Goal: Task Accomplishment & Management: Manage account settings

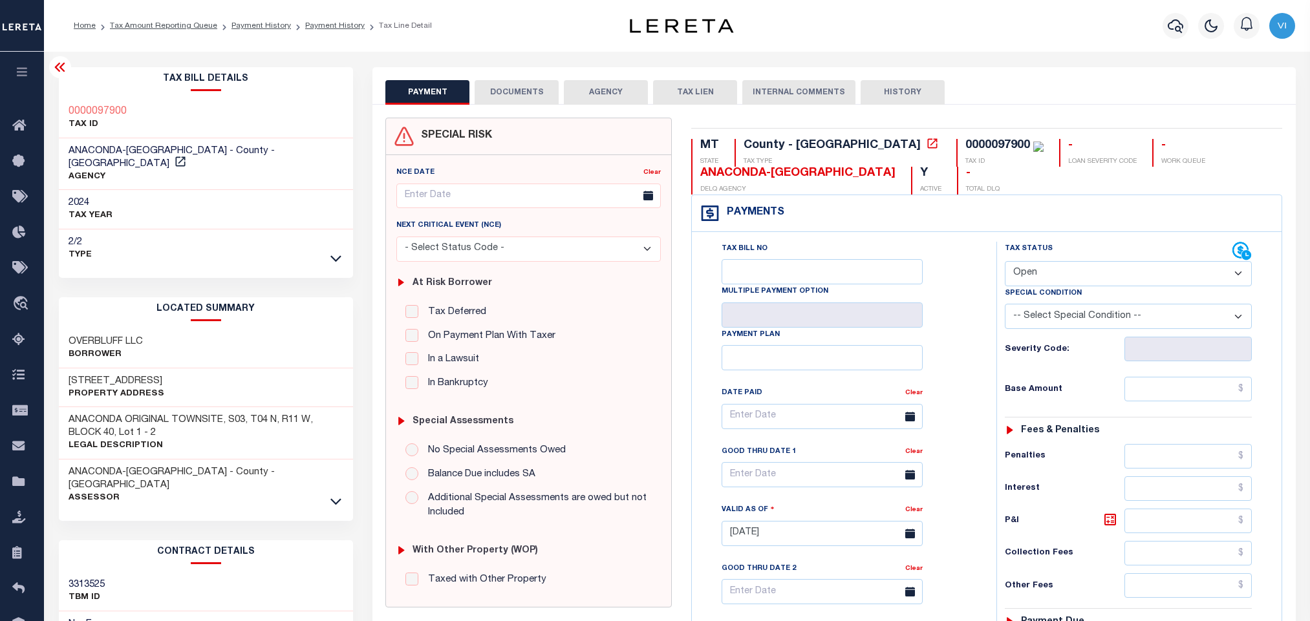
select select "OP2"
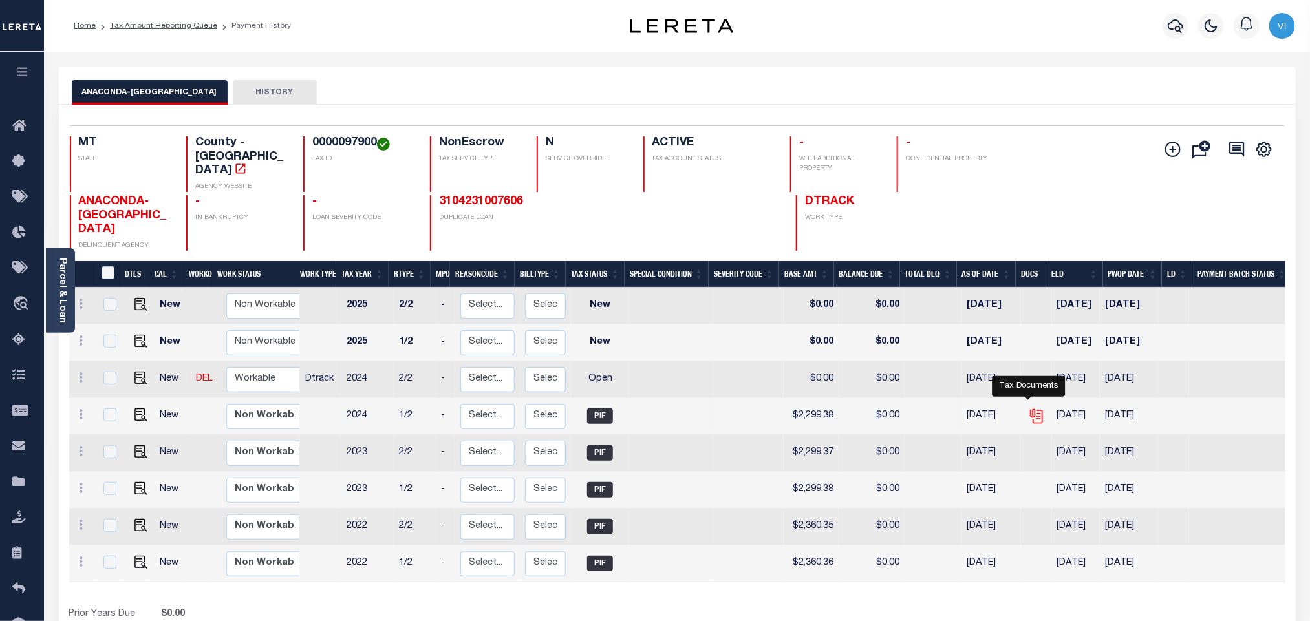
click at [1030, 409] on icon "" at bounding box center [1035, 414] width 10 height 10
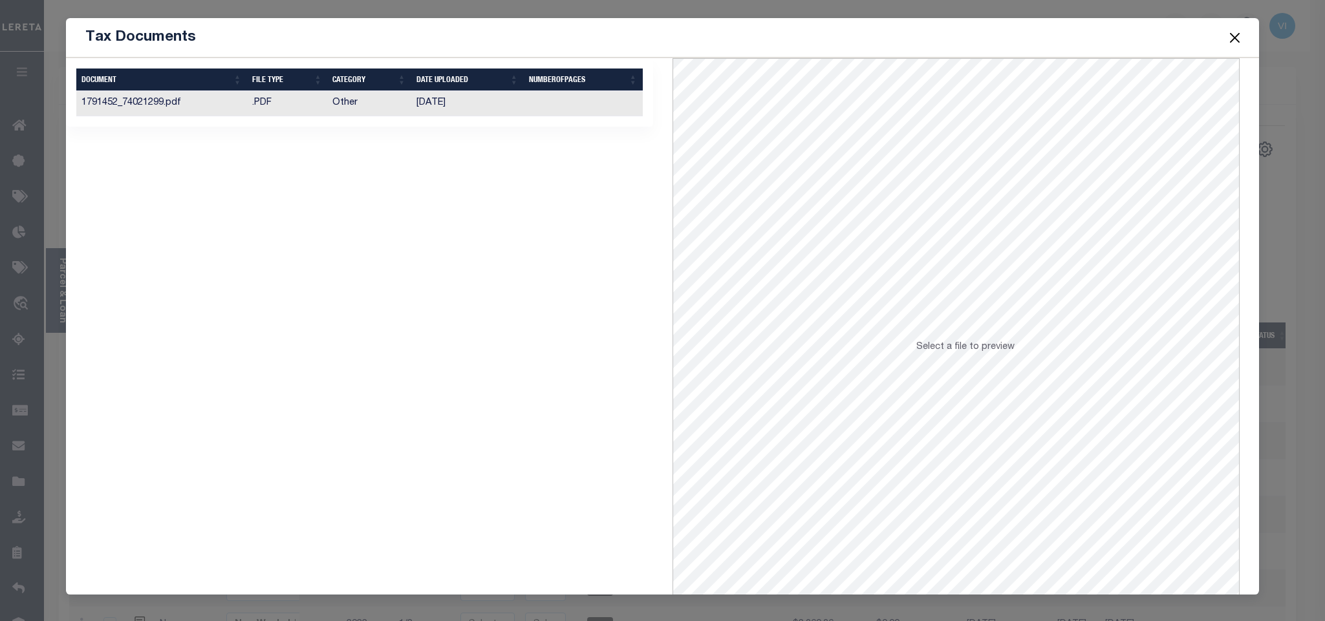
click at [401, 113] on td "Other" at bounding box center [369, 103] width 84 height 25
click at [1237, 41] on button "Close" at bounding box center [1234, 37] width 17 height 17
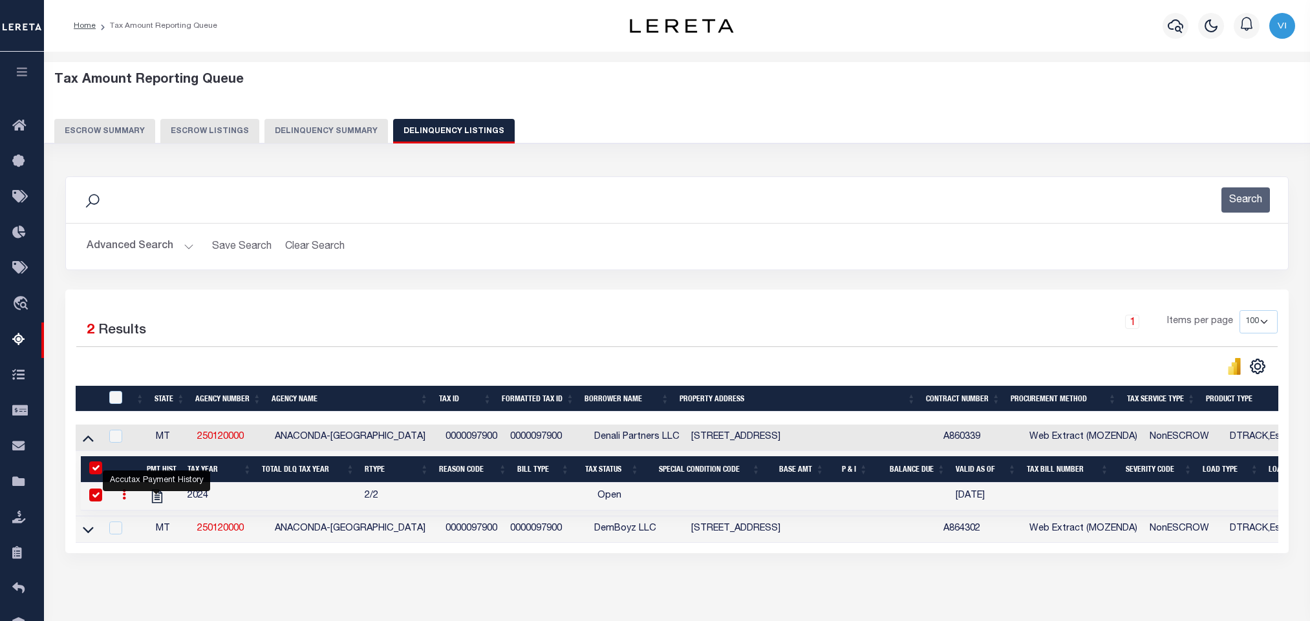
select select "100"
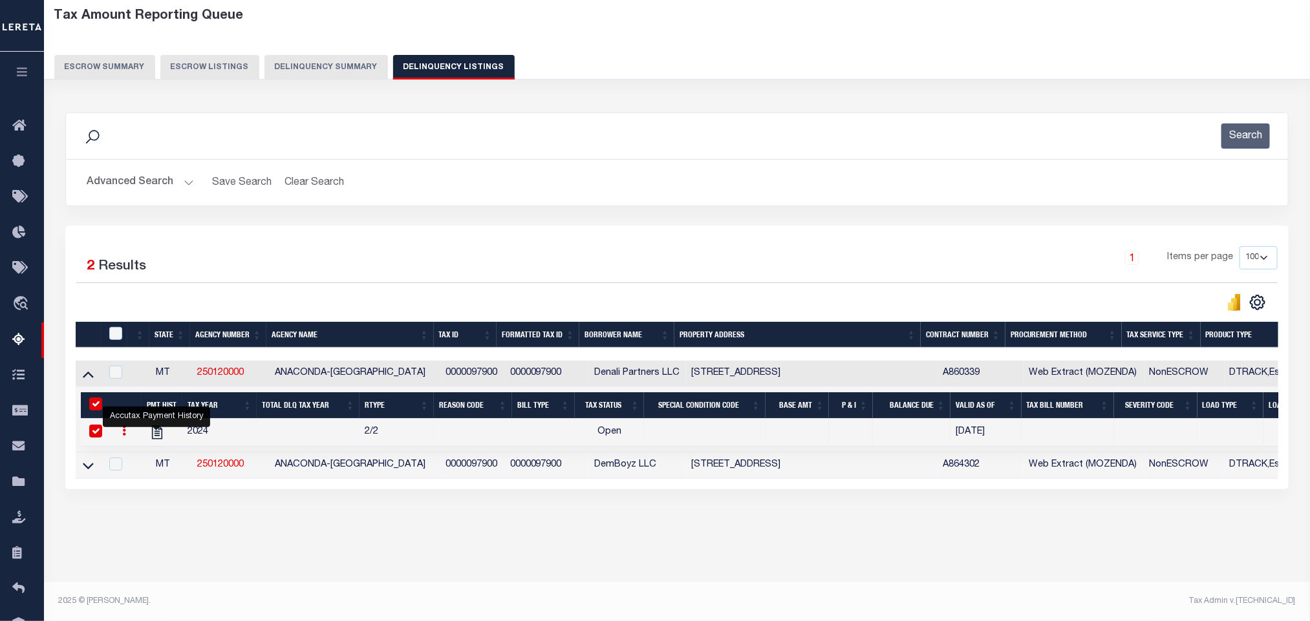
scroll to position [64, 0]
click at [153, 182] on button "Advanced Search" at bounding box center [140, 182] width 107 height 25
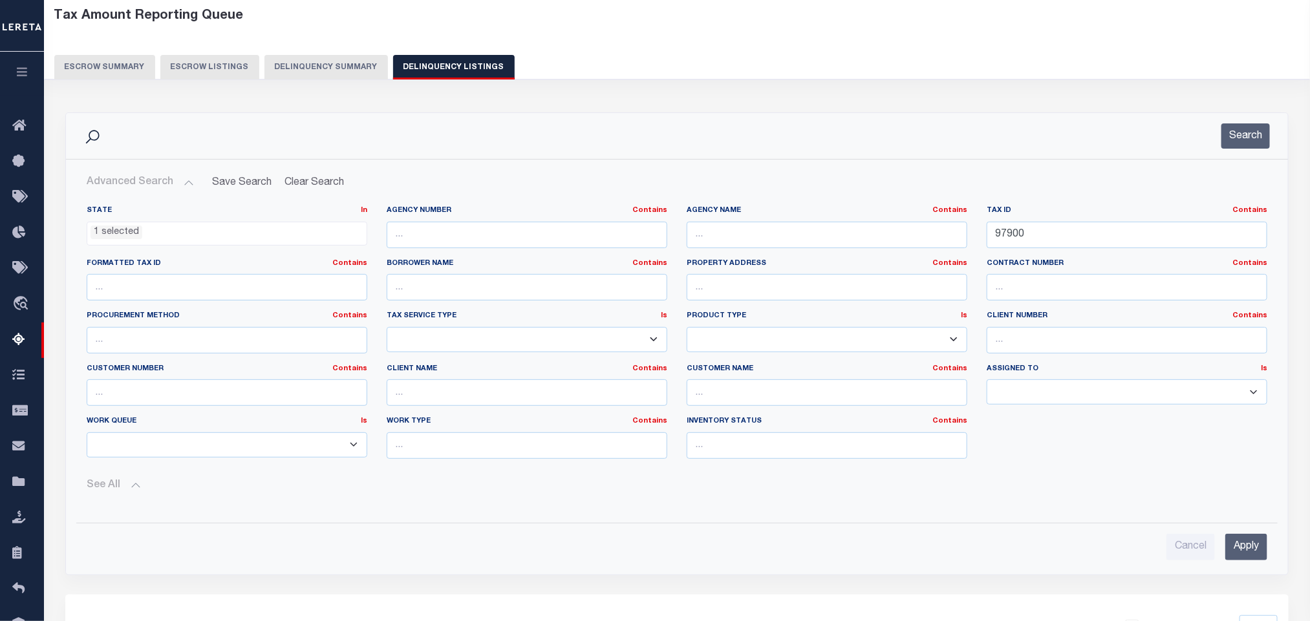
click at [147, 241] on span "1 selected" at bounding box center [227, 234] width 281 height 25
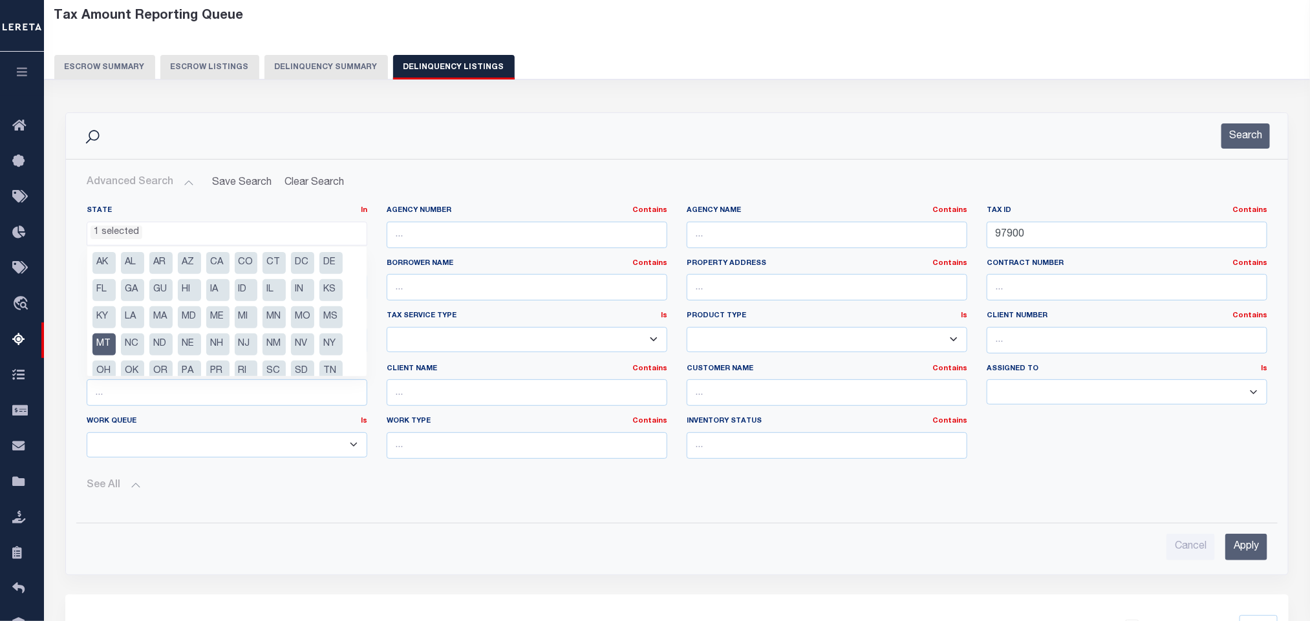
scroll to position [39, 0]
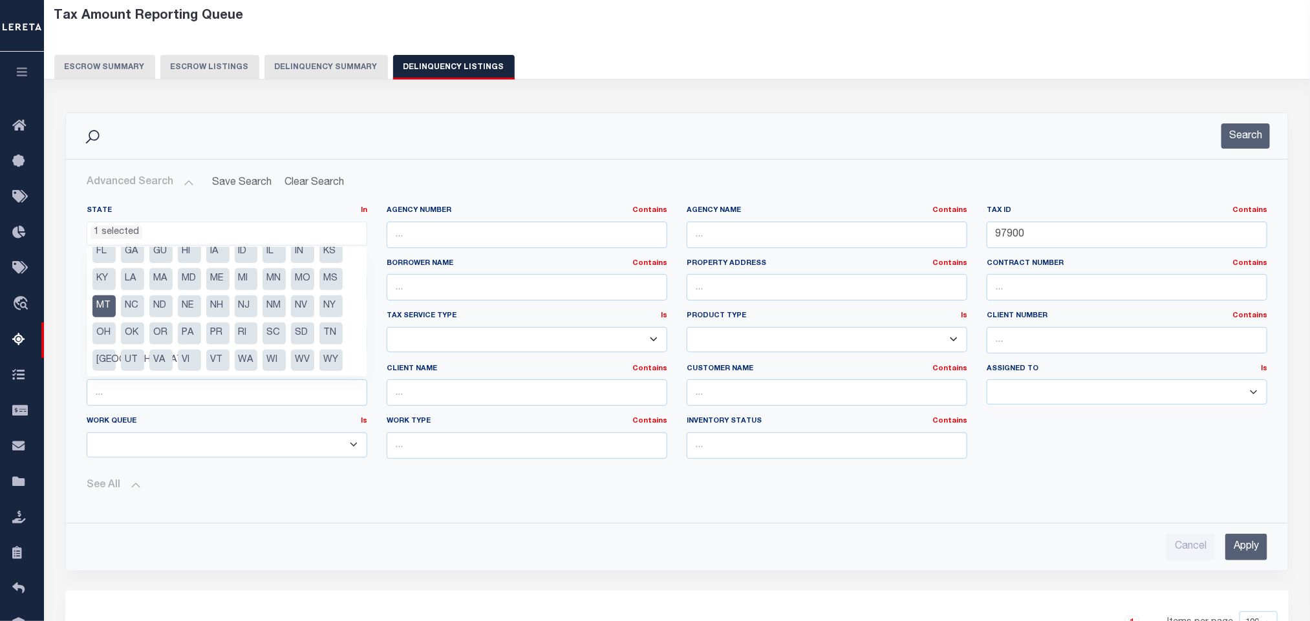
click at [103, 307] on li "MT" at bounding box center [103, 306] width 23 height 22
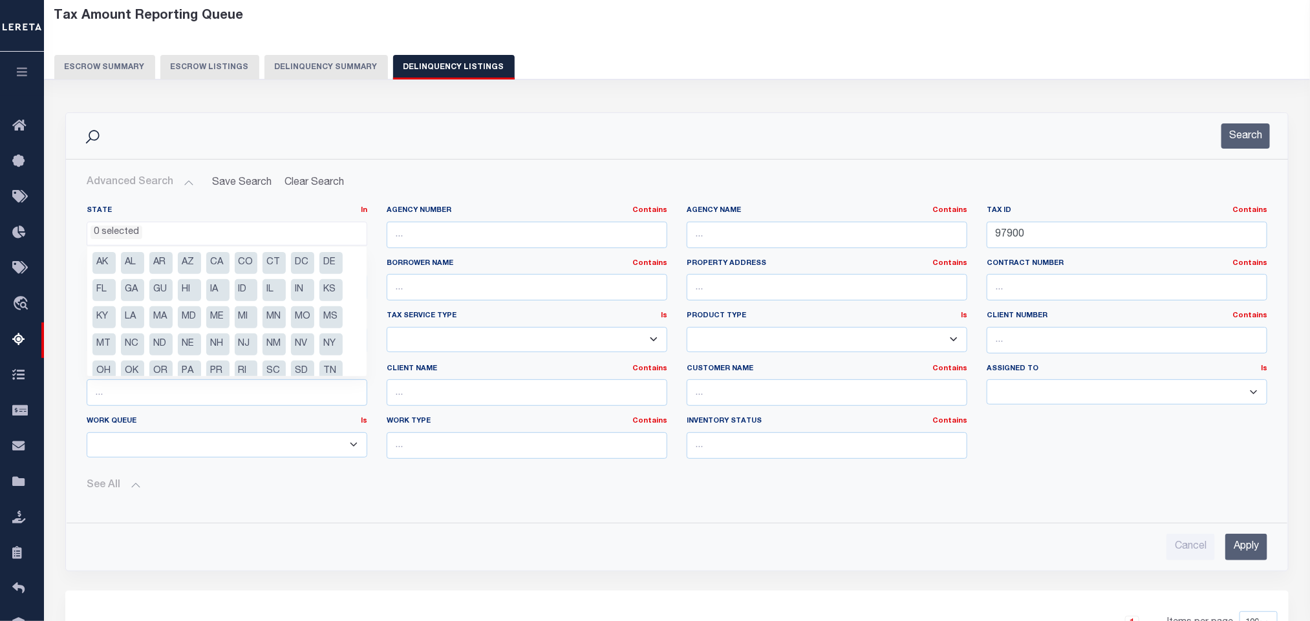
click at [241, 293] on li "ID" at bounding box center [246, 290] width 23 height 22
select select "ID"
click at [504, 477] on div "See All" at bounding box center [677, 490] width 1181 height 43
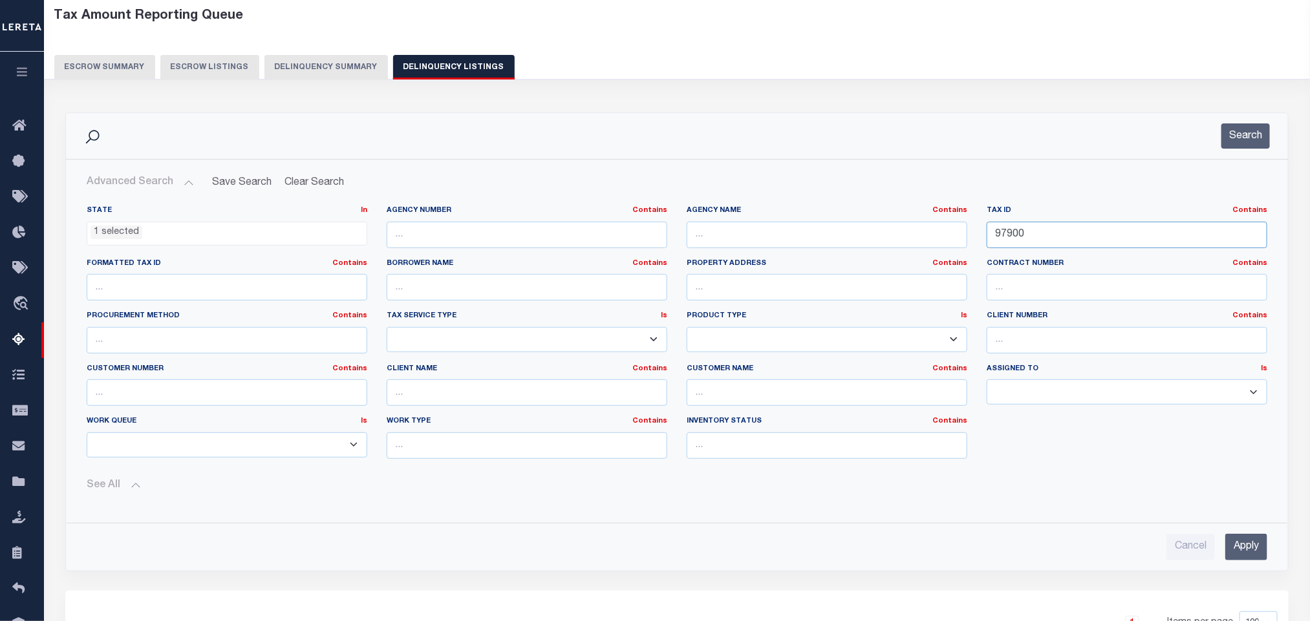
click at [1069, 244] on input "97900" at bounding box center [1127, 235] width 281 height 27
paste input "RP08N21E210601"
type input "RP08N21E210601"
click at [1238, 553] on input "Apply" at bounding box center [1246, 547] width 42 height 27
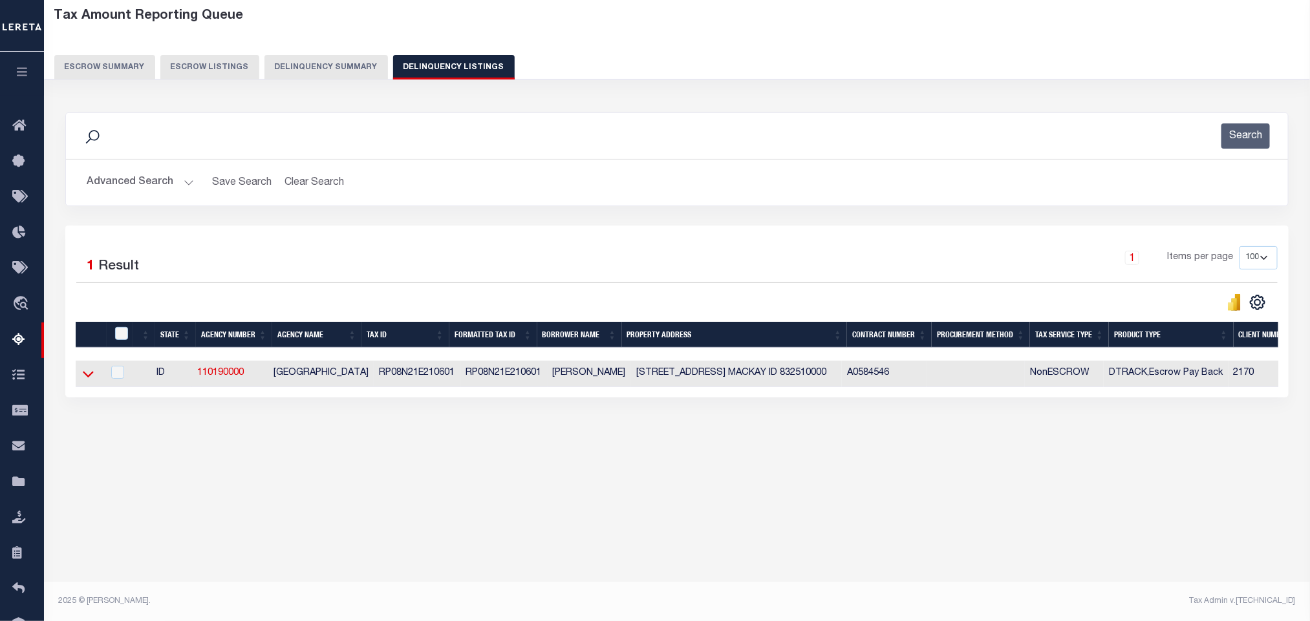
click at [83, 381] on icon at bounding box center [88, 374] width 11 height 14
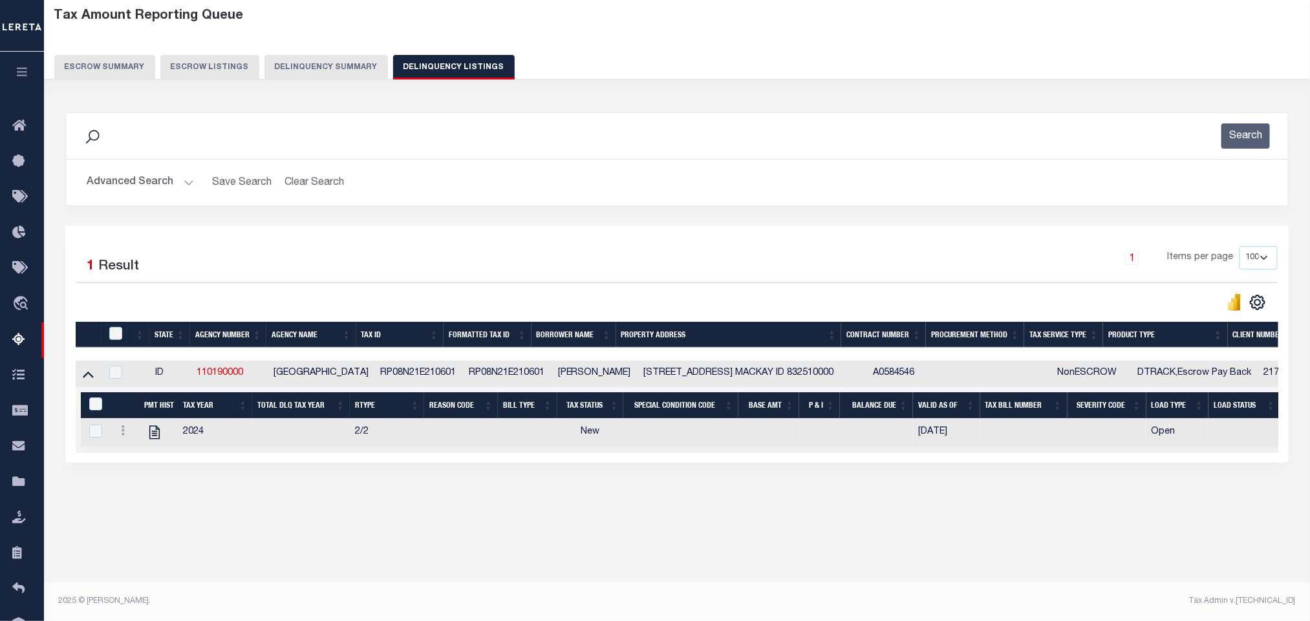
click at [470, 540] on div "Tax Amount Reporting Queue Escrow Summary Escrow Listings In" at bounding box center [677, 271] width 1258 height 540
click at [151, 441] on icon "" at bounding box center [154, 432] width 17 height 17
checkbox input "true"
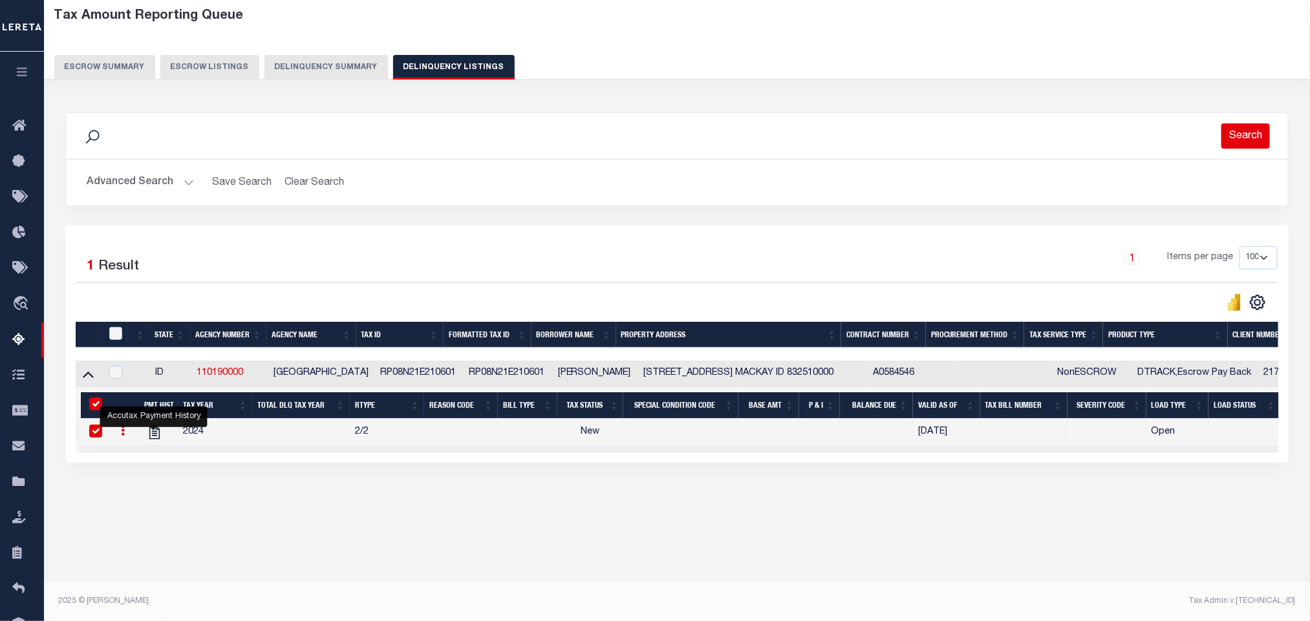
click at [1249, 144] on button "Search" at bounding box center [1245, 135] width 48 height 25
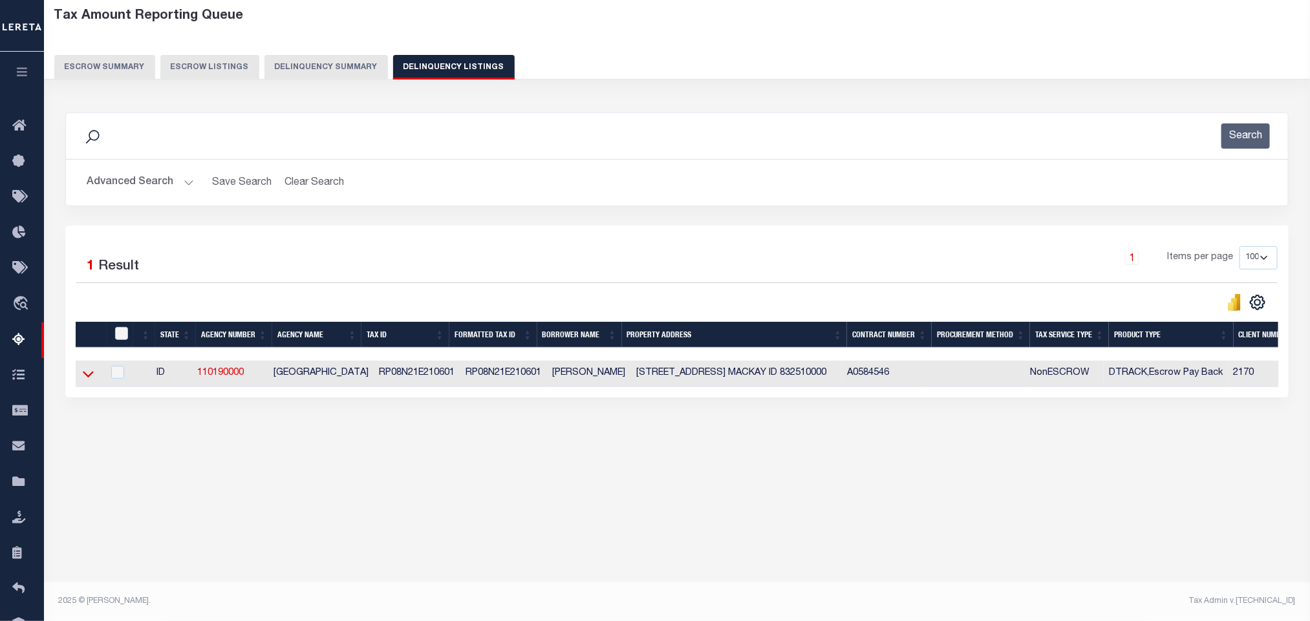
click at [83, 381] on icon at bounding box center [88, 374] width 11 height 14
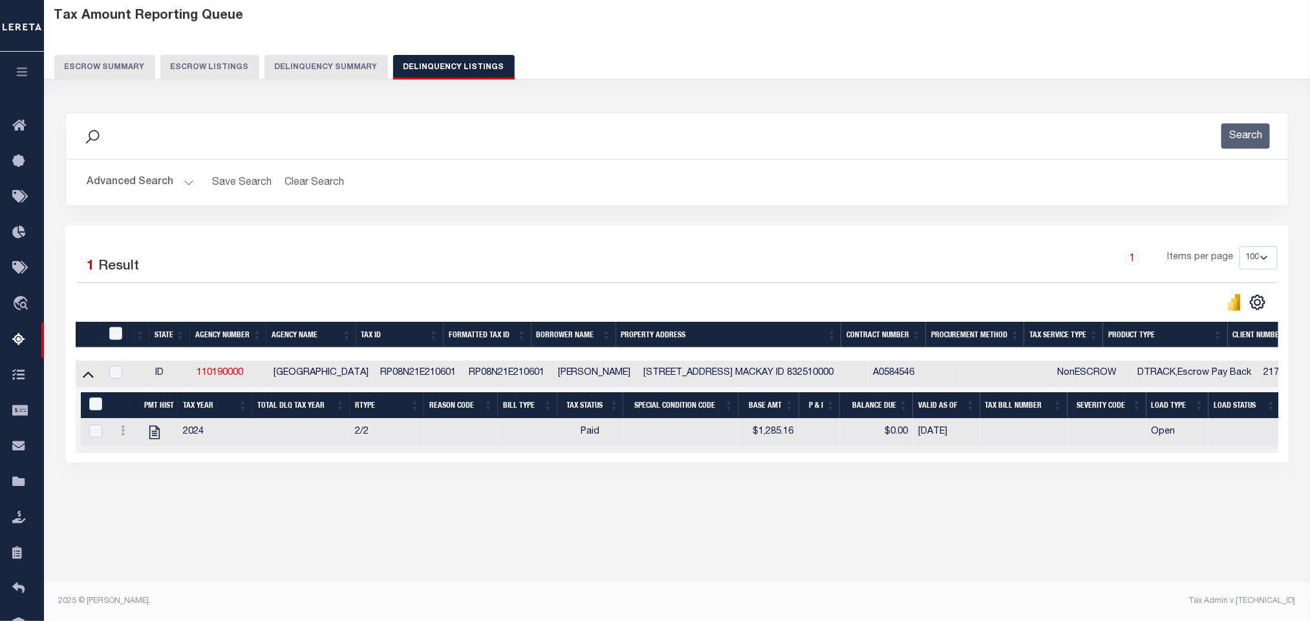
click at [166, 183] on button "Advanced Search" at bounding box center [140, 182] width 107 height 25
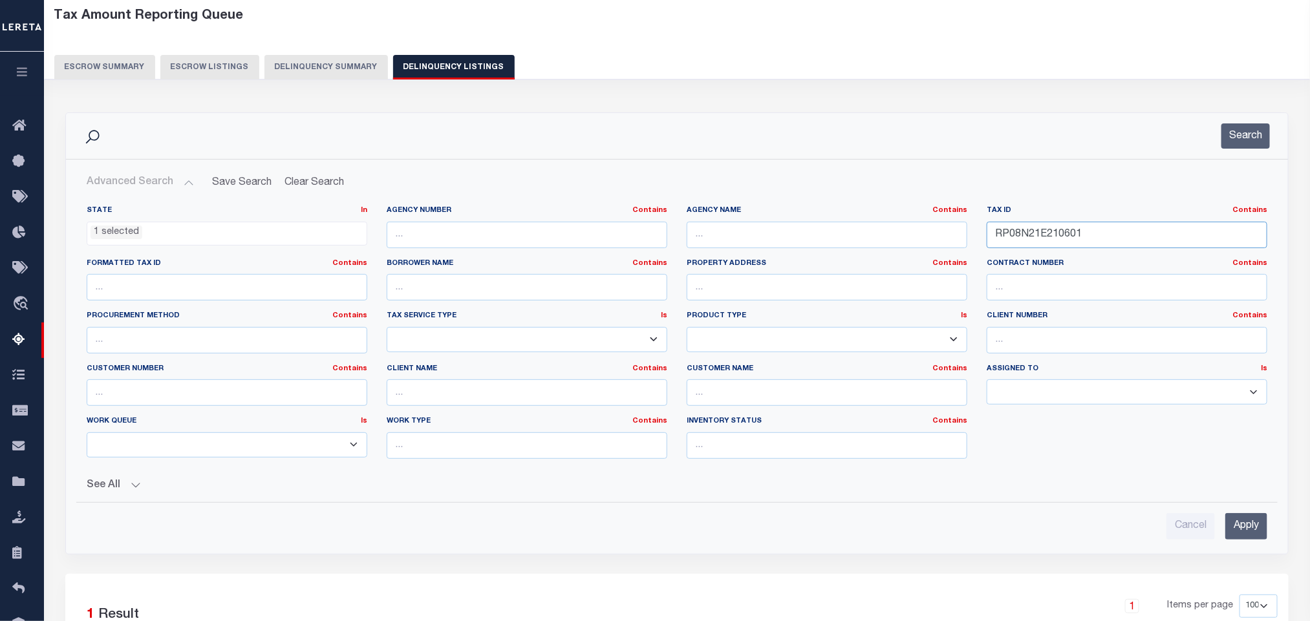
click at [1092, 231] on input "RP08N21E210601" at bounding box center [1127, 235] width 281 height 27
paste input "B0012001005A"
type input "RPB0012001005A"
click at [1254, 533] on input "Apply" at bounding box center [1246, 526] width 42 height 27
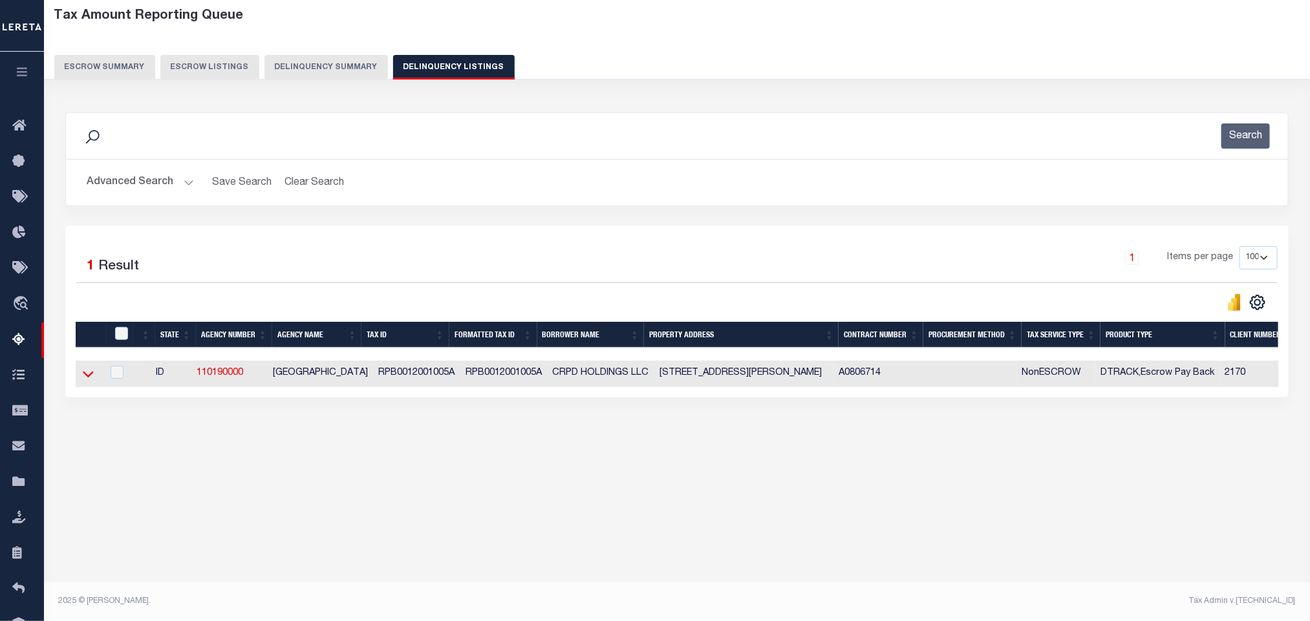
click at [85, 381] on icon at bounding box center [88, 374] width 11 height 14
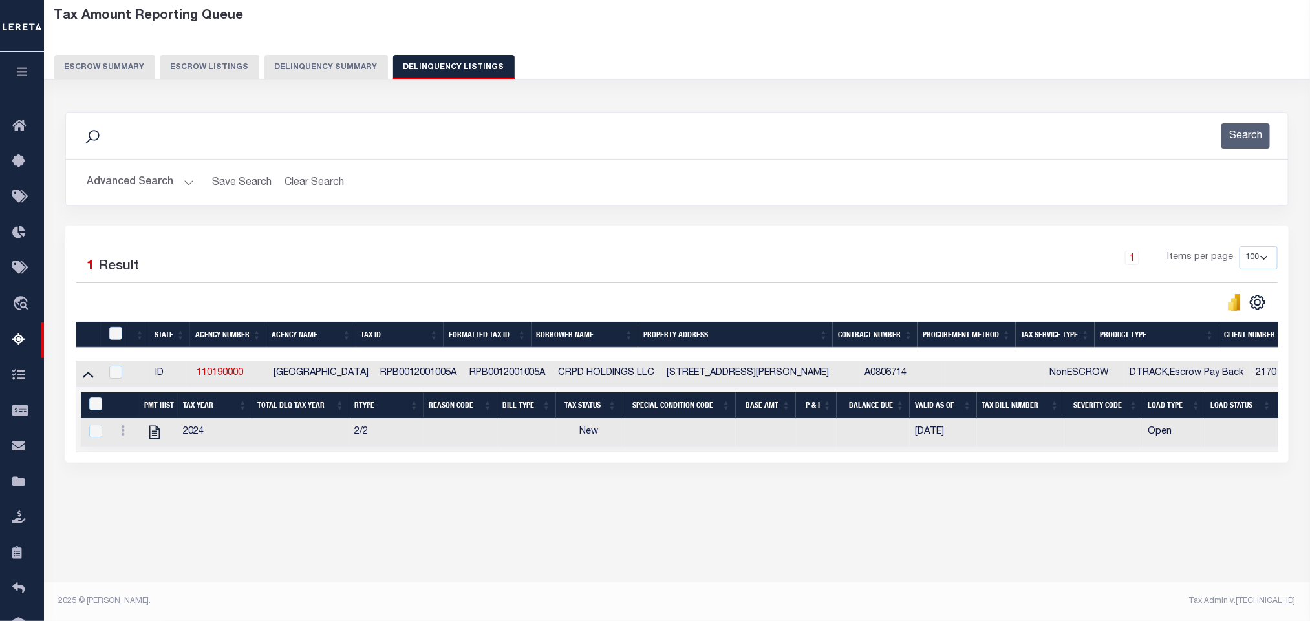
click at [427, 534] on div "Tax Amount Reporting Queue Escrow Summary Escrow Listings In" at bounding box center [677, 271] width 1258 height 540
click at [157, 439] on icon "" at bounding box center [154, 432] width 17 height 17
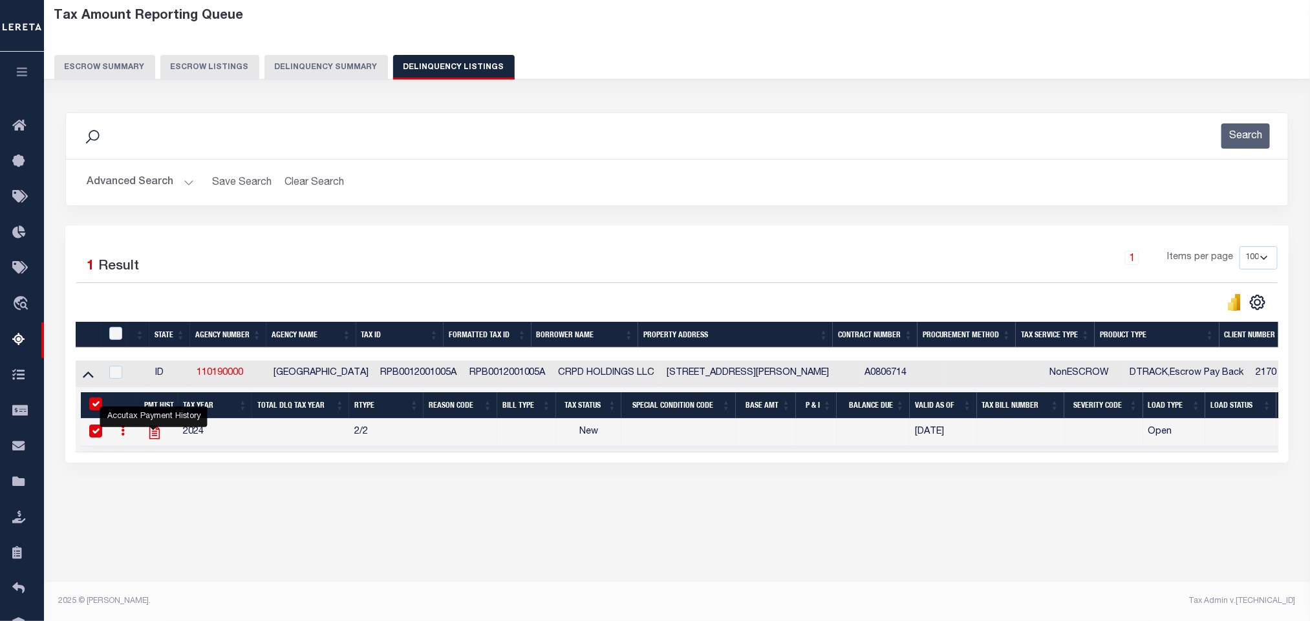
checkbox input "true"
click at [121, 175] on button "Advanced Search" at bounding box center [140, 182] width 107 height 25
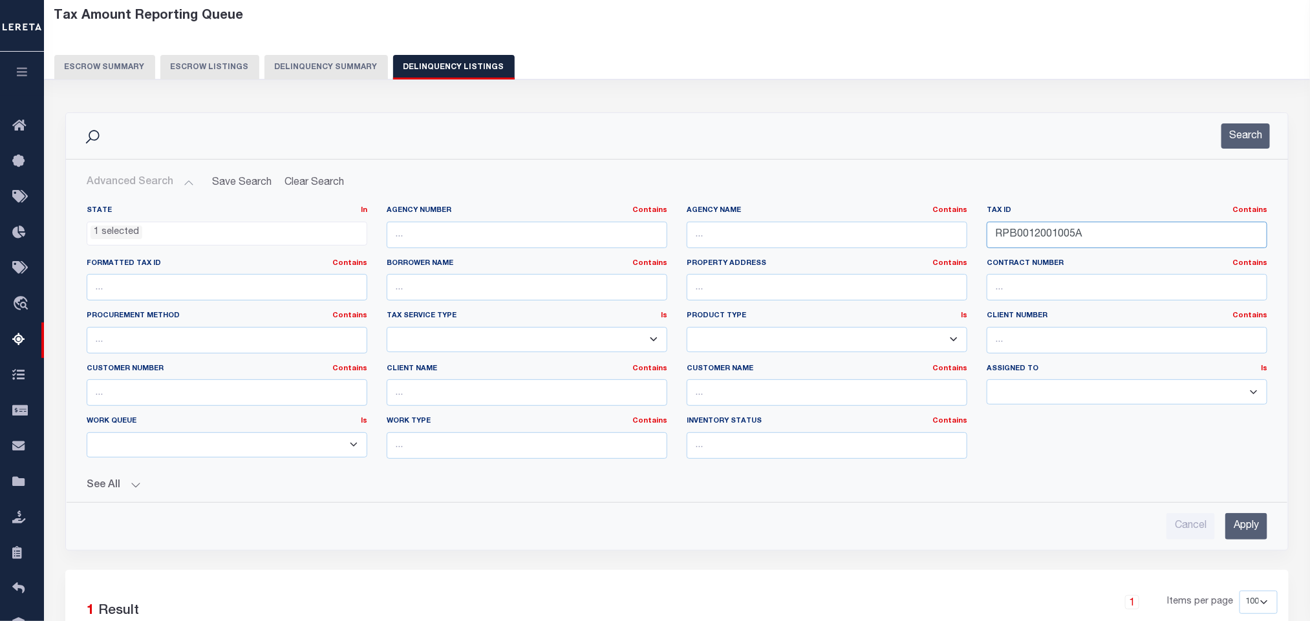
click at [1107, 237] on input "RPB0012001005A" at bounding box center [1127, 235] width 281 height 27
paste input "B"
type input "RPB0012001005B"
click at [1240, 532] on input "Apply" at bounding box center [1246, 526] width 42 height 27
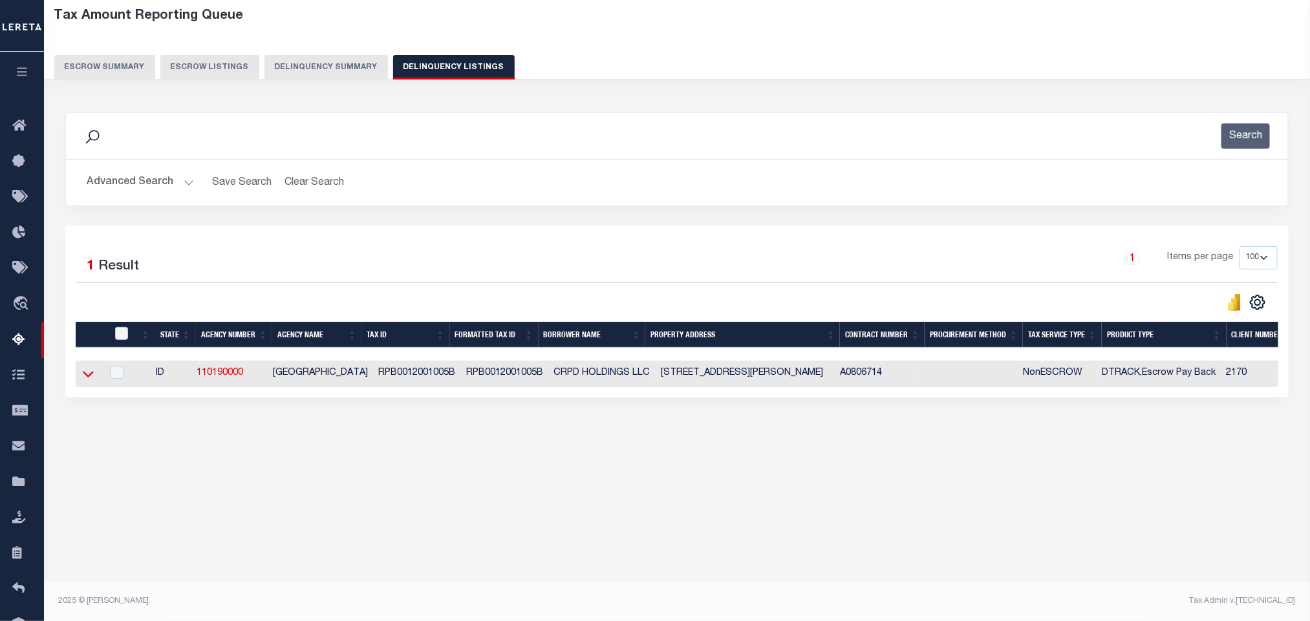
click at [85, 378] on icon at bounding box center [88, 375] width 11 height 6
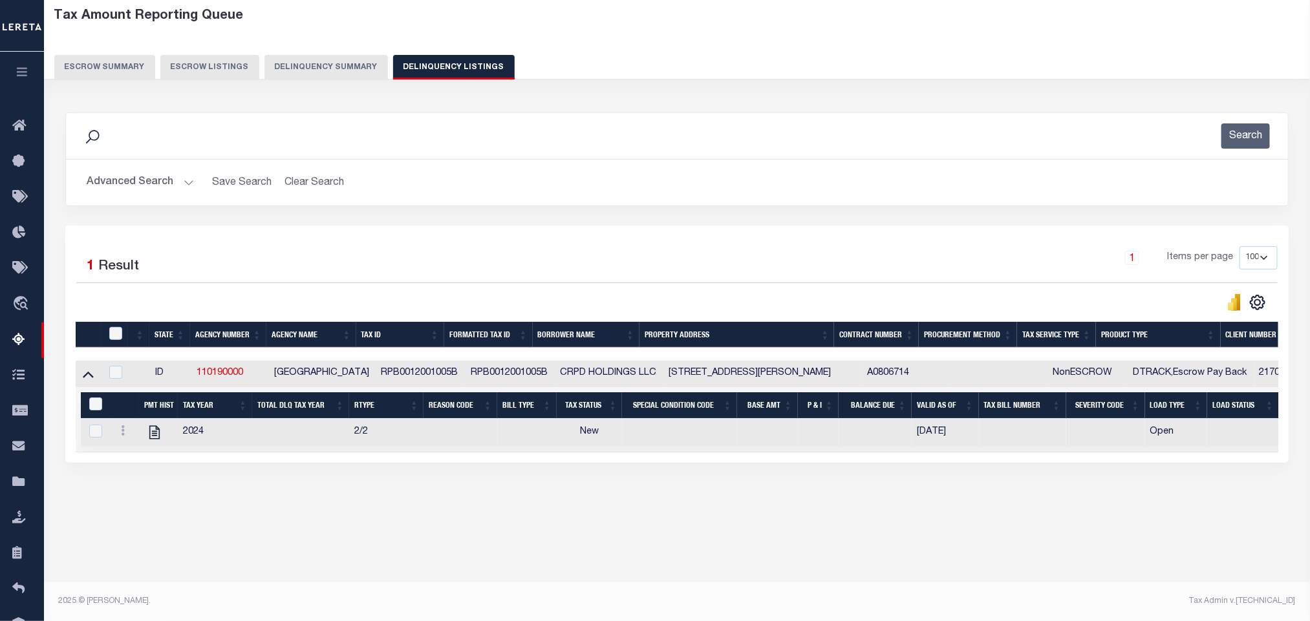
click at [365, 540] on div "Tax Amount Reporting Queue Escrow Summary Escrow Listings In" at bounding box center [677, 271] width 1258 height 540
click at [160, 441] on icon "" at bounding box center [154, 432] width 17 height 17
checkbox input "true"
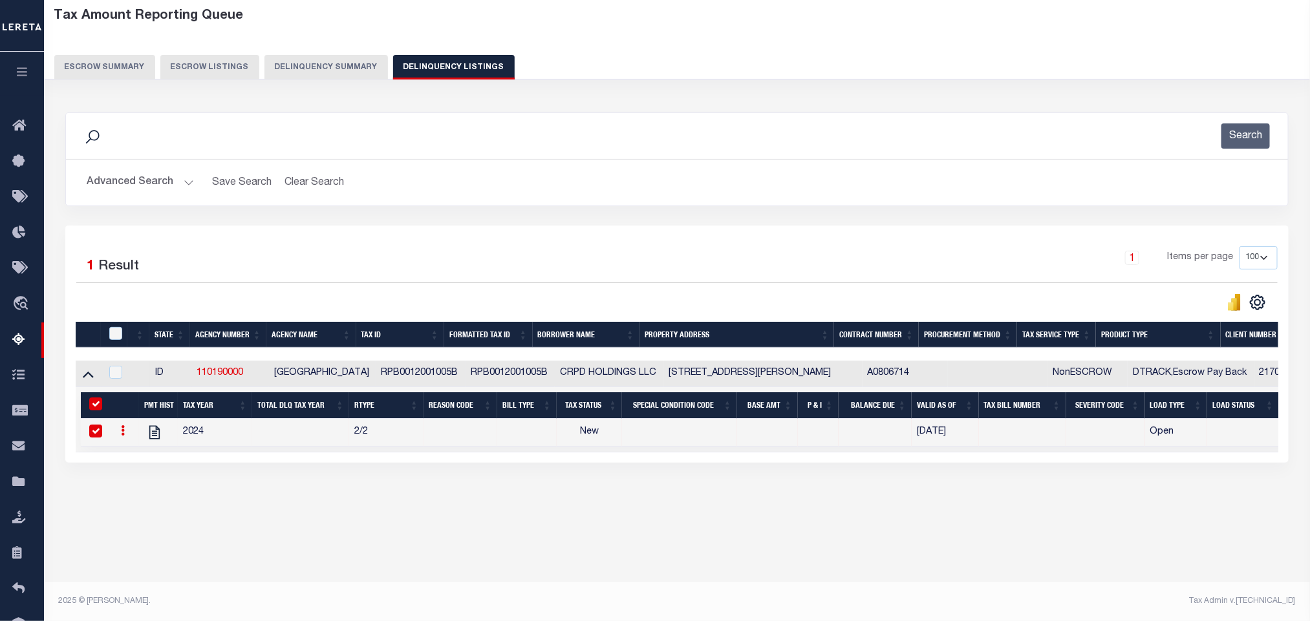
click at [105, 194] on button "Advanced Search" at bounding box center [140, 182] width 107 height 25
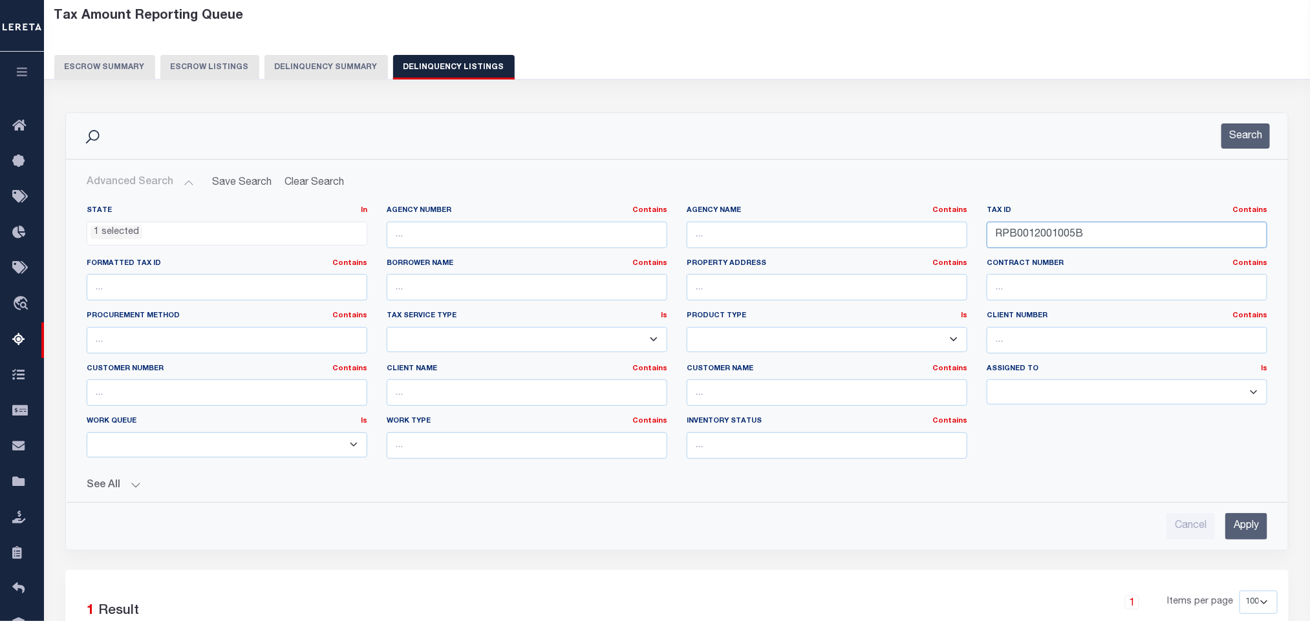
click at [1108, 239] on input "RPB0012001005B" at bounding box center [1127, 235] width 281 height 27
paste input "RPPOC211600"
type input "RPRPPOC211600"
click at [1255, 545] on div "Advanced Search Save Search Clear Search tblassign_wrapper_dynamictable_____Def…" at bounding box center [677, 355] width 1222 height 390
click at [1245, 535] on input "Apply" at bounding box center [1246, 526] width 42 height 27
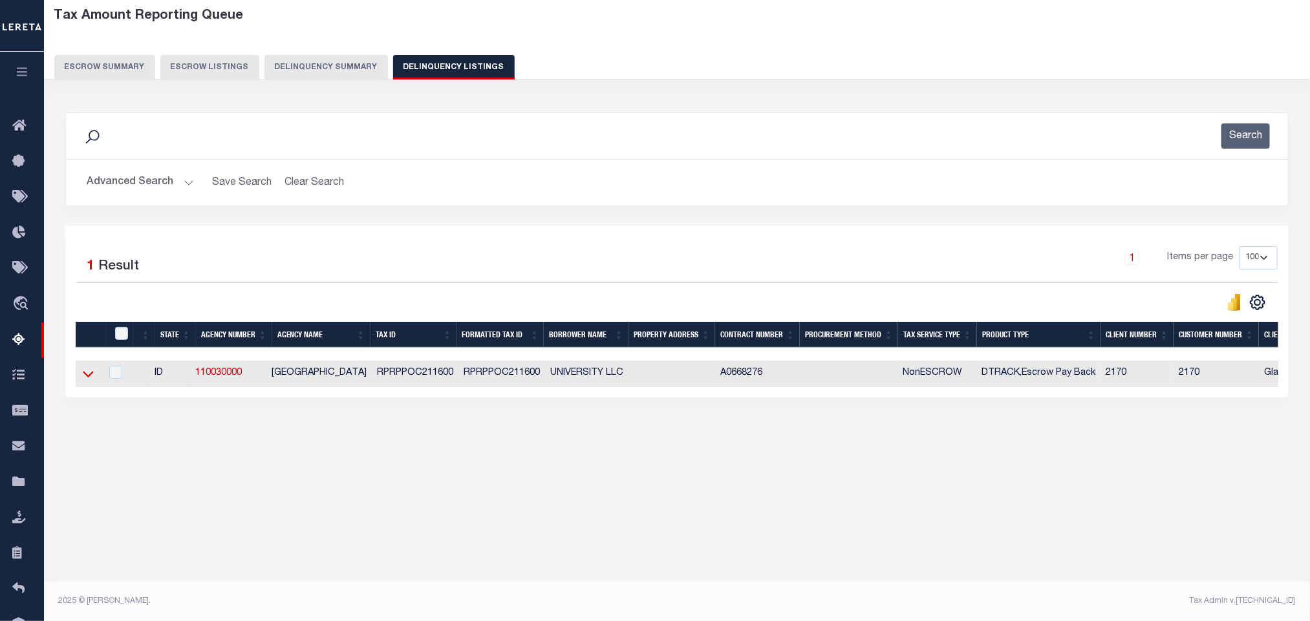
click at [83, 380] on icon at bounding box center [88, 374] width 11 height 14
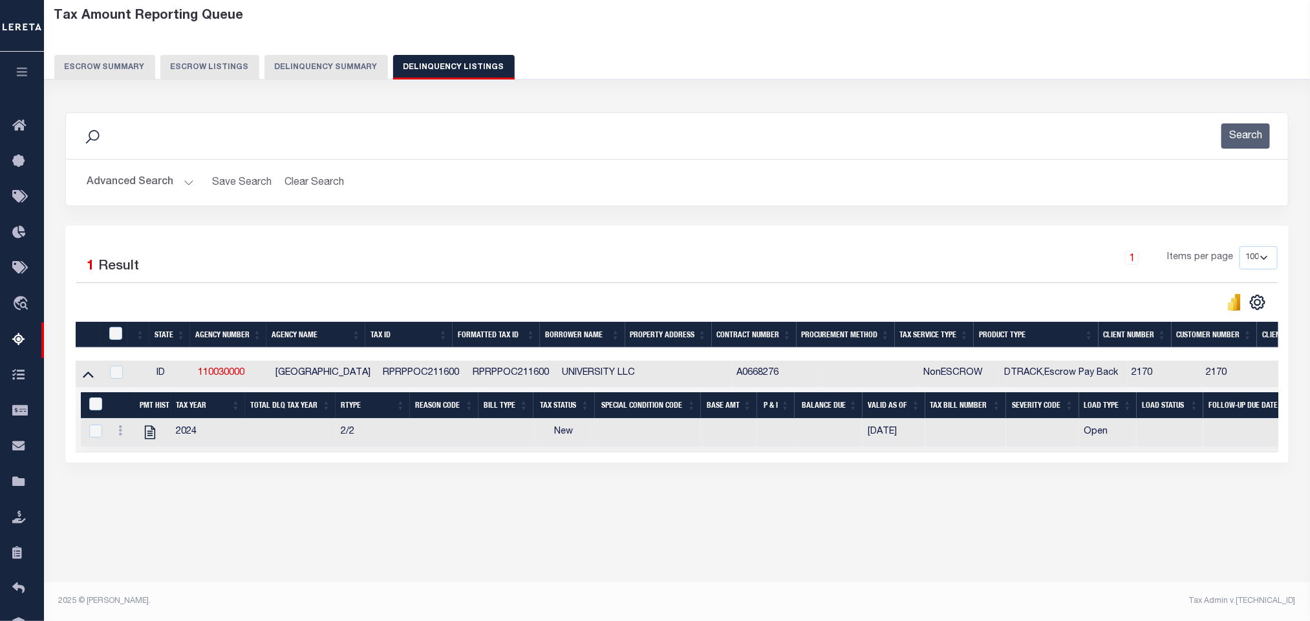
click at [539, 540] on div "Tax Amount Reporting Queue Escrow Summary Escrow Listings In" at bounding box center [677, 271] width 1258 height 540
click at [151, 441] on icon "" at bounding box center [150, 432] width 17 height 17
checkbox input "true"
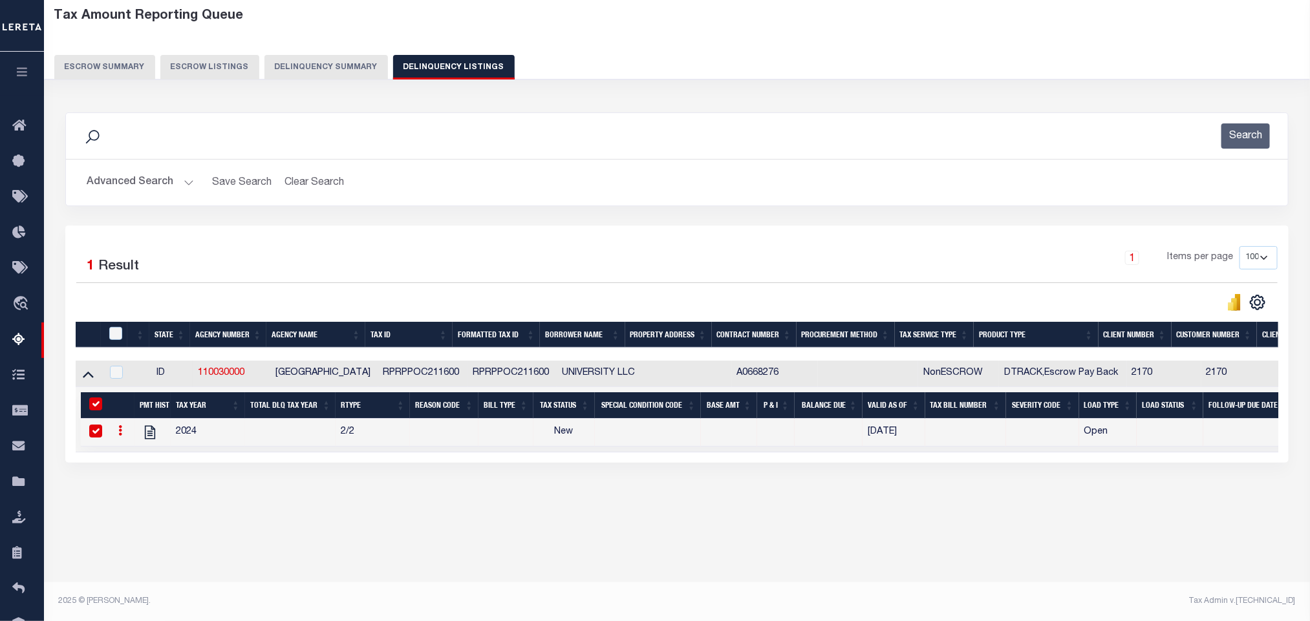
click at [133, 186] on button "Advanced Search" at bounding box center [140, 182] width 107 height 25
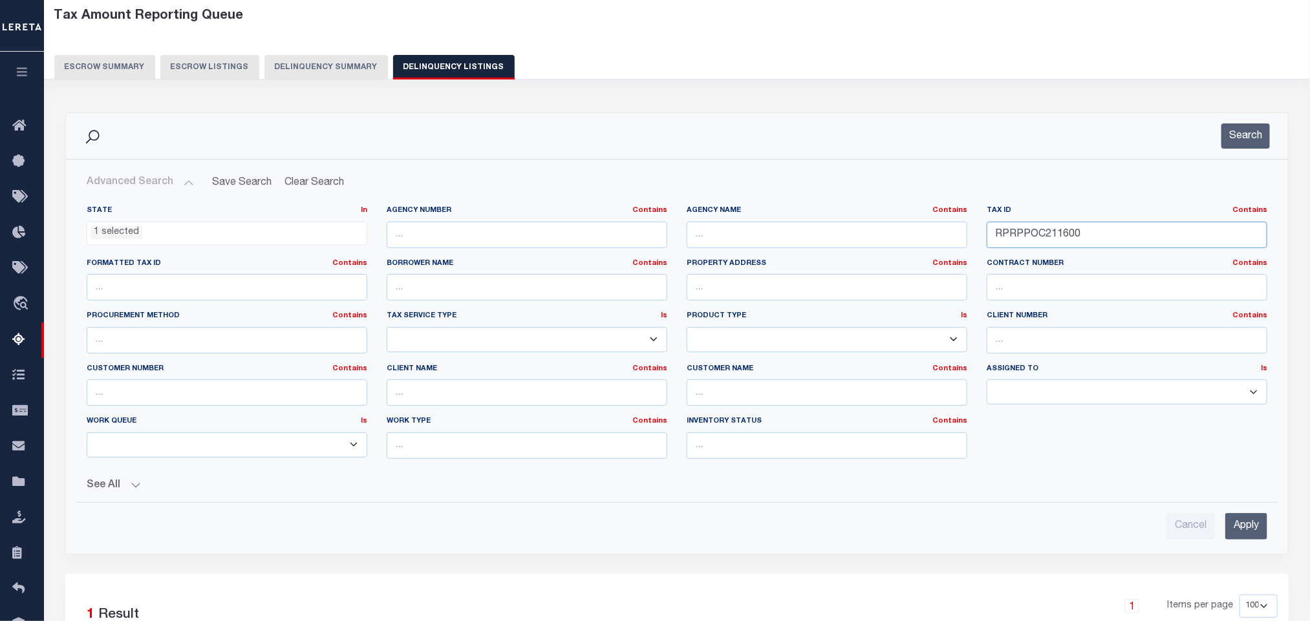
click at [1102, 231] on input "RPRPPOC211600" at bounding box center [1127, 235] width 281 height 27
paste input "MVA0027"
type input "RPRPMVA002700"
click at [1246, 529] on input "Apply" at bounding box center [1246, 526] width 42 height 27
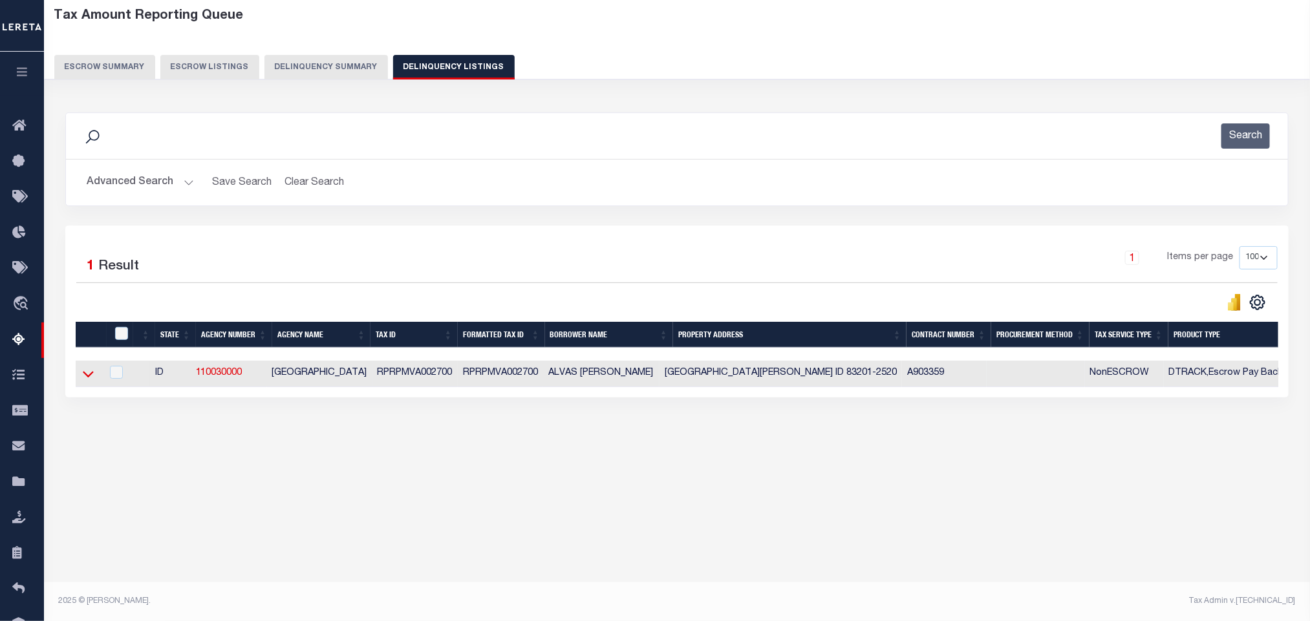
click at [88, 381] on icon at bounding box center [88, 374] width 11 height 14
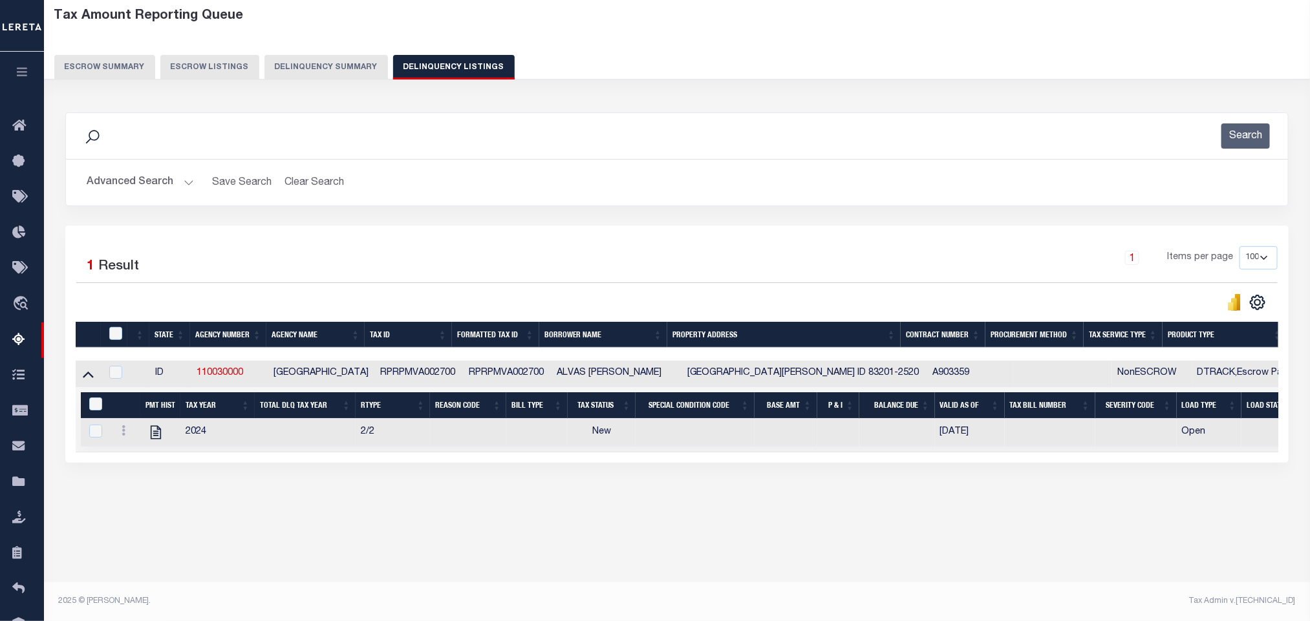
click at [433, 540] on div "Tax Amount Reporting Queue Escrow Summary Escrow Listings In" at bounding box center [677, 271] width 1258 height 540
click at [157, 440] on icon "" at bounding box center [156, 433] width 10 height 14
checkbox input "true"
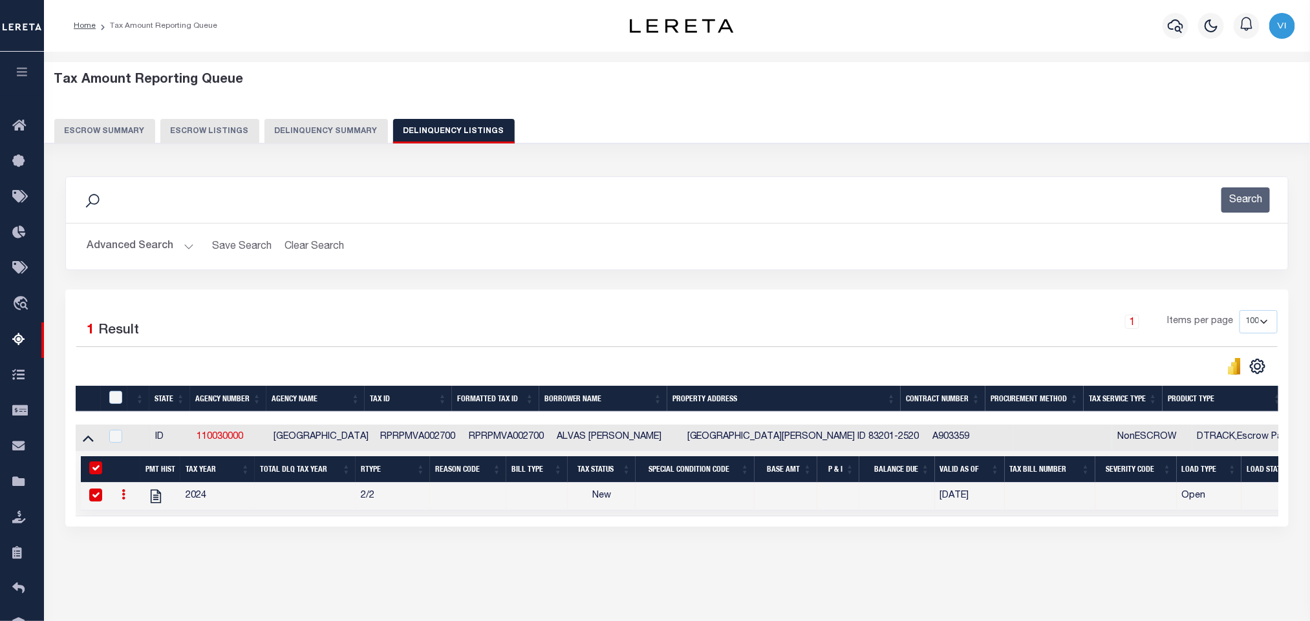
click at [136, 249] on button "Advanced Search" at bounding box center [140, 246] width 107 height 25
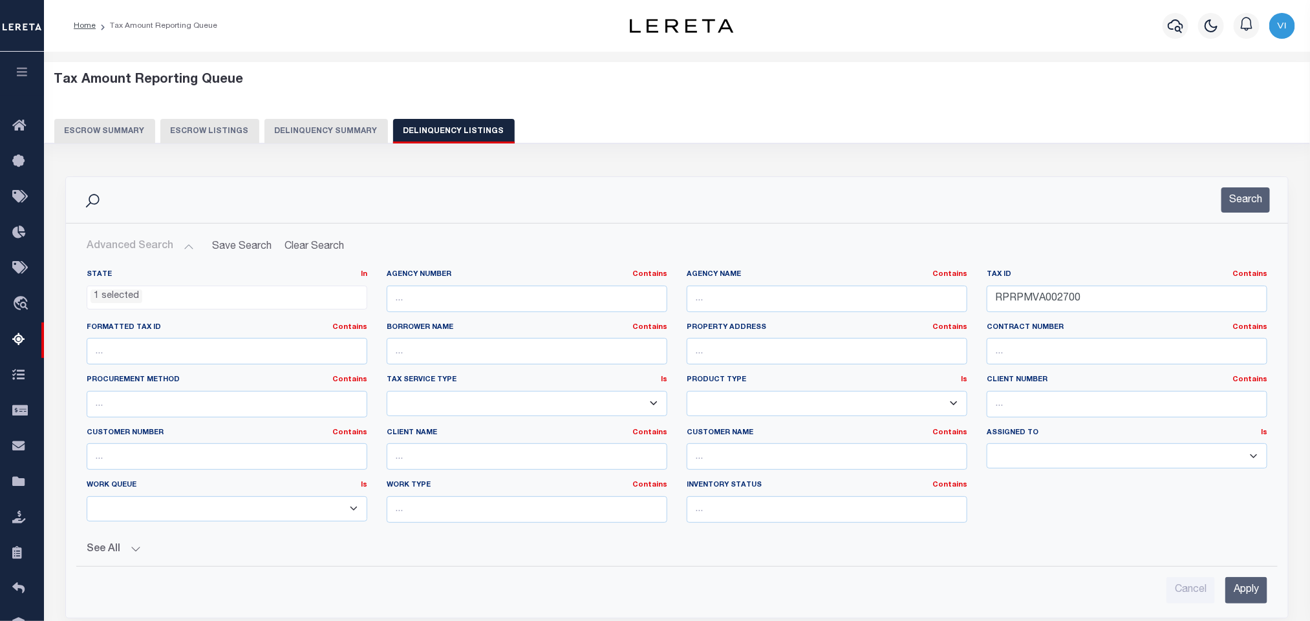
click at [173, 299] on ul "1 selected" at bounding box center [226, 294] width 279 height 17
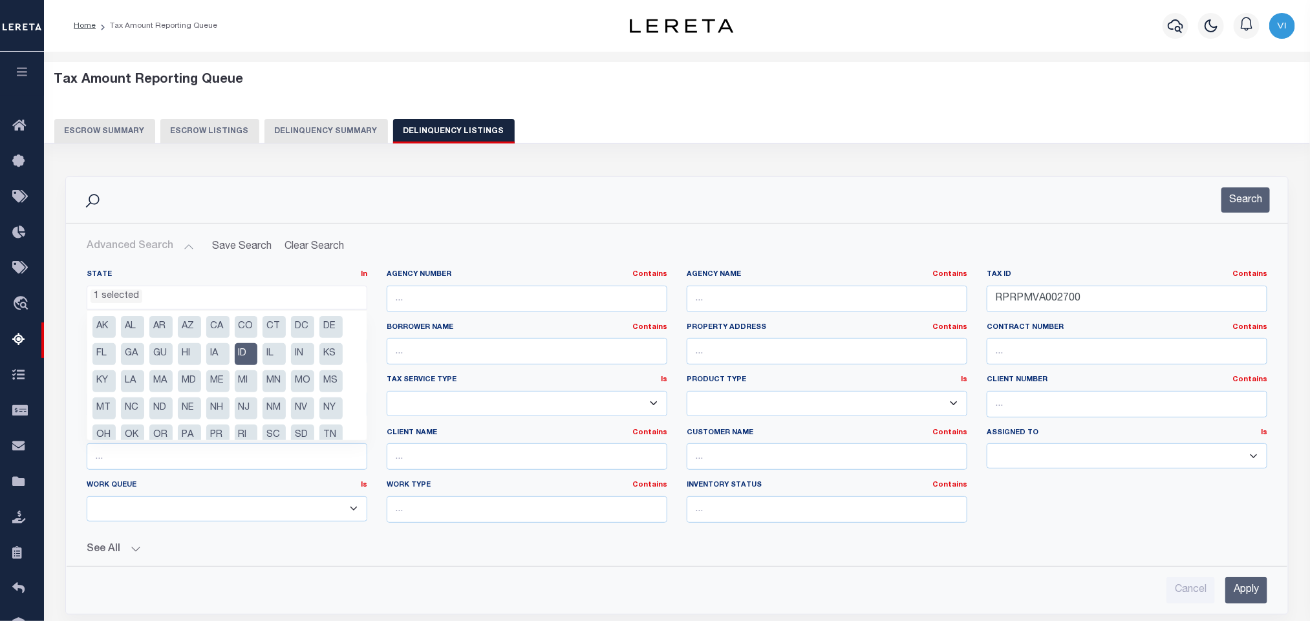
click at [243, 351] on li "ID" at bounding box center [246, 354] width 23 height 22
click at [102, 405] on li "MT" at bounding box center [103, 409] width 23 height 22
select select "MT"
click at [549, 541] on div "See All" at bounding box center [677, 544] width 1181 height 23
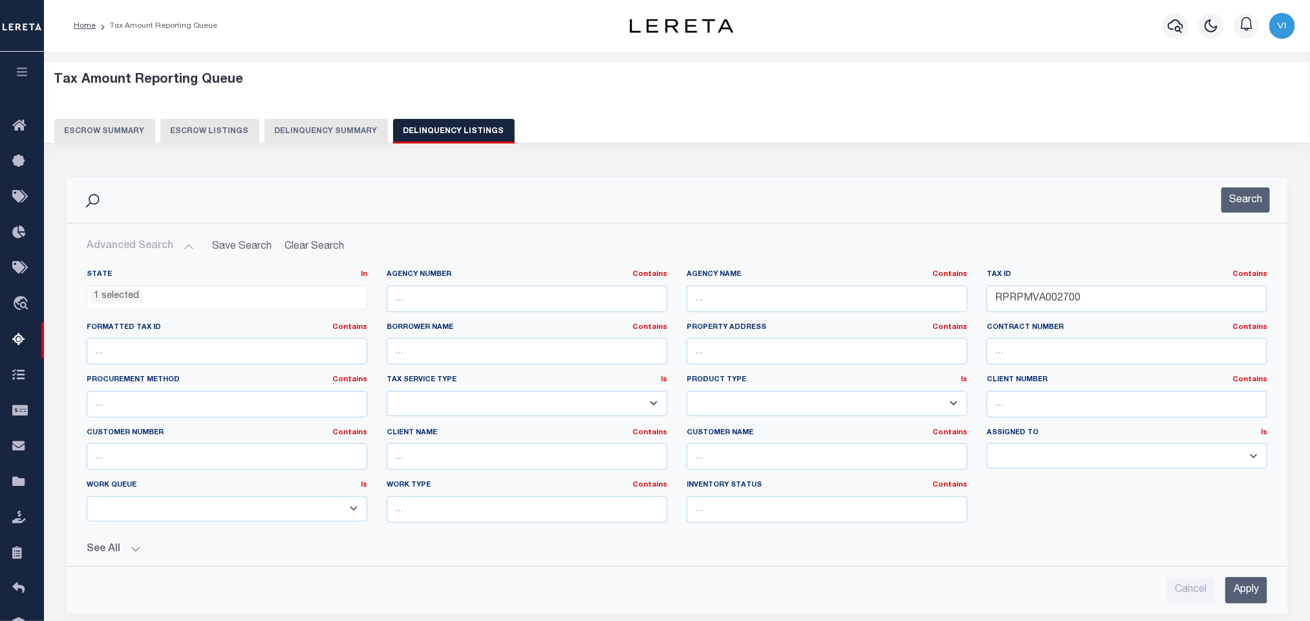
click at [1090, 314] on div "Tax ID Contains Contains Is RPRPMVA002700" at bounding box center [1127, 296] width 300 height 53
click at [1092, 305] on input "RPRPMVA002700" at bounding box center [1127, 299] width 281 height 27
paste input "A37466"
type input "A37466"
click at [1256, 597] on input "Apply" at bounding box center [1246, 590] width 42 height 27
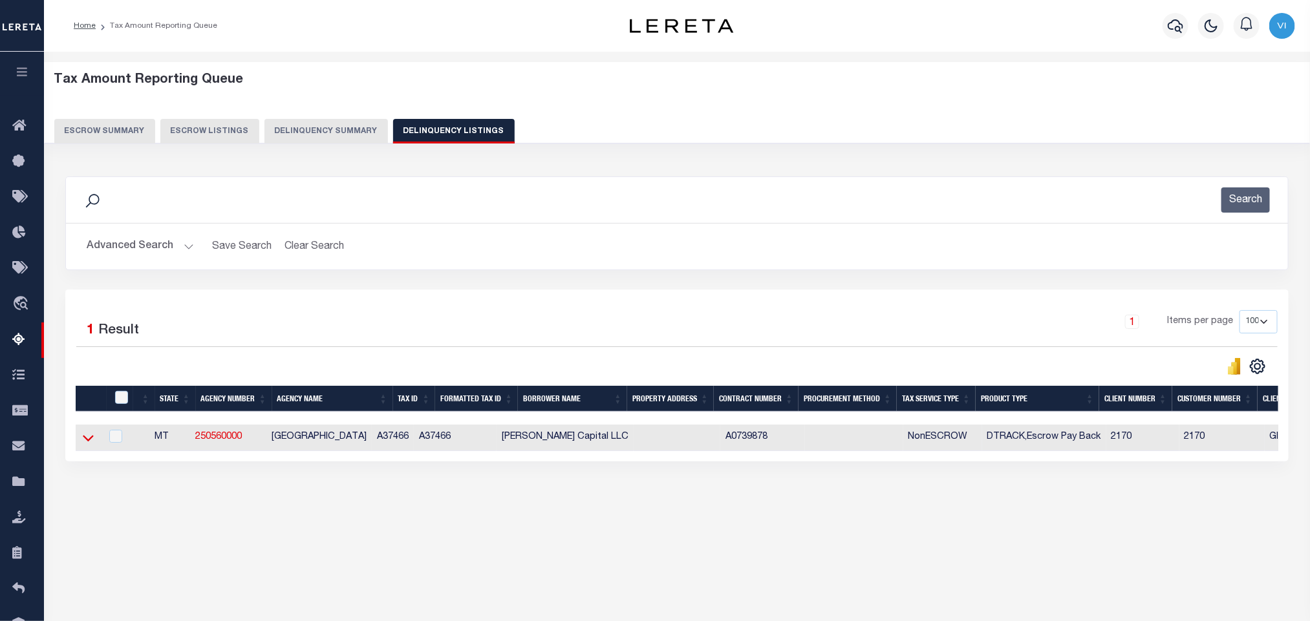
click at [83, 445] on icon at bounding box center [88, 438] width 11 height 14
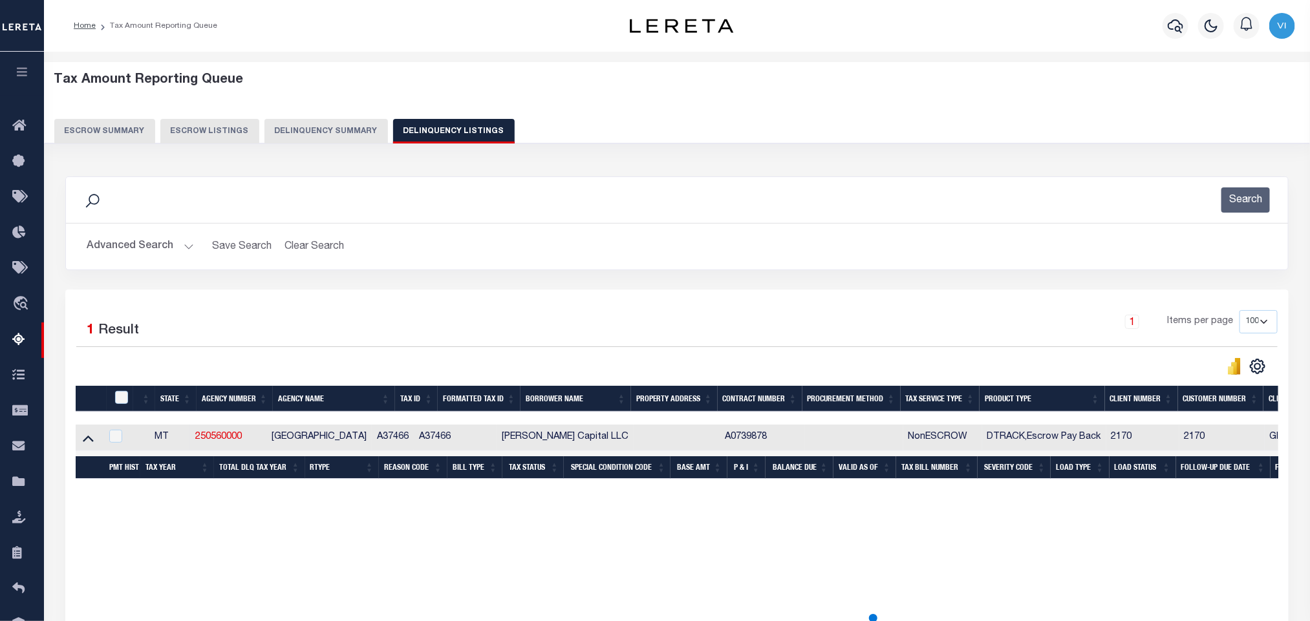
scroll to position [64, 0]
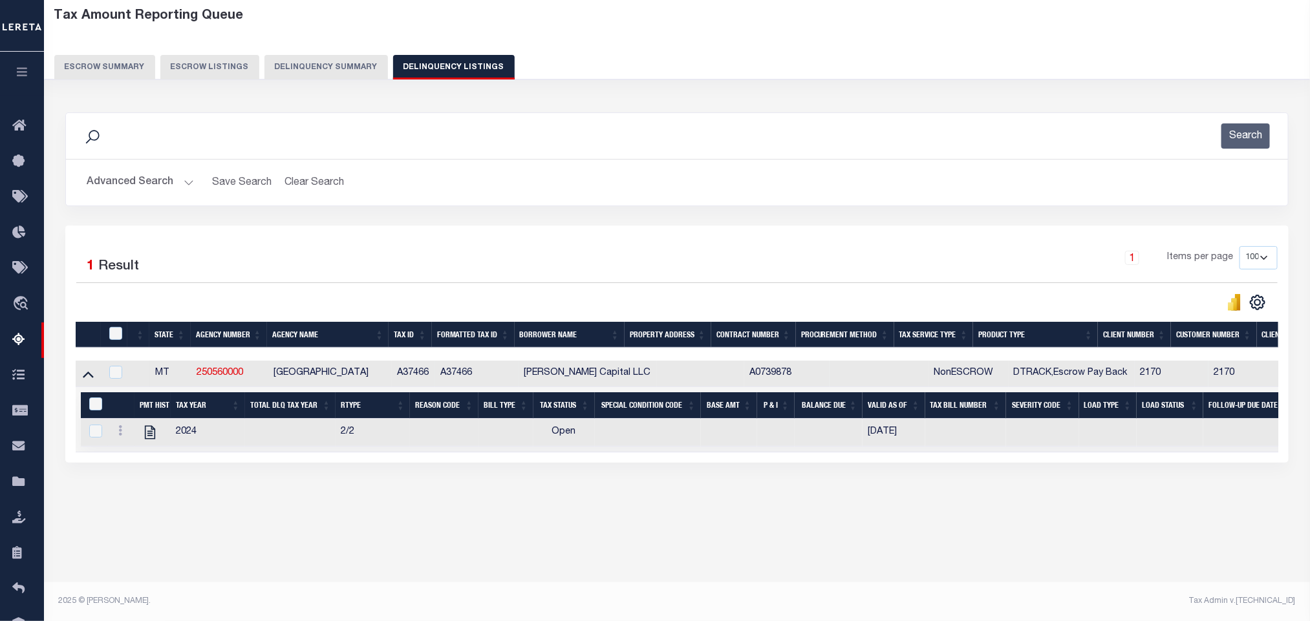
drag, startPoint x: 307, startPoint y: 542, endPoint x: 252, endPoint y: 519, distance: 59.7
click at [308, 540] on div "Tax Amount Reporting Queue Escrow Summary Escrow Listings In" at bounding box center [677, 271] width 1258 height 540
click at [148, 437] on icon "" at bounding box center [150, 432] width 17 height 17
checkbox input "true"
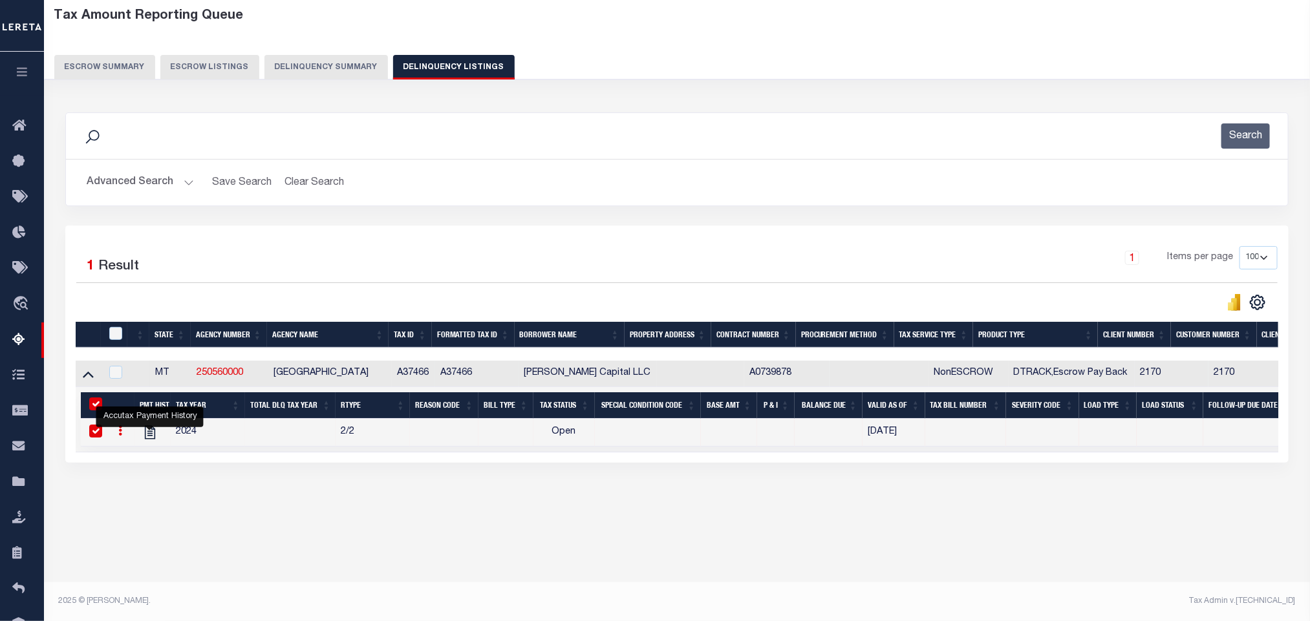
click at [116, 188] on button "Advanced Search" at bounding box center [140, 182] width 107 height 25
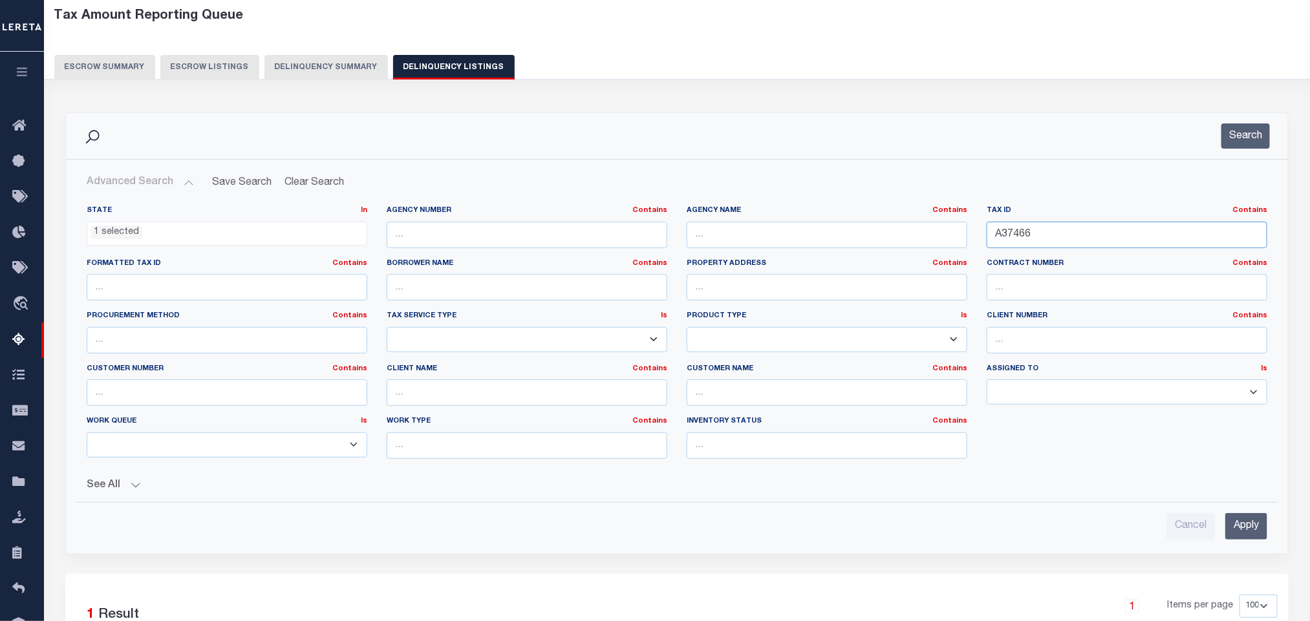
click at [1062, 237] on input "A37466" at bounding box center [1127, 235] width 281 height 27
paste input "D09378"
type input "D09378"
click at [1249, 531] on input "Apply" at bounding box center [1246, 526] width 42 height 27
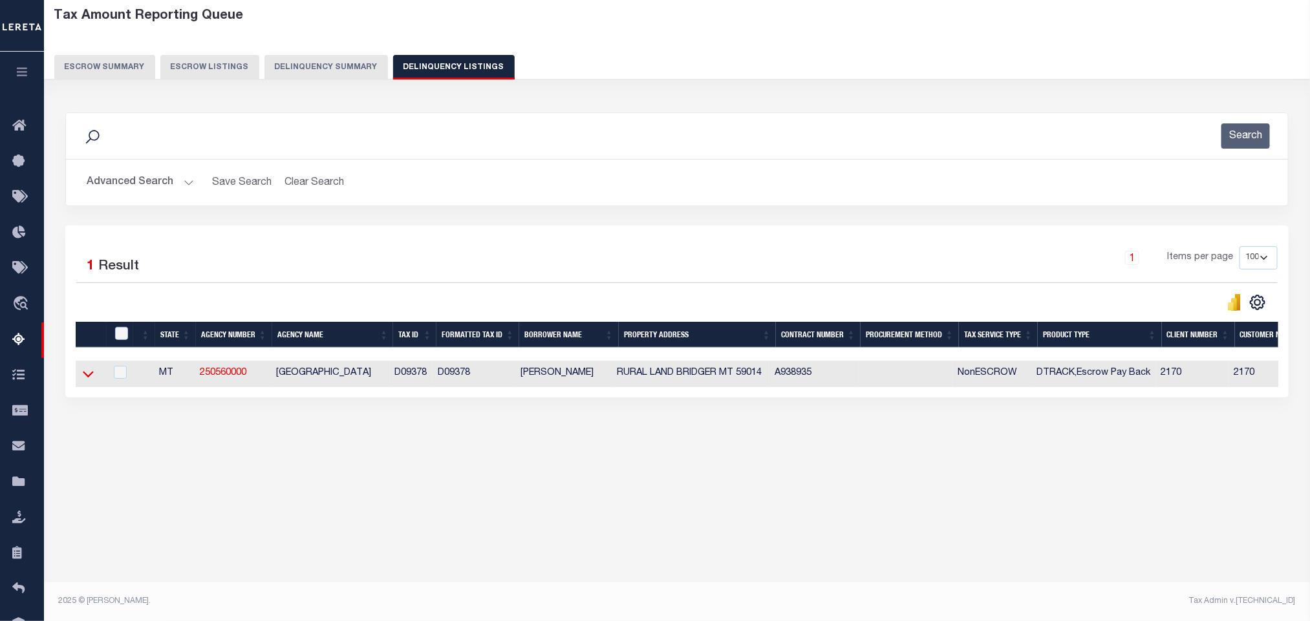
click at [91, 378] on icon at bounding box center [88, 374] width 11 height 14
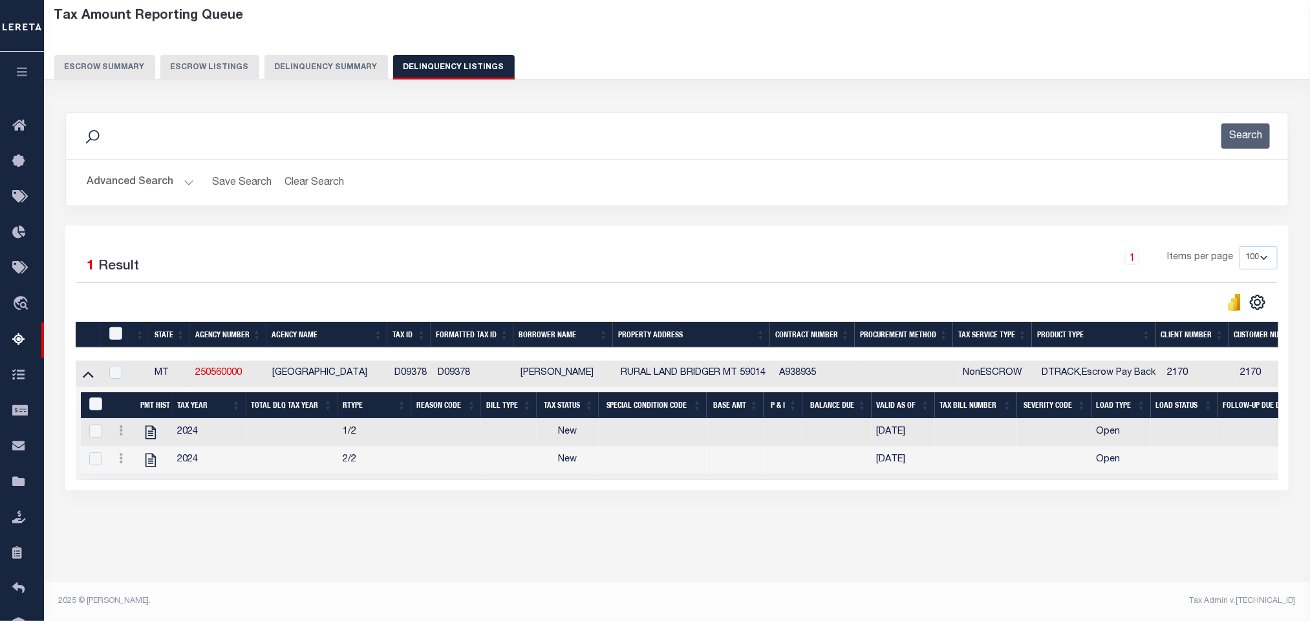
click at [420, 529] on div "Data sync process is currently running, you may face some response delays. Sear…" at bounding box center [677, 315] width 1241 height 430
click at [154, 441] on icon "" at bounding box center [150, 432] width 17 height 17
checkbox input "false"
checkbox input "true"
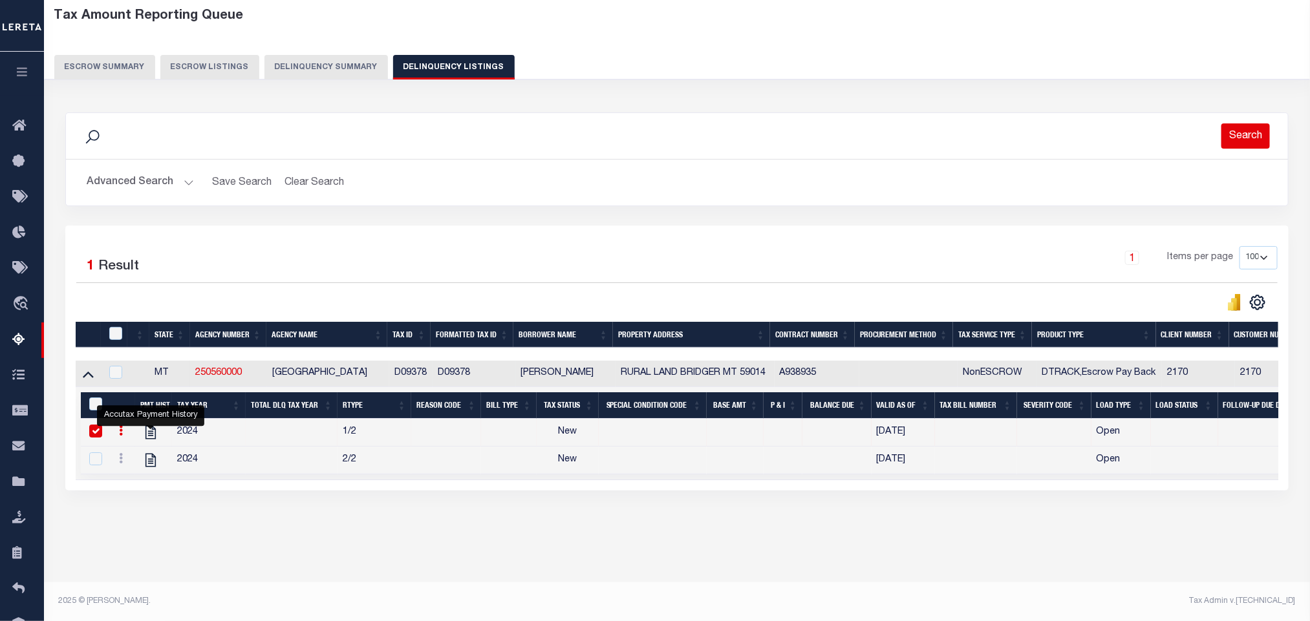
click at [1245, 144] on button "Search" at bounding box center [1245, 135] width 48 height 25
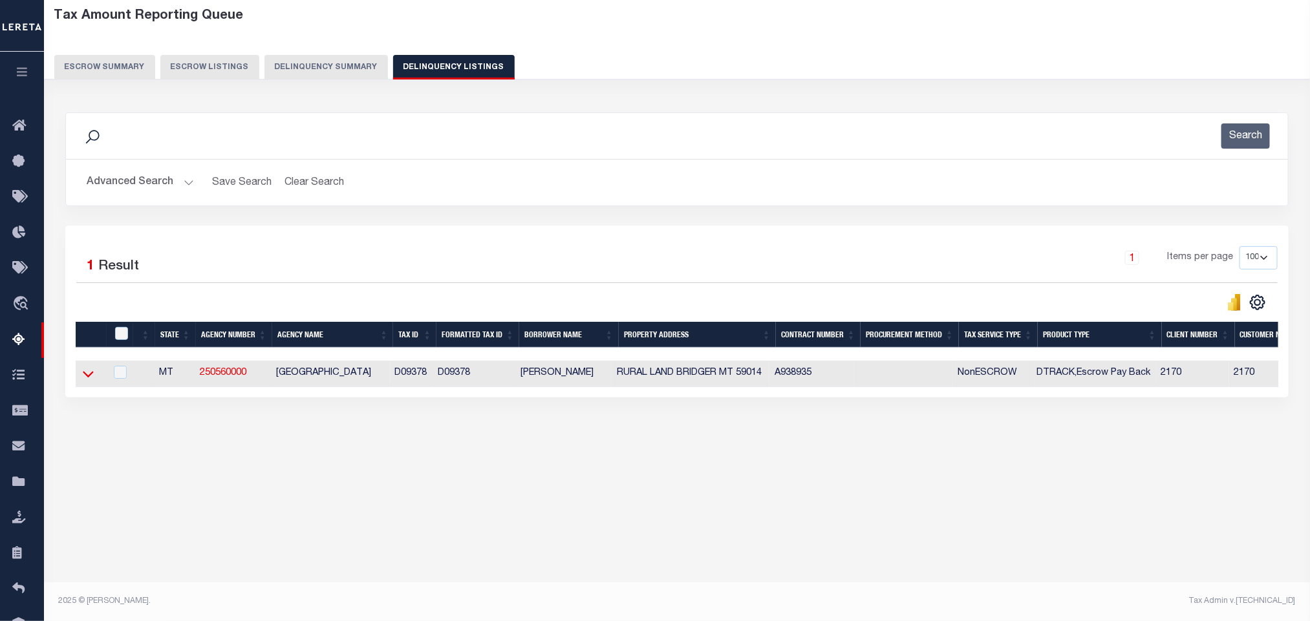
click at [87, 381] on icon at bounding box center [88, 374] width 11 height 14
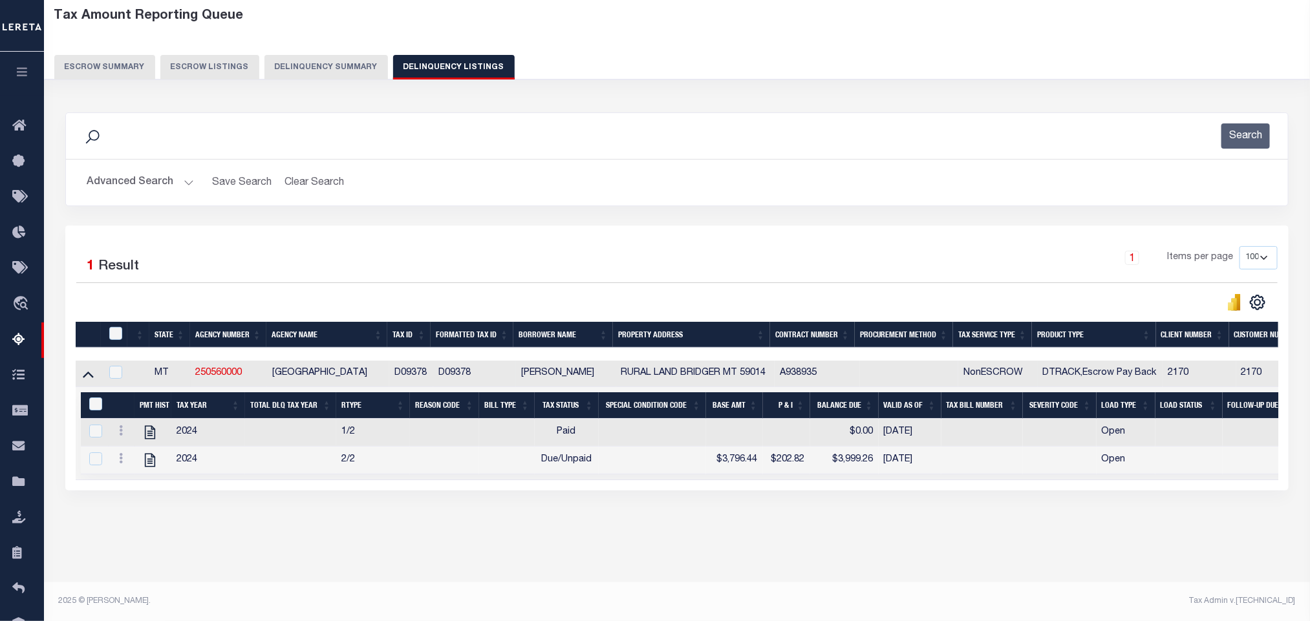
click at [114, 192] on button "Advanced Search" at bounding box center [140, 182] width 107 height 25
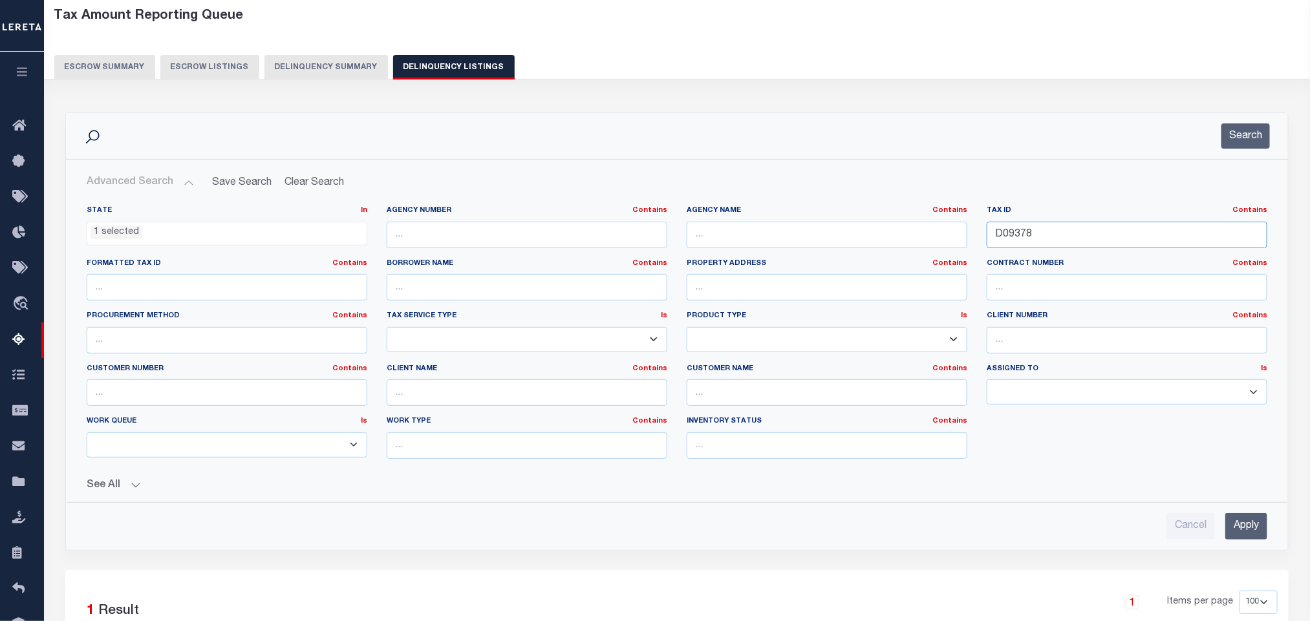
click at [1131, 235] on input "D09378" at bounding box center [1127, 235] width 281 height 27
paste input "RPRPCPP159700"
type input "RPRPCPP159700"
click at [1241, 528] on input "Apply" at bounding box center [1246, 526] width 42 height 27
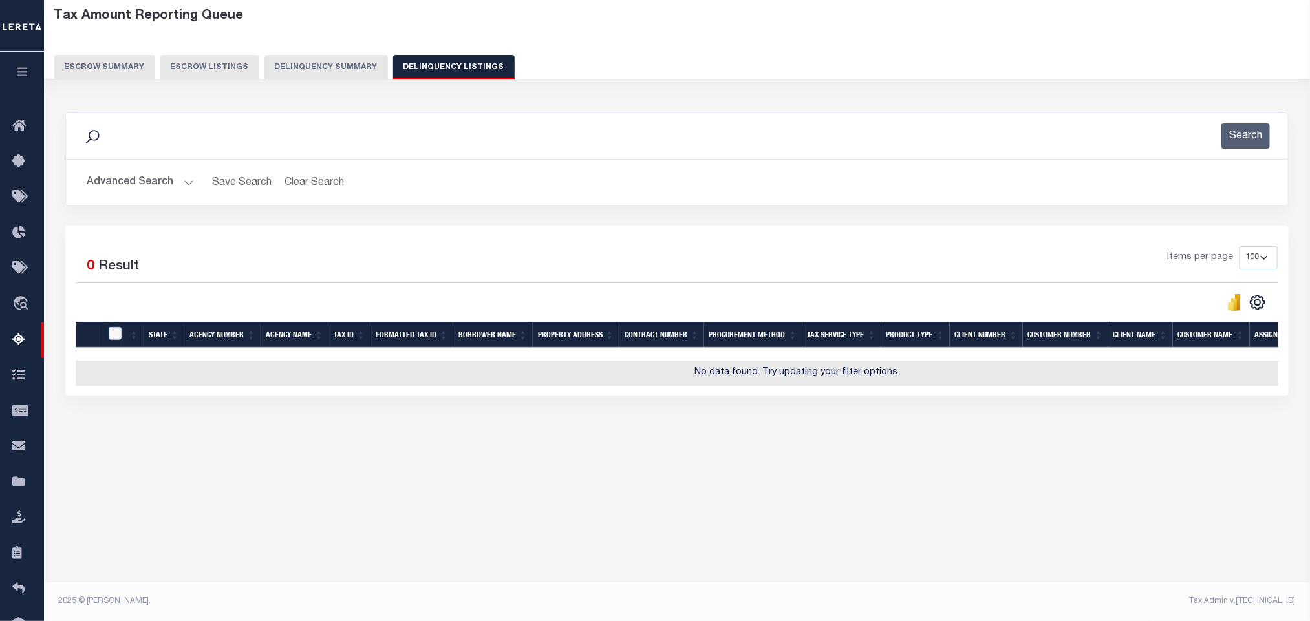
click at [154, 190] on button "Advanced Search" at bounding box center [140, 182] width 107 height 25
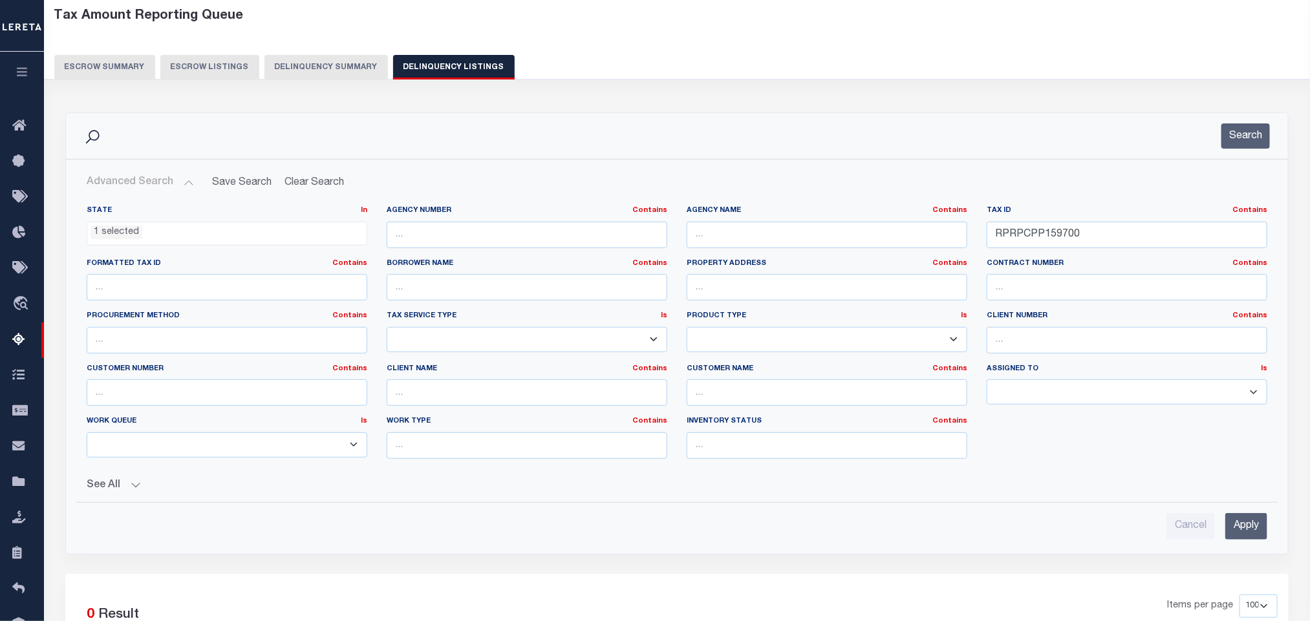
click at [164, 230] on ul "1 selected" at bounding box center [226, 230] width 279 height 17
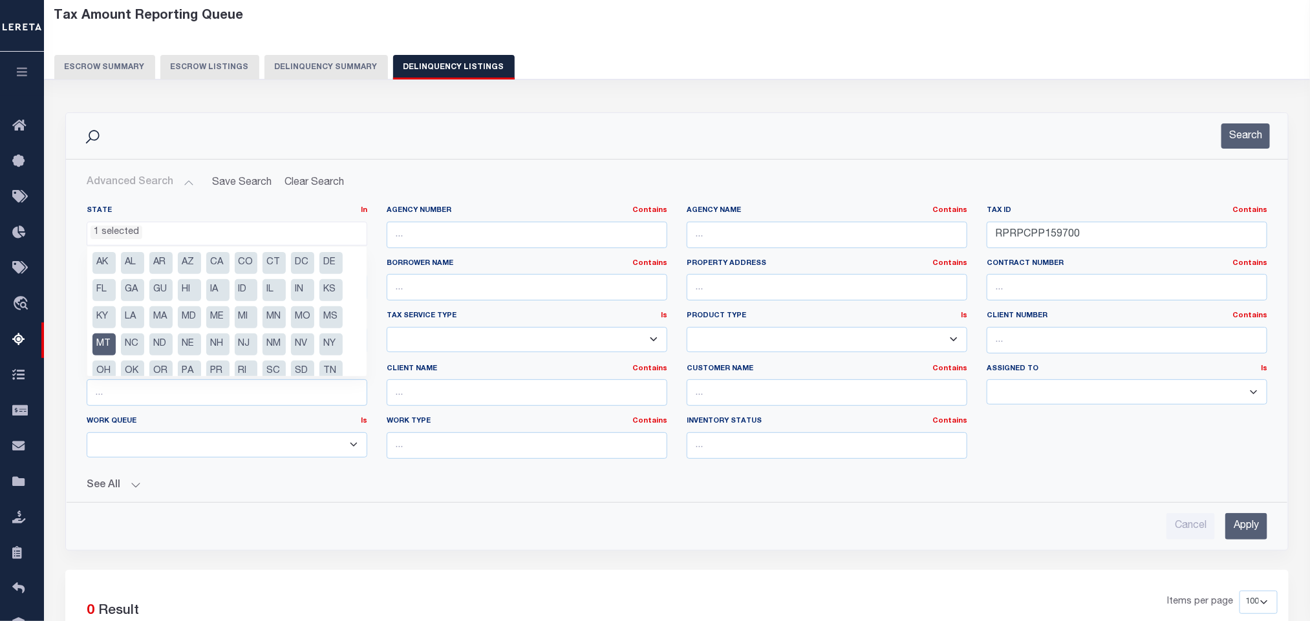
click at [102, 350] on li "MT" at bounding box center [103, 345] width 23 height 22
click at [247, 291] on li "ID" at bounding box center [246, 290] width 23 height 22
select select "ID"
click at [482, 489] on button "See All" at bounding box center [677, 486] width 1181 height 12
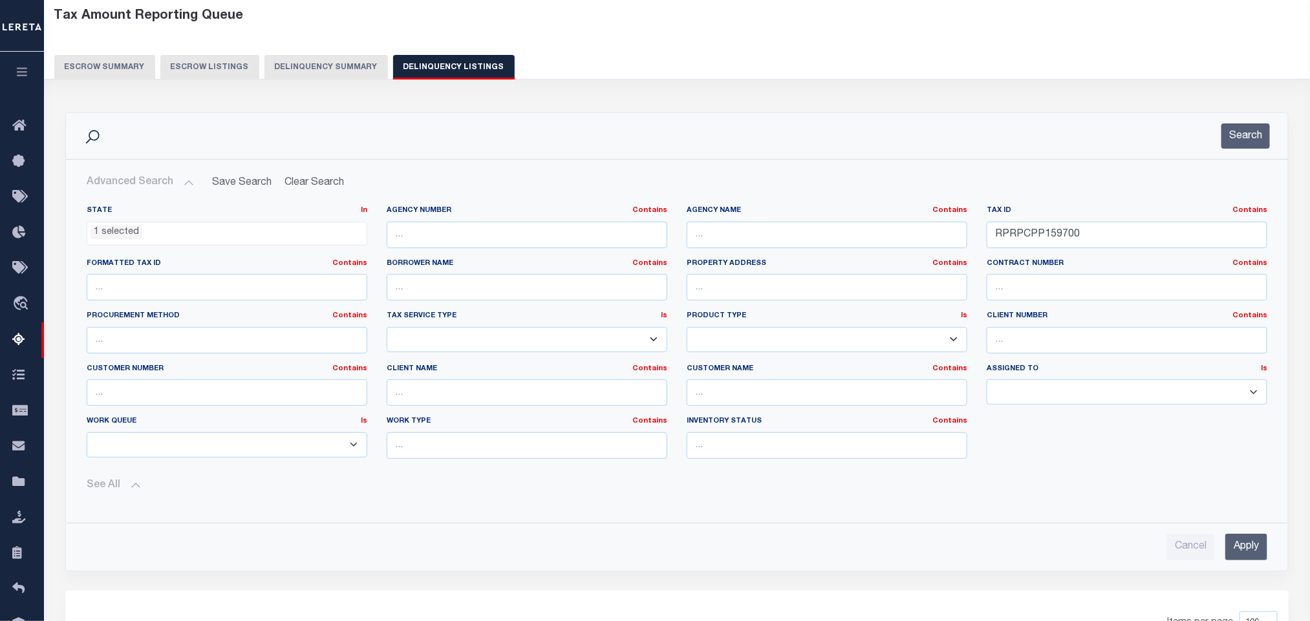
click at [1257, 545] on input "Apply" at bounding box center [1246, 547] width 42 height 27
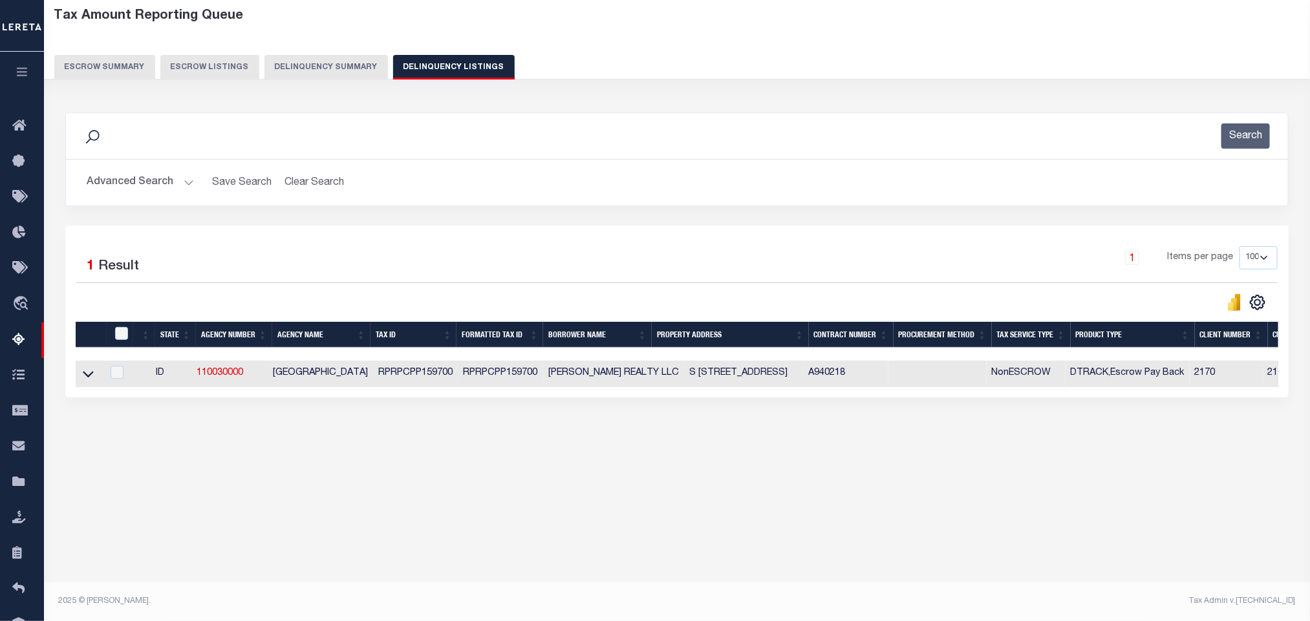
click at [431, 569] on body "Home Tax Amount Reporting Queue Profile" at bounding box center [655, 278] width 1310 height 685
click at [89, 381] on icon at bounding box center [88, 374] width 11 height 14
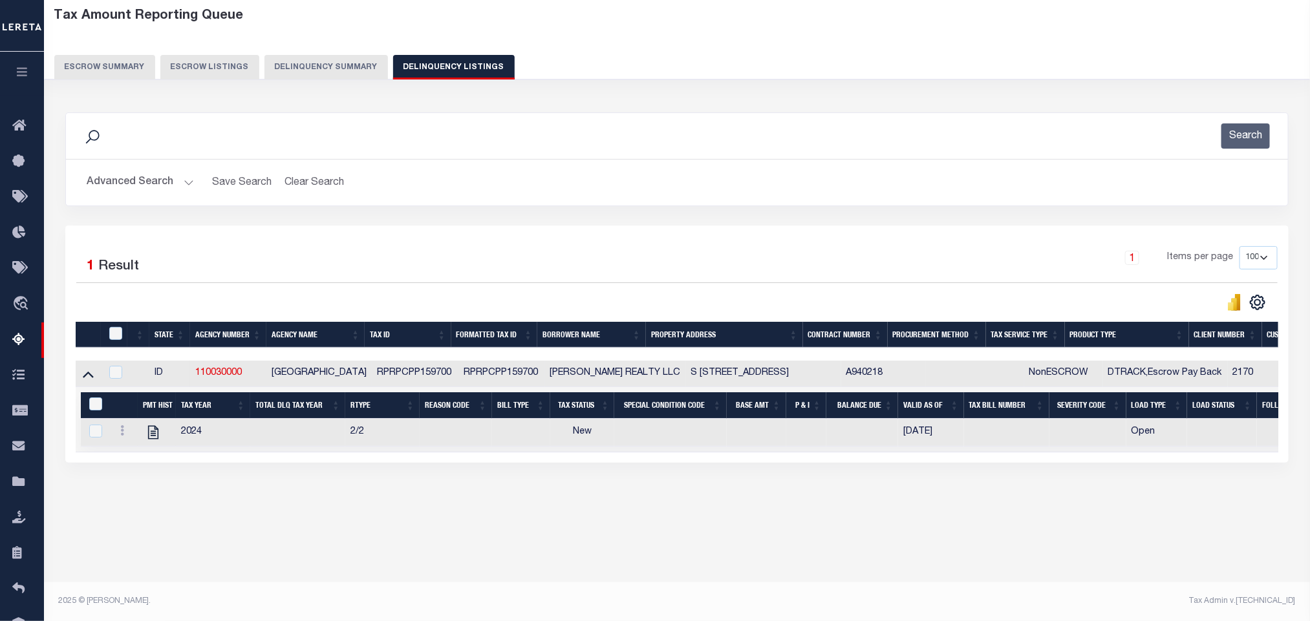
click at [214, 528] on div "Tax Amount Reporting Queue Escrow Summary Escrow Listings In" at bounding box center [677, 271] width 1258 height 540
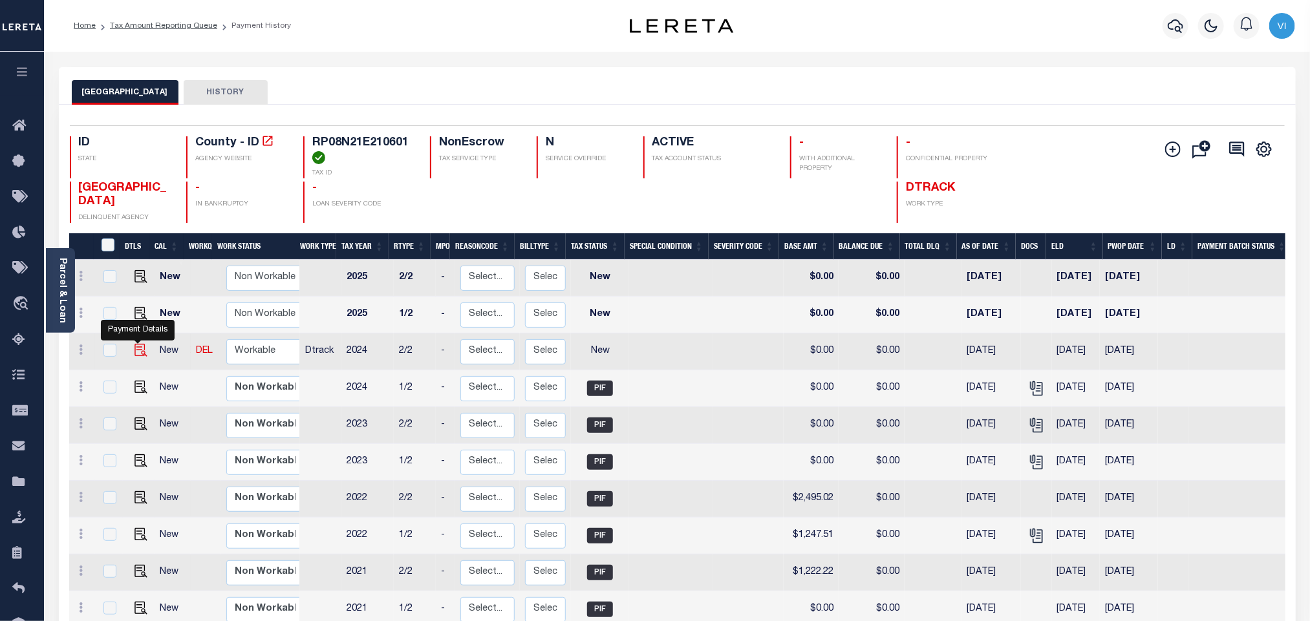
click at [140, 357] on img "" at bounding box center [140, 350] width 13 height 13
checkbox input "true"
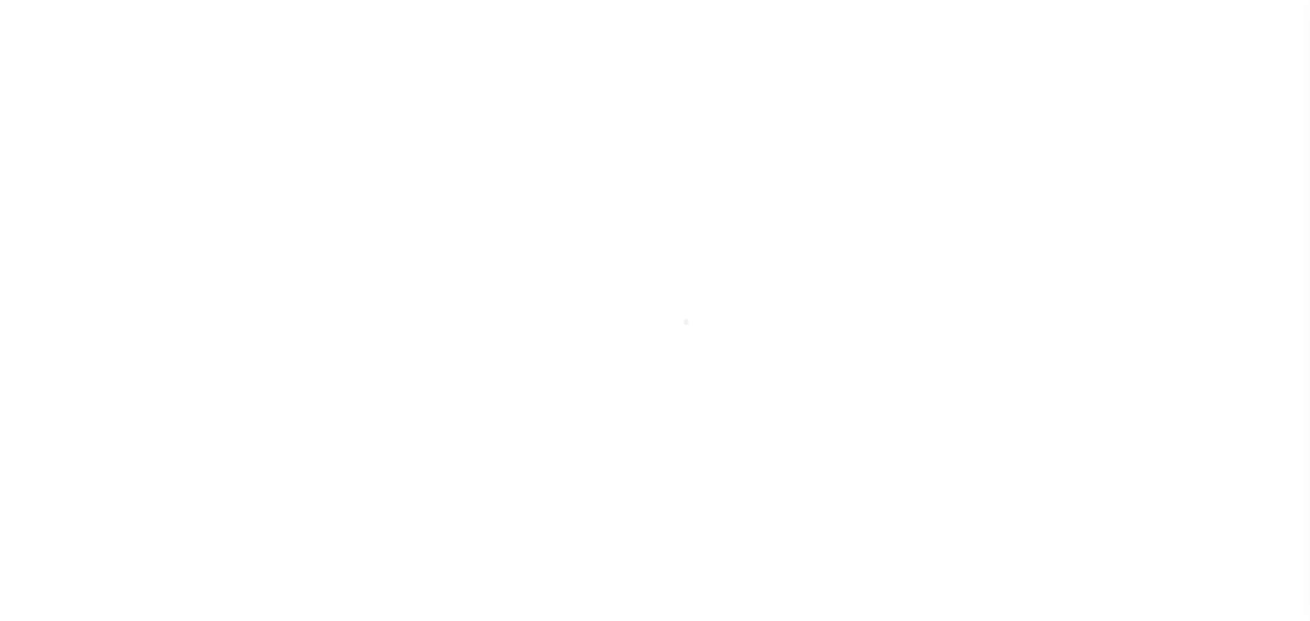
select select "NW2"
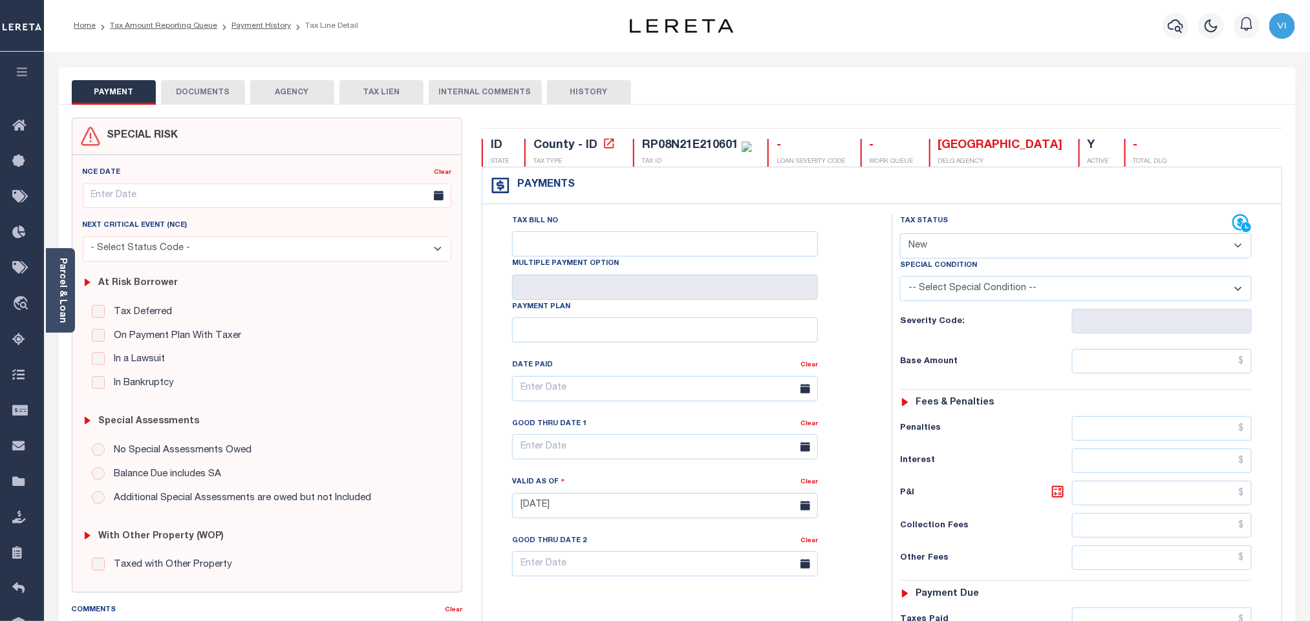
click at [197, 105] on body "Home Tax Amount Reporting Queue Payment History Tax Line Detail Profile" at bounding box center [655, 475] width 1310 height 950
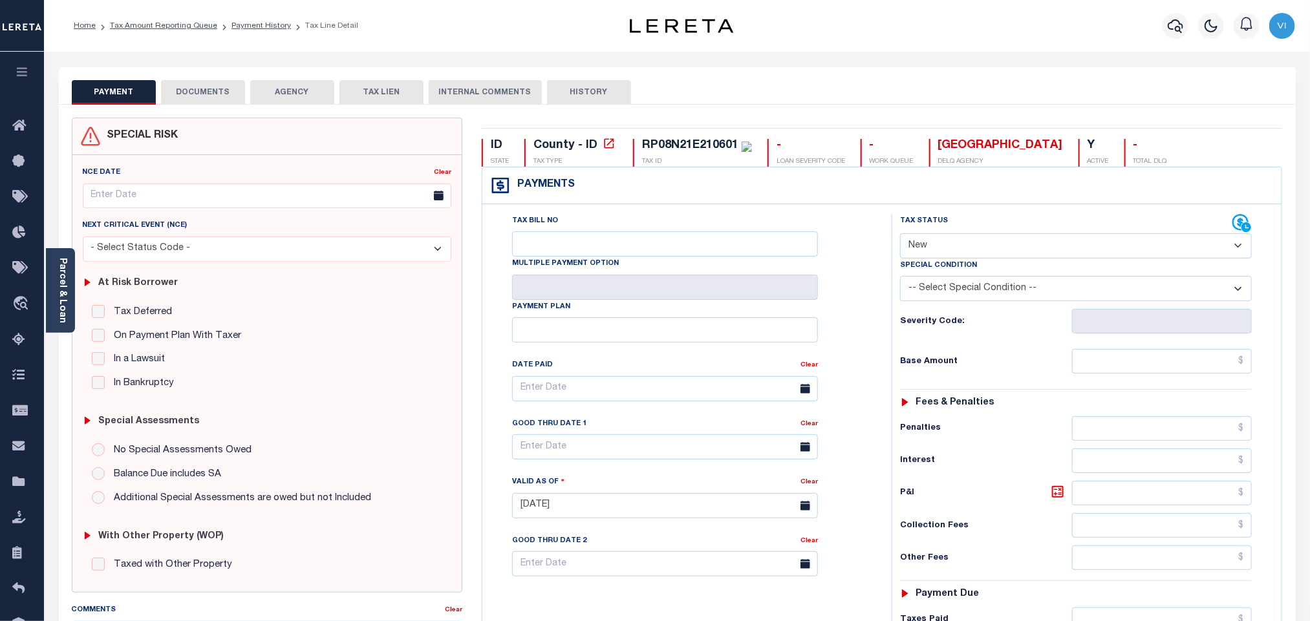
click at [202, 99] on button "DOCUMENTS" at bounding box center [203, 92] width 84 height 25
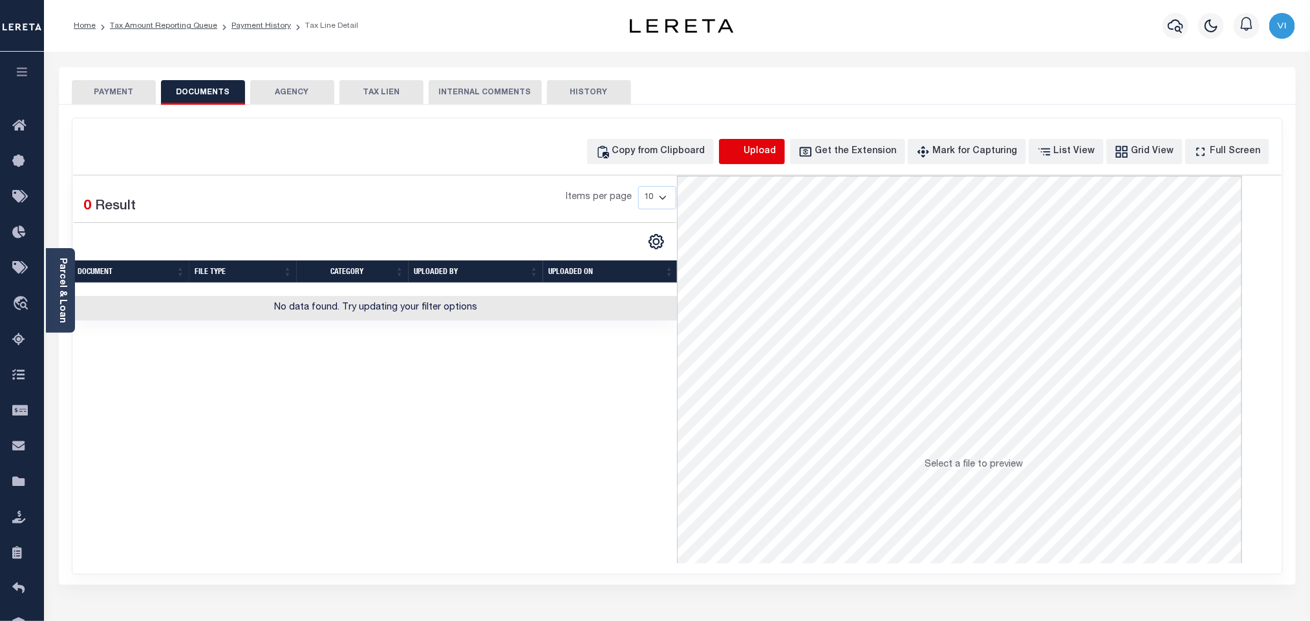
click at [740, 148] on icon "button" at bounding box center [734, 150] width 12 height 10
select select "POP"
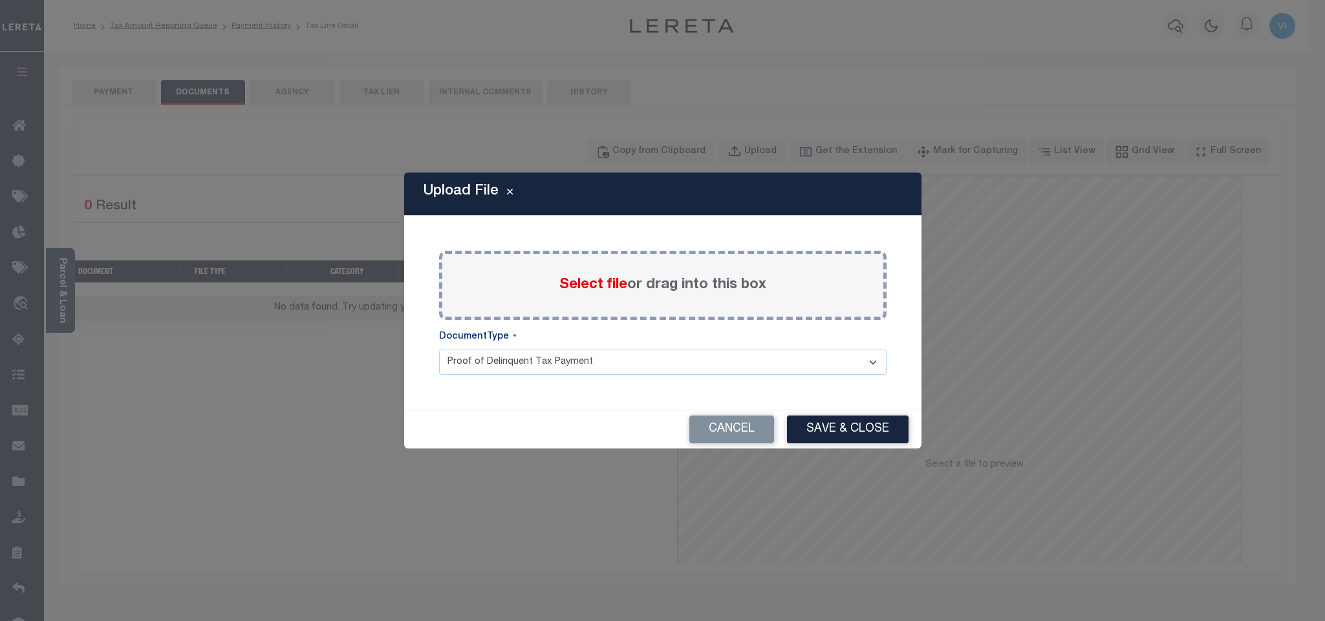
click at [581, 285] on span "Select file" at bounding box center [593, 285] width 68 height 14
click at [0, 0] on input "Select file or drag into this box" at bounding box center [0, 0] width 0 height 0
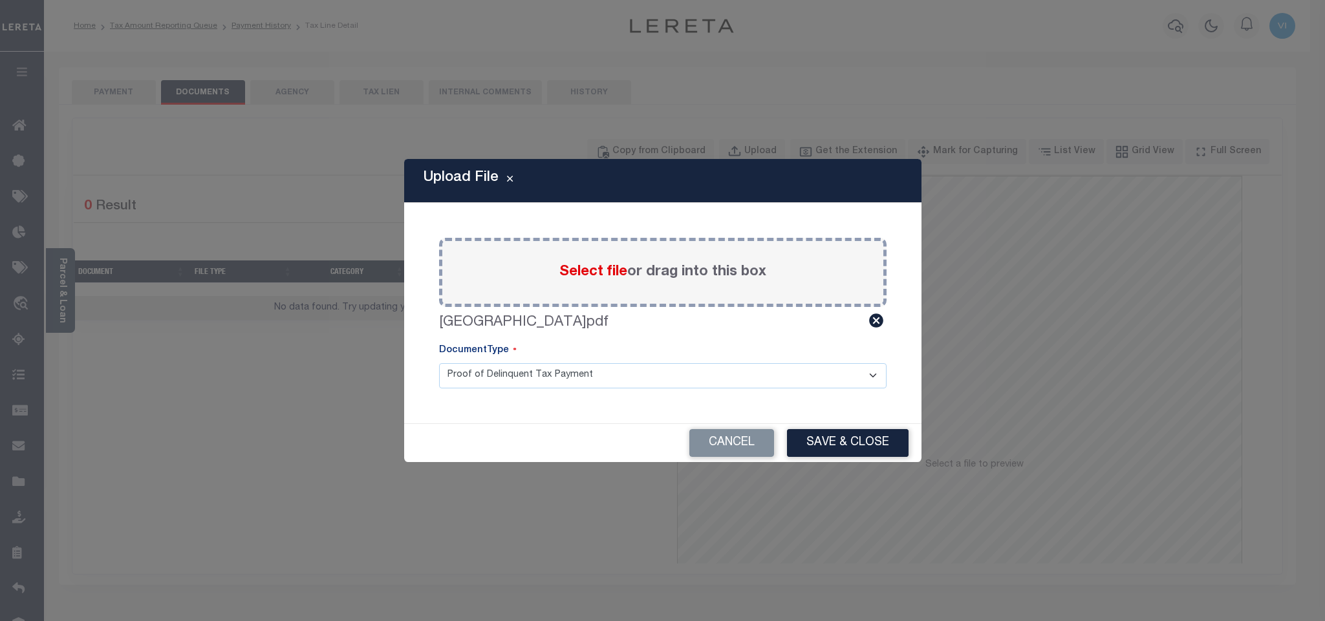
click at [465, 382] on select "Proof of Delinquent Tax Payment" at bounding box center [662, 375] width 447 height 25
click at [439, 363] on select "Proof of Delinquent Tax Payment" at bounding box center [662, 375] width 447 height 25
click at [817, 437] on button "Save & Close" at bounding box center [848, 443] width 122 height 28
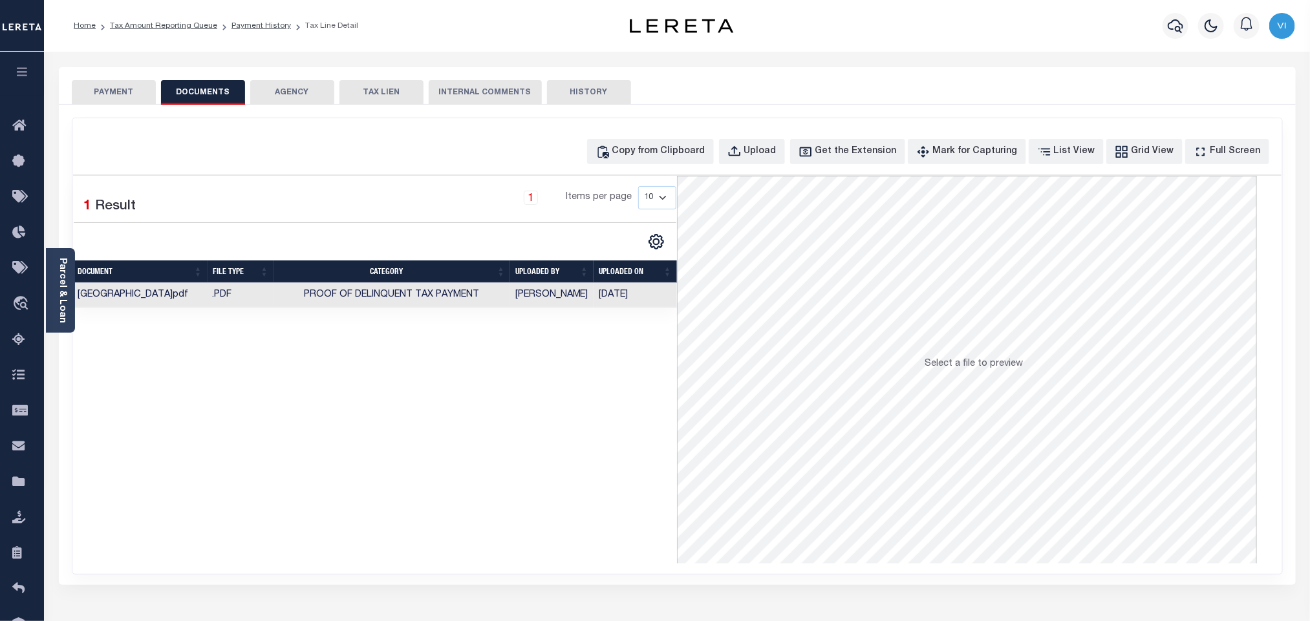
click at [159, 97] on div "PAYMENT DOCUMENTS AGENCY DELINQUENT PAYEE TAX LIEN HISTORY" at bounding box center [677, 92] width 1211 height 24
click at [126, 90] on button "PAYMENT" at bounding box center [114, 92] width 84 height 25
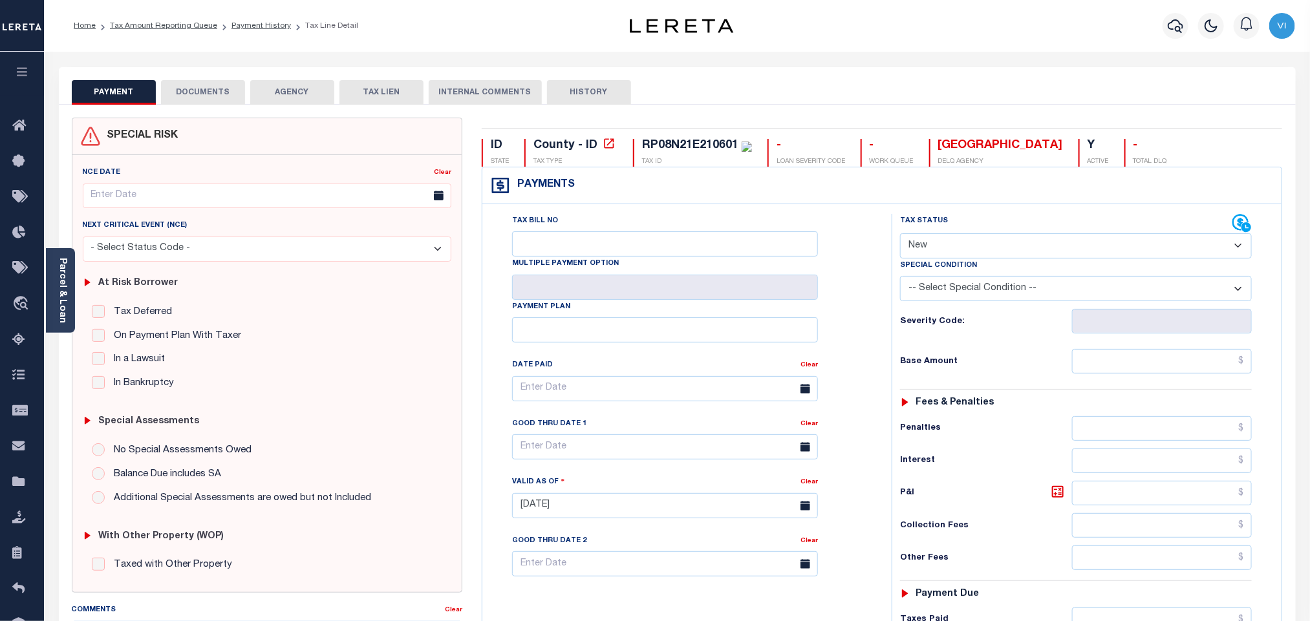
click at [952, 241] on select "- Select Status Code - Open Due/Unpaid Paid Incomplete No Tax Due Internal Refu…" at bounding box center [1076, 245] width 352 height 25
select select "PYD"
click at [900, 235] on select "- Select Status Code - Open Due/Unpaid Paid Incomplete No Tax Due Internal Refu…" at bounding box center [1076, 245] width 352 height 25
type input "[DATE]"
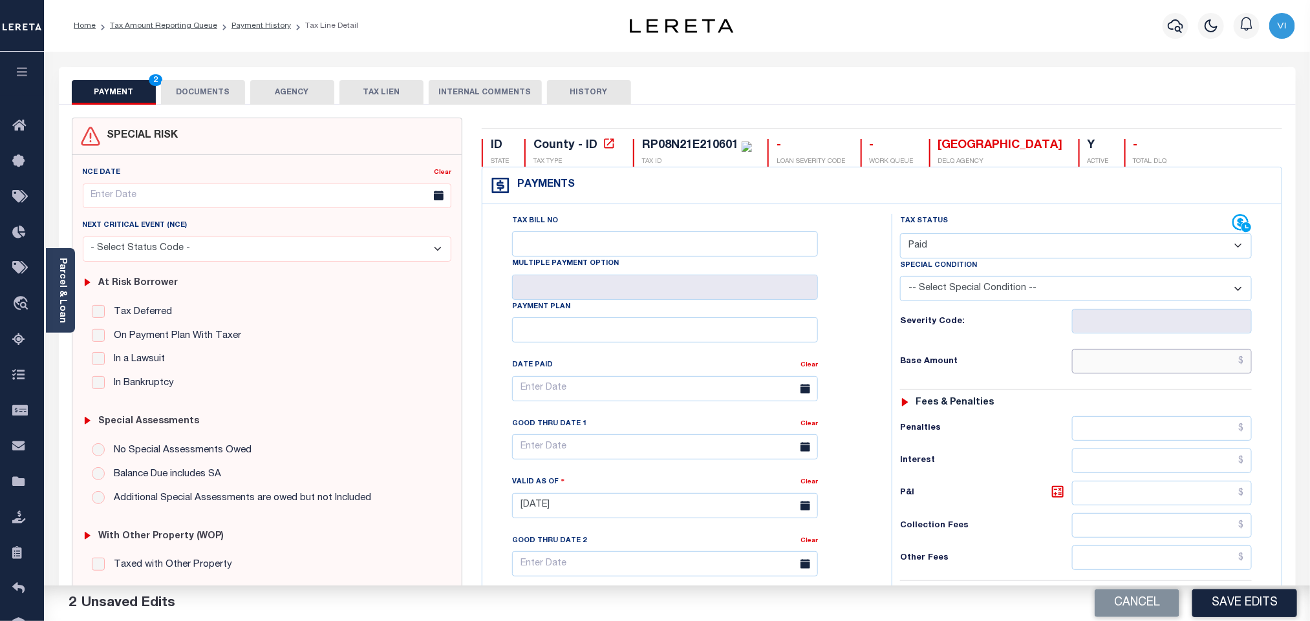
click at [1090, 359] on input "text" at bounding box center [1162, 361] width 180 height 25
paste input "1285.16"
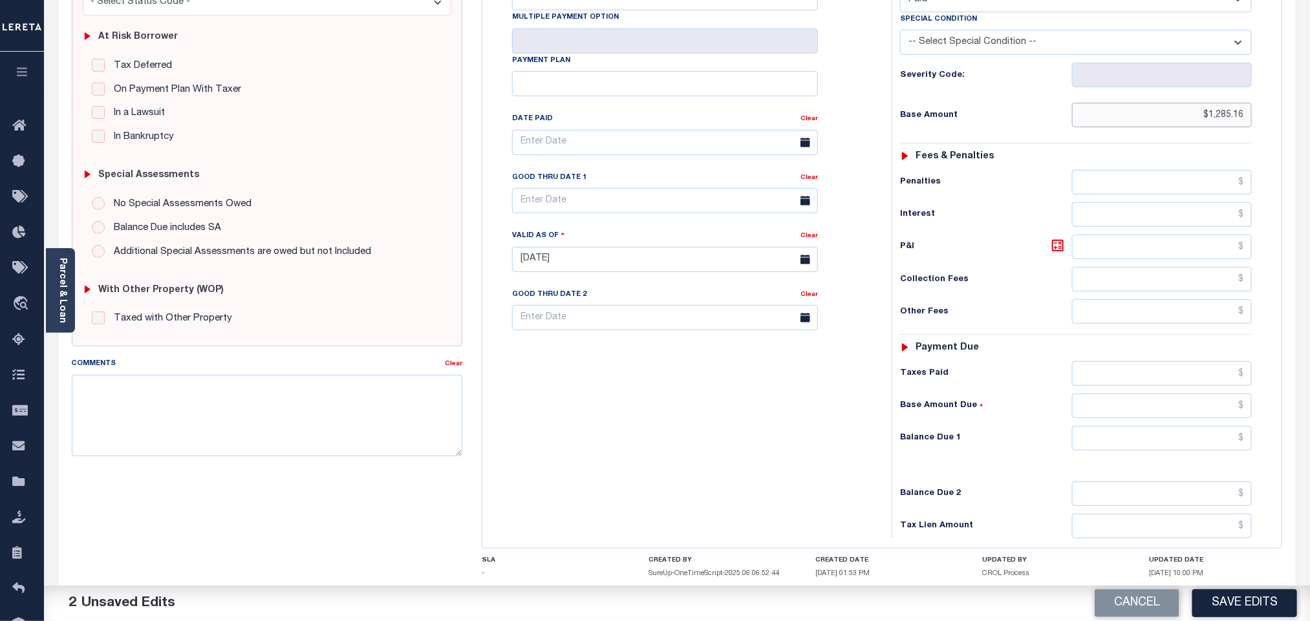
scroll to position [336, 0]
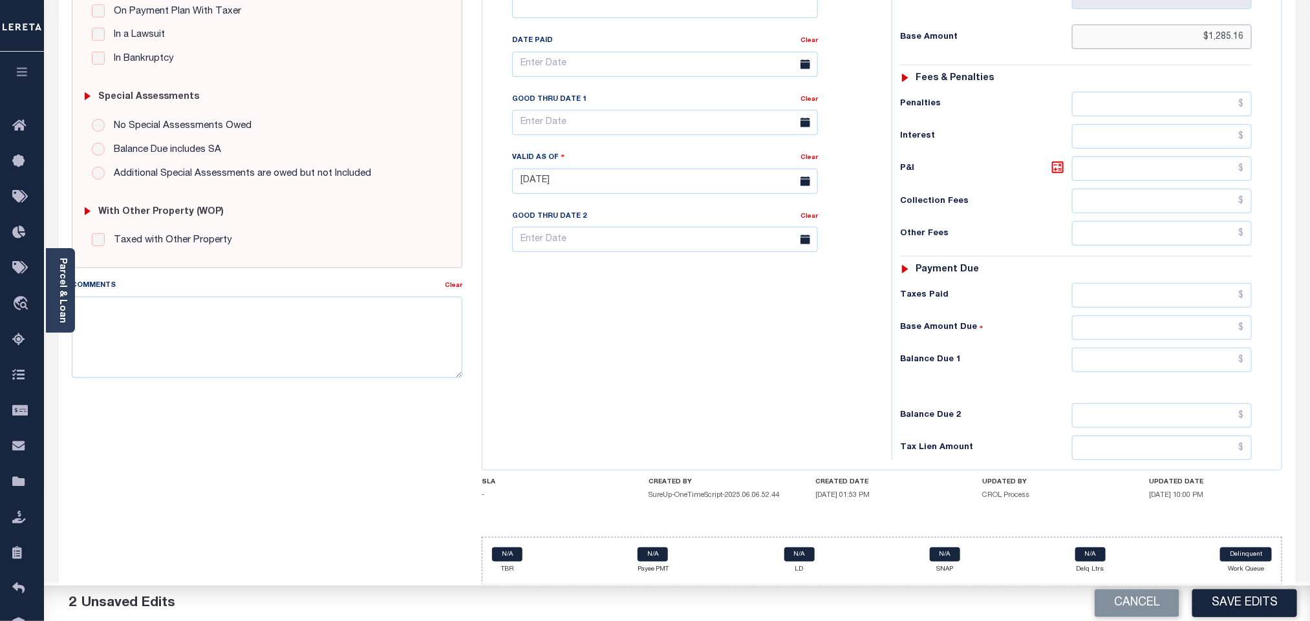
type input "$1,285.16"
click at [1104, 297] on input "text" at bounding box center [1162, 295] width 180 height 25
paste input "1285.16"
type input "$1,285.16"
drag, startPoint x: 1122, startPoint y: 361, endPoint x: 1110, endPoint y: 367, distance: 12.7
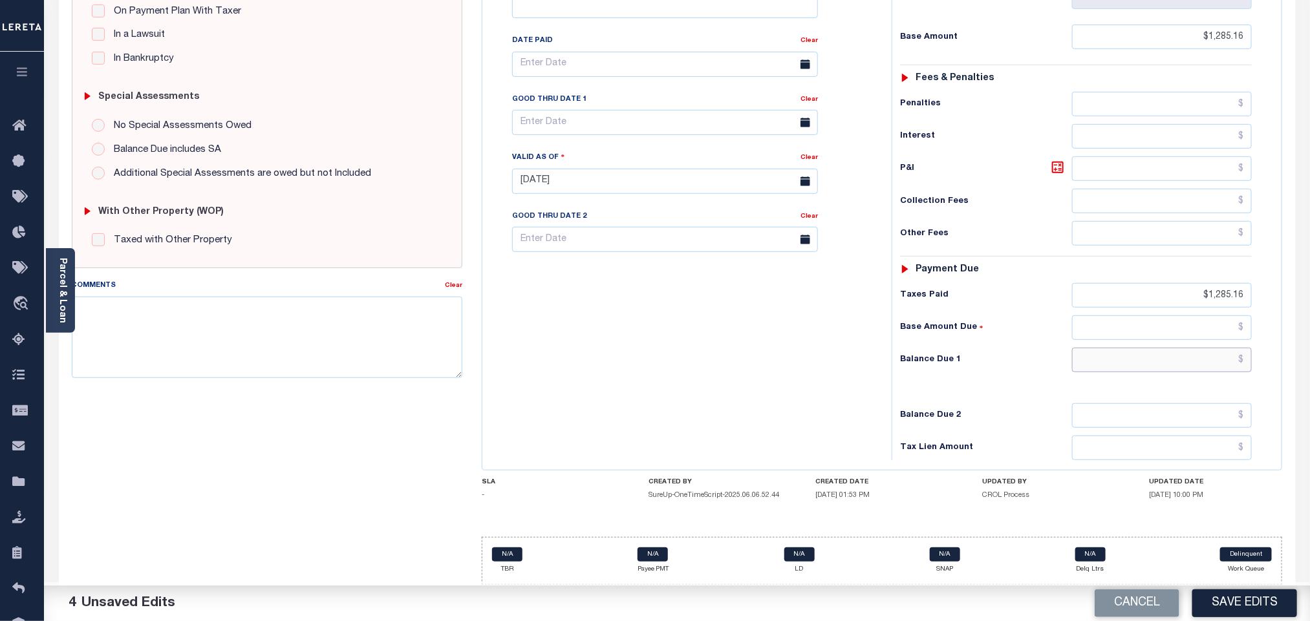
click at [1122, 361] on input "text" at bounding box center [1162, 360] width 180 height 25
type input "$0.00"
click at [1261, 600] on button "Save Edits" at bounding box center [1244, 604] width 105 height 28
checkbox input "false"
type input "$1,285.16"
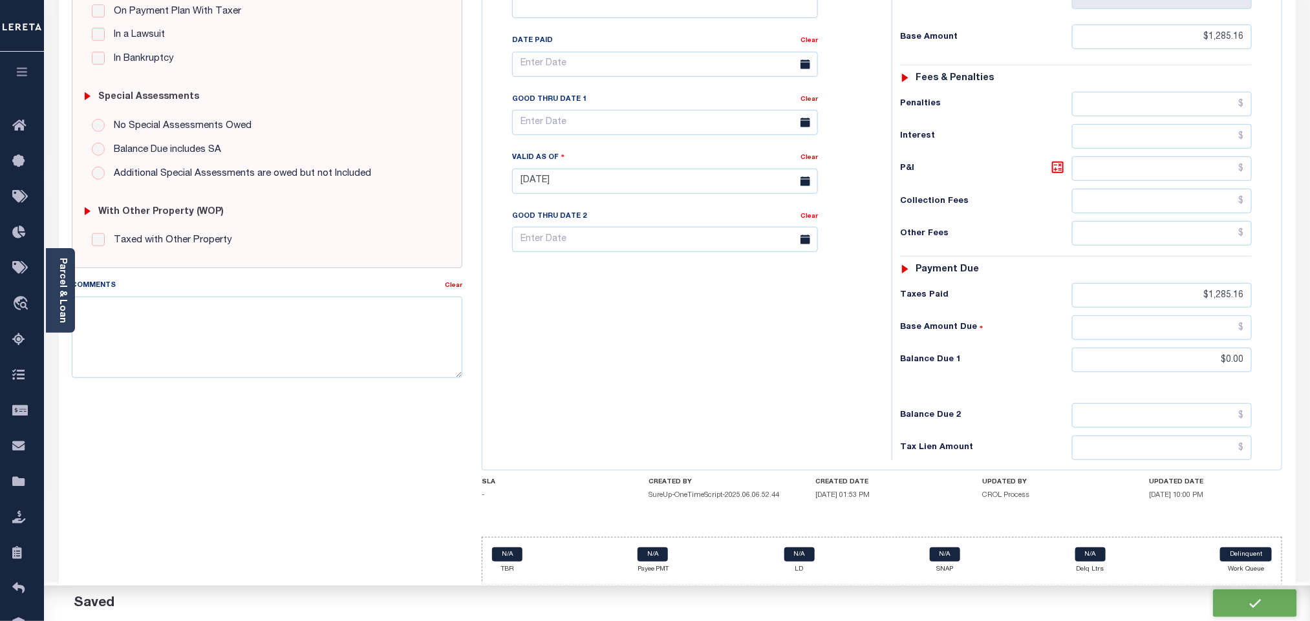
type input "$1,285.16"
type input "$0"
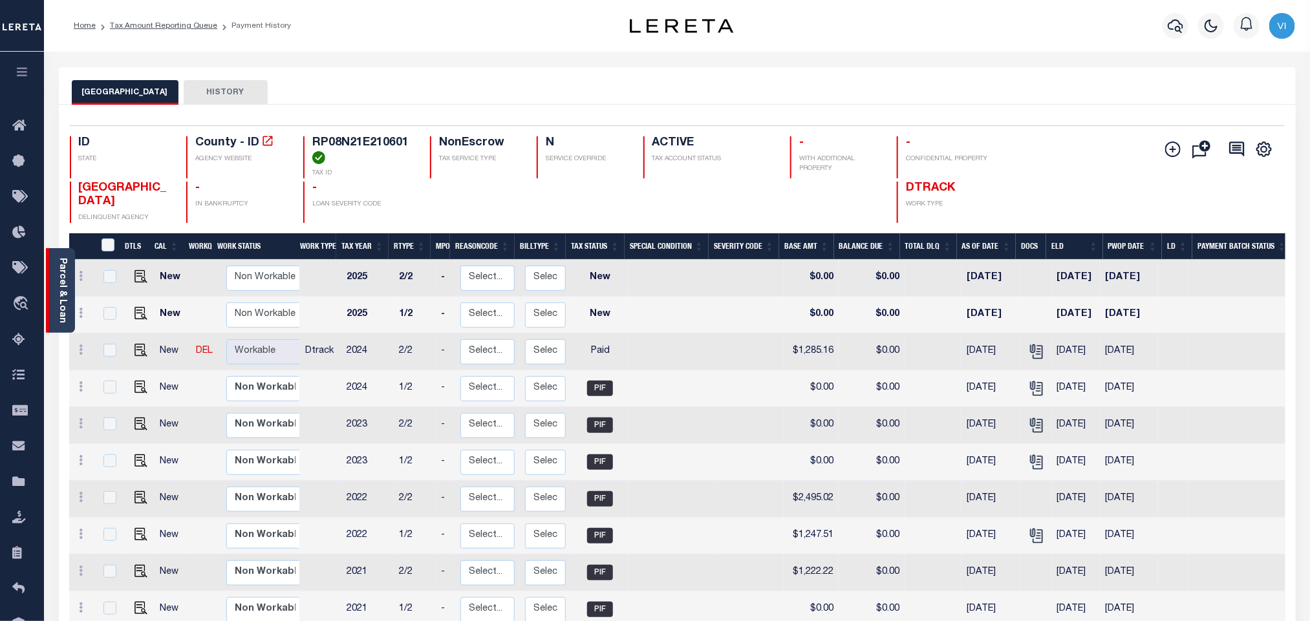
click at [66, 295] on link "Parcel & Loan" at bounding box center [62, 290] width 9 height 65
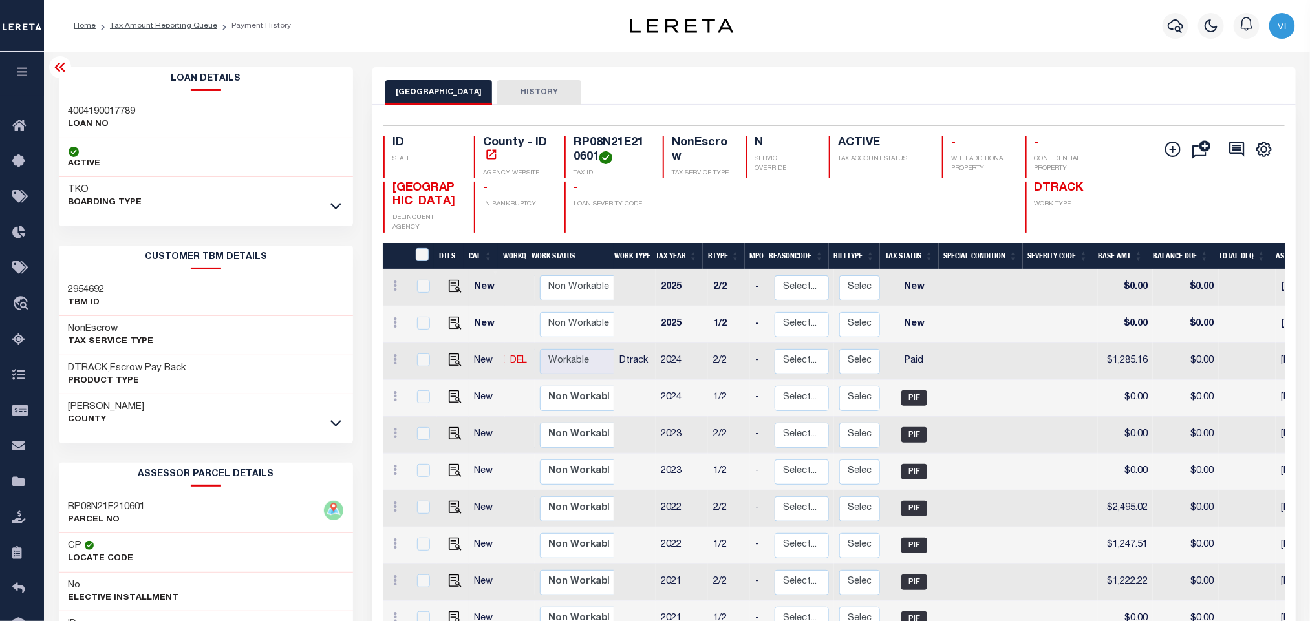
click at [80, 109] on h3 "4004190017789" at bounding box center [102, 111] width 67 height 13
copy h3 "4004190017789"
click at [588, 142] on h4 "RP08N21E210601" at bounding box center [610, 150] width 74 height 28
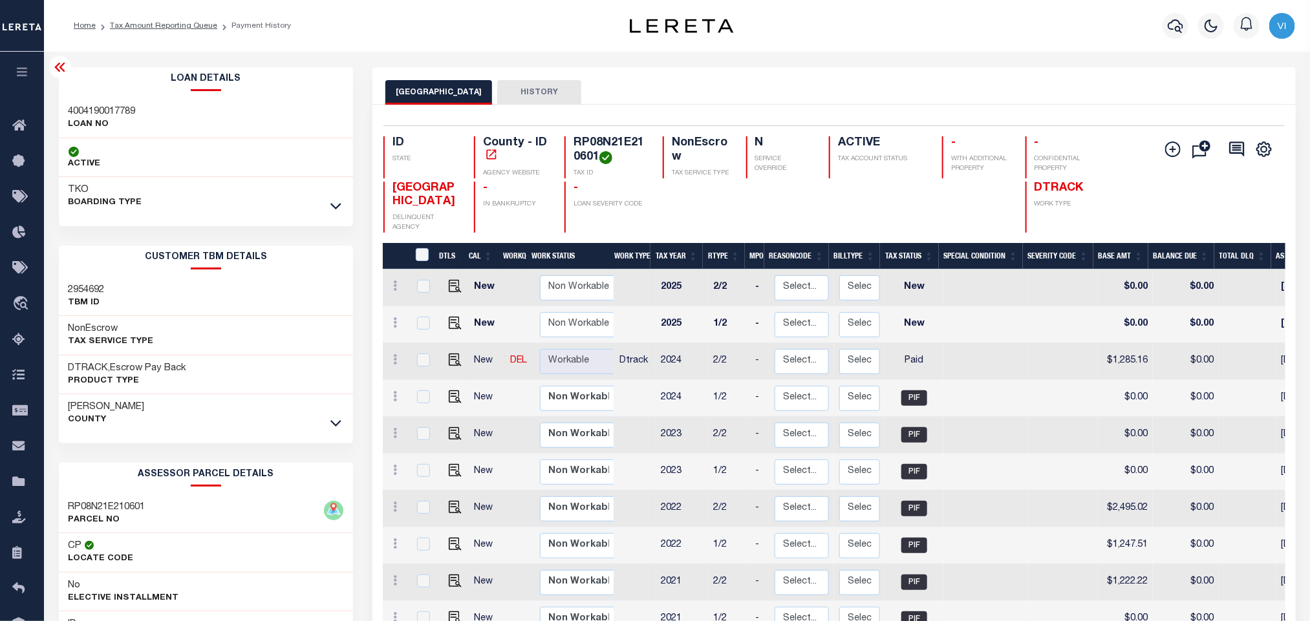
copy h4 "RP08N21E210601"
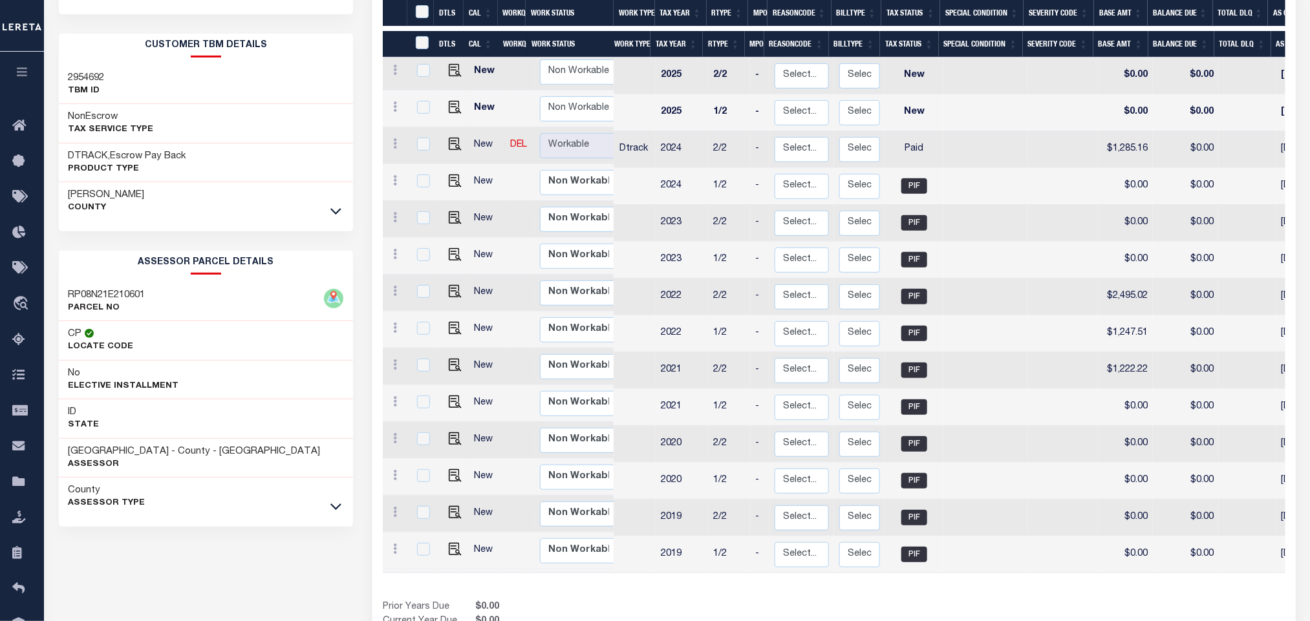
scroll to position [282, 0]
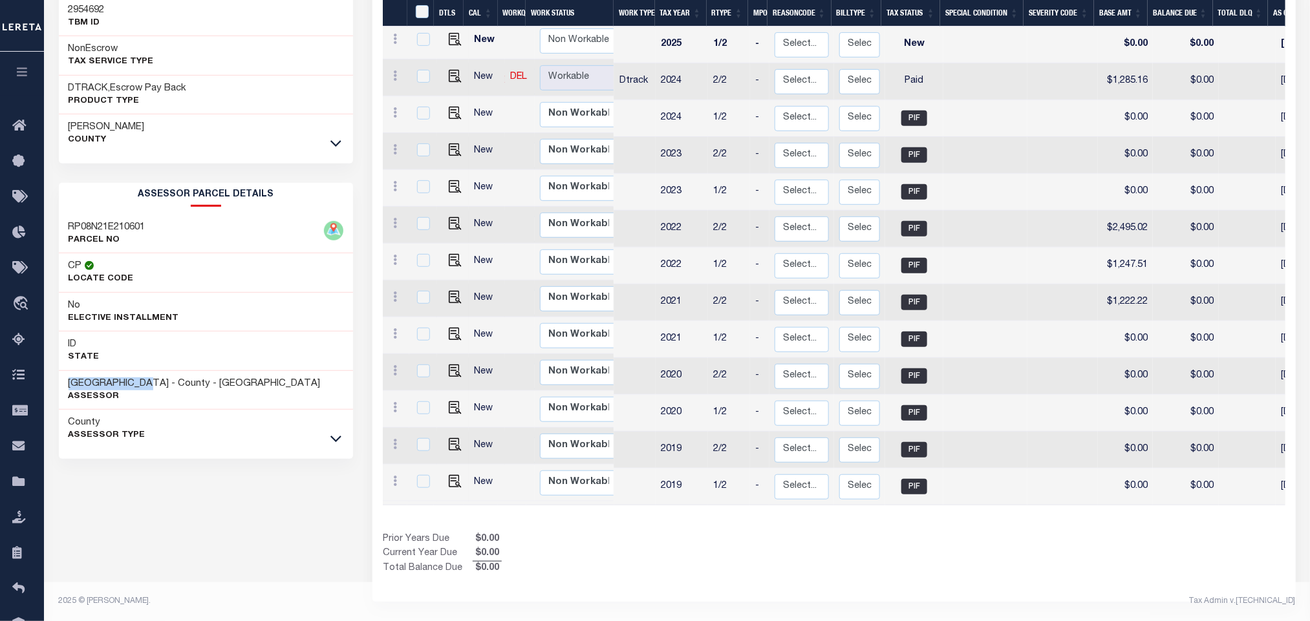
drag, startPoint x: 152, startPoint y: 381, endPoint x: 61, endPoint y: 385, distance: 91.2
click at [61, 385] on div "CUSTER COUNTY - County - ID Assessor" at bounding box center [206, 390] width 295 height 39
copy h3 "[GEOGRAPHIC_DATA]"
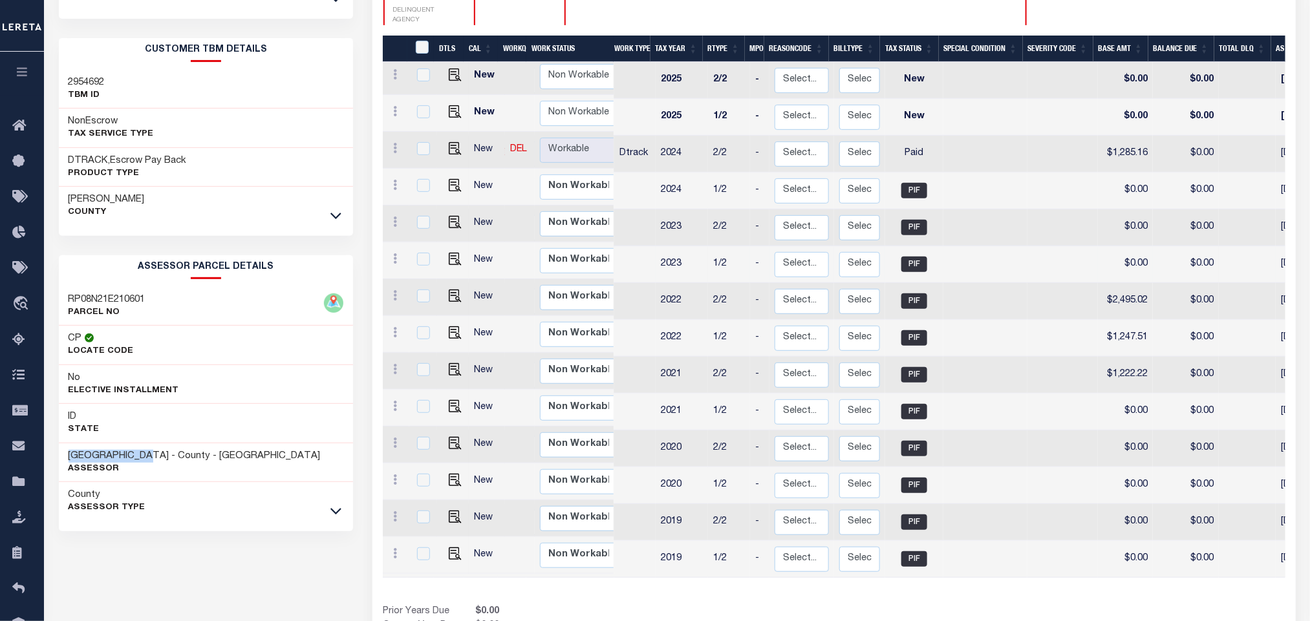
scroll to position [88, 0]
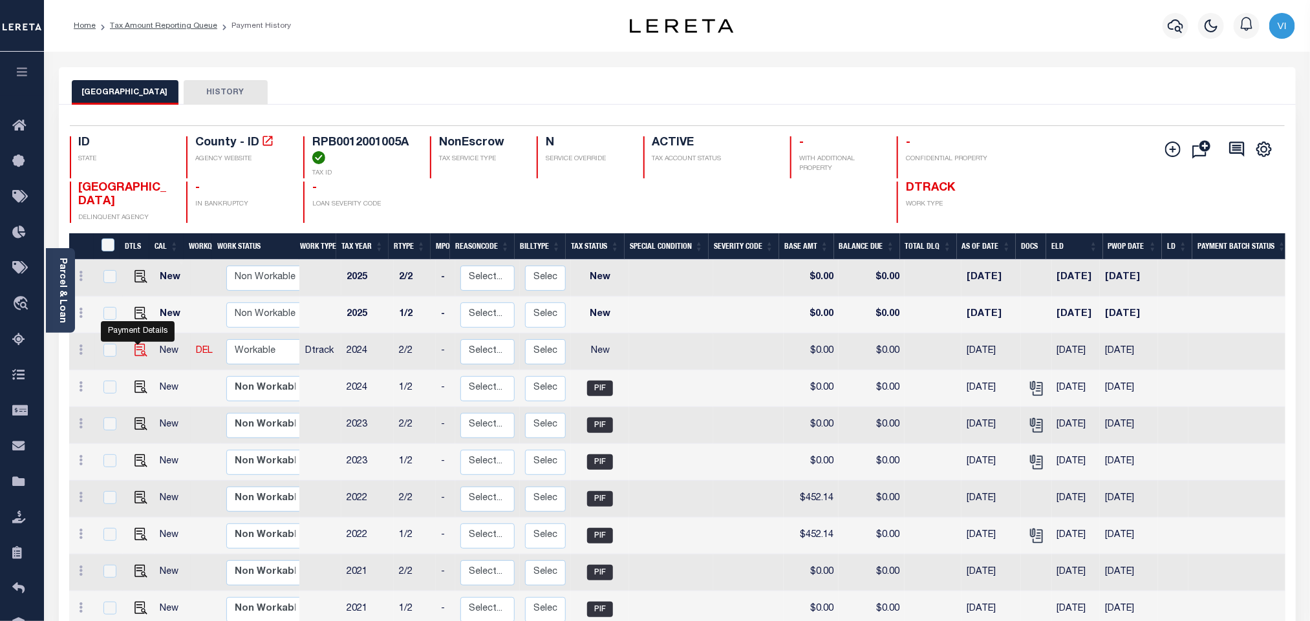
click at [134, 350] on img "" at bounding box center [140, 350] width 13 height 13
checkbox input "true"
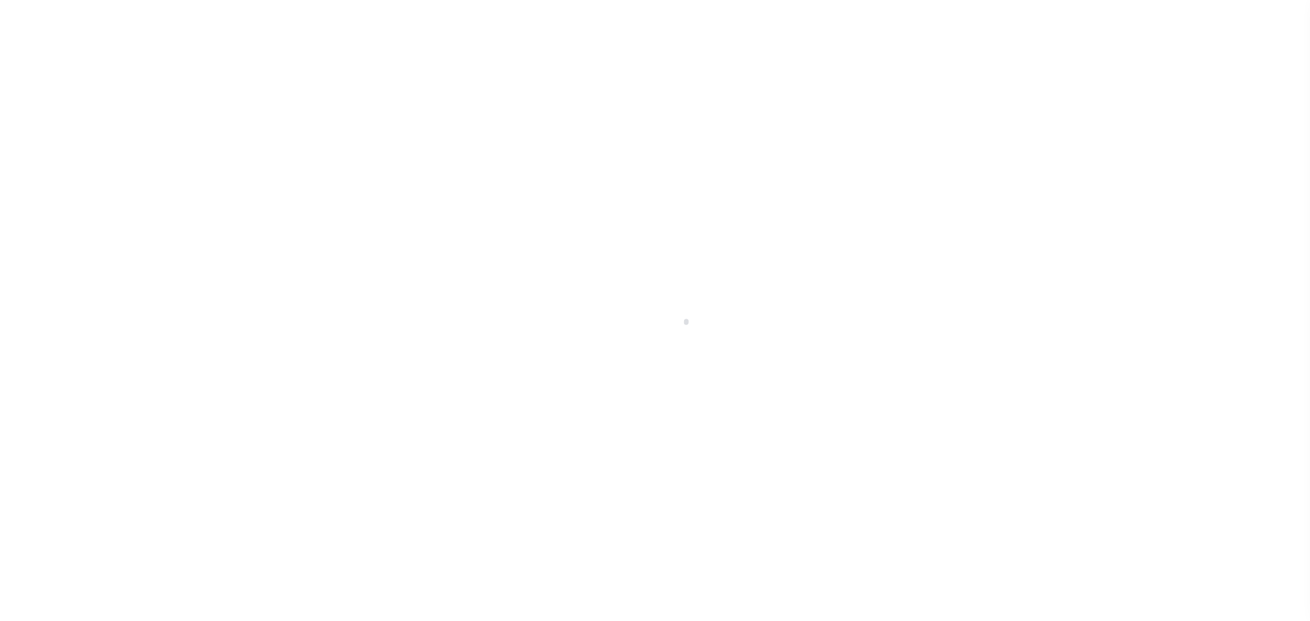
select select "NW2"
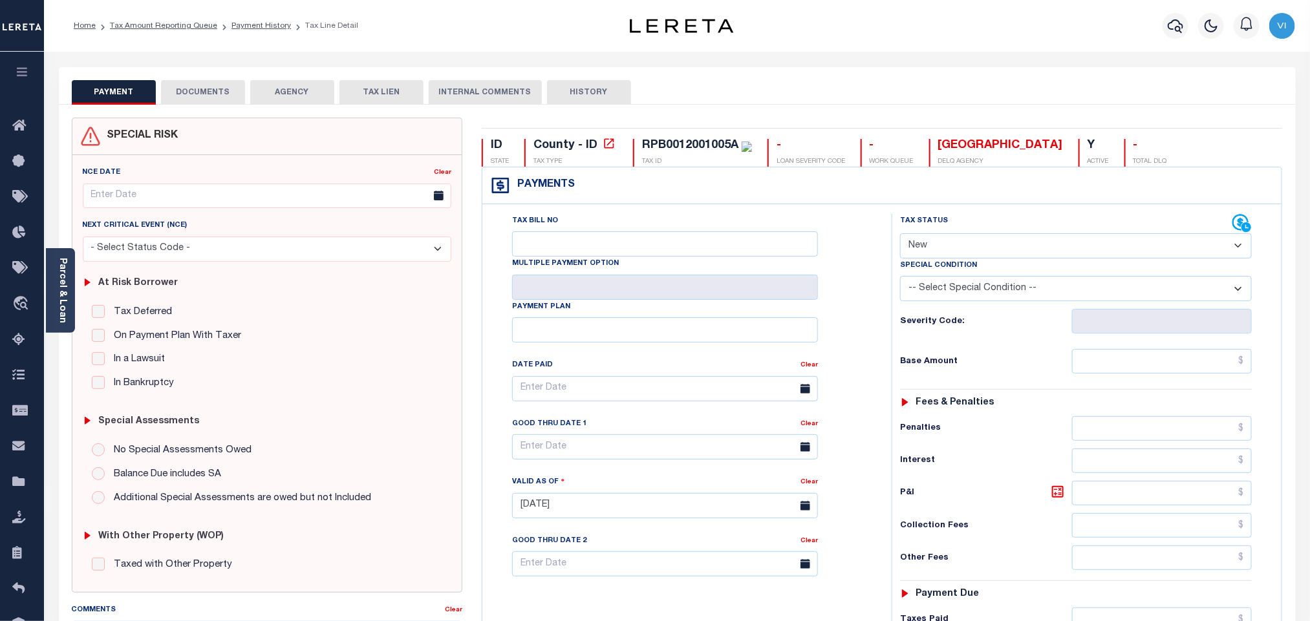
click at [225, 86] on button "DOCUMENTS" at bounding box center [203, 92] width 84 height 25
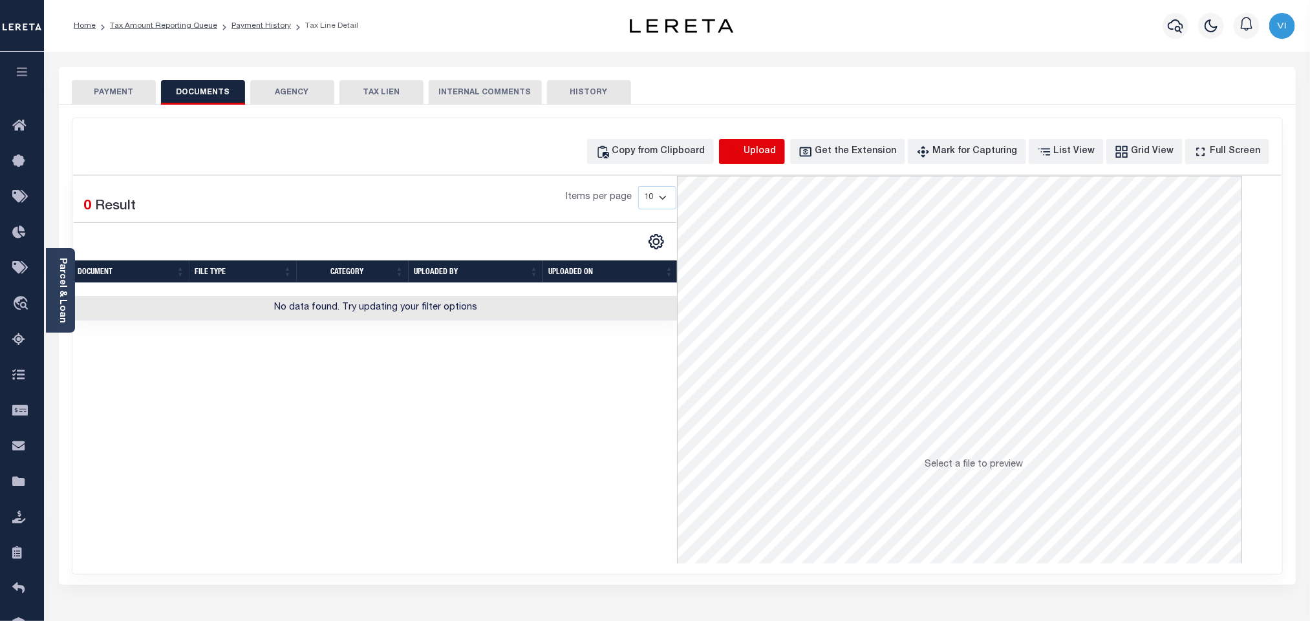
click at [742, 150] on icon "button" at bounding box center [734, 152] width 14 height 14
select select "POP"
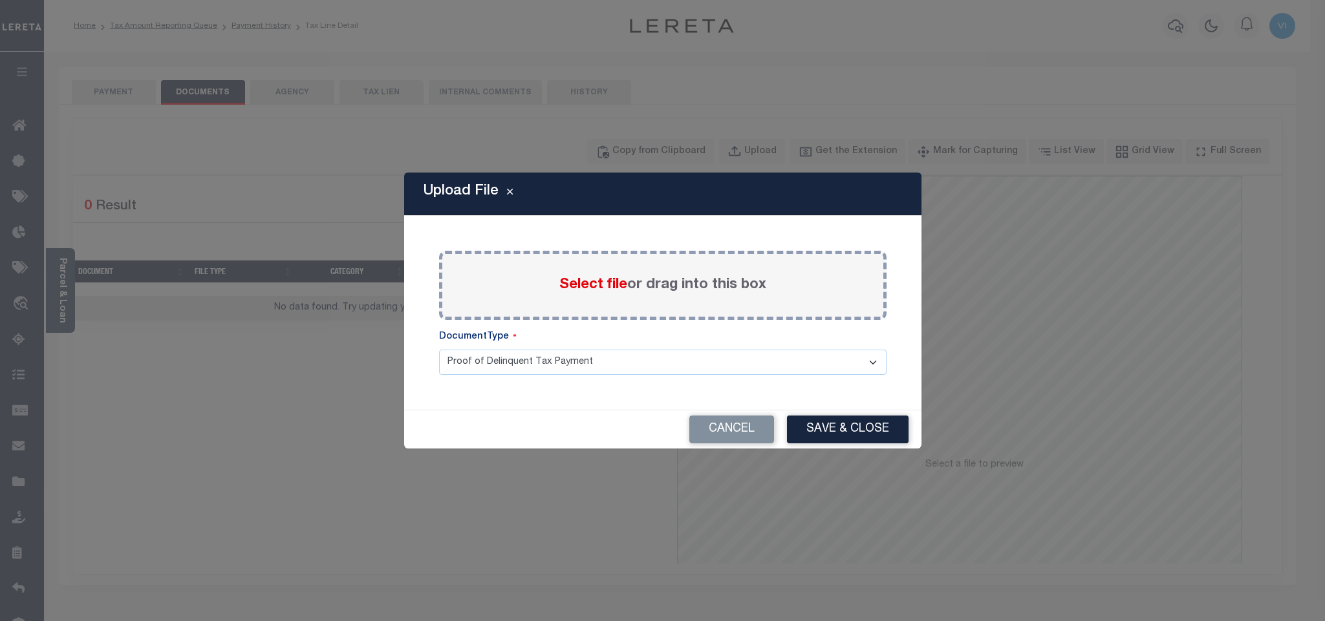
click at [568, 283] on span "Select file" at bounding box center [593, 285] width 68 height 14
click at [0, 0] on input "Select file or drag into this box" at bounding box center [0, 0] width 0 height 0
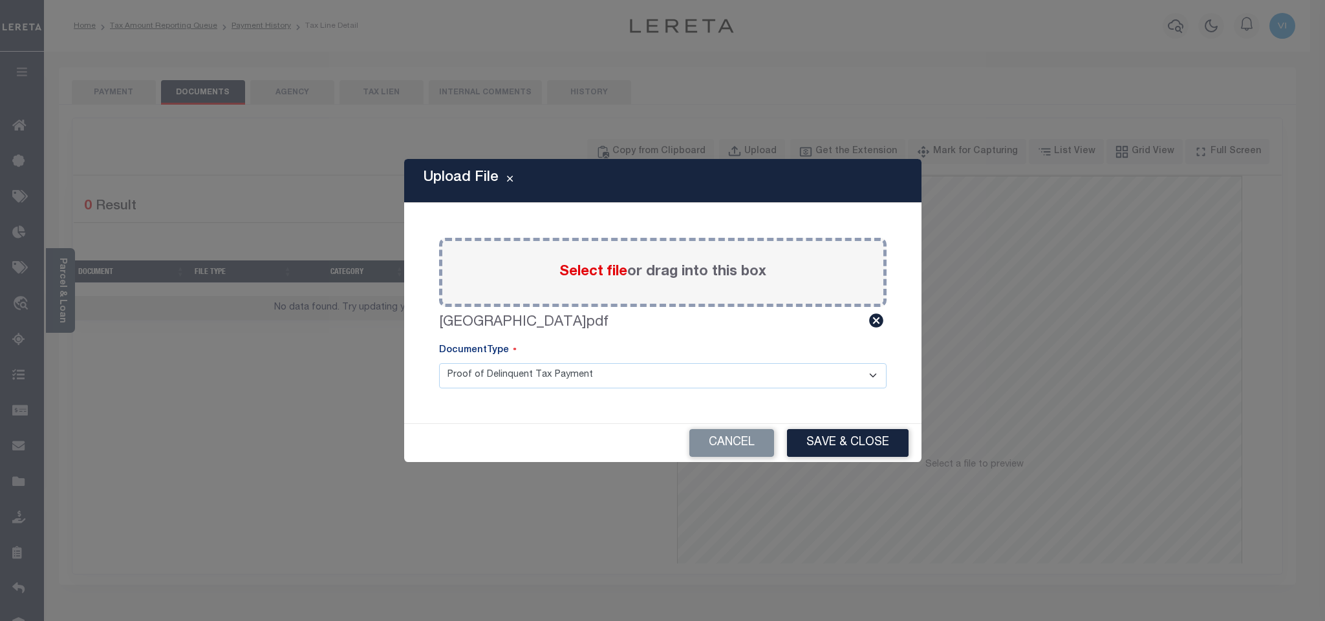
click at [462, 385] on select "Proof of Delinquent Tax Payment" at bounding box center [662, 375] width 447 height 25
click at [439, 363] on select "Proof of Delinquent Tax Payment" at bounding box center [662, 375] width 447 height 25
click at [835, 446] on button "Save & Close" at bounding box center [848, 443] width 122 height 28
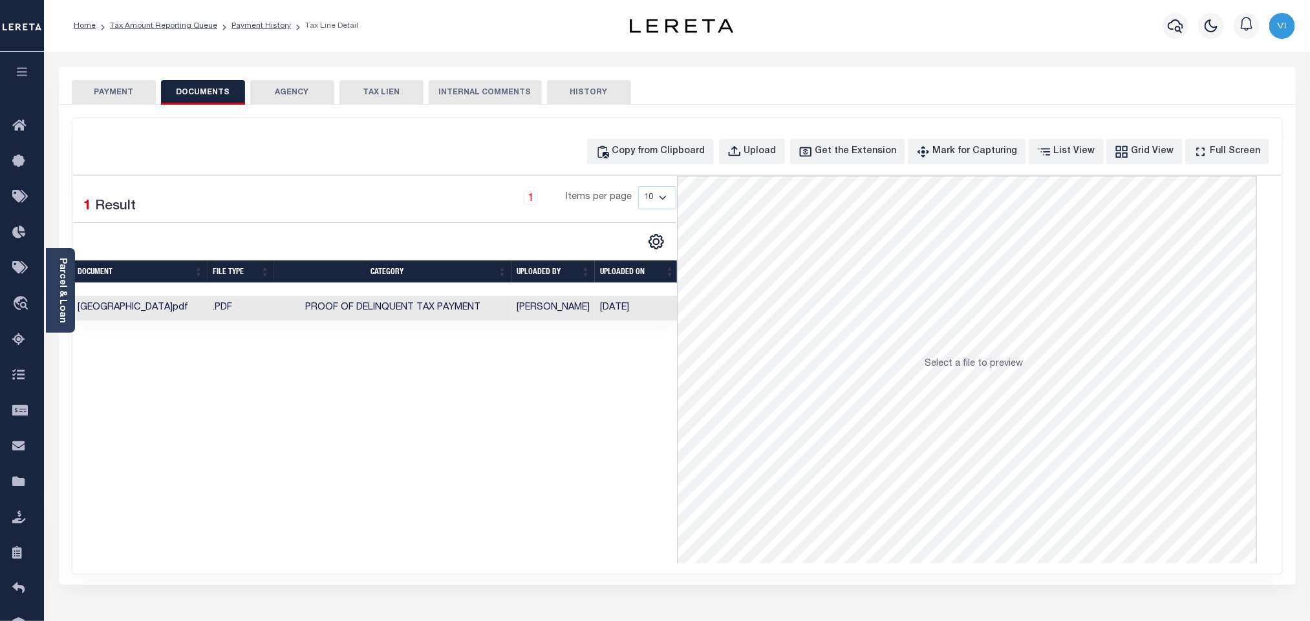
click at [120, 95] on button "PAYMENT" at bounding box center [114, 92] width 84 height 25
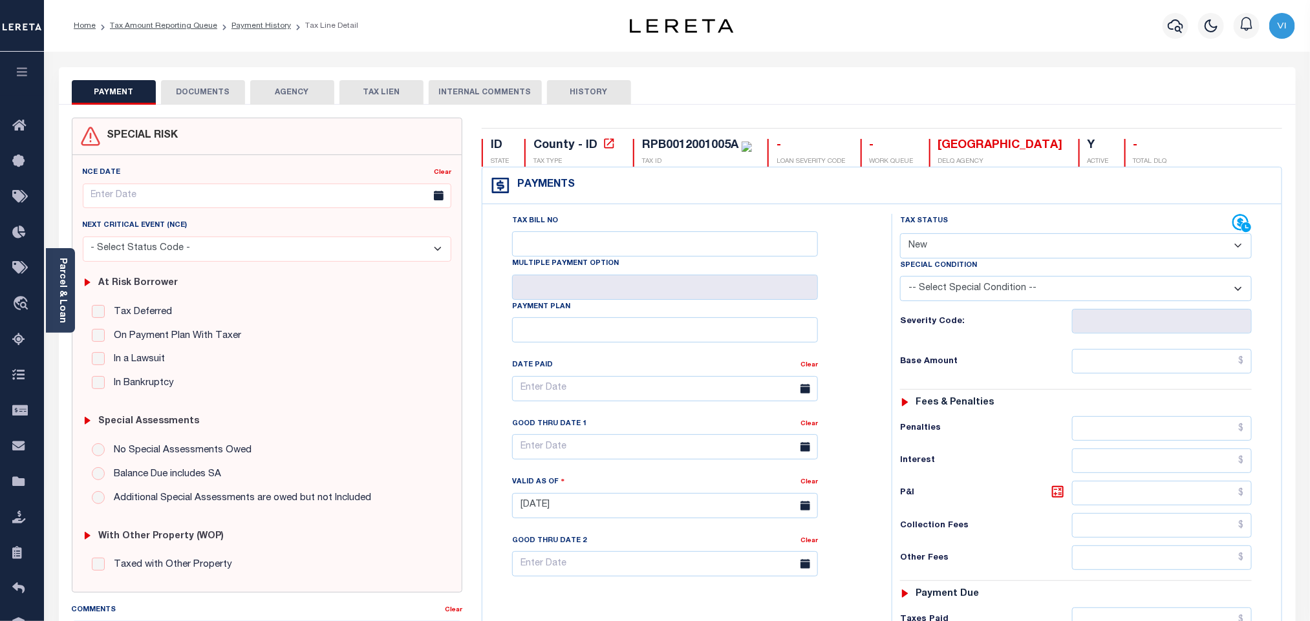
click at [945, 242] on select "- Select Status Code - Open Due/Unpaid Paid Incomplete No Tax Due Internal Refu…" at bounding box center [1076, 245] width 352 height 25
select select "PYD"
click at [900, 235] on select "- Select Status Code - Open Due/Unpaid Paid Incomplete No Tax Due Internal Refu…" at bounding box center [1076, 245] width 352 height 25
type input "[DATE]"
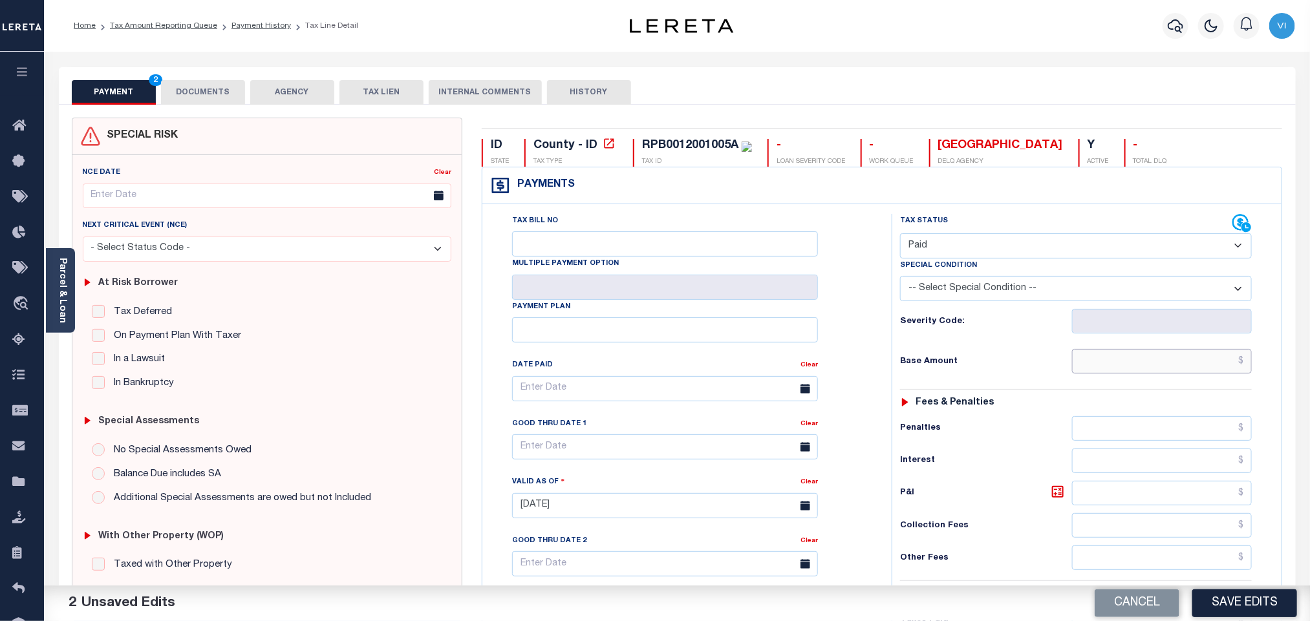
click at [1092, 374] on input "text" at bounding box center [1162, 361] width 180 height 25
paste input "191.39"
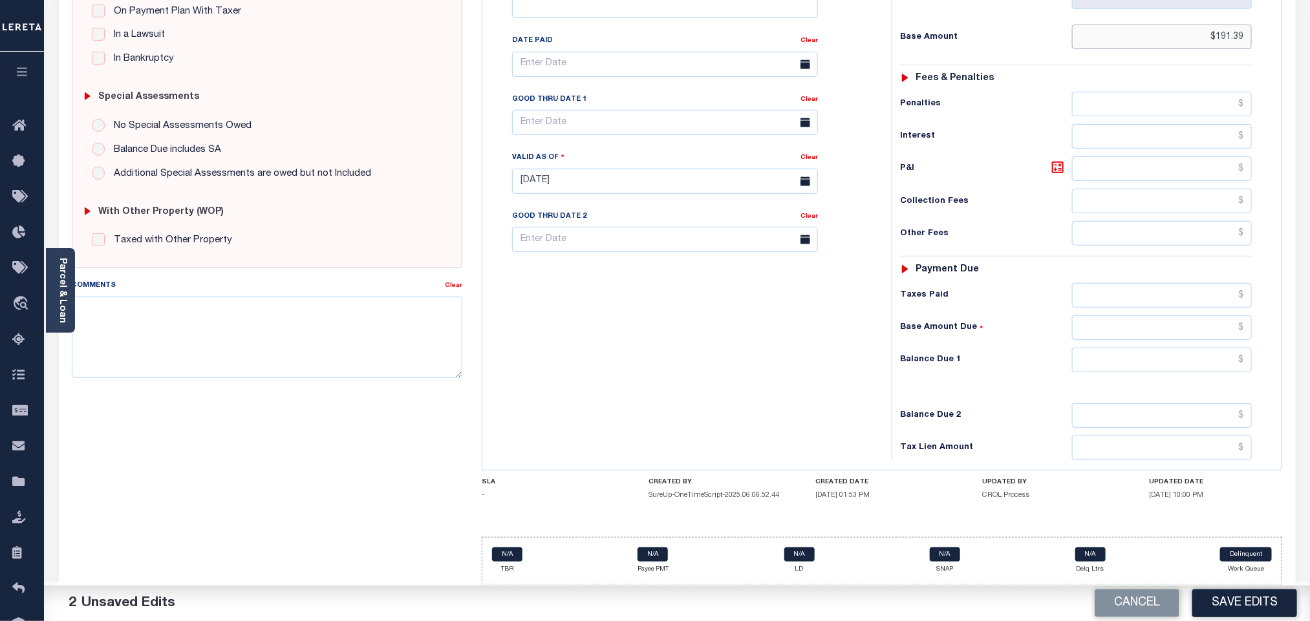
type input "$191.39"
click at [1133, 306] on div "Tax Status Status - Select Status Code -" at bounding box center [1080, 174] width 377 height 571
click at [1128, 299] on input "text" at bounding box center [1162, 295] width 180 height 25
paste input "191.39"
type input "$191.39"
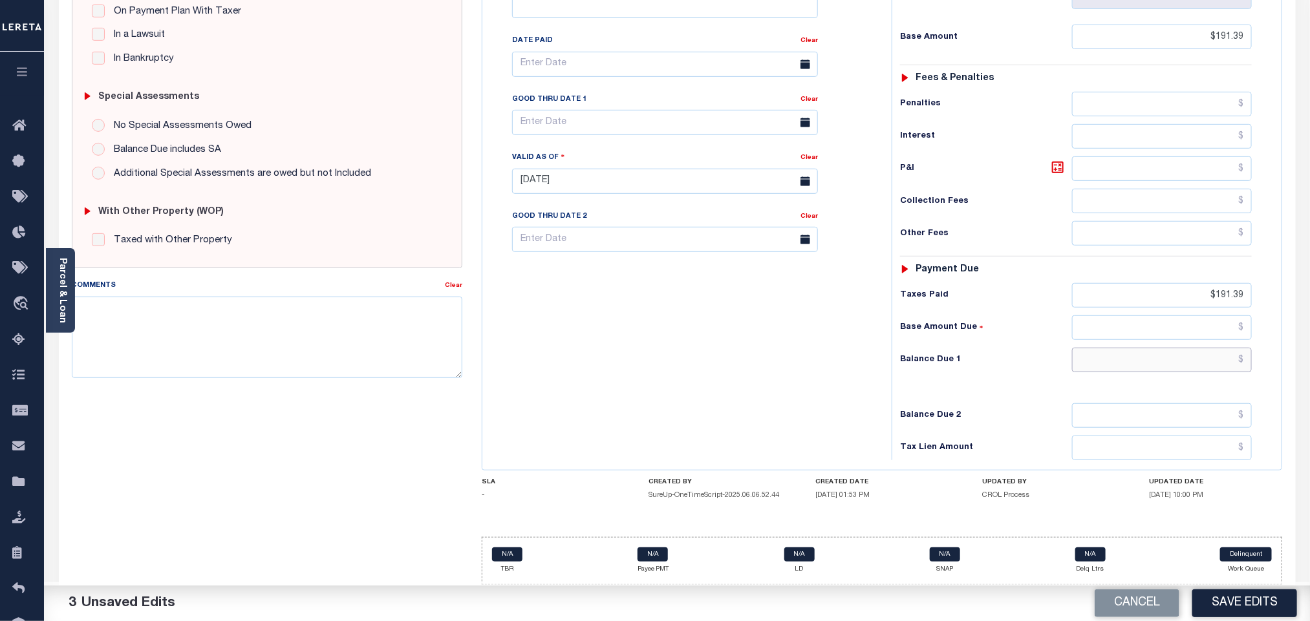
drag, startPoint x: 1124, startPoint y: 359, endPoint x: 1117, endPoint y: 370, distance: 12.8
click at [1124, 359] on input "text" at bounding box center [1162, 360] width 180 height 25
type input "$0.00"
click at [1243, 602] on button "Save Edits" at bounding box center [1244, 604] width 105 height 28
checkbox input "false"
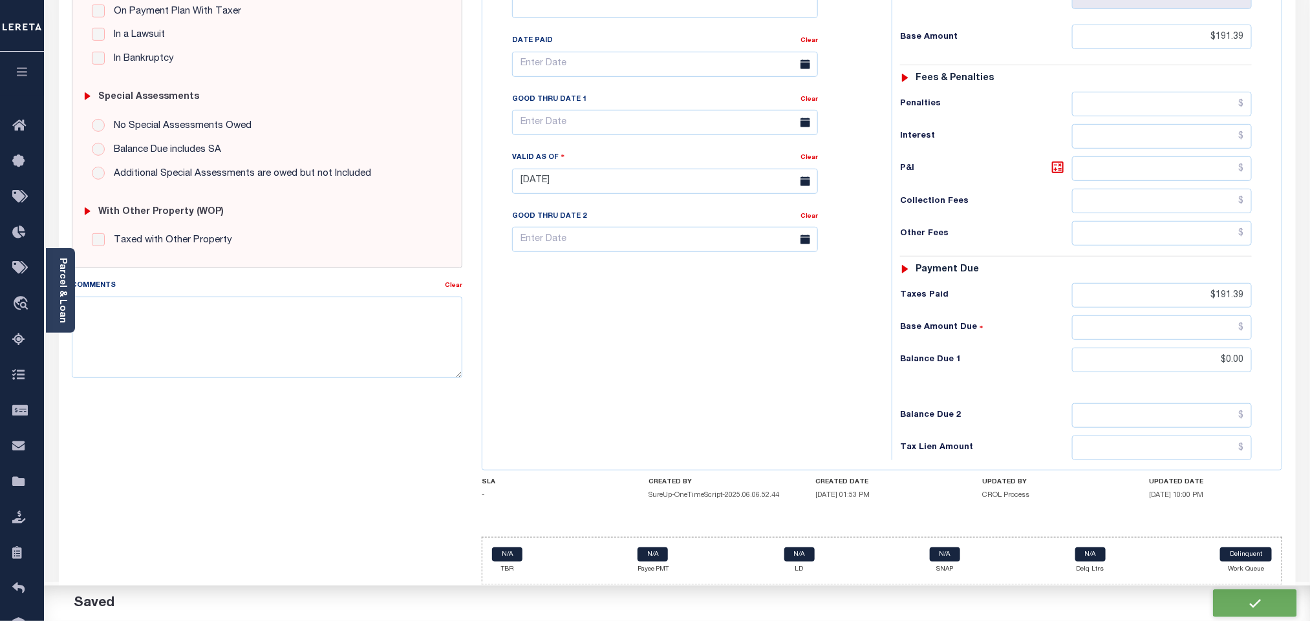
checkbox input "false"
type input "$191.39"
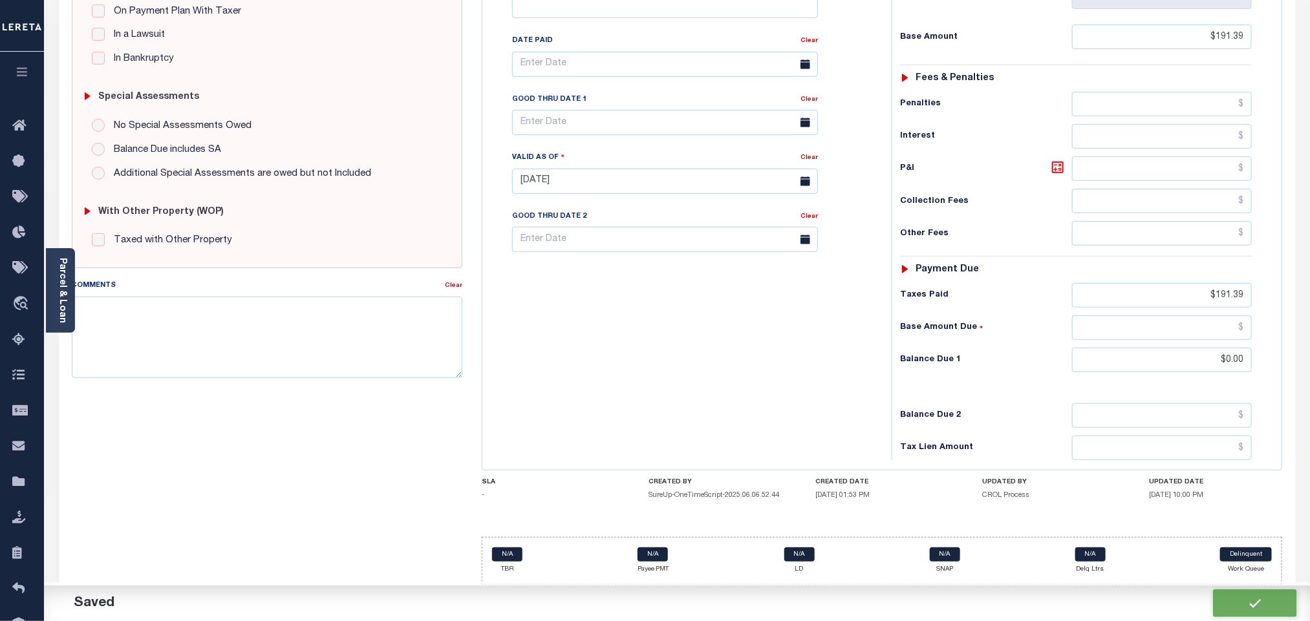
type input "$0"
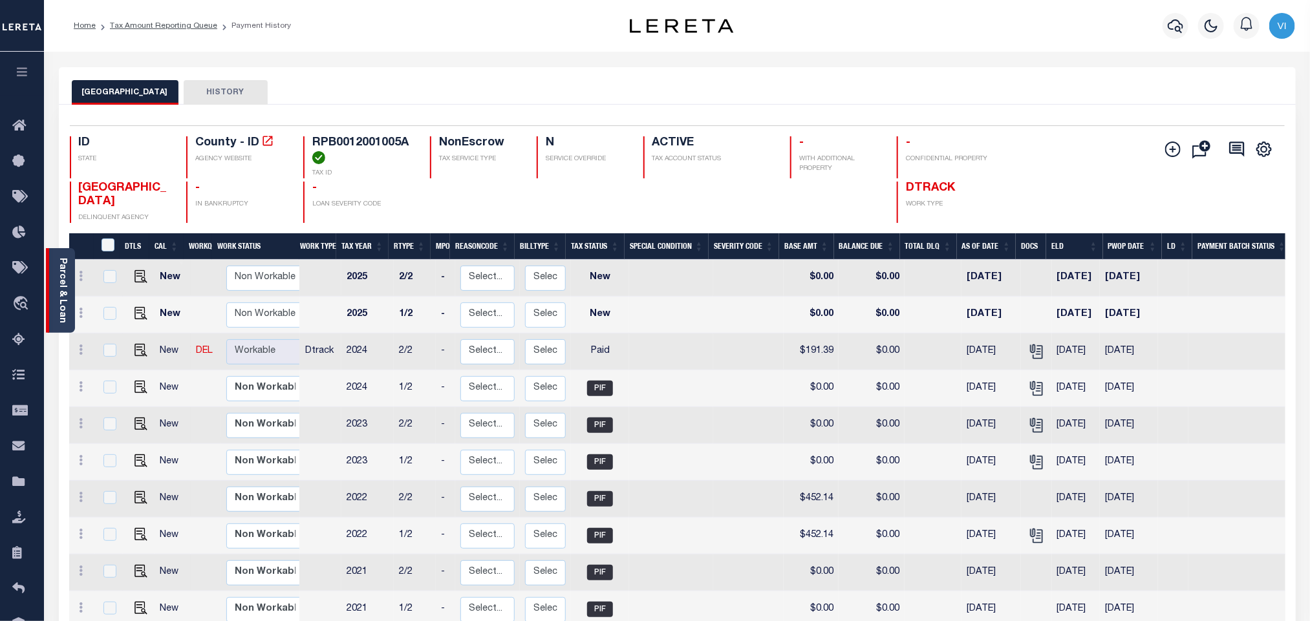
click at [61, 286] on link "Parcel & Loan" at bounding box center [62, 290] width 9 height 65
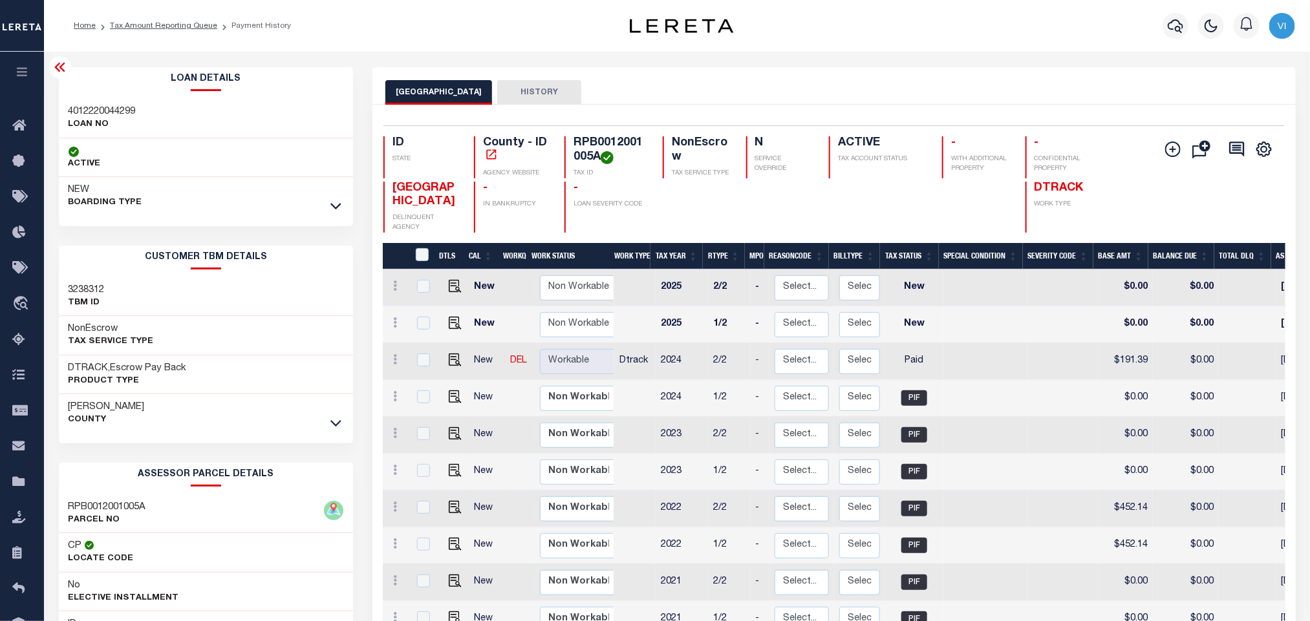
click at [67, 109] on div "4012220044299 LOAN NO" at bounding box center [206, 118] width 295 height 39
copy h3 "4012220044299"
click at [614, 146] on h4 "RPB0012001005A" at bounding box center [610, 150] width 74 height 28
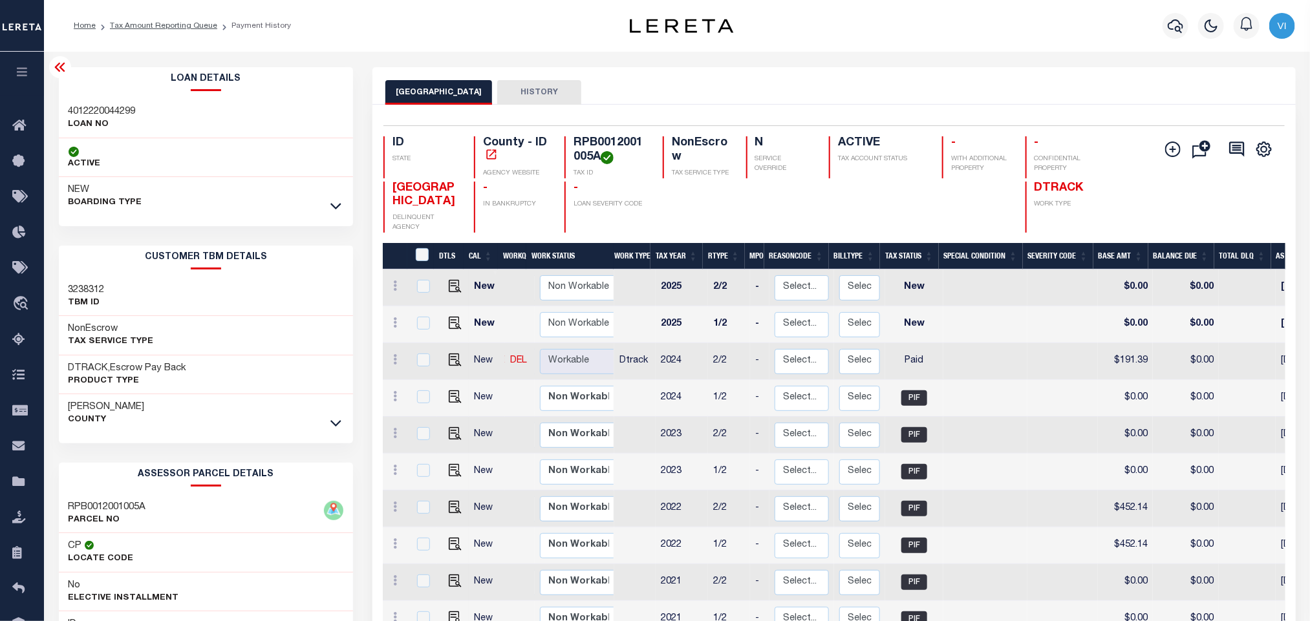
copy h4 "RPB0012001005A"
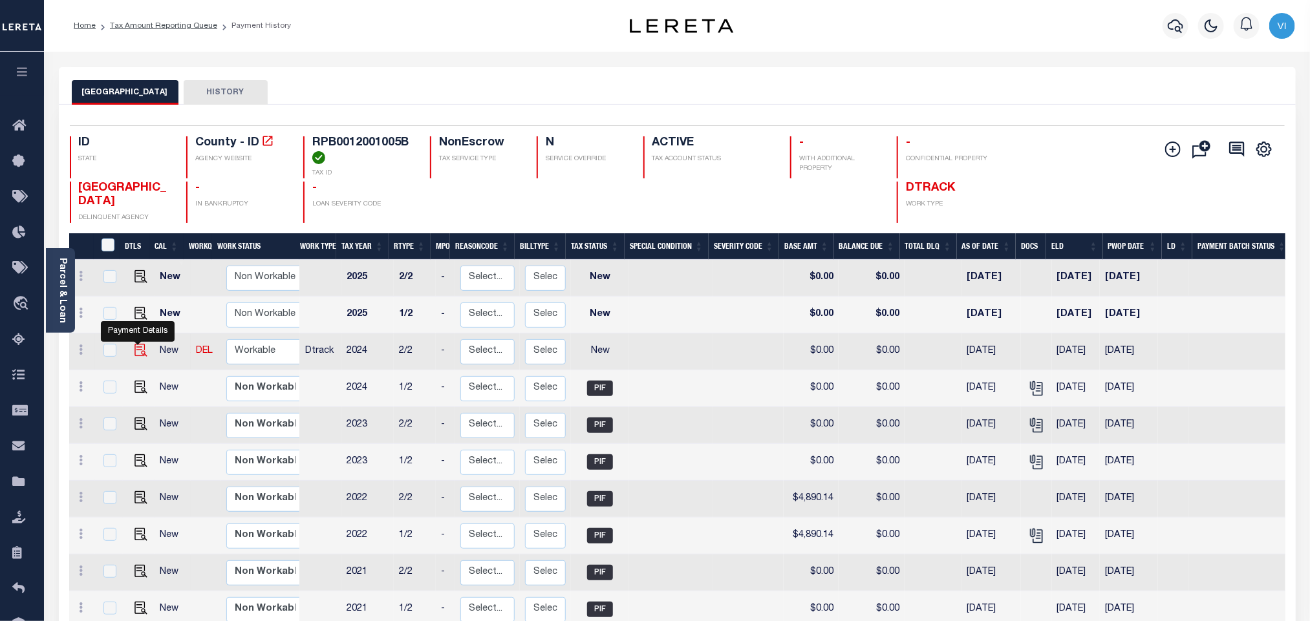
click at [140, 357] on img "" at bounding box center [140, 350] width 13 height 13
checkbox input "true"
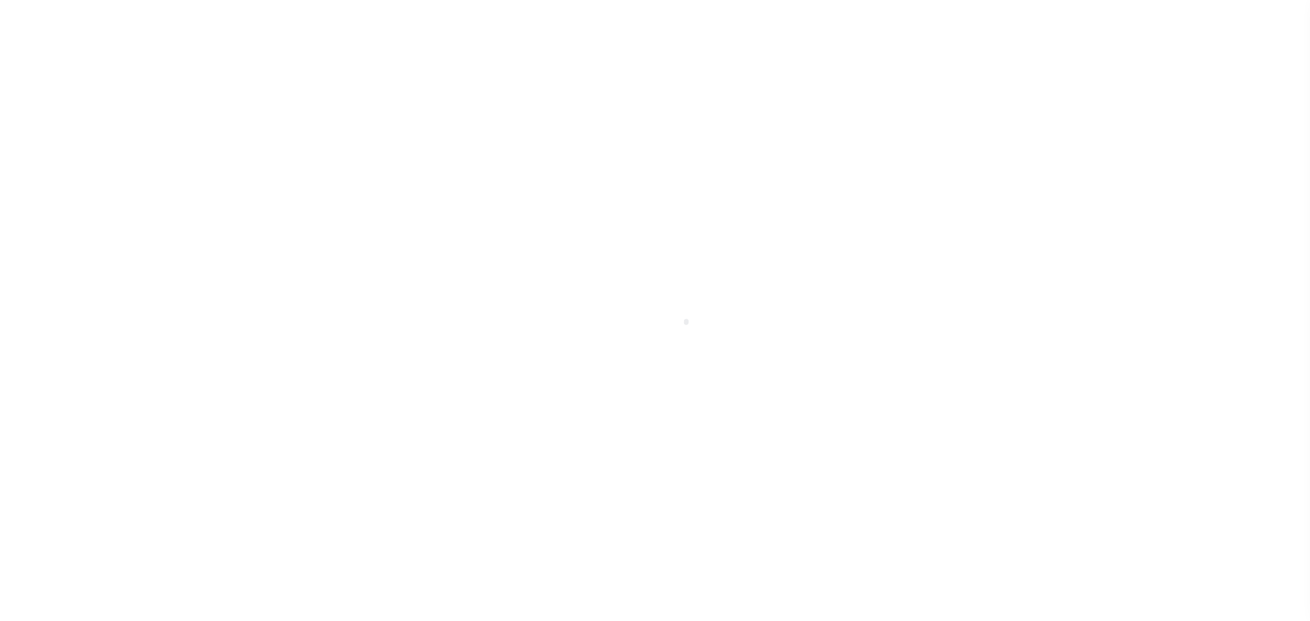
select select "NW2"
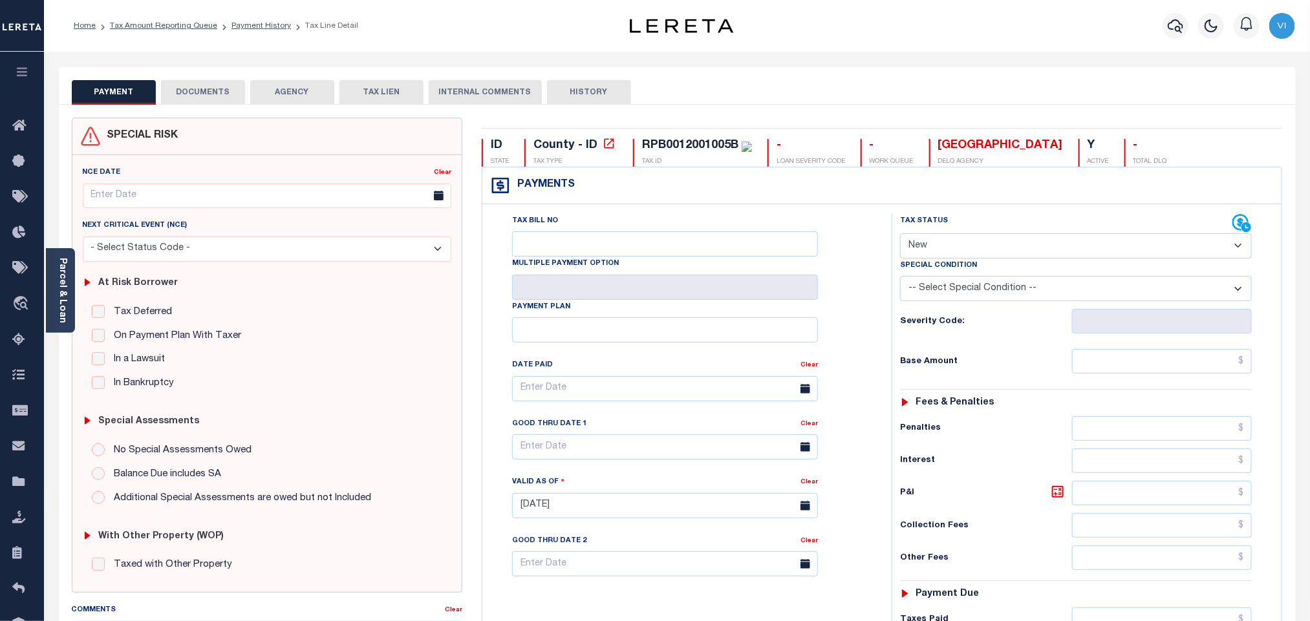
click at [192, 105] on div "SPECIAL RISK NCE Date Clear" at bounding box center [677, 518] width 1237 height 826
click at [198, 95] on button "DOCUMENTS" at bounding box center [203, 92] width 84 height 25
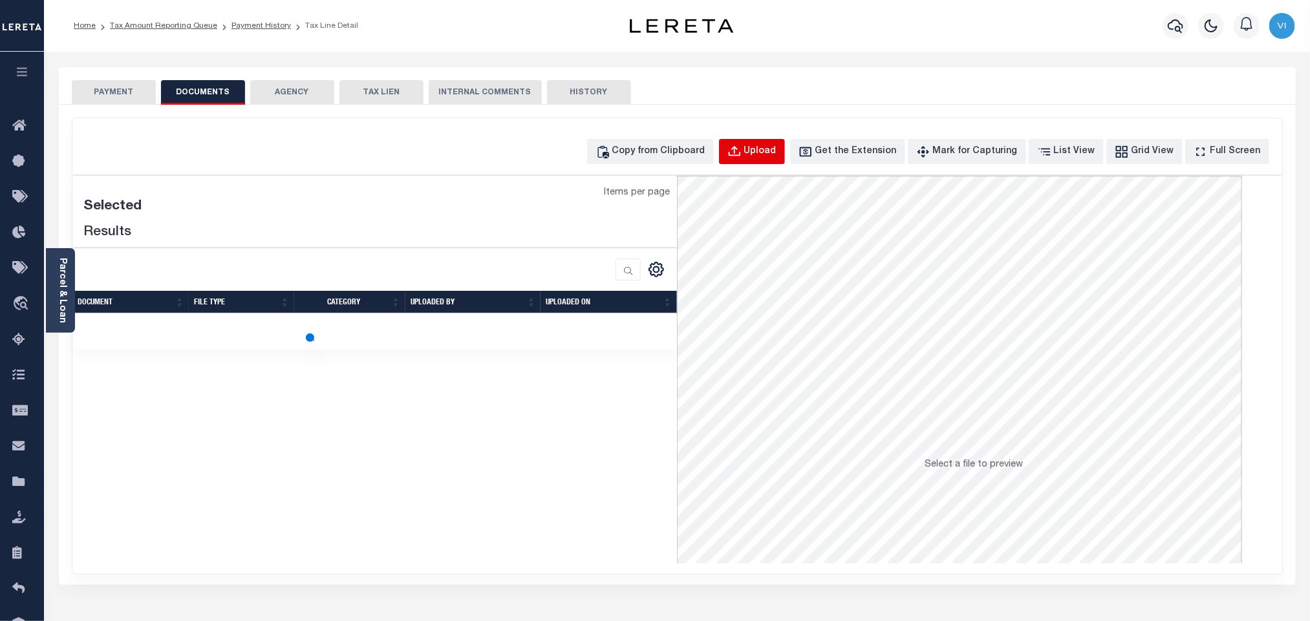
click at [767, 157] on div "Upload" at bounding box center [760, 152] width 32 height 14
select select "POP"
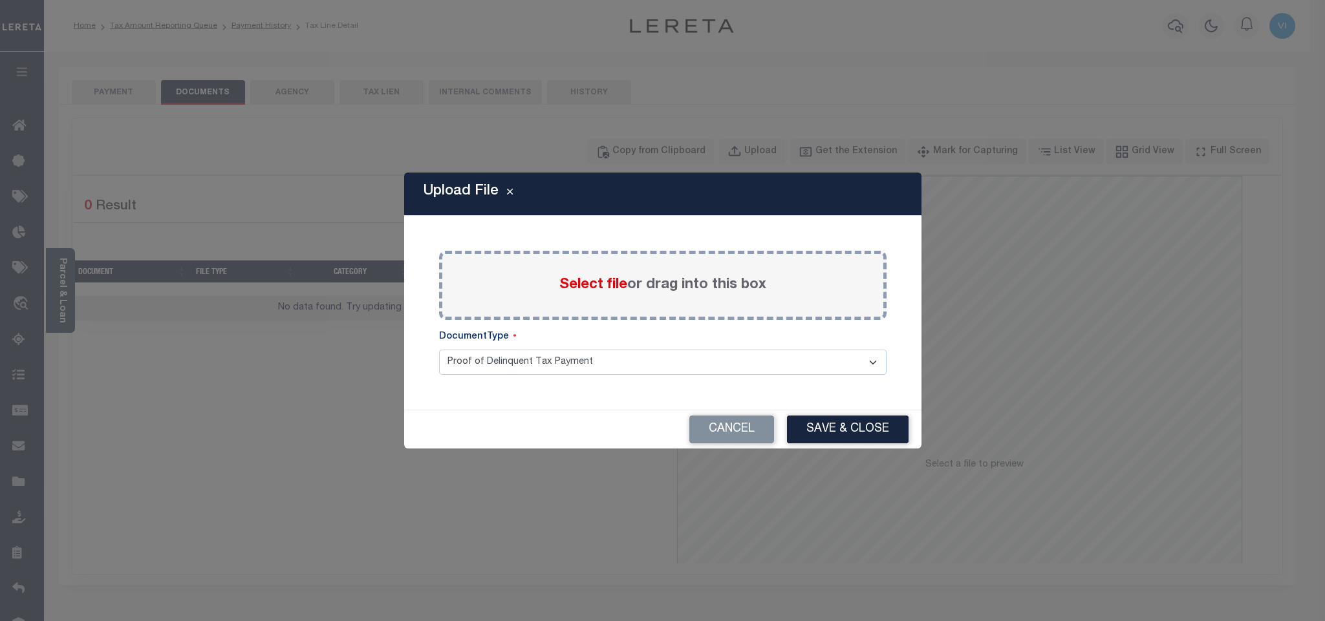
click at [574, 287] on span "Select file" at bounding box center [593, 285] width 68 height 14
click at [0, 0] on input "Select file or drag into this box" at bounding box center [0, 0] width 0 height 0
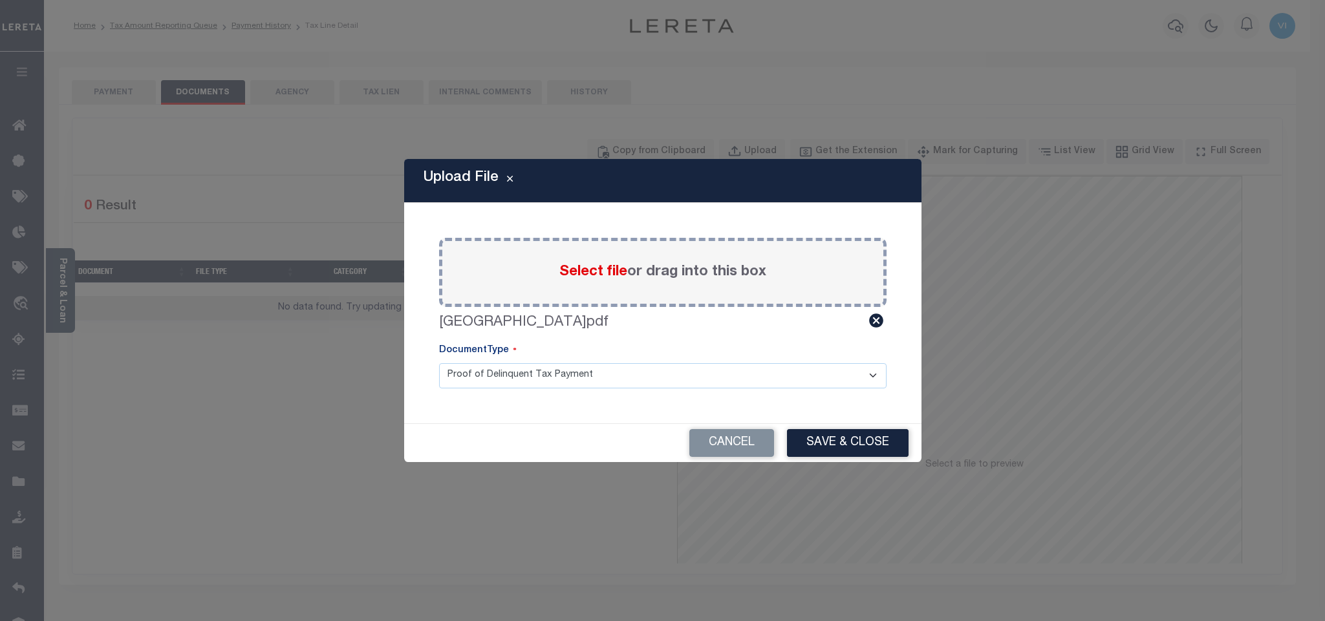
drag, startPoint x: 472, startPoint y: 376, endPoint x: 473, endPoint y: 383, distance: 6.6
click at [473, 376] on select "Proof of Delinquent Tax Payment" at bounding box center [662, 375] width 447 height 25
click at [439, 363] on select "Proof of Delinquent Tax Payment" at bounding box center [662, 375] width 447 height 25
click at [823, 450] on button "Save & Close" at bounding box center [848, 443] width 122 height 28
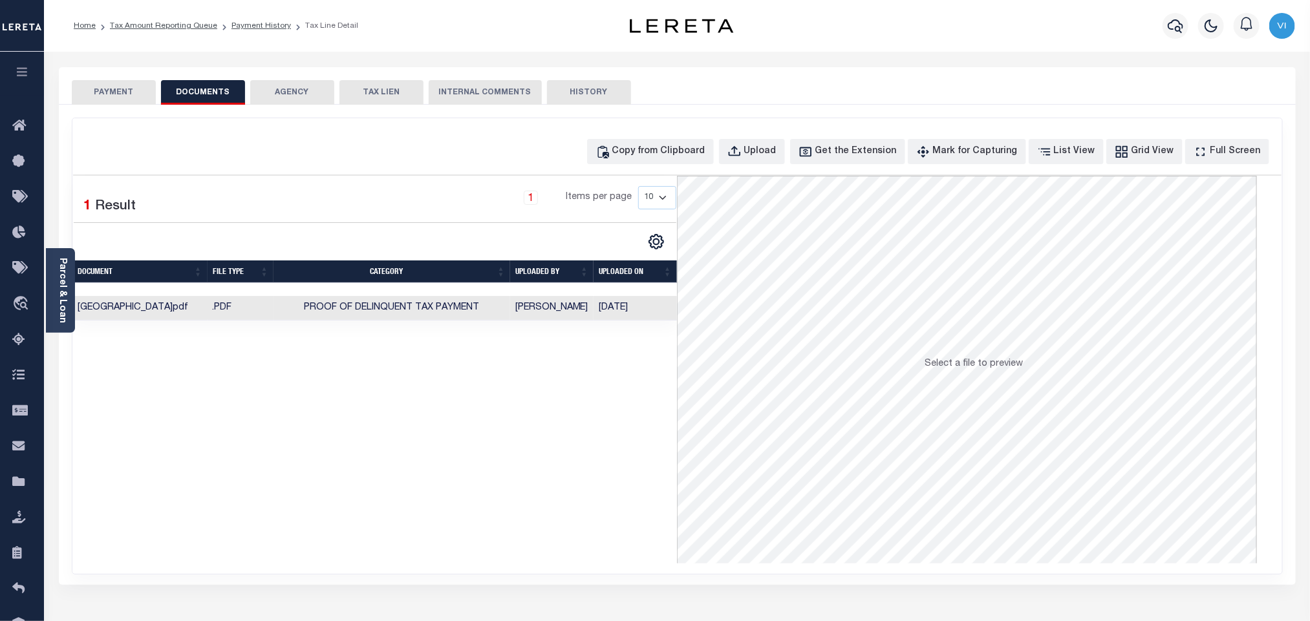
click at [136, 105] on div "SPECIAL RISK NCE Date Clear" at bounding box center [677, 345] width 1237 height 480
click at [125, 100] on button "PAYMENT" at bounding box center [114, 92] width 84 height 25
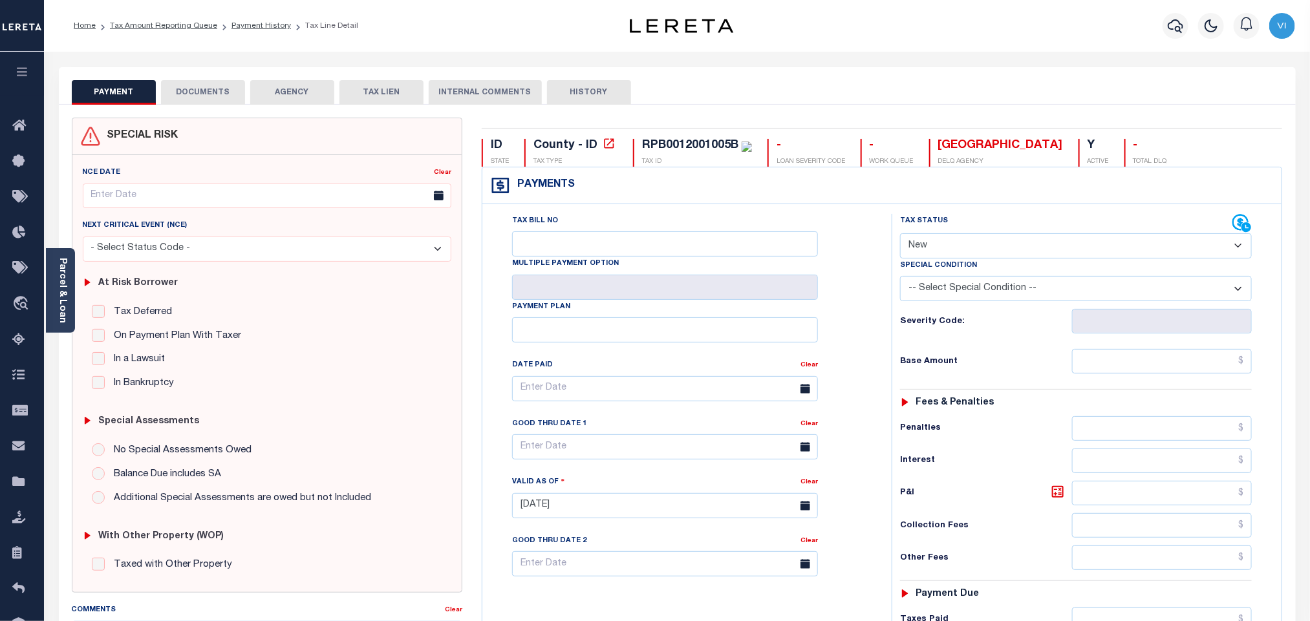
click at [937, 247] on select "- Select Status Code - Open Due/Unpaid Paid Incomplete No Tax Due Internal Refu…" at bounding box center [1076, 245] width 352 height 25
select select "PYD"
click at [900, 235] on select "- Select Status Code - Open Due/Unpaid Paid Incomplete No Tax Due Internal Refu…" at bounding box center [1076, 245] width 352 height 25
type input "[DATE]"
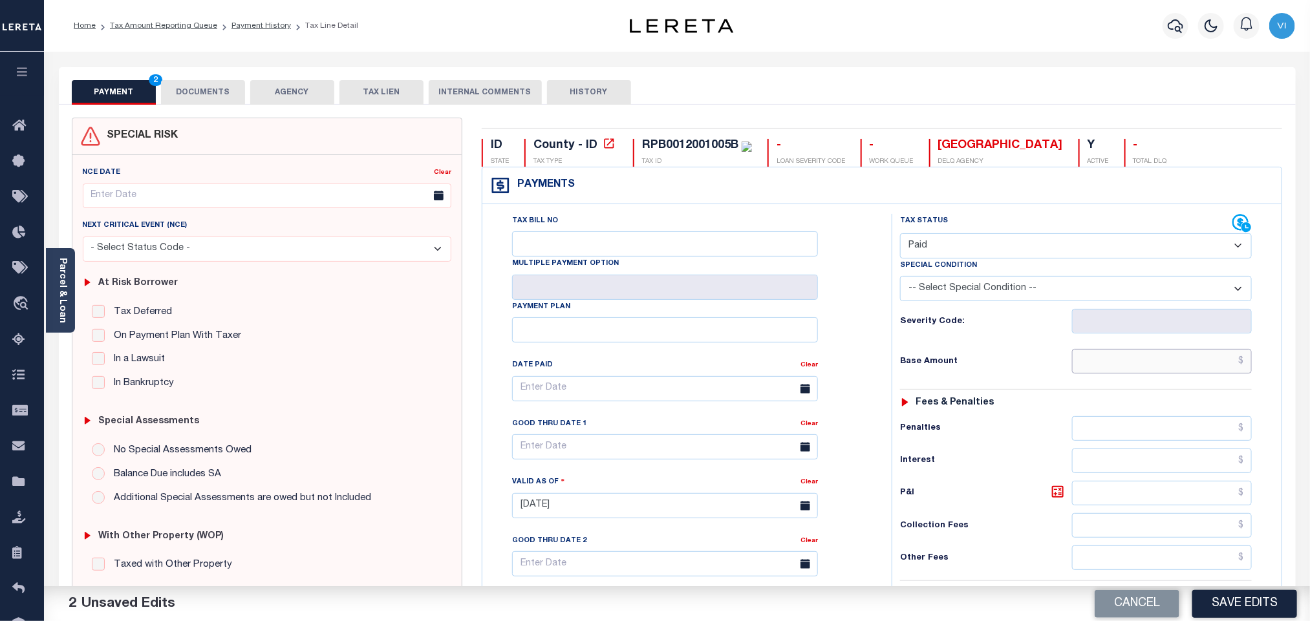
click at [1084, 365] on input "text" at bounding box center [1162, 361] width 180 height 25
paste input "4039.19"
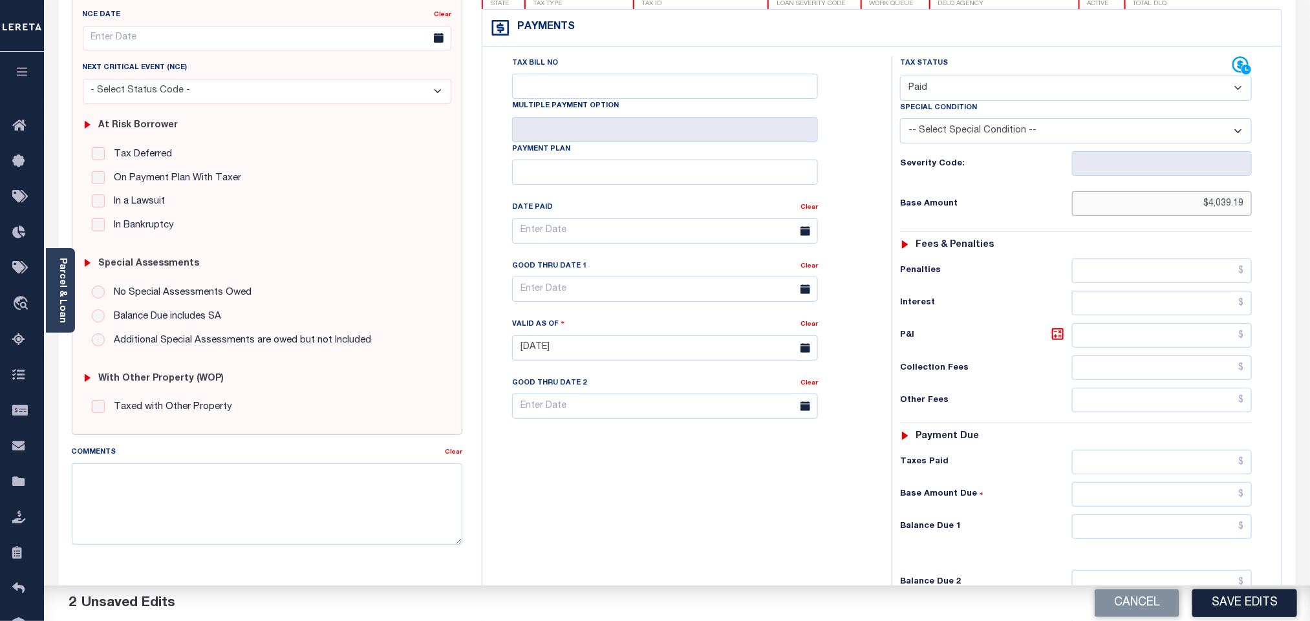
scroll to position [336, 0]
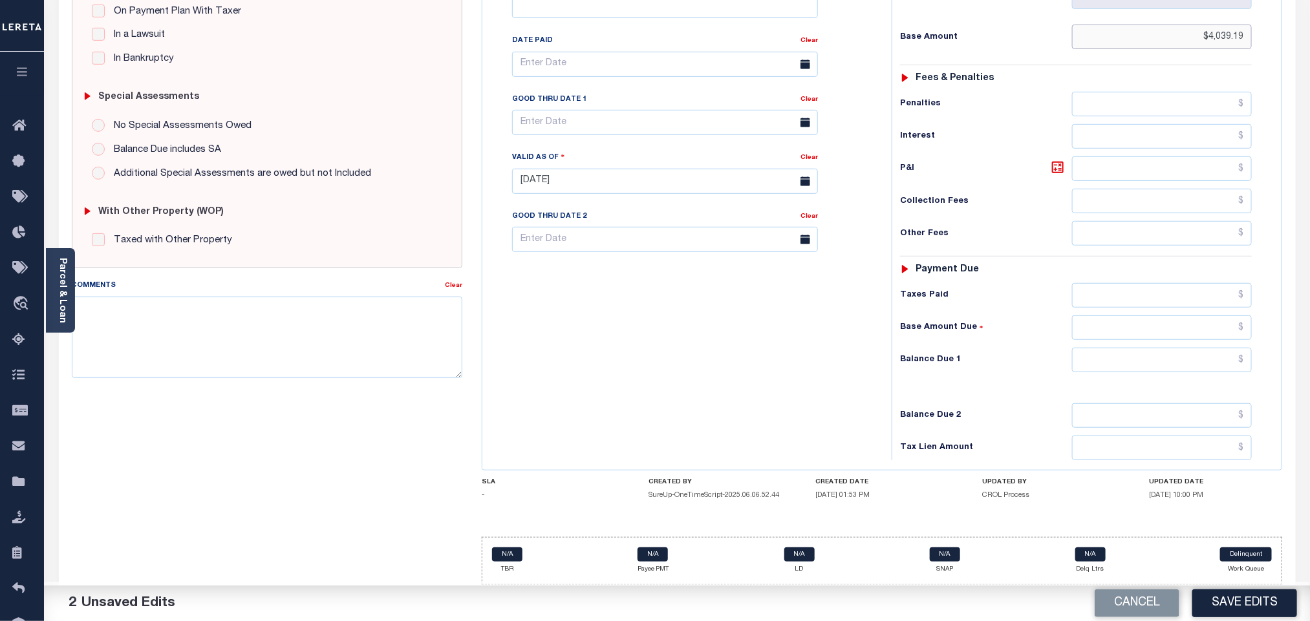
type input "$4,039.19"
click at [1079, 286] on input "text" at bounding box center [1162, 295] width 180 height 25
paste input "4039.19"
type input "$4,039.19"
click at [1147, 356] on input "text" at bounding box center [1162, 360] width 180 height 25
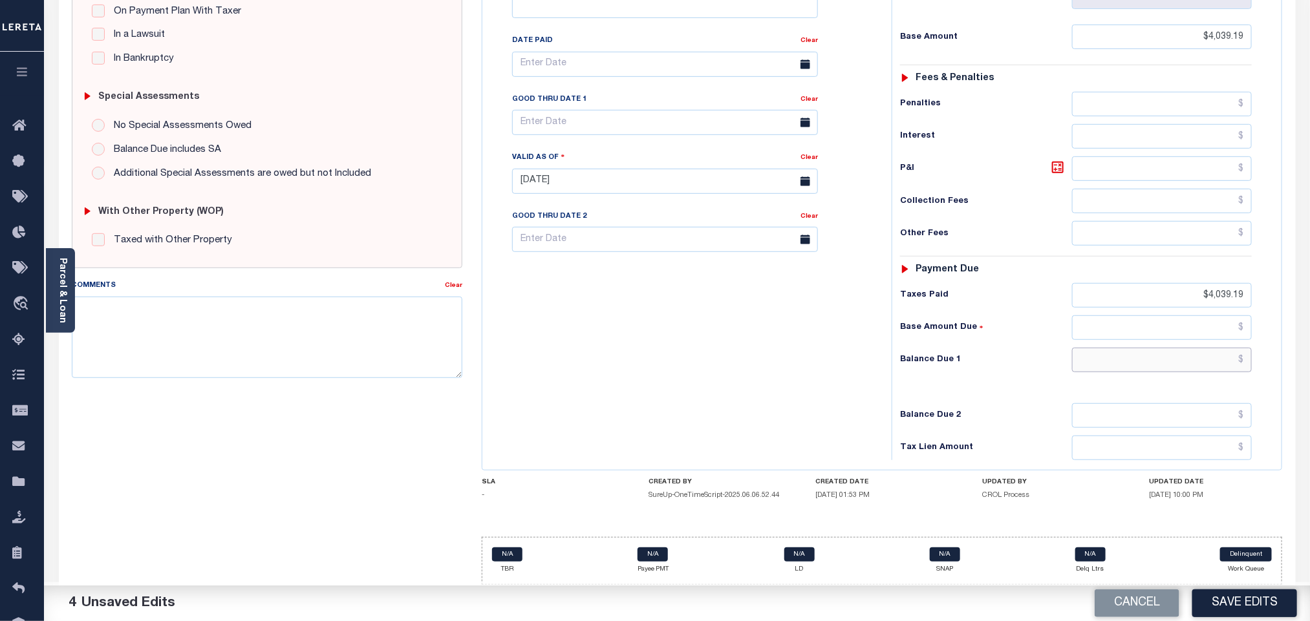
type input "$0.00"
click at [1257, 600] on button "Save Edits" at bounding box center [1244, 604] width 105 height 28
checkbox input "false"
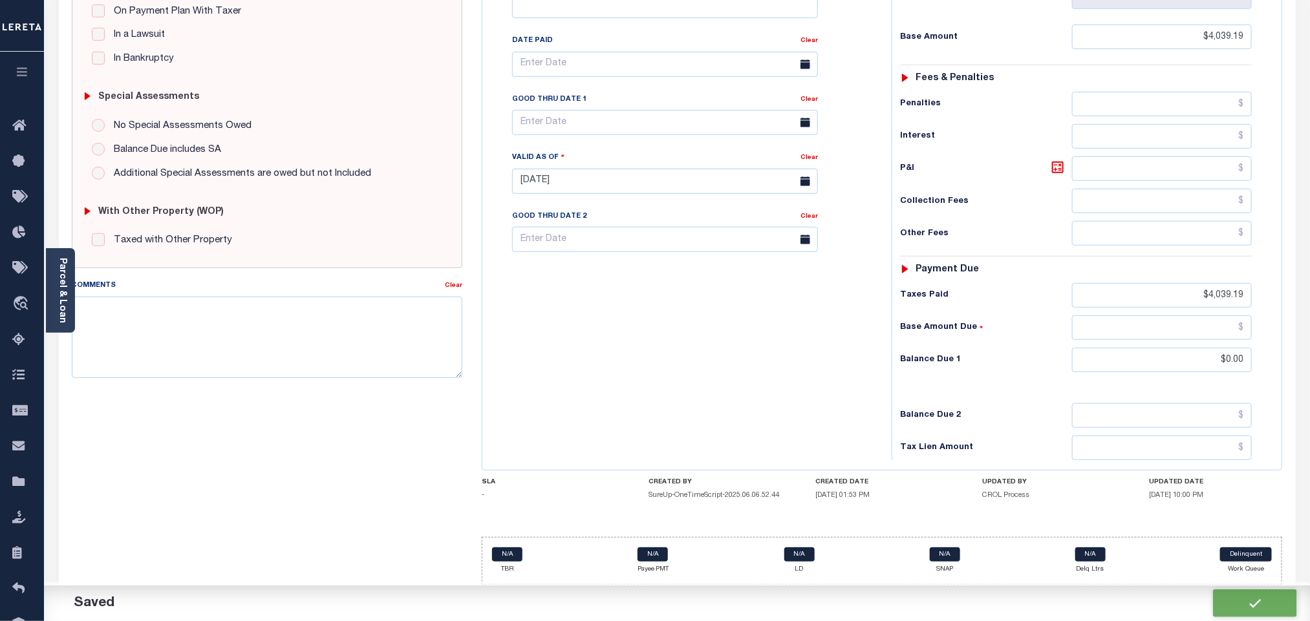
checkbox input "false"
type input "$4,039.19"
type input "$0"
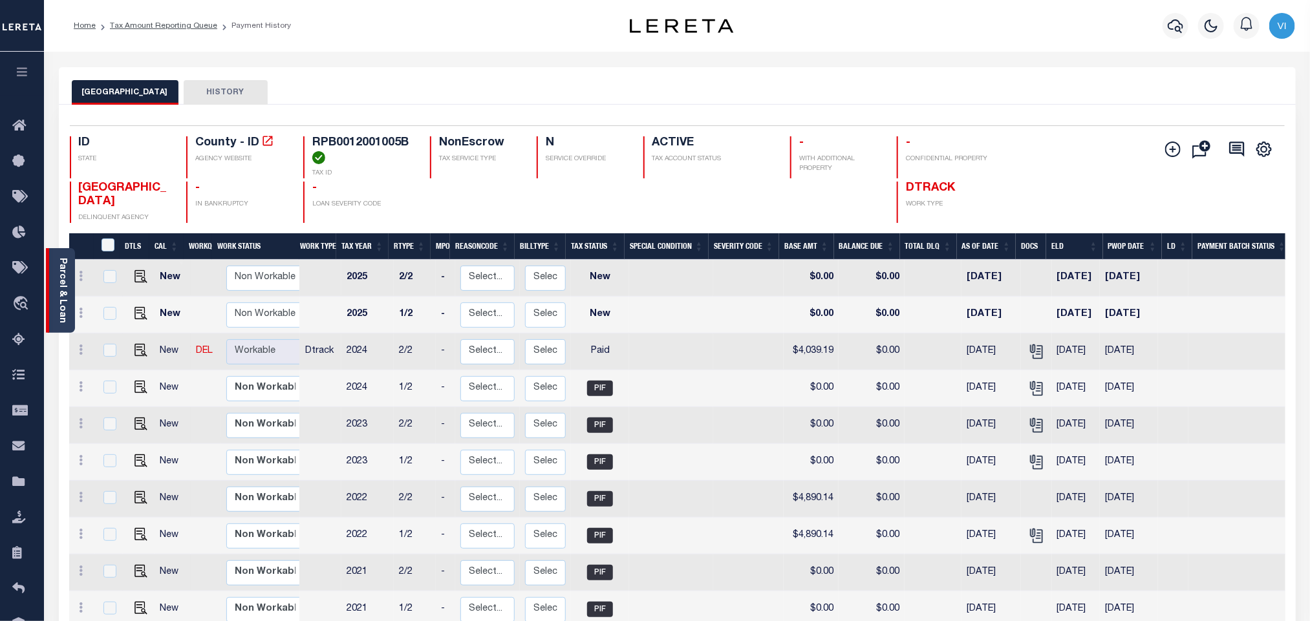
click at [58, 284] on link "Parcel & Loan" at bounding box center [62, 290] width 9 height 65
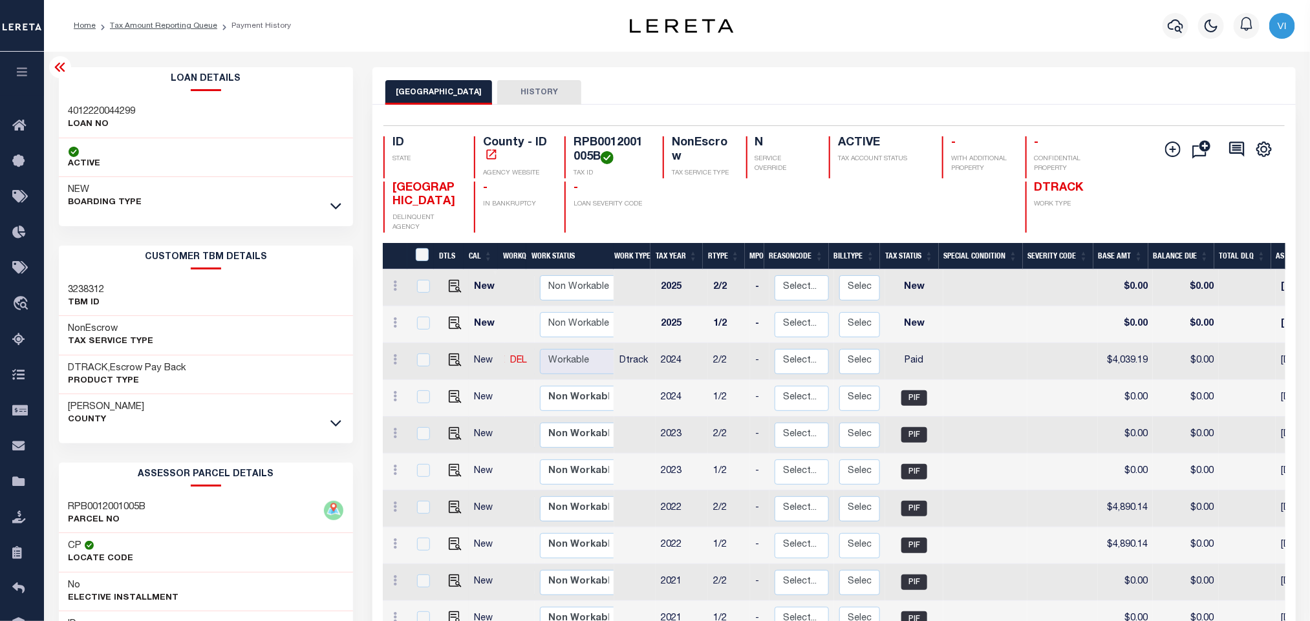
click at [50, 111] on div "Parcel & Loan Loan Details 4012220044299 LOAN NO ACTIVE NEW BOARDING TYPE" at bounding box center [677, 439] width 1266 height 775
click at [50, 111] on div "Loan Details 4012220044299 LOAN NO" at bounding box center [206, 447] width 314 height 760
copy h3 "4012220044299"
click at [617, 138] on h4 "RPB0012001005B" at bounding box center [610, 150] width 74 height 28
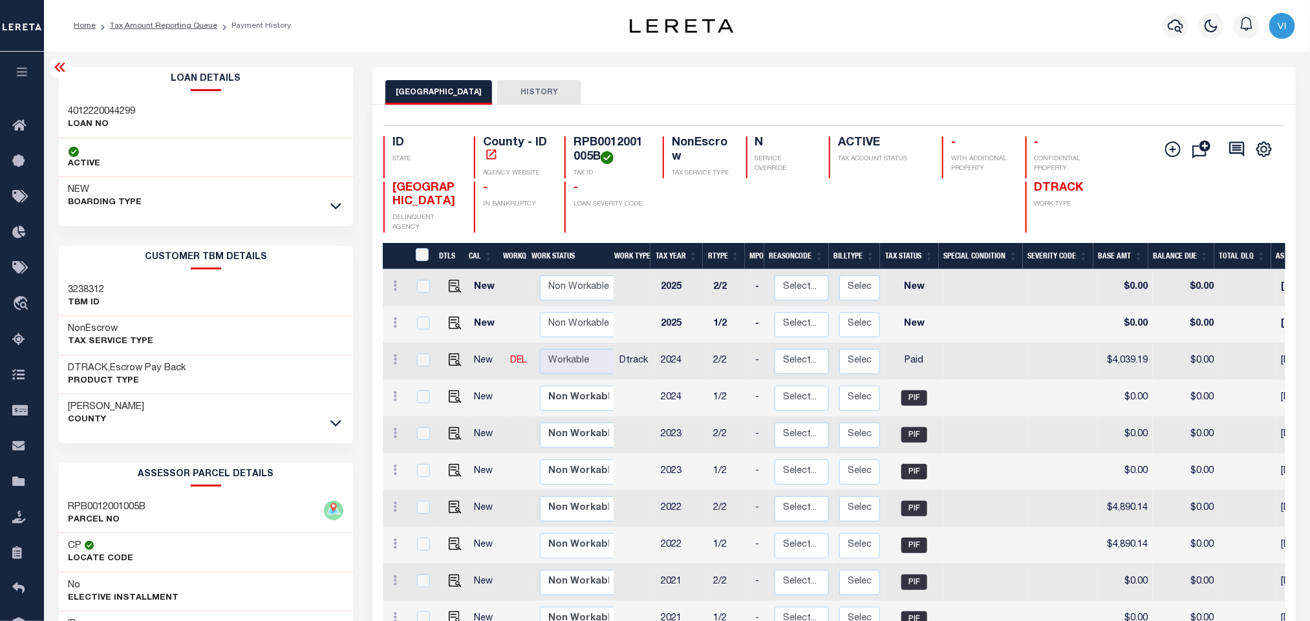
click at [617, 138] on h4 "RPB0012001005B" at bounding box center [610, 150] width 74 height 28
copy h4 "RPB0012001005B"
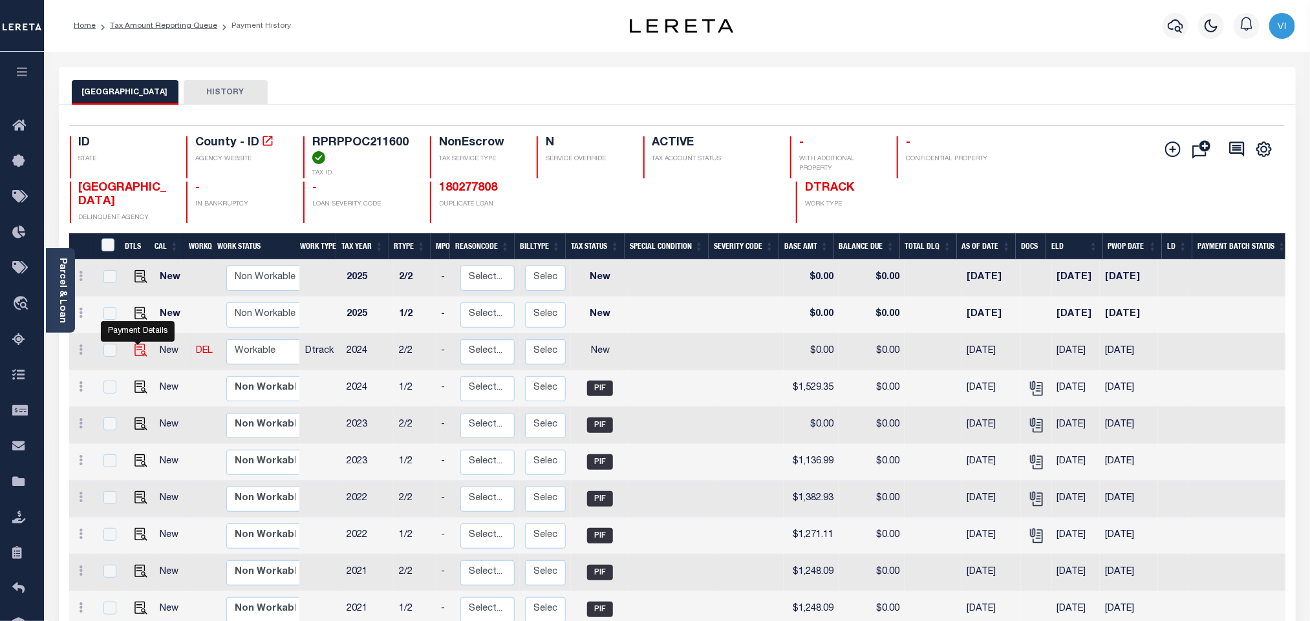
click at [134, 356] on img "" at bounding box center [140, 350] width 13 height 13
checkbox input "true"
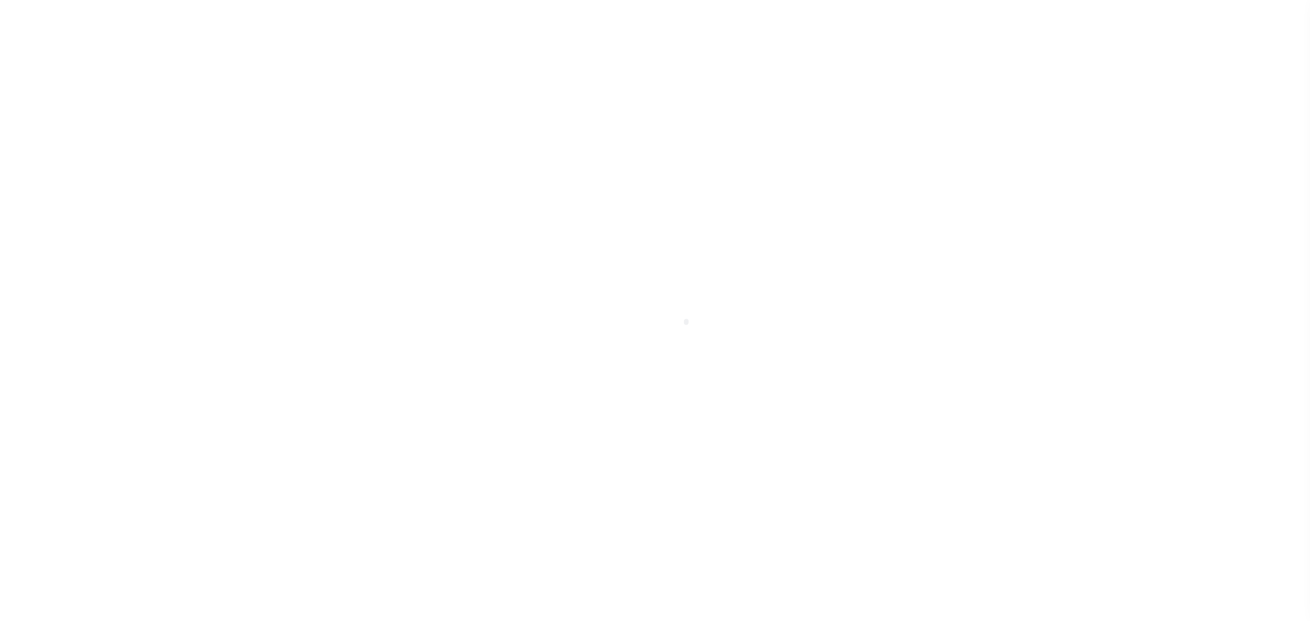
select select "NW2"
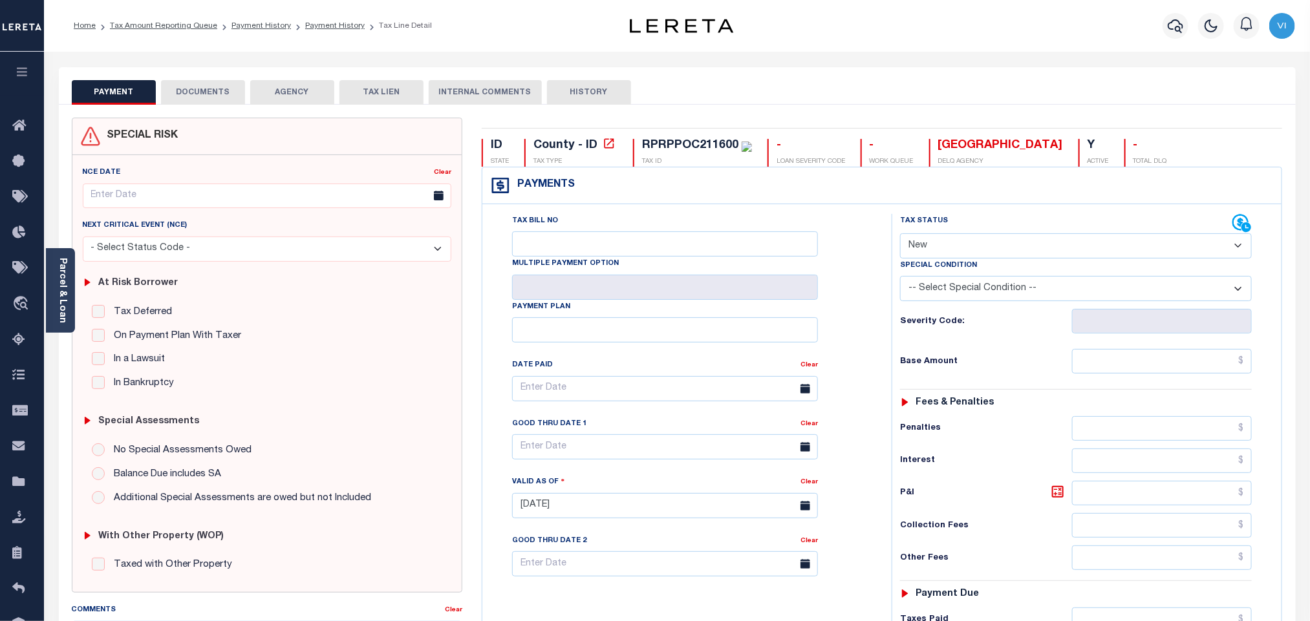
click at [193, 92] on button "DOCUMENTS" at bounding box center [203, 92] width 84 height 25
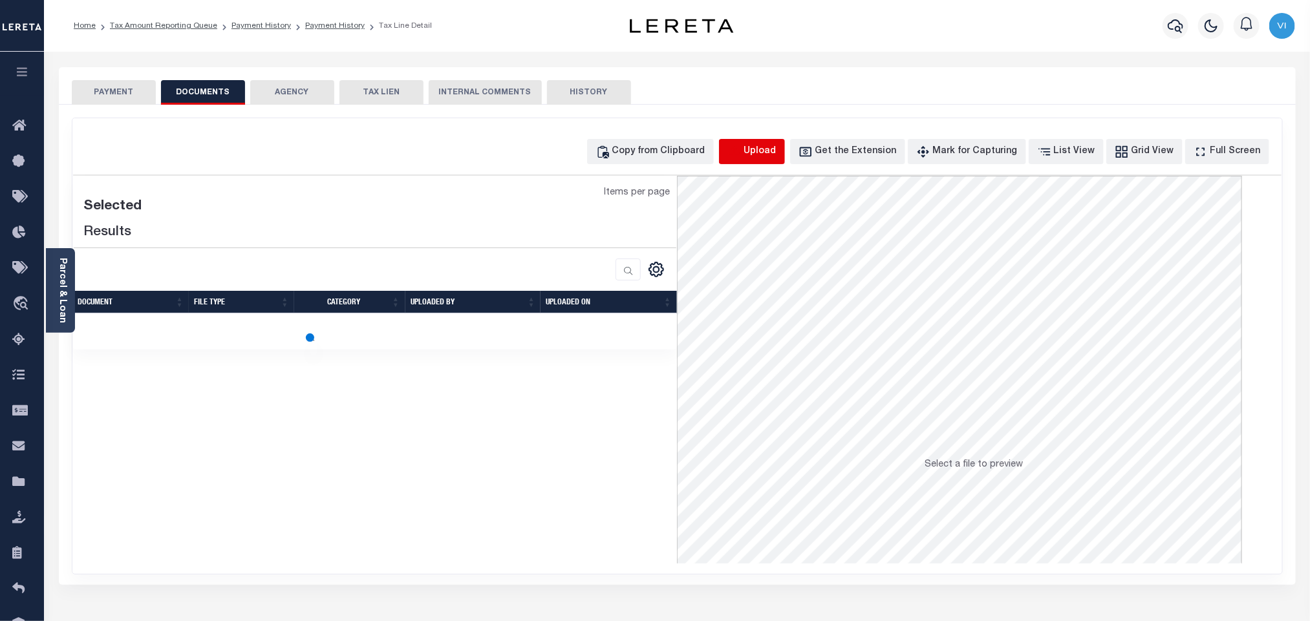
click at [742, 145] on icon "button" at bounding box center [734, 152] width 14 height 14
select select "POP"
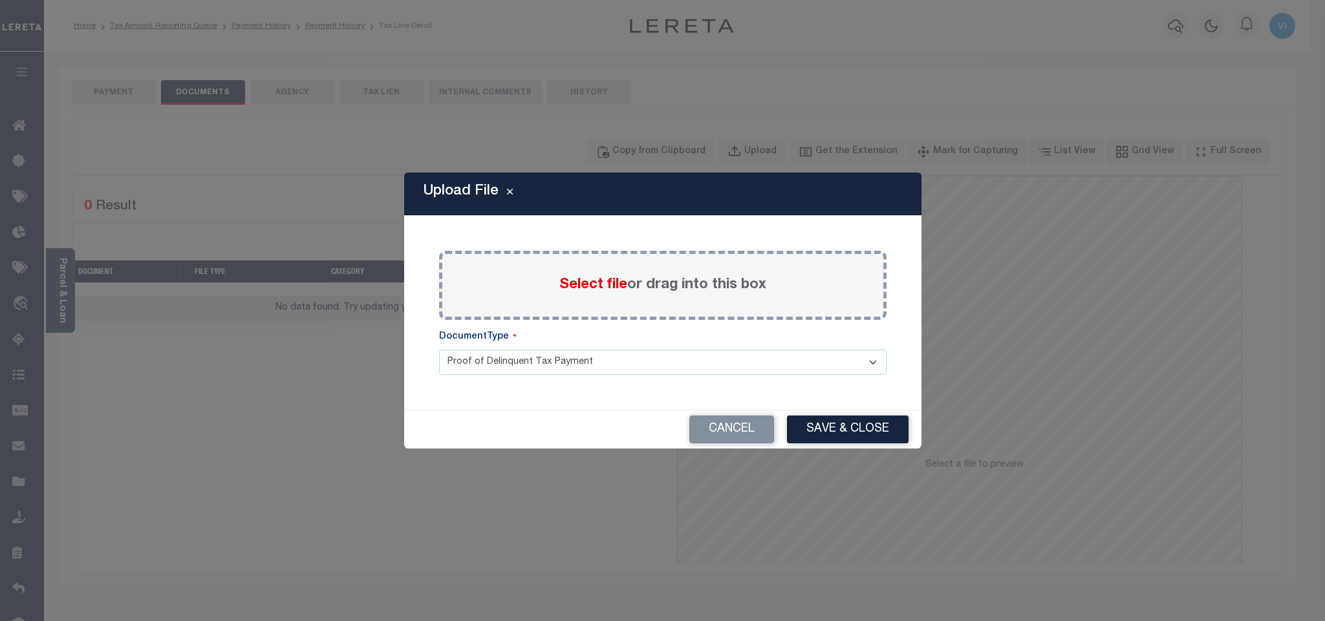
click at [586, 289] on span "Select file" at bounding box center [593, 285] width 68 height 14
click at [0, 0] on input "Select file or drag into this box" at bounding box center [0, 0] width 0 height 0
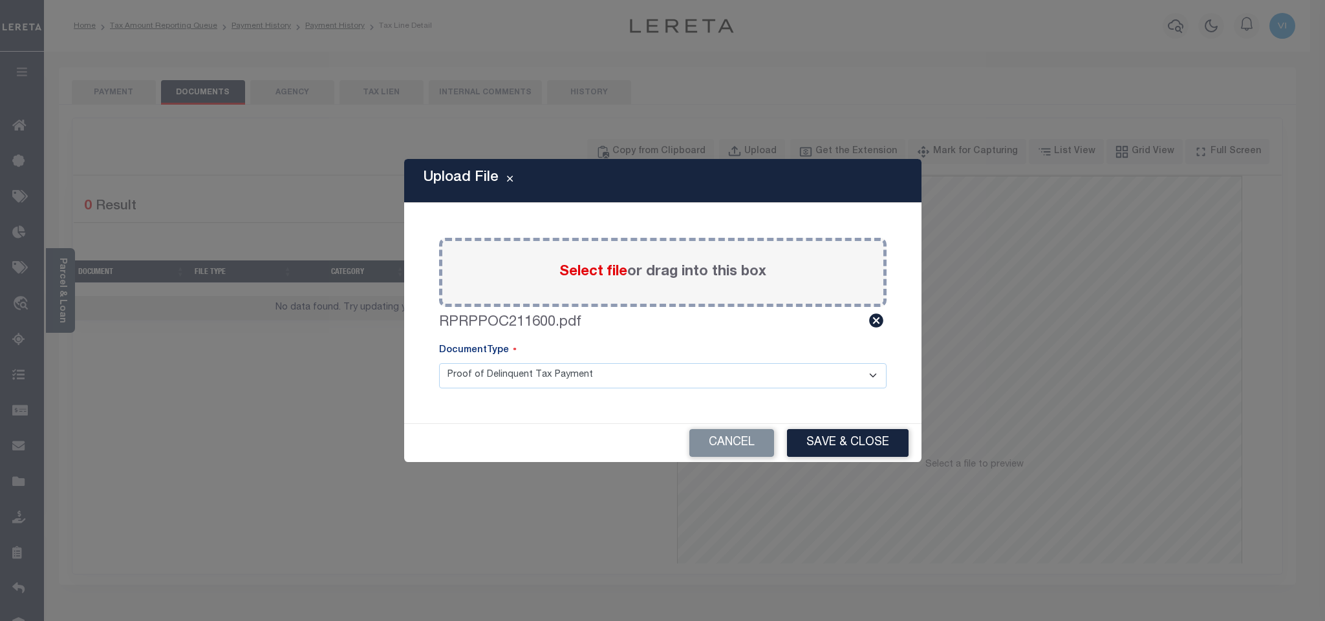
click at [458, 378] on select "Proof of Delinquent Tax Payment" at bounding box center [662, 375] width 447 height 25
click at [439, 363] on select "Proof of Delinquent Tax Payment" at bounding box center [662, 375] width 447 height 25
click at [859, 448] on button "Save & Close" at bounding box center [848, 443] width 122 height 28
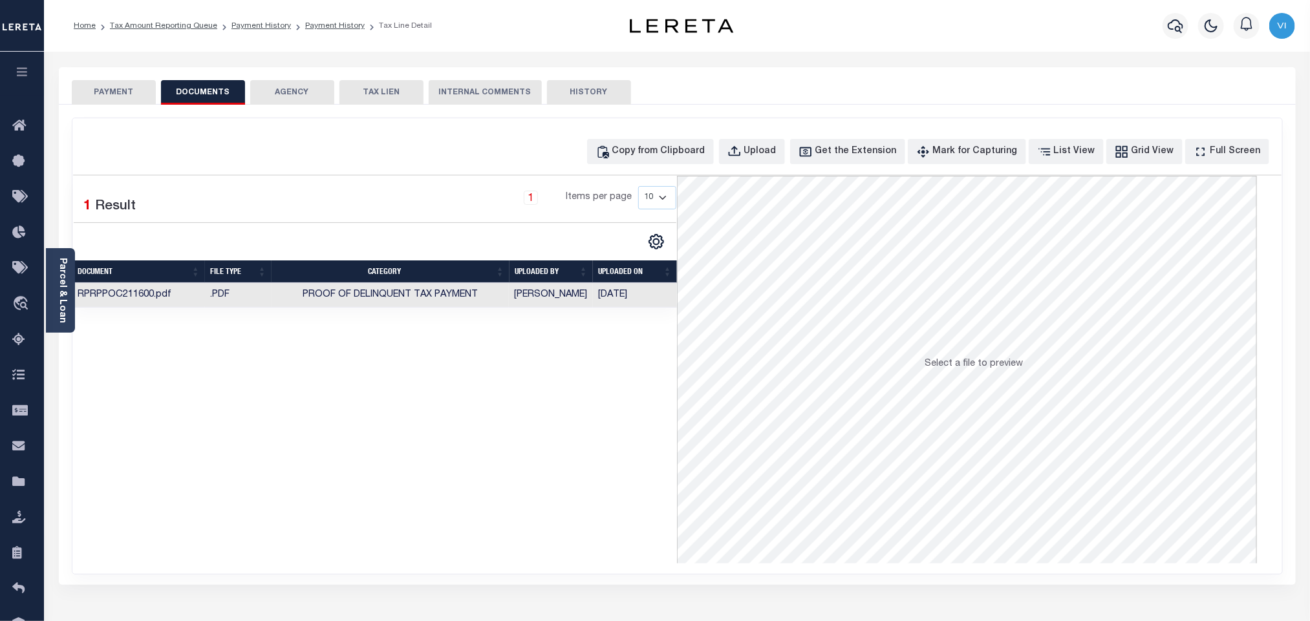
click at [105, 97] on button "PAYMENT" at bounding box center [114, 92] width 84 height 25
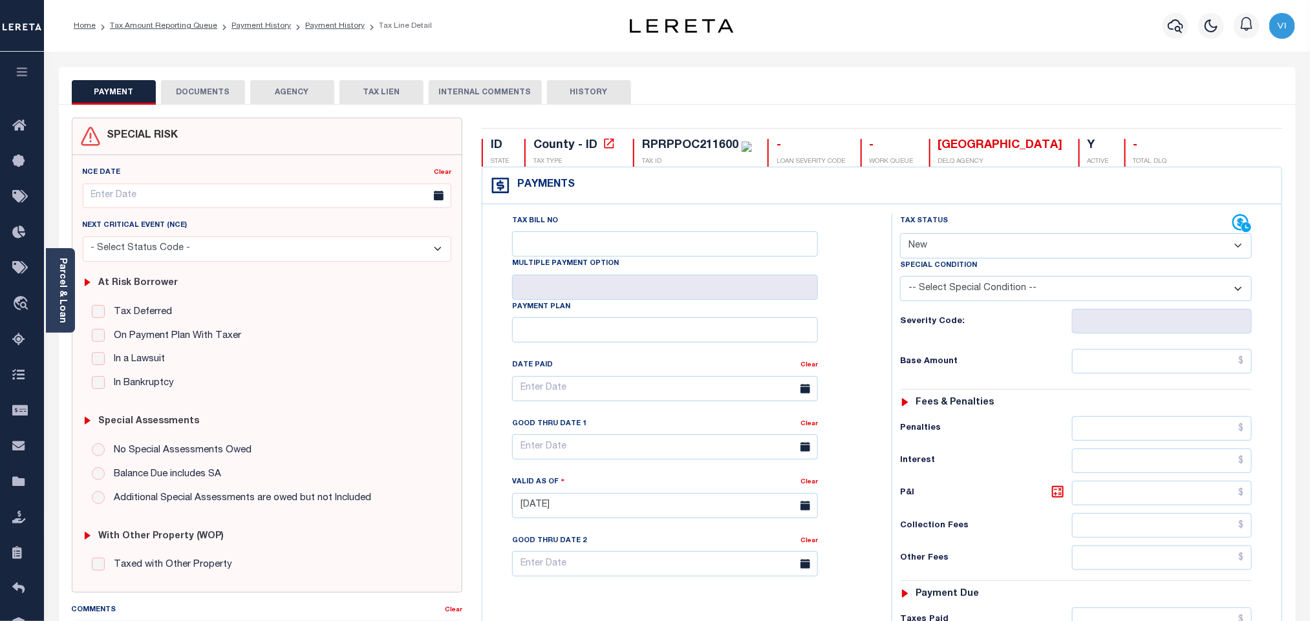
click at [947, 252] on select "- Select Status Code - Open Due/Unpaid Paid Incomplete No Tax Due Internal Refu…" at bounding box center [1076, 245] width 352 height 25
select select "DUE"
click at [900, 235] on select "- Select Status Code - Open Due/Unpaid Paid Incomplete No Tax Due Internal Refu…" at bounding box center [1076, 245] width 352 height 25
type input "[DATE]"
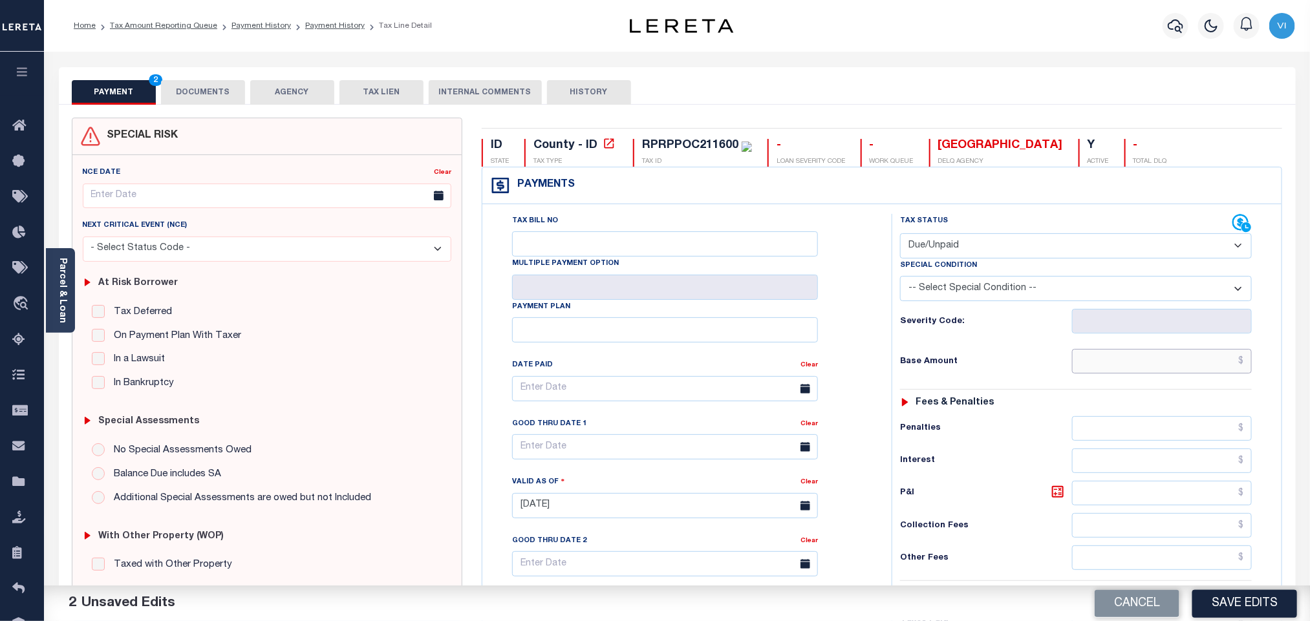
click at [1106, 371] on input "text" at bounding box center [1162, 361] width 180 height 25
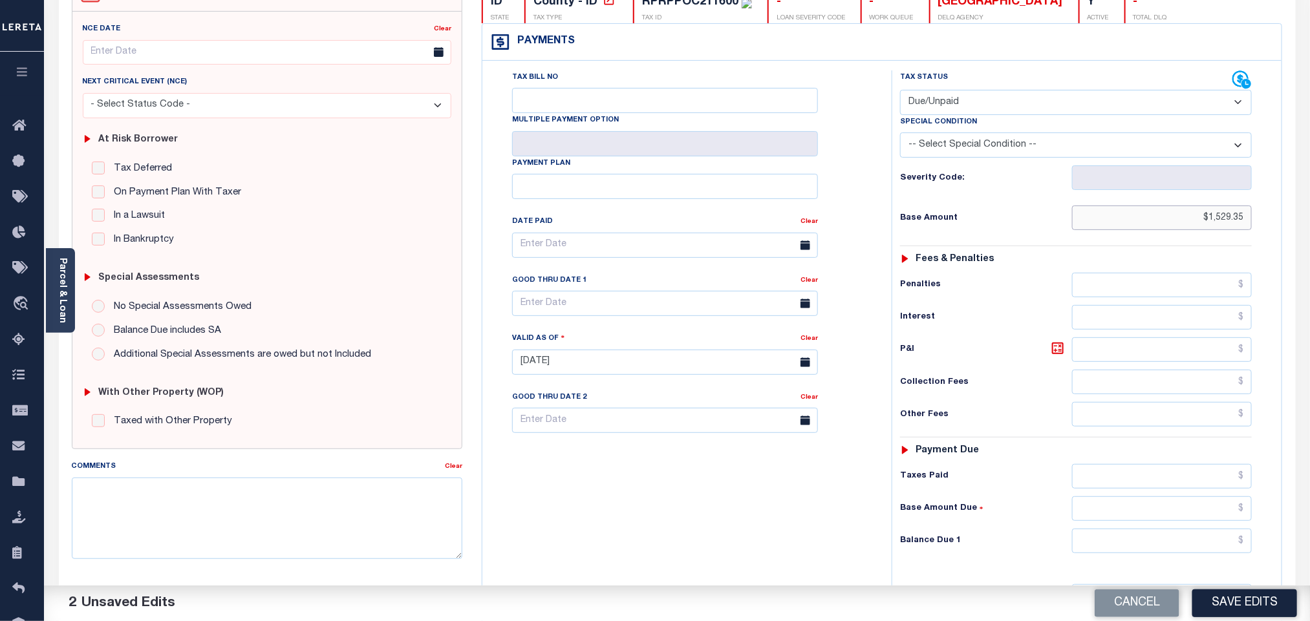
scroll to position [336, 0]
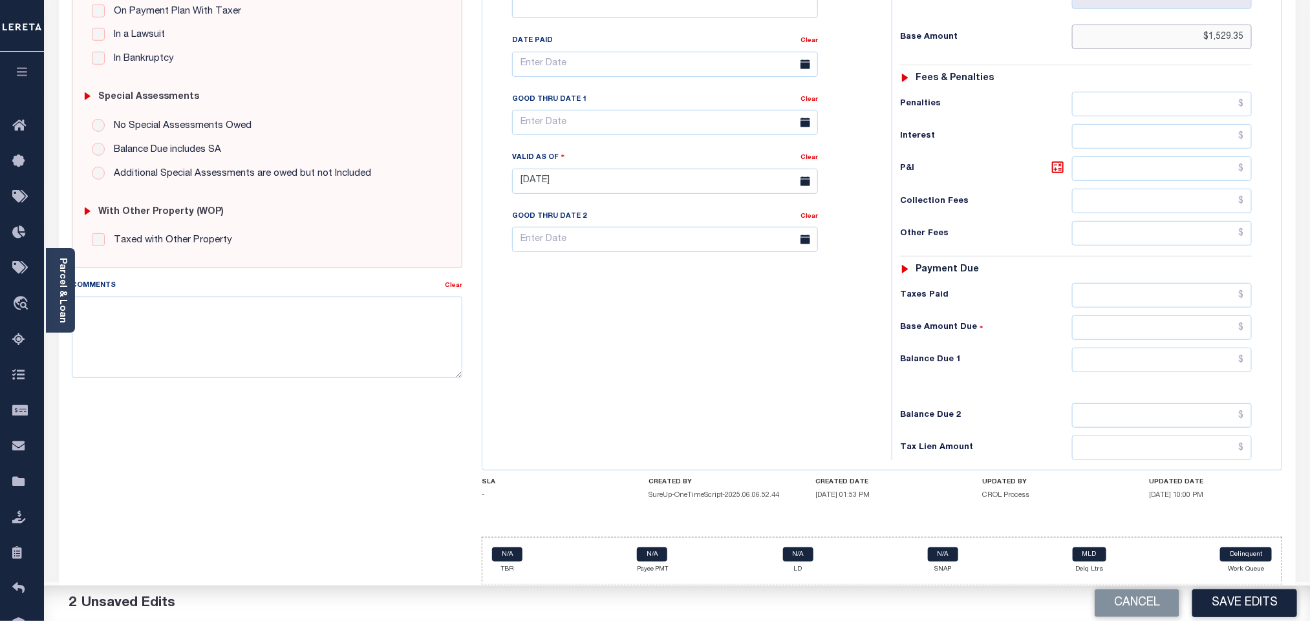
type input "$1,529.35"
click at [1124, 367] on input "text" at bounding box center [1162, 360] width 180 height 25
type input "$1,699.95"
click at [1058, 163] on icon at bounding box center [1058, 168] width 16 height 16
type input "$170.60"
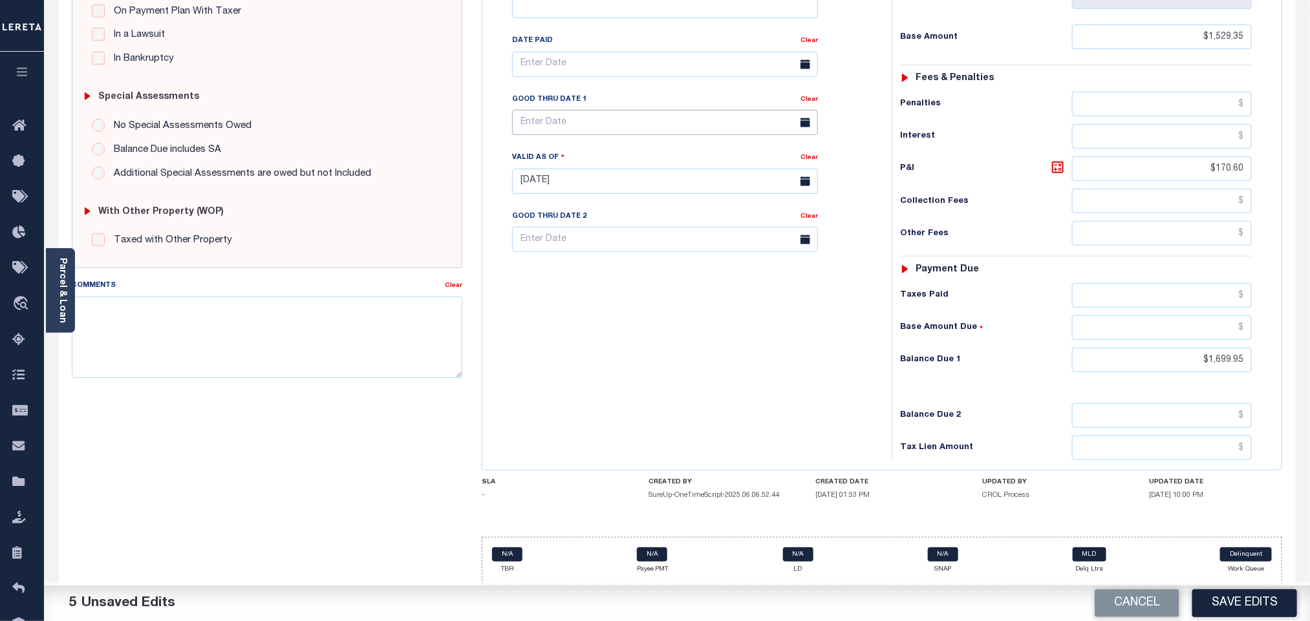
click at [533, 112] on input "text" at bounding box center [665, 122] width 306 height 25
click at [579, 292] on span "30" at bounding box center [583, 304] width 25 height 25
type input "09/30/2025"
click at [625, 383] on div "Tax Bill No Multiple Payment Option Payment Plan Clear" at bounding box center [684, 174] width 396 height 571
click at [1261, 610] on button "Save Edits" at bounding box center [1244, 604] width 105 height 28
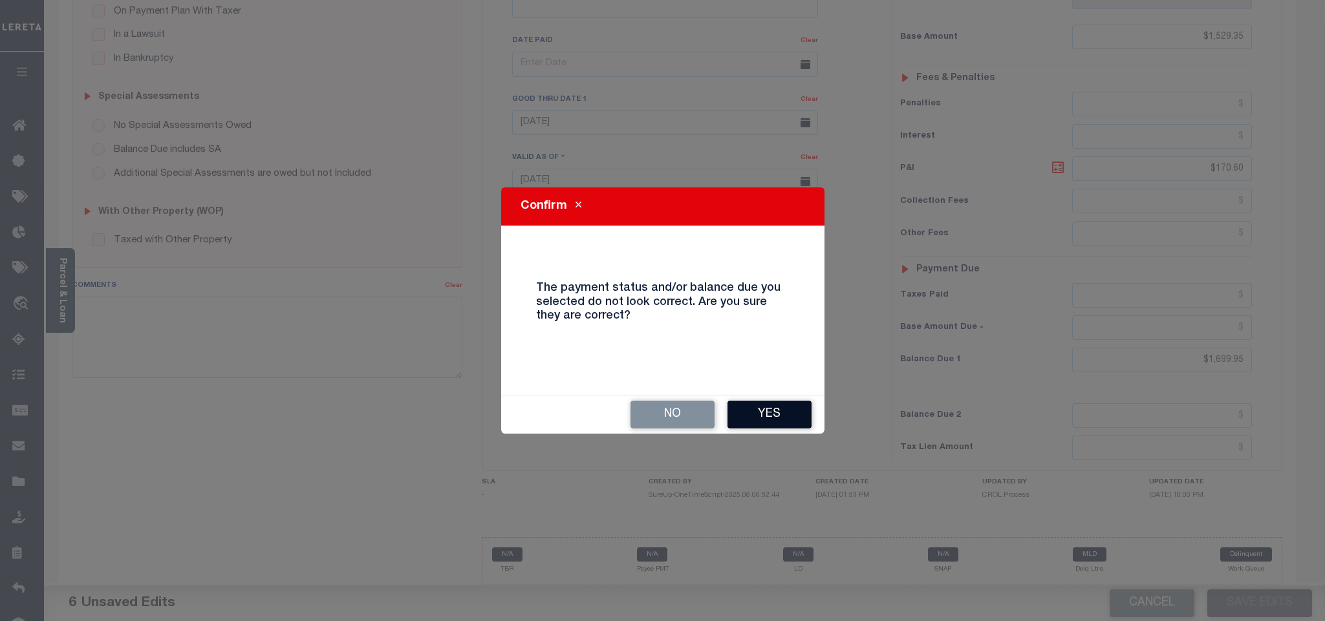
click at [775, 408] on button "Yes" at bounding box center [769, 415] width 84 height 28
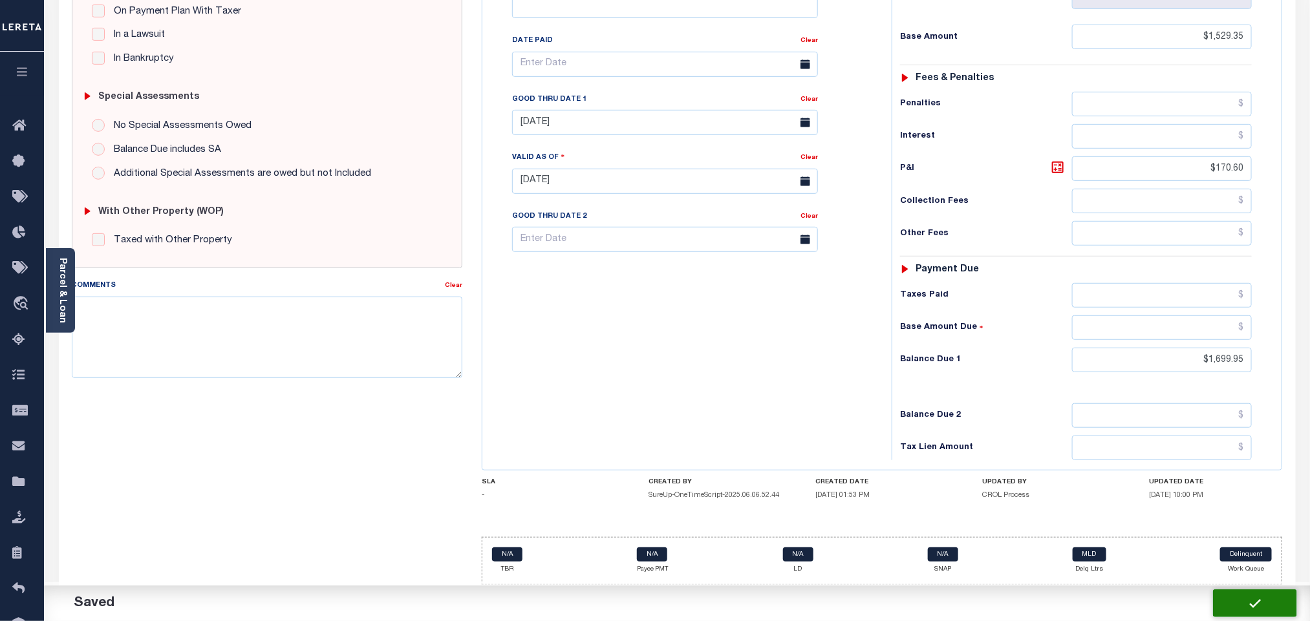
checkbox input "false"
type input "$1,529.35"
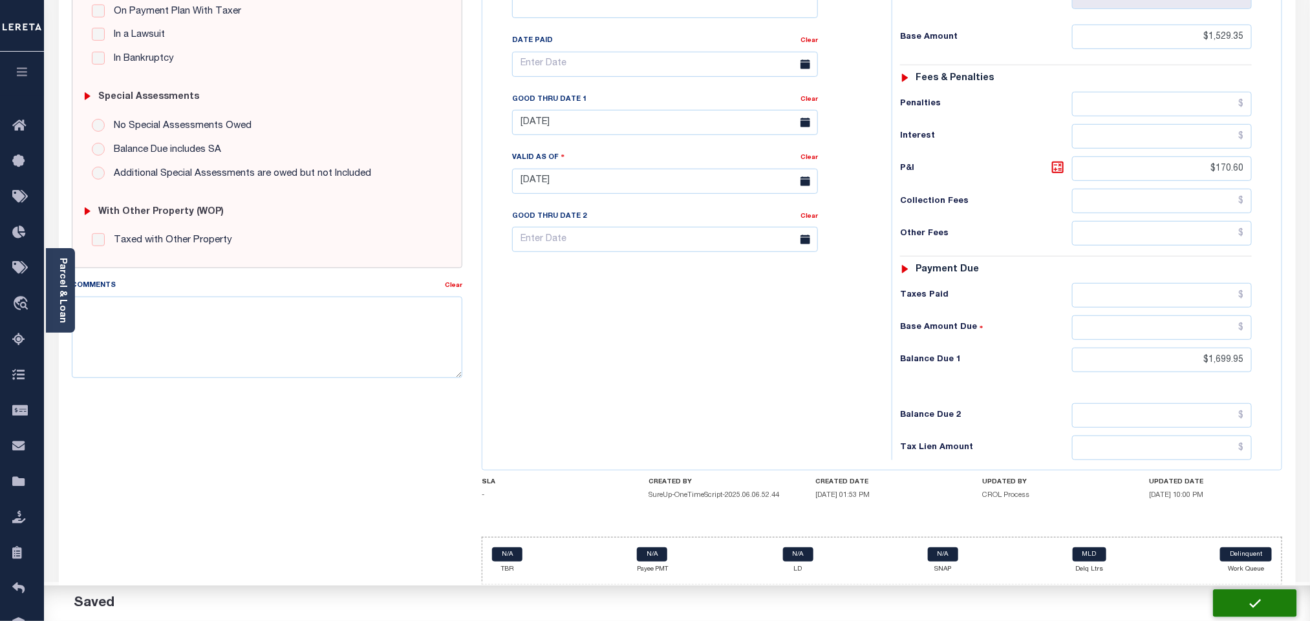
type input "$170.6"
type input "$1,699.95"
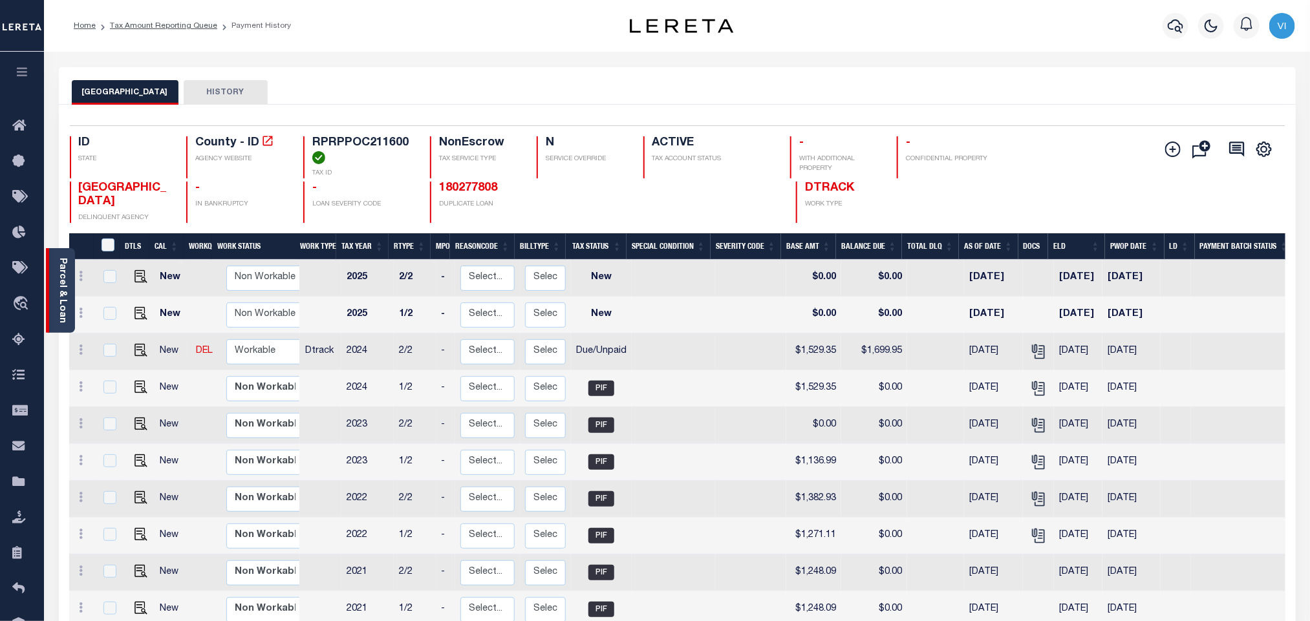
click at [59, 292] on link "Parcel & Loan" at bounding box center [62, 290] width 9 height 65
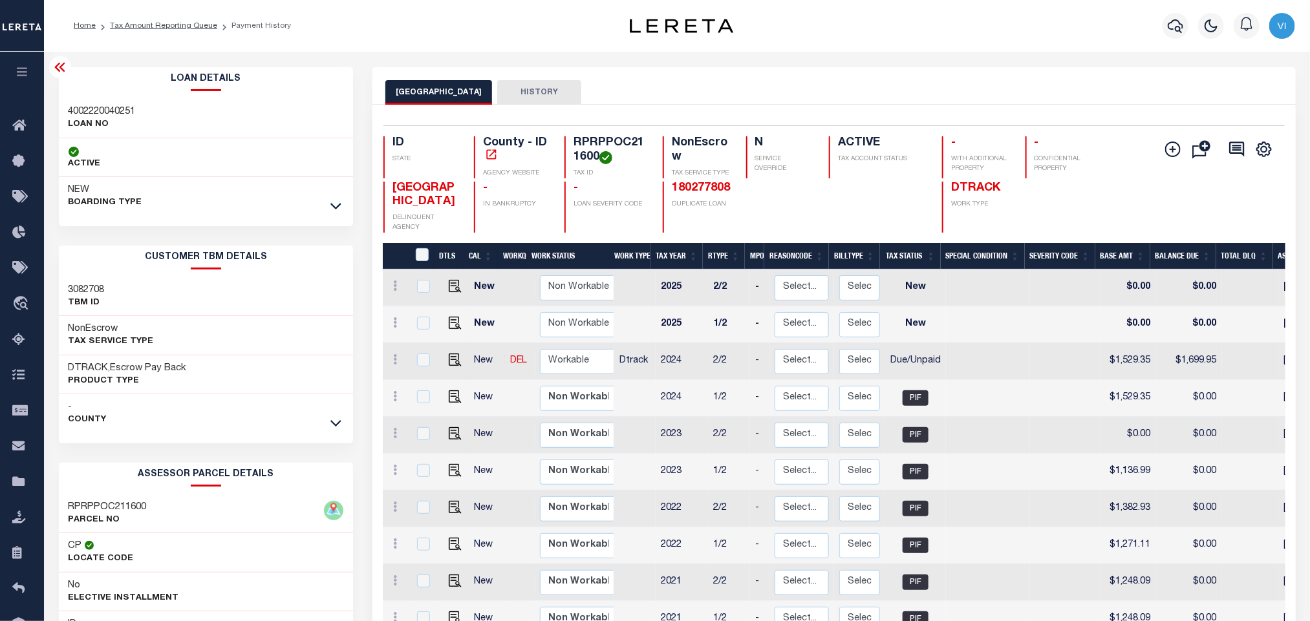
click at [70, 111] on h3 "4002220040251" at bounding box center [102, 111] width 67 height 13
copy h3 "4002220040251"
click at [594, 134] on div "Selected 12 Results 1 Items per page 25 50 100 ID STATE County - ID AGENCY WEBS…" at bounding box center [833, 178] width 921 height 107
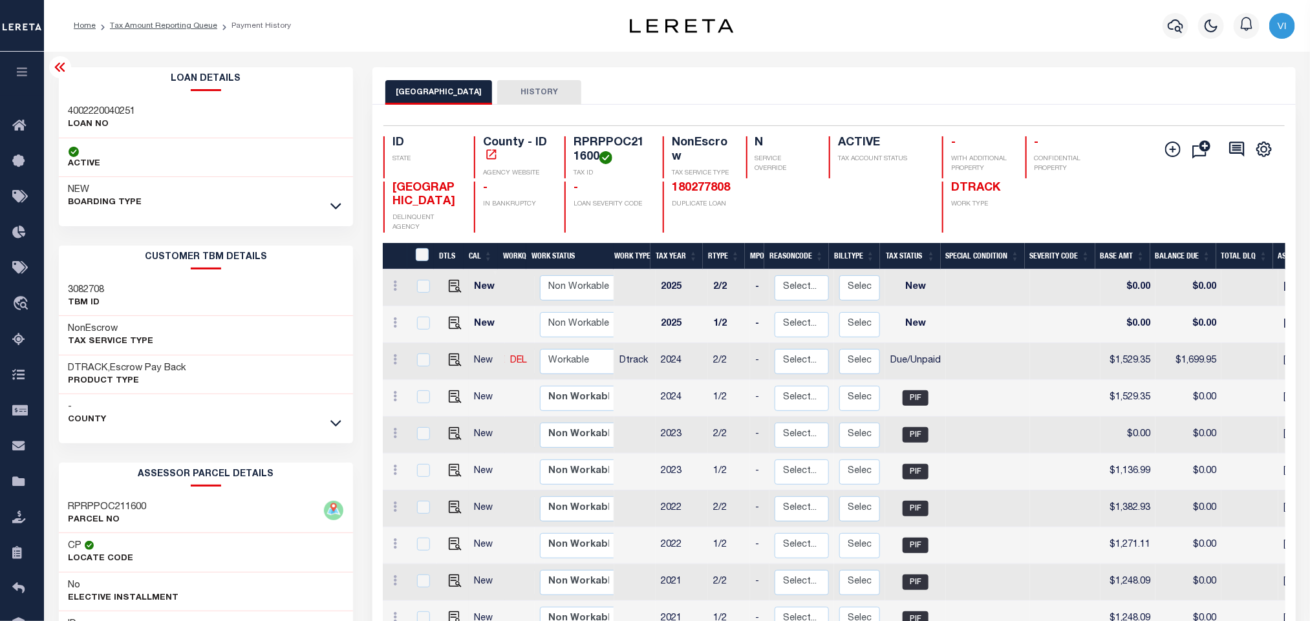
copy h4 "RPRPPOC211600"
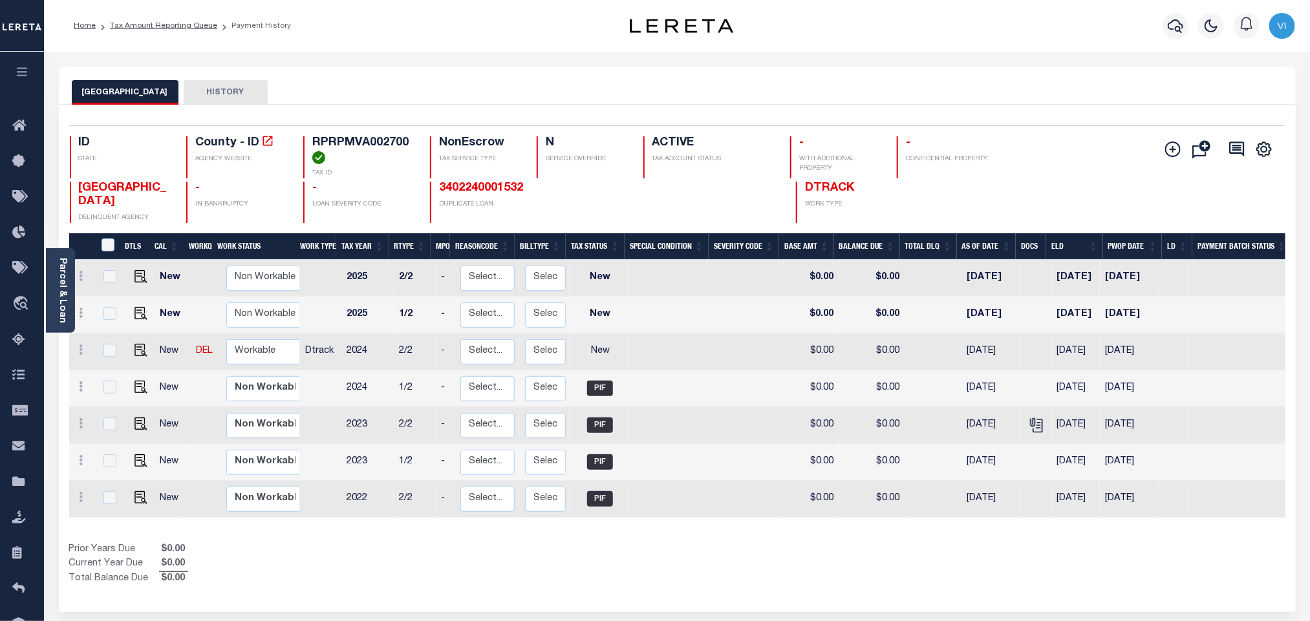
click at [342, 134] on div "Selected 7 Results 1 Items per page 25 50 100 ID STATE County - ID AGENCY WEBSI…" at bounding box center [676, 174] width 1235 height 98
copy h4 "RPRPMVA002700"
click at [140, 357] on img "" at bounding box center [140, 350] width 13 height 13
checkbox input "true"
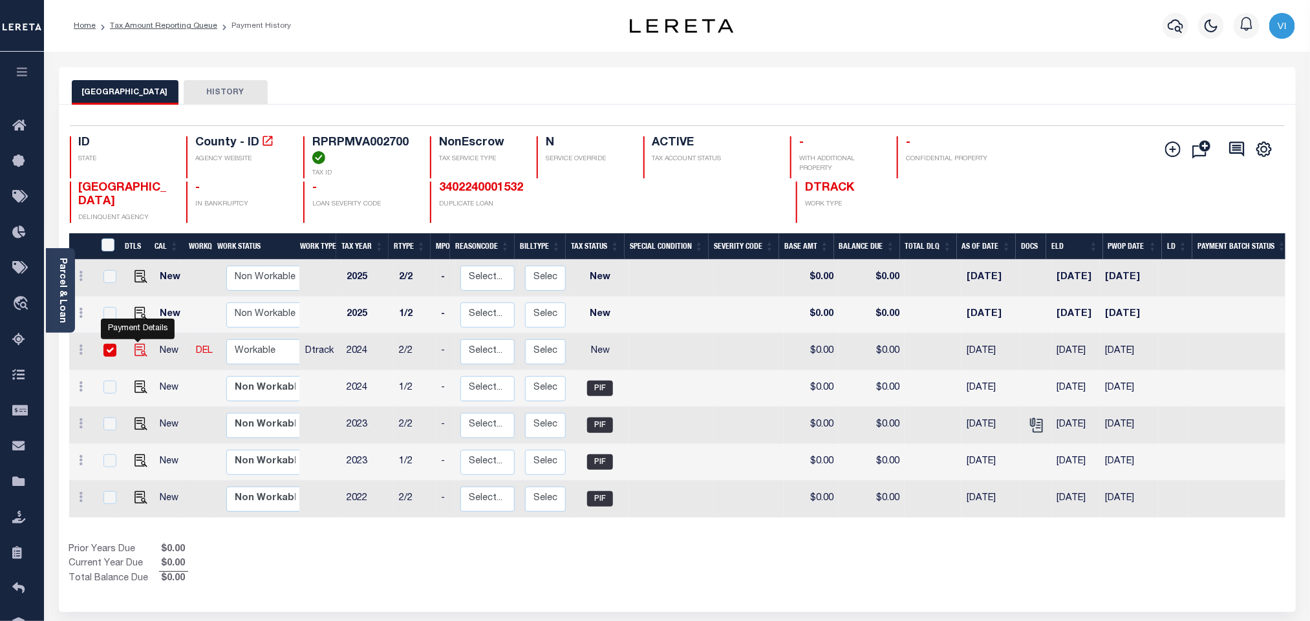
checkbox input "true"
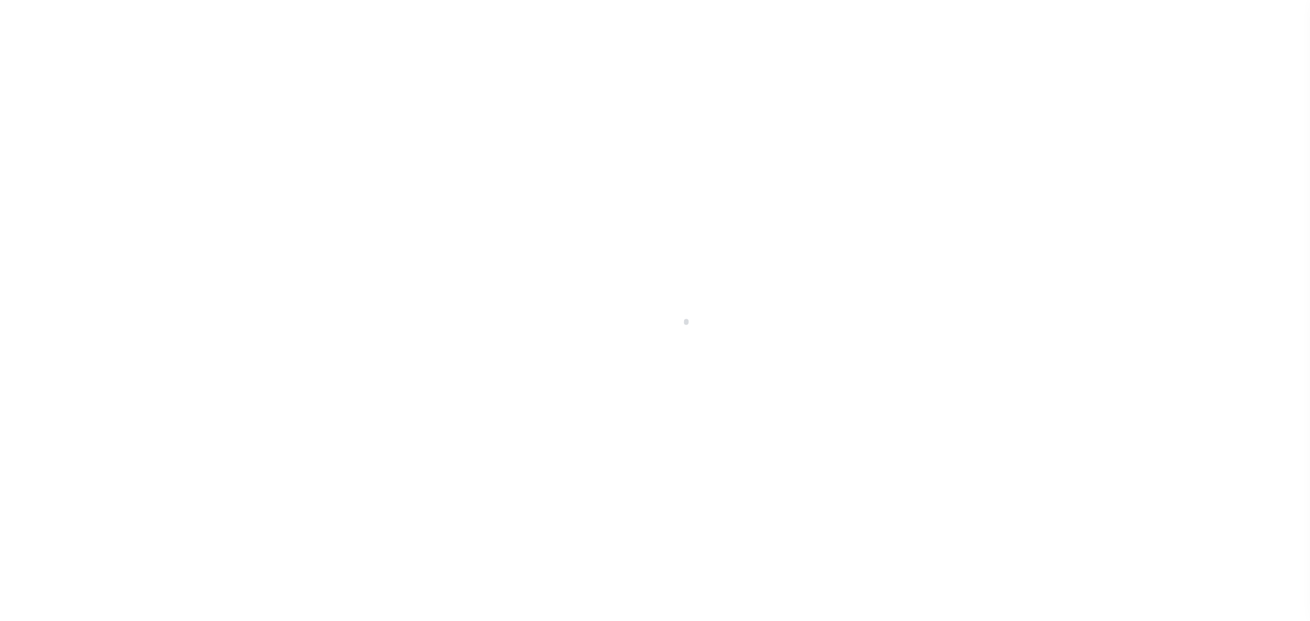
select select "NW2"
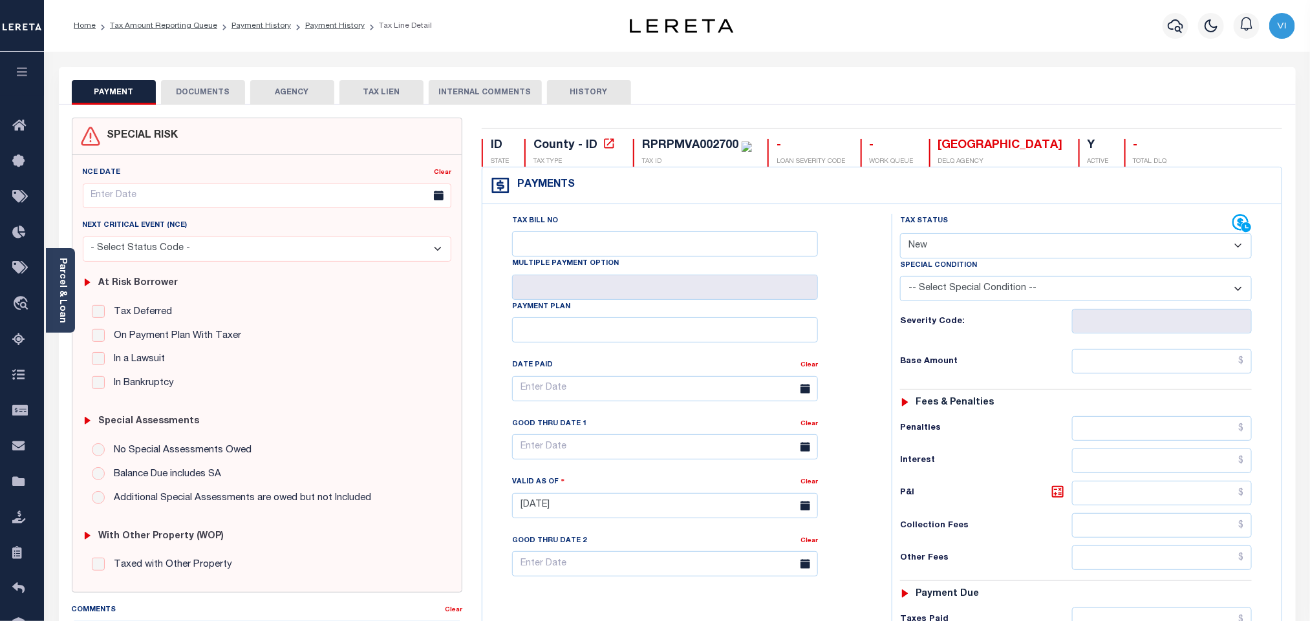
click at [189, 90] on button "DOCUMENTS" at bounding box center [203, 92] width 84 height 25
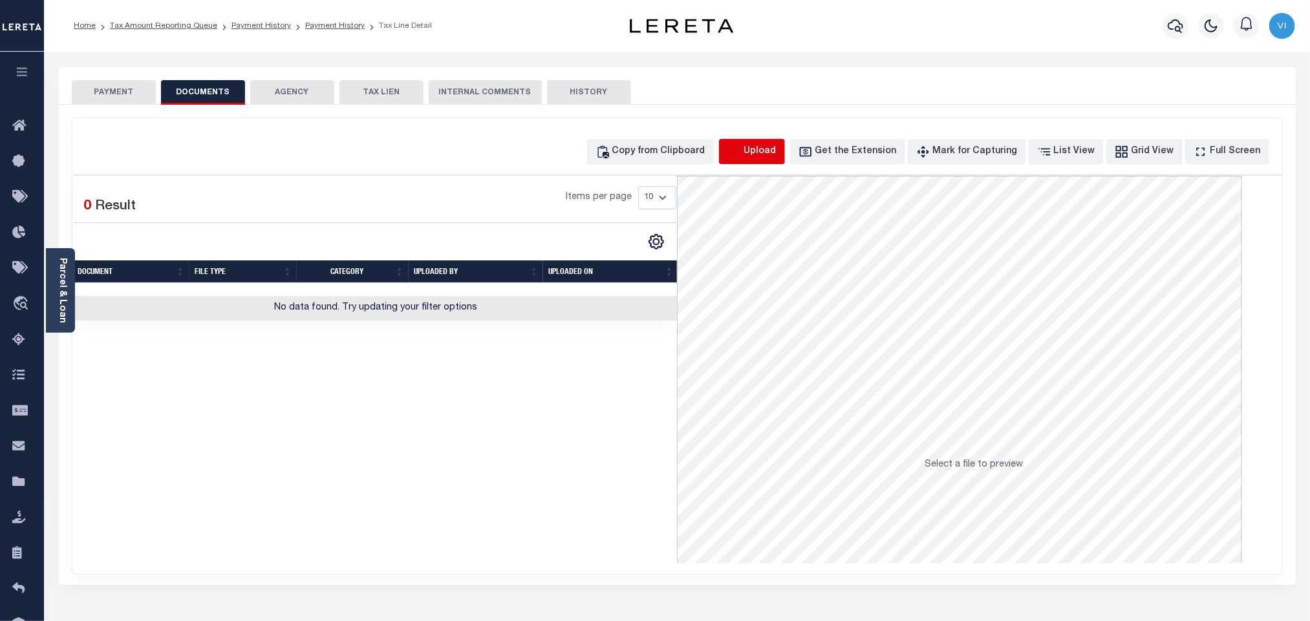
click at [742, 151] on icon "button" at bounding box center [734, 152] width 14 height 14
select select "POP"
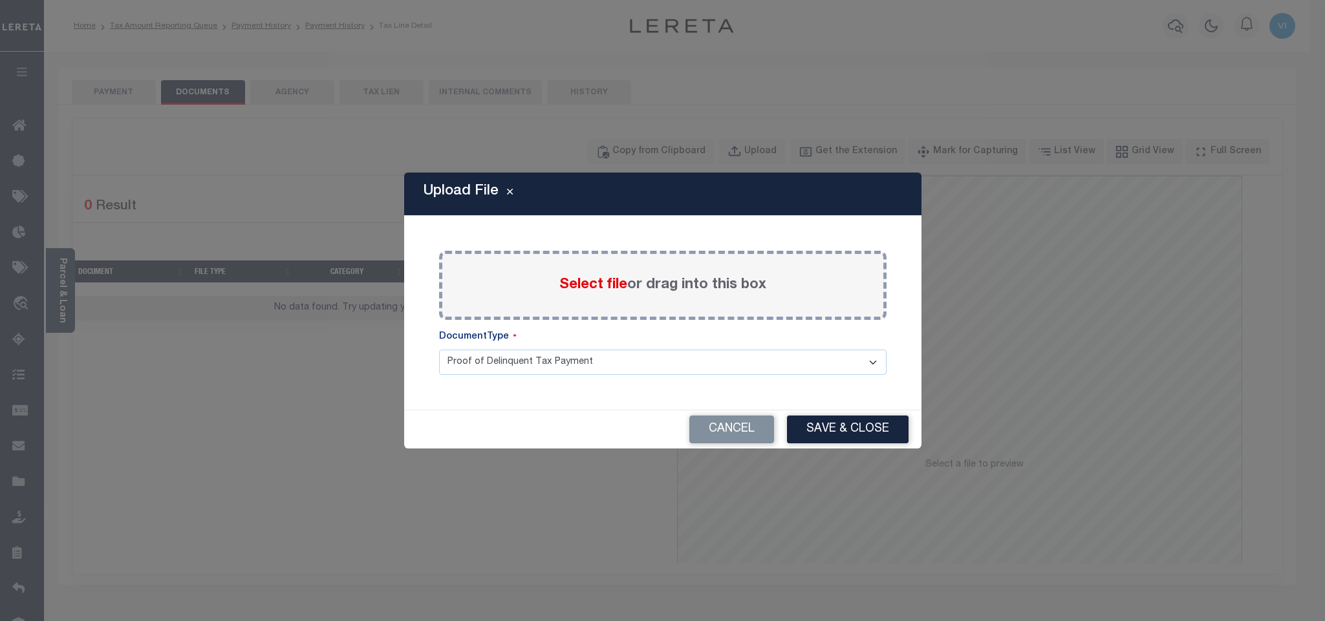
click at [594, 281] on span "Select file" at bounding box center [593, 285] width 68 height 14
click at [0, 0] on input "Select file or drag into this box" at bounding box center [0, 0] width 0 height 0
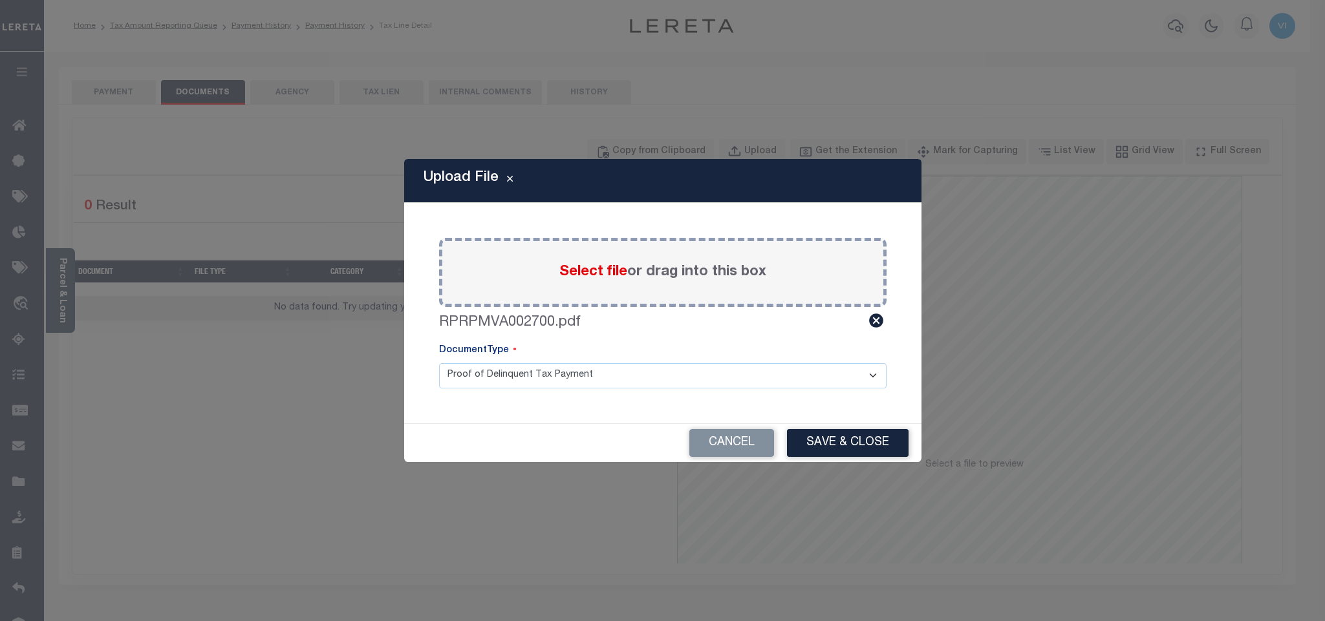
drag, startPoint x: 454, startPoint y: 380, endPoint x: 462, endPoint y: 387, distance: 10.6
click at [454, 380] on select "Proof of Delinquent Tax Payment" at bounding box center [662, 375] width 447 height 25
click at [439, 363] on select "Proof of Delinquent Tax Payment" at bounding box center [662, 375] width 447 height 25
click at [811, 438] on button "Save & Close" at bounding box center [848, 443] width 122 height 28
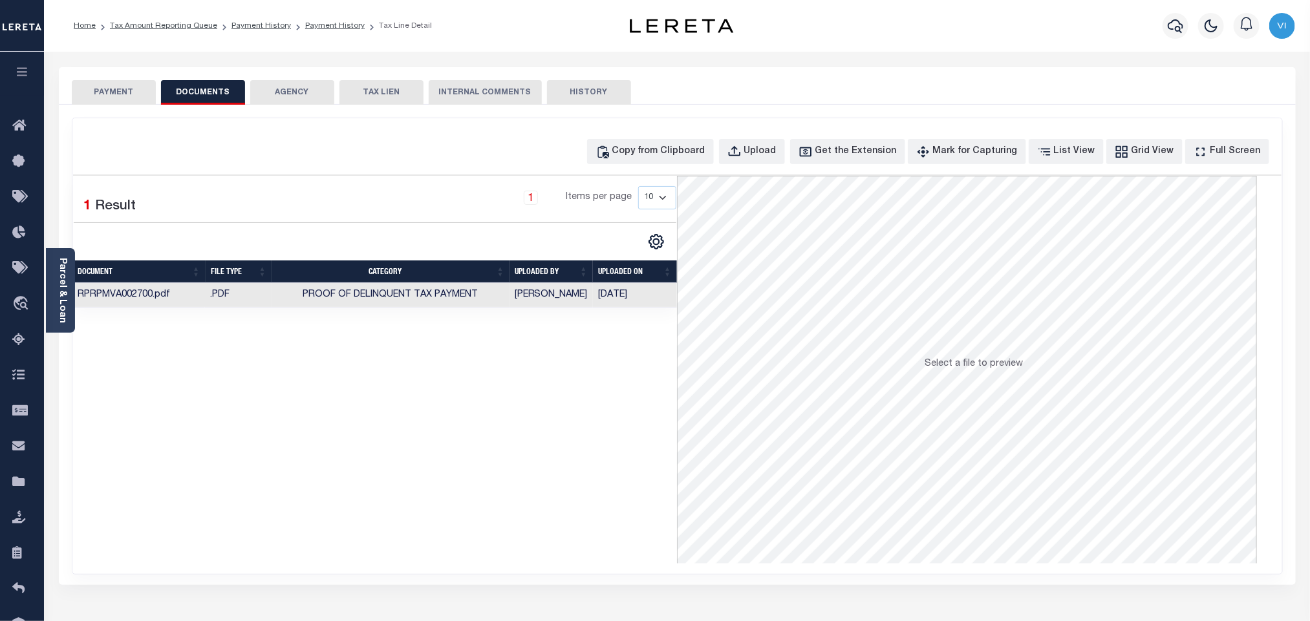
click at [76, 98] on button "PAYMENT" at bounding box center [114, 92] width 84 height 25
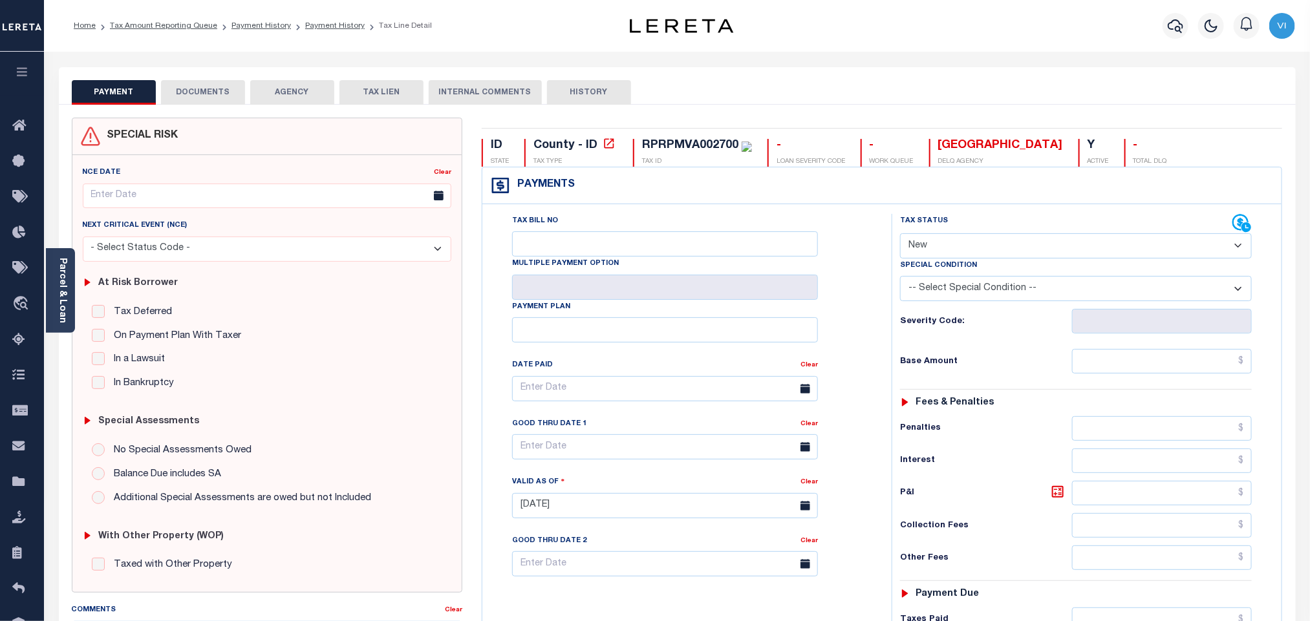
click at [932, 250] on select "- Select Status Code - Open Due/Unpaid Paid Incomplete No Tax Due Internal Refu…" at bounding box center [1076, 245] width 352 height 25
select select "DUE"
click at [900, 235] on select "- Select Status Code - Open Due/Unpaid Paid Incomplete No Tax Due Internal Refu…" at bounding box center [1076, 245] width 352 height 25
type input "[DATE]"
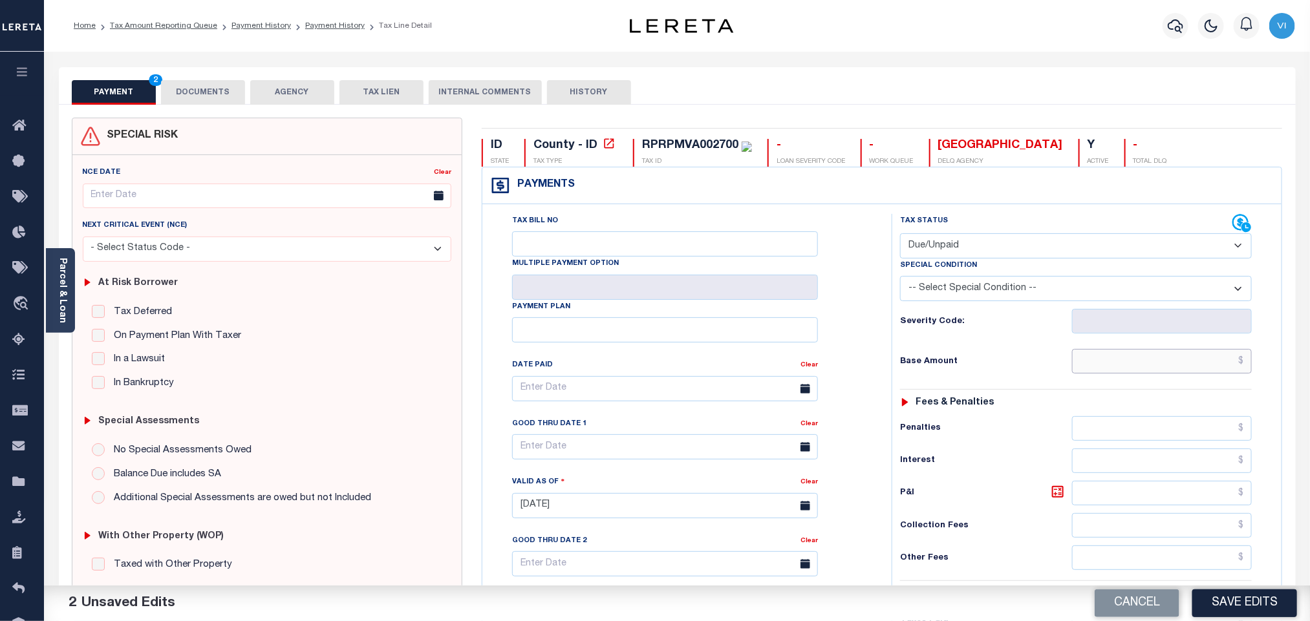
click at [1208, 365] on input "text" at bounding box center [1162, 361] width 180 height 25
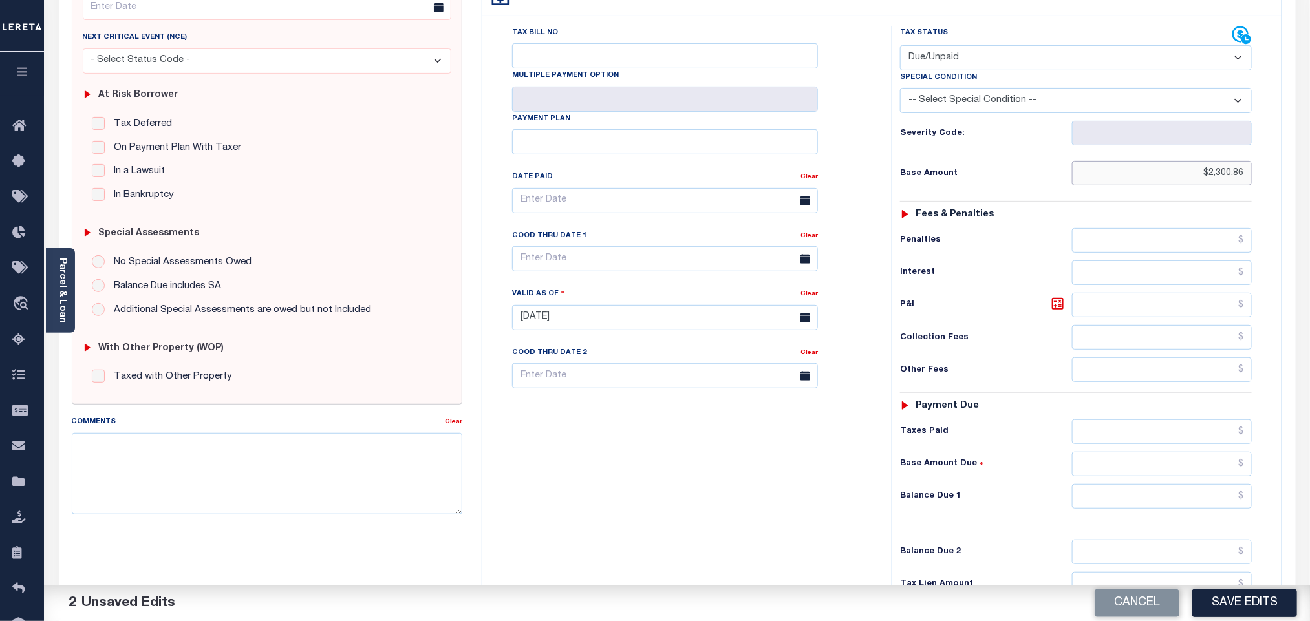
scroll to position [336, 0]
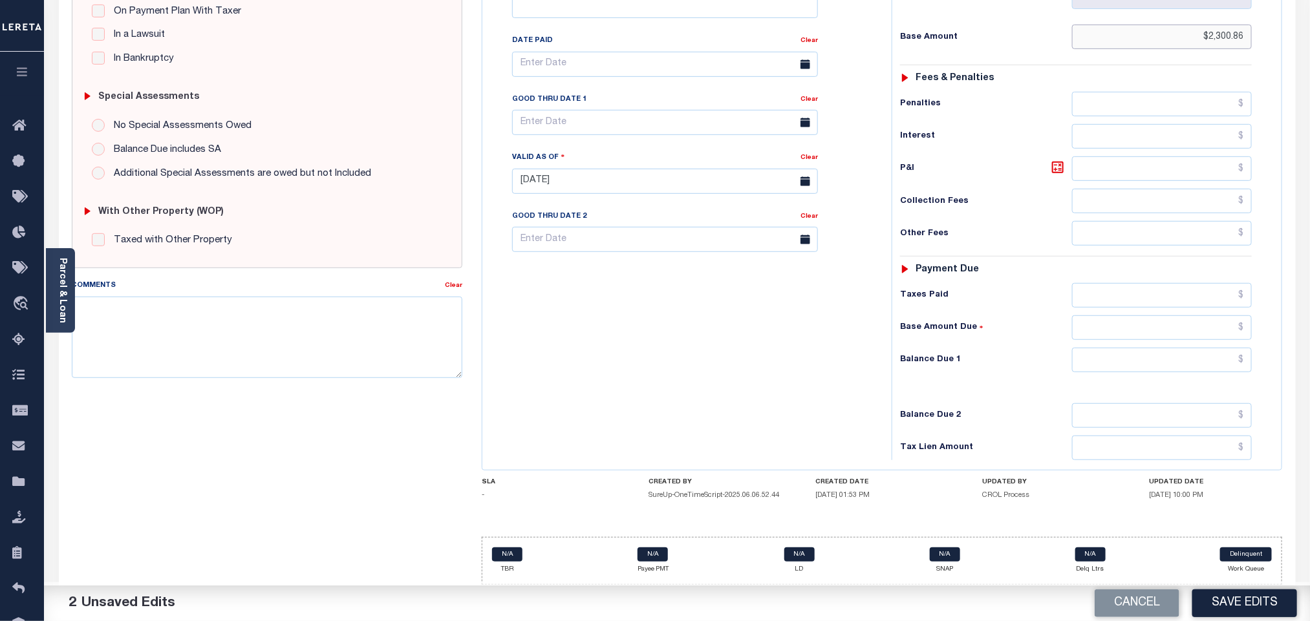
type input "$2,300.86"
click at [1158, 370] on input "text" at bounding box center [1162, 360] width 180 height 25
type input "$2,557.52"
click at [1057, 167] on icon at bounding box center [1058, 168] width 16 height 16
type input "$256.66"
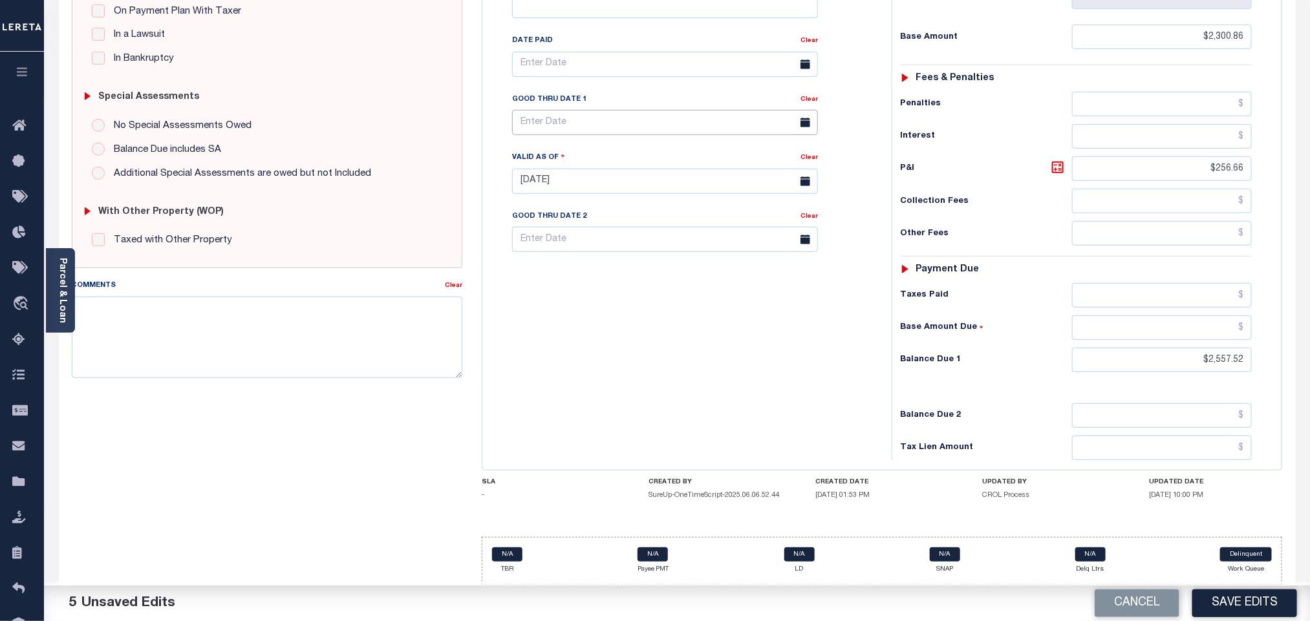
click at [584, 125] on input "text" at bounding box center [665, 122] width 306 height 25
click at [586, 293] on span "30" at bounding box center [583, 304] width 25 height 25
type input "09/30/2025"
click at [610, 345] on div "Tax Bill No Multiple Payment Option Payment Plan Clear" at bounding box center [684, 174] width 396 height 571
click at [1241, 599] on button "Save Edits" at bounding box center [1244, 604] width 105 height 28
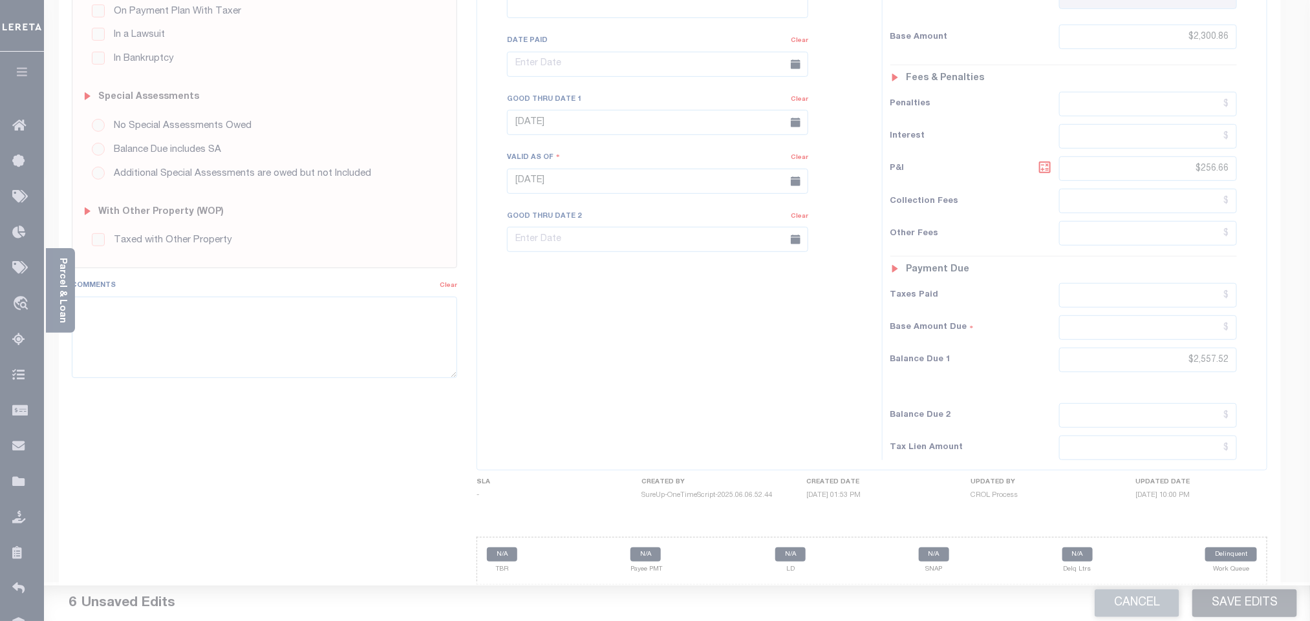
scroll to position [324, 0]
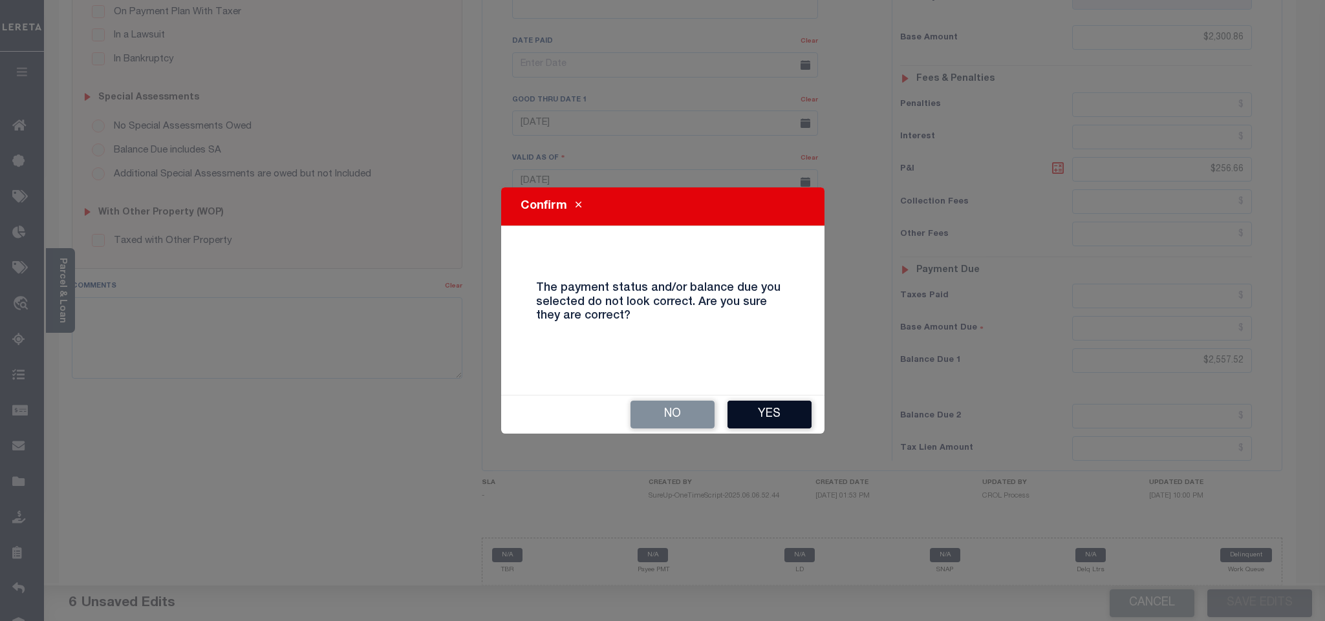
click at [792, 408] on button "Yes" at bounding box center [769, 415] width 84 height 28
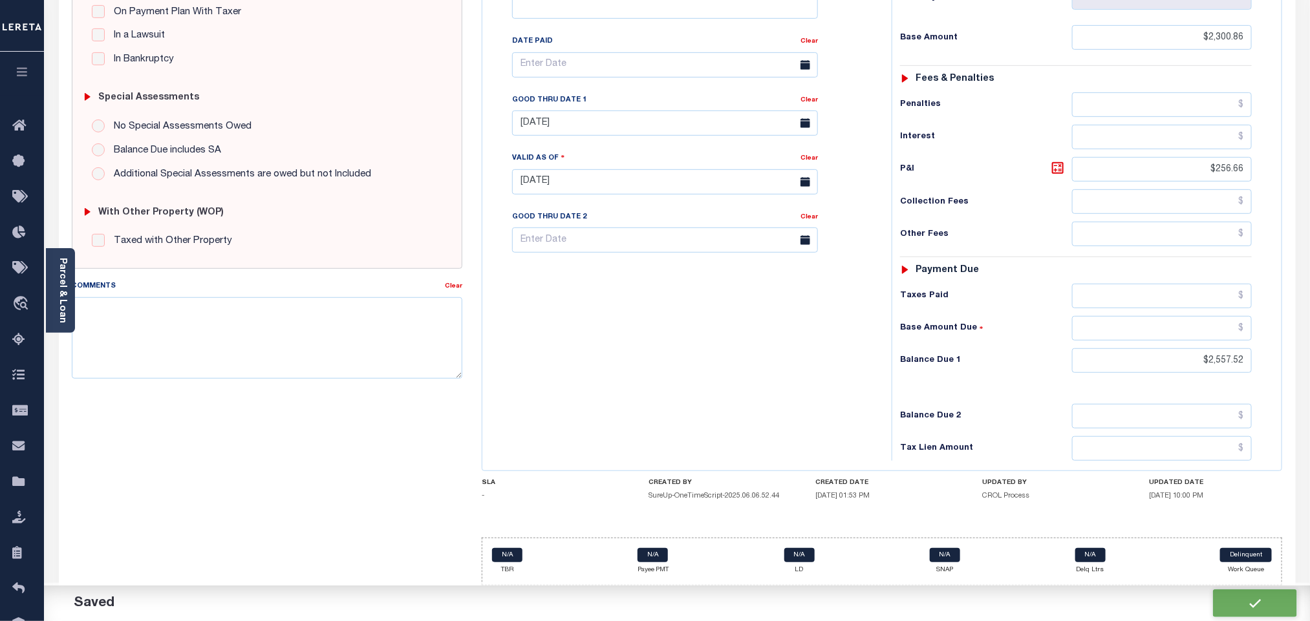
checkbox input "false"
type input "$2,300.86"
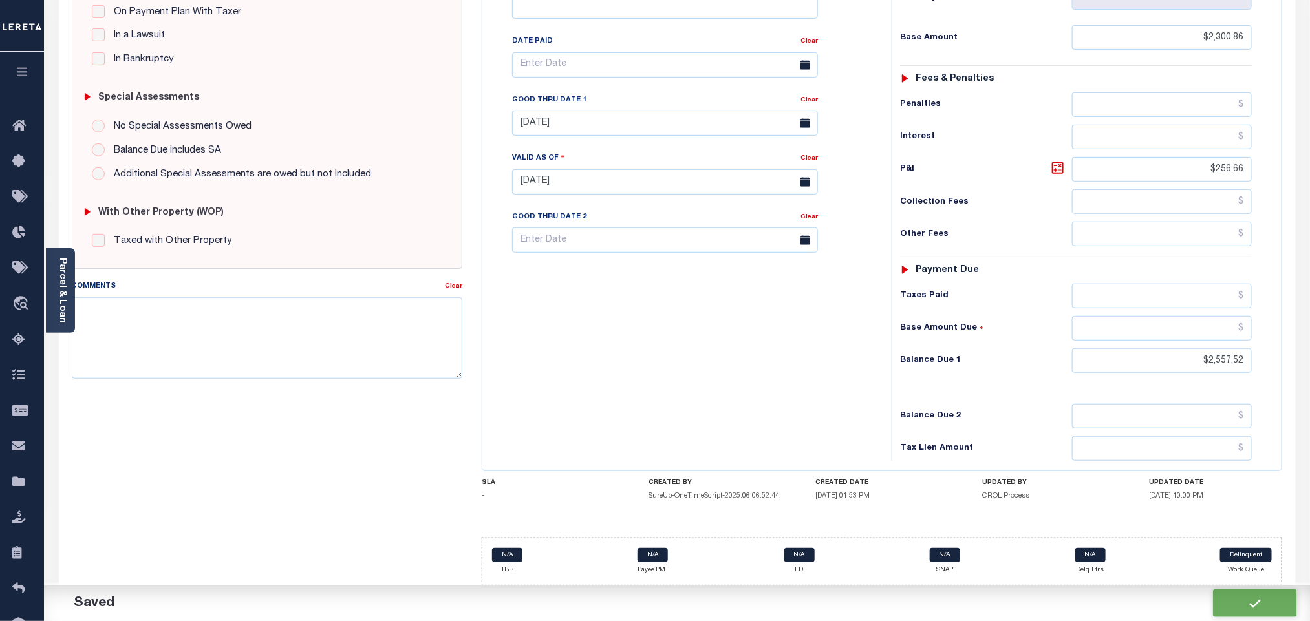
type input "$256.66"
type input "$2,557.52"
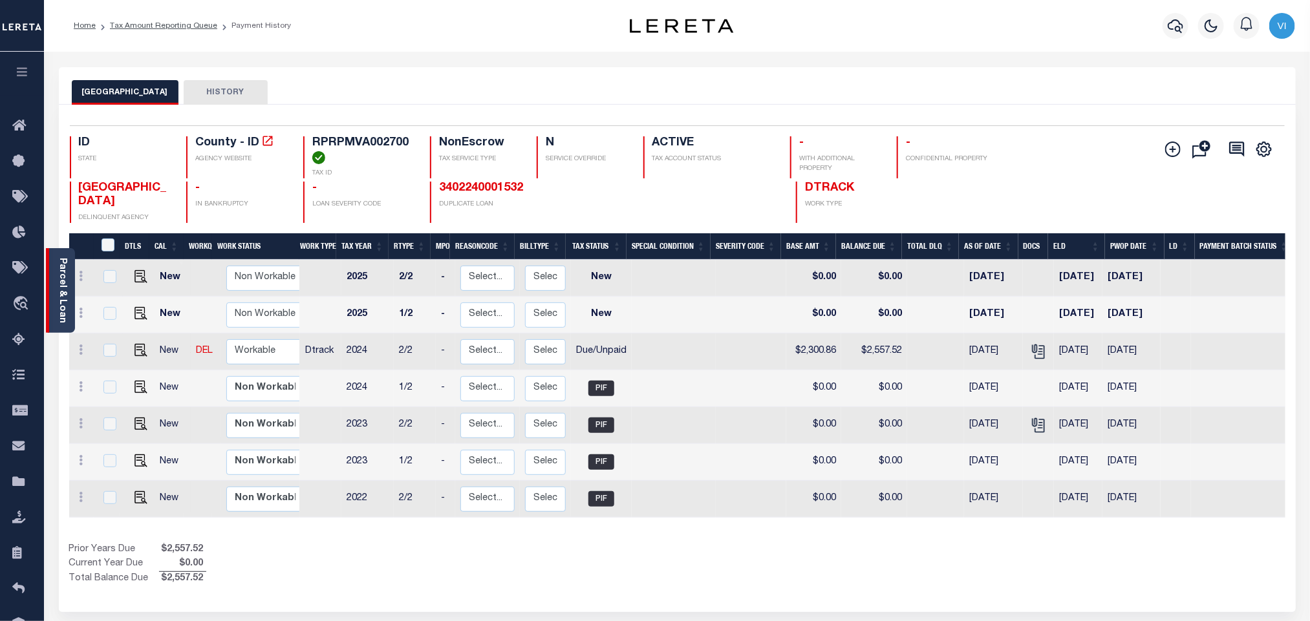
click at [58, 292] on link "Parcel & Loan" at bounding box center [62, 290] width 9 height 65
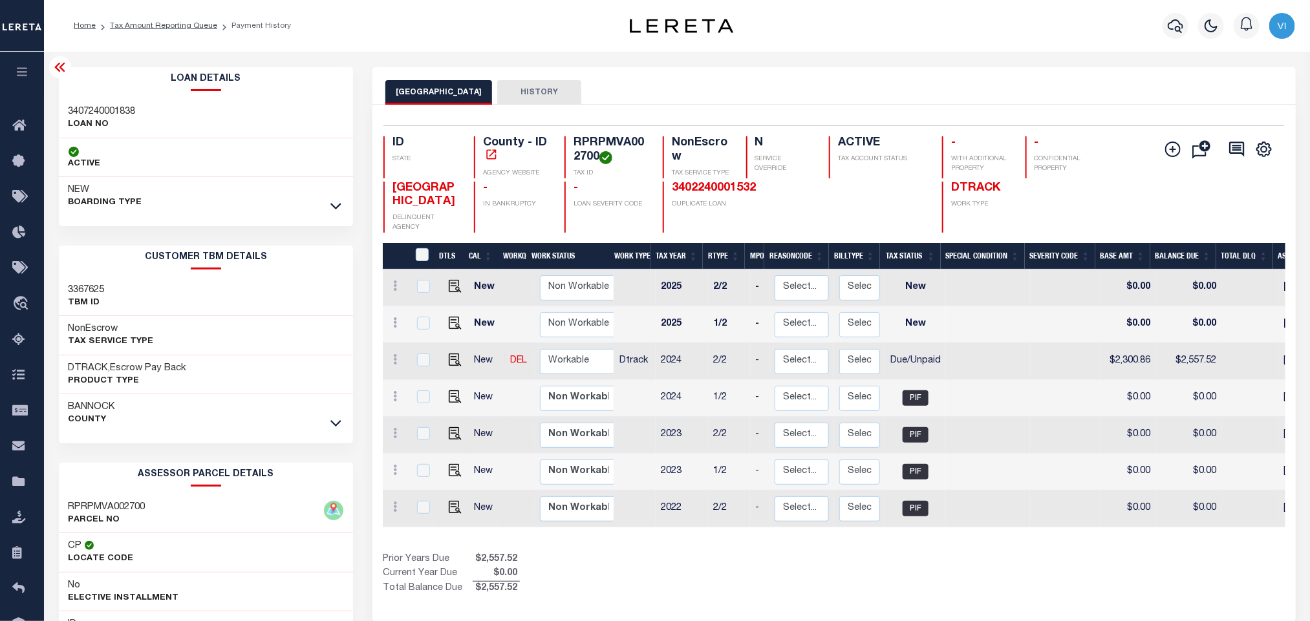
click at [69, 115] on h3 "3407240001838" at bounding box center [102, 111] width 67 height 13
copy h3 "3407240001838"
click at [608, 142] on h4 "RPRPMVA002700" at bounding box center [610, 150] width 74 height 28
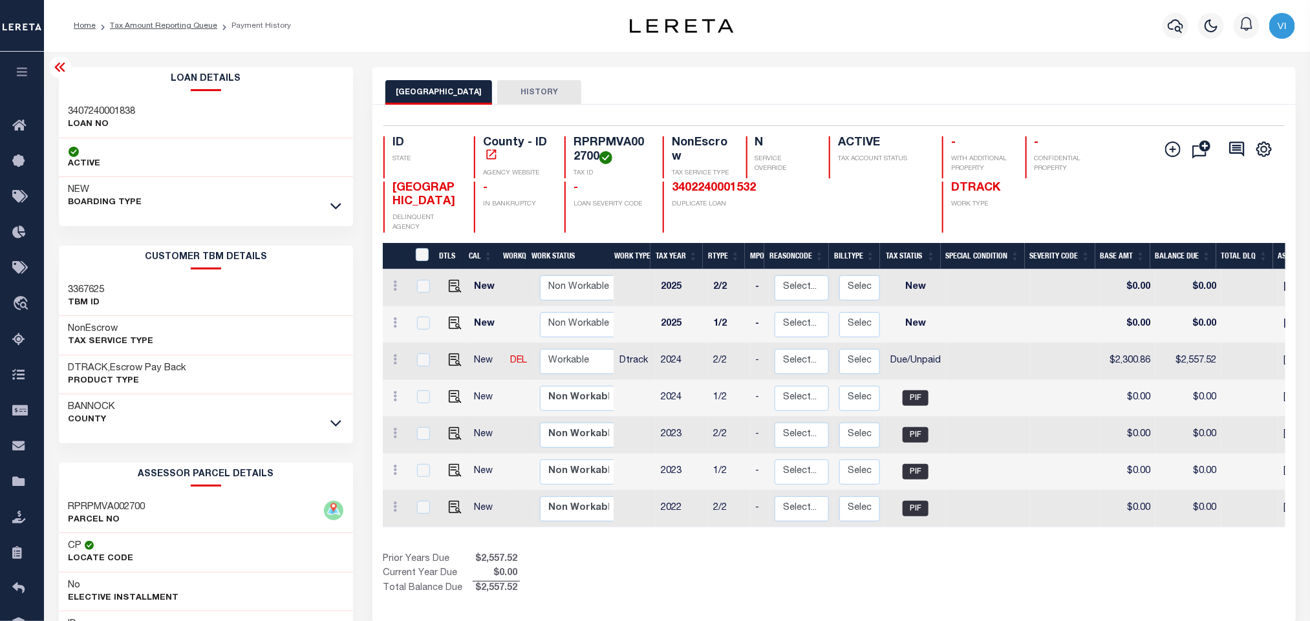
copy h4 "RPRPMVA002700"
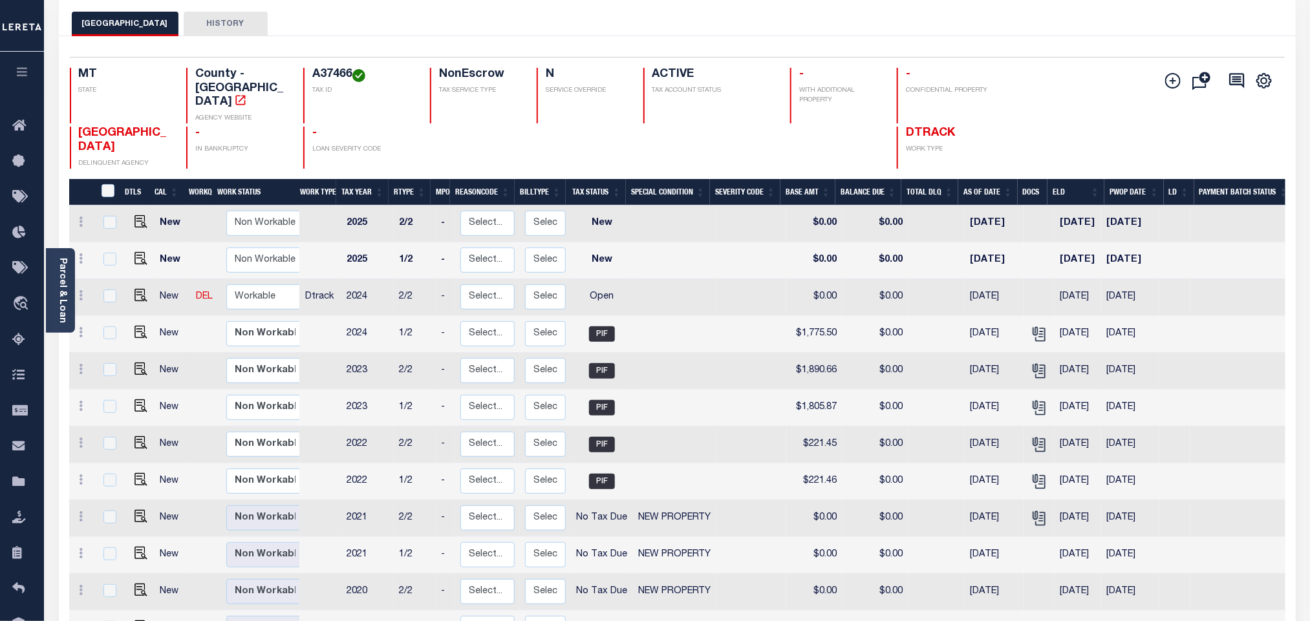
scroll to position [97, 0]
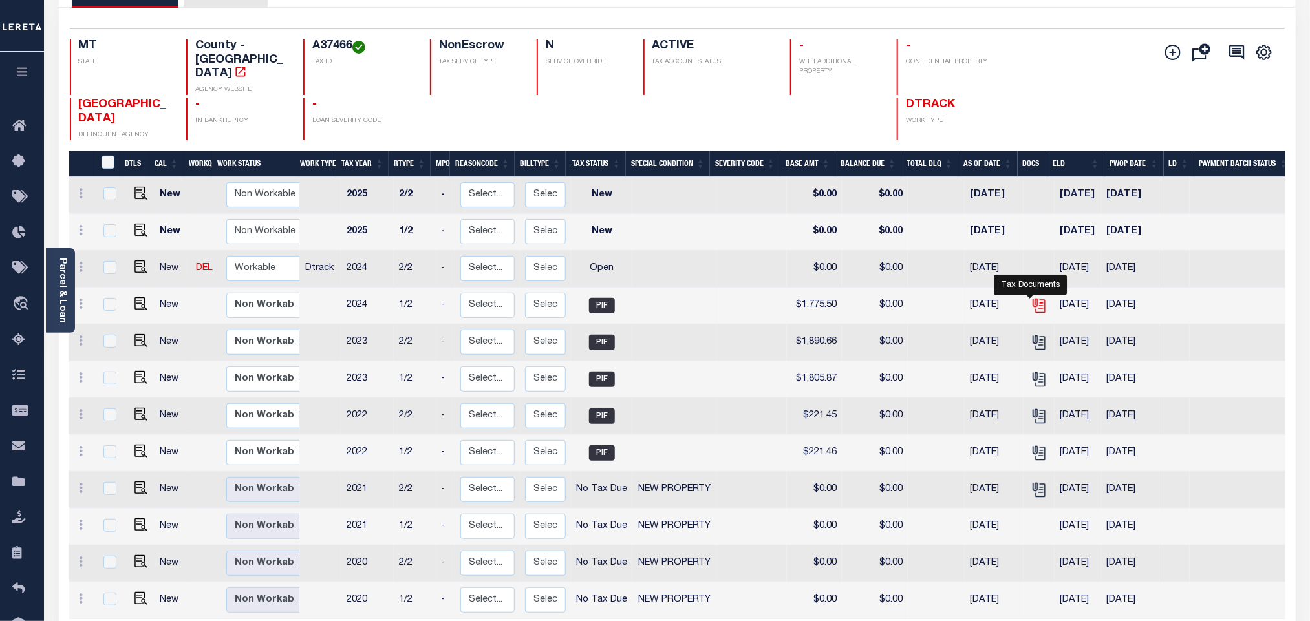
click at [1032, 297] on icon "" at bounding box center [1039, 305] width 17 height 17
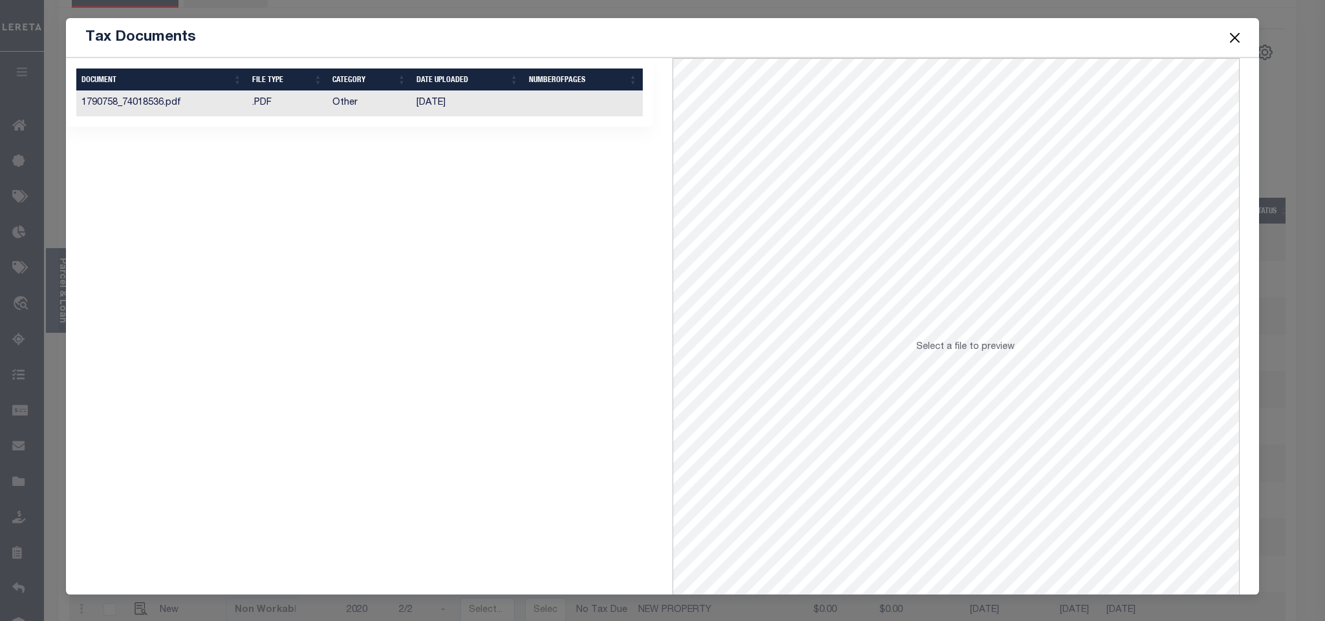
click at [524, 103] on td at bounding box center [583, 103] width 119 height 25
click at [1228, 39] on button "Close" at bounding box center [1234, 37] width 17 height 17
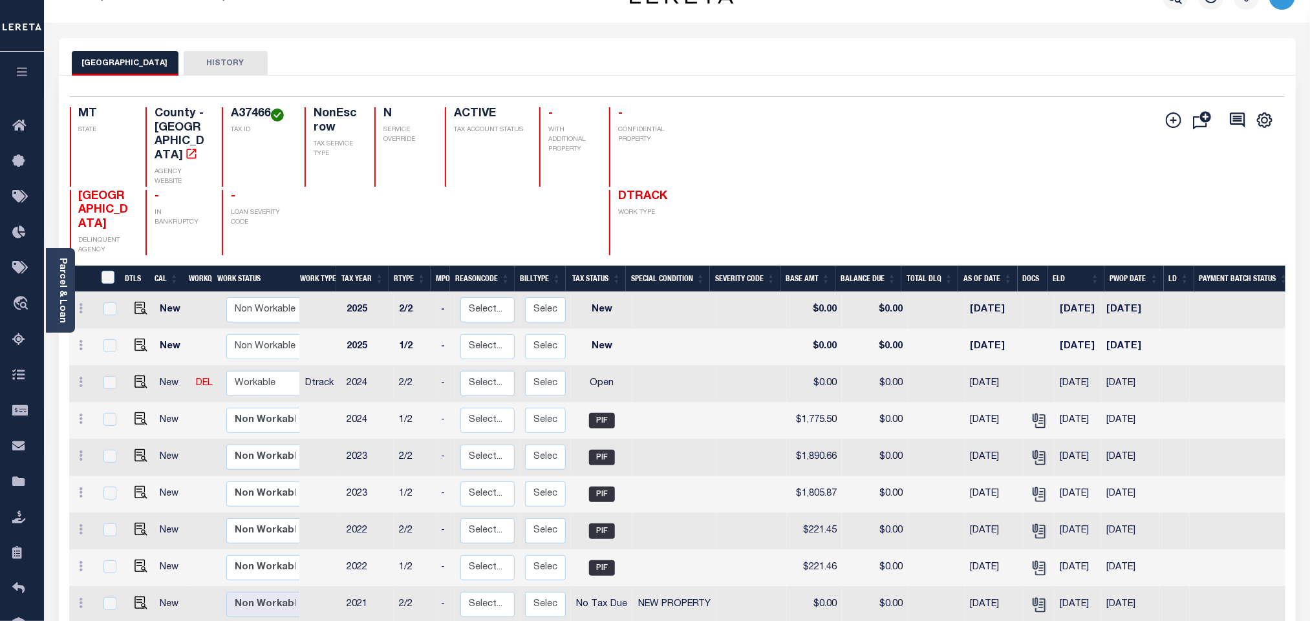
scroll to position [0, 0]
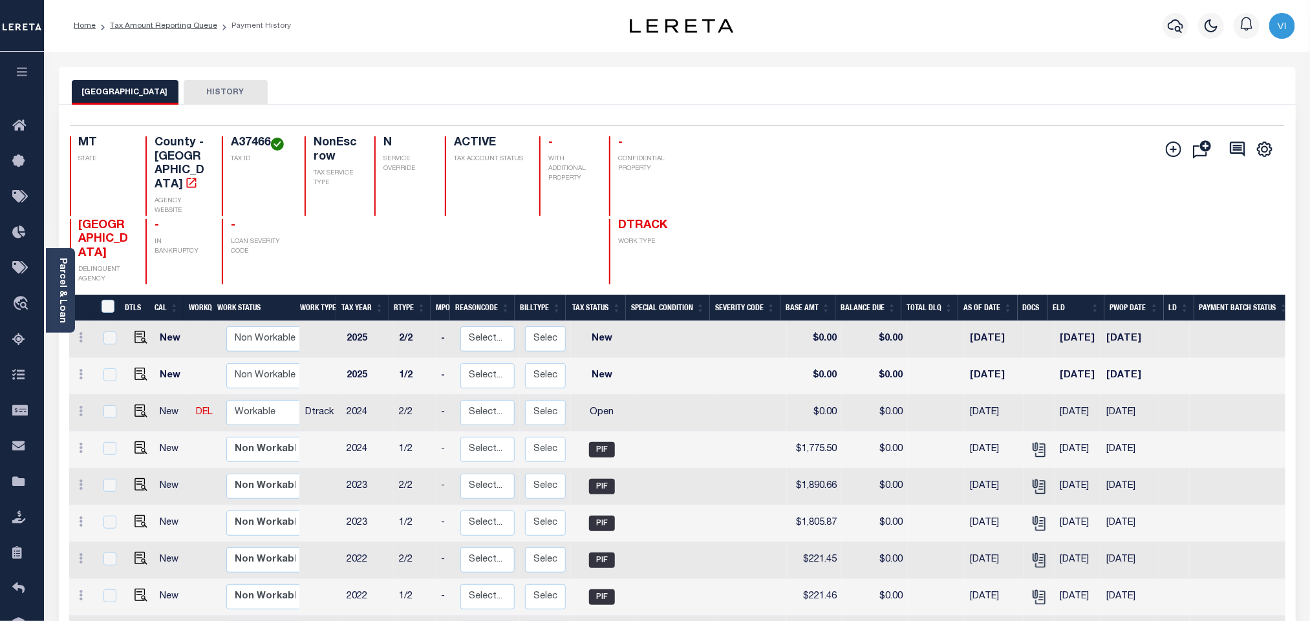
click at [227, 151] on div "A37466 TAX ID" at bounding box center [255, 176] width 67 height 80
copy h4 "A37466"
click at [1032, 442] on icon "" at bounding box center [1039, 450] width 17 height 17
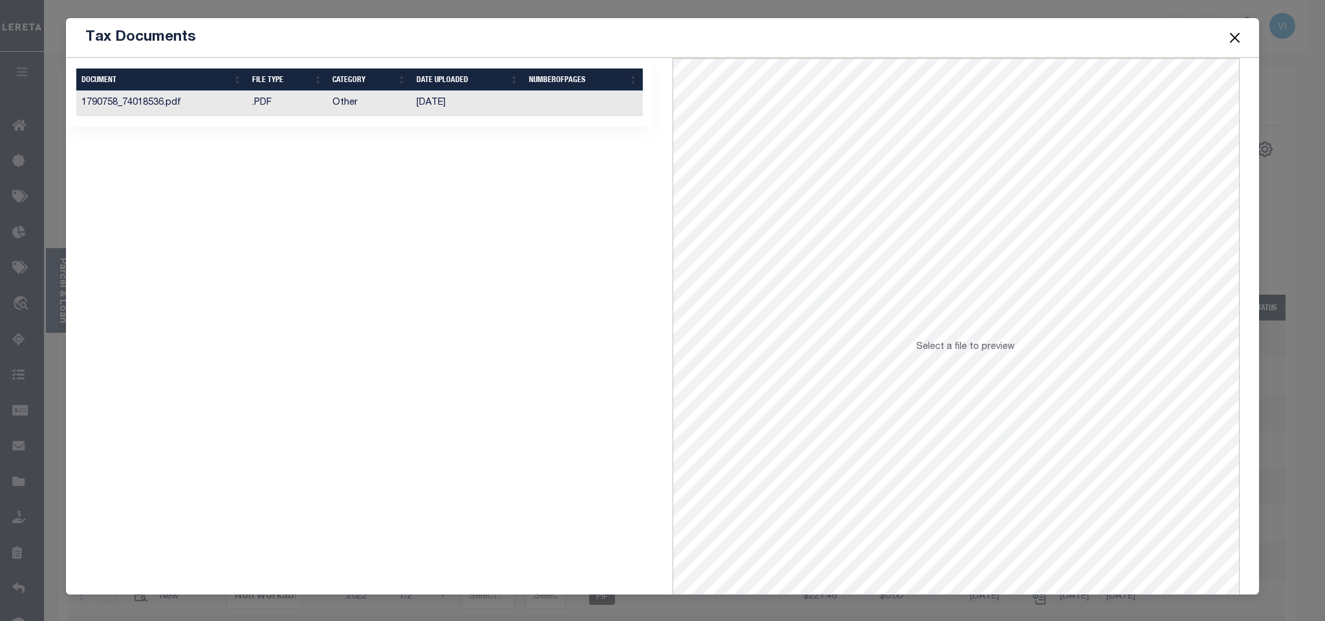
click at [493, 103] on td "01/23/2025" at bounding box center [467, 103] width 112 height 25
click at [1230, 41] on button "Close" at bounding box center [1234, 37] width 17 height 17
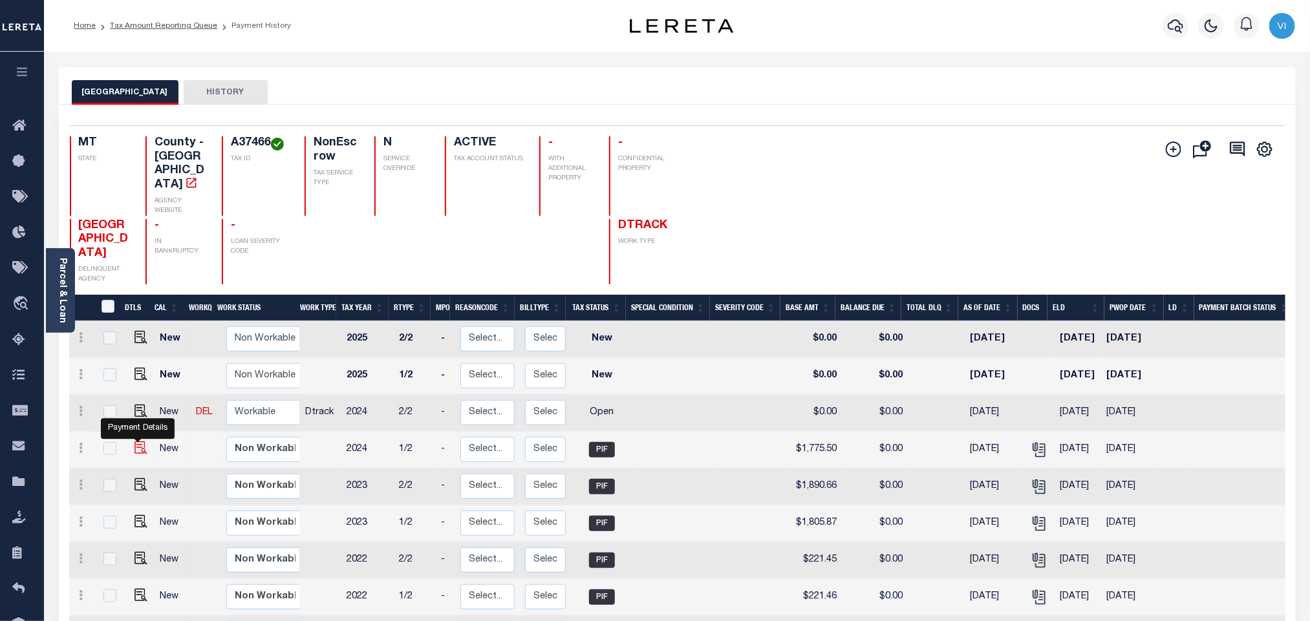
click at [140, 442] on img "" at bounding box center [140, 448] width 13 height 13
checkbox input "true"
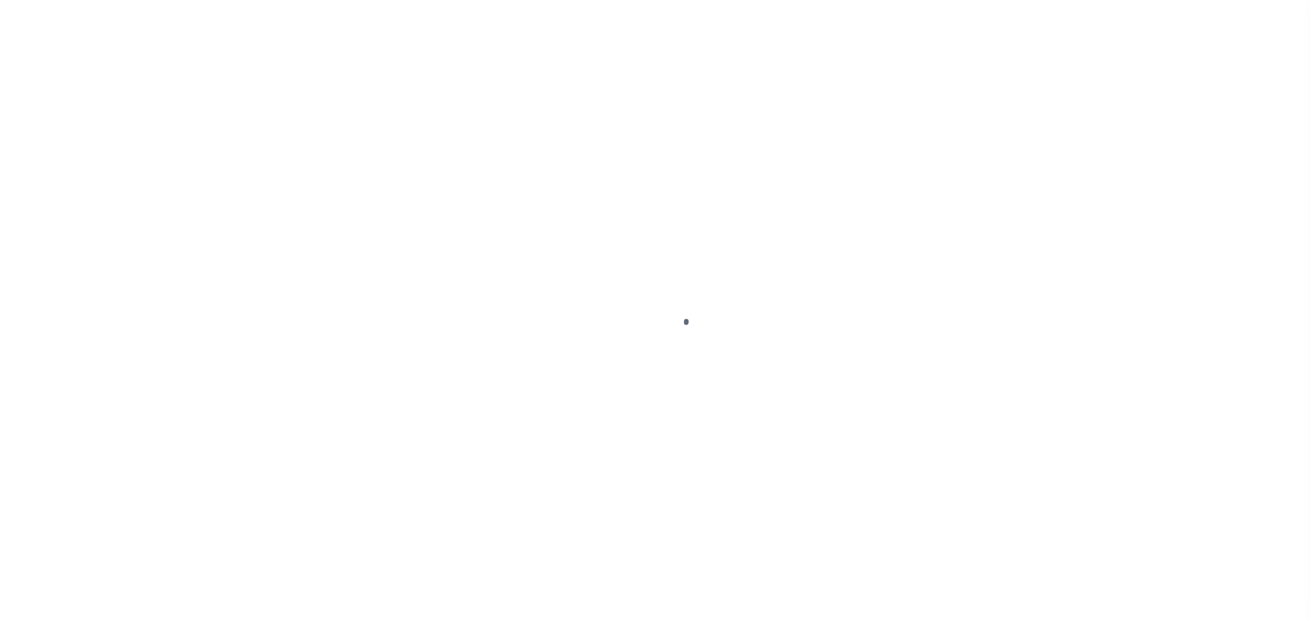
checkbox input "false"
type input "[DATE]"
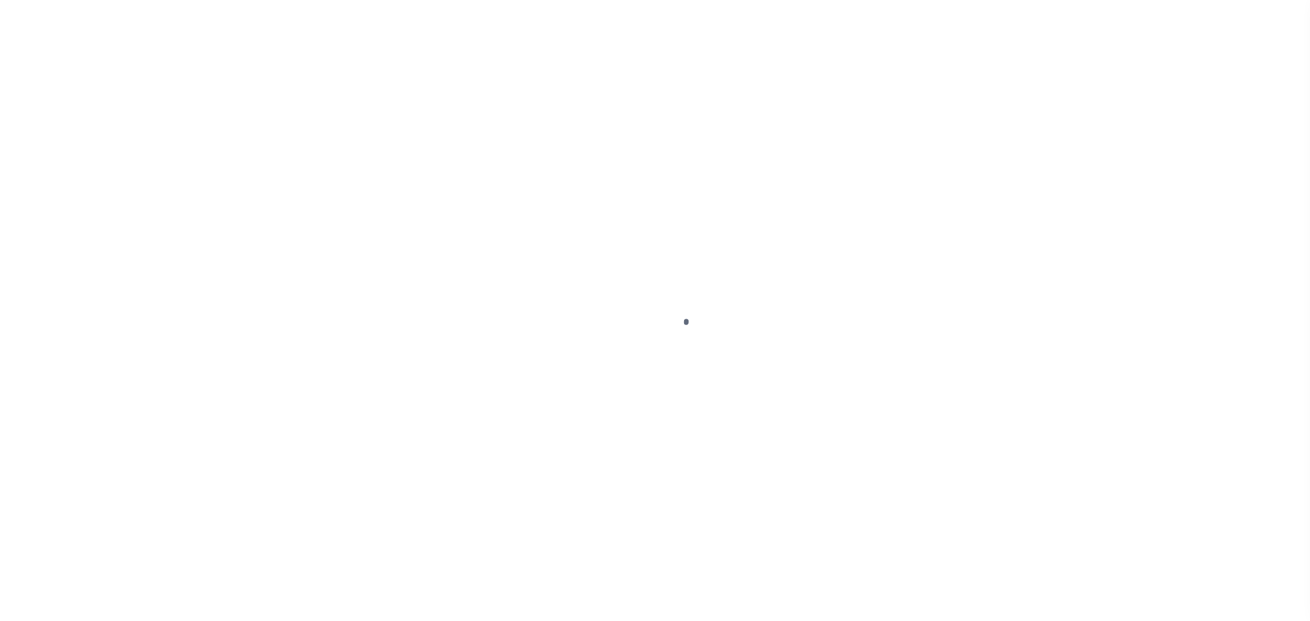
type input "[DATE]"
type input "$1,775.5"
type input "$0"
select select "PIF"
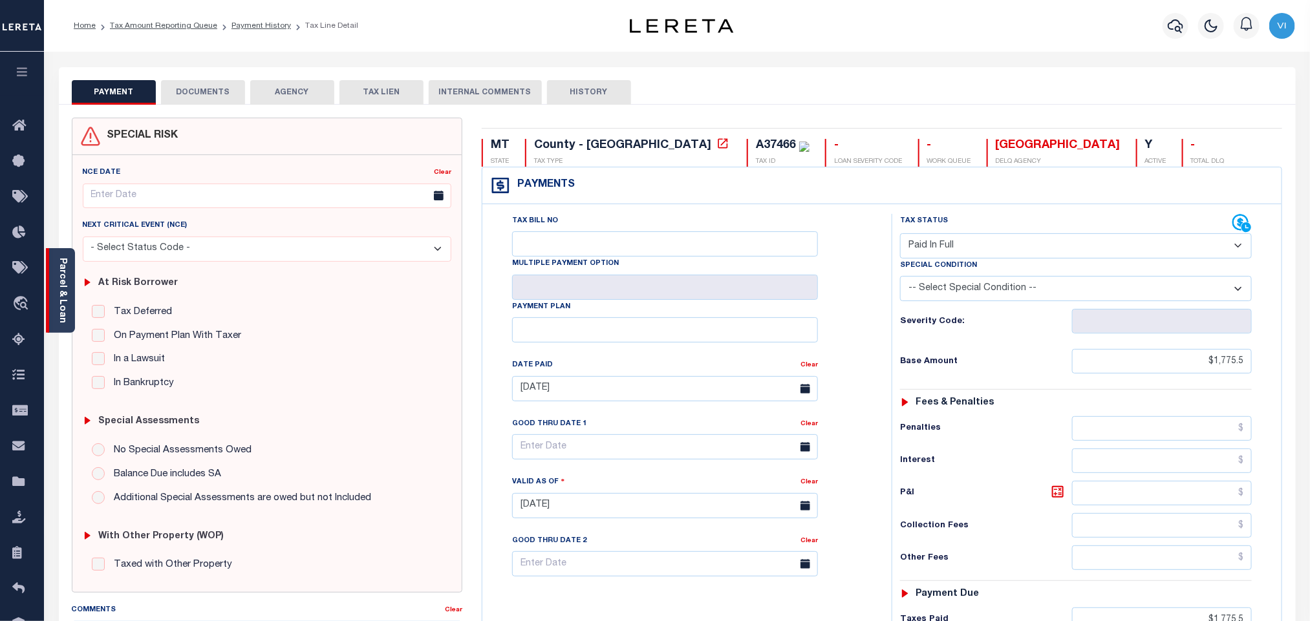
click at [61, 299] on link "Parcel & Loan" at bounding box center [62, 290] width 9 height 65
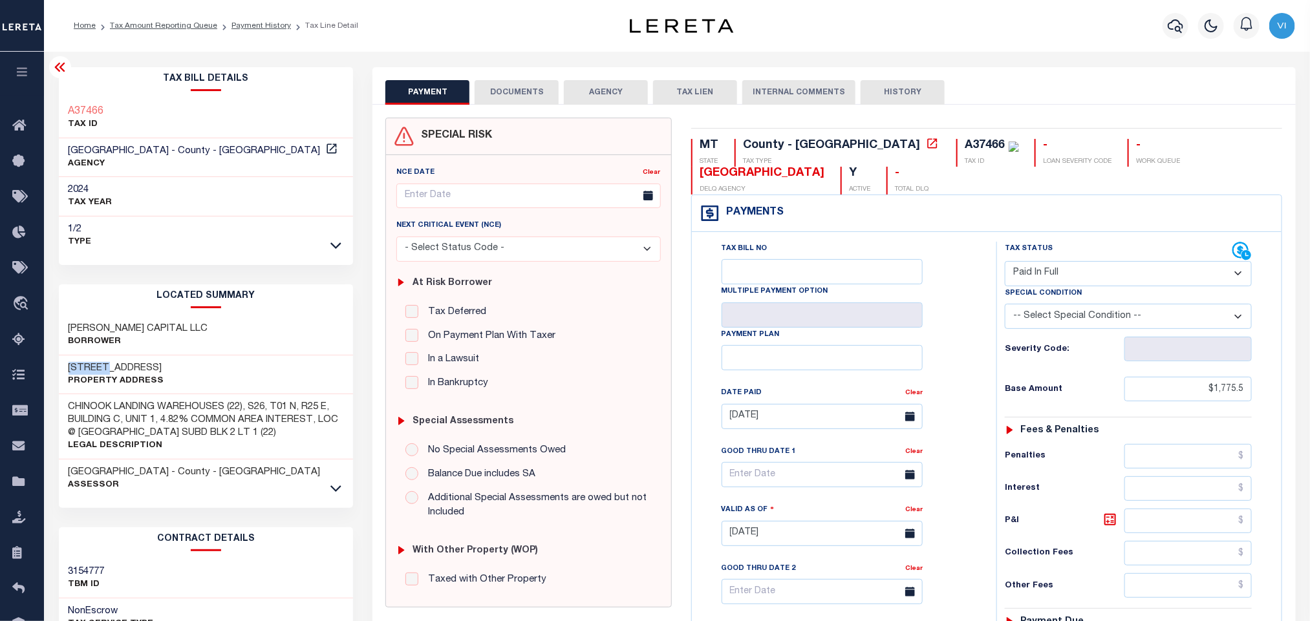
drag, startPoint x: 60, startPoint y: 363, endPoint x: 101, endPoint y: 363, distance: 40.7
click at [101, 363] on div "[STREET_ADDRESS] Property Address" at bounding box center [206, 375] width 295 height 39
copy h3 "3465 A"
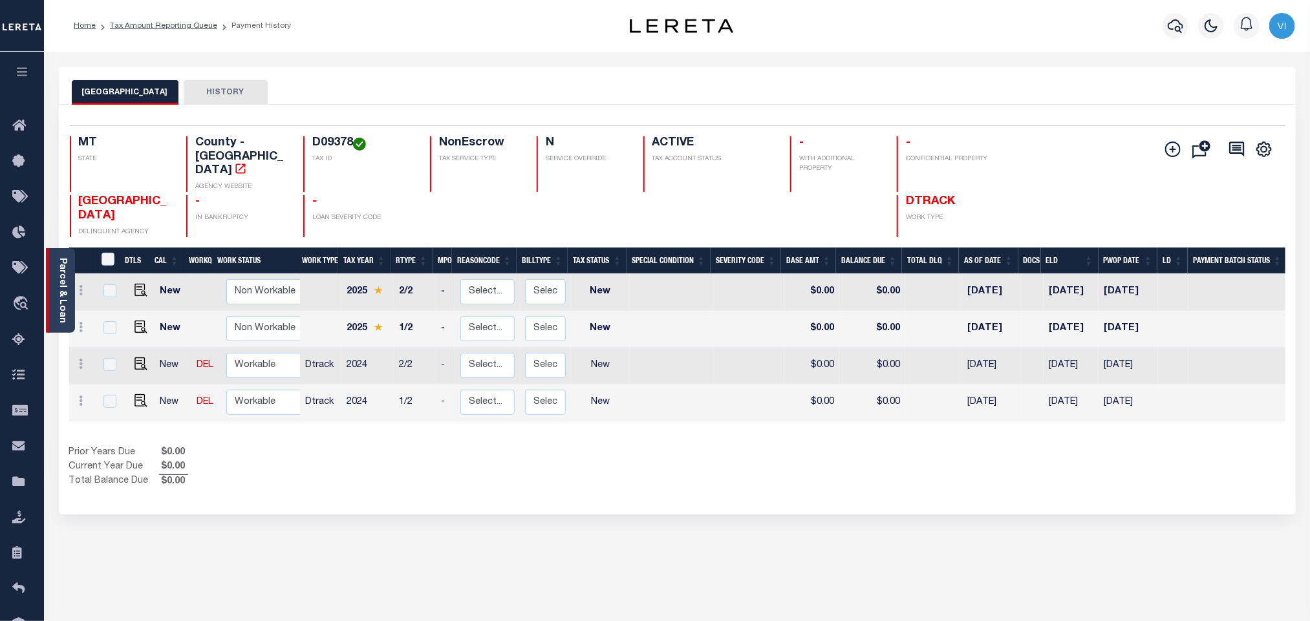
click at [62, 301] on link "Parcel & Loan" at bounding box center [62, 290] width 9 height 65
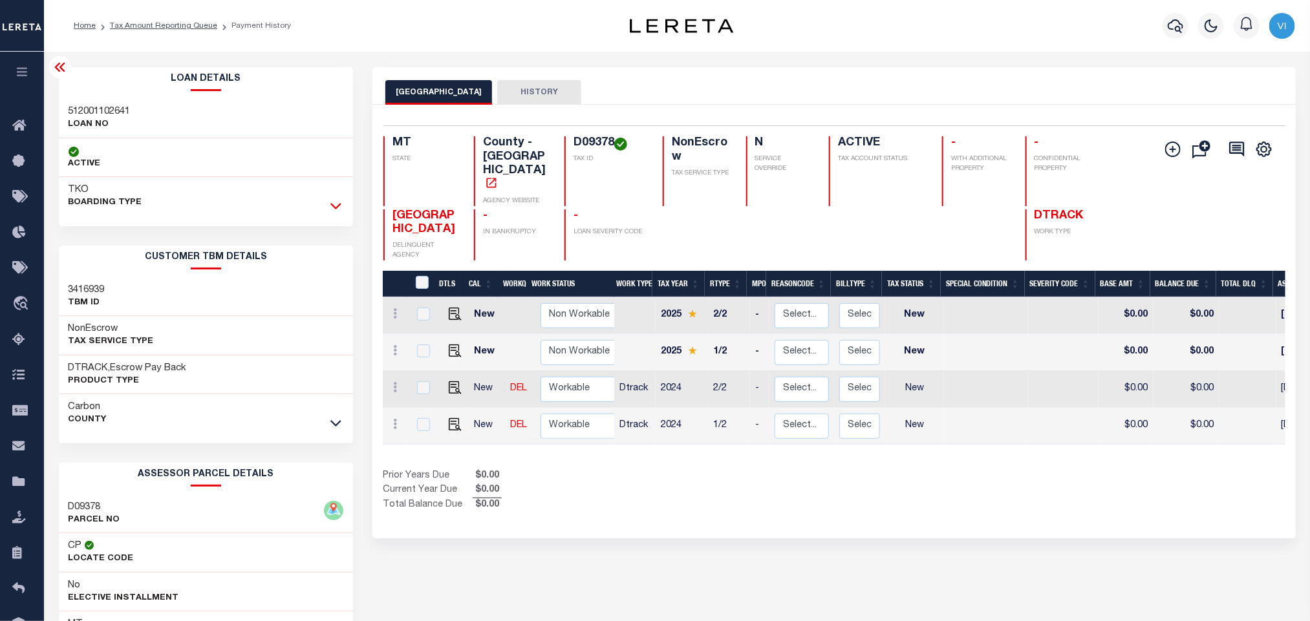
click at [330, 209] on icon at bounding box center [335, 206] width 11 height 14
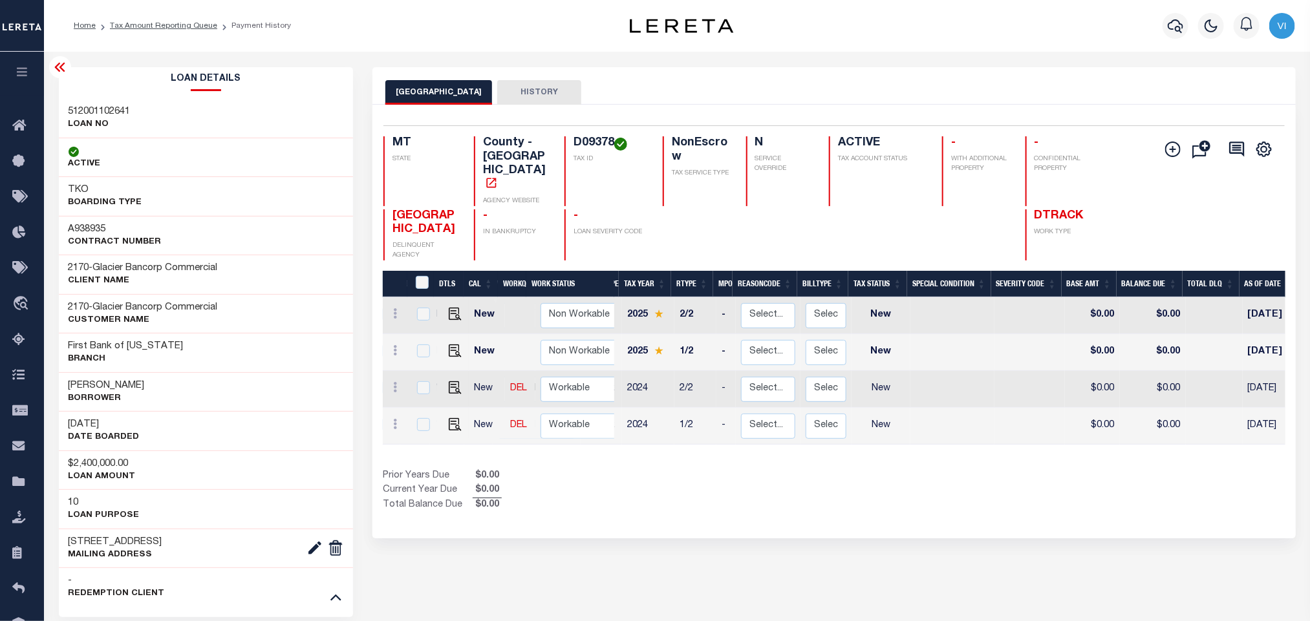
scroll to position [0, 1]
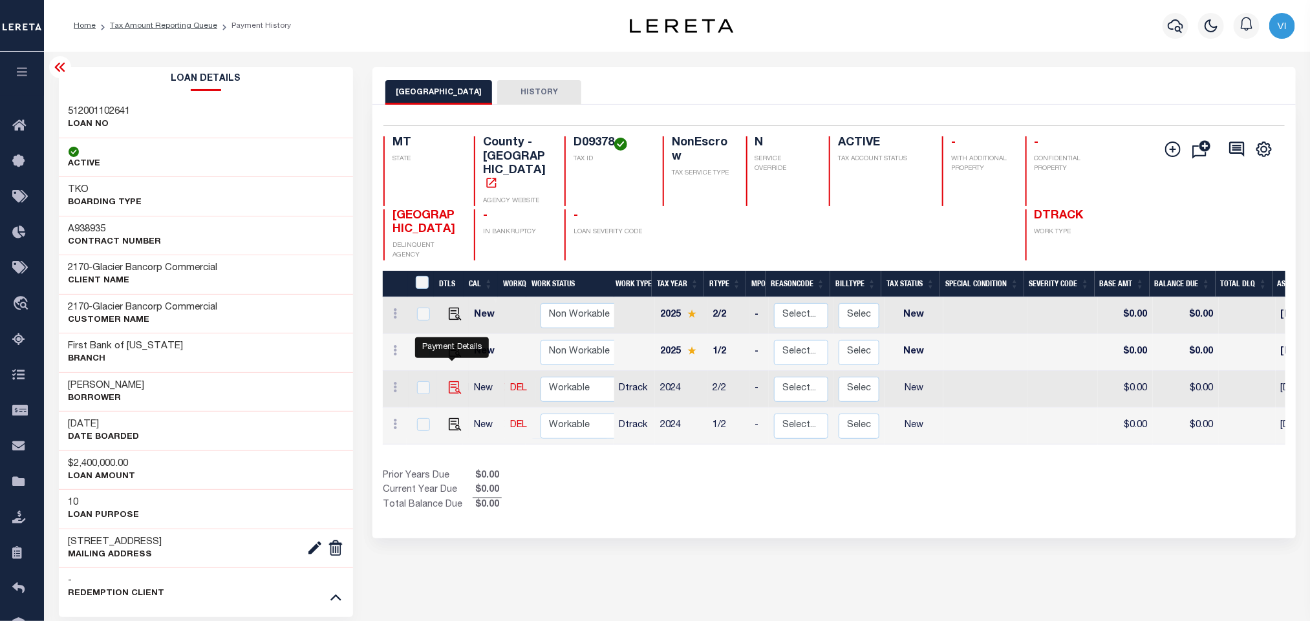
click at [449, 381] on img "" at bounding box center [455, 387] width 13 height 13
checkbox input "true"
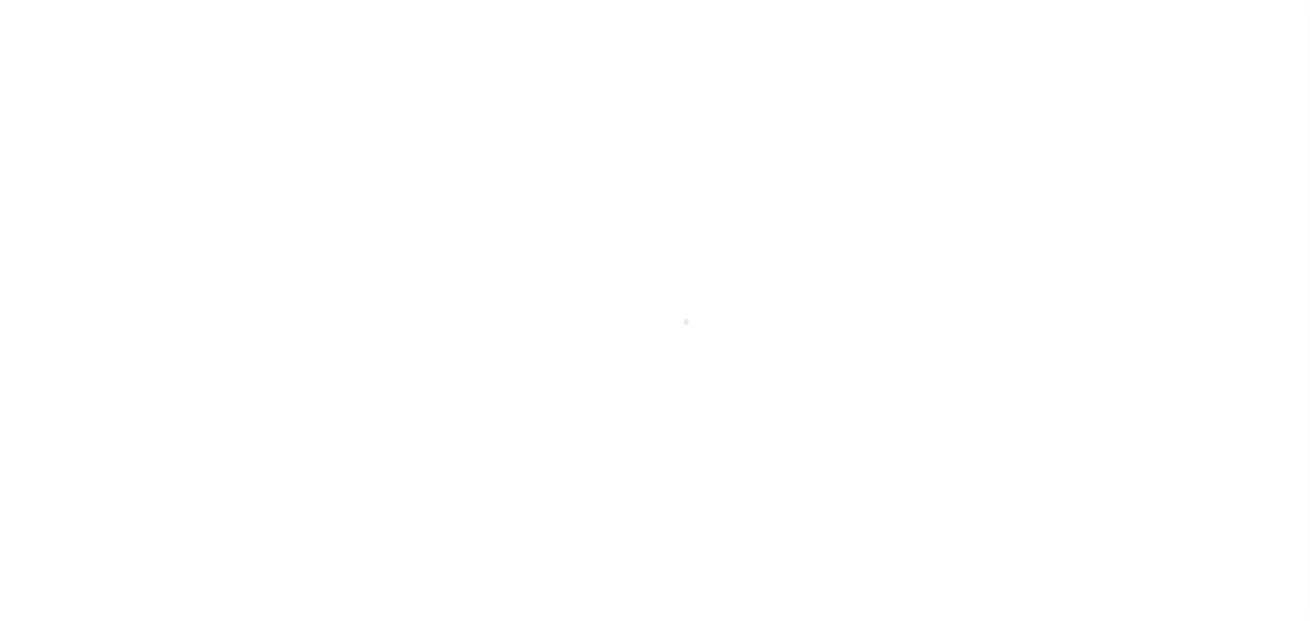
select select "NW2"
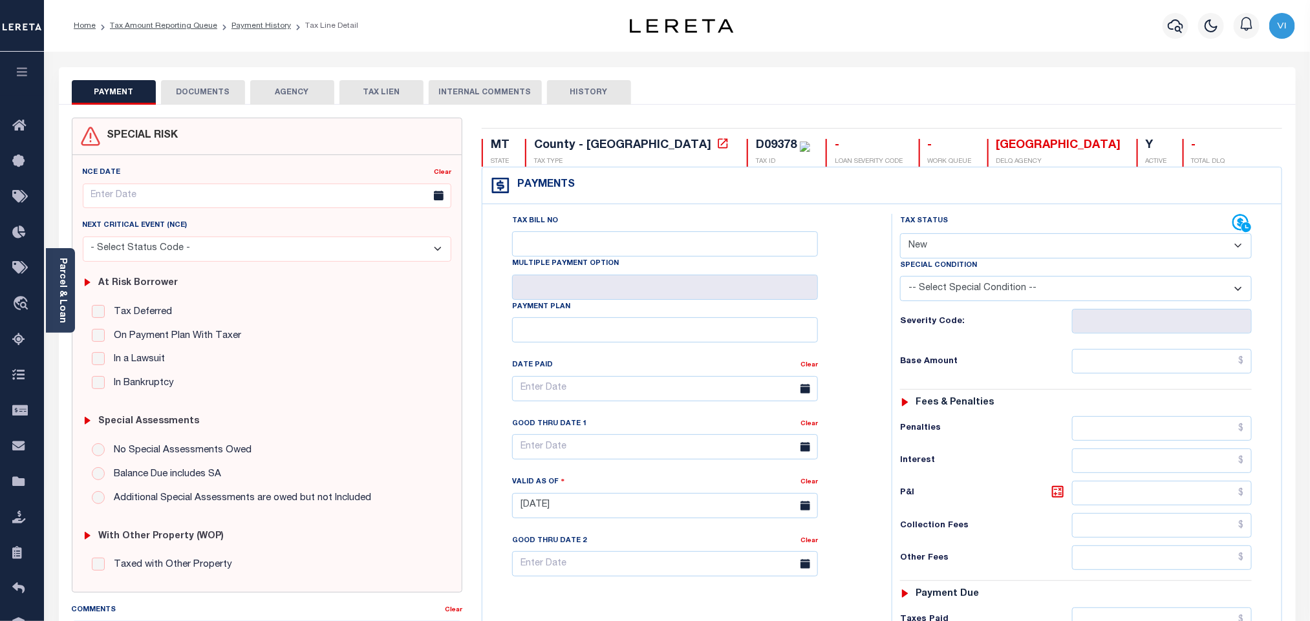
click at [200, 92] on button "DOCUMENTS" at bounding box center [203, 92] width 84 height 25
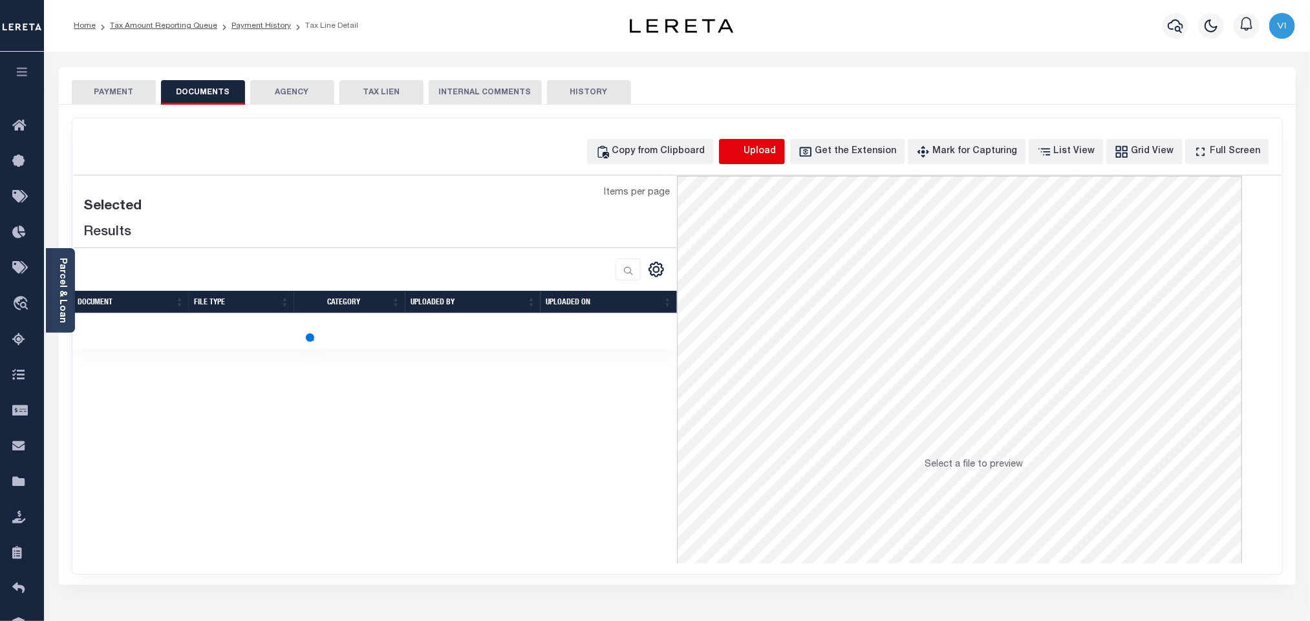
click at [742, 147] on icon "button" at bounding box center [734, 152] width 14 height 14
select select "POP"
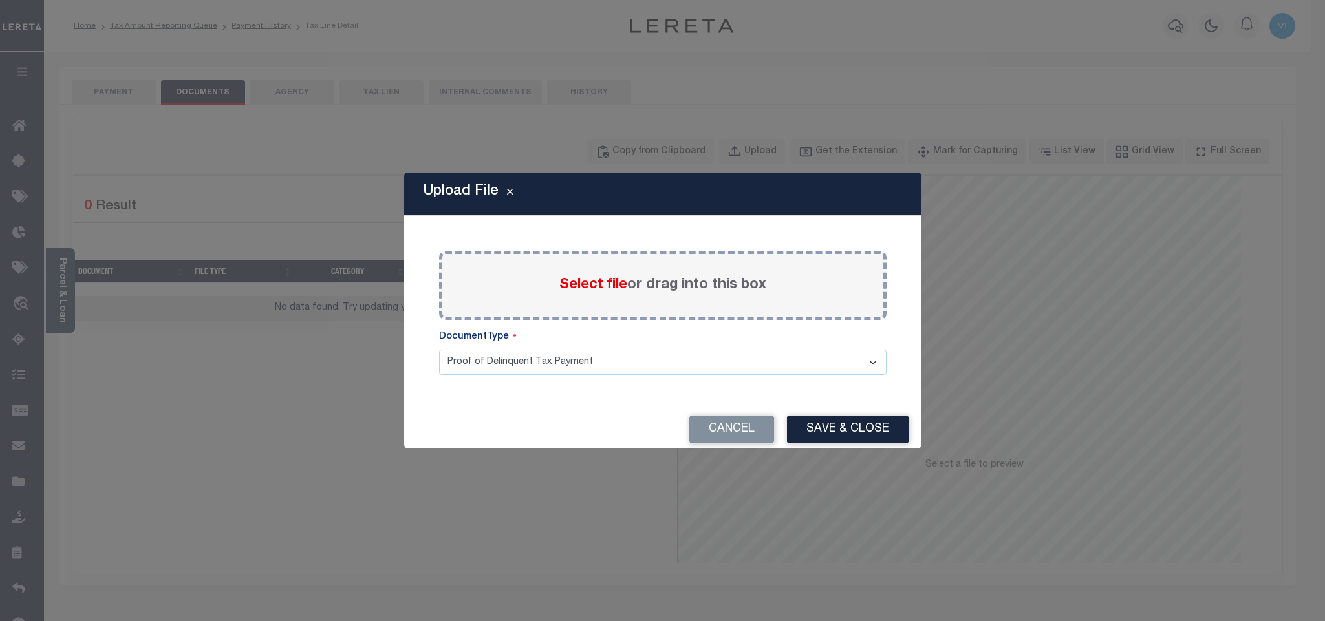
click at [590, 286] on span "Select file" at bounding box center [593, 285] width 68 height 14
click at [0, 0] on input "Select file or drag into this box" at bounding box center [0, 0] width 0 height 0
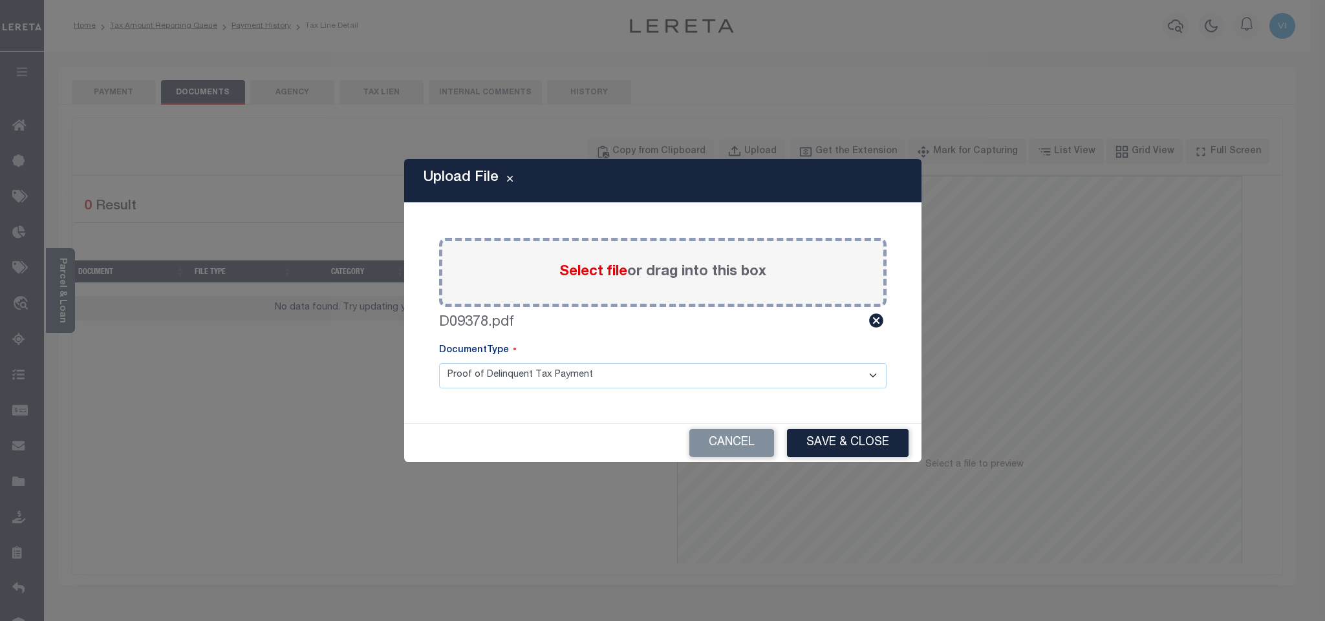
click at [466, 384] on select "Proof of Delinquent Tax Payment" at bounding box center [662, 375] width 447 height 25
click at [439, 363] on select "Proof of Delinquent Tax Payment" at bounding box center [662, 375] width 447 height 25
click at [819, 441] on button "Save & Close" at bounding box center [848, 443] width 122 height 28
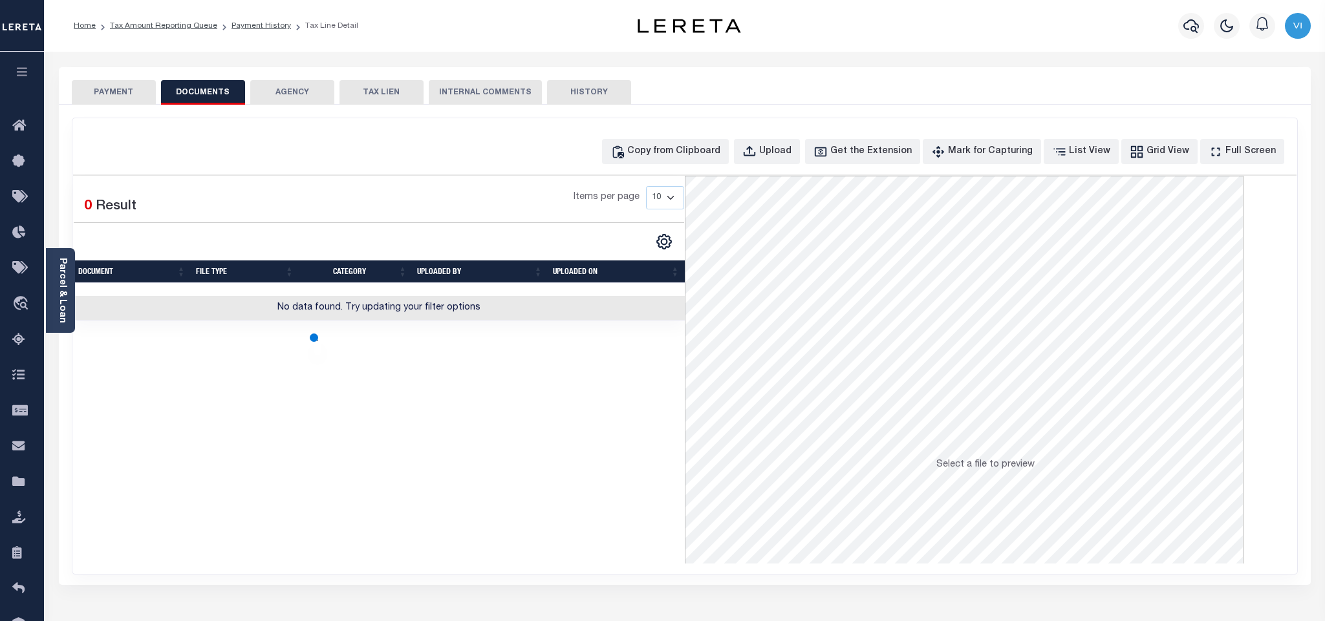
click at [103, 98] on button "PAYMENT" at bounding box center [114, 92] width 84 height 25
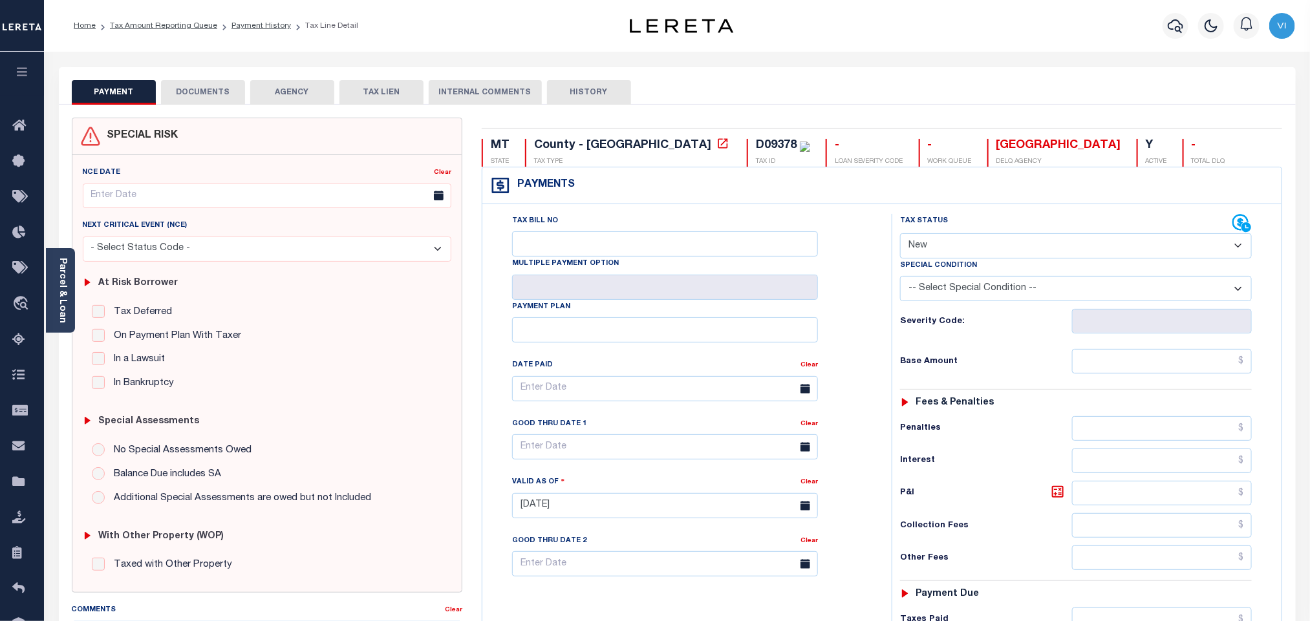
click at [952, 237] on select "- Select Status Code - Open Due/Unpaid Paid Incomplete No Tax Due Internal Refu…" at bounding box center [1076, 245] width 352 height 25
select select "DUE"
click at [900, 235] on select "- Select Status Code - Open Due/Unpaid Paid Incomplete No Tax Due Internal Refu…" at bounding box center [1076, 245] width 352 height 25
type input "[DATE]"
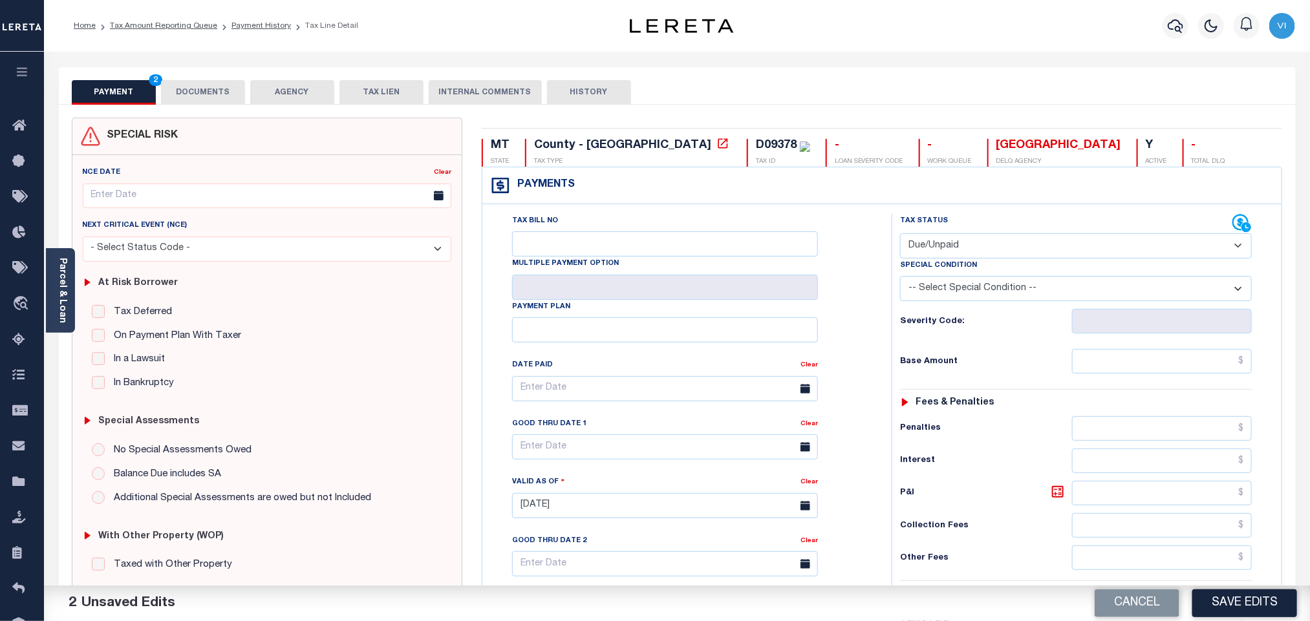
click at [1069, 361] on h6 "Base Amount" at bounding box center [986, 362] width 172 height 10
click at [1082, 367] on input "text" at bounding box center [1162, 361] width 180 height 25
paste input "3,796.44"
type input "$3,796.44"
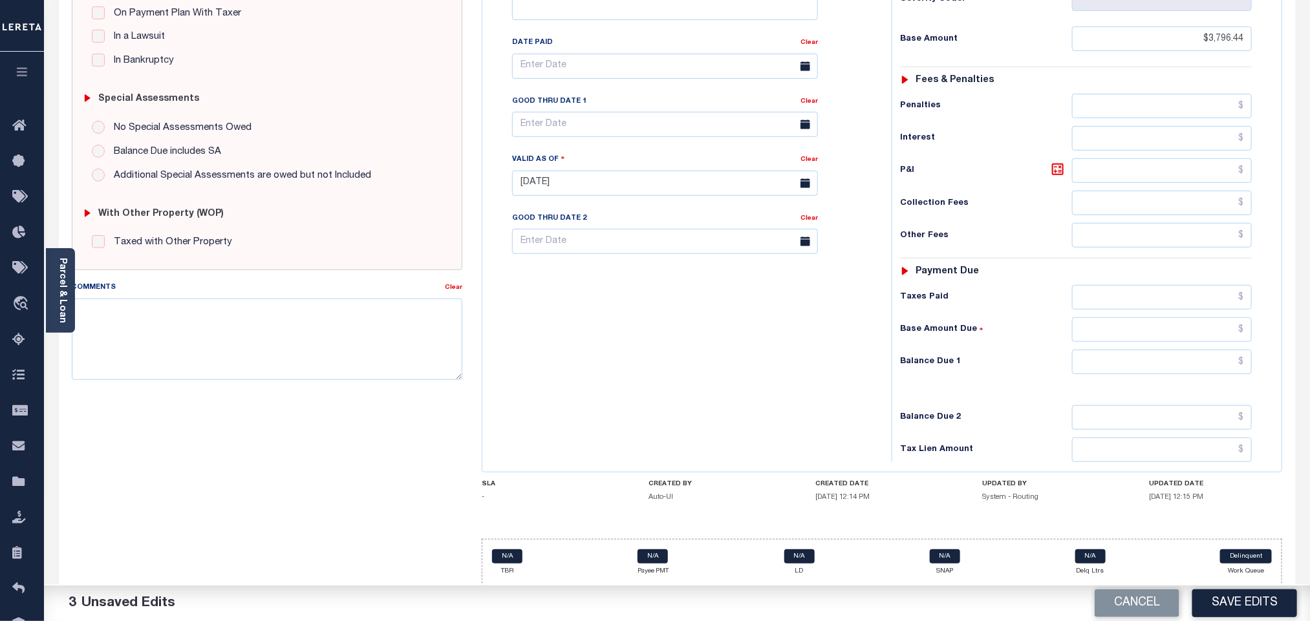
scroll to position [336, 0]
click at [1111, 361] on input "text" at bounding box center [1162, 360] width 180 height 25
paste input "3,999.26"
type input "$3,999.26"
click at [1056, 167] on icon at bounding box center [1058, 168] width 12 height 12
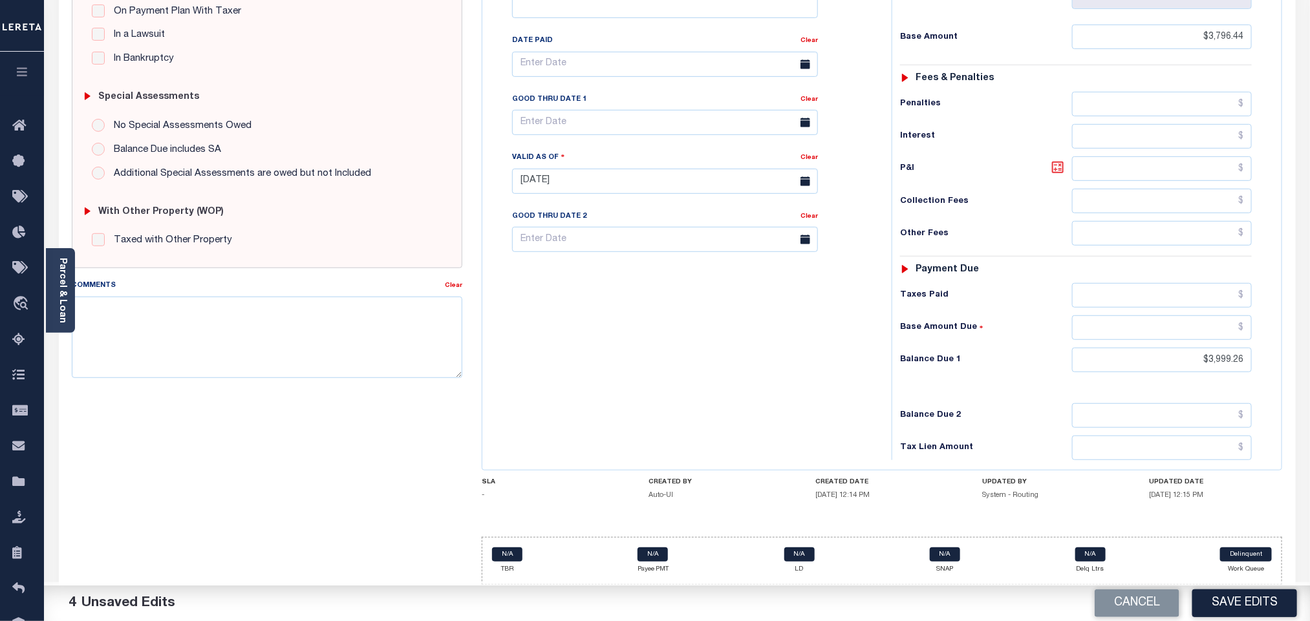
type input "$202.82"
click at [597, 127] on input "text" at bounding box center [665, 122] width 306 height 25
click at [583, 292] on span "30" at bounding box center [583, 304] width 25 height 25
type input "09/30/2025"
click at [633, 352] on div "Tax Bill No Multiple Payment Option Payment Plan Clear" at bounding box center [684, 174] width 396 height 571
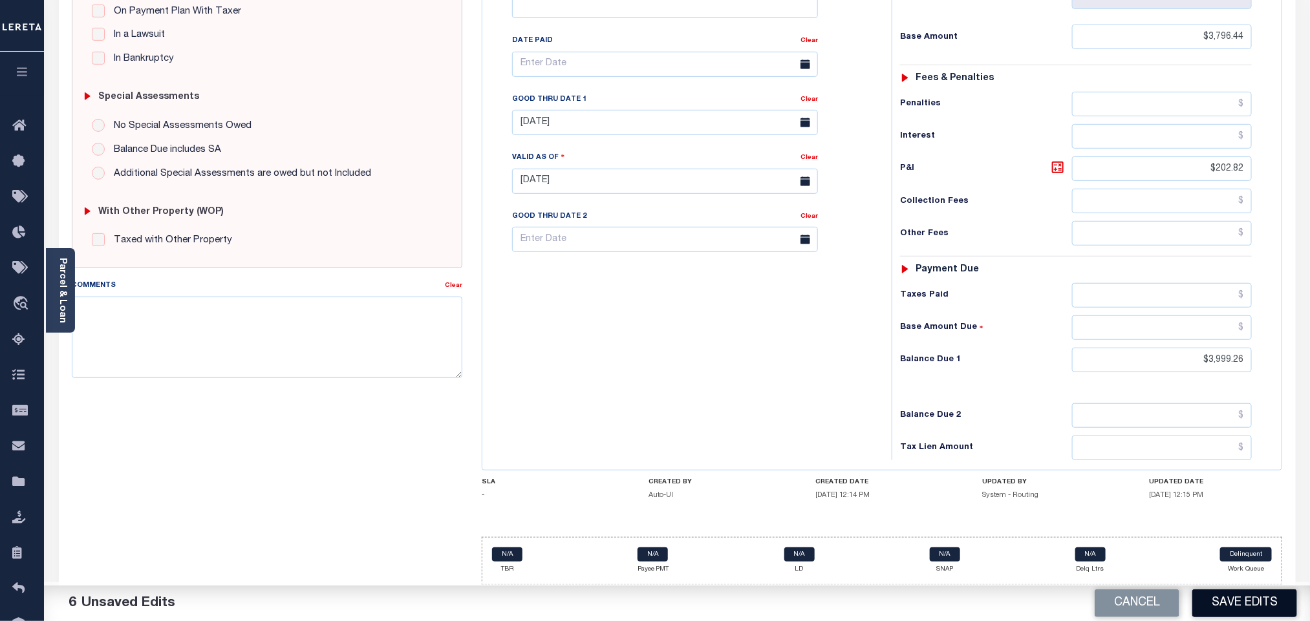
click at [1224, 598] on button "Save Edits" at bounding box center [1244, 604] width 105 height 28
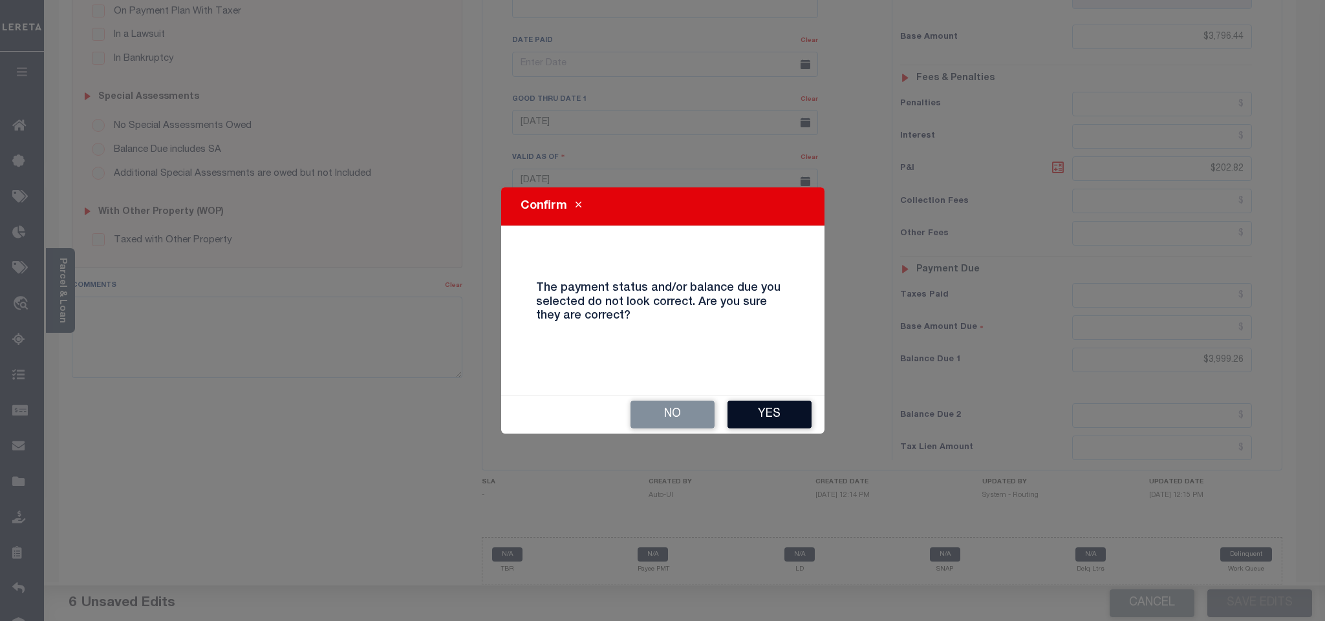
click at [755, 406] on button "Yes" at bounding box center [769, 415] width 84 height 28
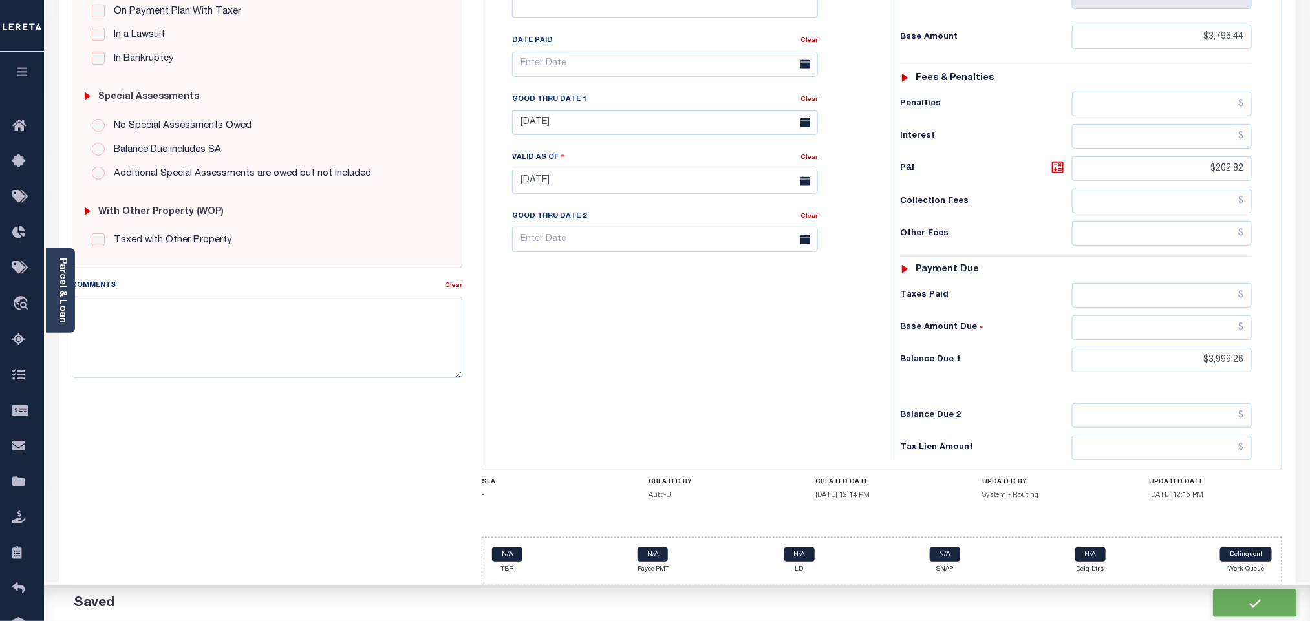
checkbox input "false"
type input "$3,796.44"
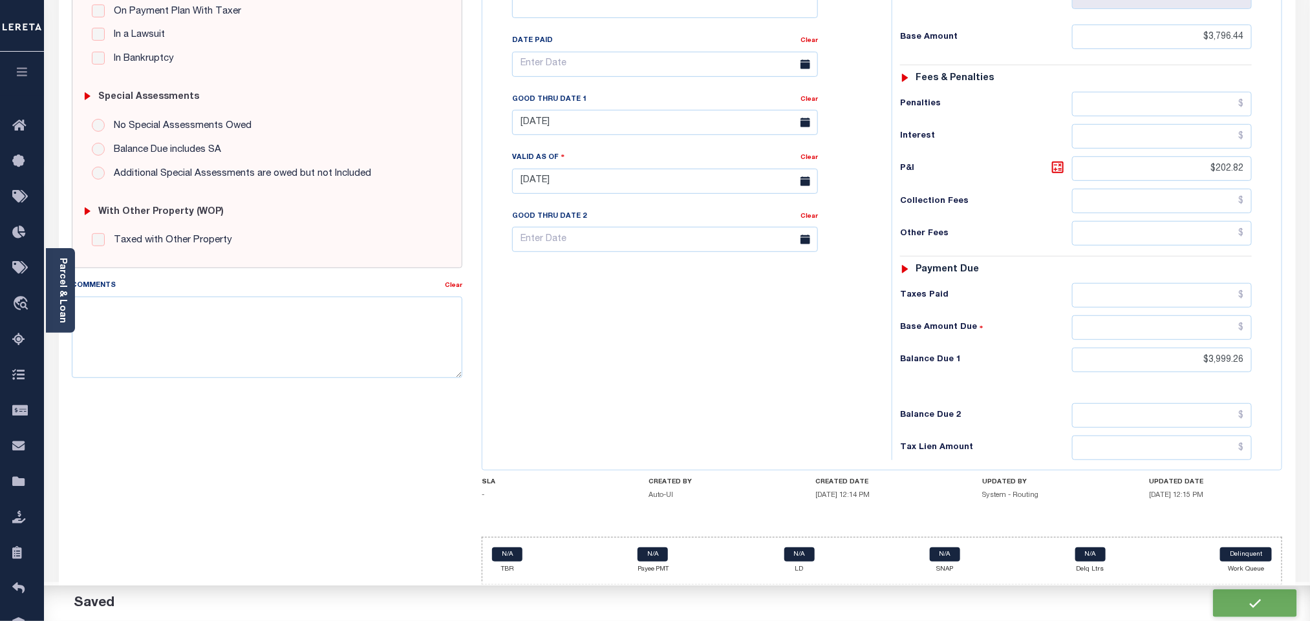
type input "$202.82"
type input "$3,999.26"
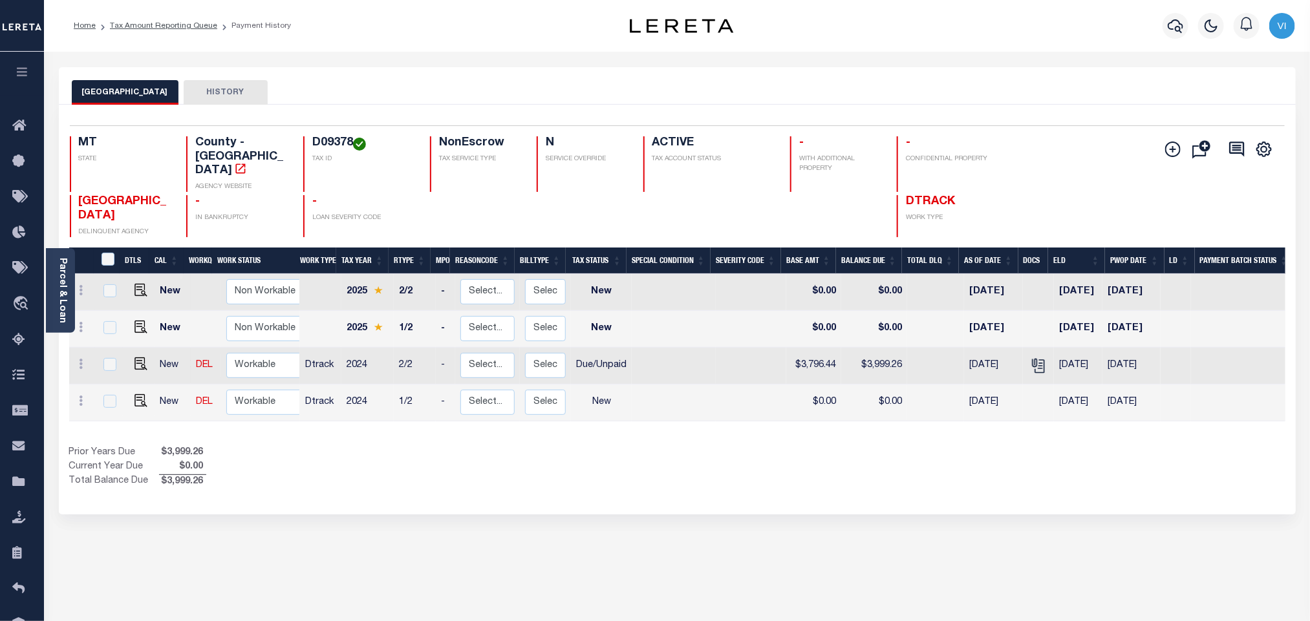
click at [314, 140] on h4 "D09378" at bounding box center [363, 143] width 102 height 14
copy h4 "D09378"
click at [140, 394] on img "" at bounding box center [140, 400] width 13 height 13
checkbox input "true"
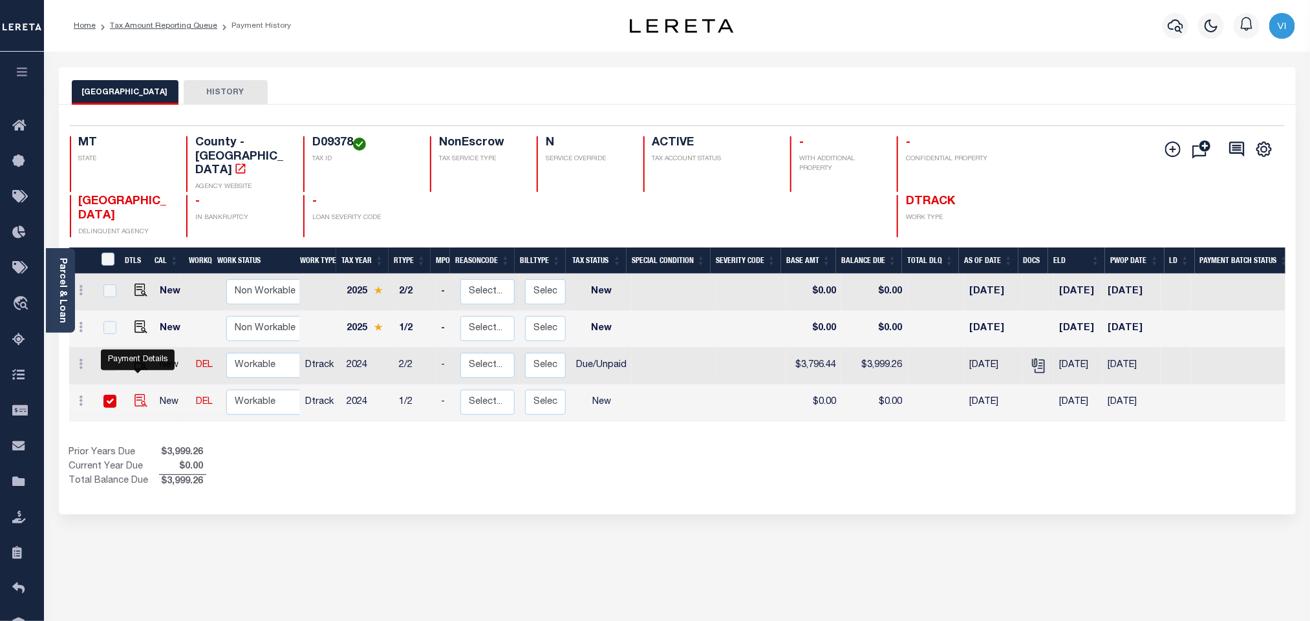
checkbox input "true"
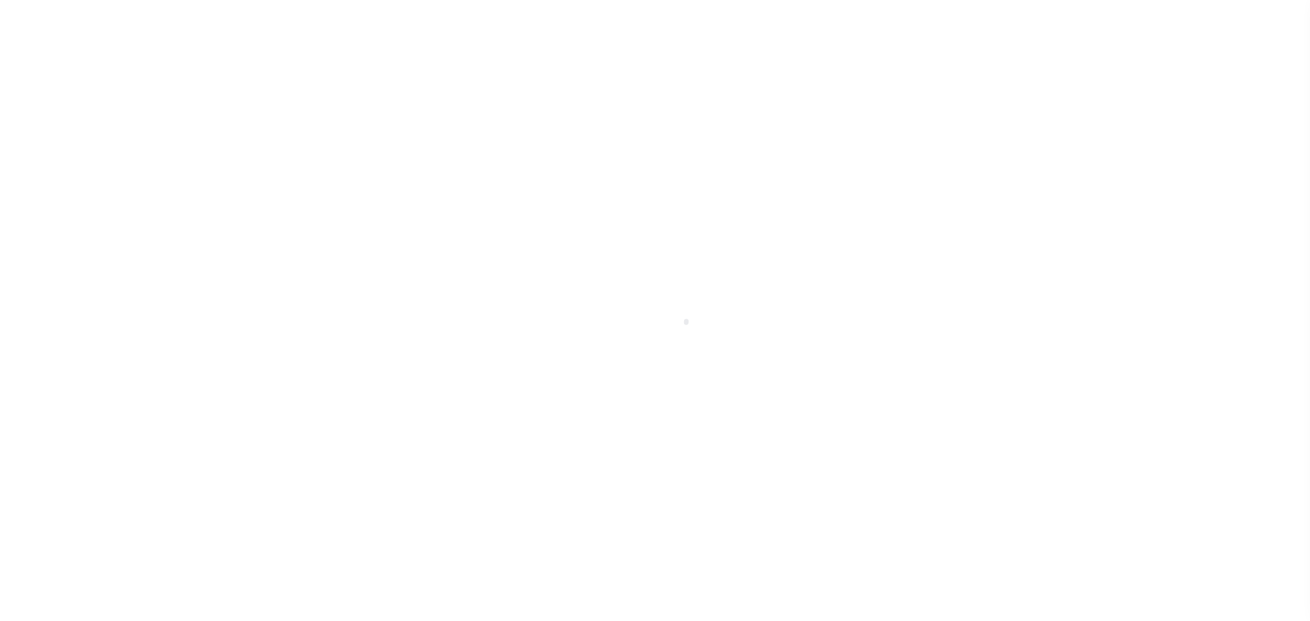
select select "NW2"
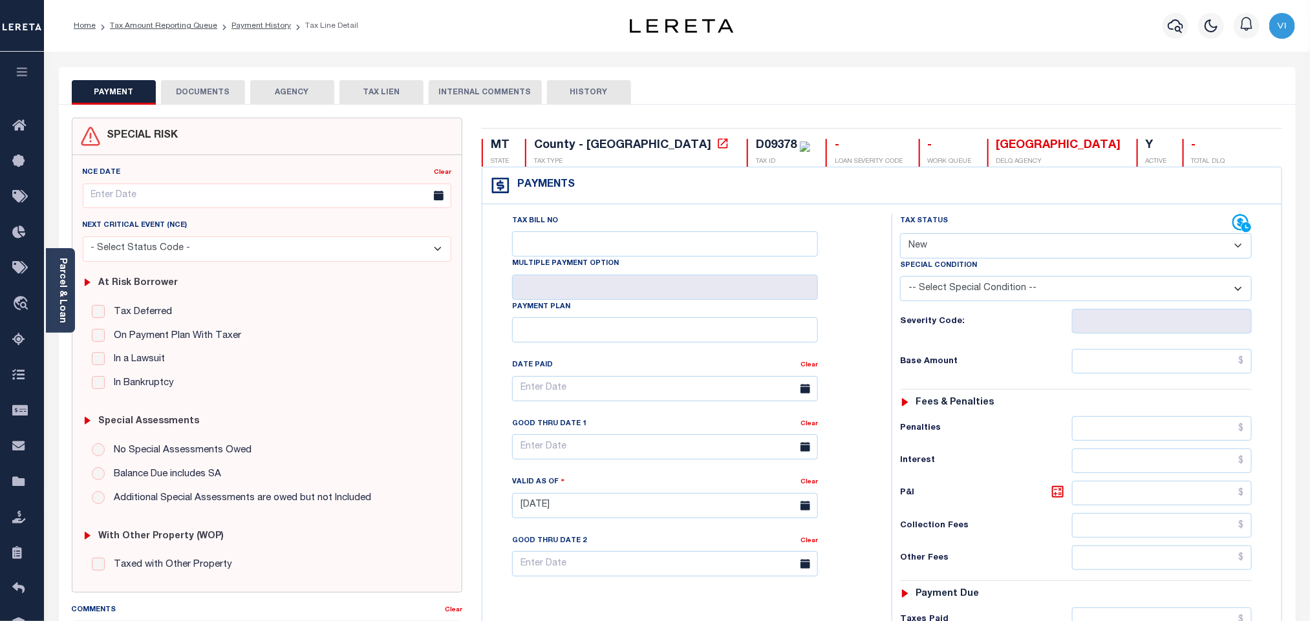
click at [188, 94] on button "DOCUMENTS" at bounding box center [203, 92] width 84 height 25
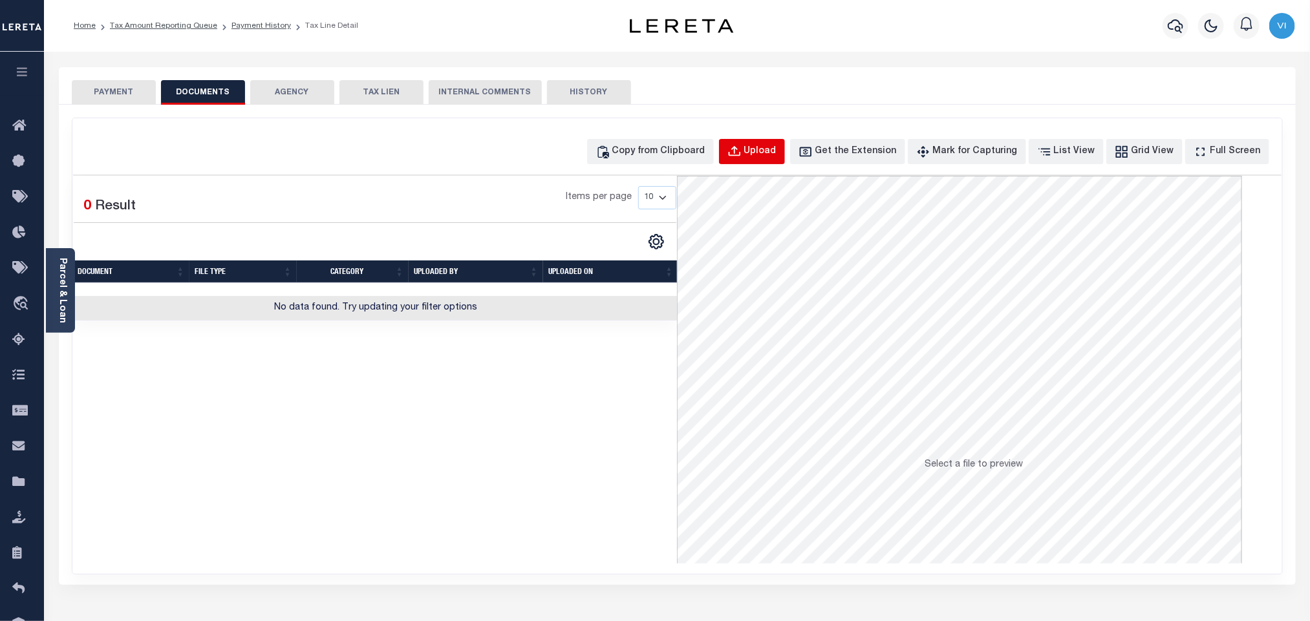
click at [771, 156] on div "Upload" at bounding box center [760, 152] width 32 height 14
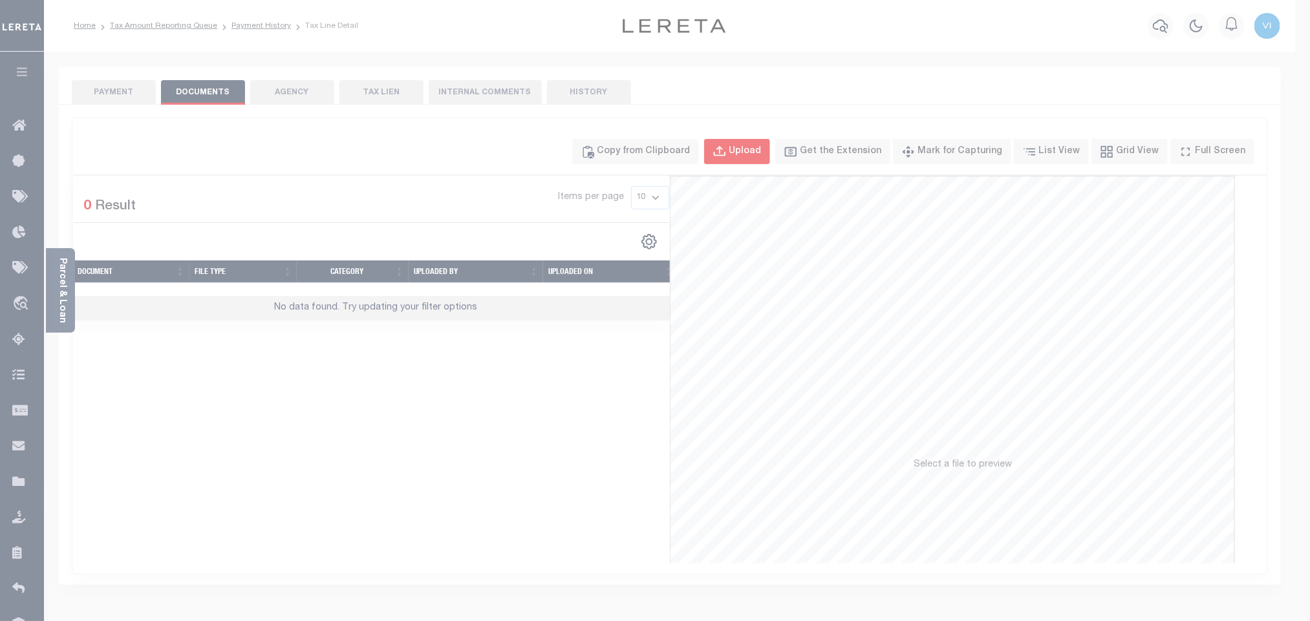
select select "POP"
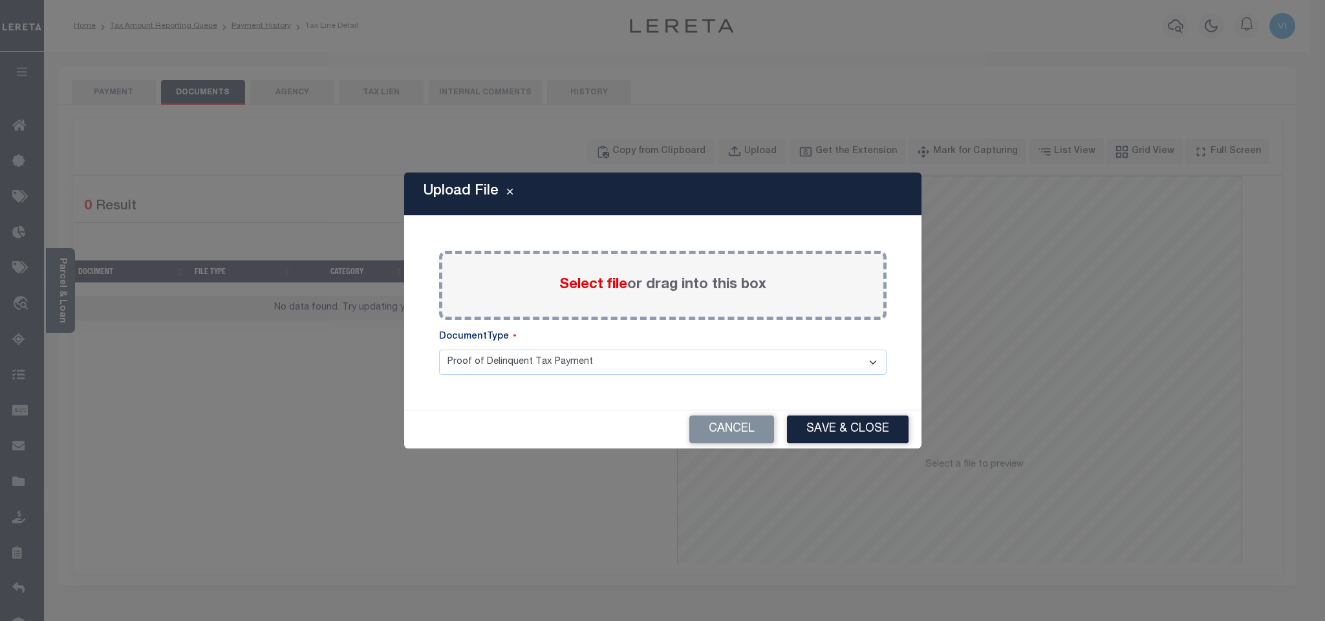
click at [572, 288] on span "Select file" at bounding box center [593, 285] width 68 height 14
click at [0, 0] on input "Select file or drag into this box" at bounding box center [0, 0] width 0 height 0
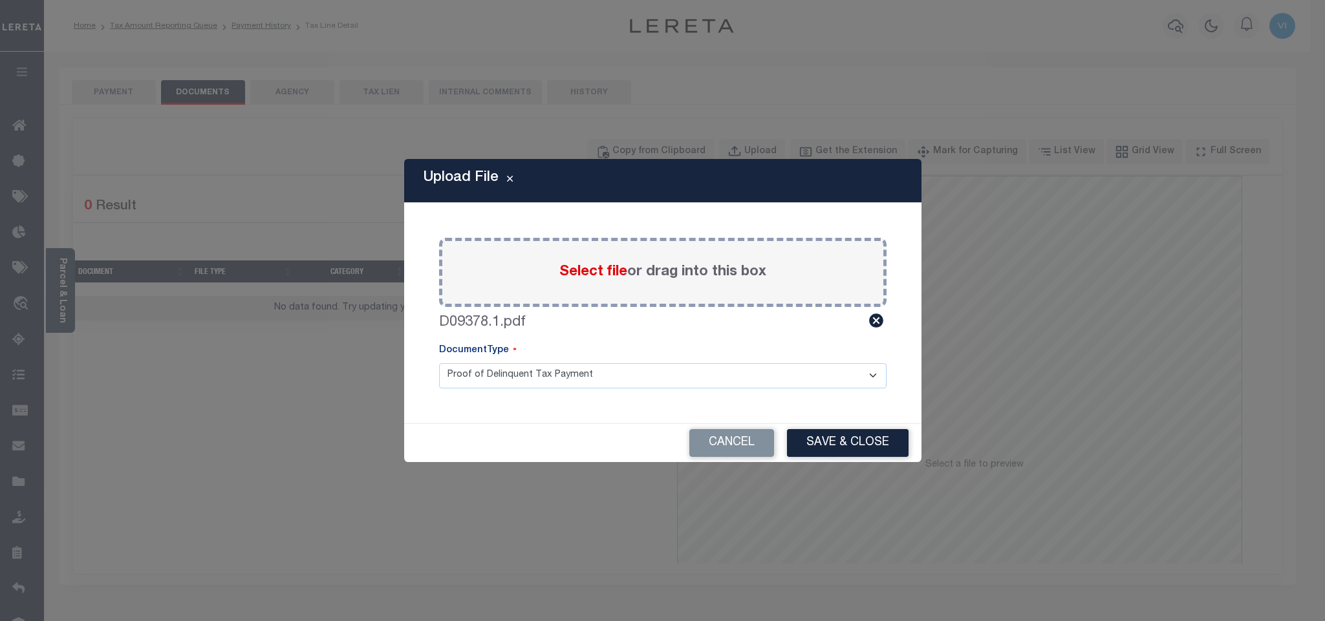
drag, startPoint x: 453, startPoint y: 375, endPoint x: 456, endPoint y: 383, distance: 8.7
click at [453, 375] on select "Proof of Delinquent Tax Payment" at bounding box center [662, 375] width 447 height 25
click at [439, 363] on select "Proof of Delinquent Tax Payment" at bounding box center [662, 375] width 447 height 25
click at [813, 443] on button "Save & Close" at bounding box center [848, 443] width 122 height 28
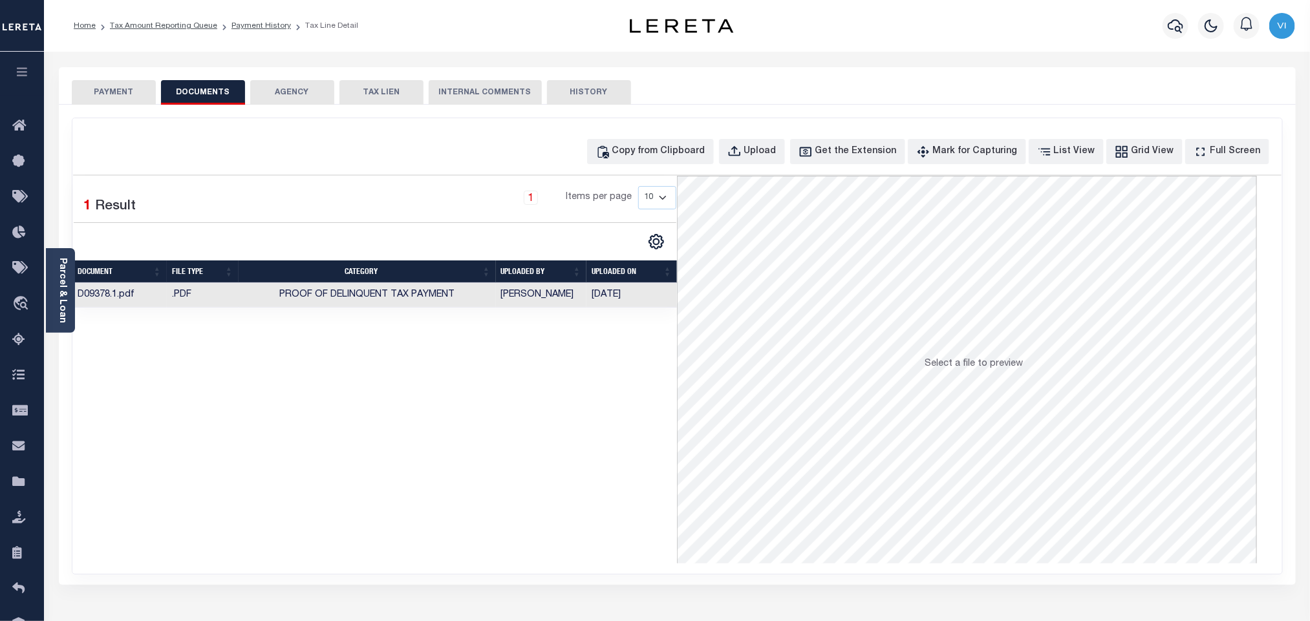
click at [119, 98] on button "PAYMENT" at bounding box center [114, 92] width 84 height 25
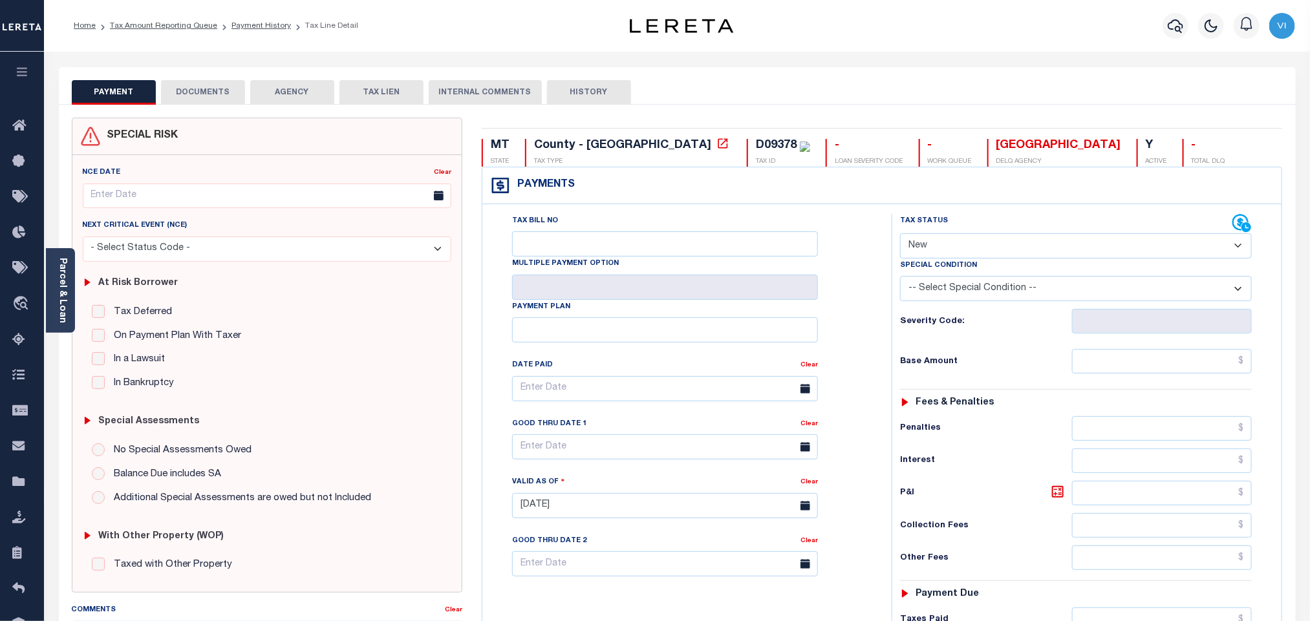
click at [972, 242] on select "- Select Status Code - Open Due/Unpaid Paid Incomplete No Tax Due Internal Refu…" at bounding box center [1076, 245] width 352 height 25
select select "PYD"
click at [900, 235] on select "- Select Status Code - Open Due/Unpaid Paid Incomplete No Tax Due Internal Refu…" at bounding box center [1076, 245] width 352 height 25
type input "[DATE]"
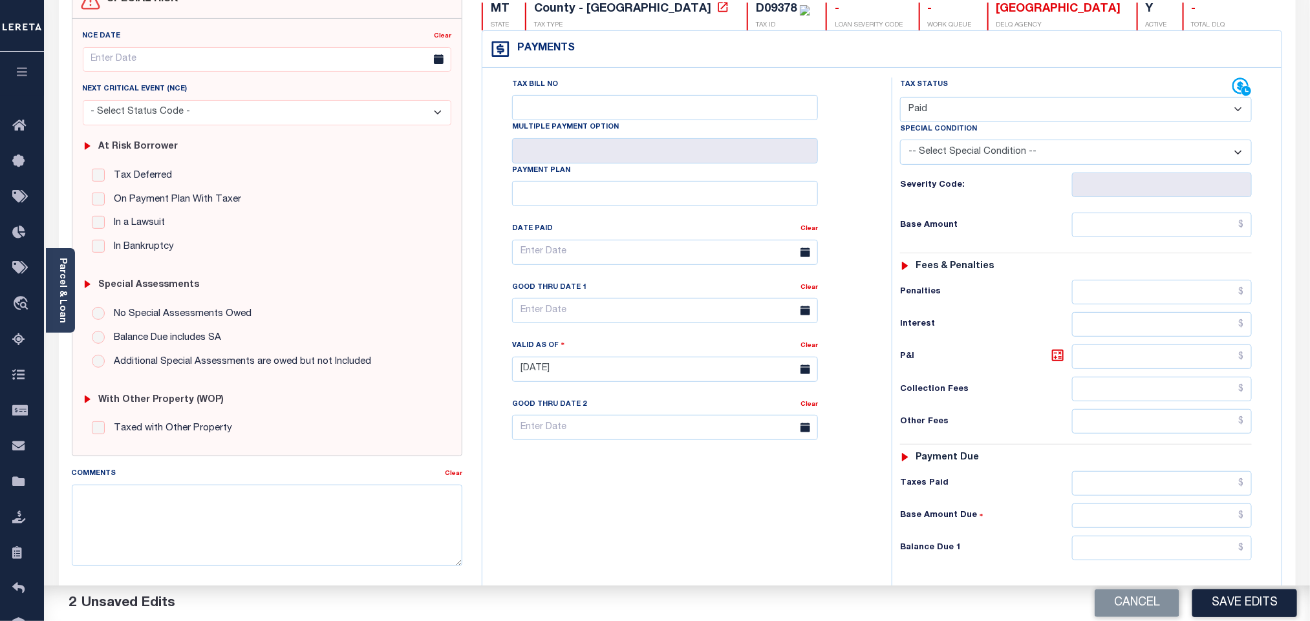
scroll to position [336, 0]
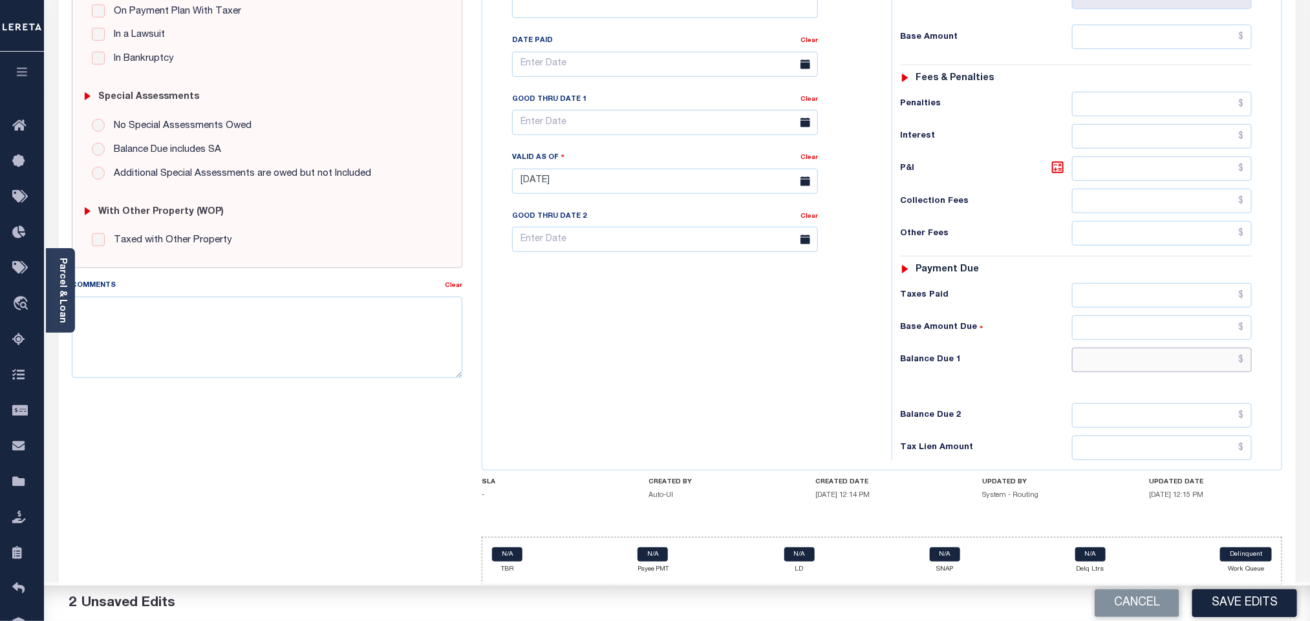
drag, startPoint x: 1095, startPoint y: 355, endPoint x: 1091, endPoint y: 370, distance: 16.0
click at [1095, 355] on input "text" at bounding box center [1162, 360] width 180 height 25
type input "$0.00"
click at [1239, 611] on button "Save Edits" at bounding box center [1244, 604] width 105 height 28
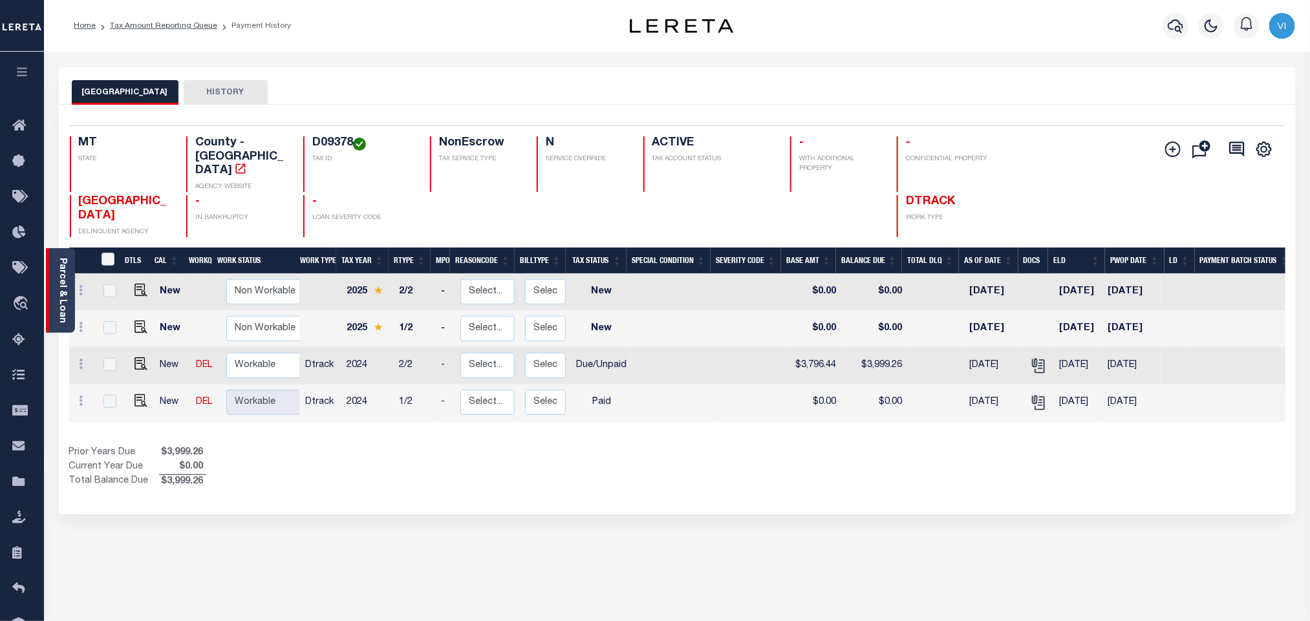
click at [68, 295] on div "Parcel & Loan" at bounding box center [60, 290] width 29 height 85
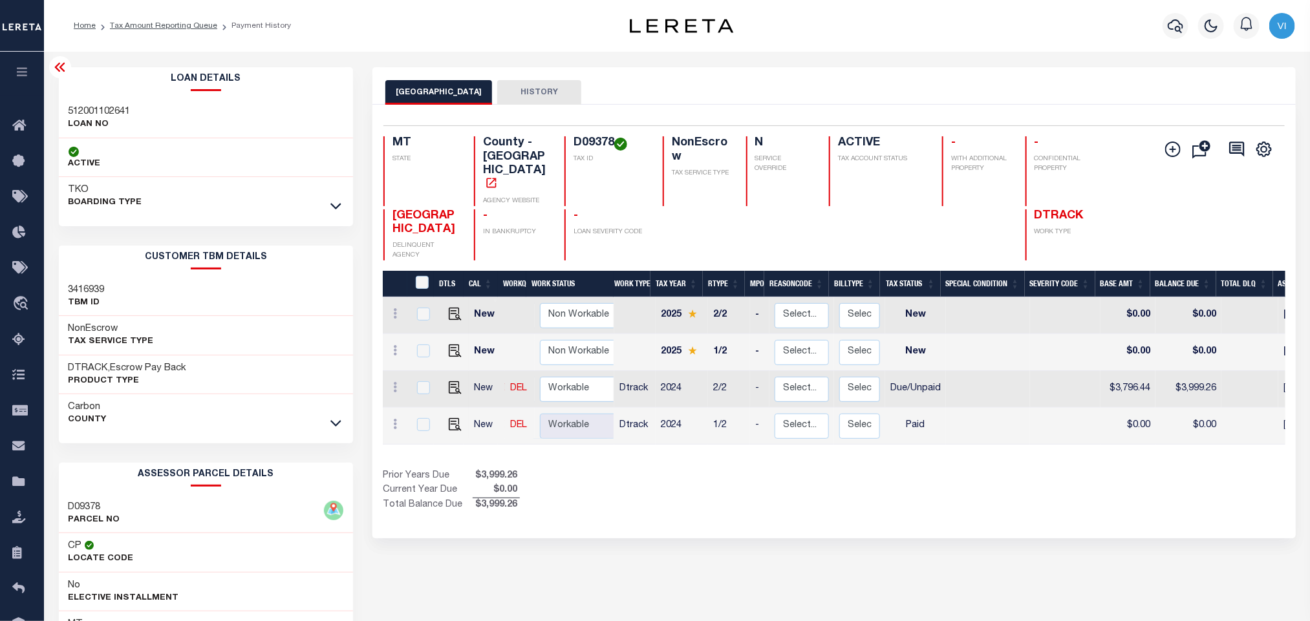
click at [81, 114] on h3 "512001102641" at bounding box center [100, 111] width 62 height 13
copy h3 "512001102641"
click at [579, 140] on h4 "D09378" at bounding box center [610, 143] width 74 height 14
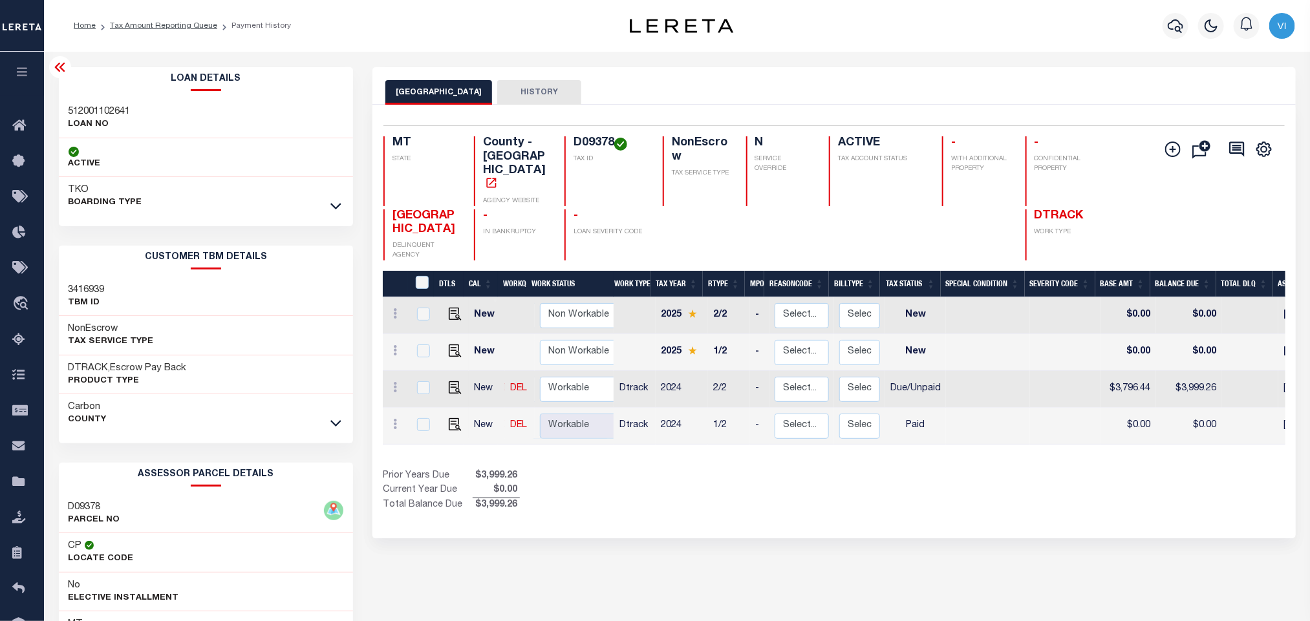
copy h4 "D09378"
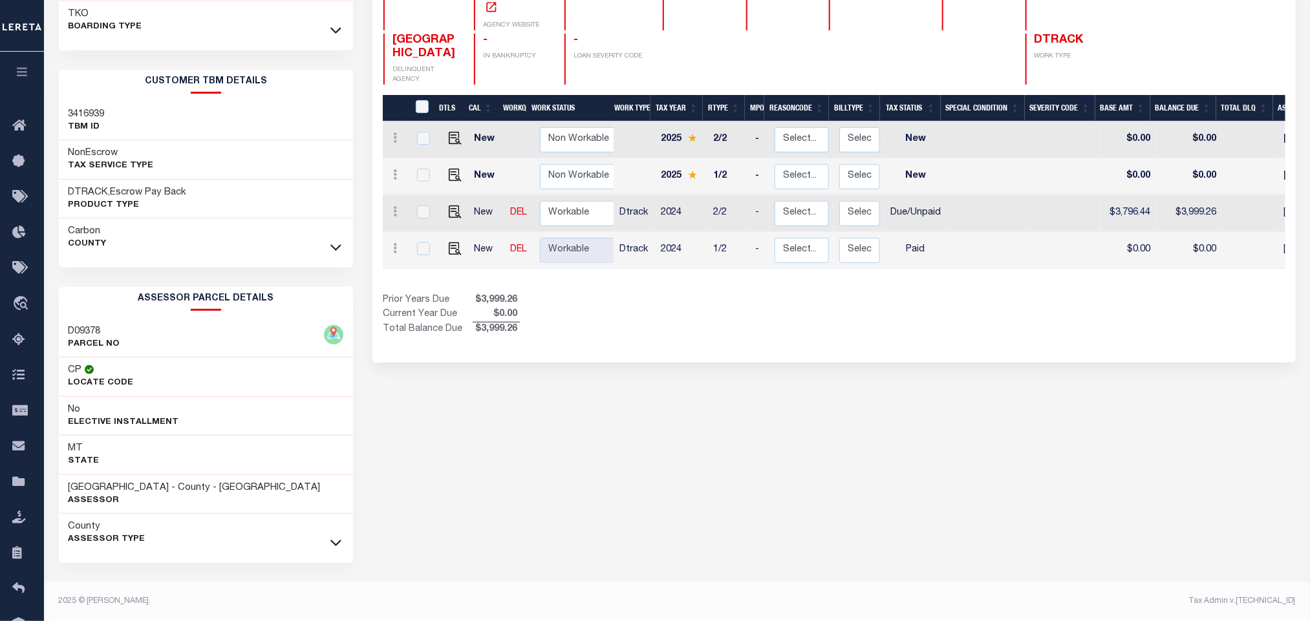
scroll to position [180, 0]
drag, startPoint x: 186, startPoint y: 486, endPoint x: 70, endPoint y: 484, distance: 115.7
click at [70, 484] on h3 "[GEOGRAPHIC_DATA] - County - [GEOGRAPHIC_DATA]" at bounding box center [195, 488] width 252 height 13
copy h3 "[GEOGRAPHIC_DATA]"
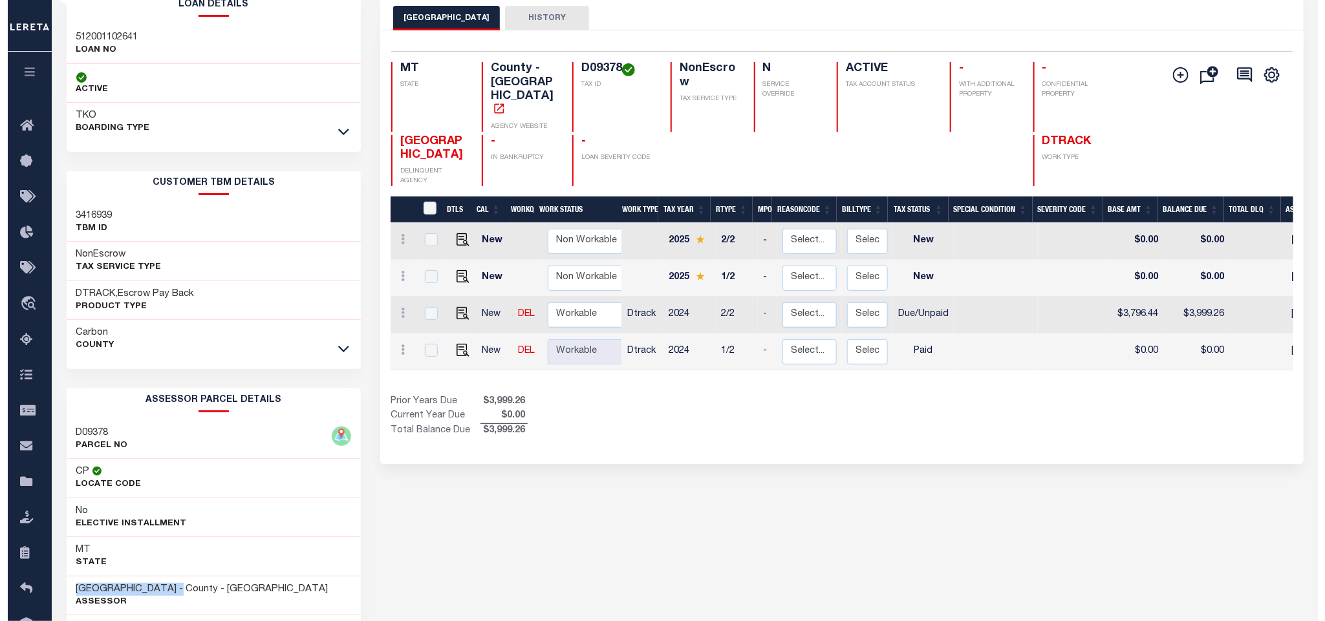
scroll to position [0, 0]
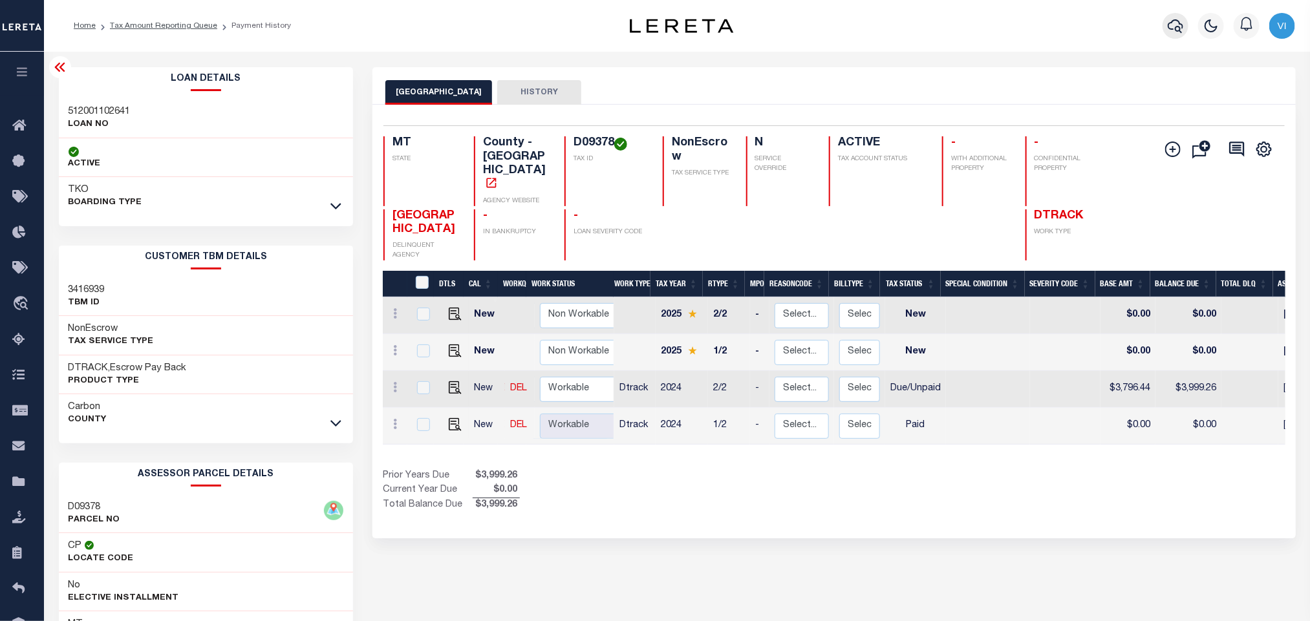
click at [1171, 20] on icon "button" at bounding box center [1176, 26] width 16 height 16
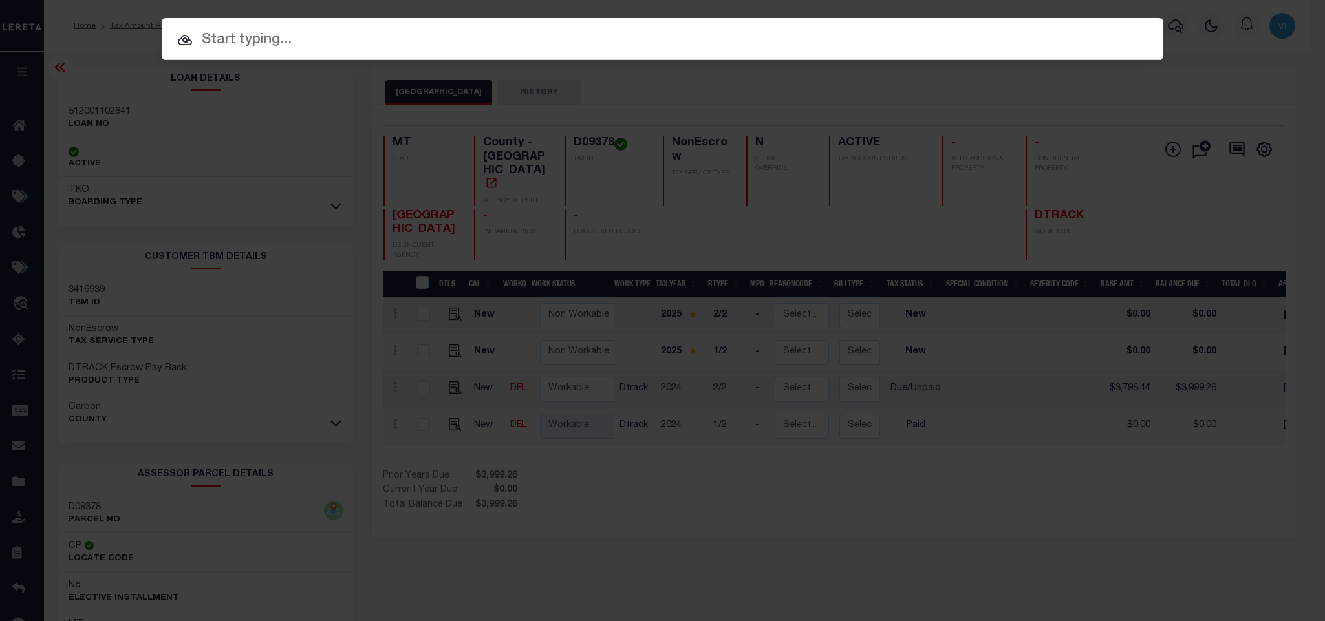
click at [1030, 41] on input "text" at bounding box center [662, 40] width 1001 height 23
paste input "512001121105"
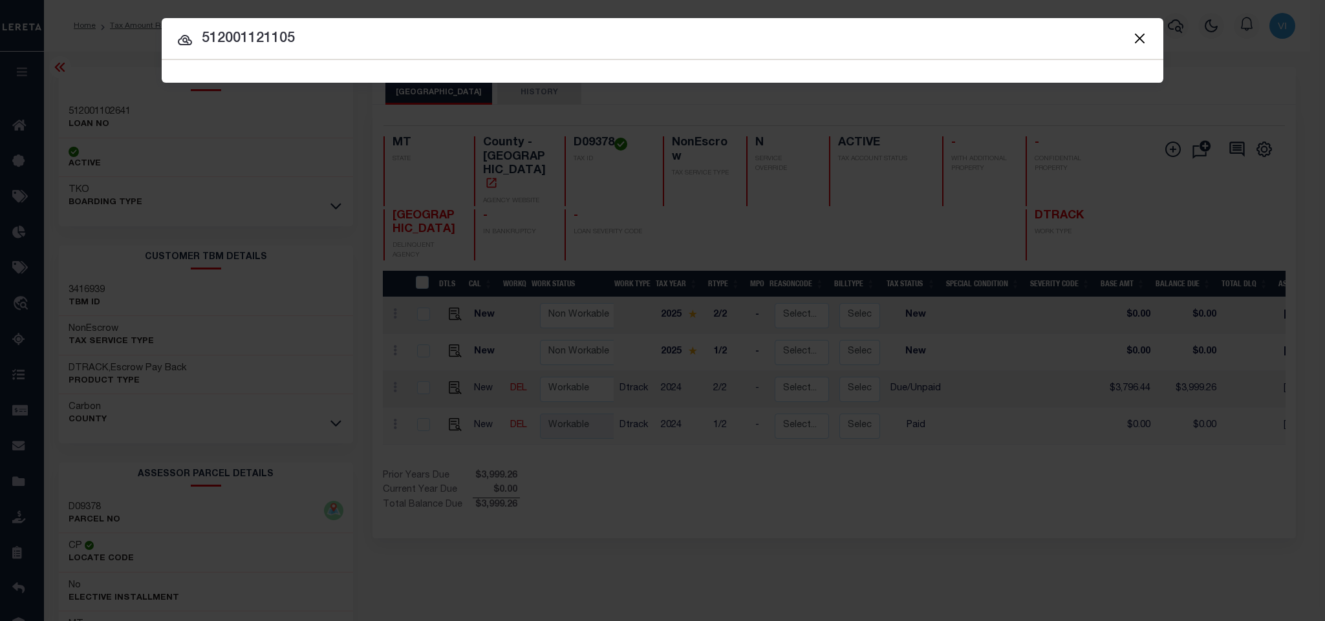
type input "512001121105"
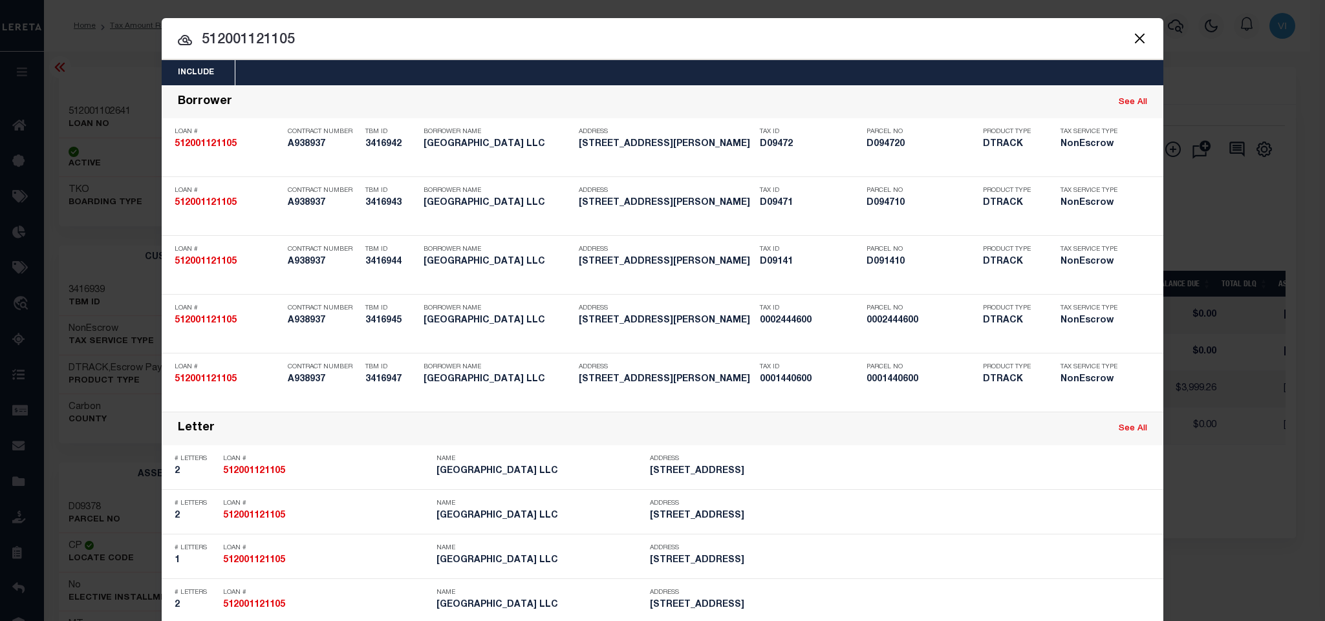
click at [738, 72] on div "Include Loans TBM Customers Borrowers Payments (Lender Non-Disb) Payments (Lend…" at bounding box center [662, 72] width 1001 height 25
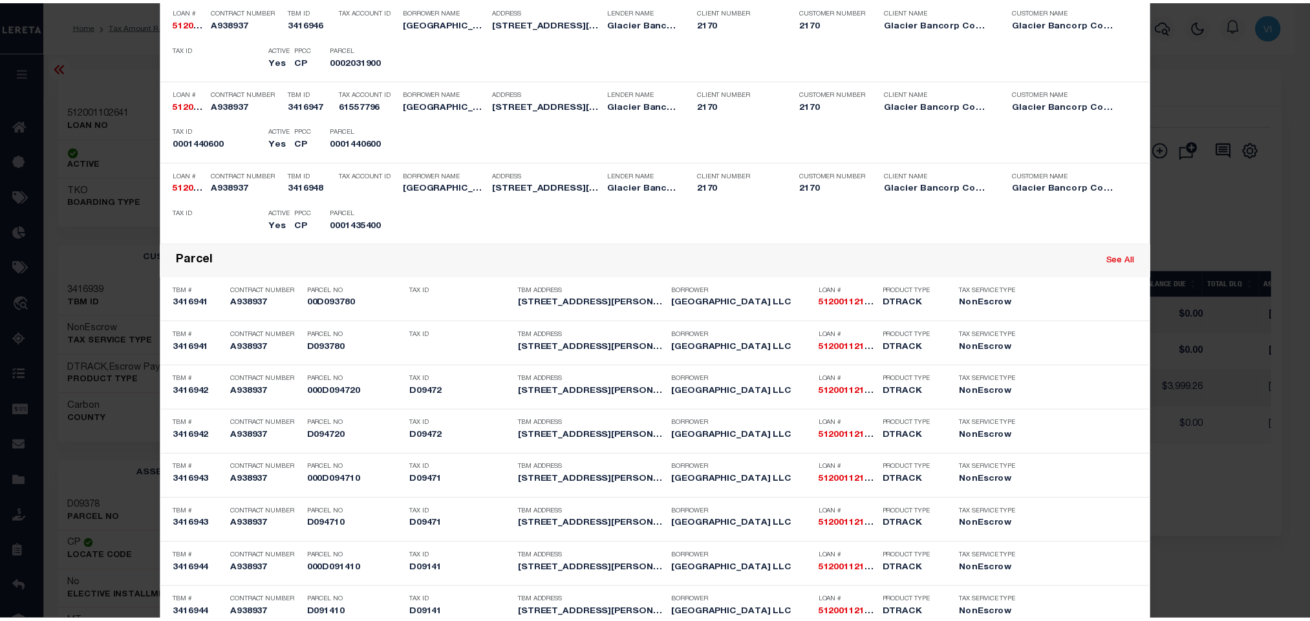
scroll to position [460, 0]
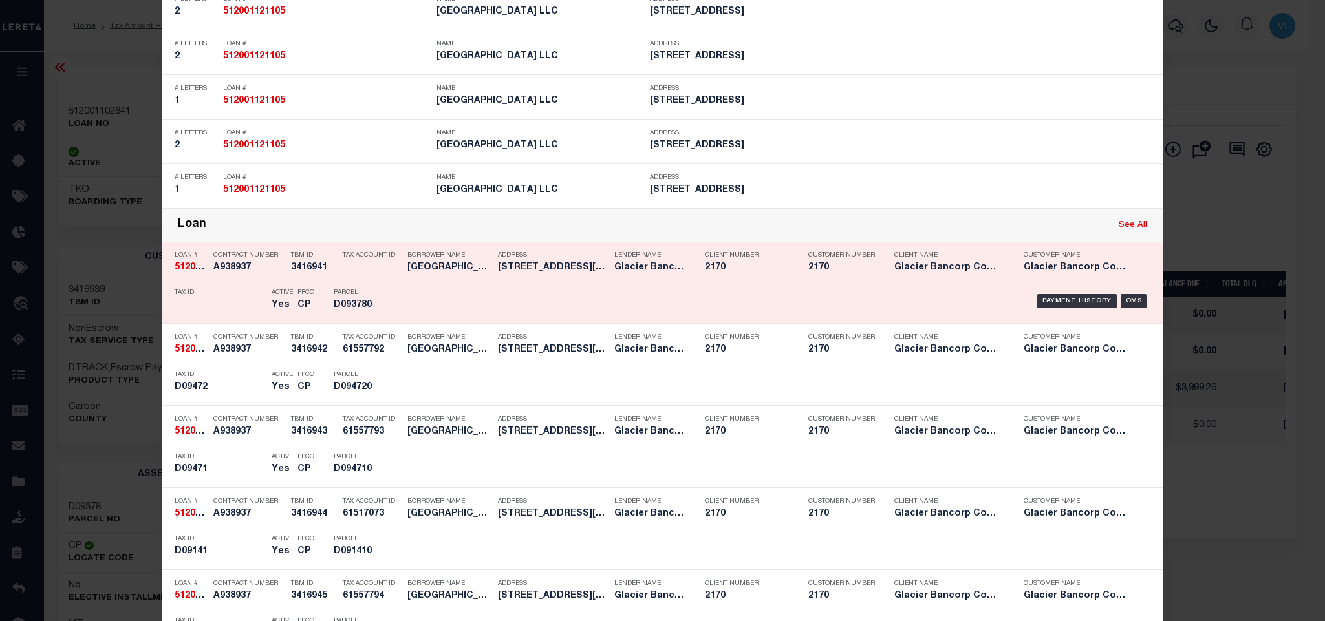
click at [621, 290] on div "Payment History OMS" at bounding box center [780, 301] width 739 height 37
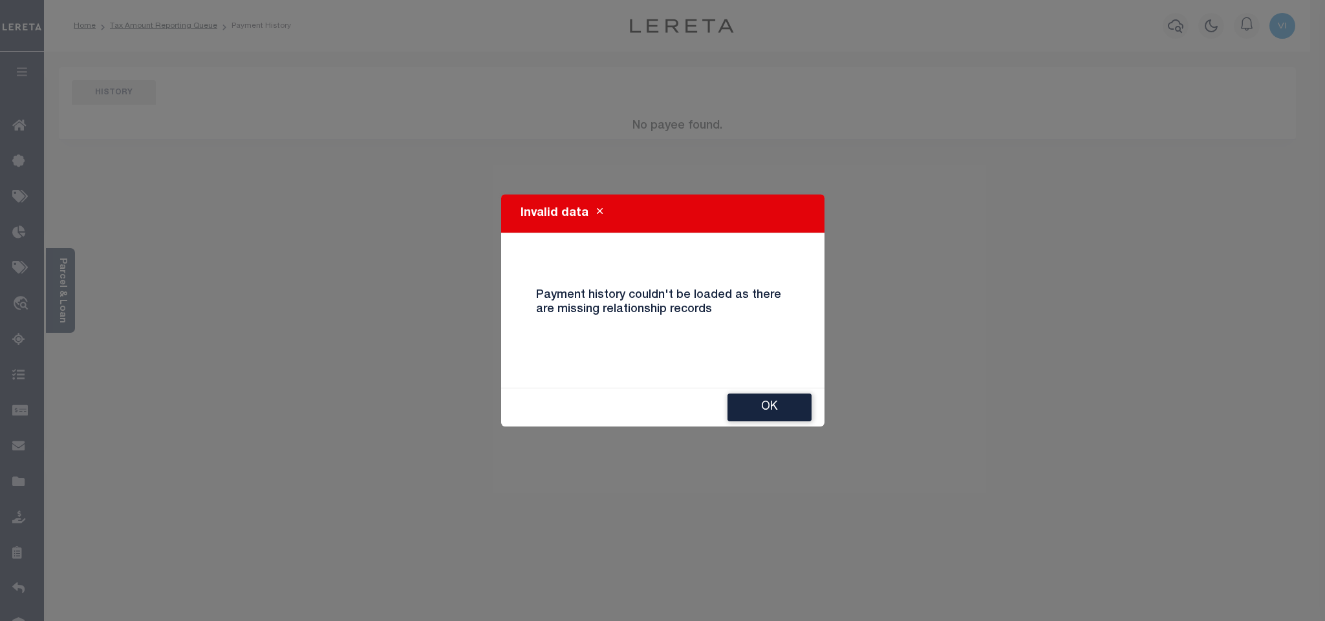
click at [773, 402] on button "Ok" at bounding box center [769, 408] width 84 height 28
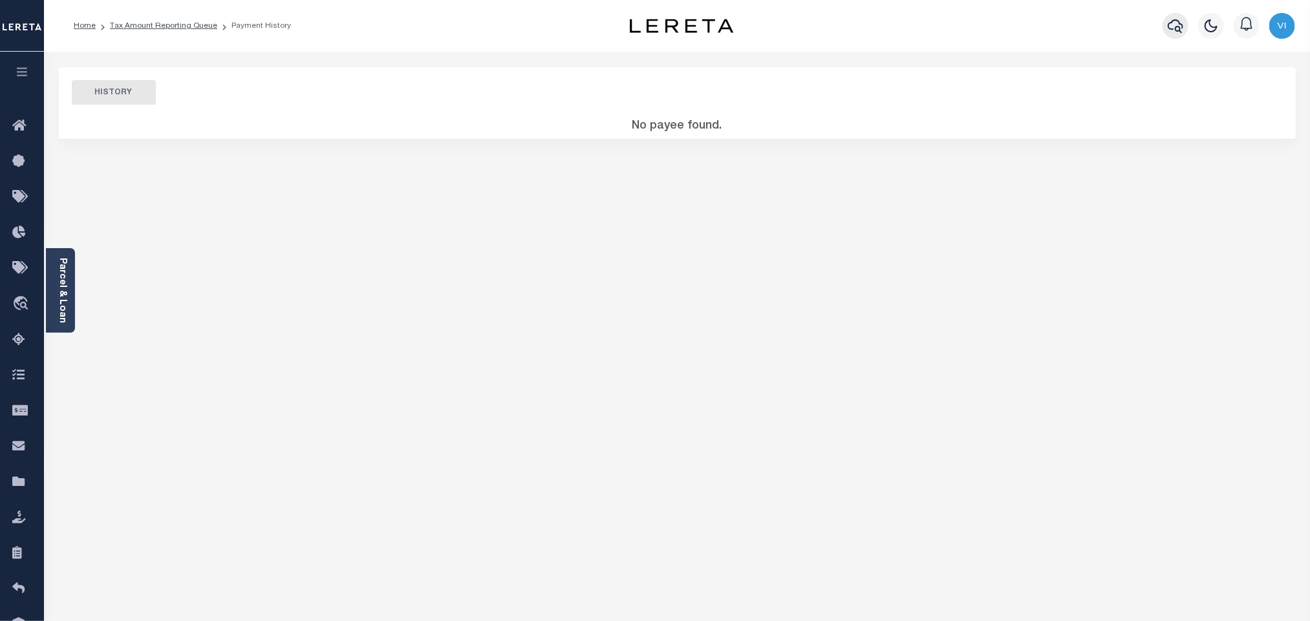
click at [1173, 29] on icon "button" at bounding box center [1176, 26] width 16 height 14
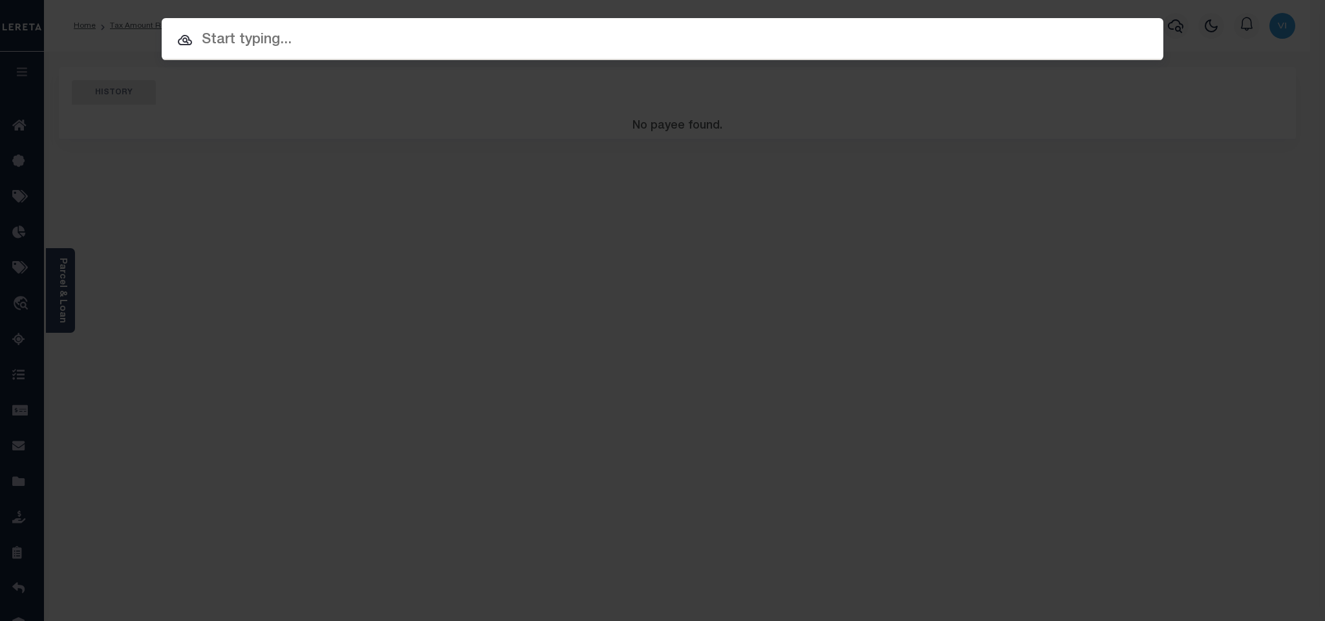
click at [1121, 34] on input "text" at bounding box center [662, 40] width 1001 height 23
paste input "D09378"
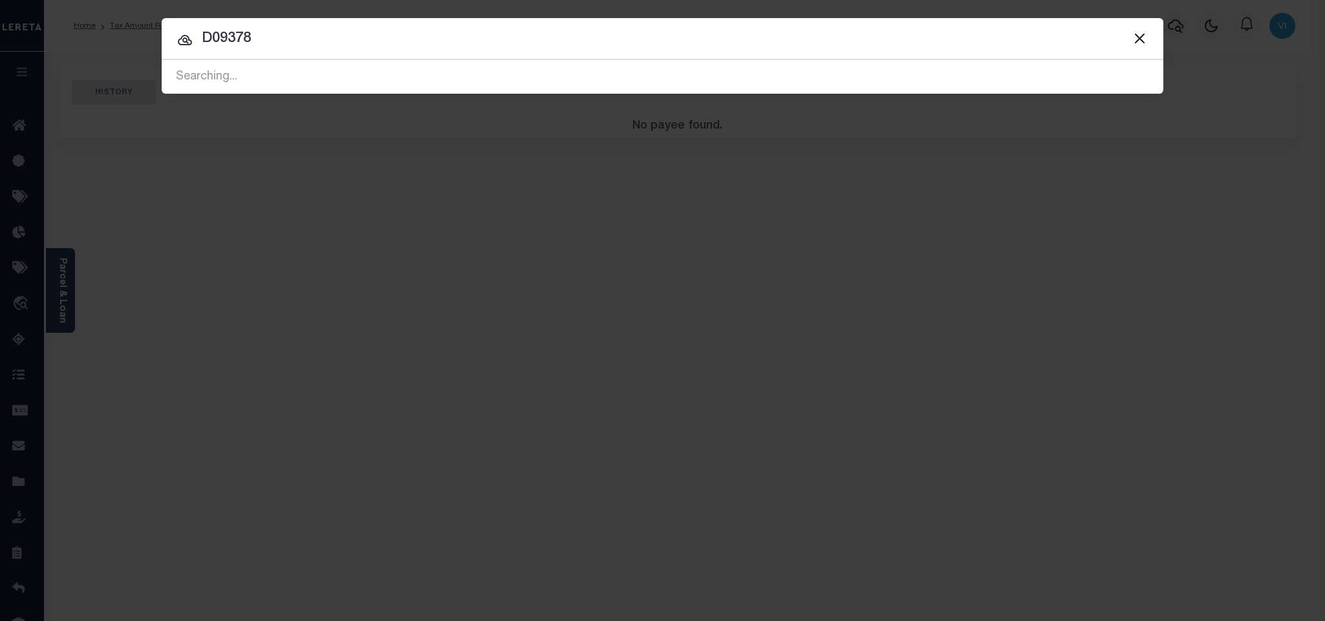
click at [1135, 34] on button "Close" at bounding box center [1139, 38] width 17 height 17
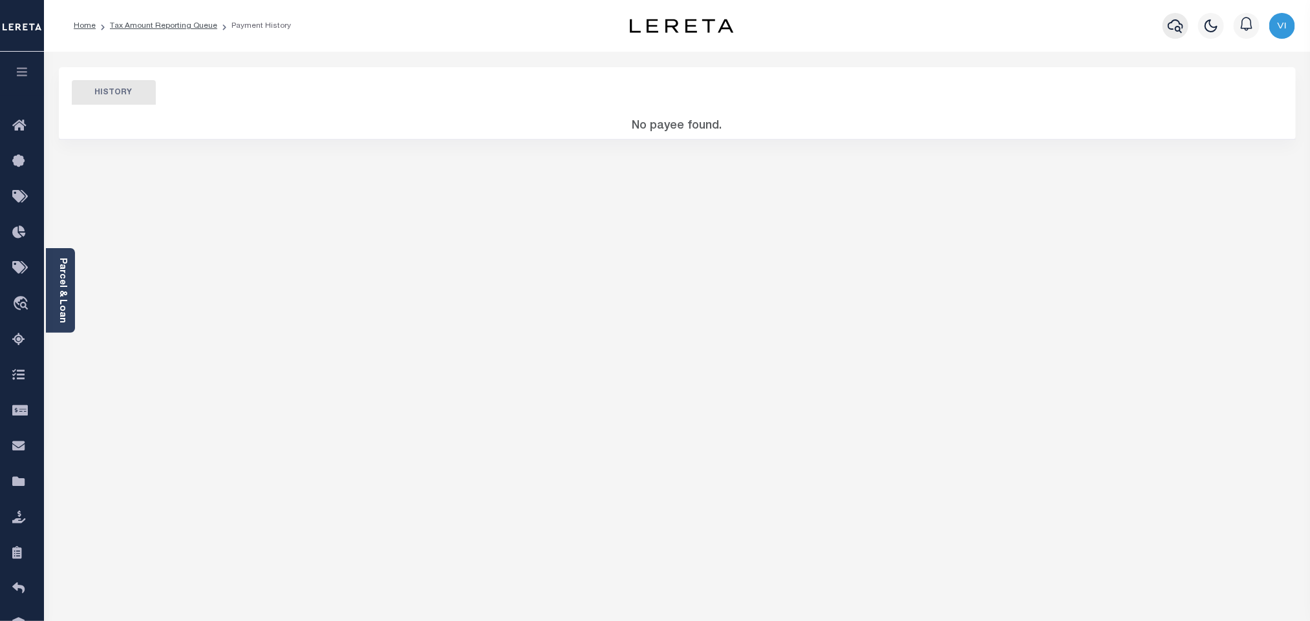
click at [1164, 26] on button "button" at bounding box center [1175, 26] width 26 height 26
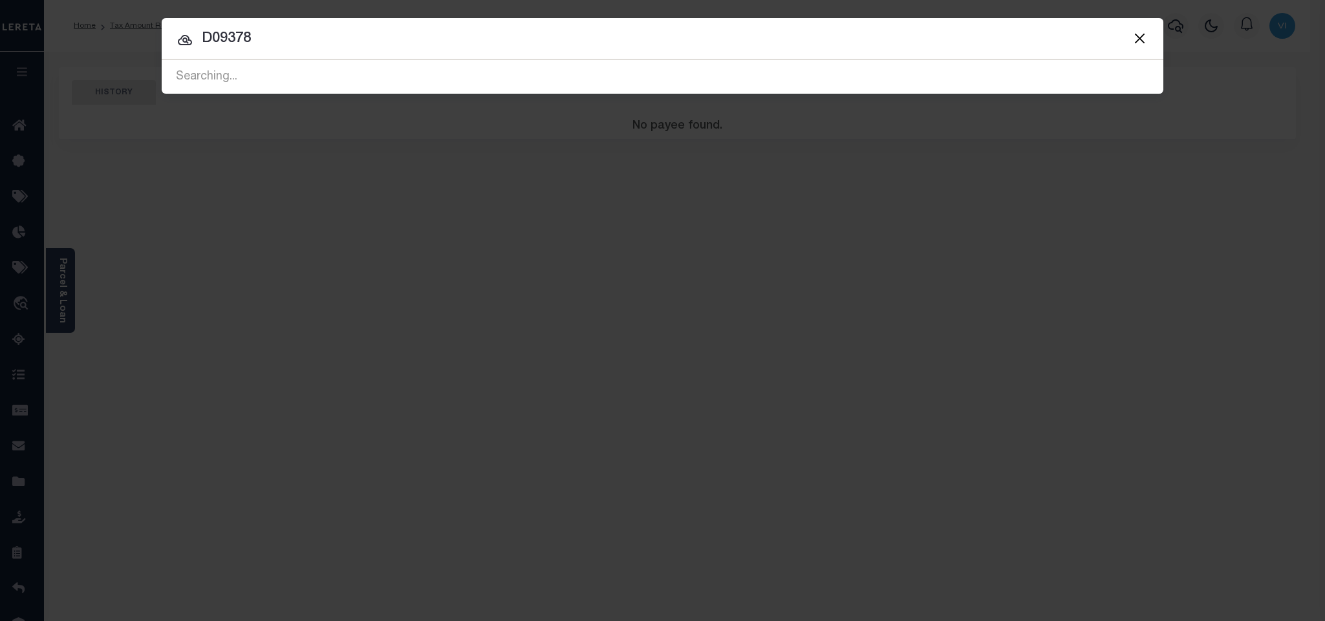
click at [1098, 41] on input "D09378" at bounding box center [662, 39] width 1001 height 23
paste input "512001121105"
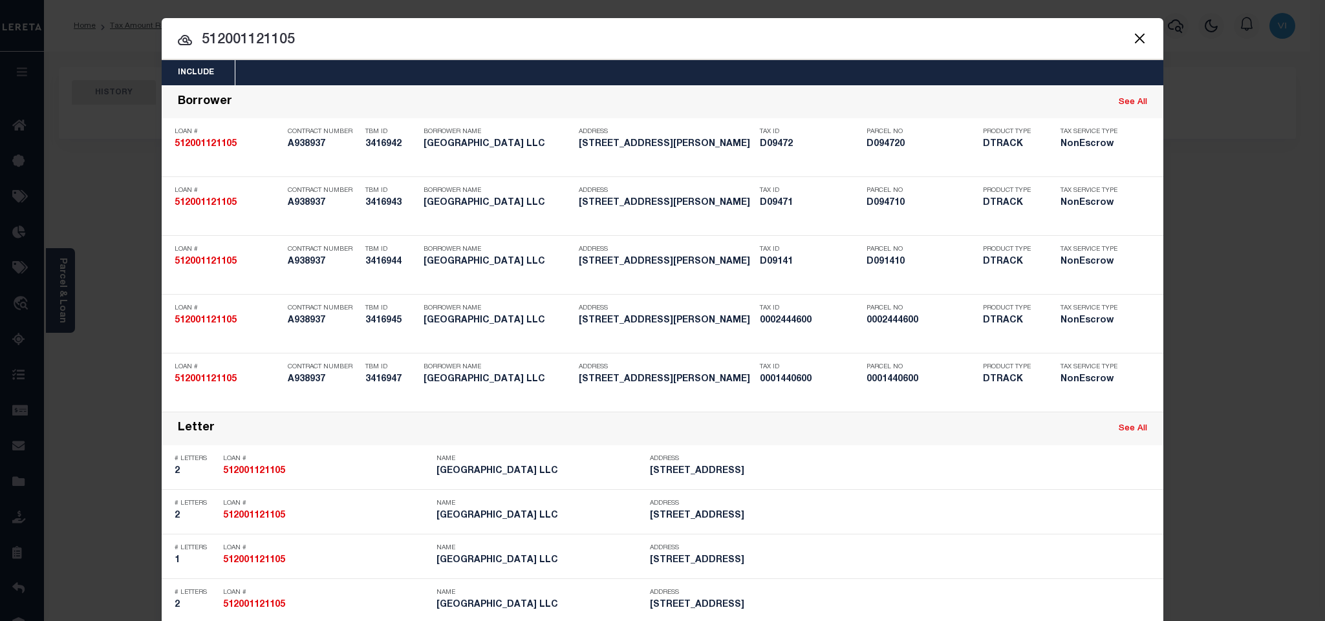
click at [645, 70] on div "Include Loans TBM Customers Borrowers Payments (Lender Non-Disb) Payments (Lend…" at bounding box center [662, 72] width 1001 height 25
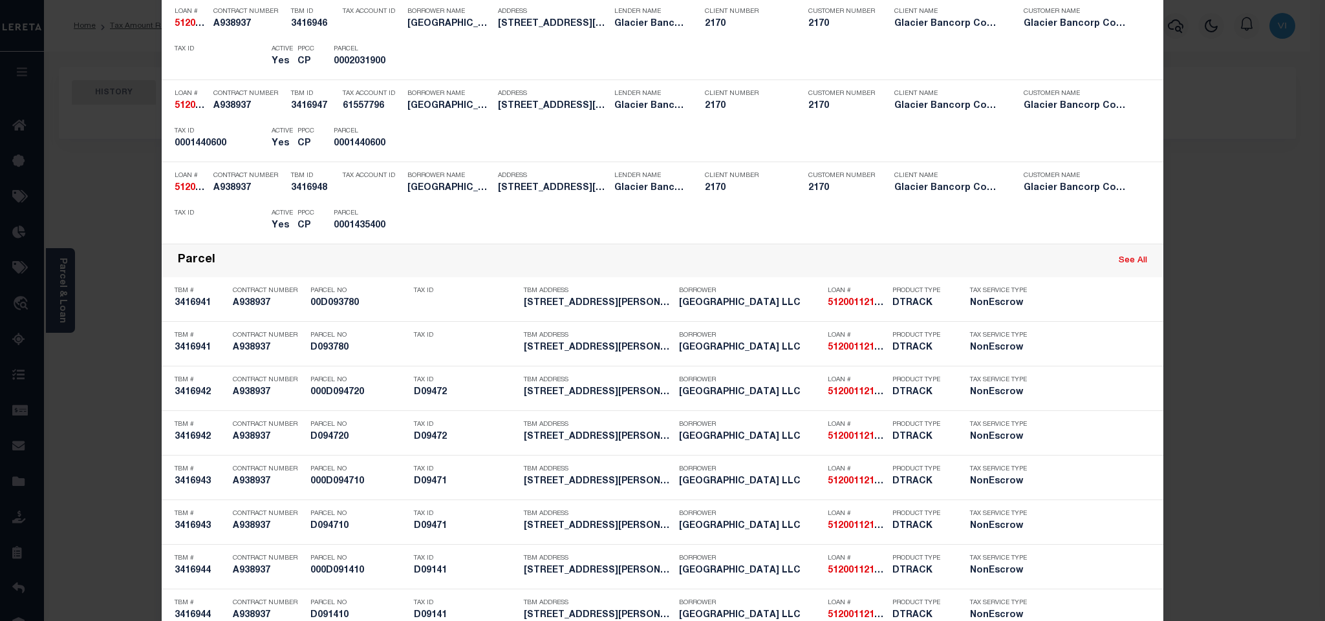
scroll to position [460, 0]
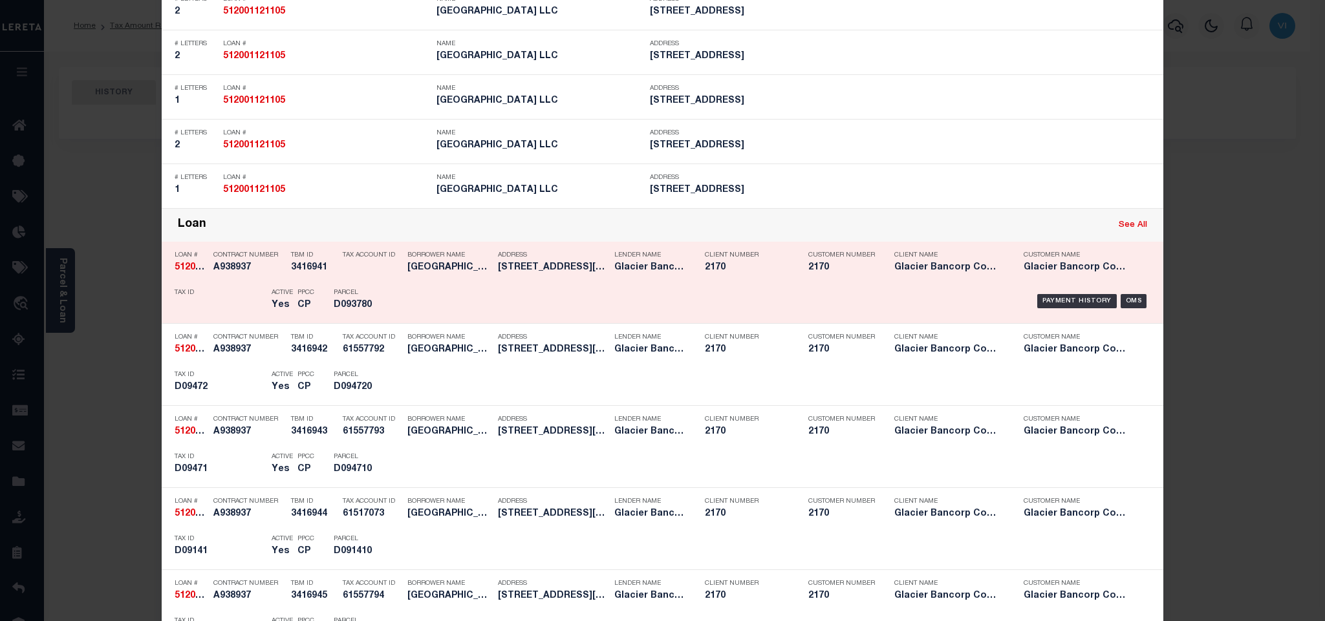
click at [1118, 230] on link "See All" at bounding box center [1132, 225] width 28 height 8
type input "512001121105"
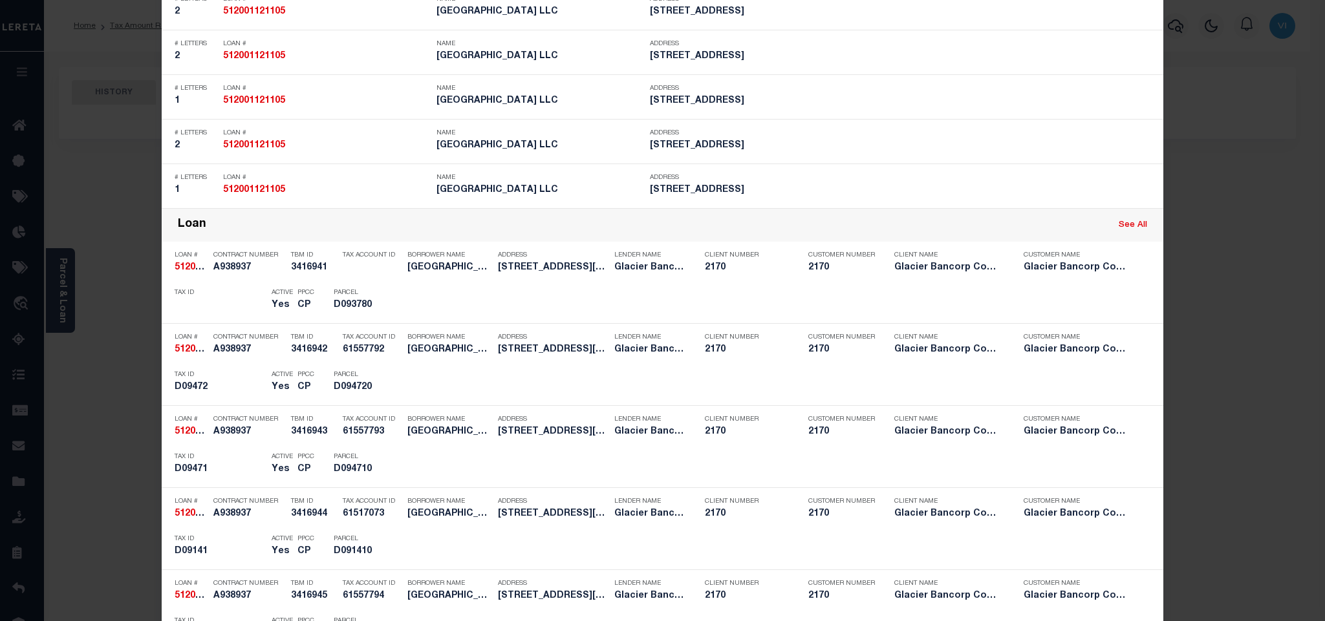
scroll to position [1114, 0]
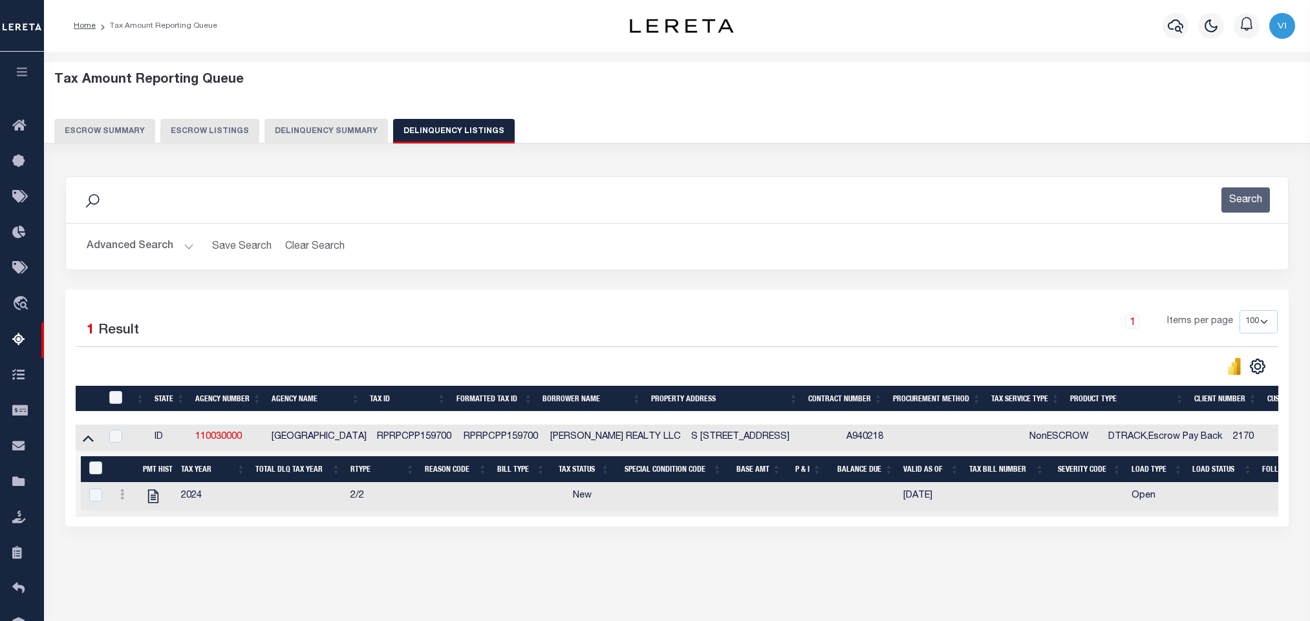
select select "100"
click at [151, 488] on icon at bounding box center [153, 496] width 17 height 17
checkbox input "true"
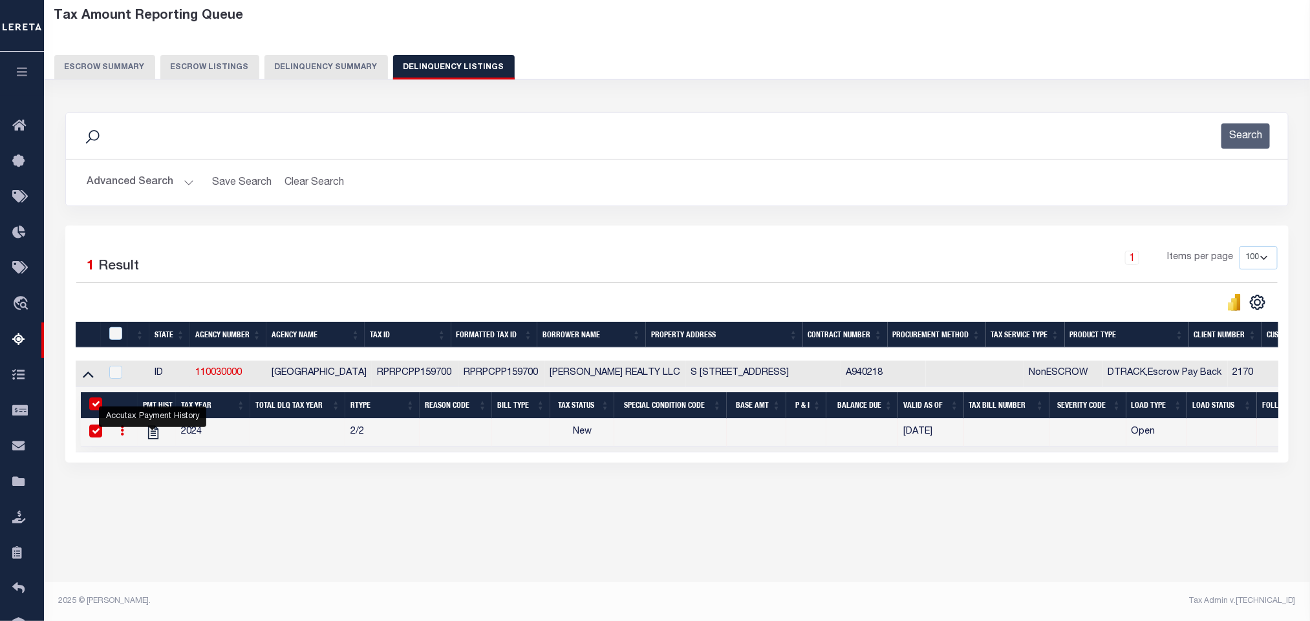
scroll to position [64, 0]
click at [152, 195] on button "Advanced Search" at bounding box center [140, 182] width 107 height 25
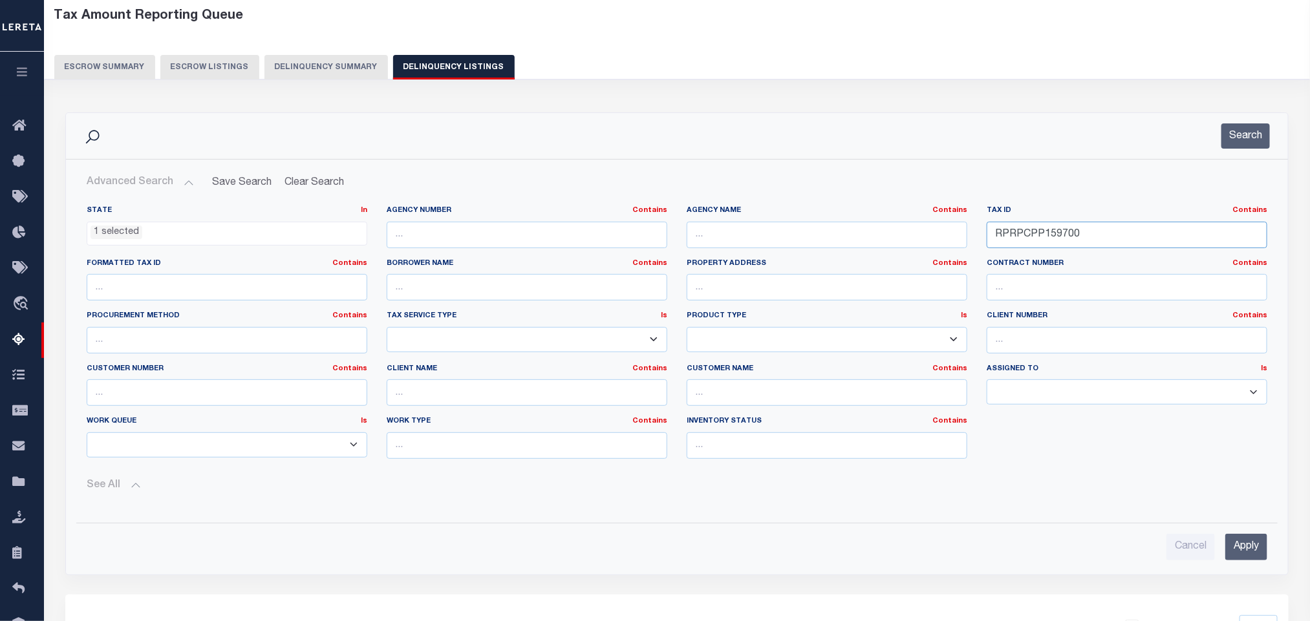
click at [1091, 242] on input "RPRPCPP159700" at bounding box center [1127, 235] width 281 height 27
paste input "HA10013"
type input "RPRPHA1001300"
click at [1247, 559] on input "Apply" at bounding box center [1246, 547] width 42 height 27
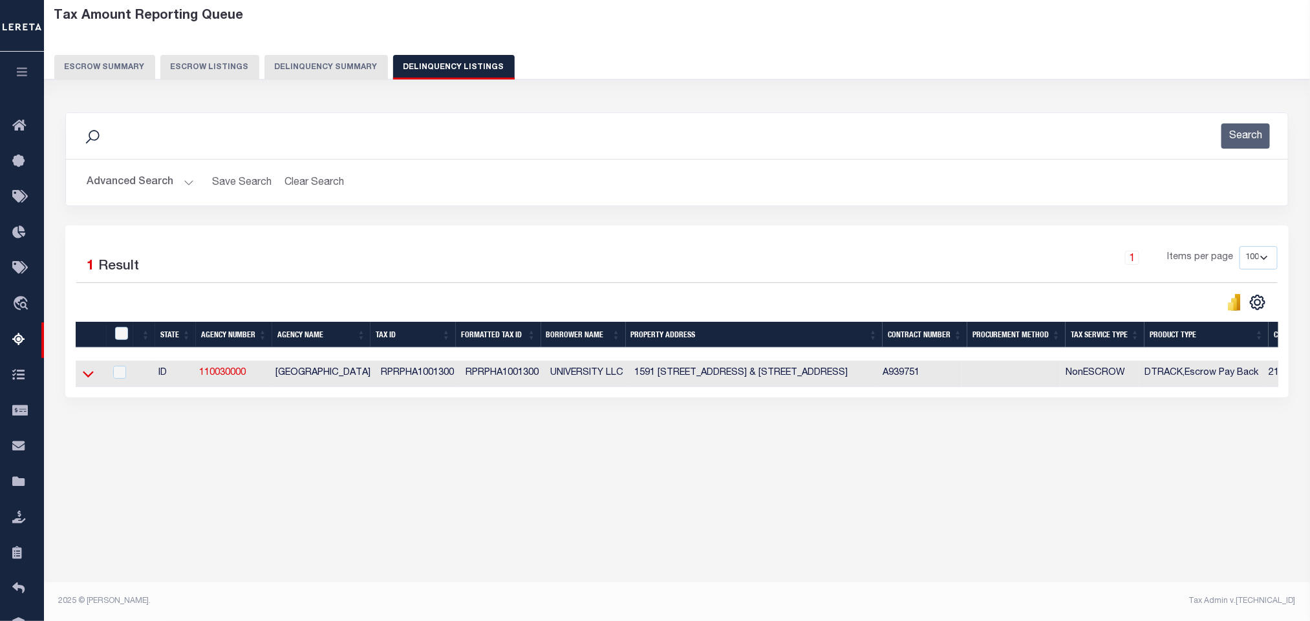
click at [93, 378] on icon at bounding box center [88, 375] width 11 height 6
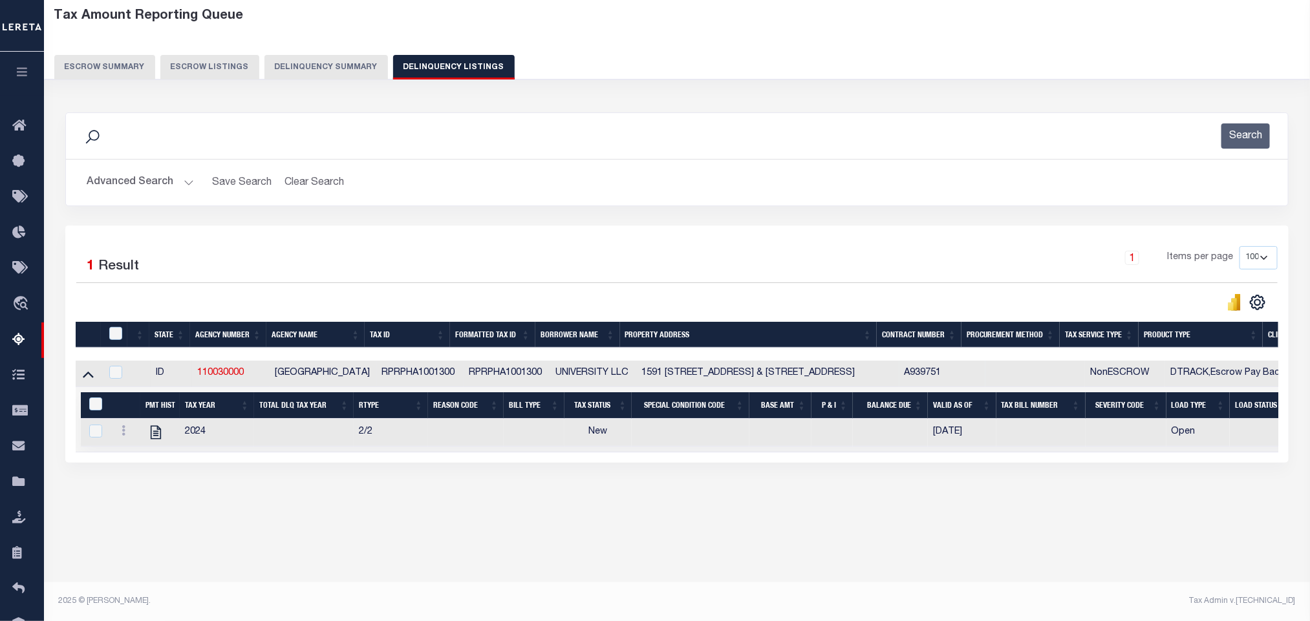
click at [303, 540] on div "Tax Amount Reporting Queue Escrow Summary Escrow Listings In" at bounding box center [677, 271] width 1258 height 540
click at [153, 440] on icon "" at bounding box center [156, 433] width 10 height 14
checkbox input "true"
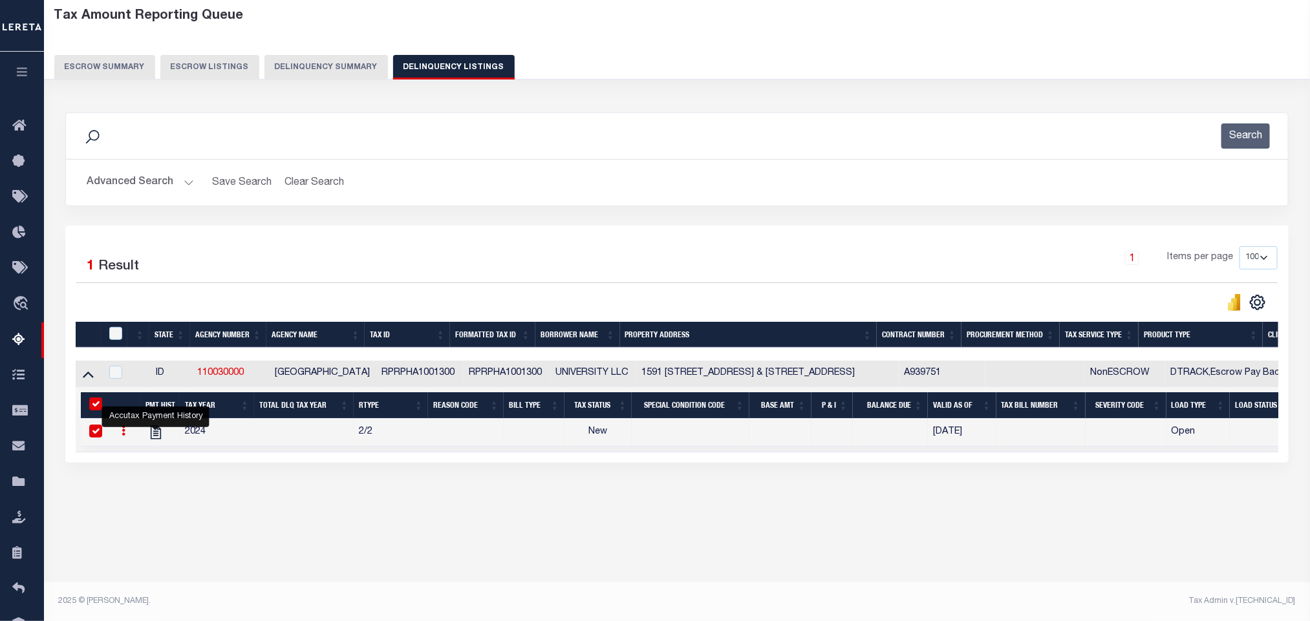
click at [149, 195] on button "Advanced Search" at bounding box center [140, 182] width 107 height 25
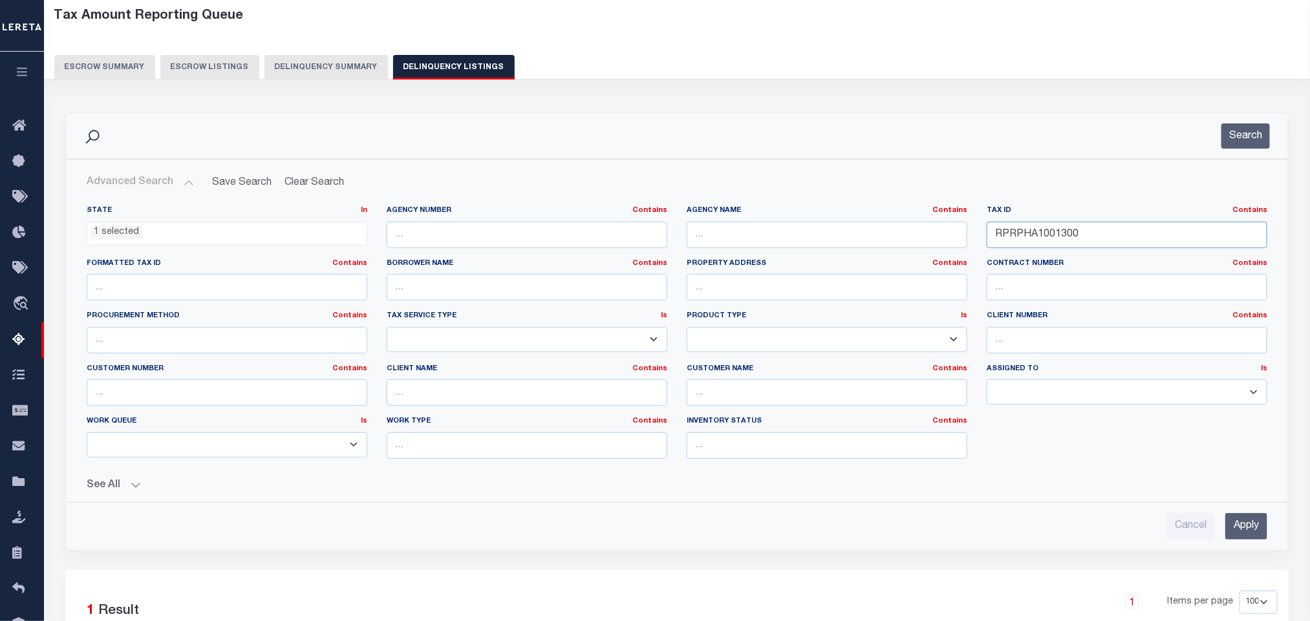
click at [1188, 237] on input "RPRPHA1001300" at bounding box center [1127, 235] width 281 height 27
paste input "5"
type input "RPRPHA1001500"
click at [1259, 537] on input "Apply" at bounding box center [1246, 526] width 42 height 27
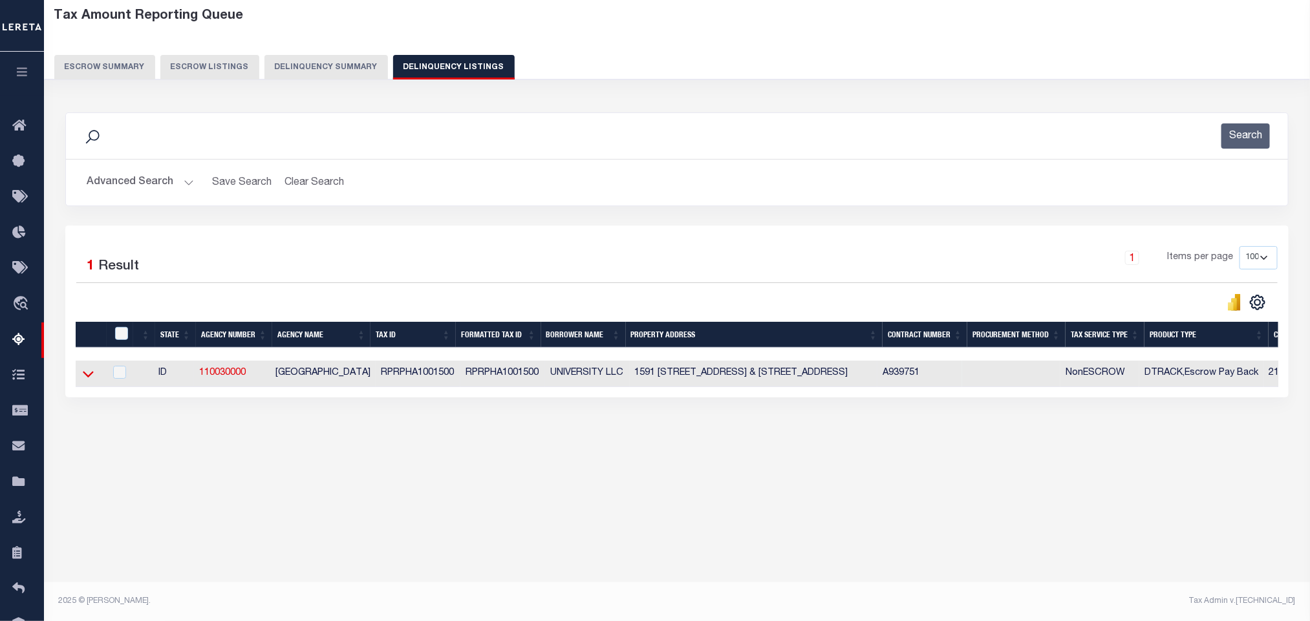
click at [89, 378] on icon at bounding box center [88, 374] width 11 height 14
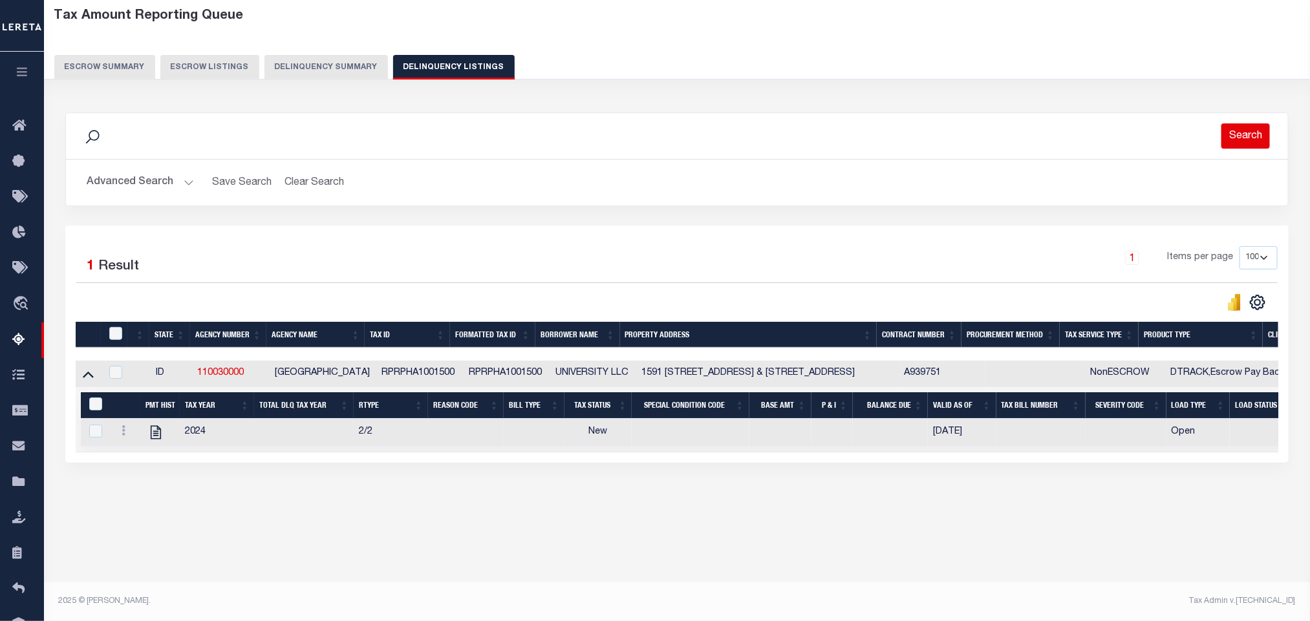
click at [1238, 140] on button "Search" at bounding box center [1245, 135] width 48 height 25
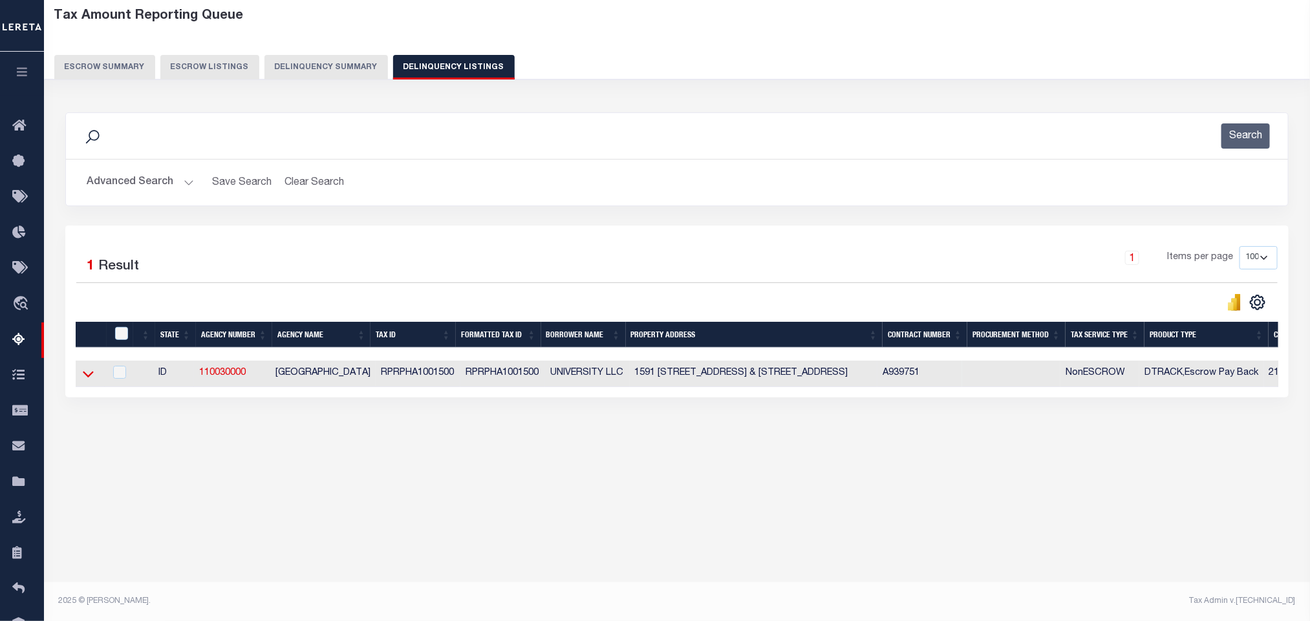
click at [92, 381] on icon at bounding box center [88, 374] width 11 height 14
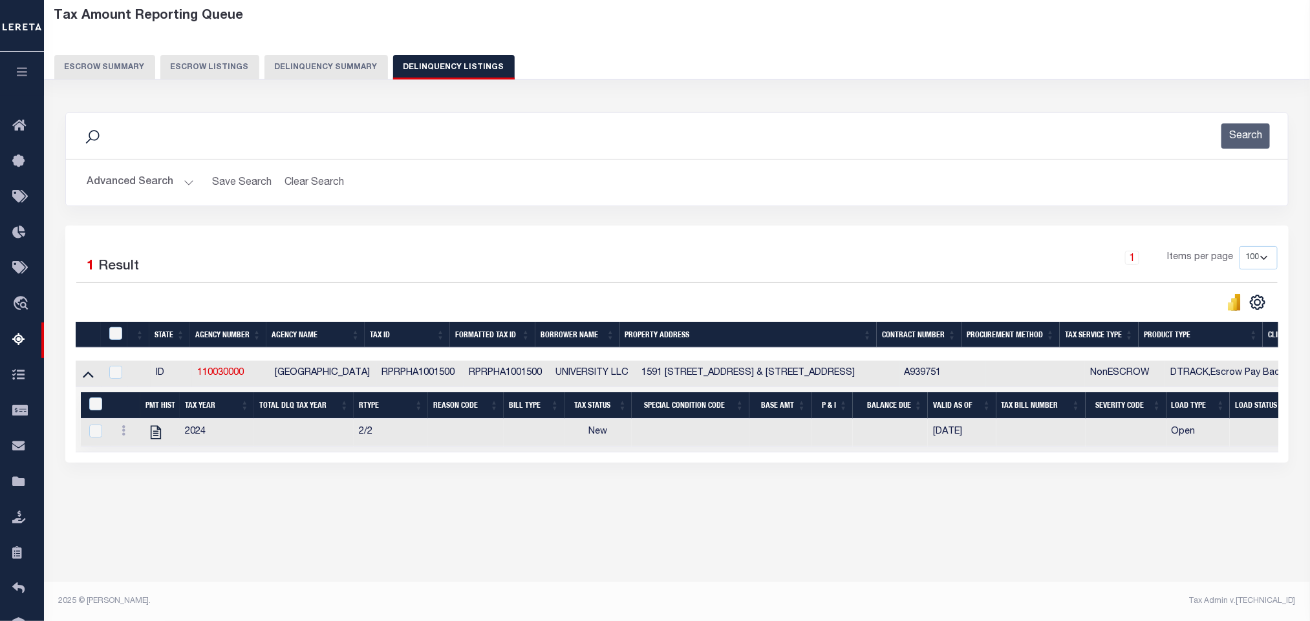
click at [144, 183] on button "Advanced Search" at bounding box center [140, 182] width 107 height 25
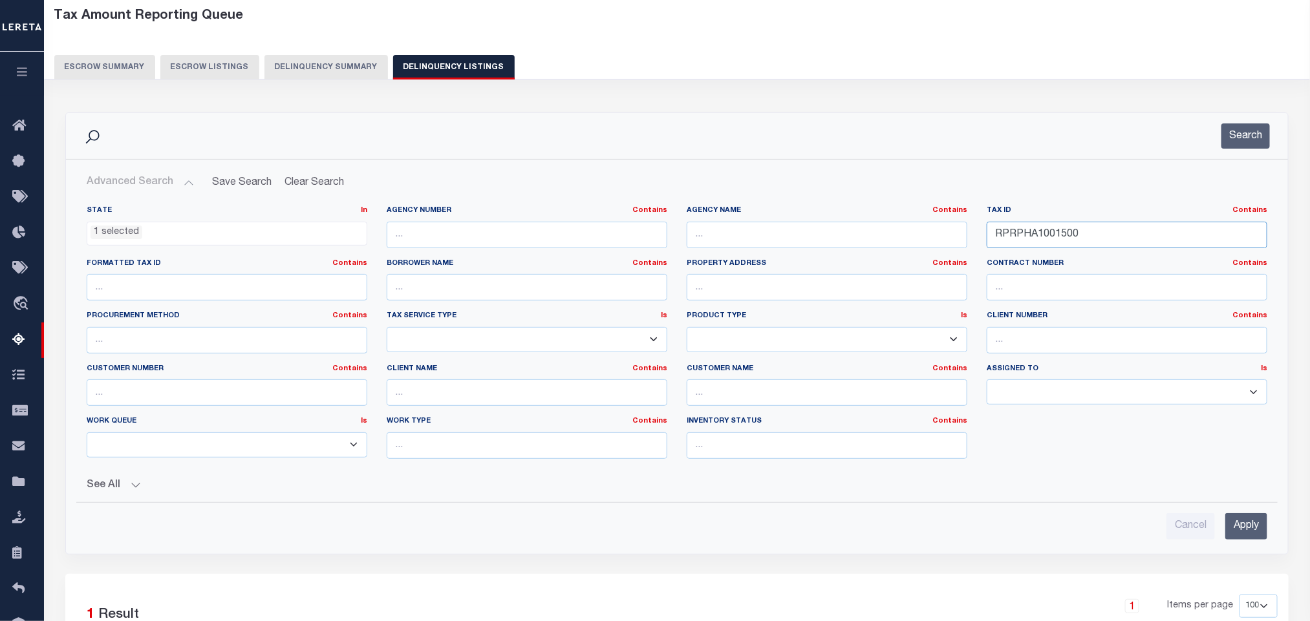
click at [1100, 233] on input "RPRPHA1001500" at bounding box center [1127, 235] width 281 height 27
click at [1241, 526] on input "Apply" at bounding box center [1246, 526] width 42 height 27
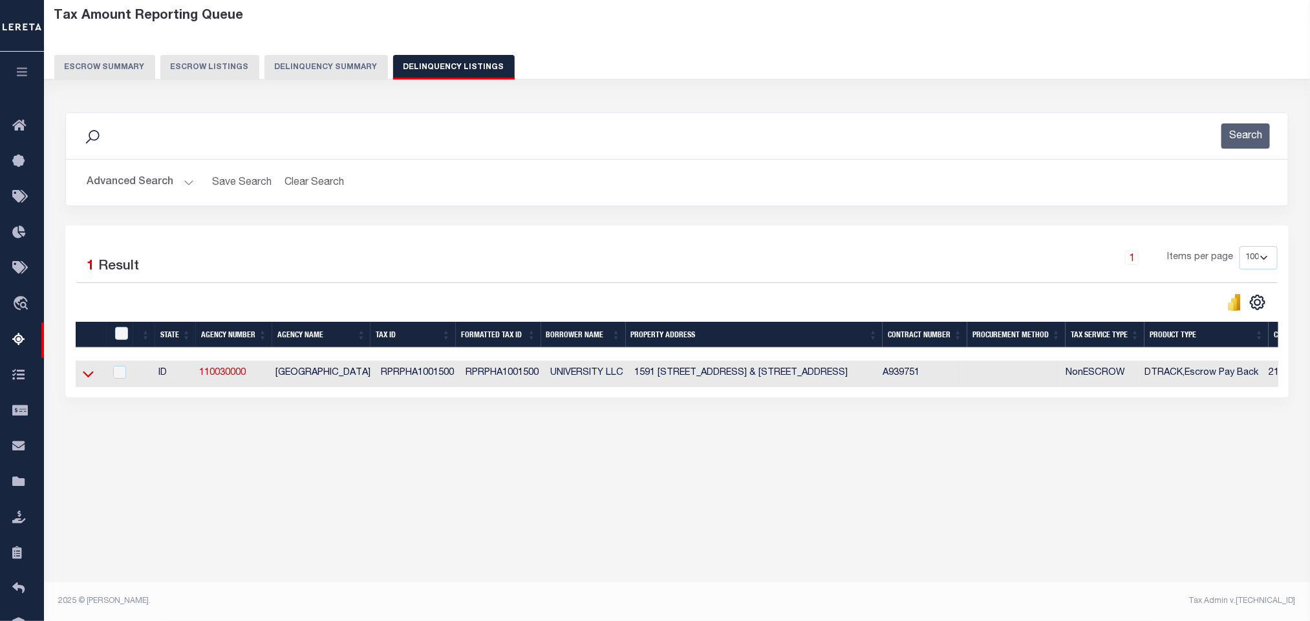
click at [83, 381] on icon at bounding box center [88, 374] width 11 height 14
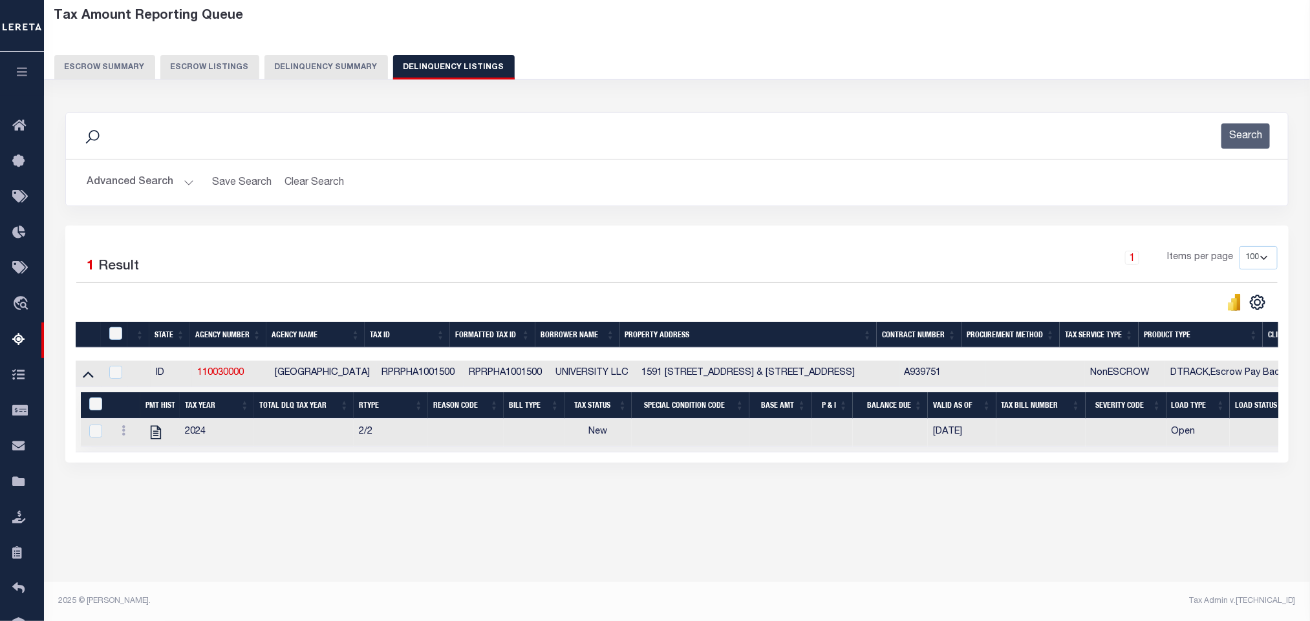
click at [374, 540] on div "Tax Amount Reporting Queue Escrow Summary Escrow Listings In" at bounding box center [677, 271] width 1258 height 540
click at [155, 441] on icon "" at bounding box center [155, 432] width 17 height 17
checkbox input "true"
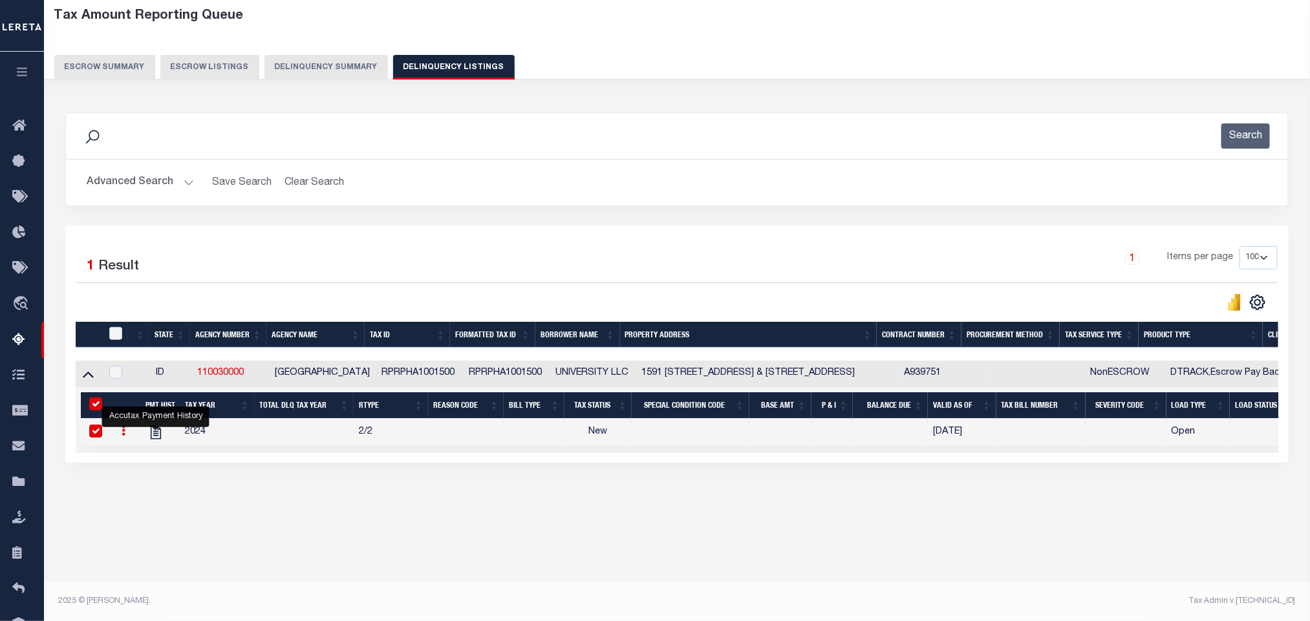
click at [116, 175] on button "Advanced Search" at bounding box center [140, 182] width 107 height 25
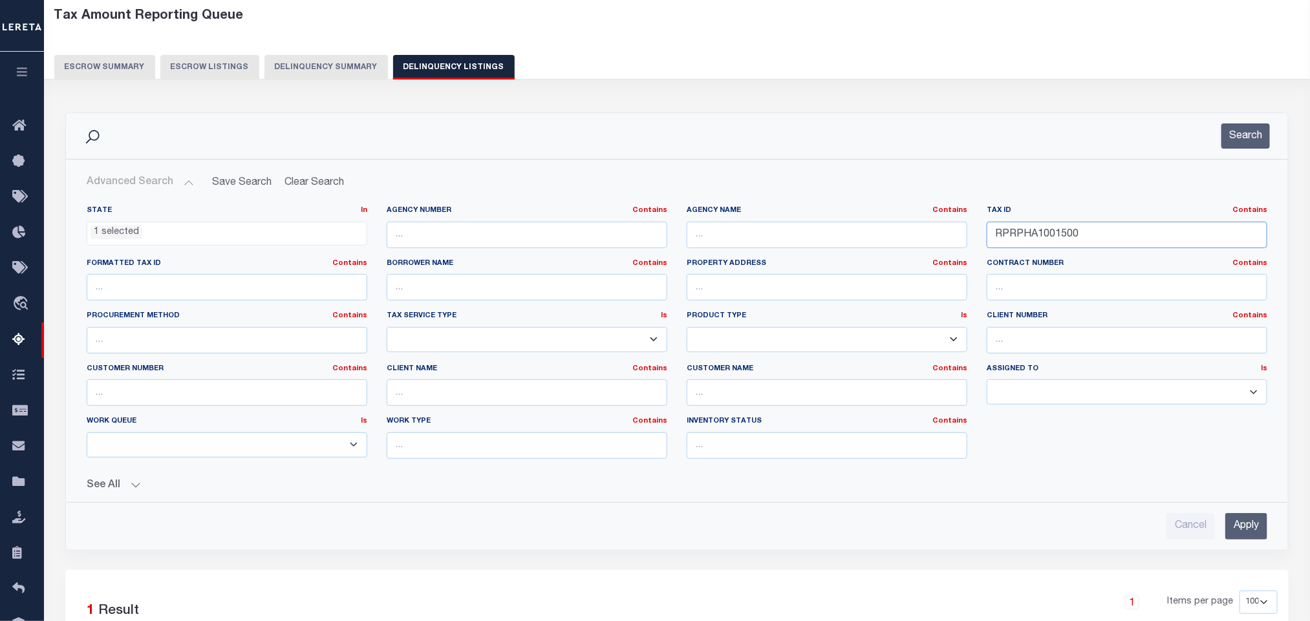
click at [1102, 239] on input "RPRPHA1001500" at bounding box center [1127, 235] width 281 height 27
paste input "6"
type input "RPRPHA1001600"
click at [1250, 540] on input "Apply" at bounding box center [1246, 526] width 42 height 27
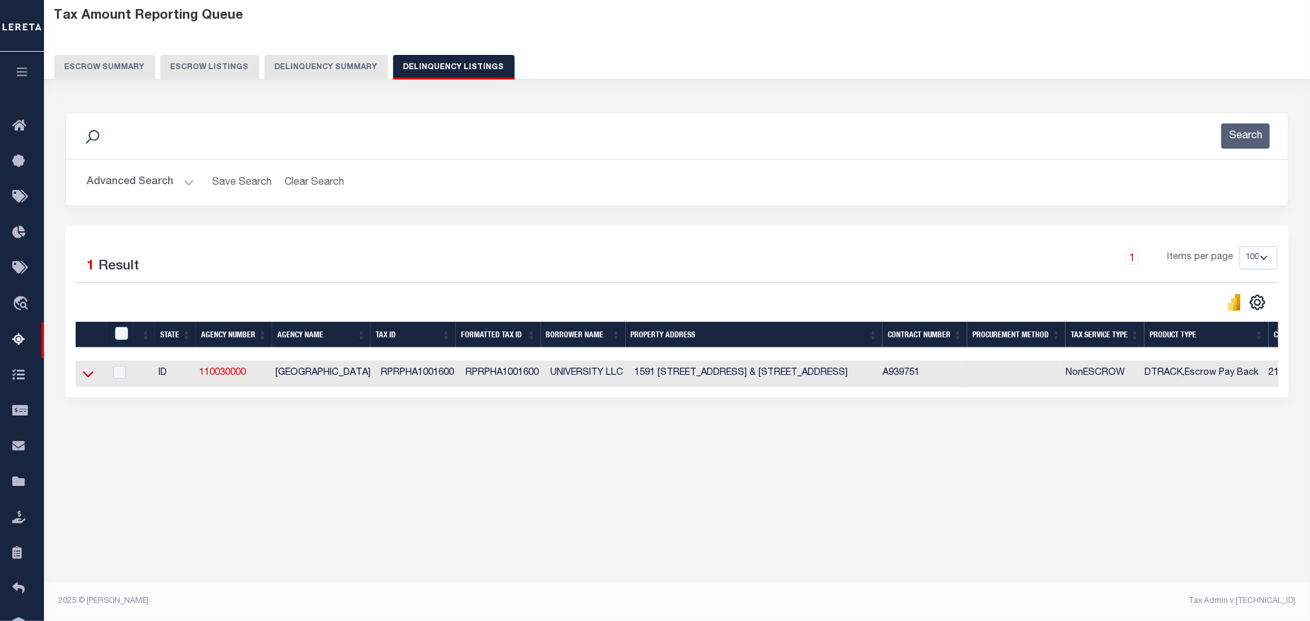
click at [86, 381] on icon at bounding box center [88, 374] width 11 height 14
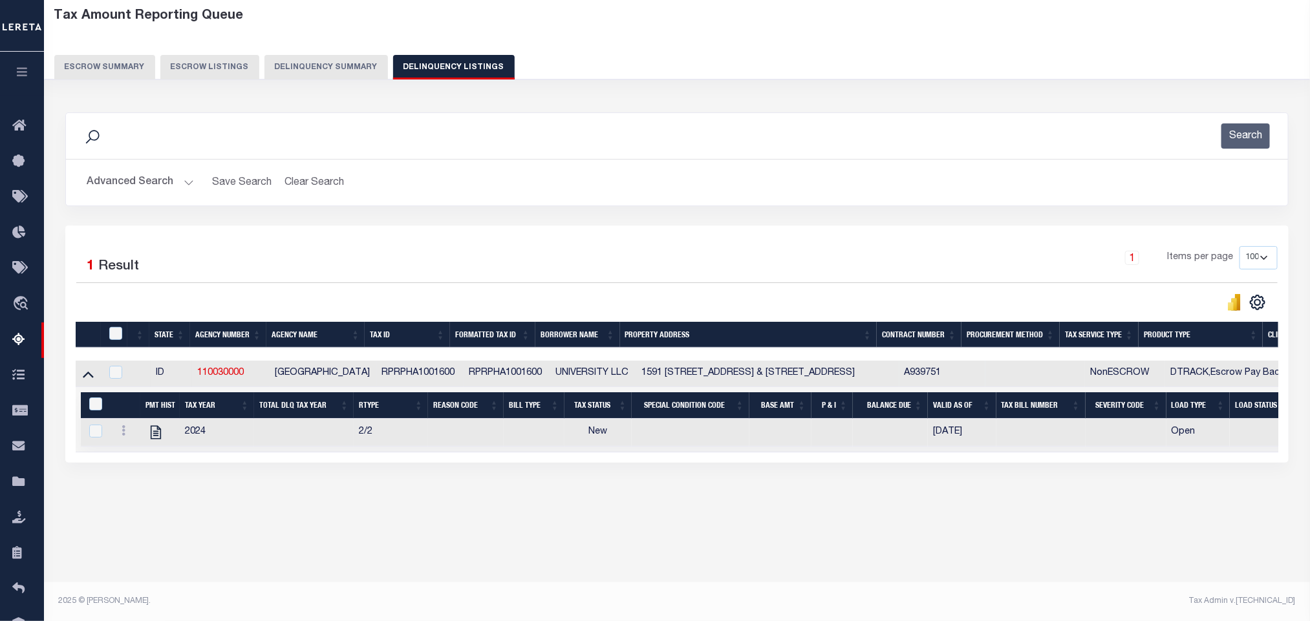
click at [340, 537] on div "Tax Amount Reporting Queue Escrow Summary Escrow Listings In" at bounding box center [677, 271] width 1258 height 540
click at [155, 441] on icon "" at bounding box center [155, 432] width 17 height 17
checkbox input "true"
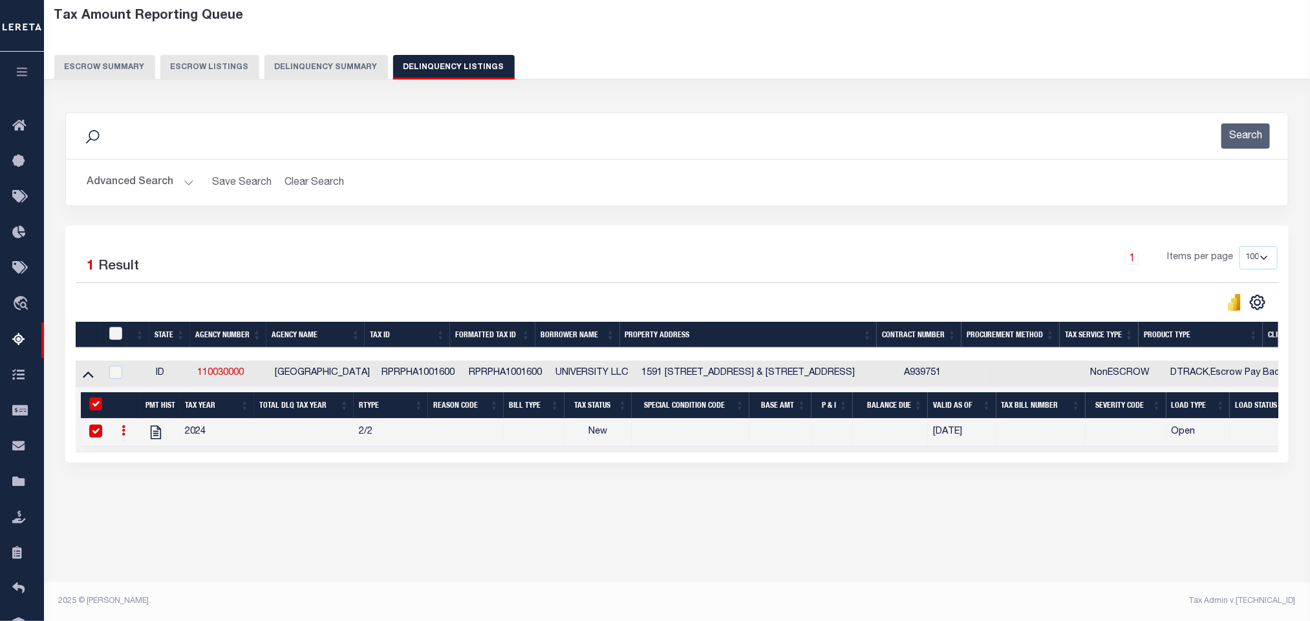
click at [128, 187] on button "Advanced Search" at bounding box center [140, 182] width 107 height 25
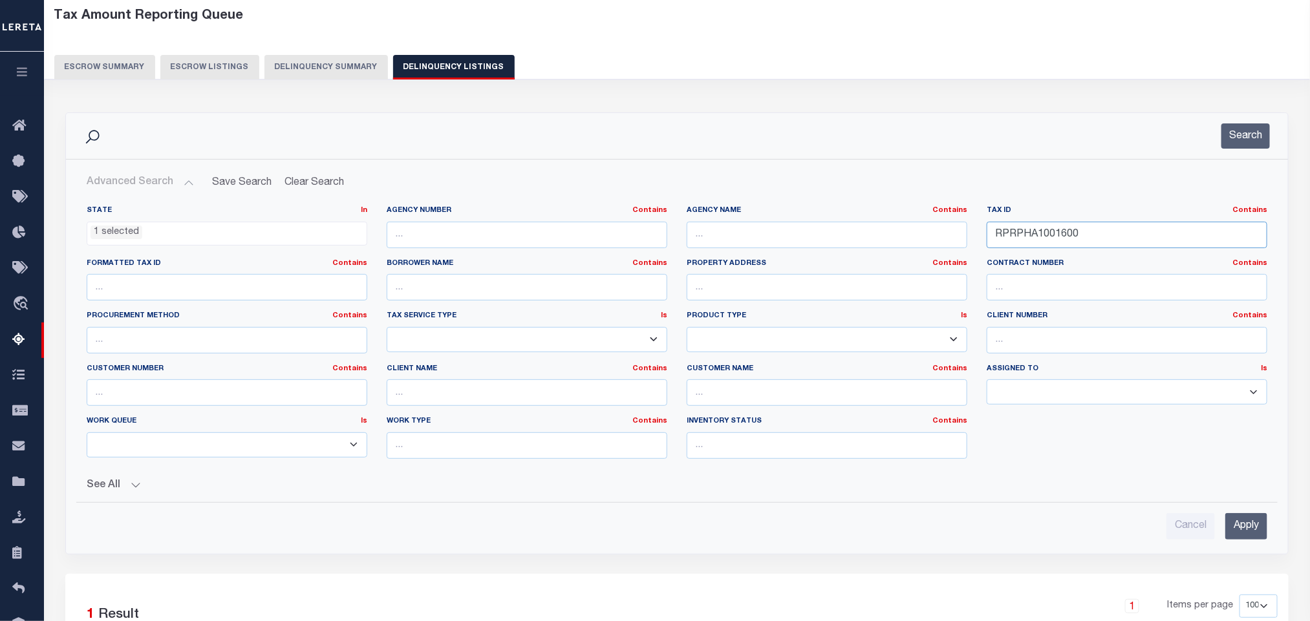
click at [1100, 231] on input "RPRPHA1001600" at bounding box center [1127, 235] width 281 height 27
paste input "7"
type input "RPRPHA1001700"
click at [1245, 531] on input "Apply" at bounding box center [1246, 526] width 42 height 27
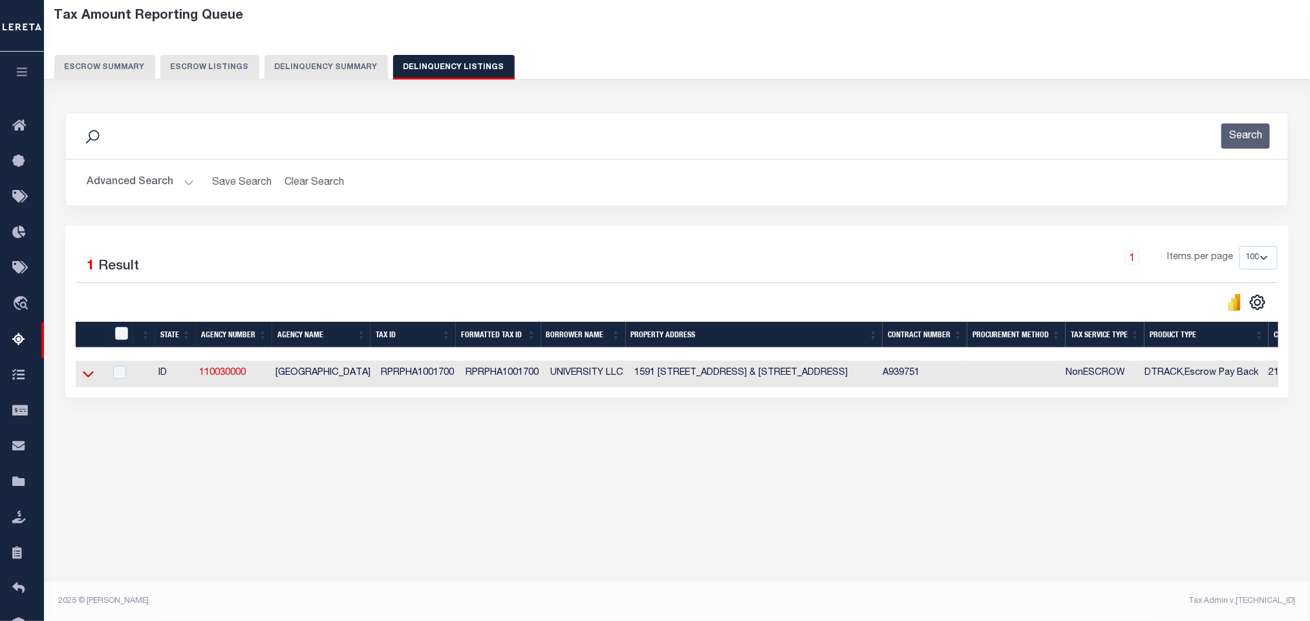
click at [88, 378] on icon at bounding box center [88, 375] width 11 height 6
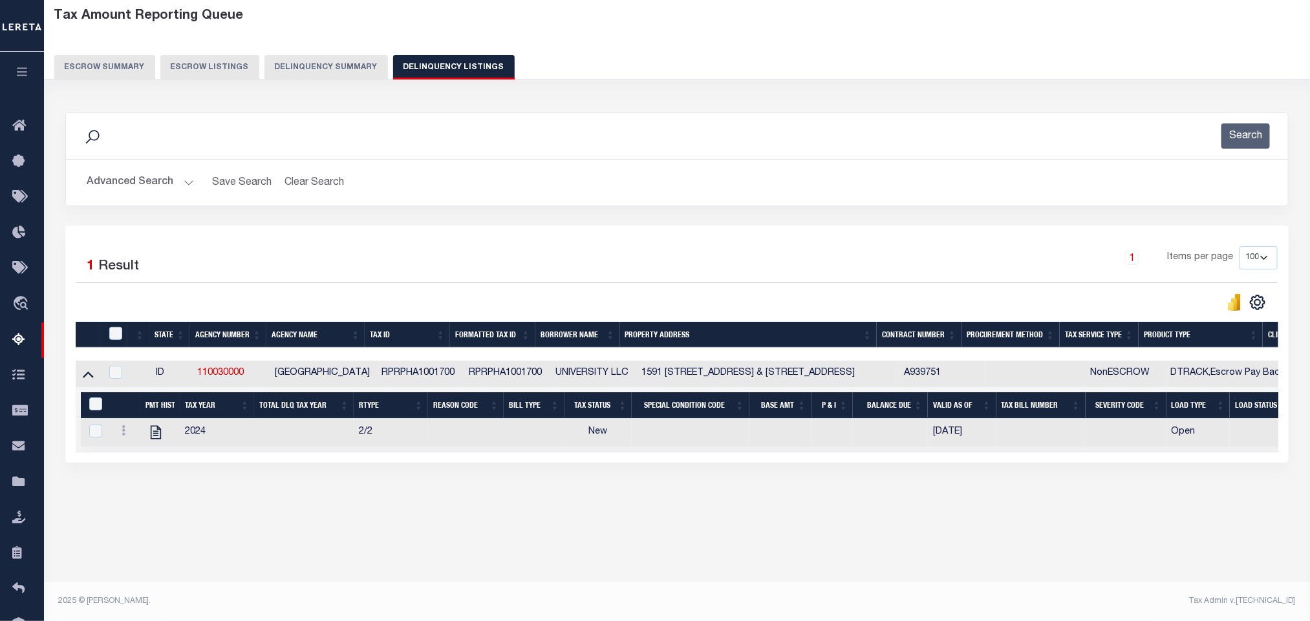
click at [502, 570] on div "Tax Amount Reporting Queue Escrow Summary Escrow Listings" at bounding box center [677, 284] width 1266 height 592
click at [158, 440] on icon "" at bounding box center [156, 433] width 10 height 14
checkbox input "true"
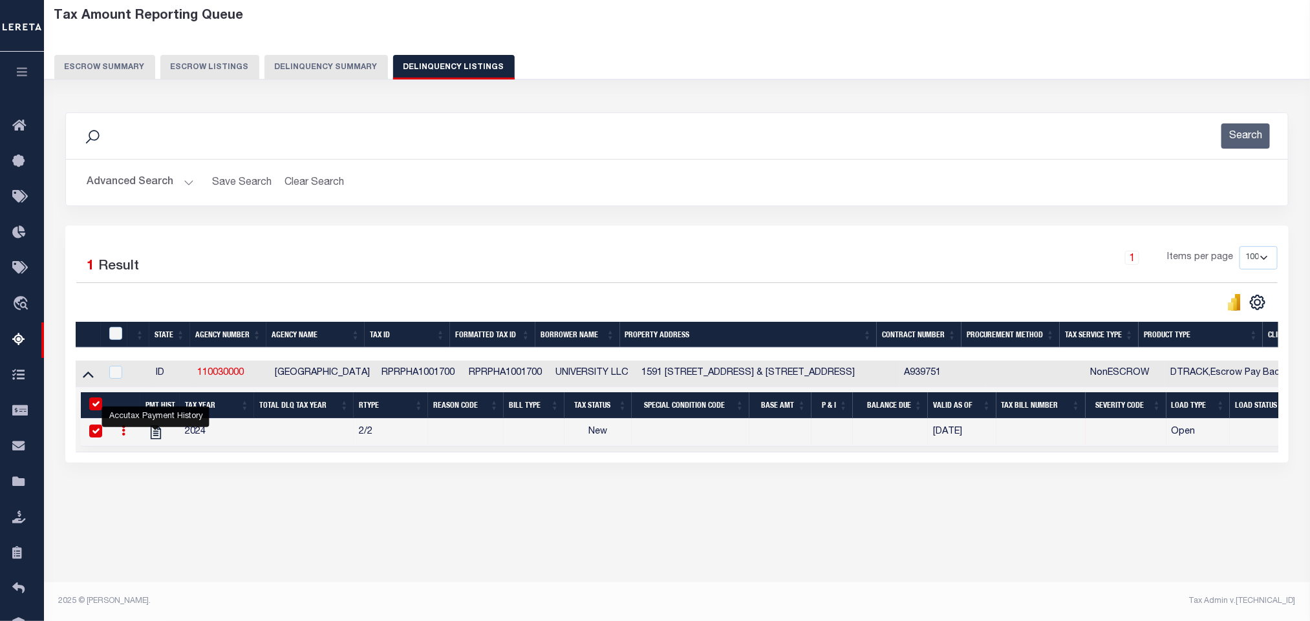
click at [120, 184] on button "Advanced Search" at bounding box center [140, 182] width 107 height 25
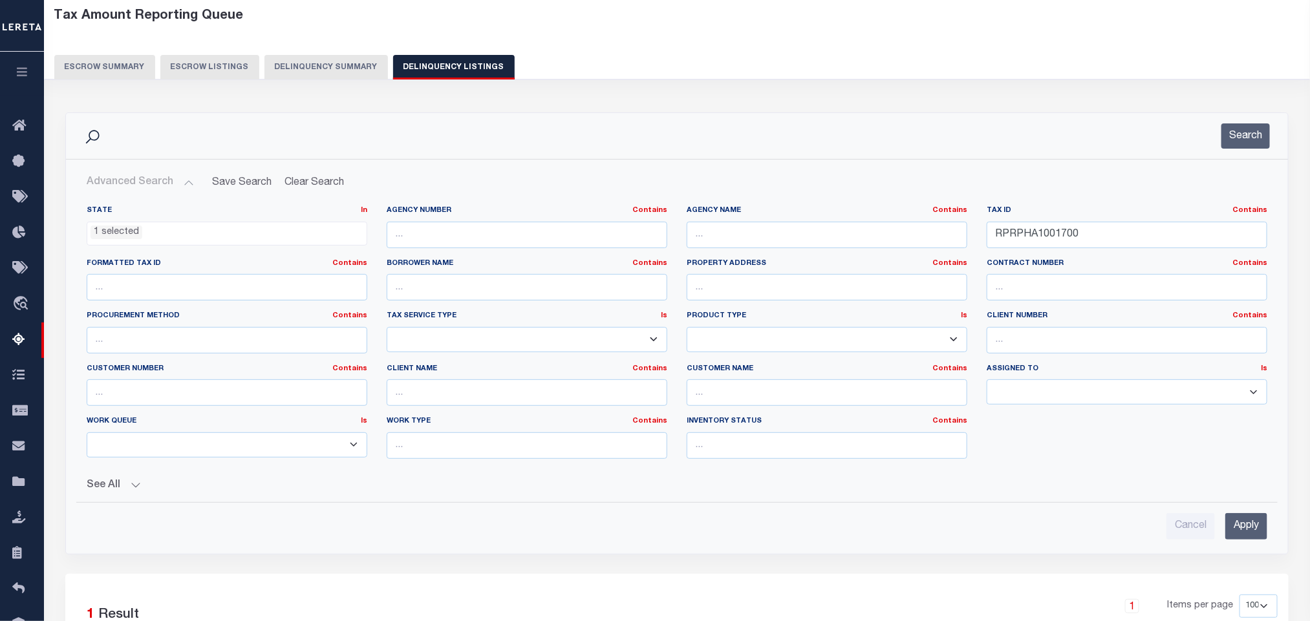
click at [1123, 250] on div "Tax ID Contains Contains Is RPRPHA1001700" at bounding box center [1127, 232] width 300 height 53
click at [1110, 241] on input "RPRPHA1001700" at bounding box center [1127, 235] width 281 height 27
paste input "20023"
type input "RPRPHA2002300"
click at [1245, 528] on input "Apply" at bounding box center [1246, 526] width 42 height 27
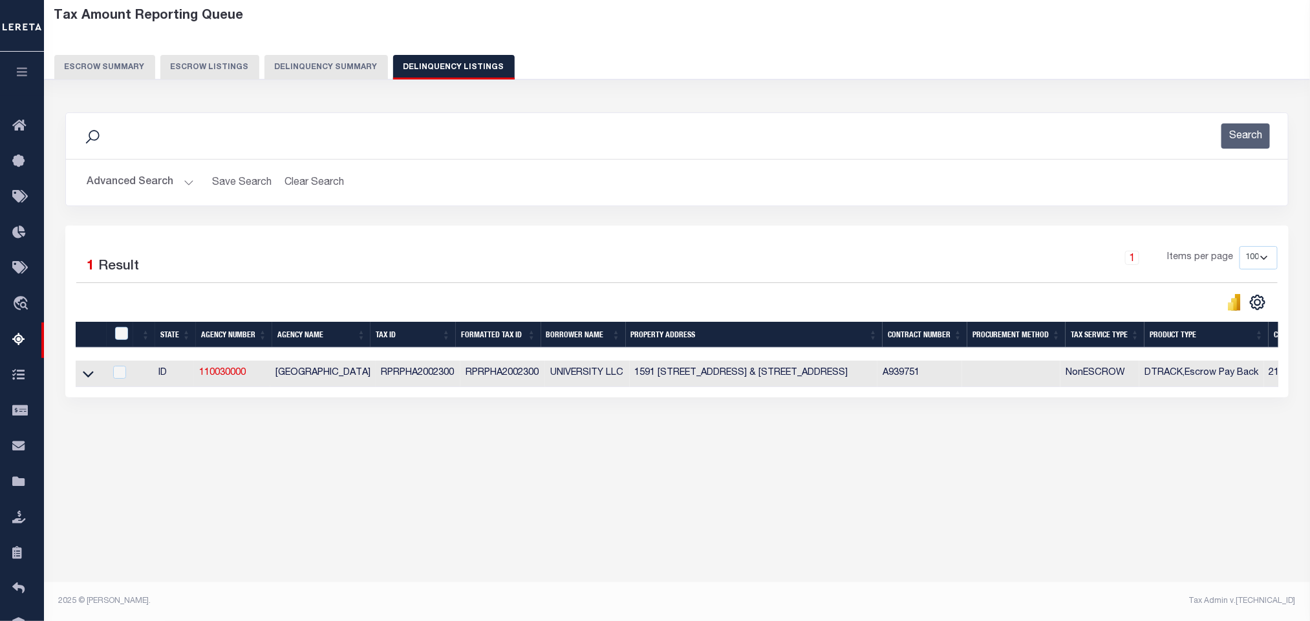
click at [140, 185] on button "Advanced Search" at bounding box center [140, 182] width 107 height 25
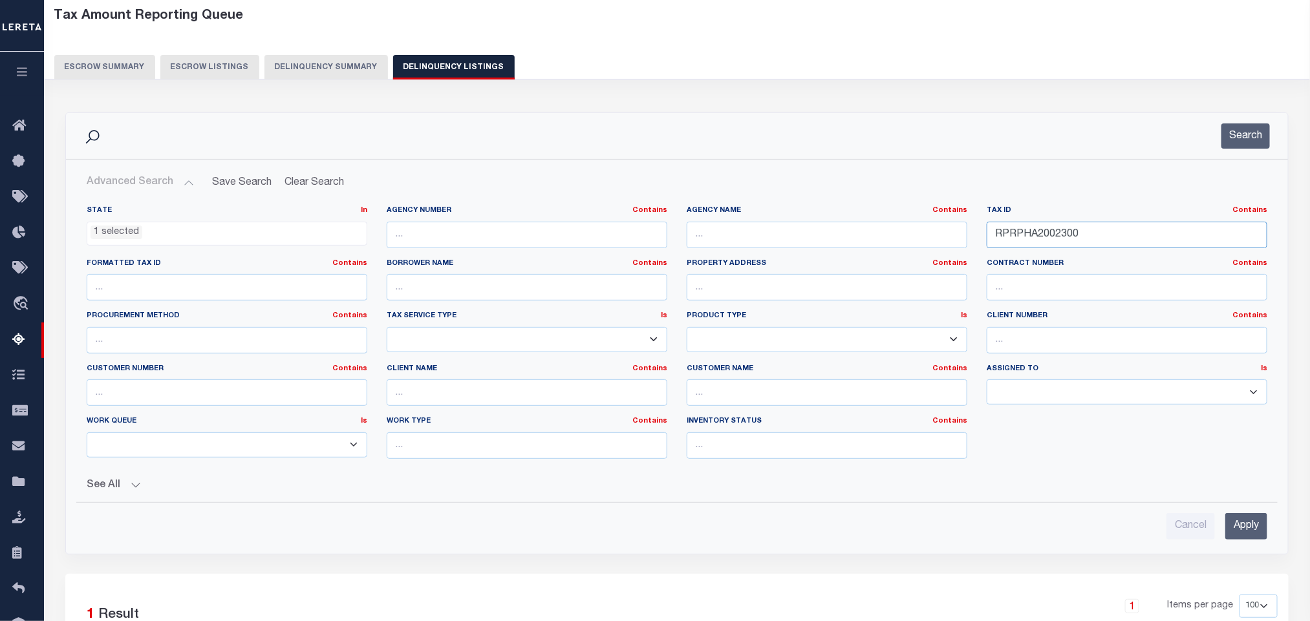
click at [1123, 245] on input "RPRPHA2002300" at bounding box center [1127, 235] width 281 height 27
click at [1236, 537] on input "Apply" at bounding box center [1246, 526] width 42 height 27
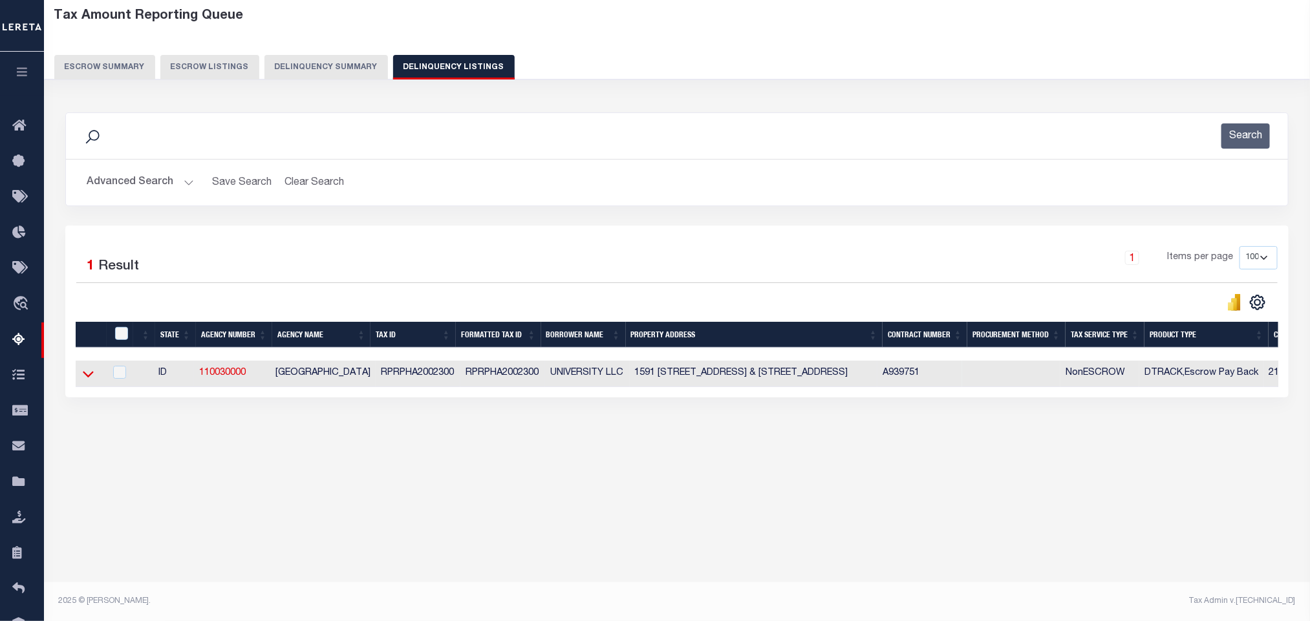
click at [86, 378] on icon at bounding box center [88, 375] width 11 height 6
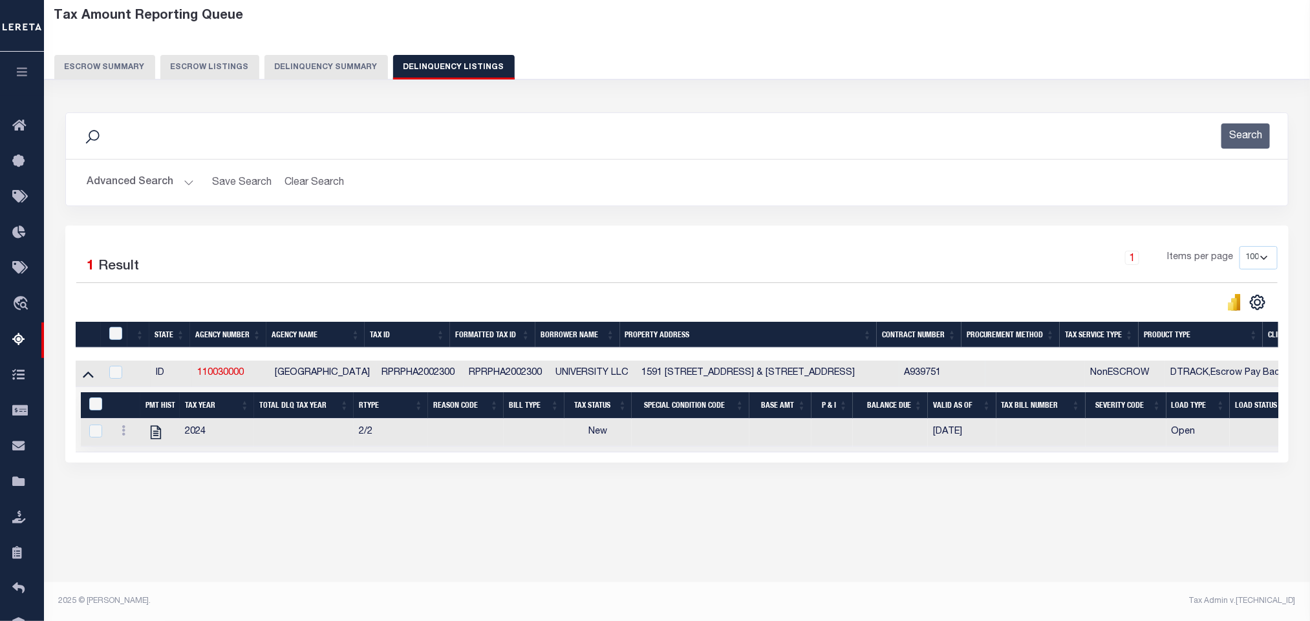
click at [380, 540] on div "Tax Amount Reporting Queue Escrow Summary Escrow Listings In" at bounding box center [677, 271] width 1258 height 540
click at [156, 441] on icon "" at bounding box center [155, 432] width 17 height 17
checkbox input "true"
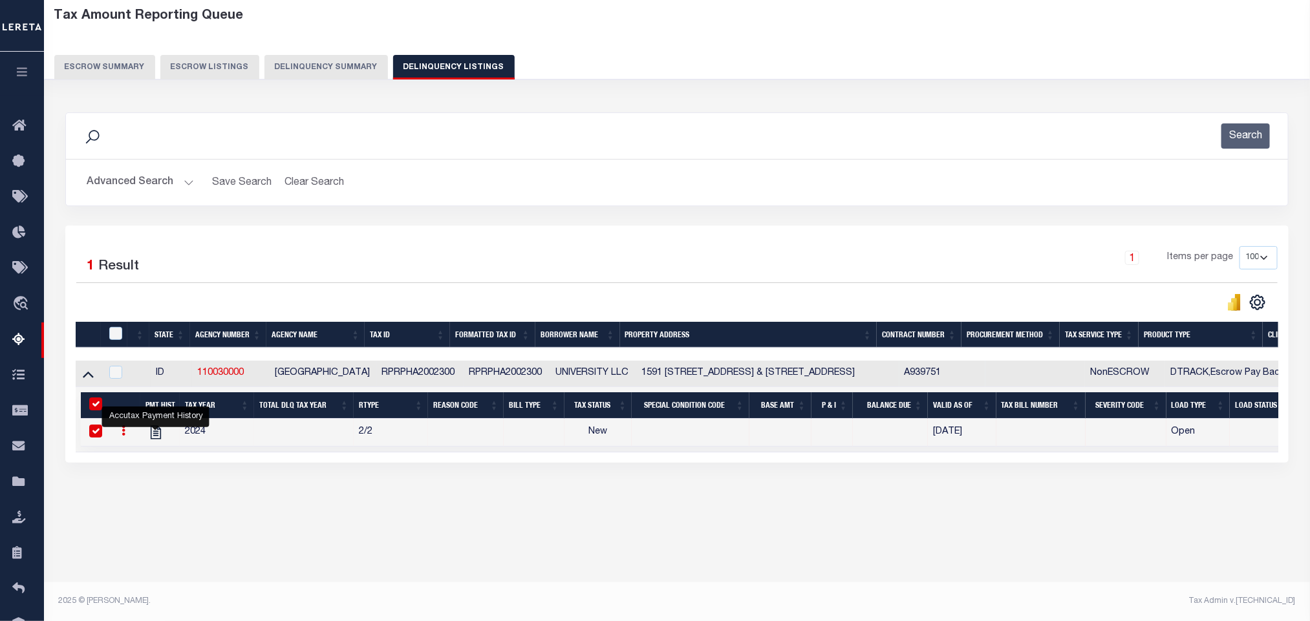
click at [133, 181] on button "Advanced Search" at bounding box center [140, 182] width 107 height 25
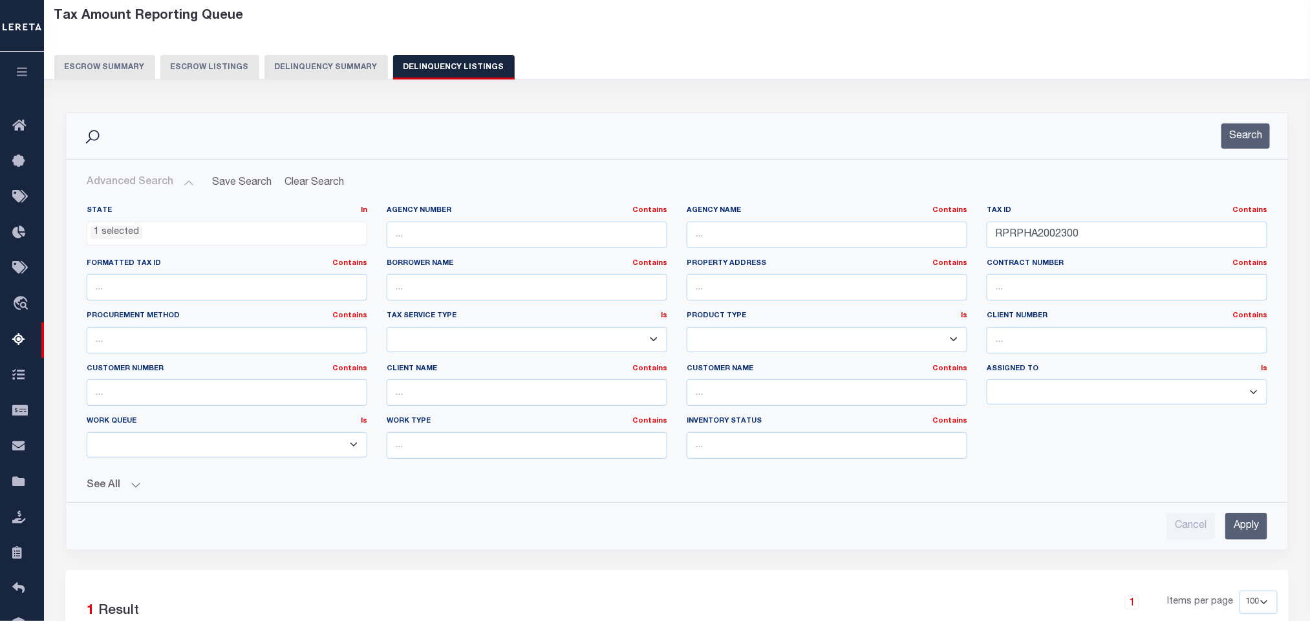
click at [142, 242] on span "1 selected" at bounding box center [227, 234] width 281 height 25
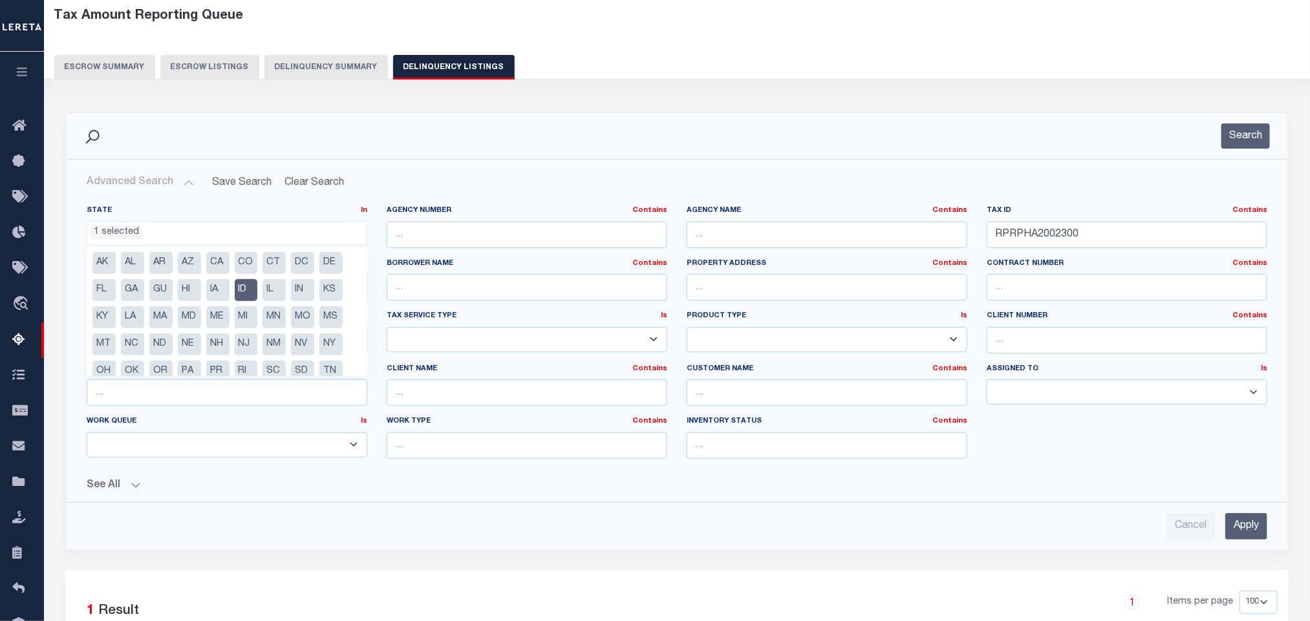
click at [250, 285] on li "ID" at bounding box center [246, 290] width 23 height 22
click at [105, 340] on li "MT" at bounding box center [103, 345] width 23 height 22
select select "MT"
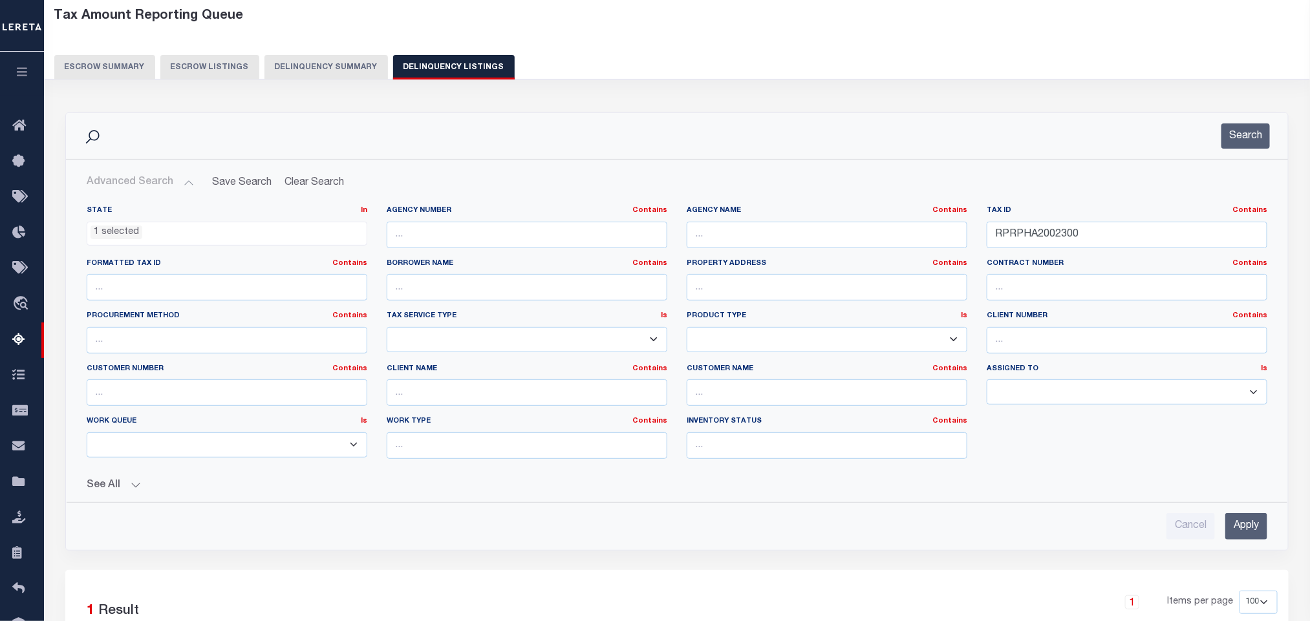
click at [372, 482] on div "See All" at bounding box center [677, 480] width 1181 height 23
click at [1104, 237] on input "RPRPHA2002300" at bounding box center [1127, 235] width 281 height 27
paste input "A37466"
type input "A37466"
click at [1255, 535] on input "Apply" at bounding box center [1246, 526] width 42 height 27
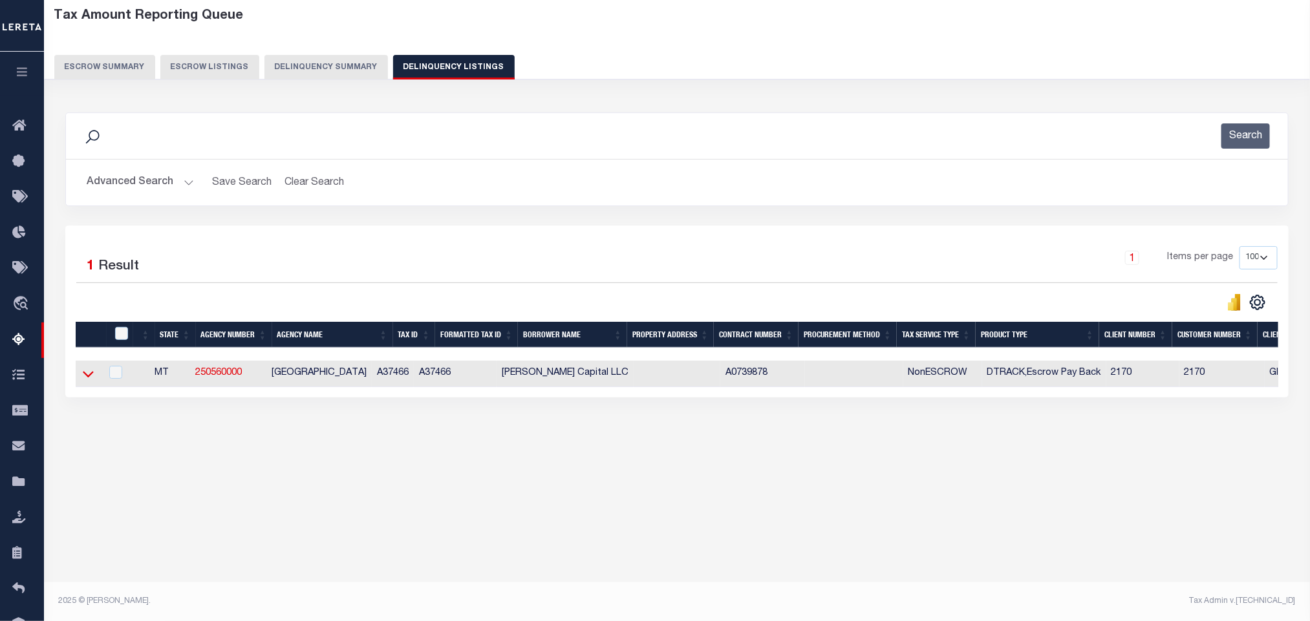
click at [88, 379] on icon at bounding box center [88, 374] width 11 height 14
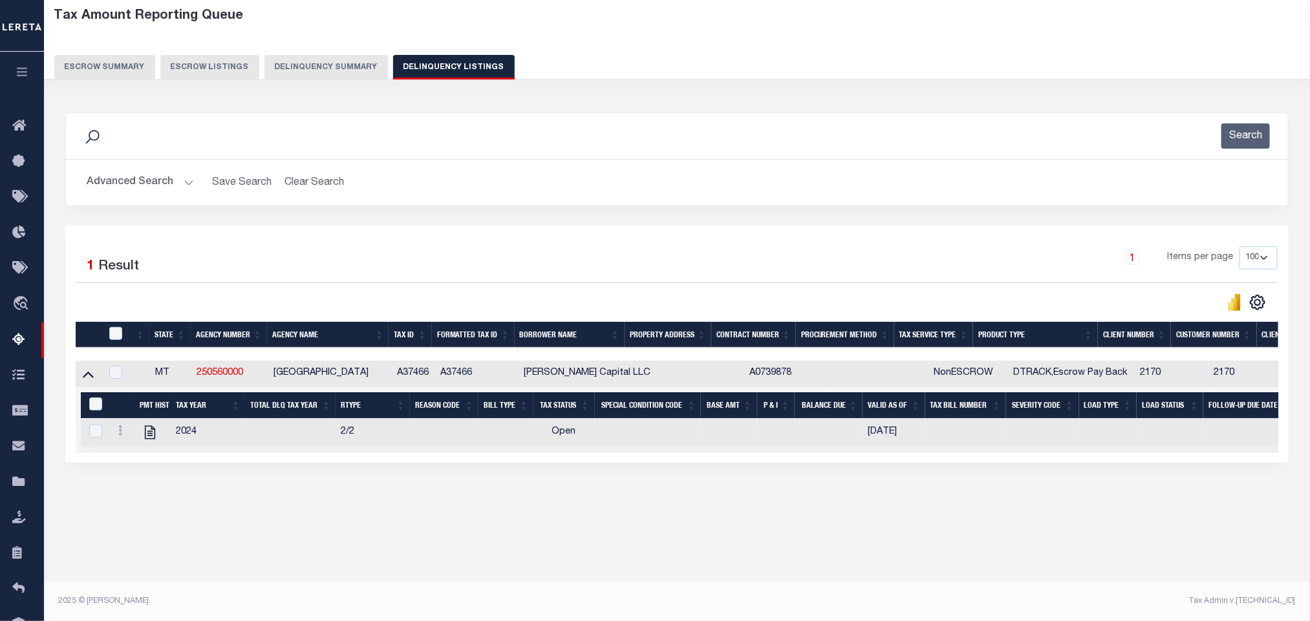
click at [342, 540] on div "Tax Amount Reporting Queue Escrow Summary Escrow Listings In" at bounding box center [677, 271] width 1258 height 540
click at [152, 441] on icon "" at bounding box center [150, 432] width 17 height 17
checkbox input "true"
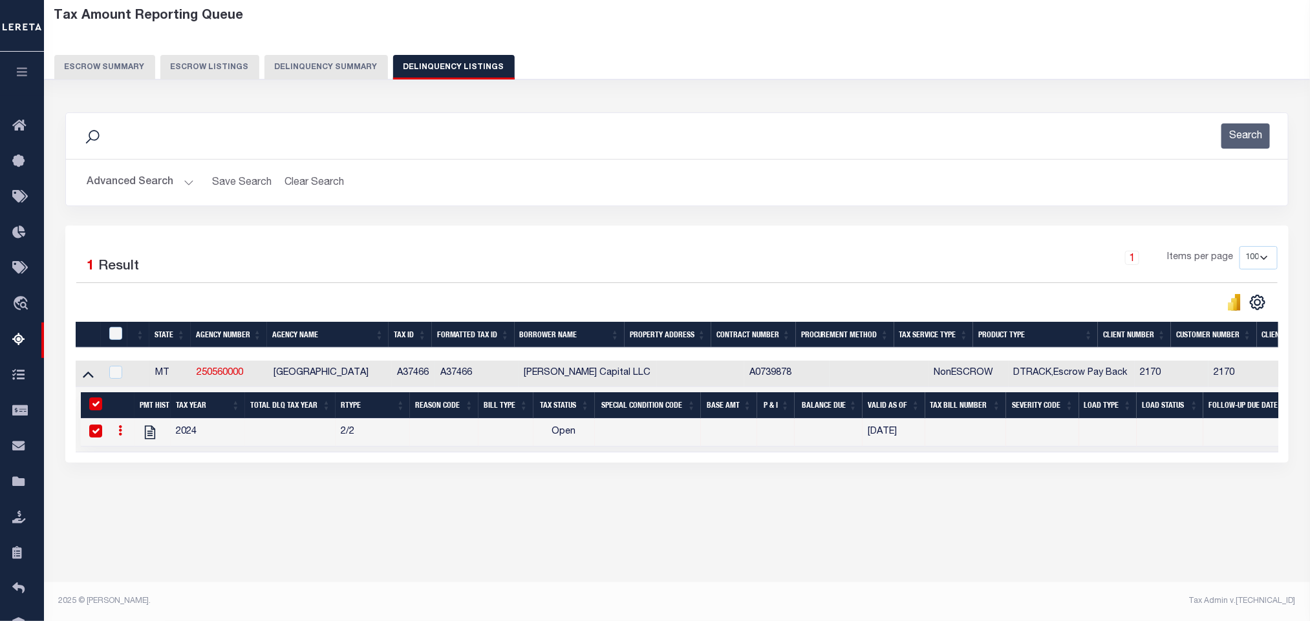
click at [121, 162] on div "Advanced Search Save Search Clear Search tblassign_wrapper_dynamictable_____Def…" at bounding box center [677, 183] width 1222 height 46
click at [123, 175] on button "Advanced Search" at bounding box center [140, 182] width 107 height 25
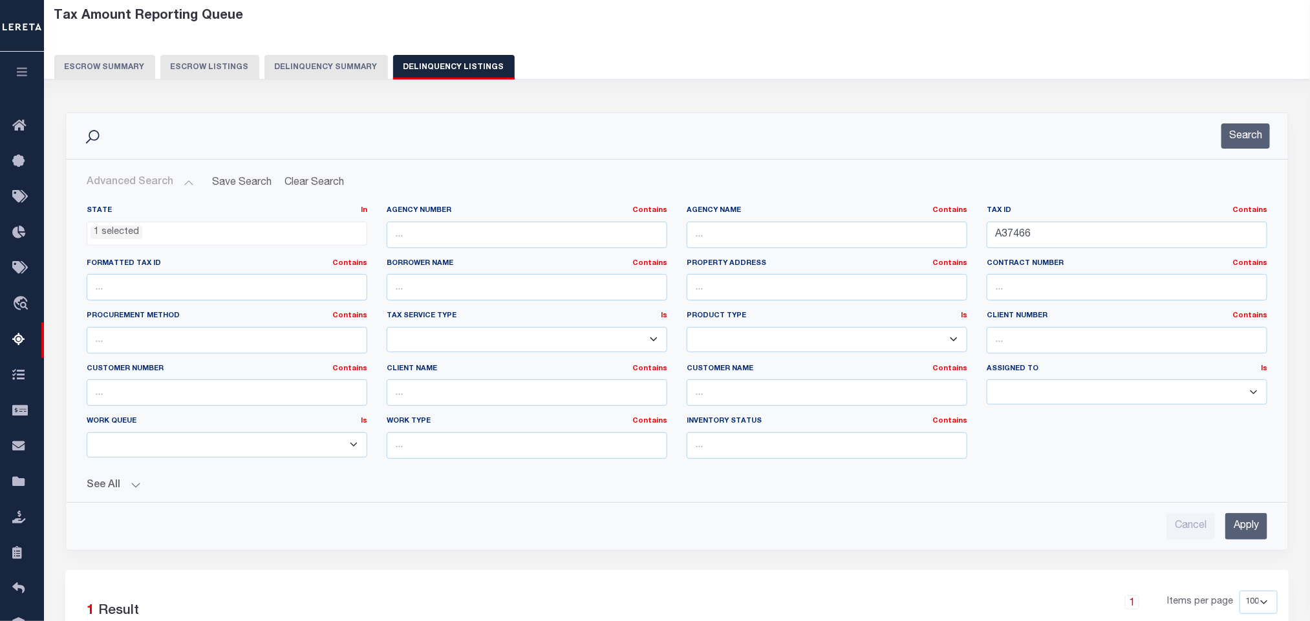
click at [138, 226] on ul "1 selected" at bounding box center [226, 230] width 279 height 17
click at [1065, 241] on input "A37466" at bounding box center [1127, 235] width 281 height 27
paste input "42427712"
type input "424277126"
click at [1256, 533] on input "Apply" at bounding box center [1246, 526] width 42 height 27
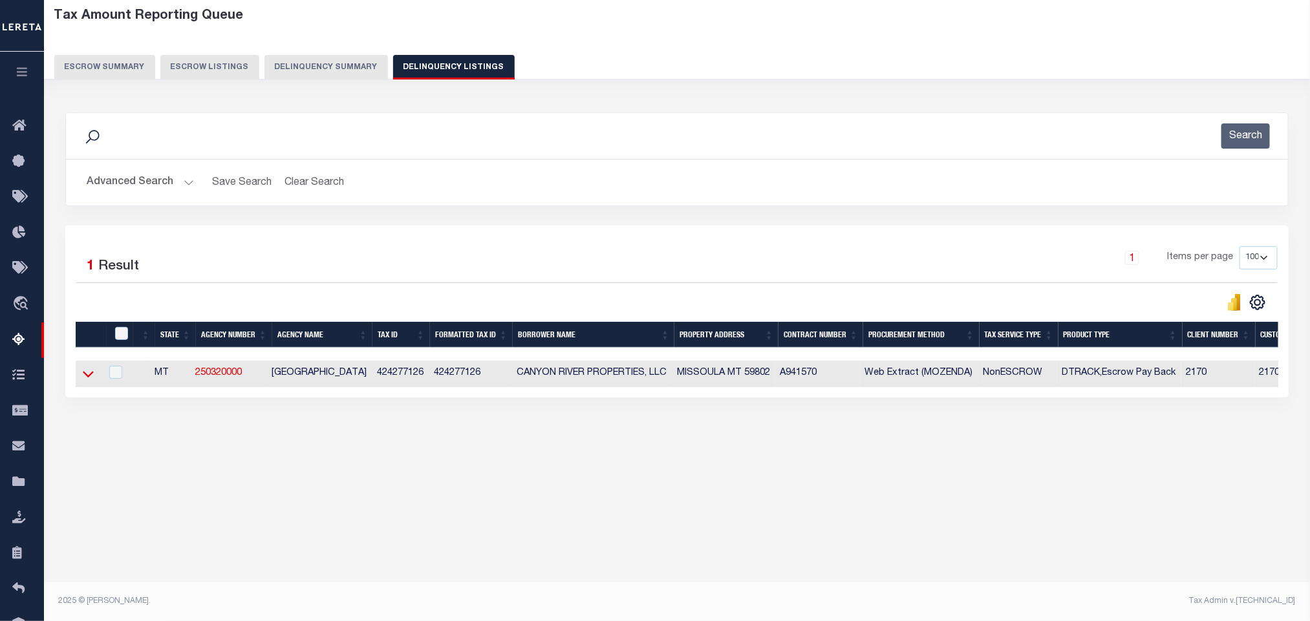
click at [87, 381] on icon at bounding box center [88, 374] width 11 height 14
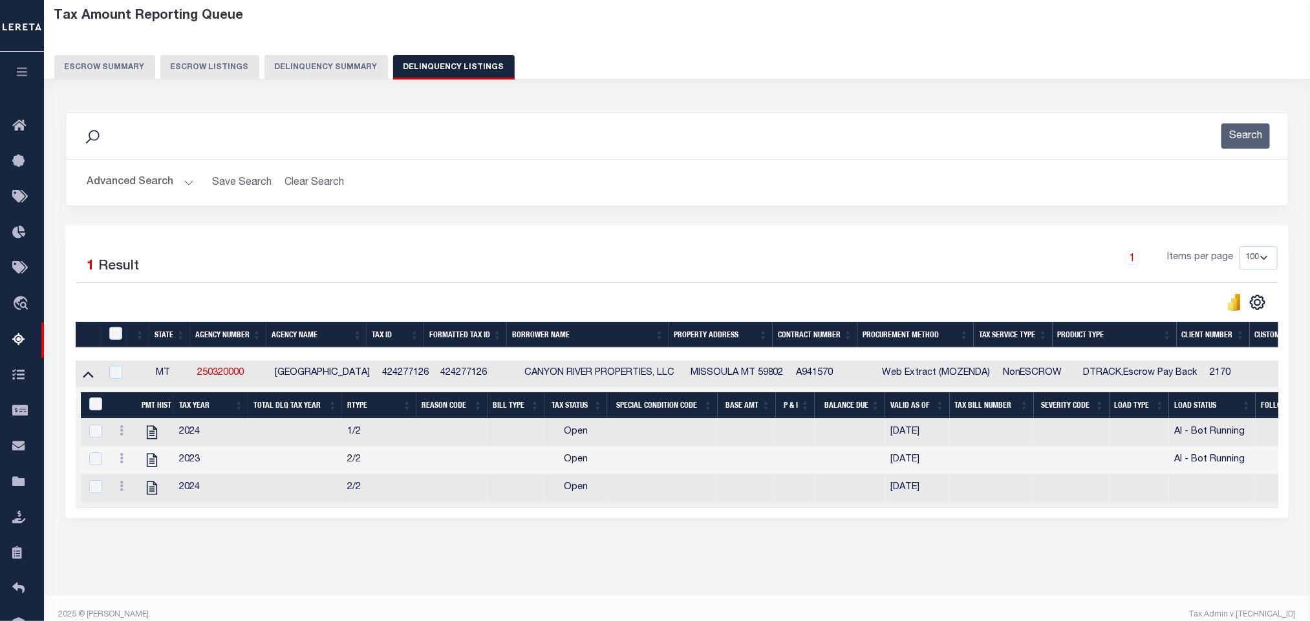
click at [454, 574] on div "Tax Amount Reporting Queue Escrow Summary Escrow Listings In" at bounding box center [677, 298] width 1258 height 595
click at [158, 497] on icon "" at bounding box center [152, 488] width 17 height 17
checkbox input "false"
checkbox input "true"
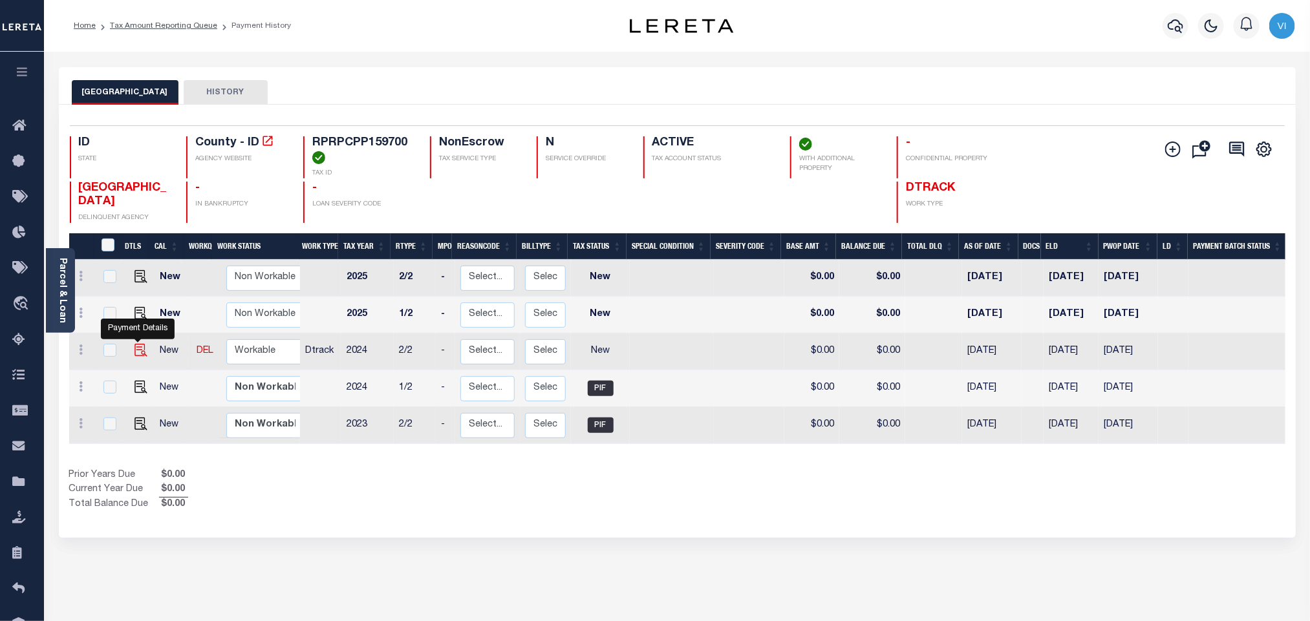
click at [140, 353] on img "" at bounding box center [140, 350] width 13 height 13
checkbox input "true"
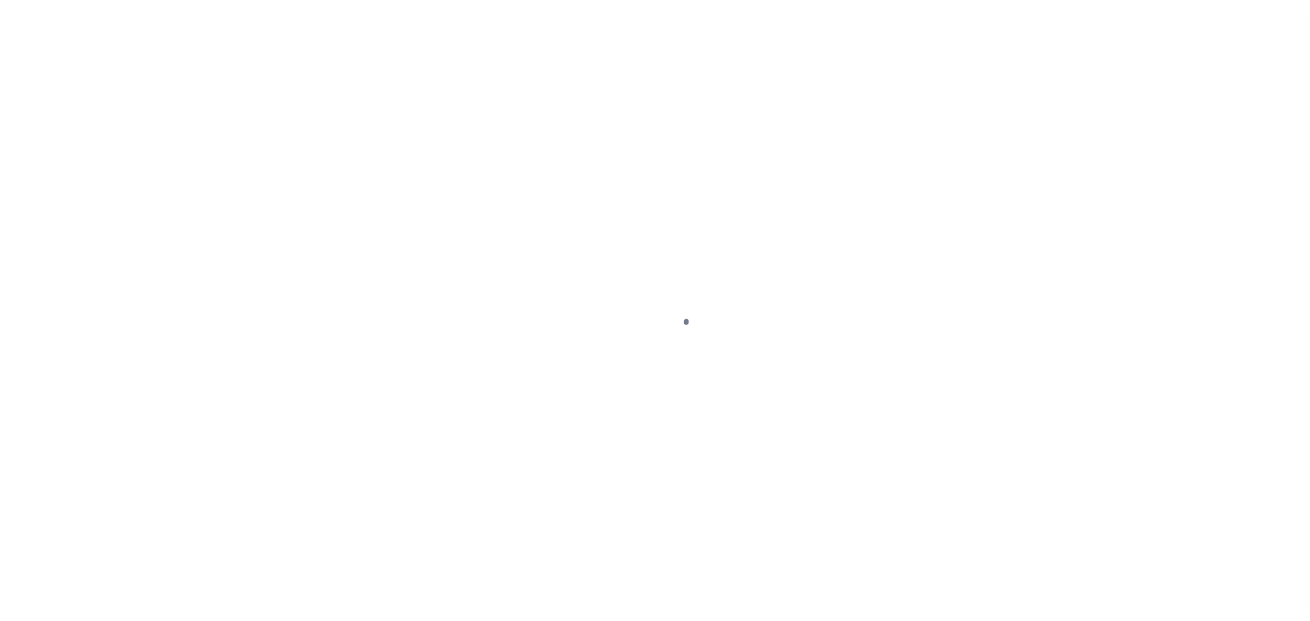
checkbox input "false"
checkbox input "true"
type input "[DATE]"
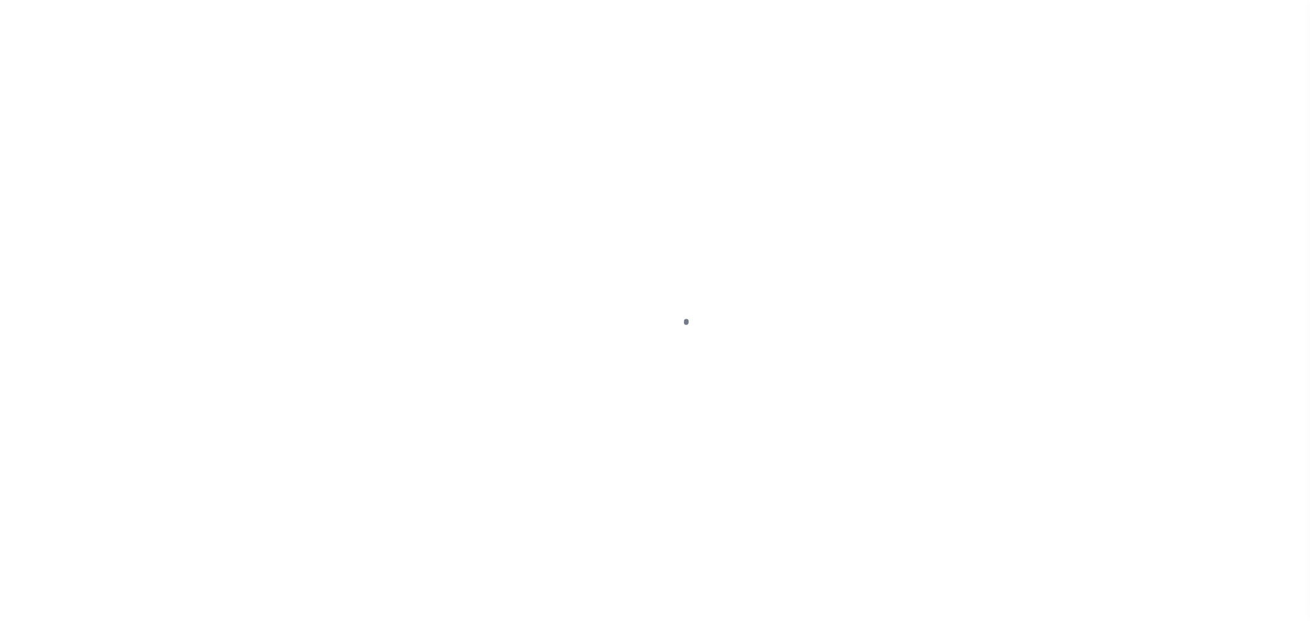
select select "NW2"
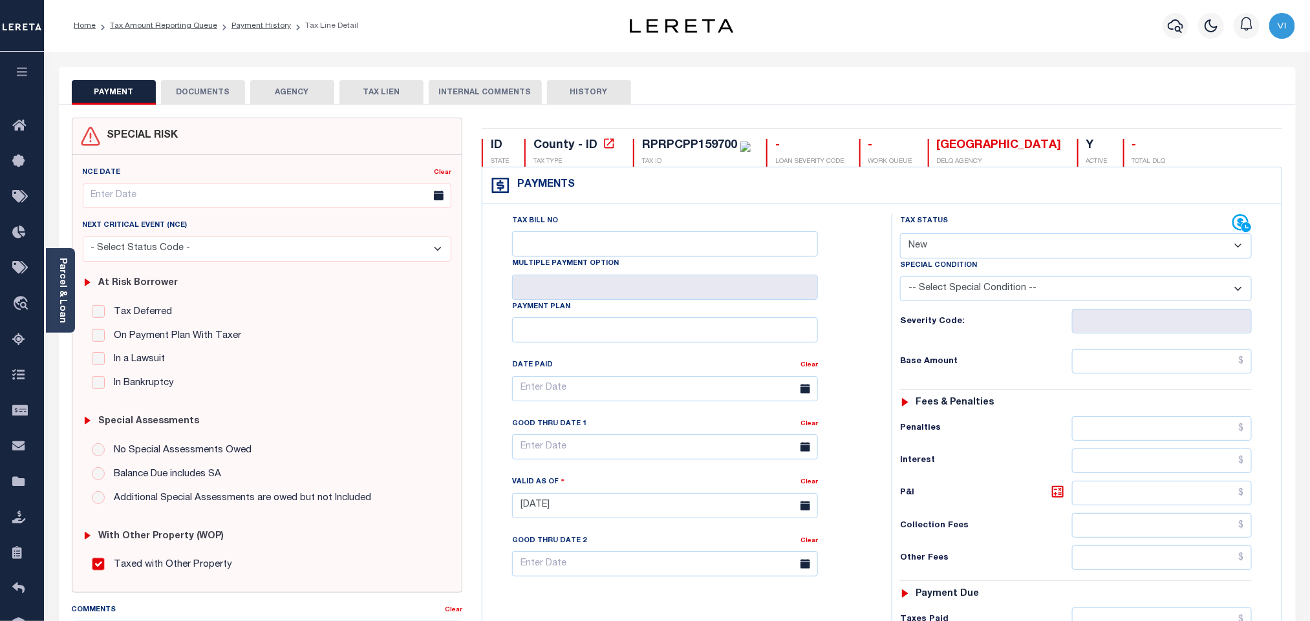
click at [198, 98] on button "DOCUMENTS" at bounding box center [203, 92] width 84 height 25
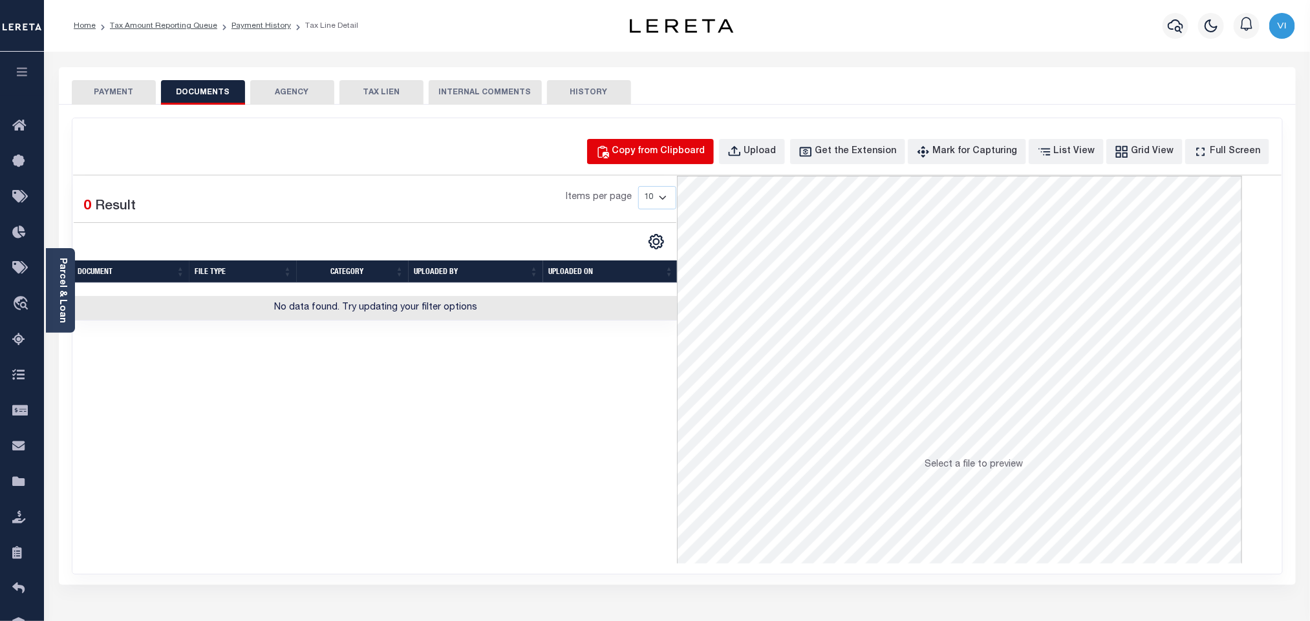
click at [691, 157] on div "Copy from Clipboard" at bounding box center [658, 152] width 93 height 14
select select "POP"
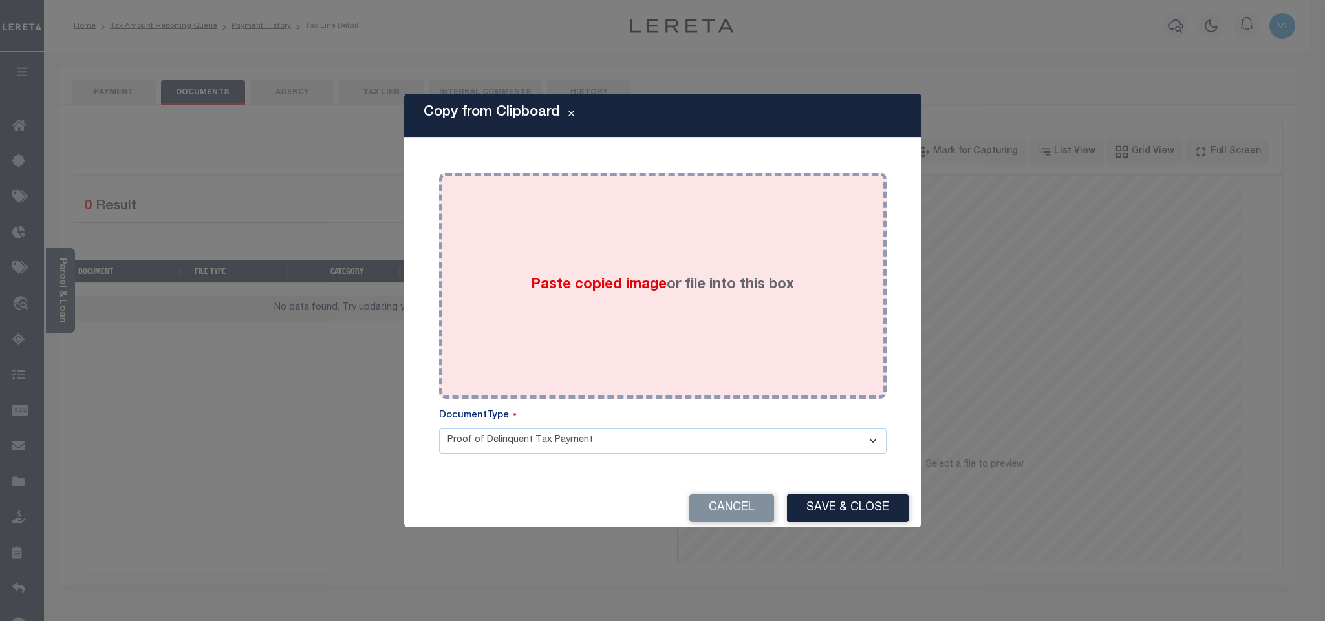
click at [592, 279] on span "Paste copied image" at bounding box center [599, 285] width 136 height 14
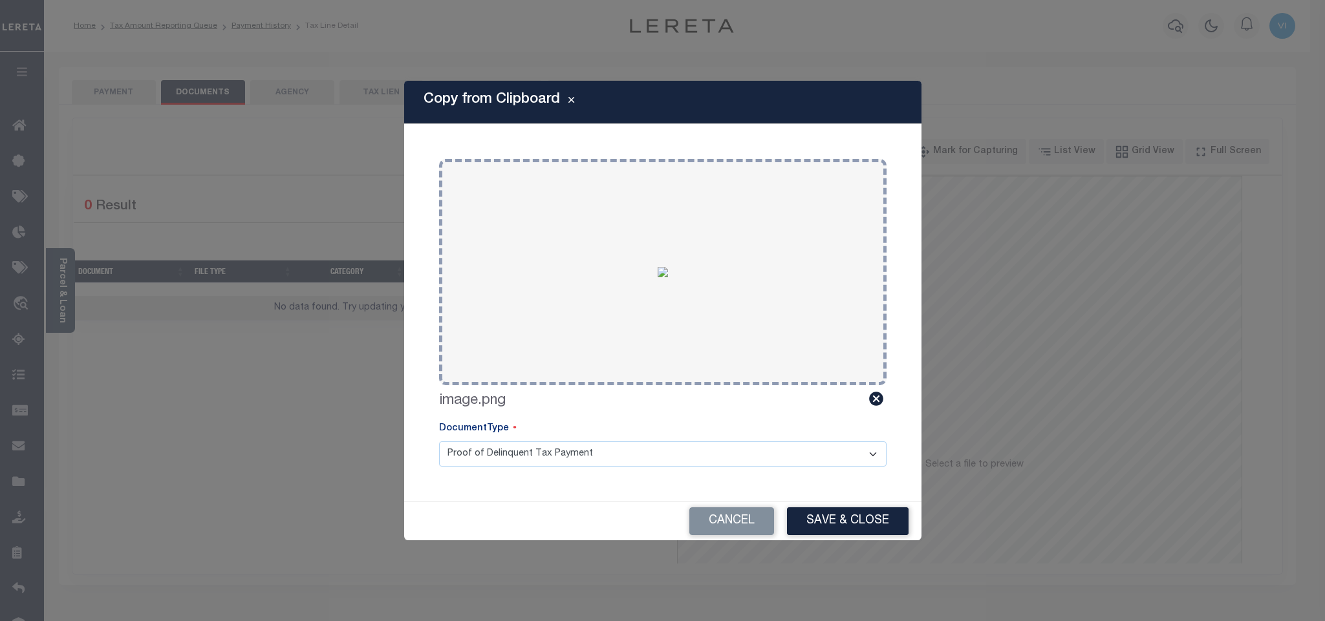
click at [580, 454] on select "Proof of Delinquent Tax Payment" at bounding box center [662, 454] width 447 height 25
click at [439, 442] on select "Proof of Delinquent Tax Payment" at bounding box center [662, 454] width 447 height 25
click at [815, 517] on button "Save & Close" at bounding box center [848, 522] width 122 height 28
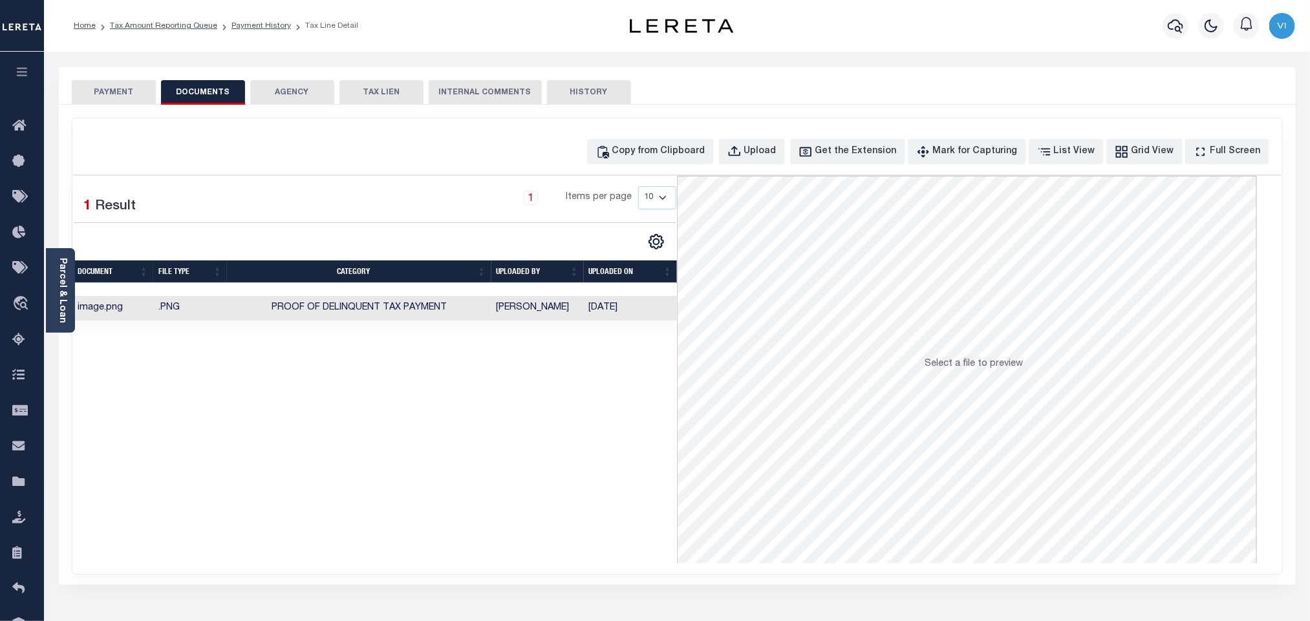
click at [107, 94] on button "PAYMENT" at bounding box center [114, 92] width 84 height 25
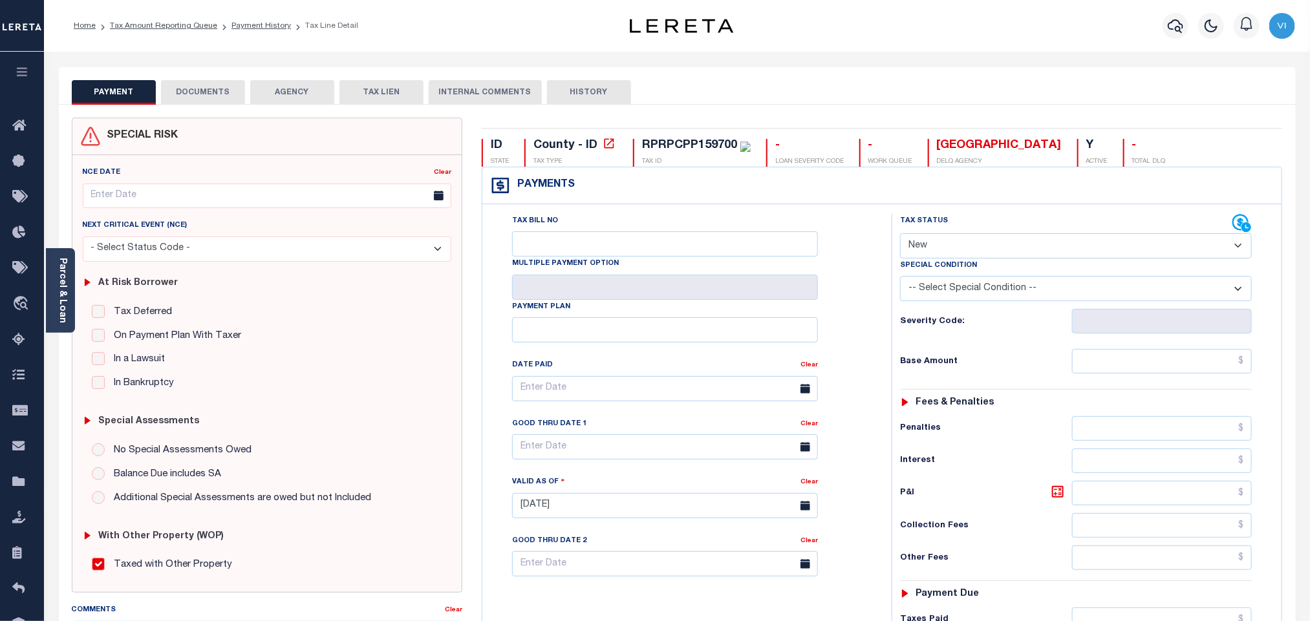
click at [994, 249] on select "- Select Status Code - Open Due/Unpaid Paid Incomplete No Tax Due Internal Refu…" at bounding box center [1076, 245] width 352 height 25
select select "NTX"
click at [900, 235] on select "- Select Status Code - Open Due/Unpaid Paid Incomplete No Tax Due Internal Refu…" at bounding box center [1076, 245] width 352 height 25
type input "[DATE]"
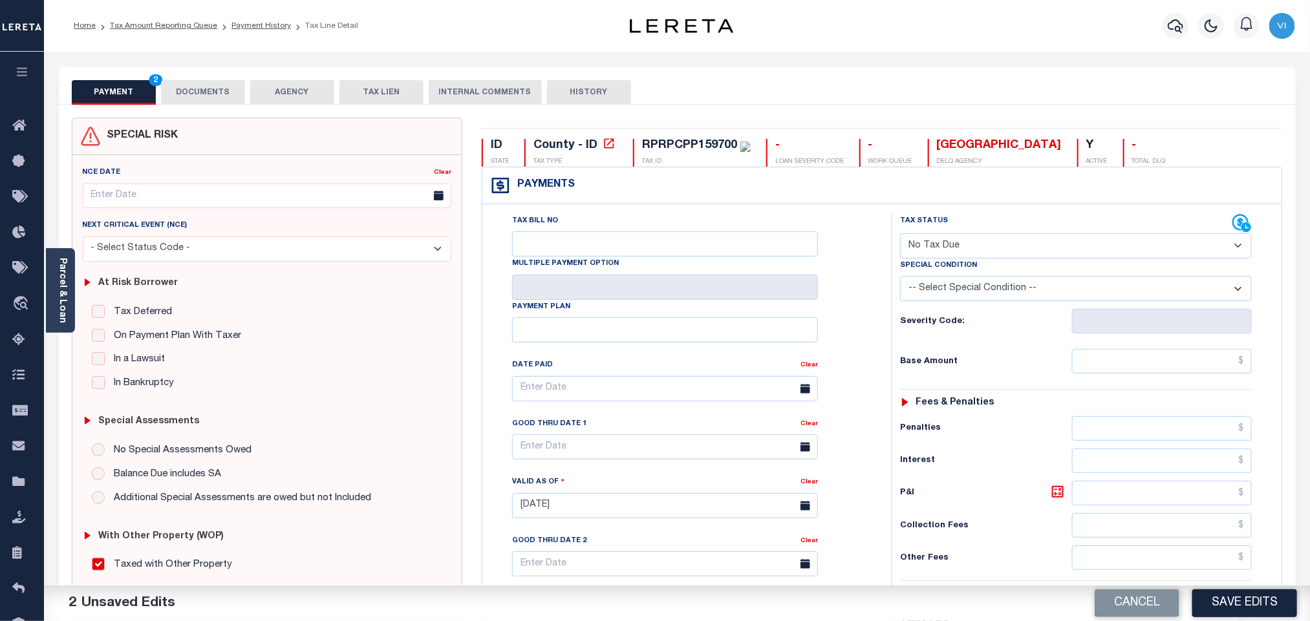
click at [967, 295] on select "-- Select Special Condition -- 3RD PARTY TAX LIEN AGENCY TAX LIEN (A.K.A Inside…" at bounding box center [1076, 288] width 352 height 25
select select "7"
click at [900, 279] on select "-- Select Special Condition -- 3RD PARTY TAX LIEN AGENCY TAX LIEN (A.K.A Inside…" at bounding box center [1076, 288] width 352 height 25
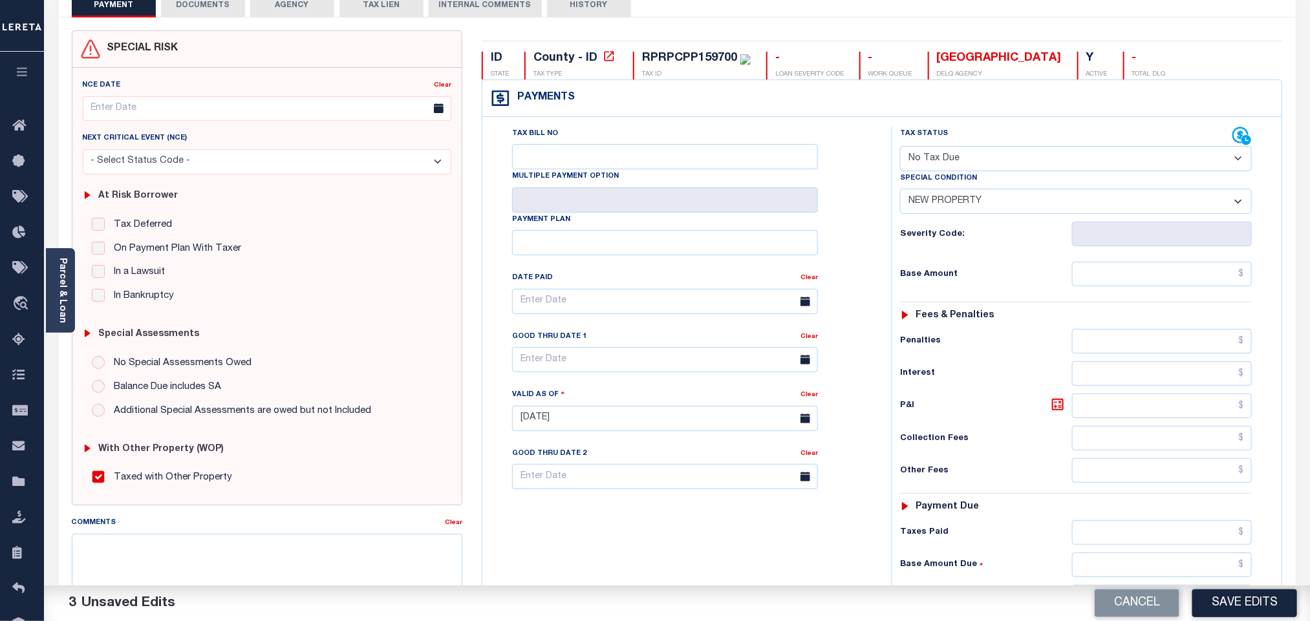
scroll to position [336, 0]
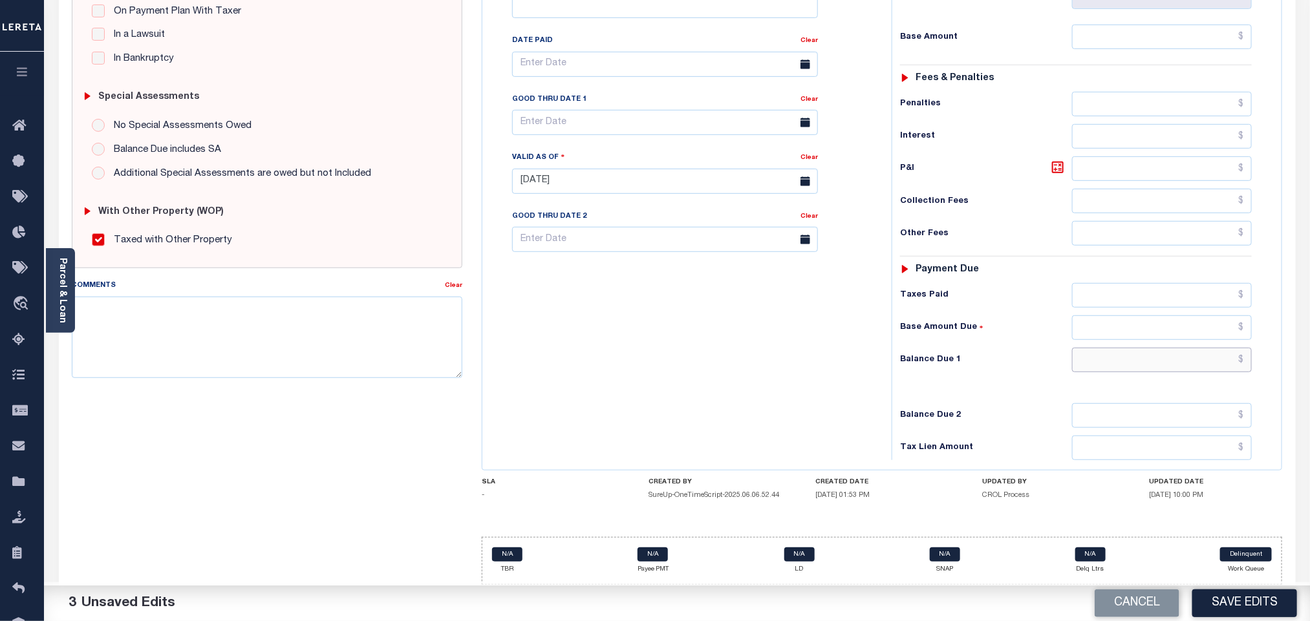
click at [1121, 361] on input "text" at bounding box center [1162, 360] width 180 height 25
type input "$0.00"
click at [1223, 611] on button "Save Edits" at bounding box center [1244, 604] width 105 height 28
checkbox input "false"
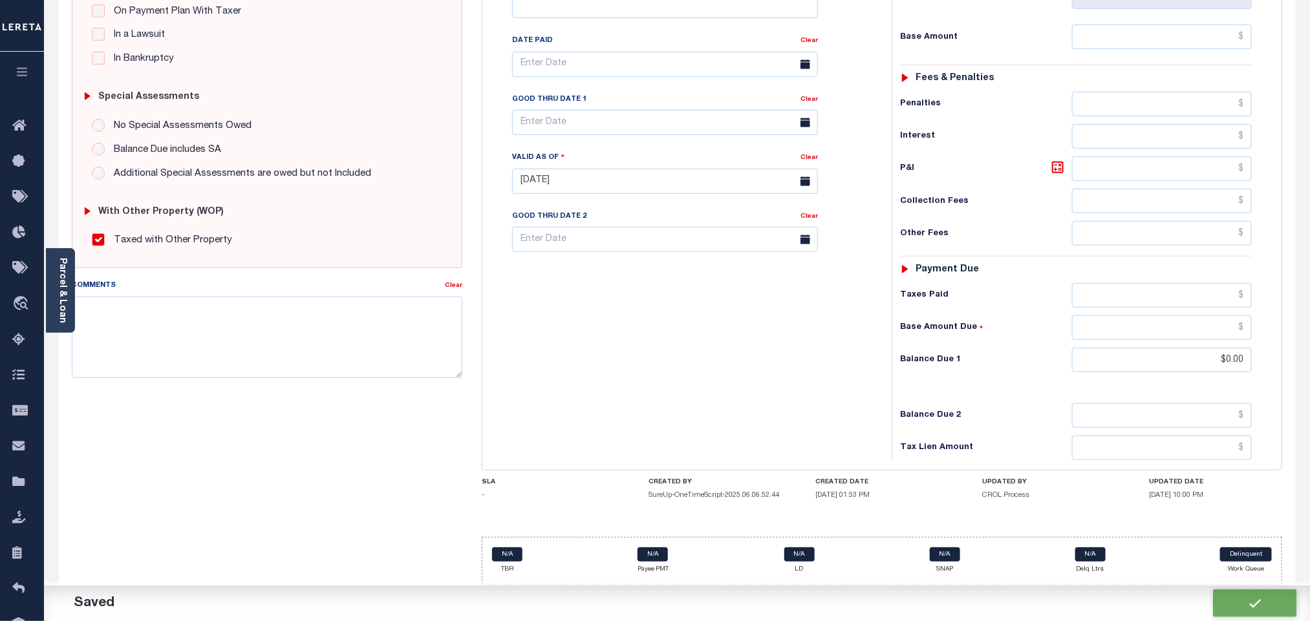
checkbox input "false"
type input "$0"
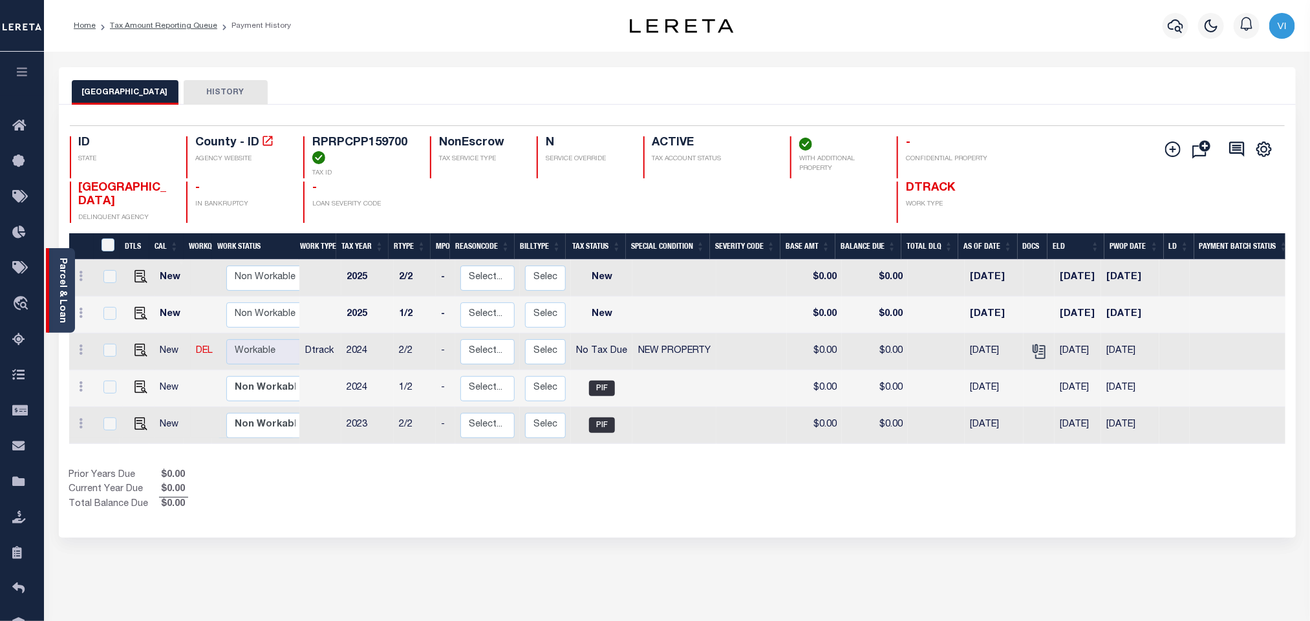
click at [67, 299] on link "Parcel & Loan" at bounding box center [62, 290] width 9 height 65
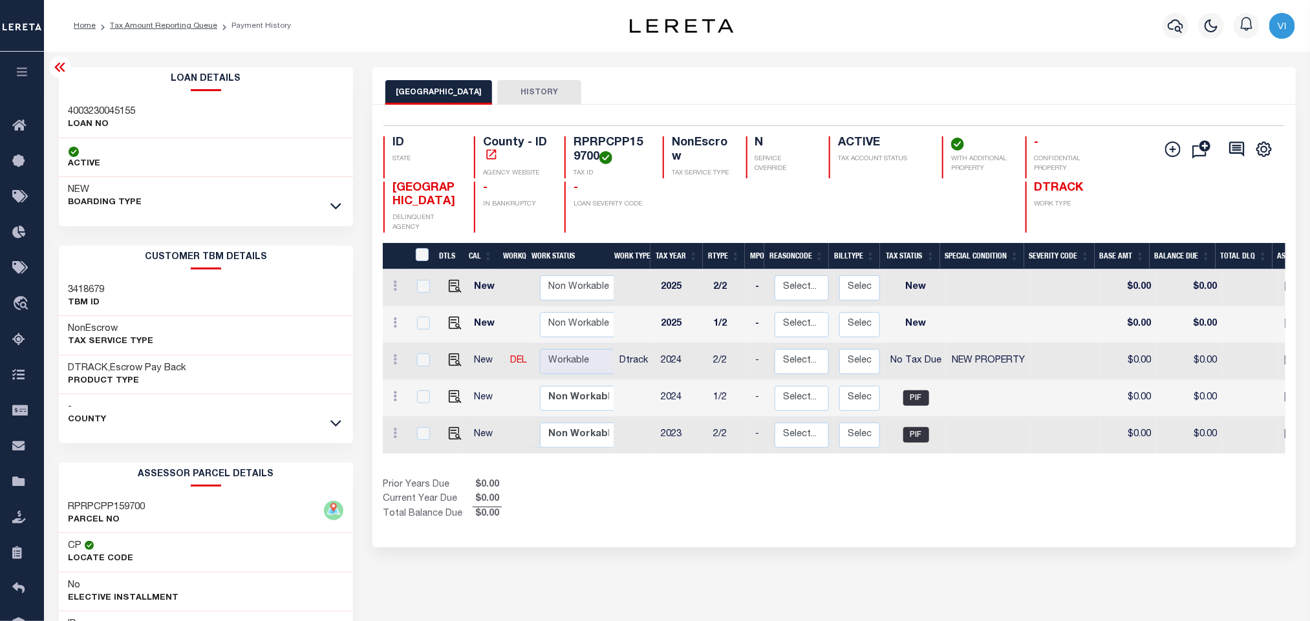
click at [51, 109] on div "Loan Details 4003230045155 LOAN NO" at bounding box center [206, 432] width 314 height 730
copy h3 "4003230045155"
click at [599, 148] on h4 "RPRPCPP159700" at bounding box center [610, 150] width 74 height 28
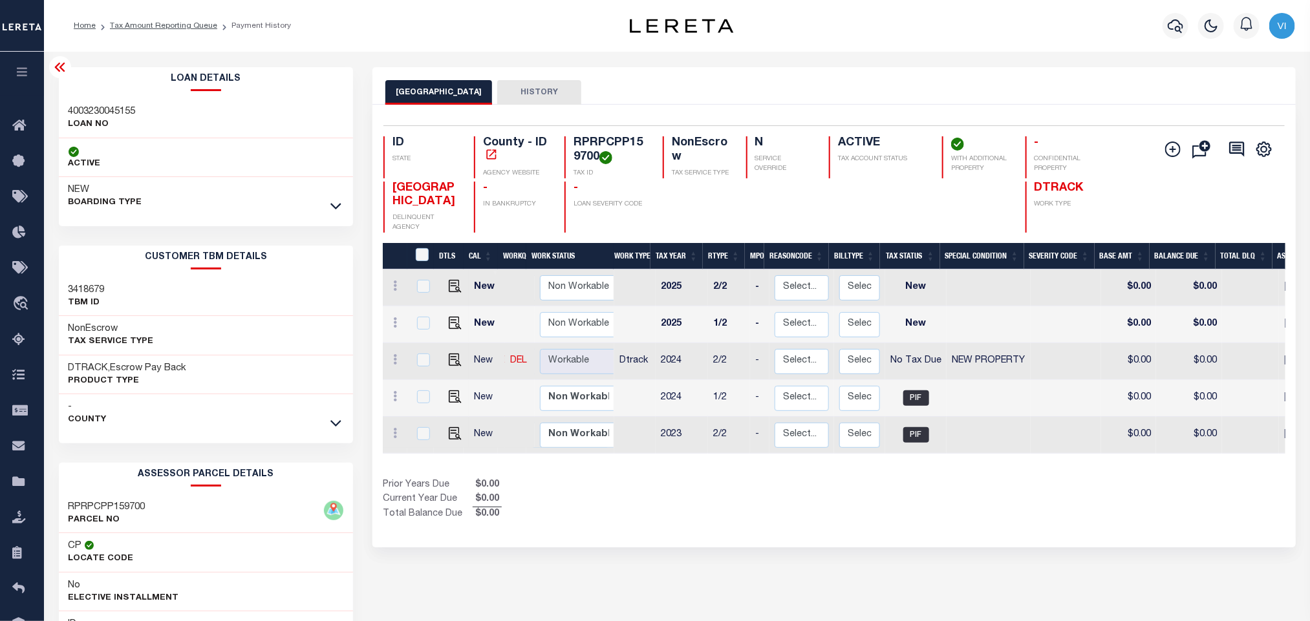
copy h4 "RPRPCPP159700"
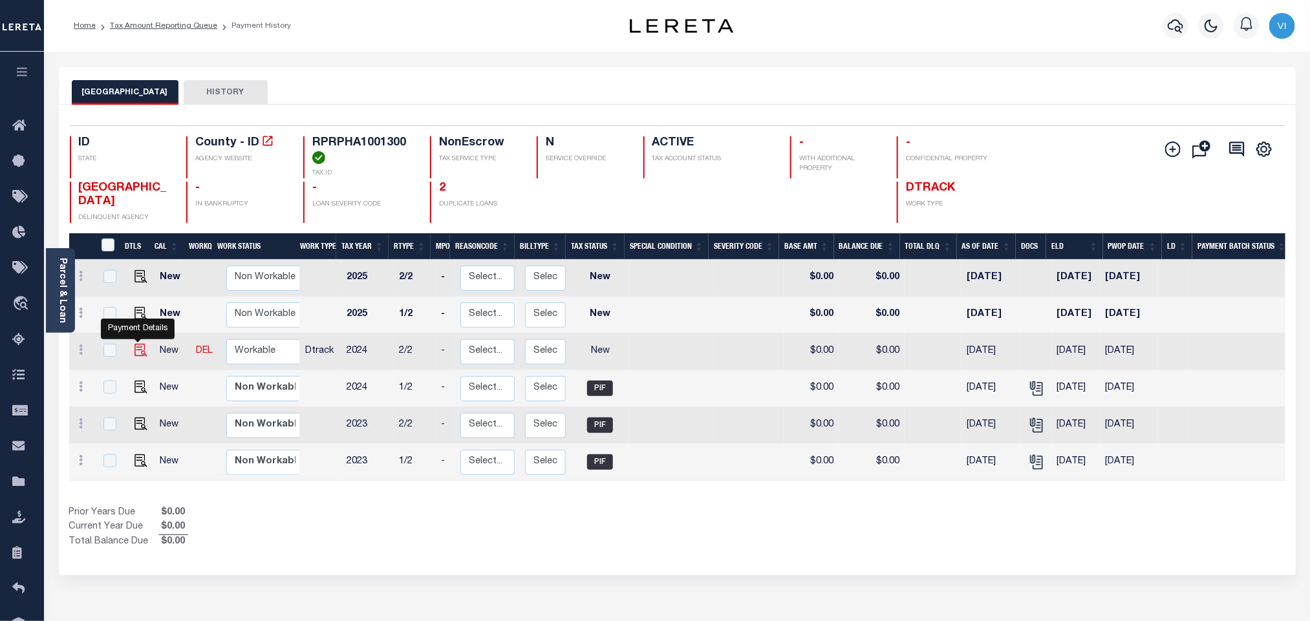
click at [140, 356] on img "" at bounding box center [140, 350] width 13 height 13
checkbox input "true"
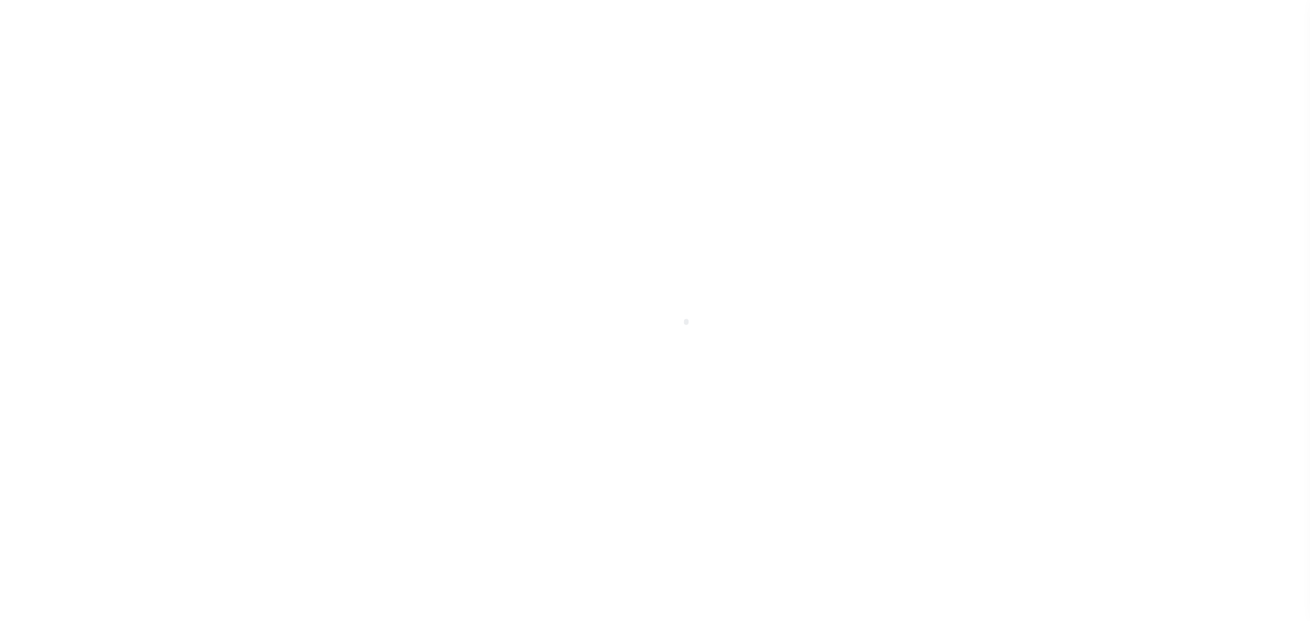
select select "NW2"
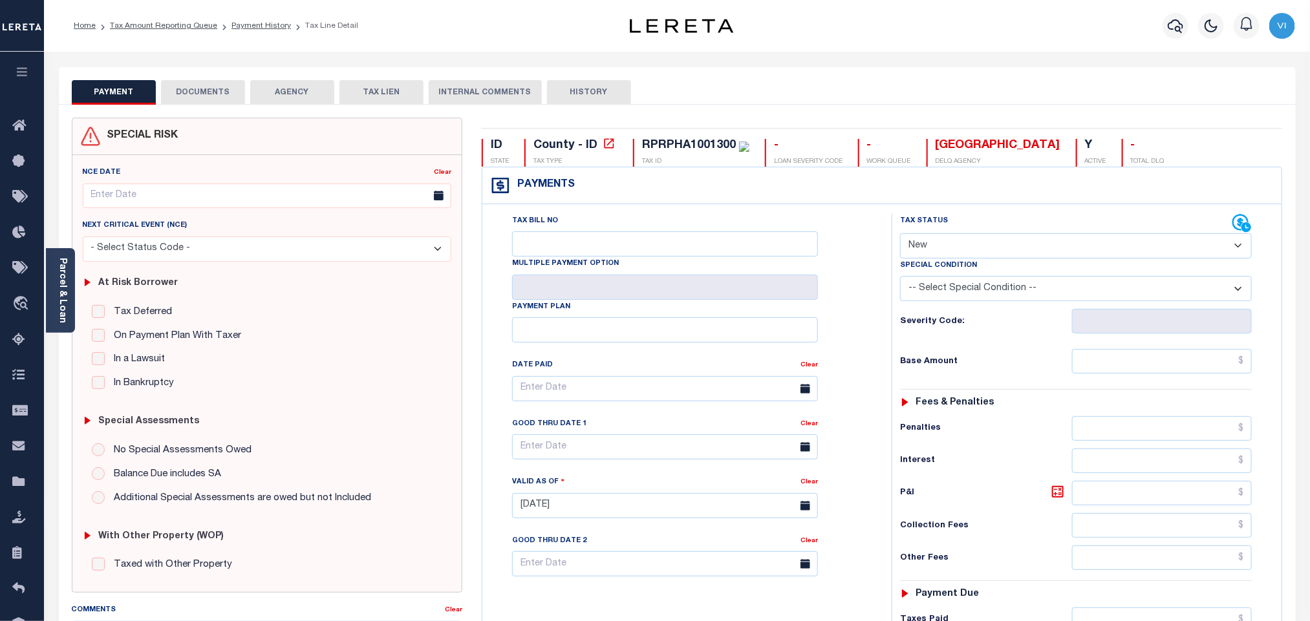
click at [646, 144] on div "RPRPHA1001300" at bounding box center [689, 146] width 94 height 12
copy div "RPRPHA1001300"
click at [229, 97] on button "DOCUMENTS" at bounding box center [203, 92] width 84 height 25
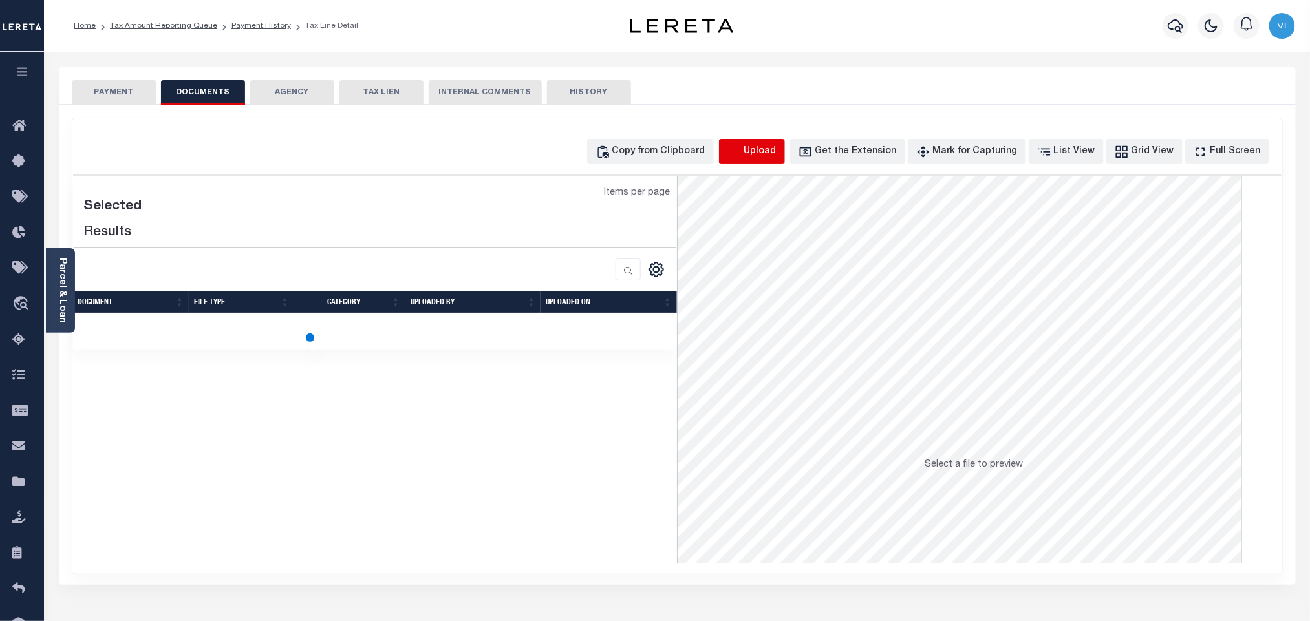
click at [742, 157] on icon "button" at bounding box center [734, 152] width 14 height 14
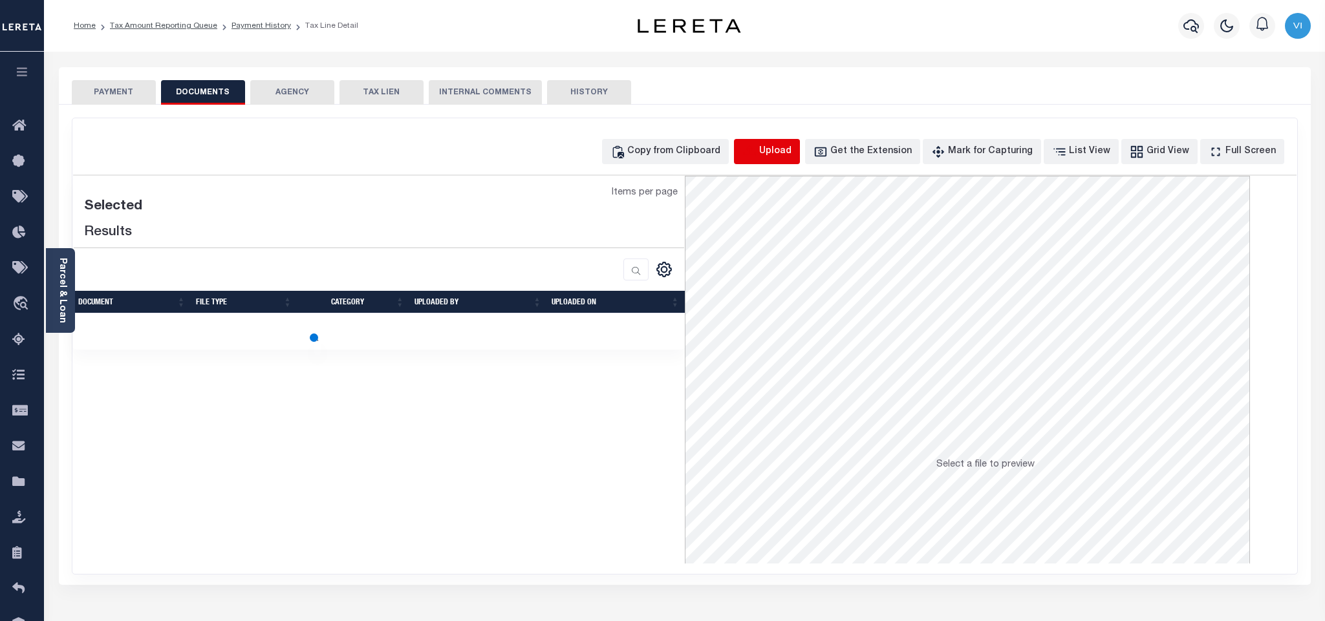
select select "POP"
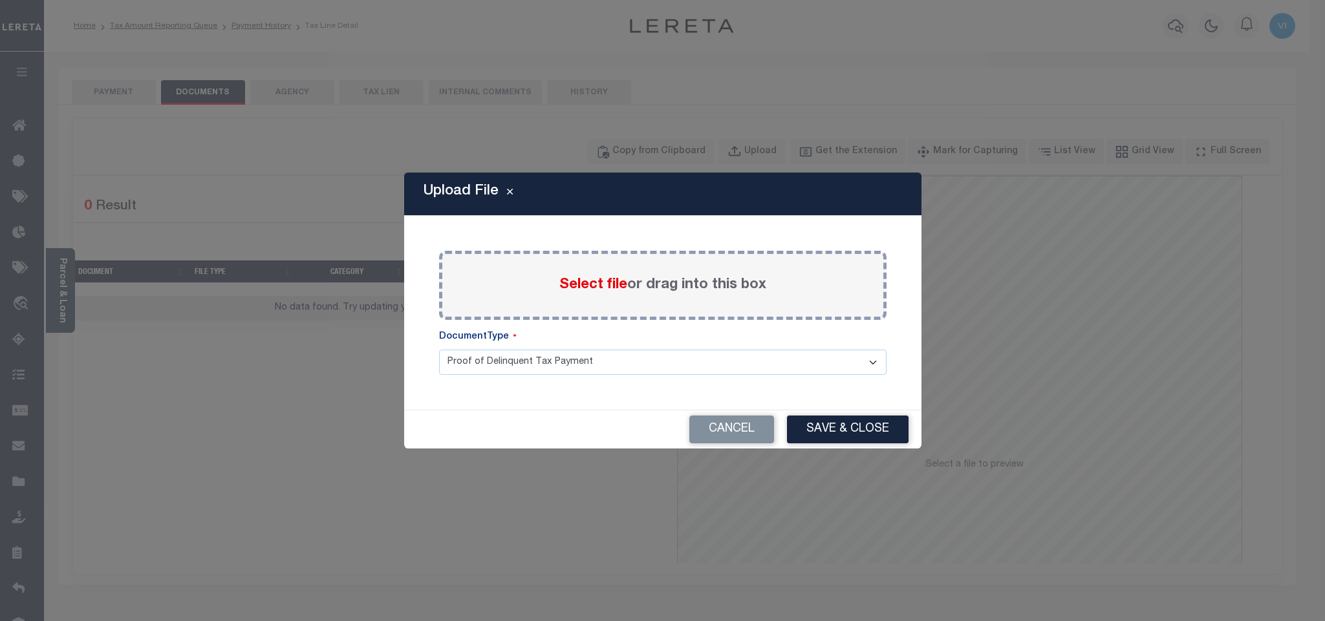
click at [557, 285] on div "Select file or drag into this box" at bounding box center [662, 285] width 447 height 69
click at [586, 280] on span "Select file" at bounding box center [593, 285] width 68 height 14
click at [0, 0] on input "Select file or drag into this box" at bounding box center [0, 0] width 0 height 0
click at [479, 375] on select "Proof of Delinquent Tax Payment" at bounding box center [662, 362] width 447 height 25
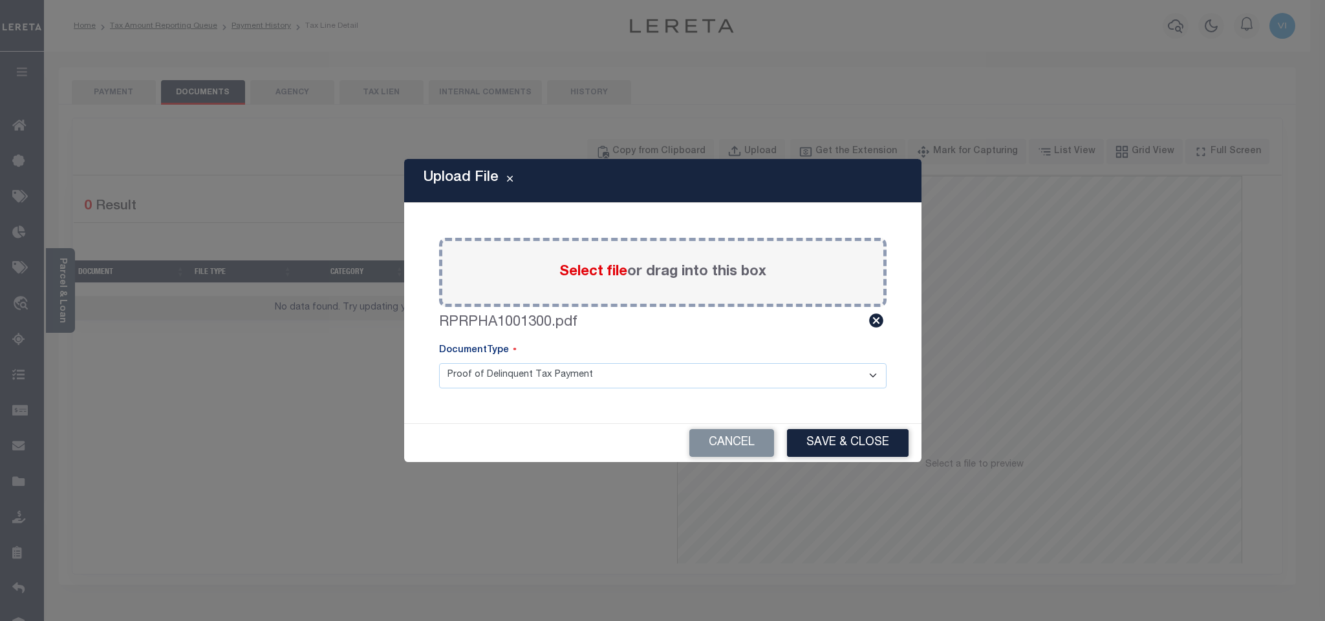
click at [439, 363] on select "Proof of Delinquent Tax Payment" at bounding box center [662, 375] width 447 height 25
click at [801, 437] on button "Save & Close" at bounding box center [848, 443] width 122 height 28
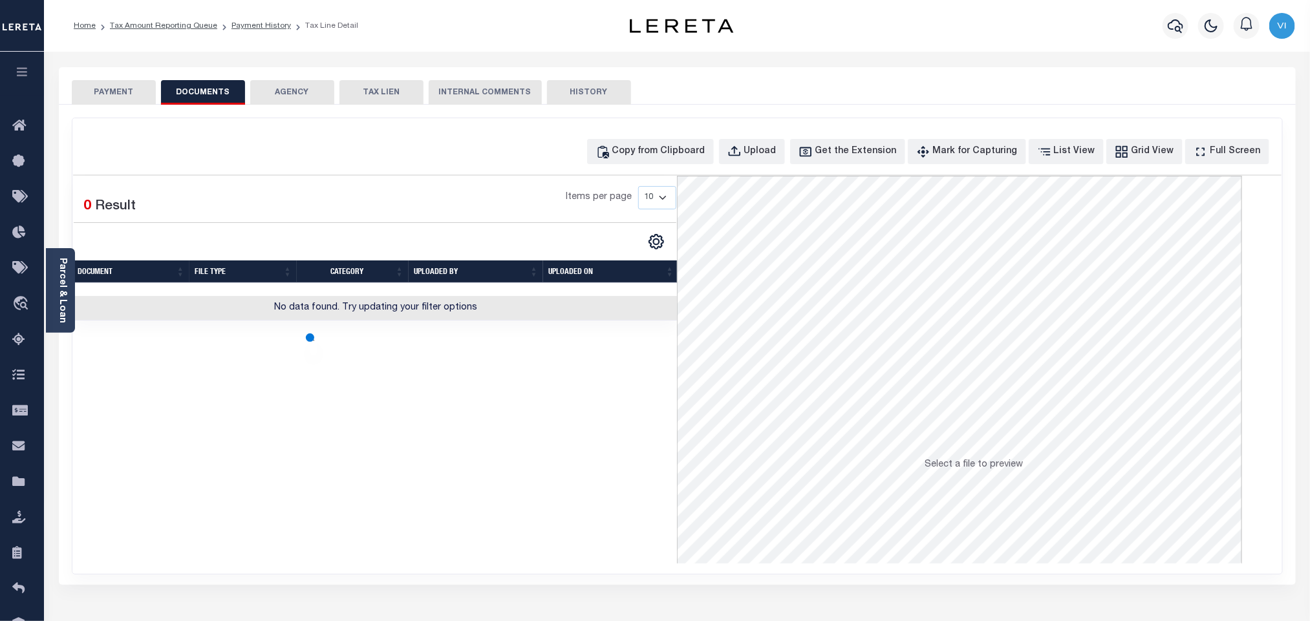
click at [94, 96] on button "PAYMENT" at bounding box center [114, 92] width 84 height 25
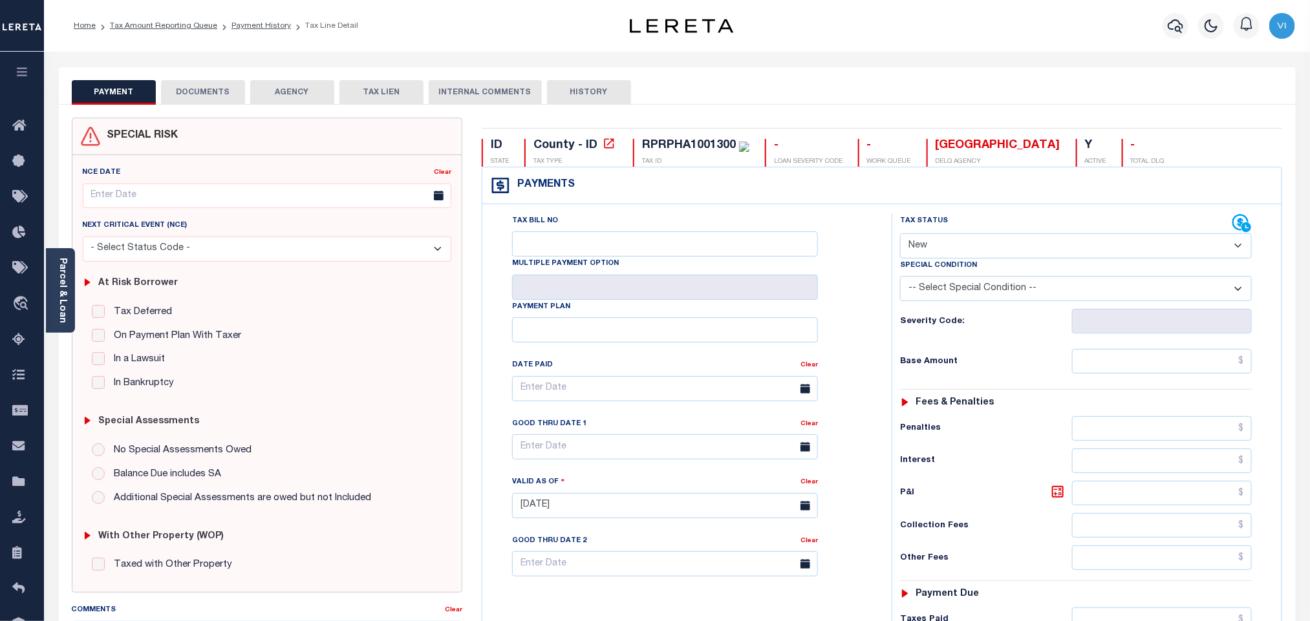
drag, startPoint x: 1005, startPoint y: 239, endPoint x: 1001, endPoint y: 256, distance: 18.0
click at [1005, 239] on select "- Select Status Code - Open Due/Unpaid Paid Incomplete No Tax Due Internal Refu…" at bounding box center [1076, 245] width 352 height 25
select select "DUE"
click at [900, 235] on select "- Select Status Code - Open Due/Unpaid Paid Incomplete No Tax Due Internal Refu…" at bounding box center [1076, 245] width 352 height 25
type input "[DATE]"
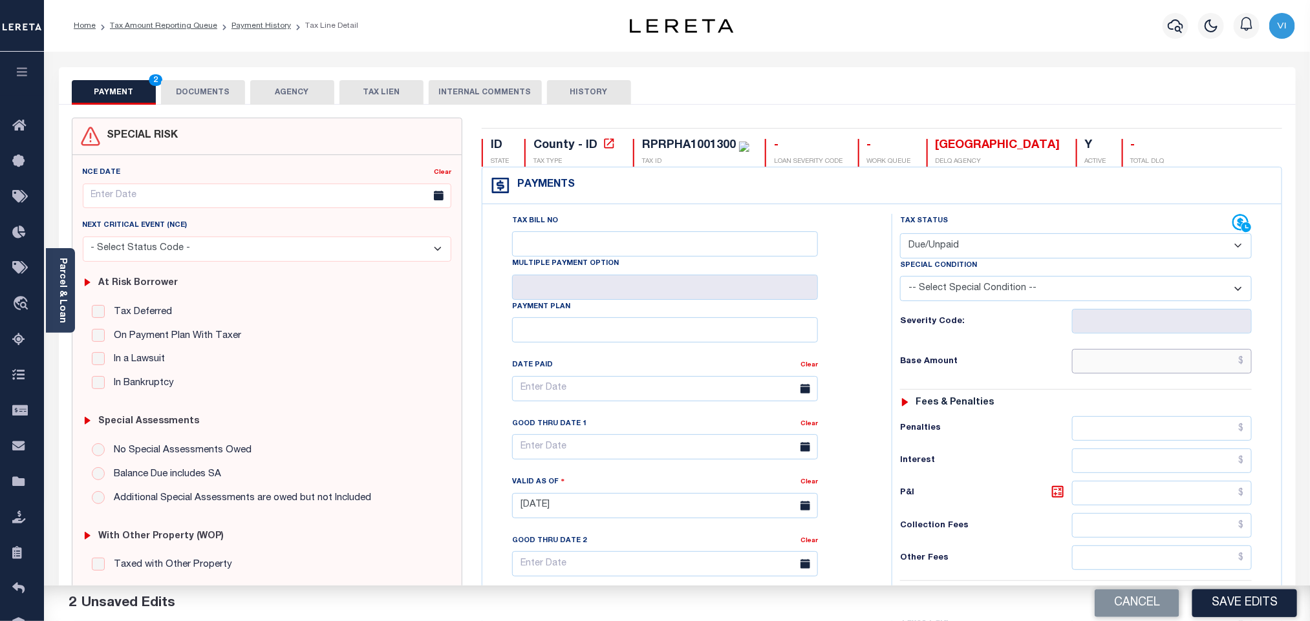
click at [1111, 370] on input "text" at bounding box center [1162, 361] width 180 height 25
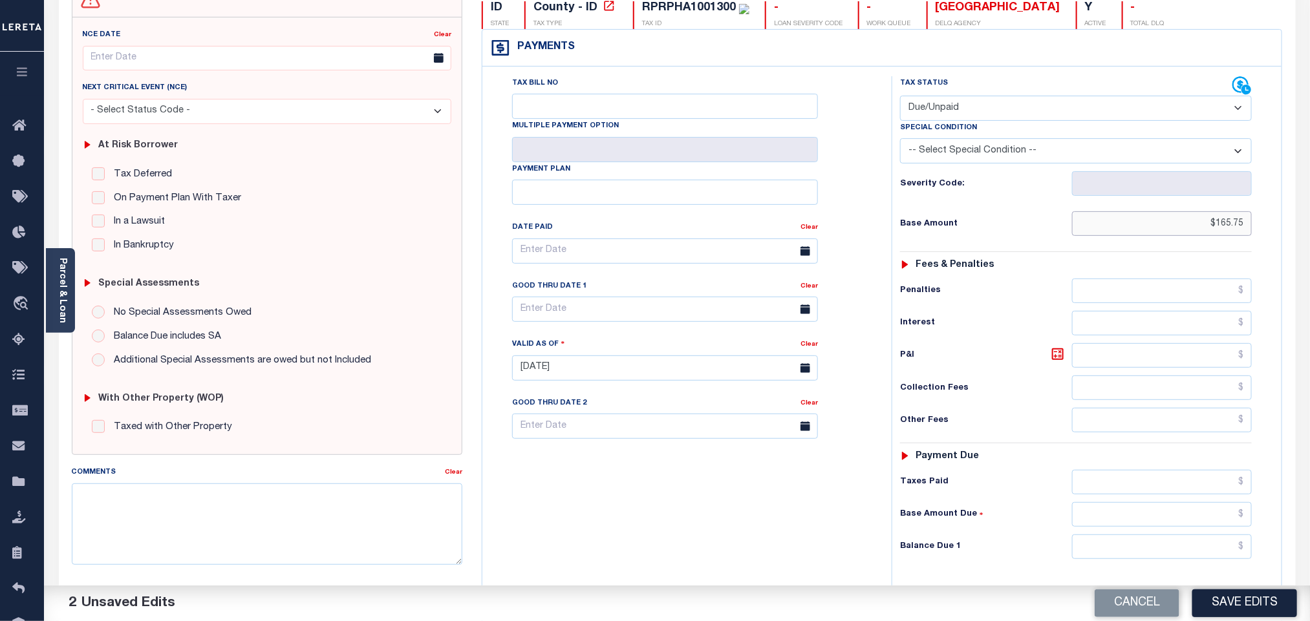
scroll to position [336, 0]
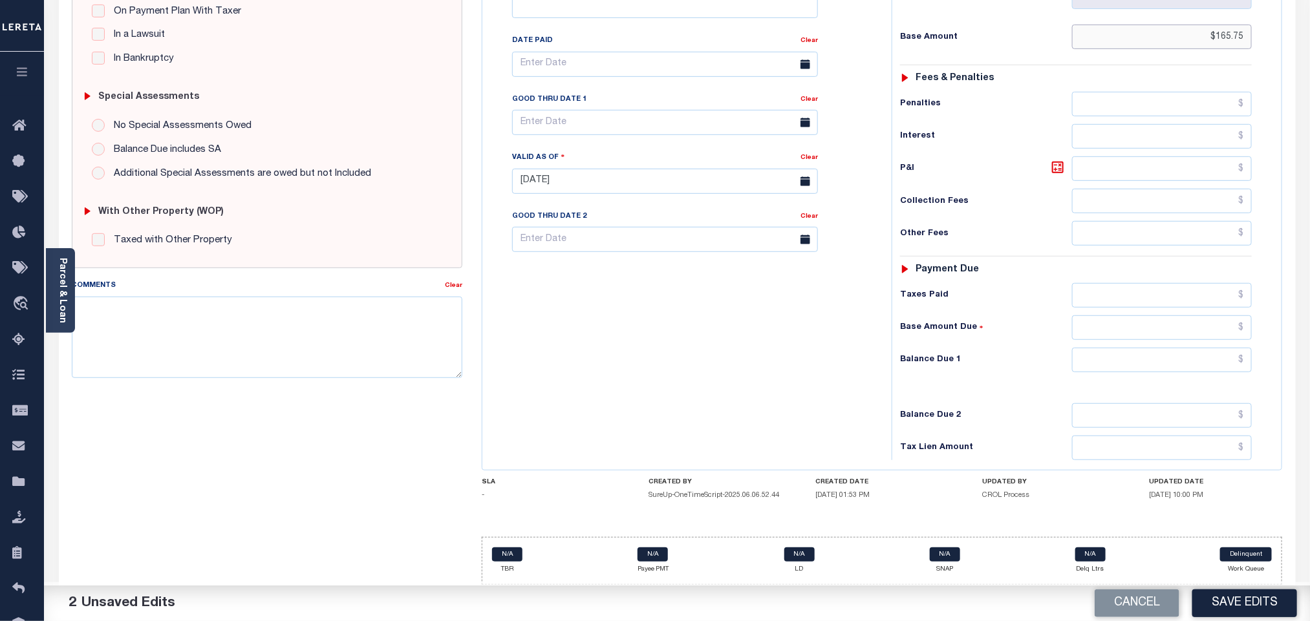
type input "$165.75"
click at [1171, 361] on input "text" at bounding box center [1162, 360] width 180 height 25
type input "$184.24"
click at [1050, 164] on icon at bounding box center [1058, 168] width 16 height 16
type input "$18.49"
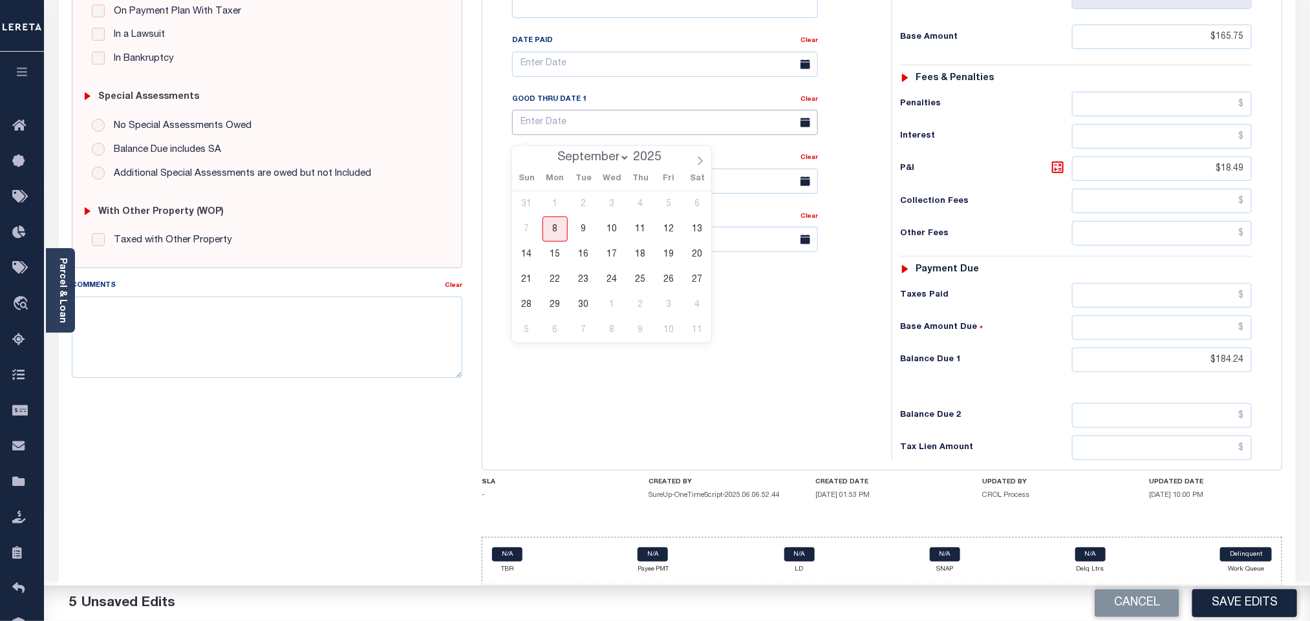
click at [548, 113] on input "text" at bounding box center [665, 122] width 306 height 25
click at [578, 295] on span "30" at bounding box center [583, 304] width 25 height 25
type input "[DATE]"
click at [614, 336] on div "Tax Bill No Multiple Payment Option Payment Plan Clear" at bounding box center [684, 174] width 396 height 571
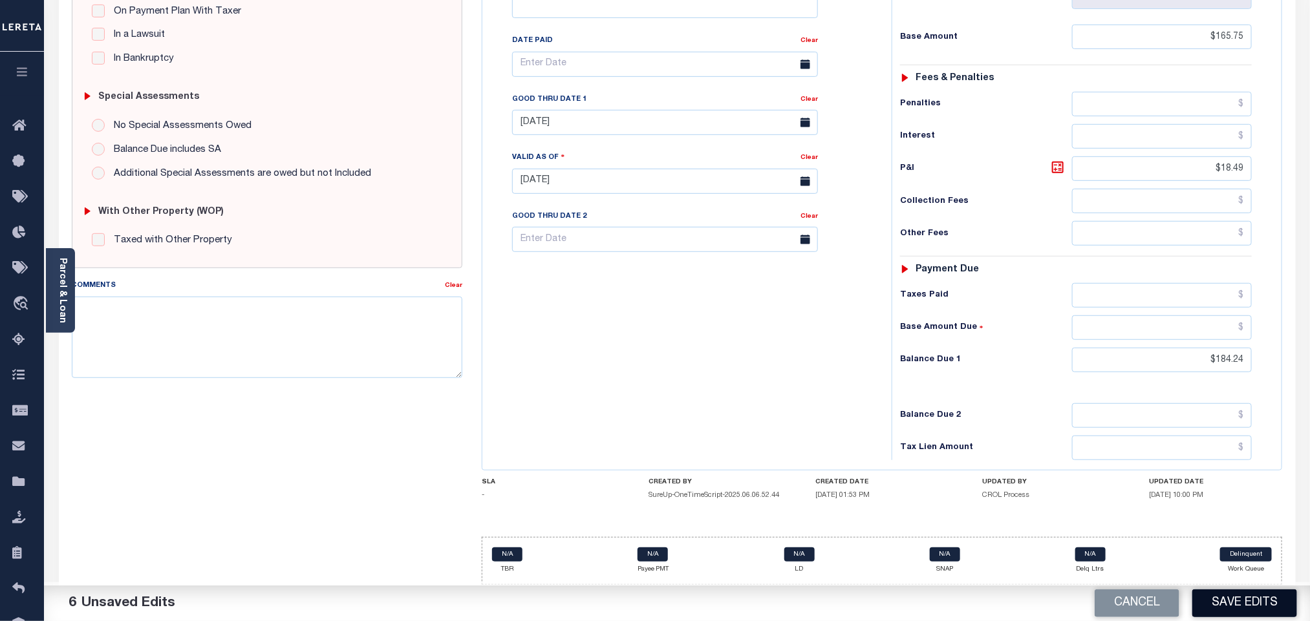
click at [1263, 609] on button "Save Edits" at bounding box center [1244, 604] width 105 height 28
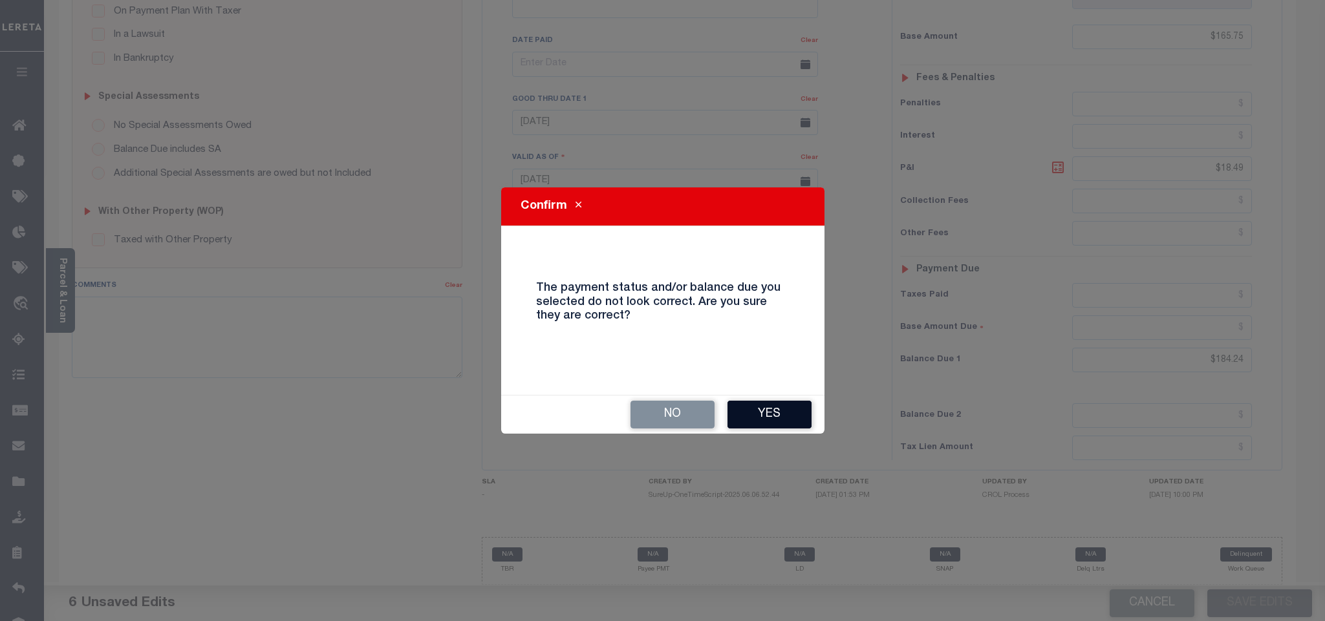
click at [790, 427] on button "Yes" at bounding box center [769, 415] width 84 height 28
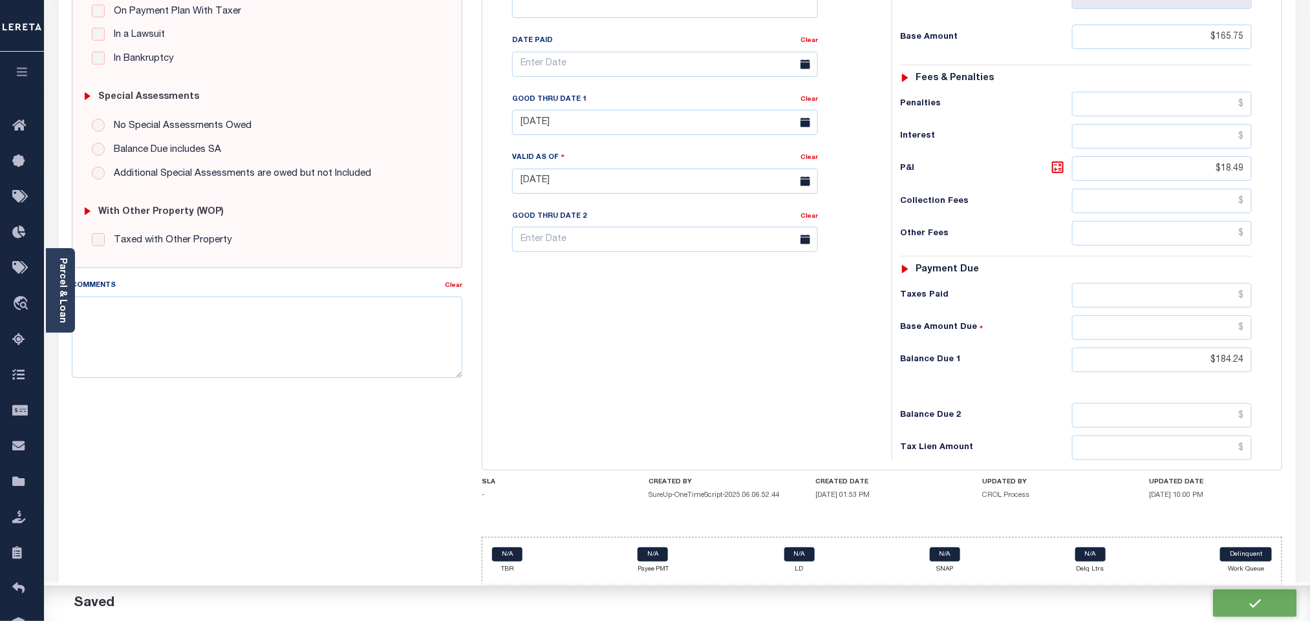
checkbox input "false"
type input "$165.75"
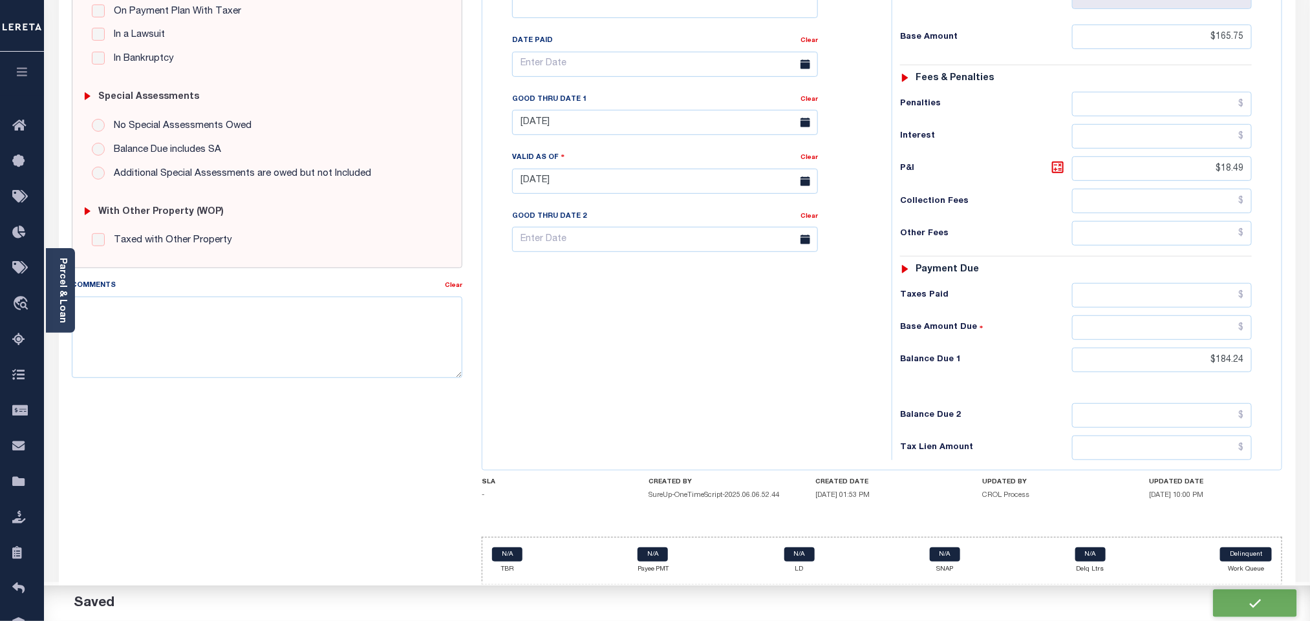
type input "$18.49"
type input "$184.24"
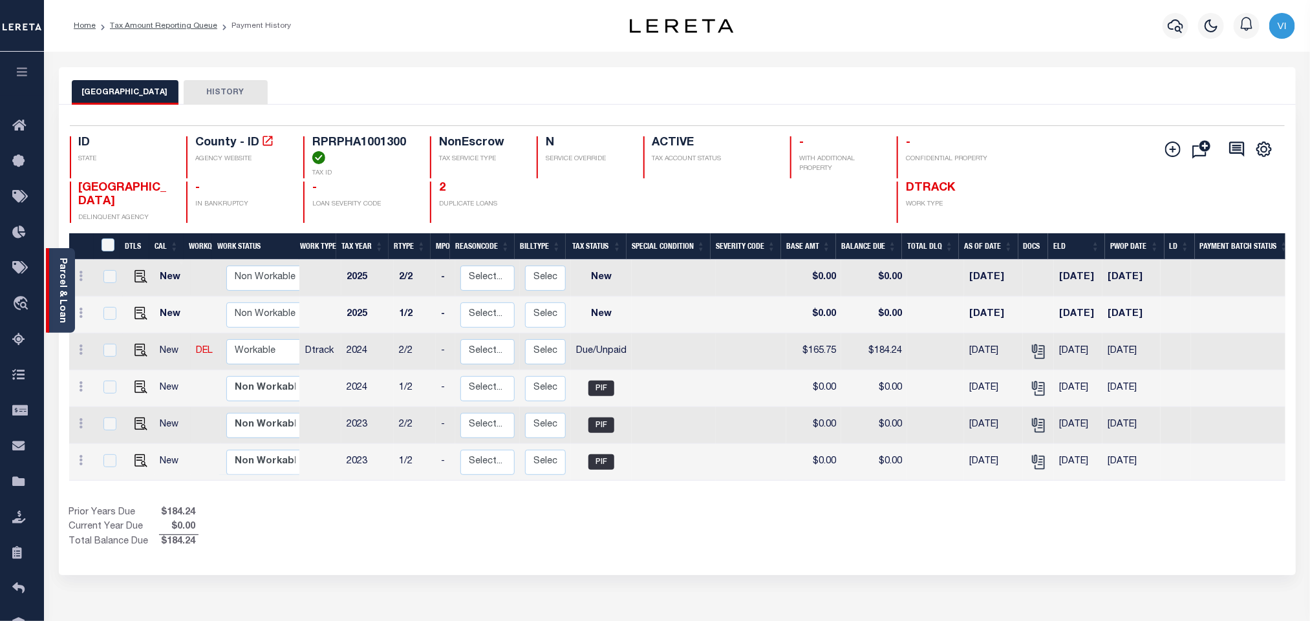
click at [62, 275] on link "Parcel & Loan" at bounding box center [62, 290] width 9 height 65
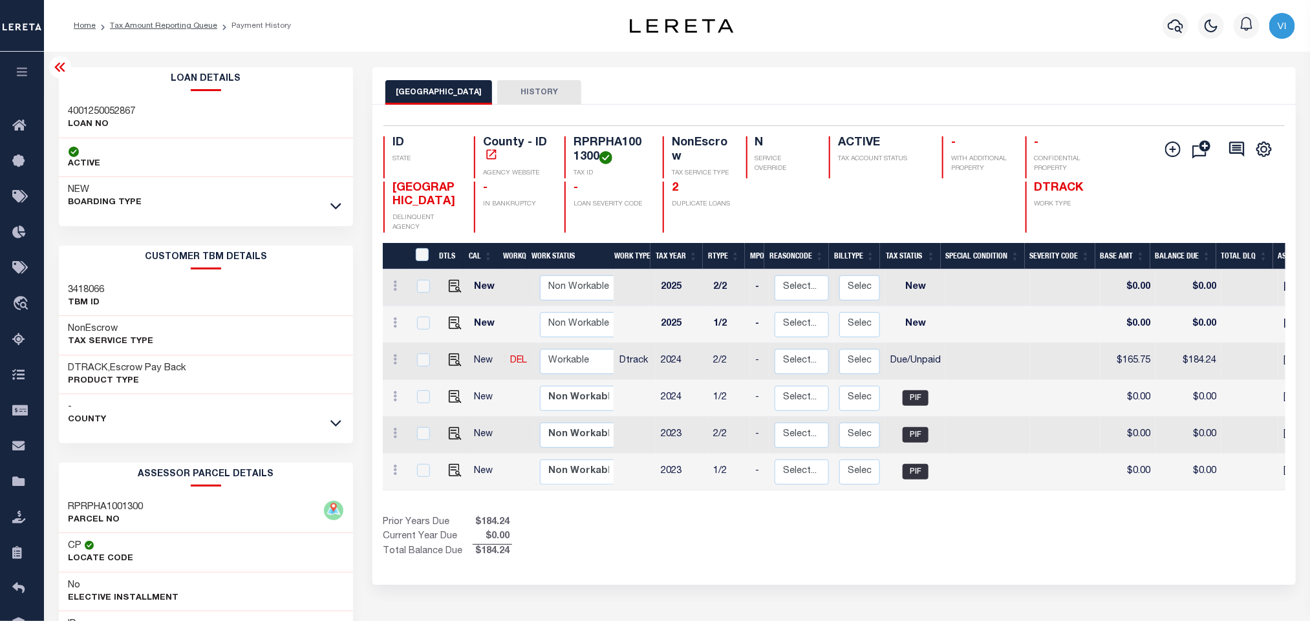
click at [70, 111] on h3 "4001250052867" at bounding box center [102, 111] width 67 height 13
copy h3 "4001250052867"
click at [614, 144] on h4 "RPRPHA1001300" at bounding box center [610, 150] width 74 height 28
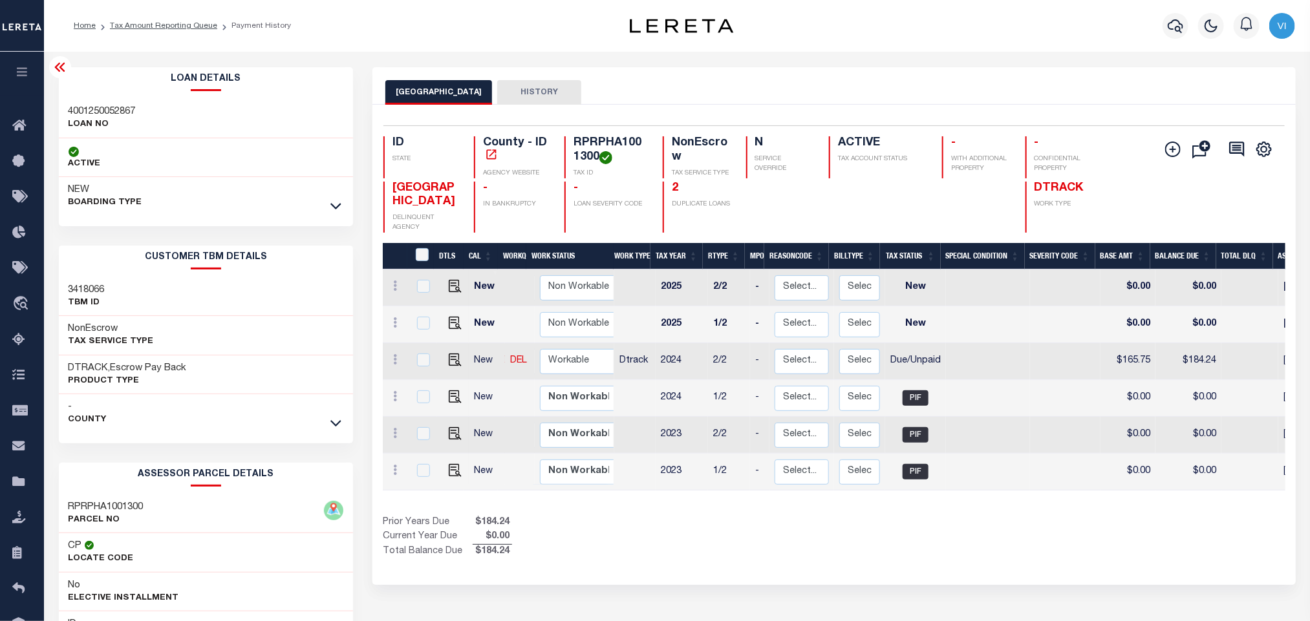
copy h4 "RPRPHA1001300"
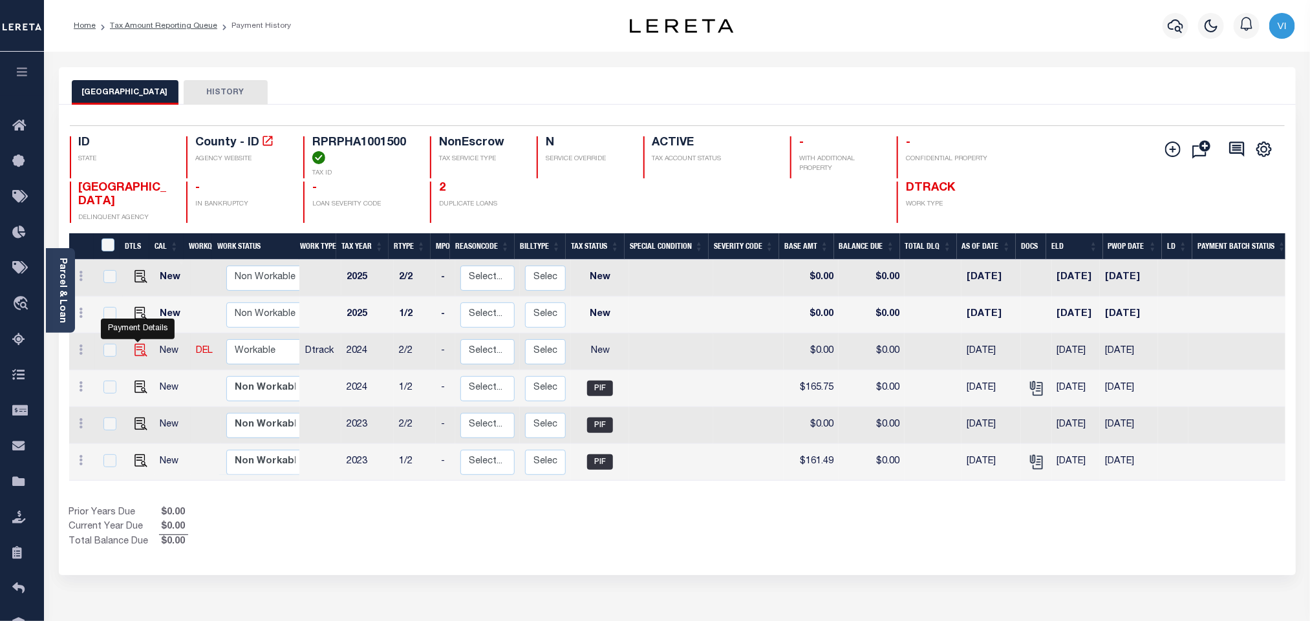
click at [140, 355] on img "" at bounding box center [140, 350] width 13 height 13
checkbox input "true"
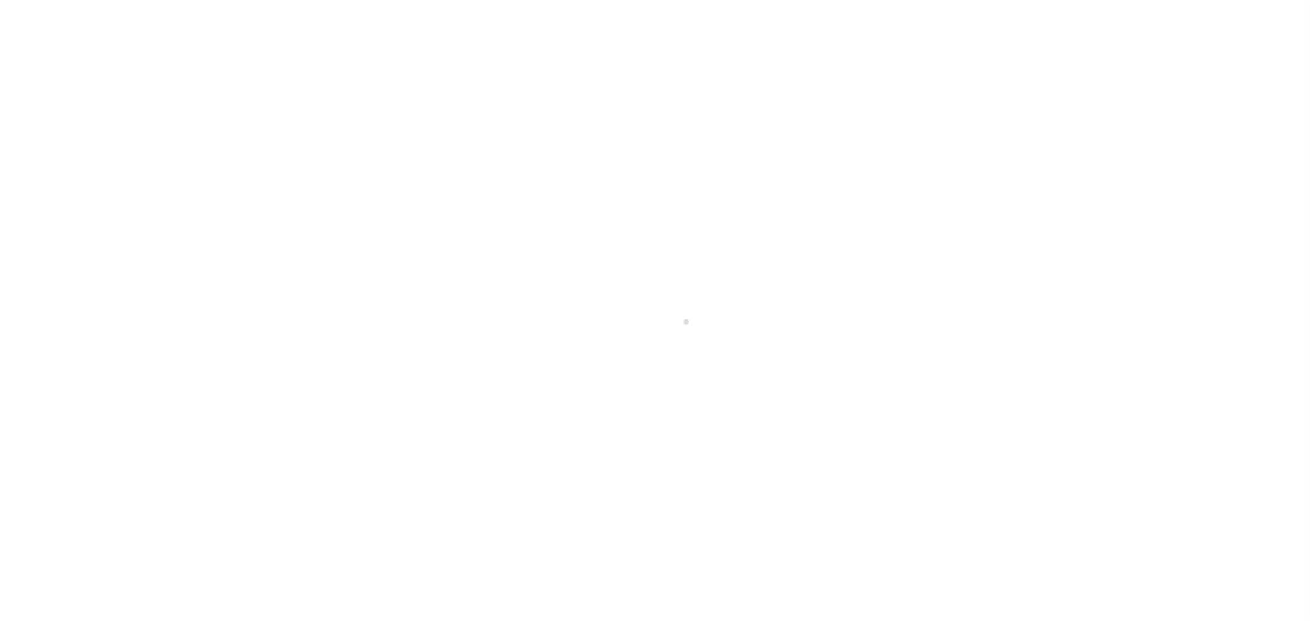
select select "NW2"
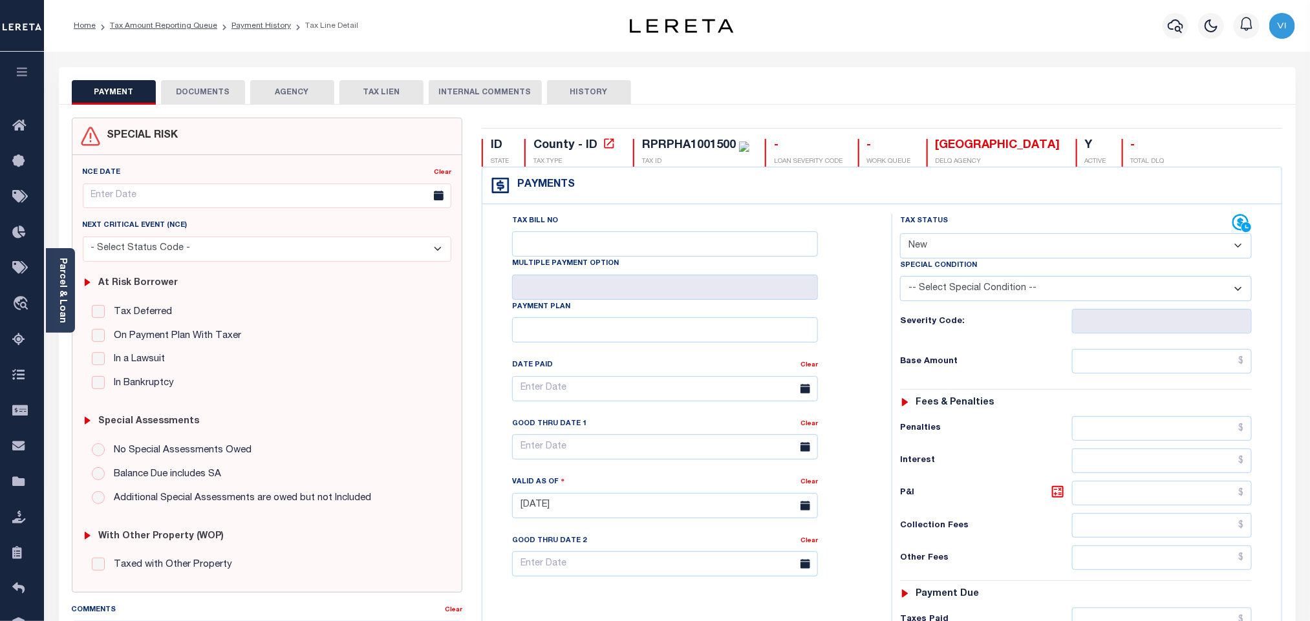
click at [208, 92] on button "DOCUMENTS" at bounding box center [203, 92] width 84 height 25
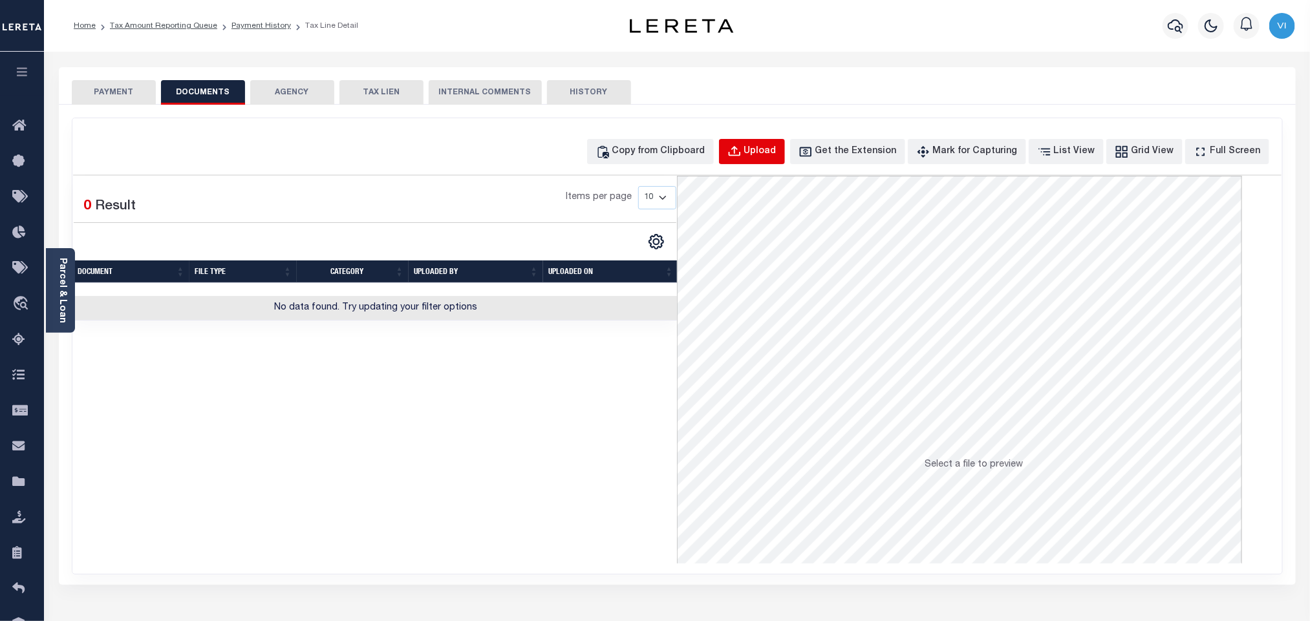
click at [773, 162] on button "Upload" at bounding box center [752, 151] width 66 height 25
select select "POP"
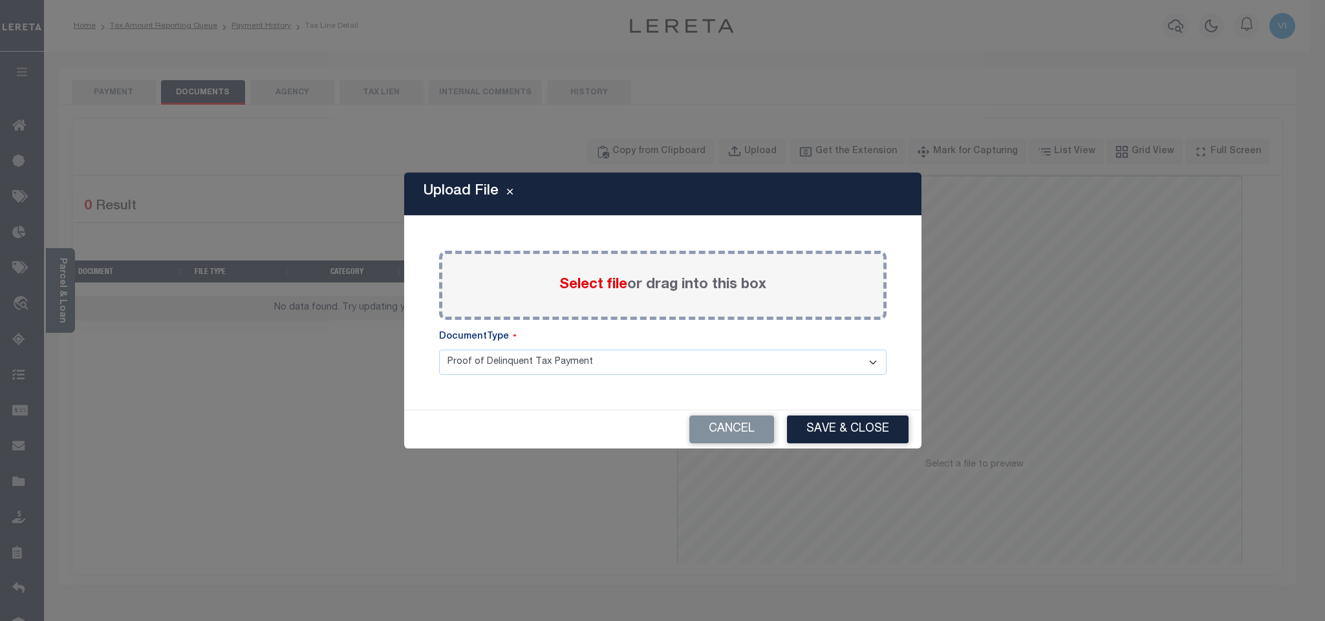
click at [605, 289] on span "Select file" at bounding box center [593, 285] width 68 height 14
click at [0, 0] on input "Select file or drag into this box" at bounding box center [0, 0] width 0 height 0
click at [489, 375] on select "Proof of Delinquent Tax Payment" at bounding box center [662, 362] width 447 height 25
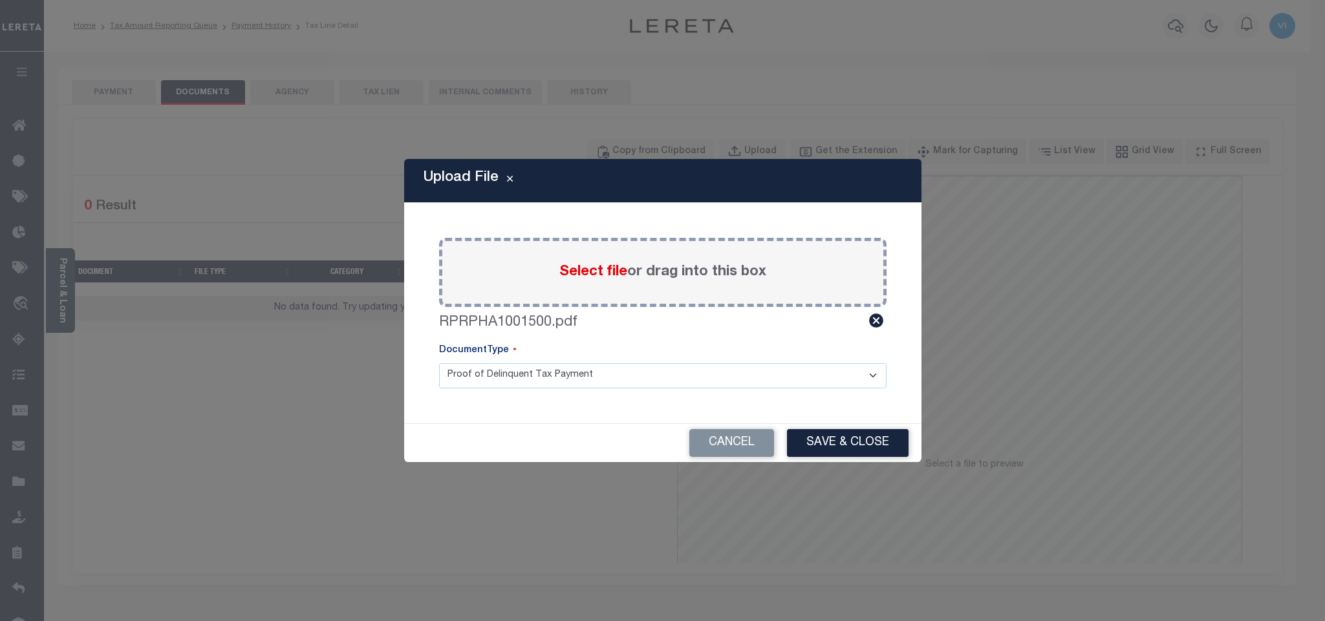
click at [439, 363] on select "Proof of Delinquent Tax Payment" at bounding box center [662, 375] width 447 height 25
click at [822, 437] on button "Save & Close" at bounding box center [848, 443] width 122 height 28
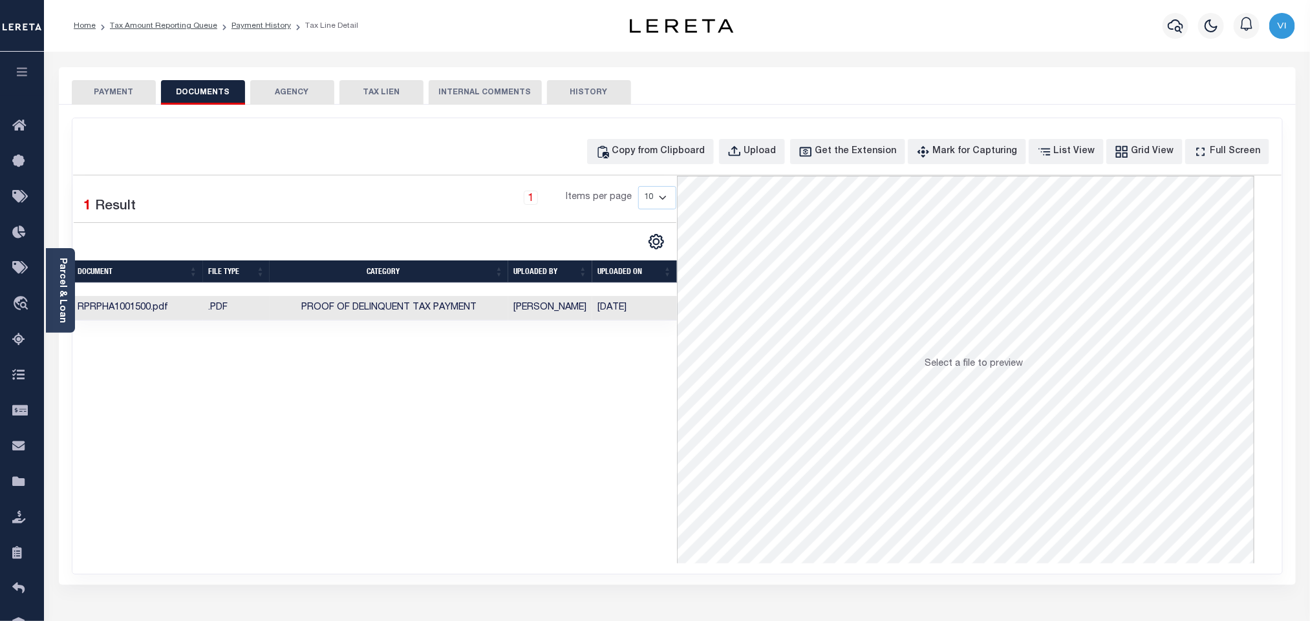
click at [131, 98] on button "PAYMENT" at bounding box center [114, 92] width 84 height 25
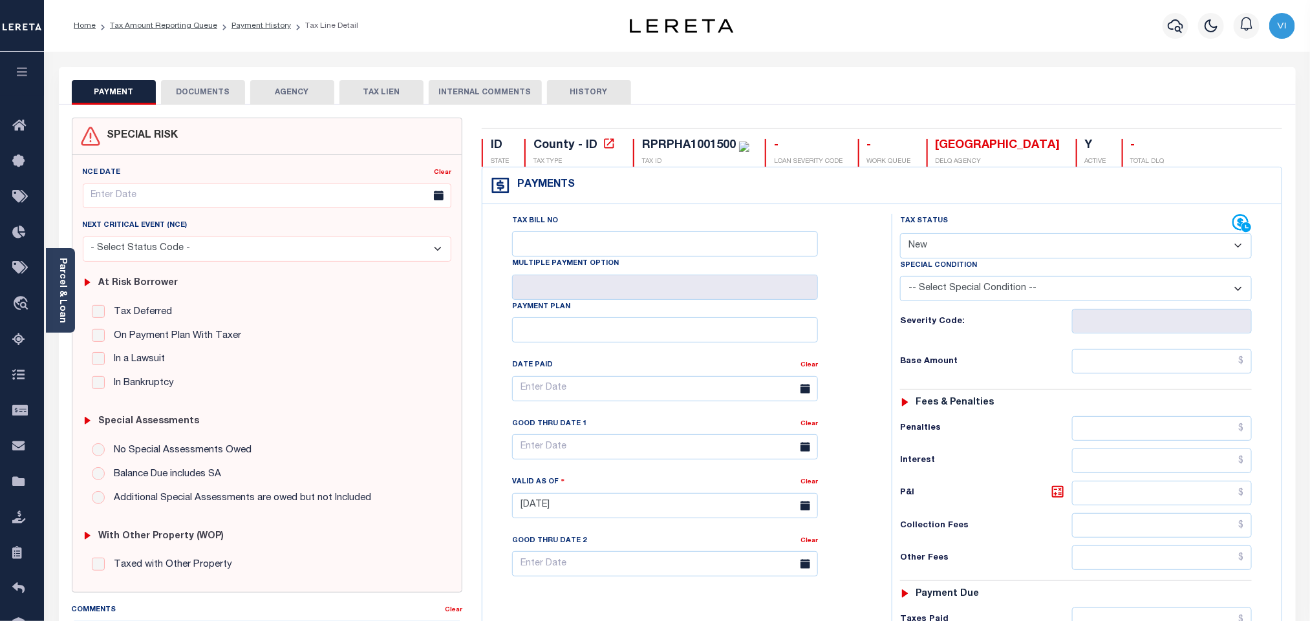
click at [970, 244] on select "- Select Status Code - Open Due/Unpaid Paid Incomplete No Tax Due Internal Refu…" at bounding box center [1076, 245] width 352 height 25
select select "DUE"
click at [900, 235] on select "- Select Status Code - Open Due/Unpaid Paid Incomplete No Tax Due Internal Refu…" at bounding box center [1076, 245] width 352 height 25
type input "[DATE]"
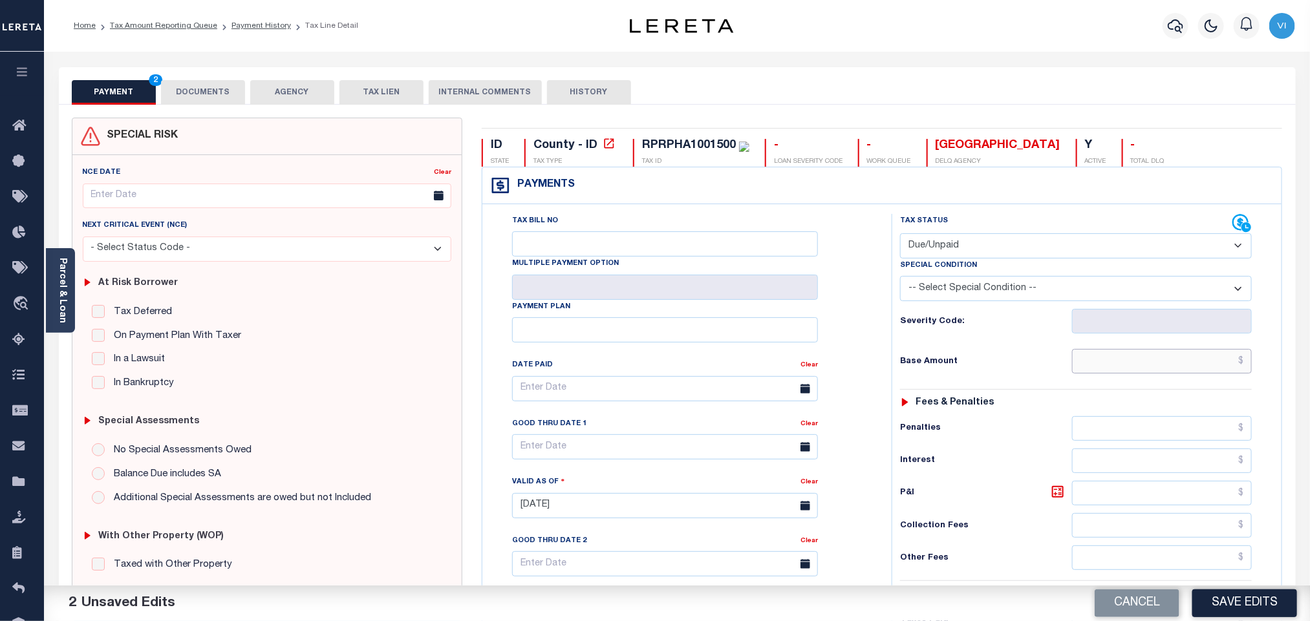
click at [1168, 369] on input "text" at bounding box center [1162, 361] width 180 height 25
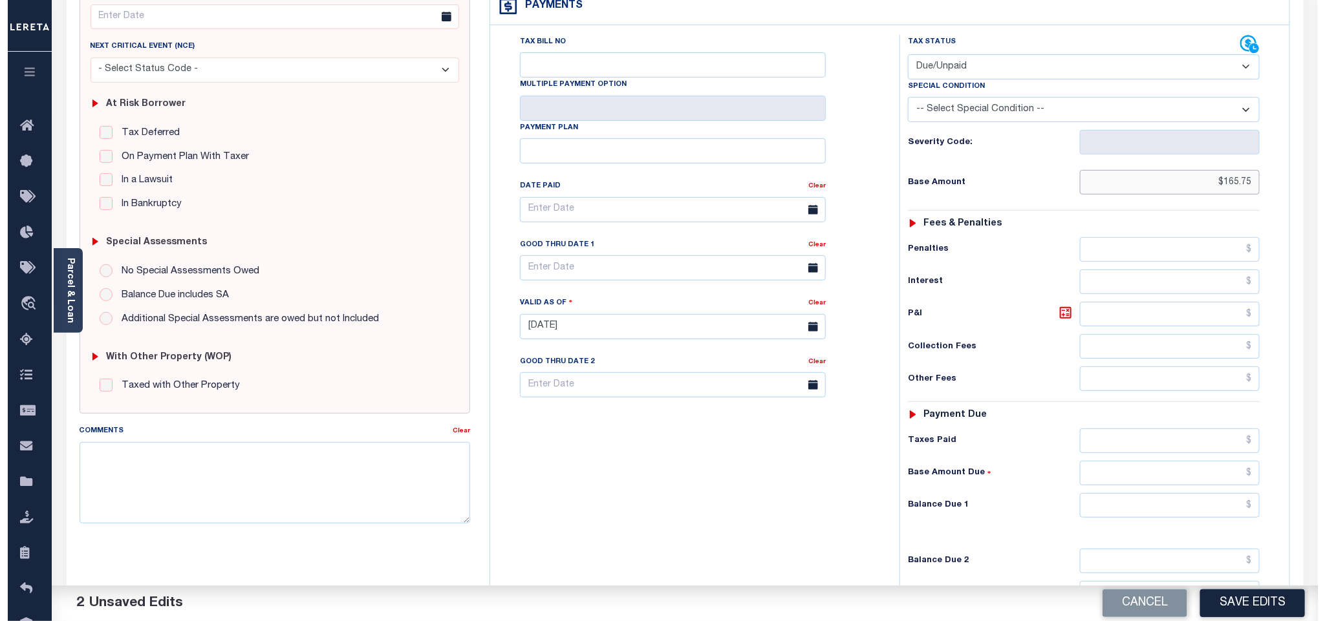
scroll to position [336, 0]
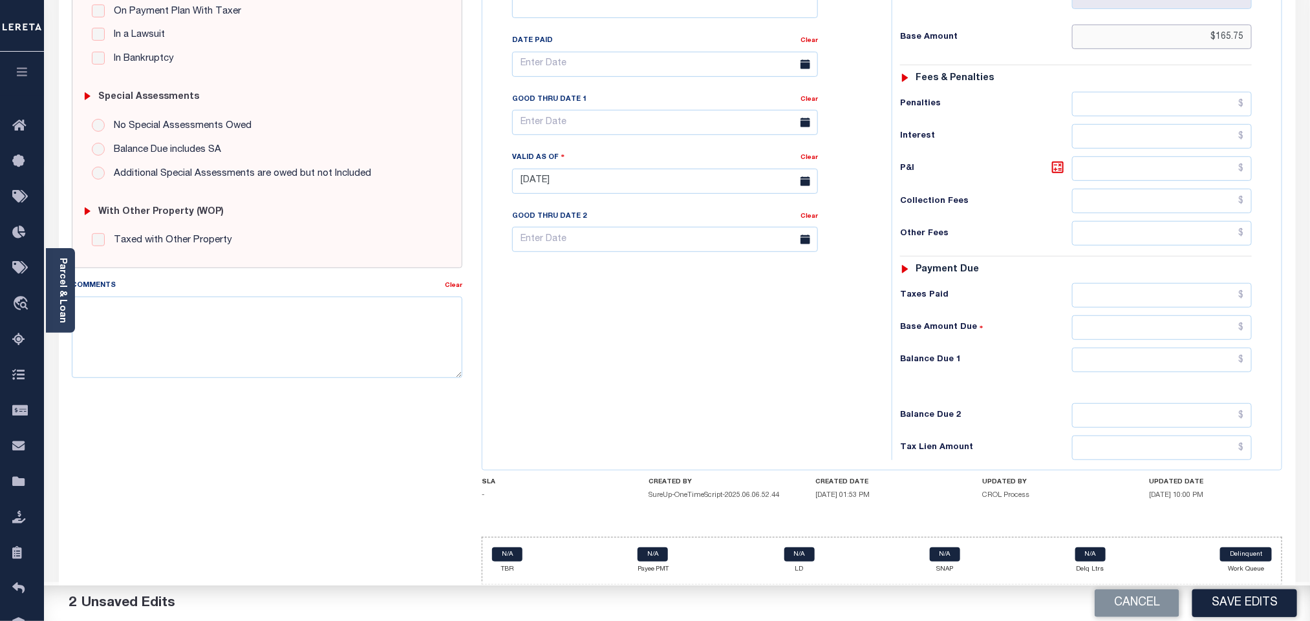
type input "$165.75"
click at [1131, 363] on input "text" at bounding box center [1162, 360] width 180 height 25
type input "$184.24"
click at [1061, 163] on icon at bounding box center [1058, 168] width 16 height 16
type input "$18.49"
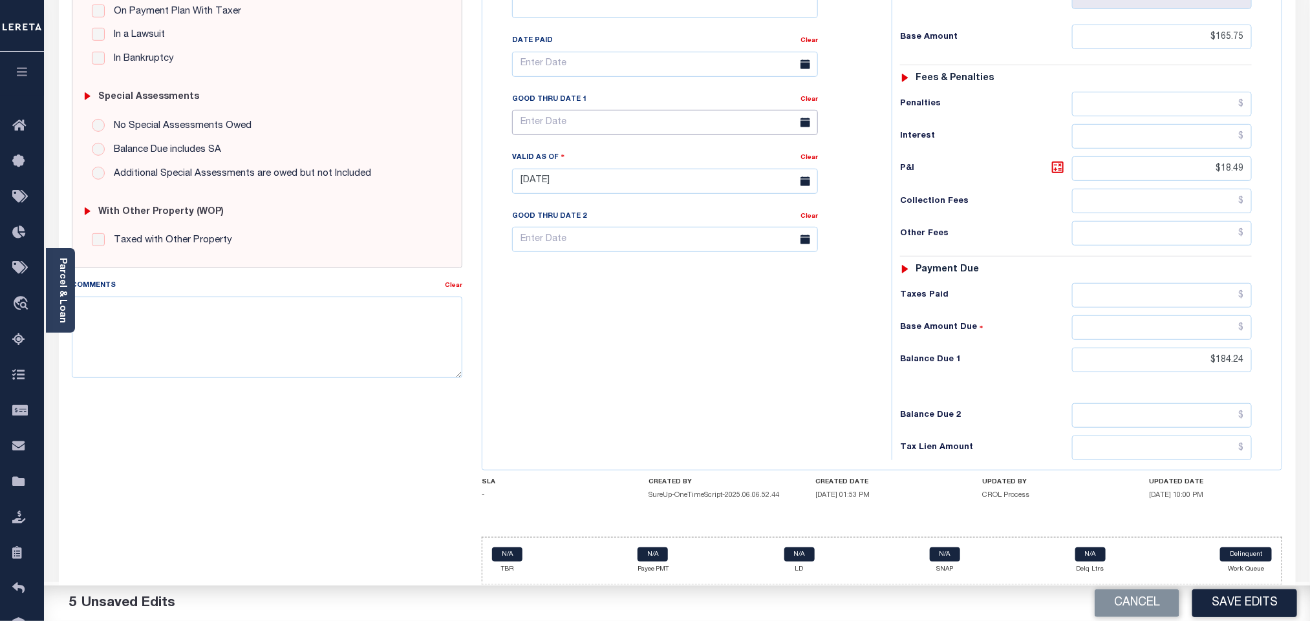
click at [623, 130] on body "Home Tax Amount Reporting Queue Payment History Tax Line Detail Profile" at bounding box center [655, 148] width 1310 height 946
click at [582, 294] on span "30" at bounding box center [583, 304] width 25 height 25
type input "[DATE]"
click at [613, 328] on div "Tax Bill No Multiple Payment Option Payment Plan Clear" at bounding box center [684, 174] width 396 height 571
click at [1234, 595] on button "Save Edits" at bounding box center [1244, 604] width 105 height 28
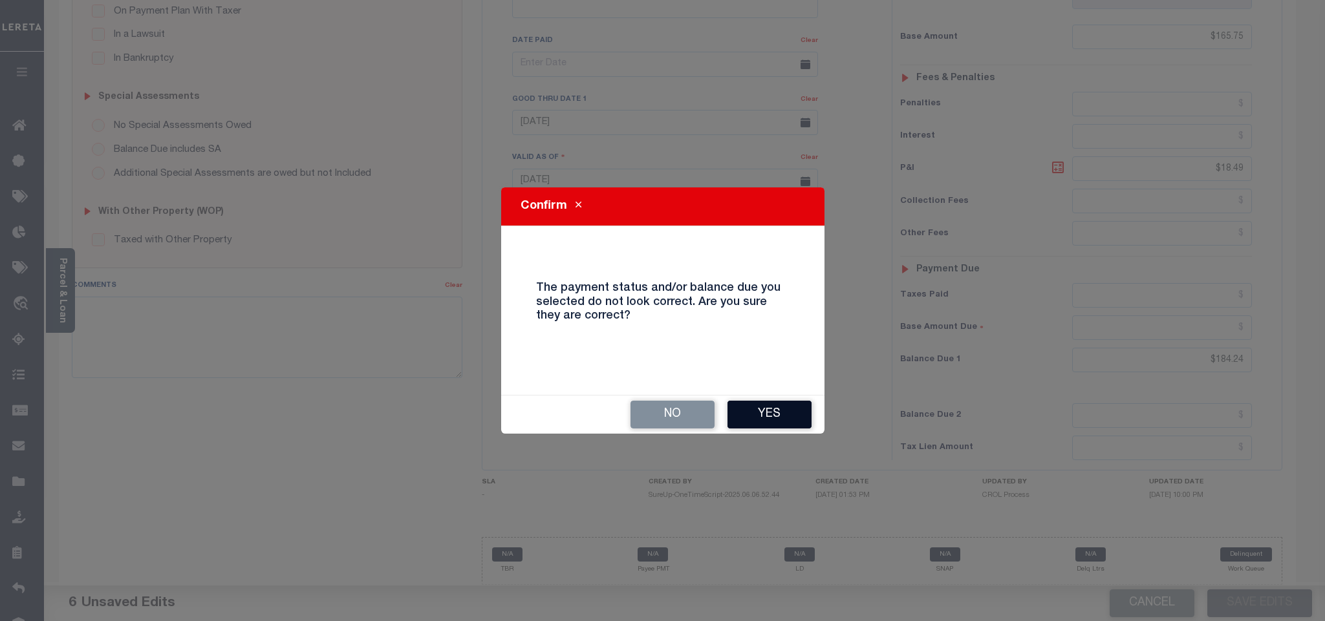
click at [780, 412] on button "Yes" at bounding box center [769, 415] width 84 height 28
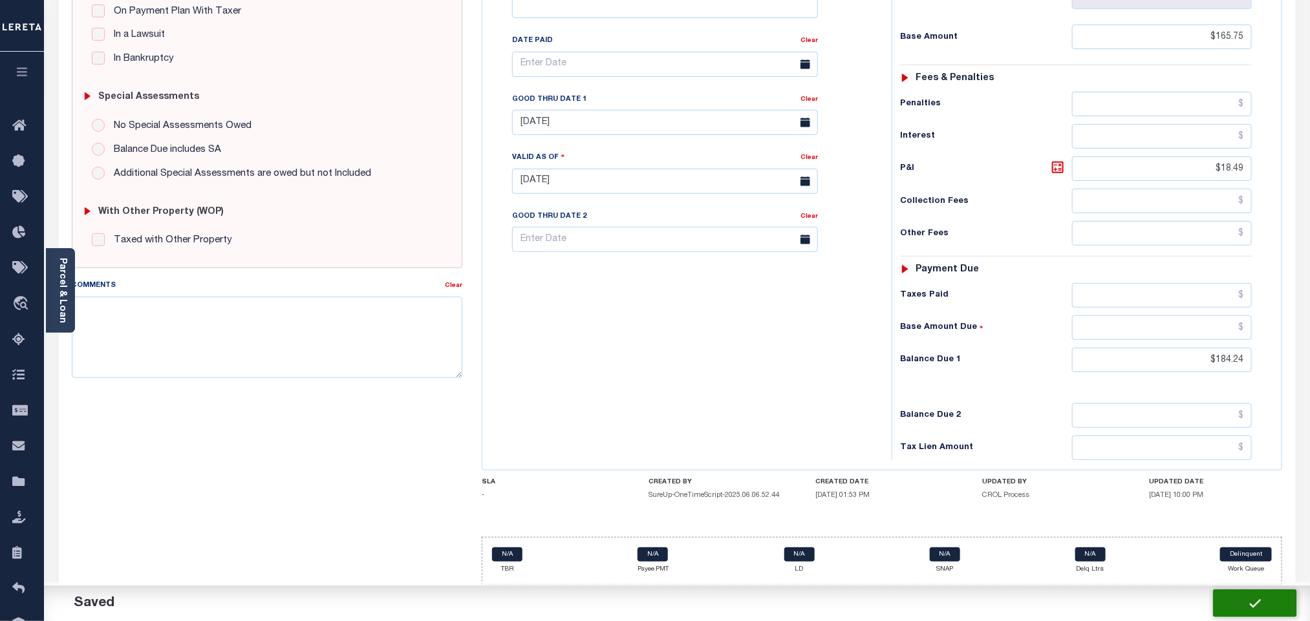
checkbox input "false"
type input "$165.75"
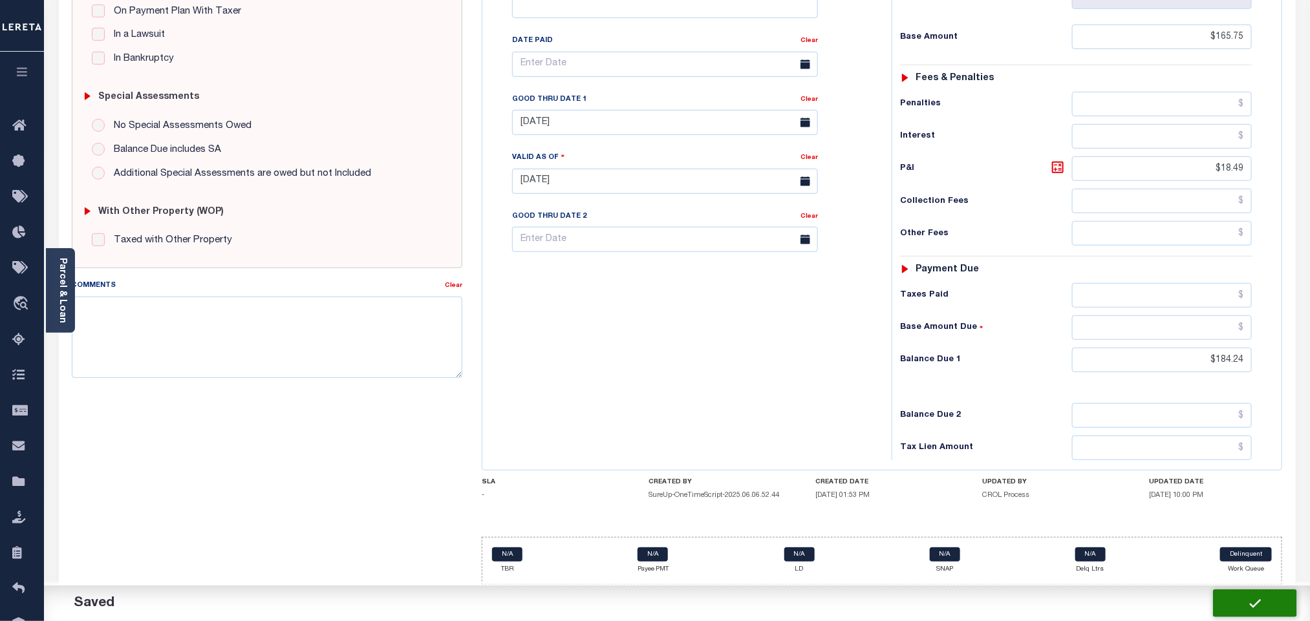
type input "$18.49"
type input "$184.24"
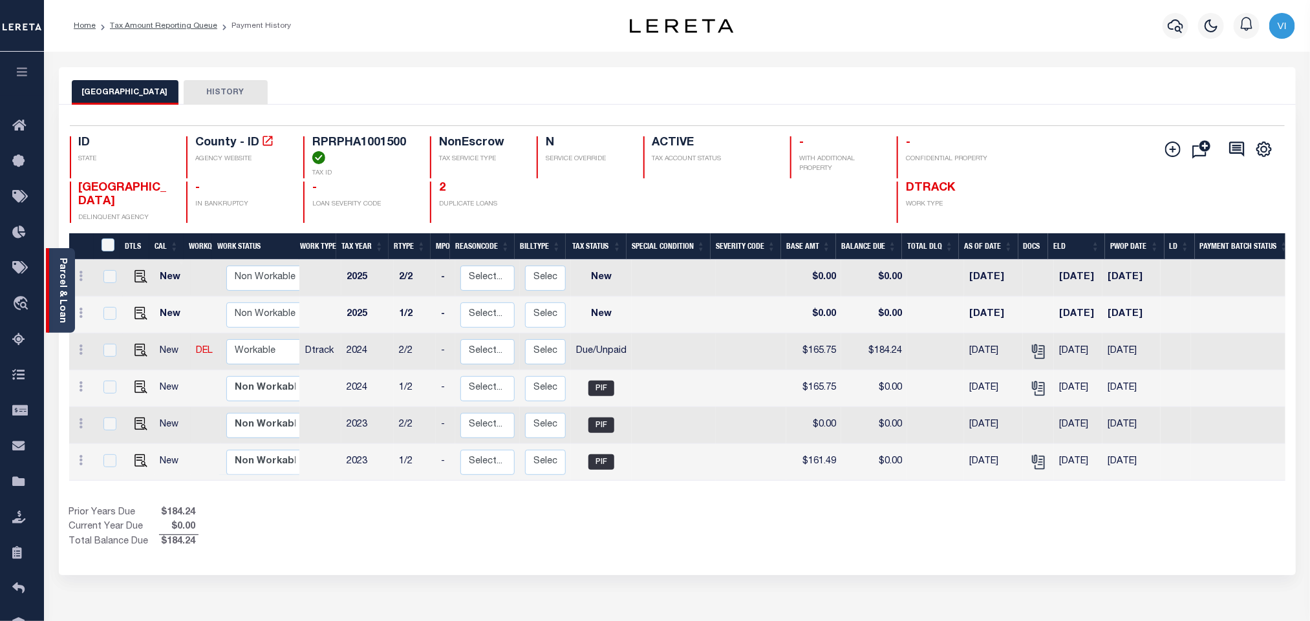
click at [72, 288] on div "Parcel & Loan" at bounding box center [60, 290] width 29 height 85
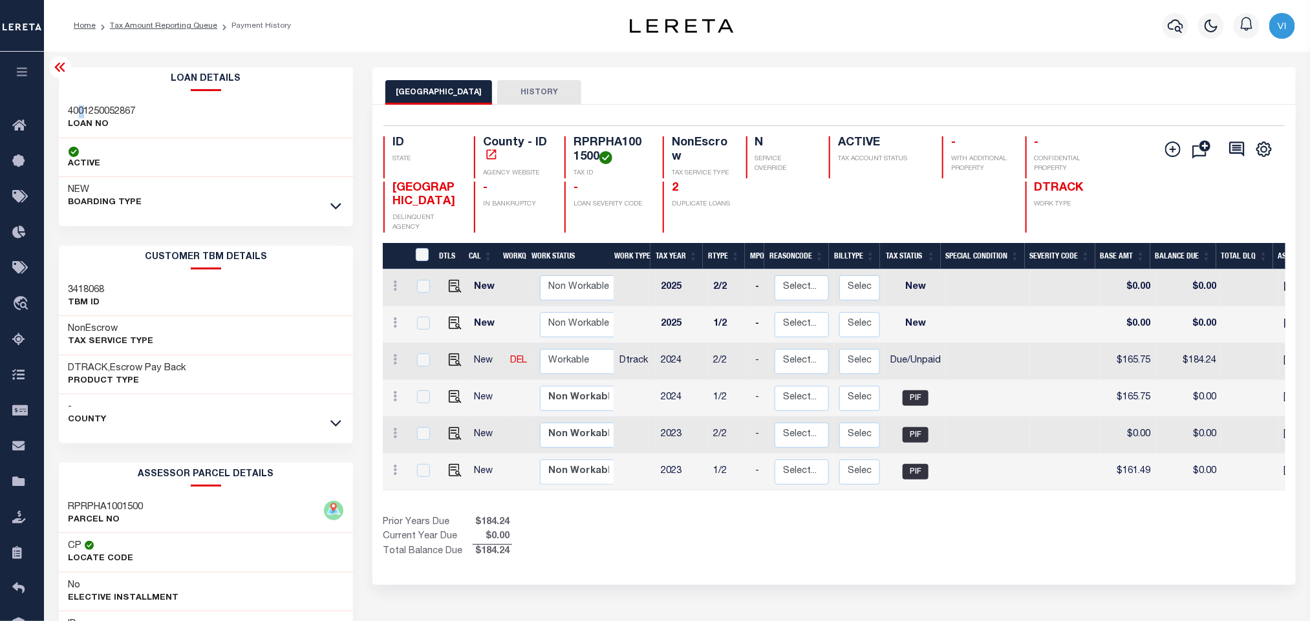
click at [82, 114] on h3 "4001250052867" at bounding box center [102, 111] width 67 height 13
click at [81, 114] on h3 "4001250052867" at bounding box center [102, 111] width 67 height 13
click at [569, 147] on div "RPRPHA1001500 TAX ID" at bounding box center [605, 157] width 83 height 42
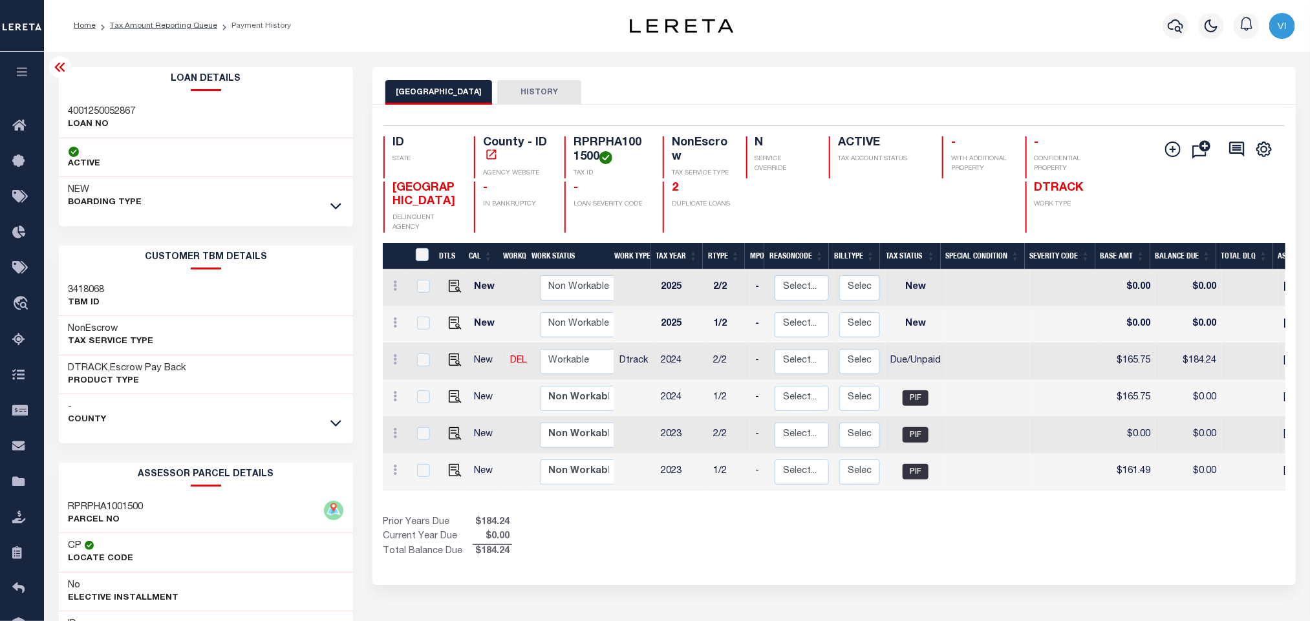
click at [569, 147] on div "RPRPHA1001500 TAX ID" at bounding box center [605, 157] width 83 height 42
copy h4 "RPRPHA1001500"
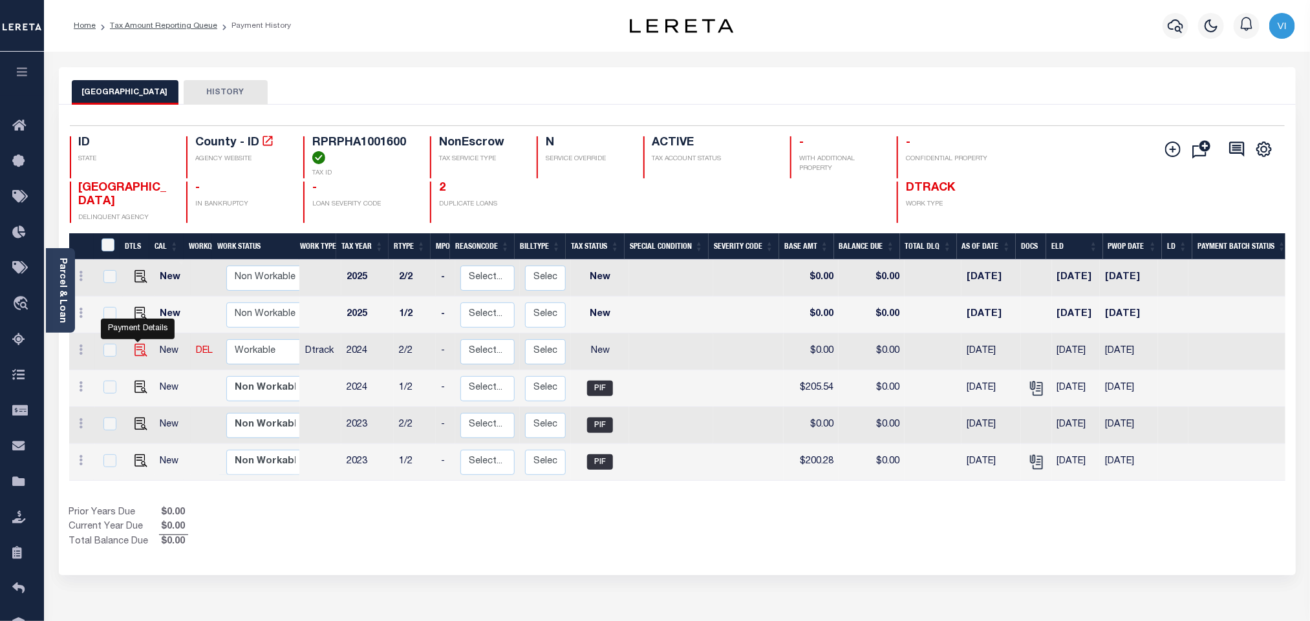
click at [138, 356] on img "" at bounding box center [140, 350] width 13 height 13
checkbox input "true"
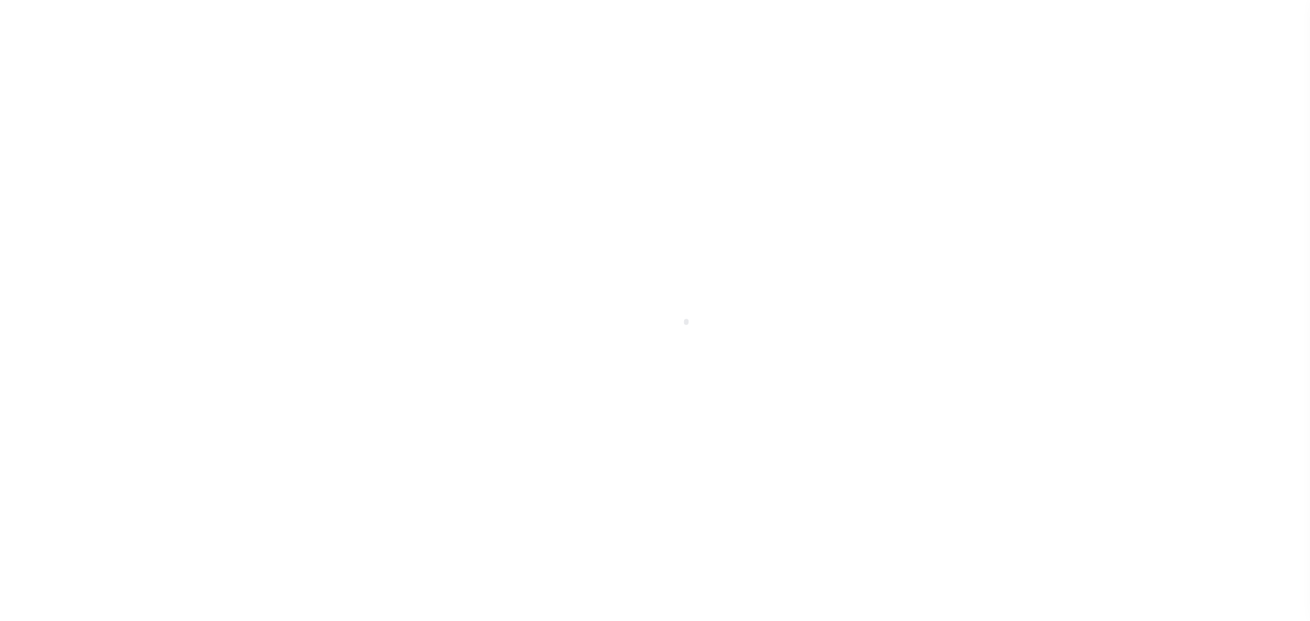
checkbox input "false"
type input "[DATE]"
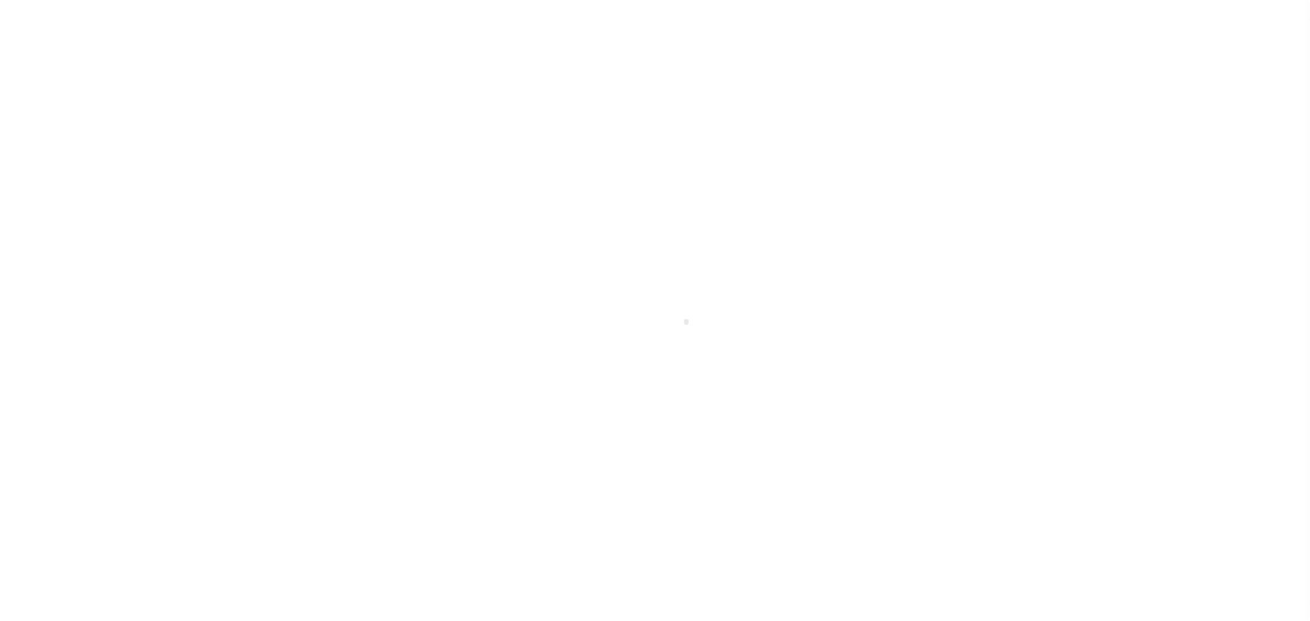
select select "NW2"
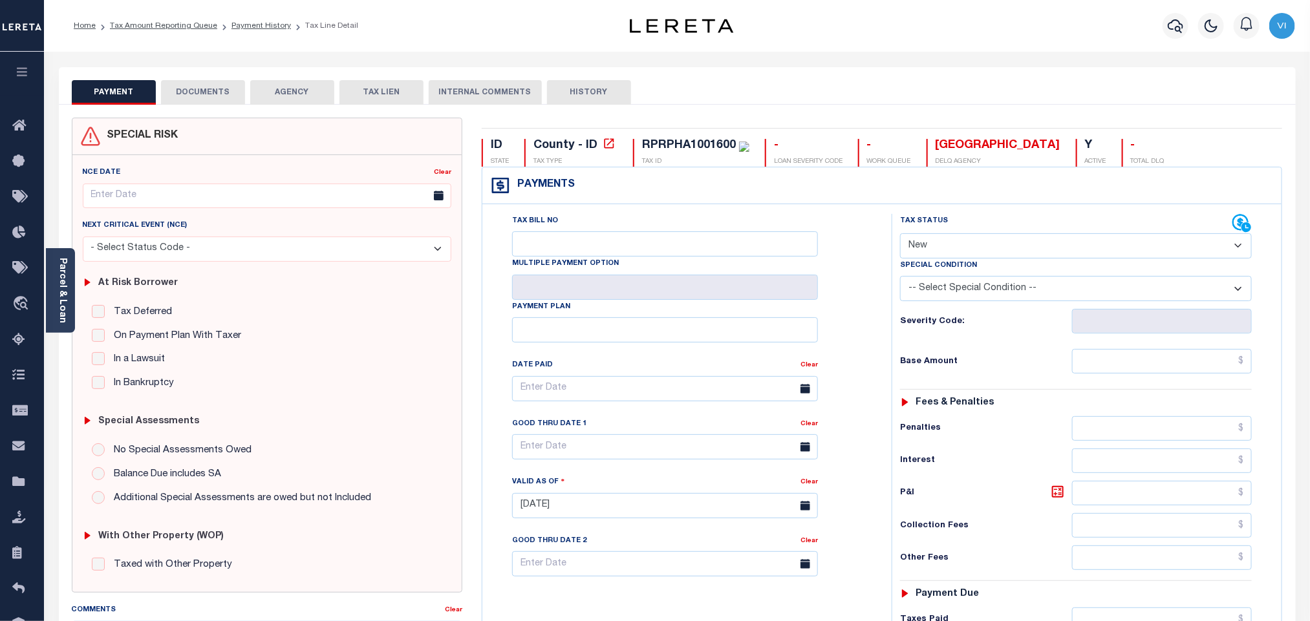
click at [209, 99] on button "DOCUMENTS" at bounding box center [203, 92] width 84 height 25
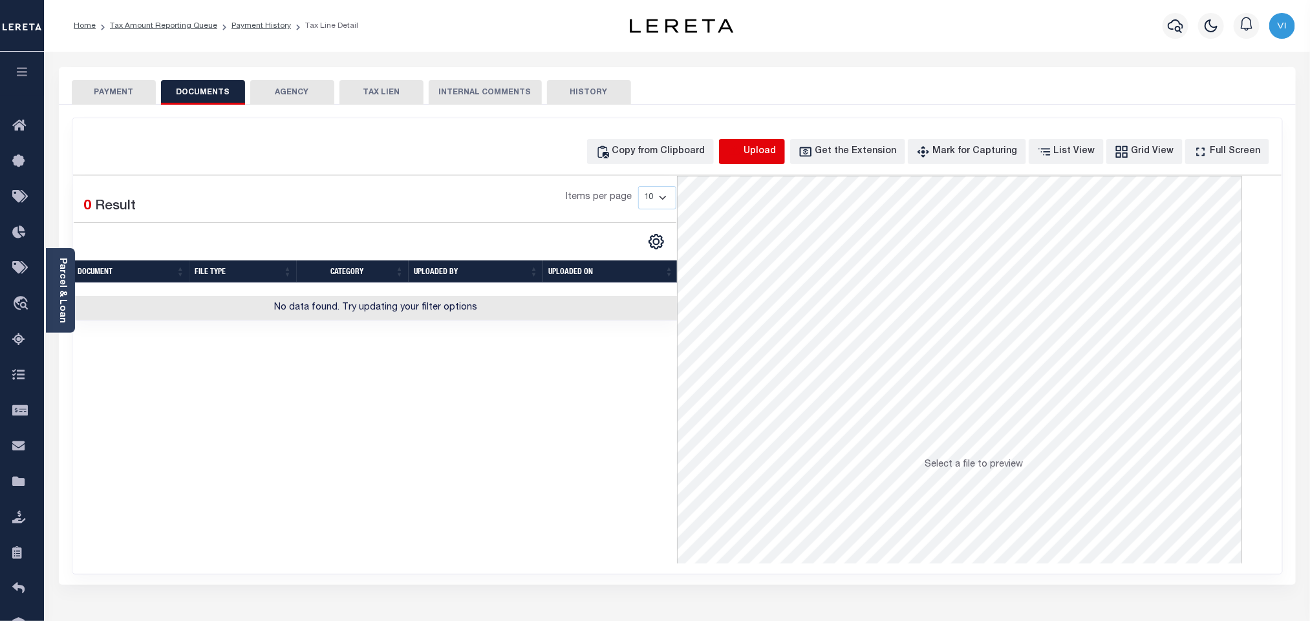
click at [742, 149] on icon "button" at bounding box center [734, 152] width 14 height 14
select select "POP"
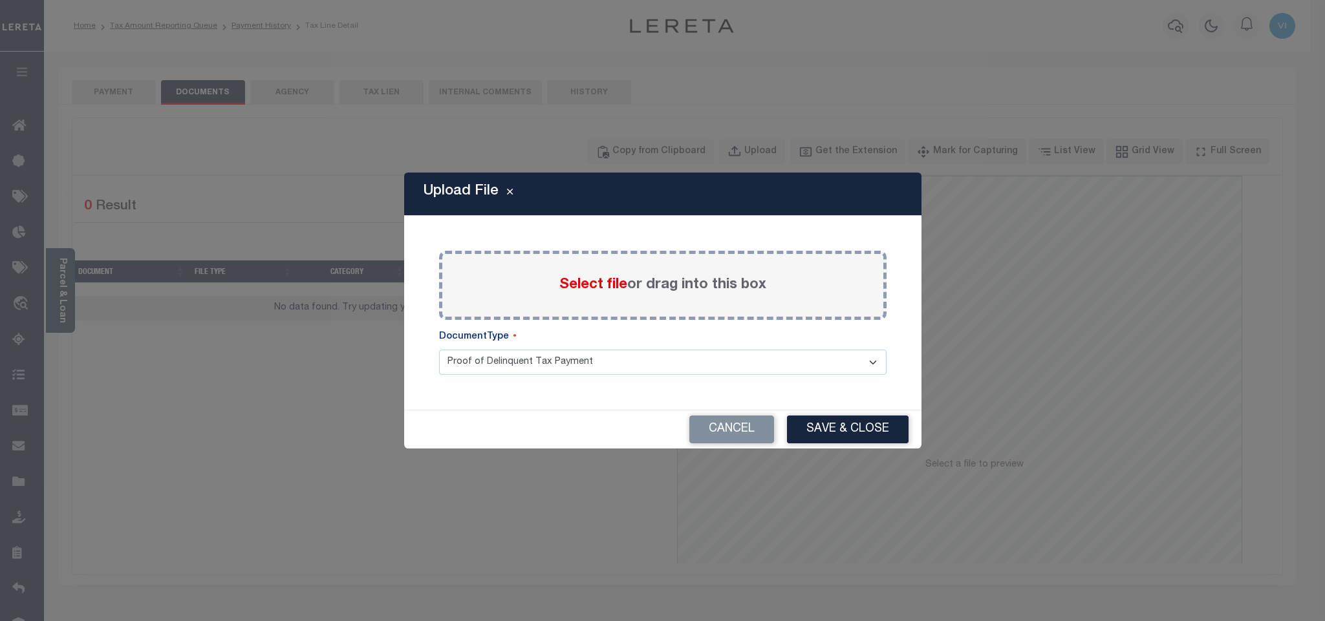
click at [586, 290] on span "Select file" at bounding box center [593, 285] width 68 height 14
click at [0, 0] on input "Select file or drag into this box" at bounding box center [0, 0] width 0 height 0
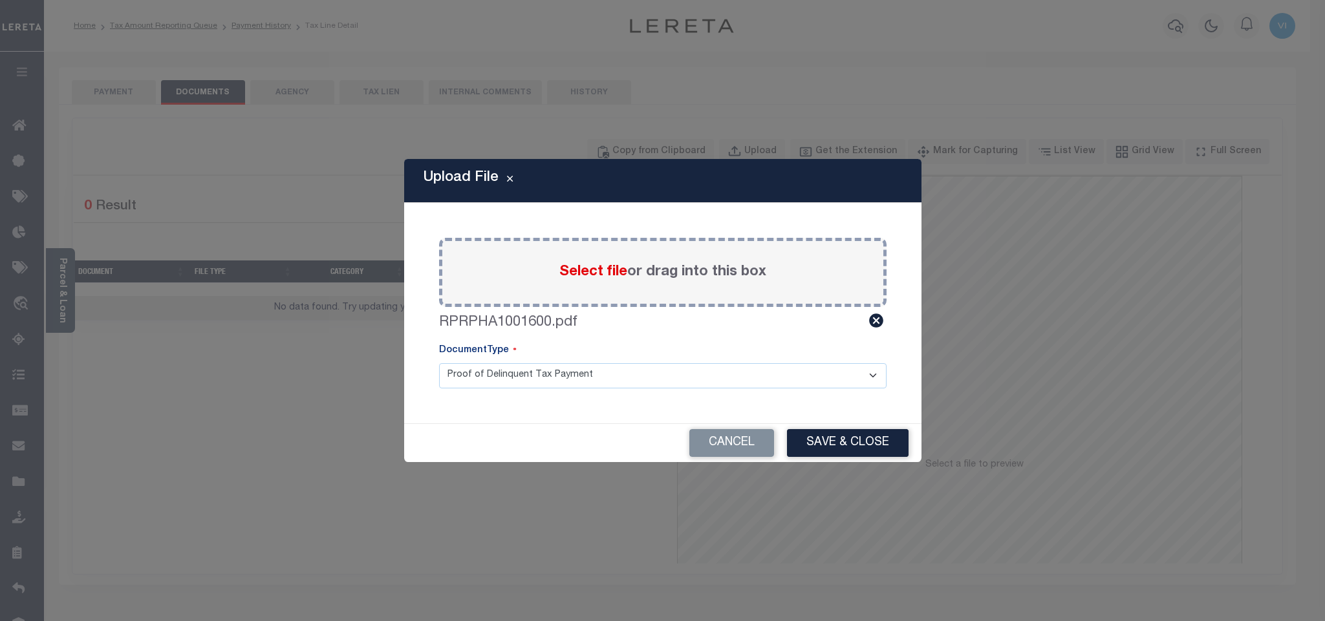
click at [456, 387] on select "Proof of Delinquent Tax Payment" at bounding box center [662, 375] width 447 height 25
click at [439, 363] on select "Proof of Delinquent Tax Payment" at bounding box center [662, 375] width 447 height 25
click at [856, 447] on button "Save & Close" at bounding box center [848, 443] width 122 height 28
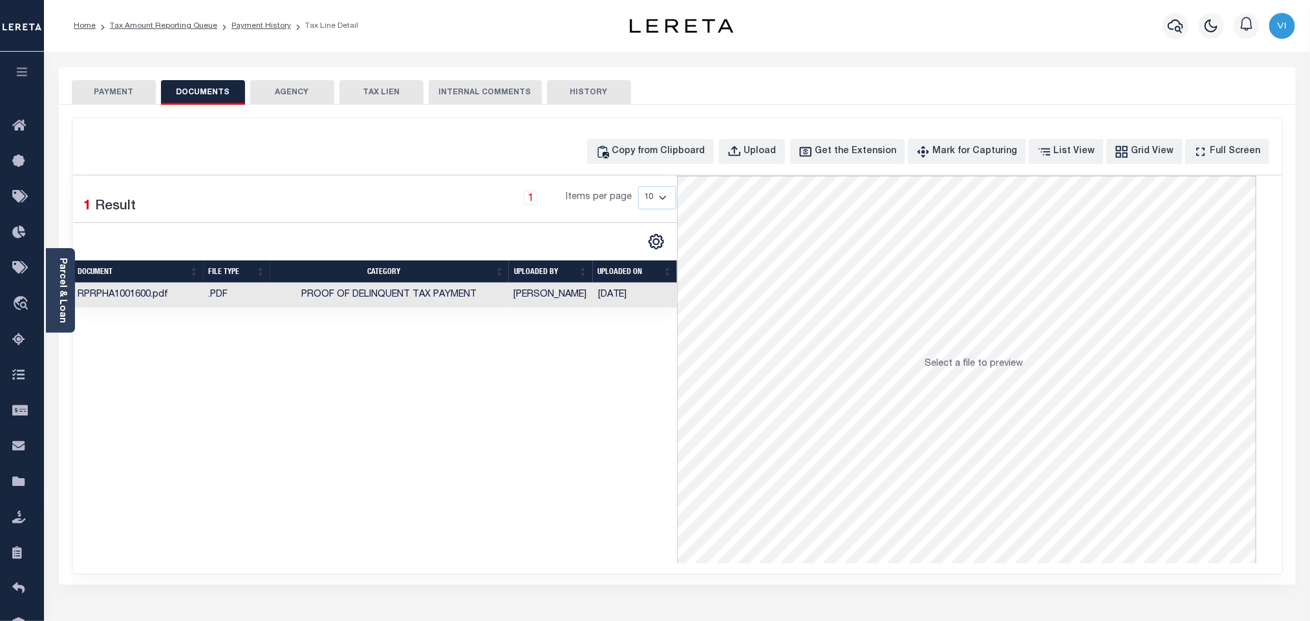
click at [113, 99] on button "PAYMENT" at bounding box center [114, 92] width 84 height 25
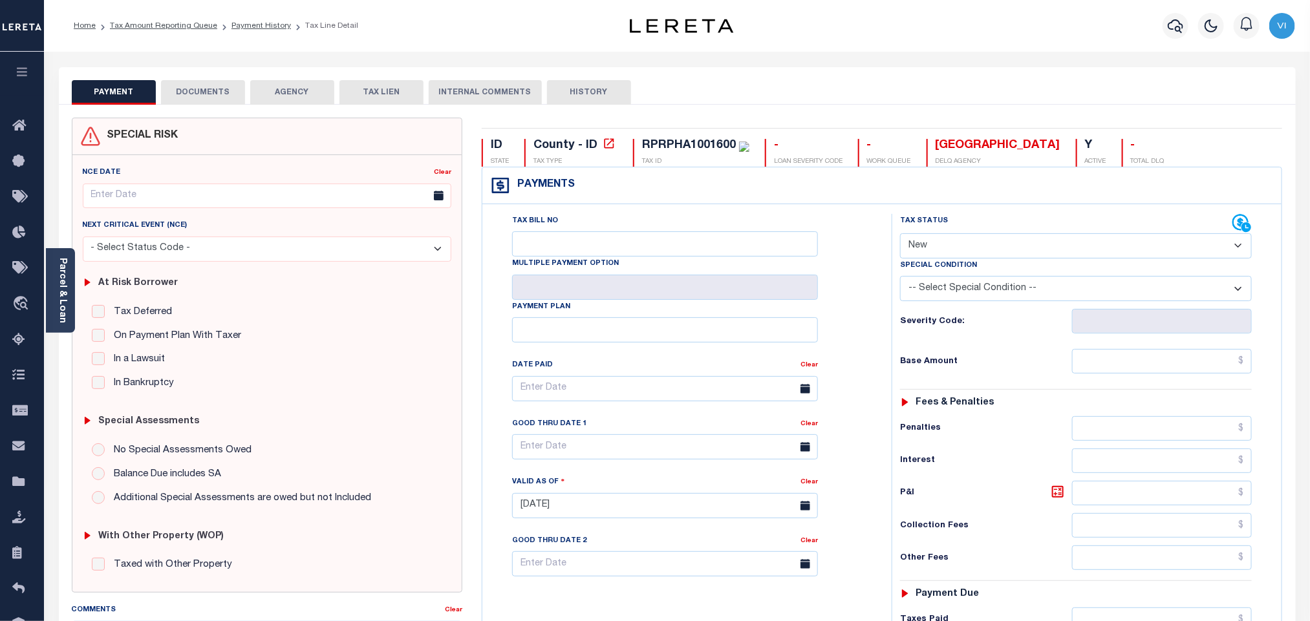
click at [956, 241] on select "- Select Status Code - Open Due/Unpaid Paid Incomplete No Tax Due Internal Refu…" at bounding box center [1076, 245] width 352 height 25
select select "DUE"
click at [900, 235] on select "- Select Status Code - Open Due/Unpaid Paid Incomplete No Tax Due Internal Refu…" at bounding box center [1076, 245] width 352 height 25
type input "[DATE]"
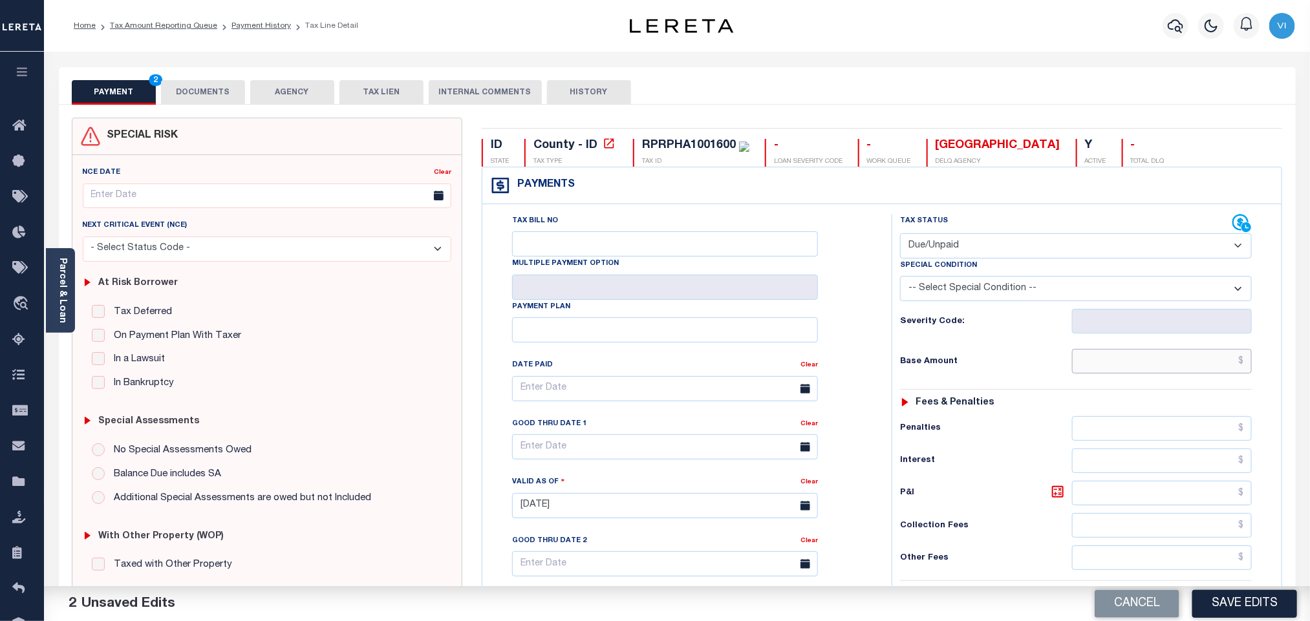
click at [1096, 365] on input "text" at bounding box center [1162, 361] width 180 height 25
type input "$205.54"
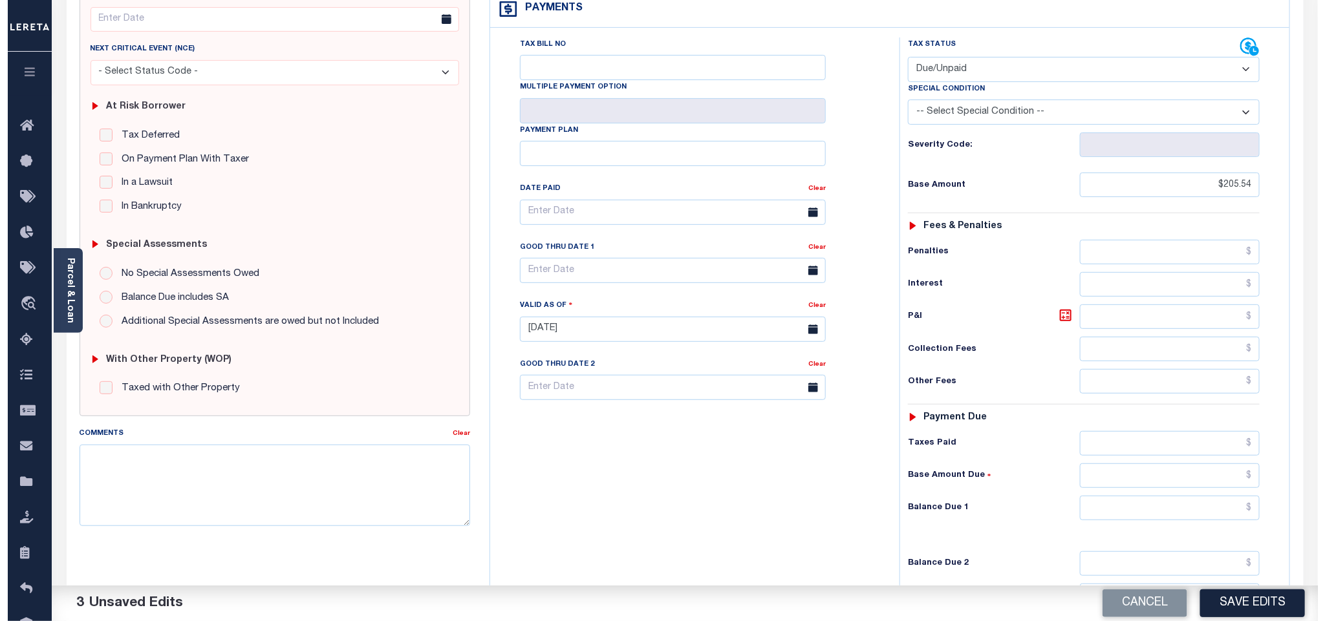
scroll to position [336, 0]
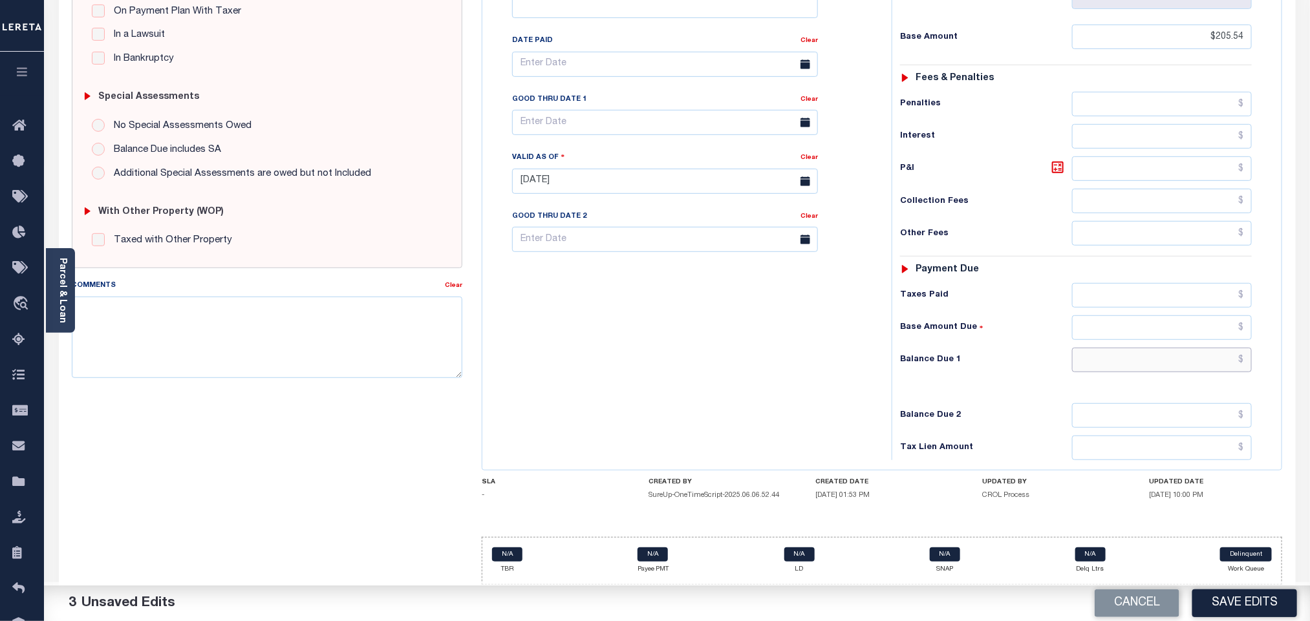
click at [1119, 353] on input "text" at bounding box center [1162, 360] width 180 height 25
type input "$228.47"
click at [1058, 165] on icon at bounding box center [1058, 168] width 16 height 16
type input "$22.93"
click at [566, 112] on input "text" at bounding box center [665, 122] width 306 height 25
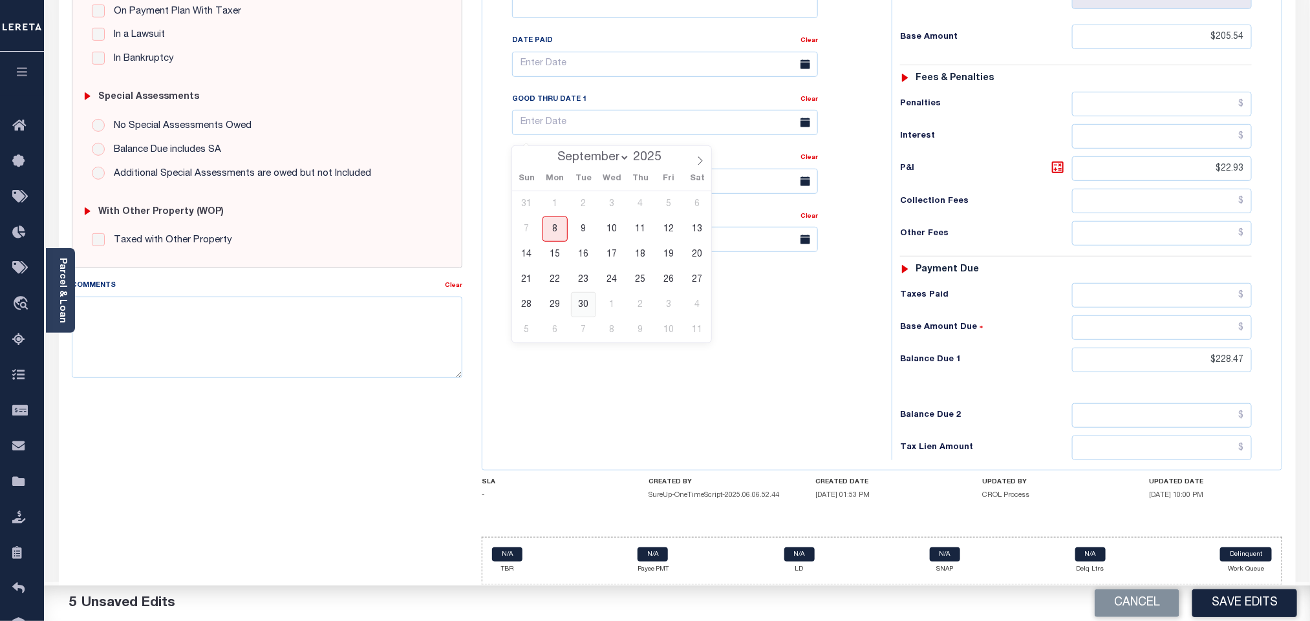
click at [580, 292] on span "30" at bounding box center [583, 304] width 25 height 25
type input "[DATE]"
click at [617, 363] on div "Tax Bill No Multiple Payment Option Payment Plan Clear" at bounding box center [684, 174] width 396 height 571
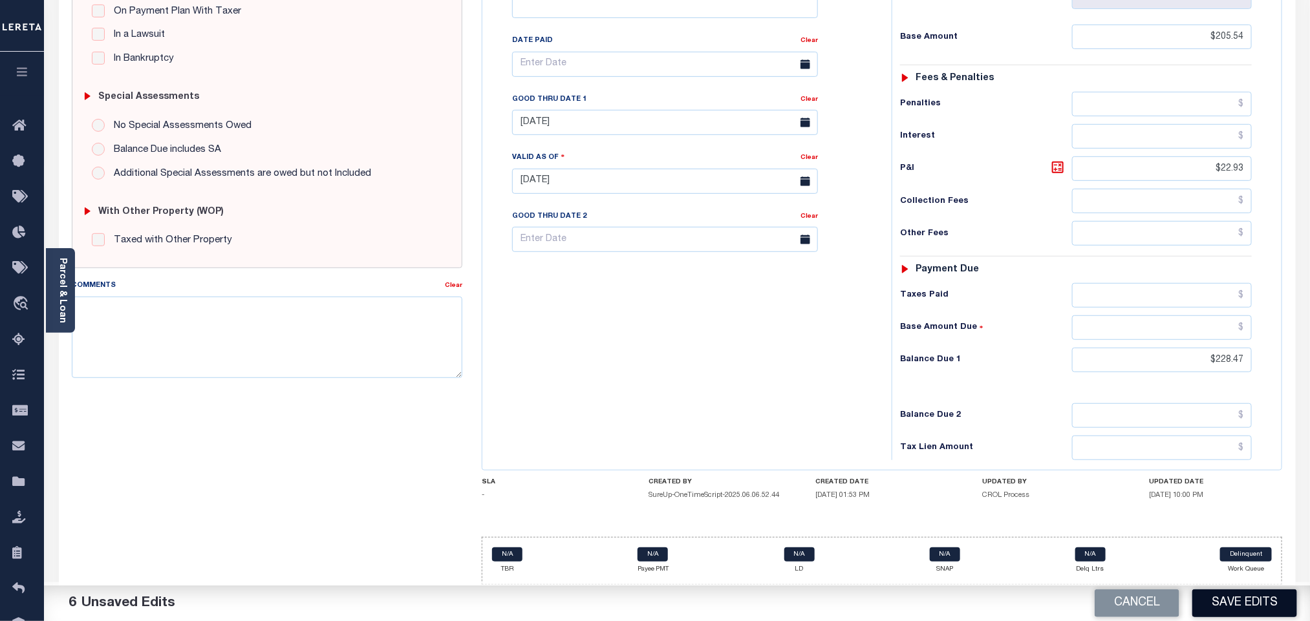
click at [1209, 606] on button "Save Edits" at bounding box center [1244, 604] width 105 height 28
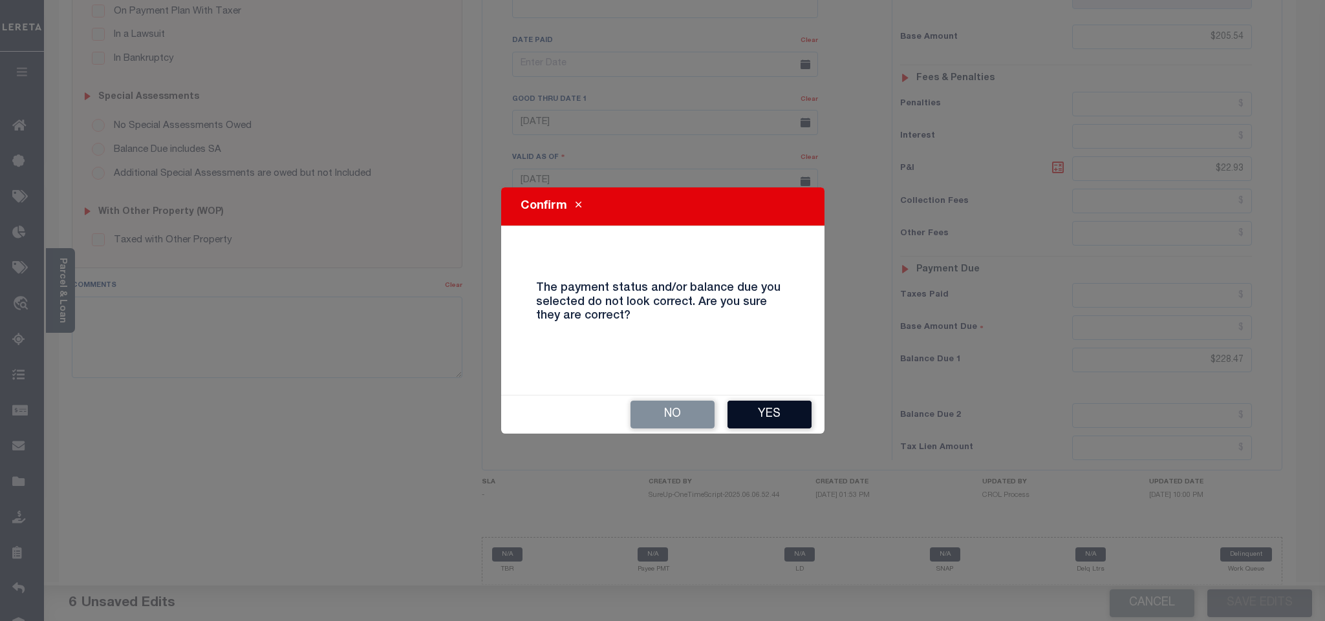
click at [767, 412] on button "Yes" at bounding box center [769, 415] width 84 height 28
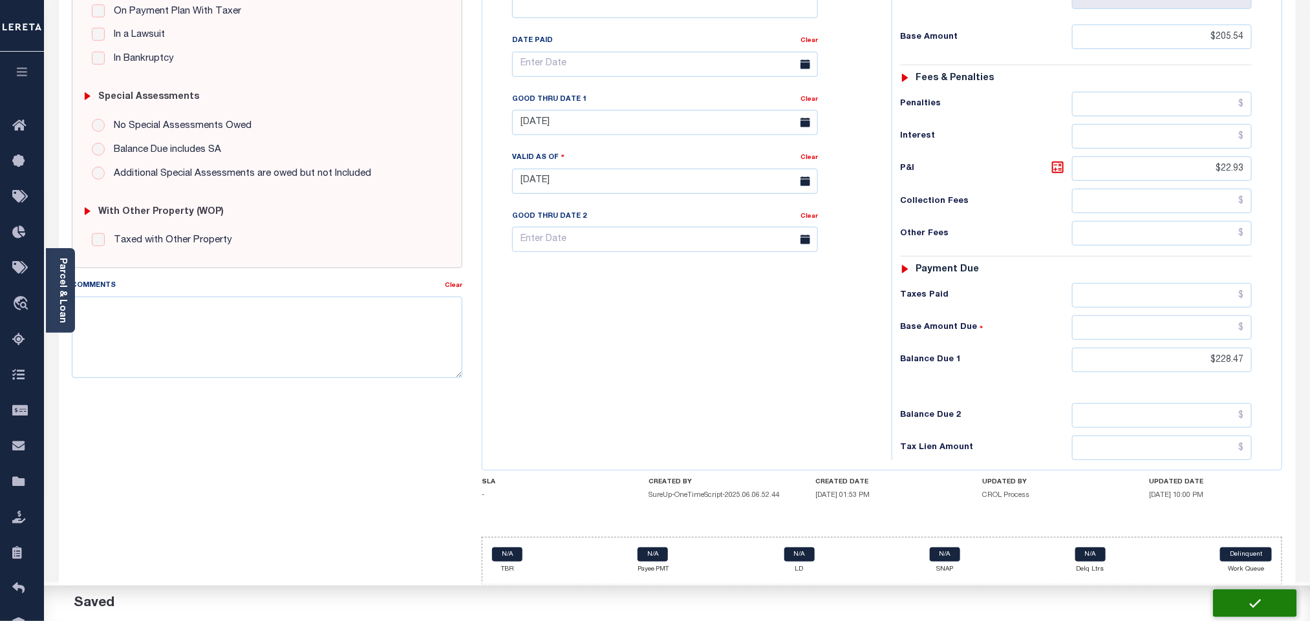
checkbox input "false"
type input "$205.54"
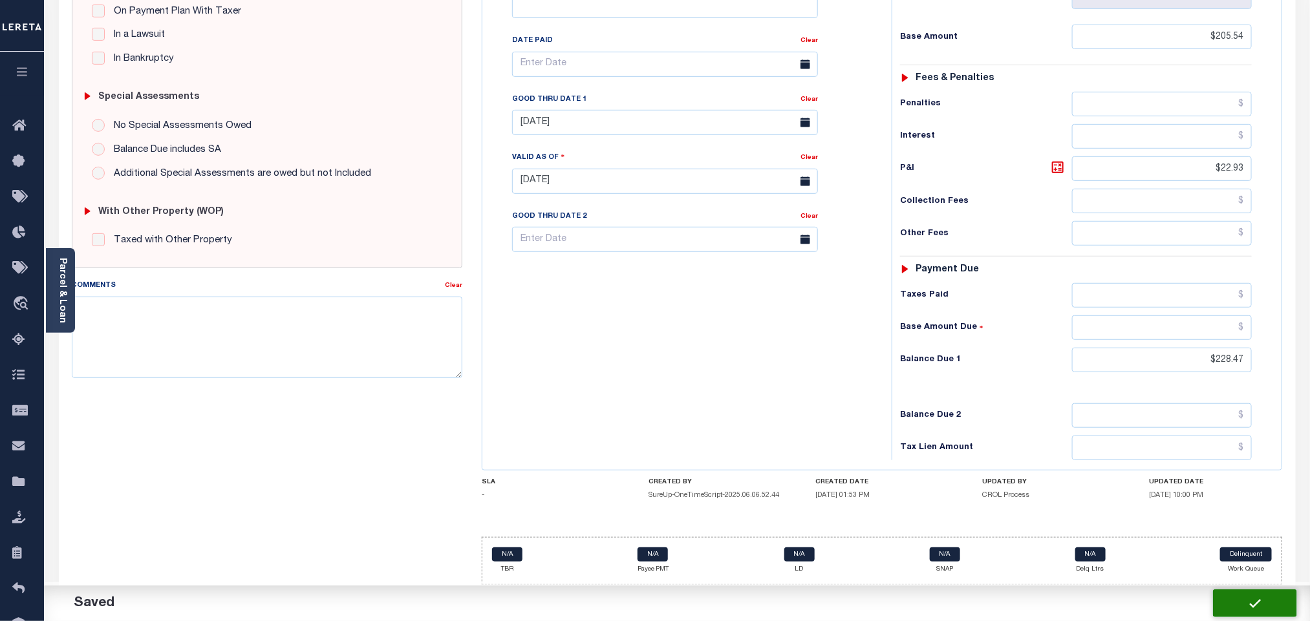
type input "$22.93"
type input "$228.47"
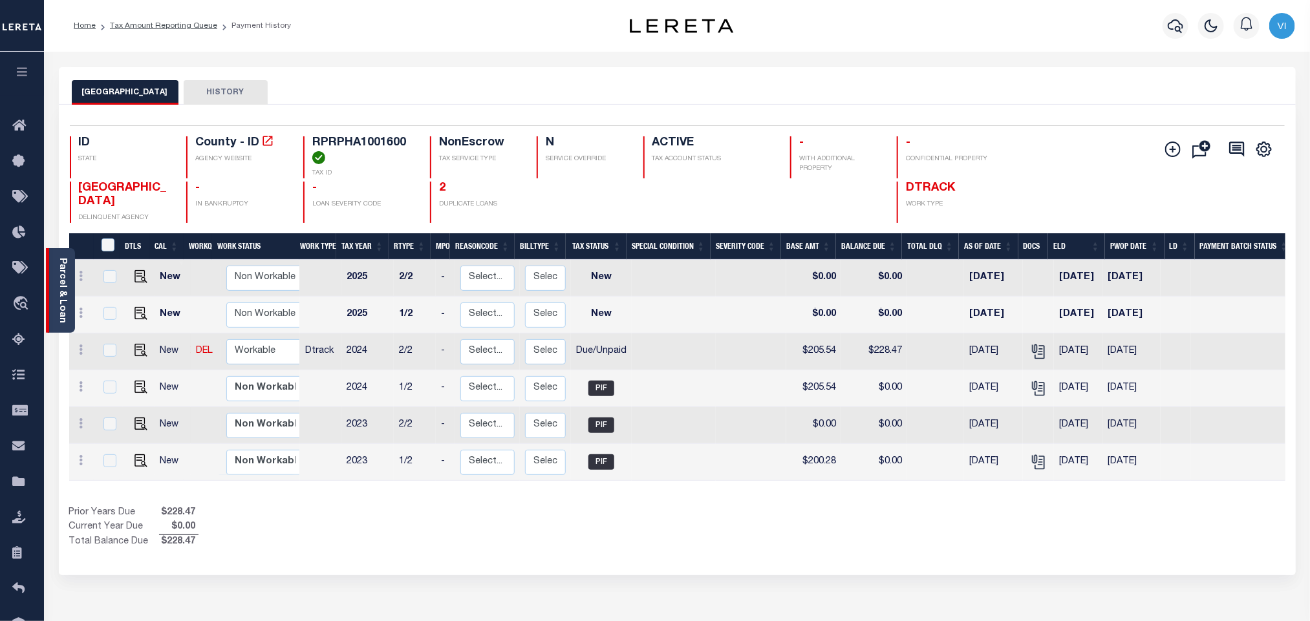
click at [62, 309] on link "Parcel & Loan" at bounding box center [62, 290] width 9 height 65
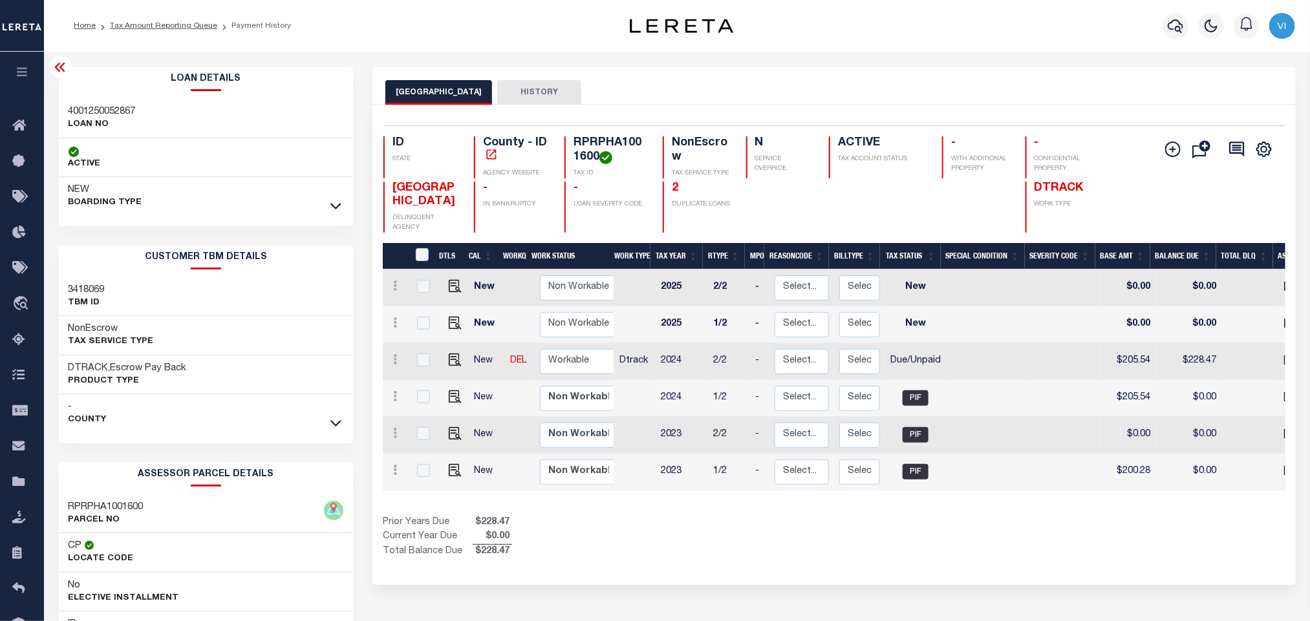
click at [93, 114] on h3 "4001250052867" at bounding box center [102, 111] width 67 height 13
copy h3 "4001250052867"
click at [632, 144] on h4 "RPRPHA1001600" at bounding box center [610, 150] width 74 height 28
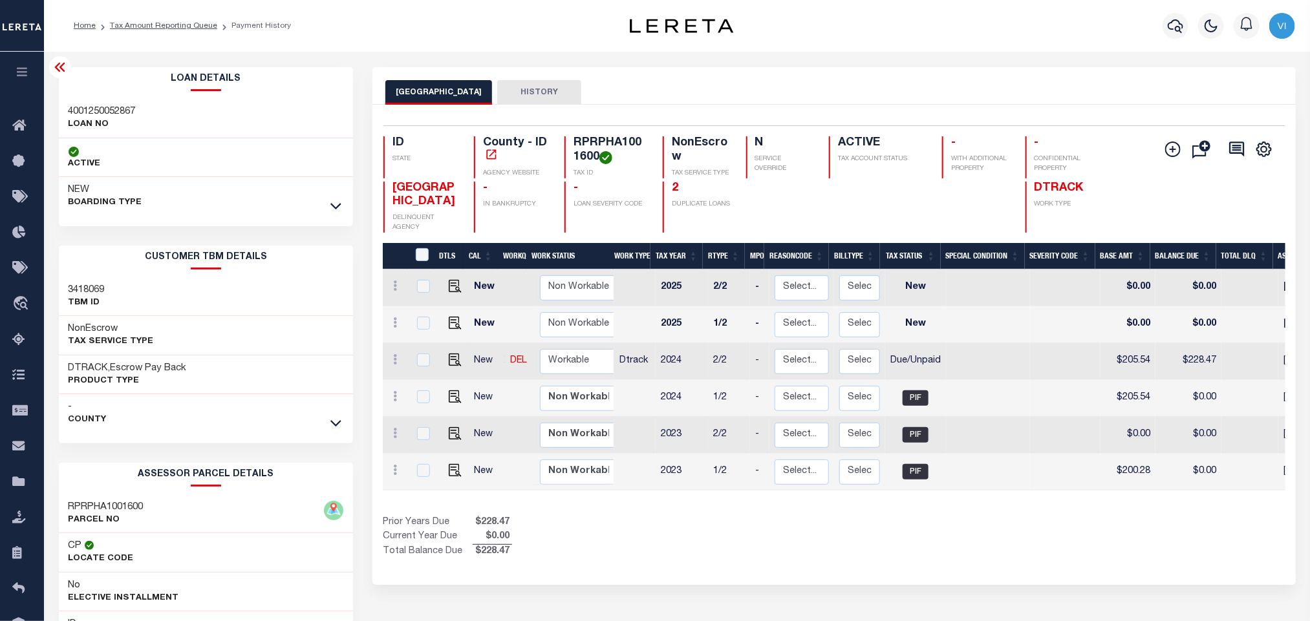
copy h4 "RPRPHA1001600"
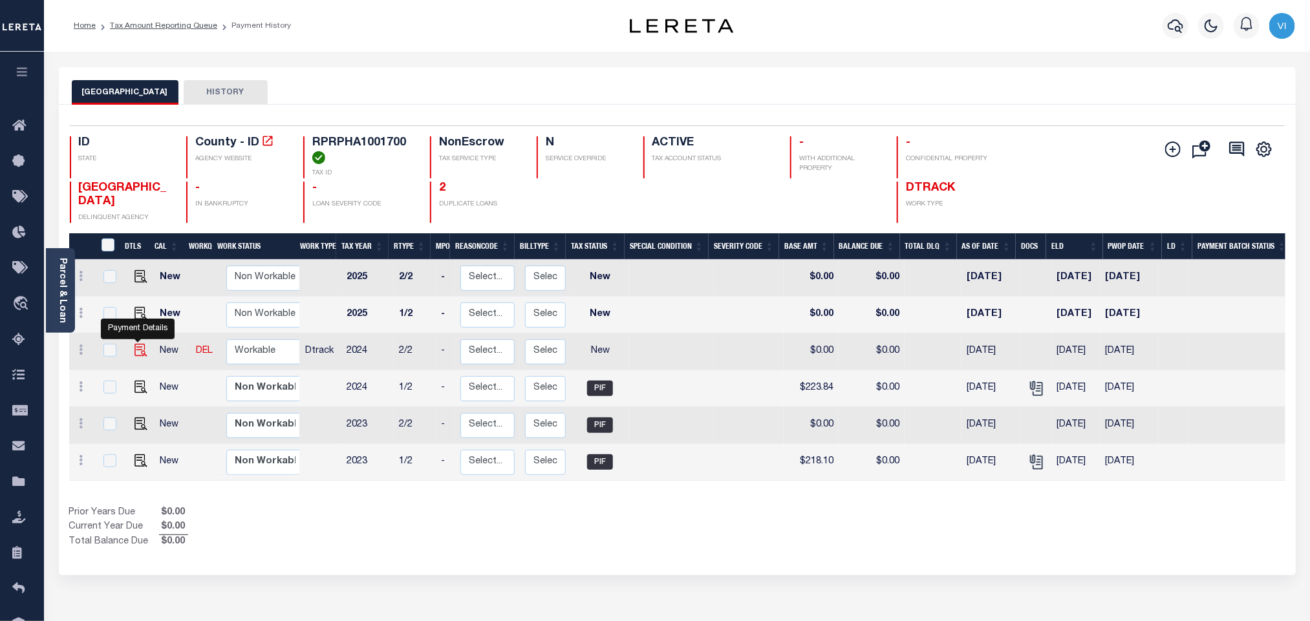
click at [134, 356] on img "" at bounding box center [140, 350] width 13 height 13
checkbox input "true"
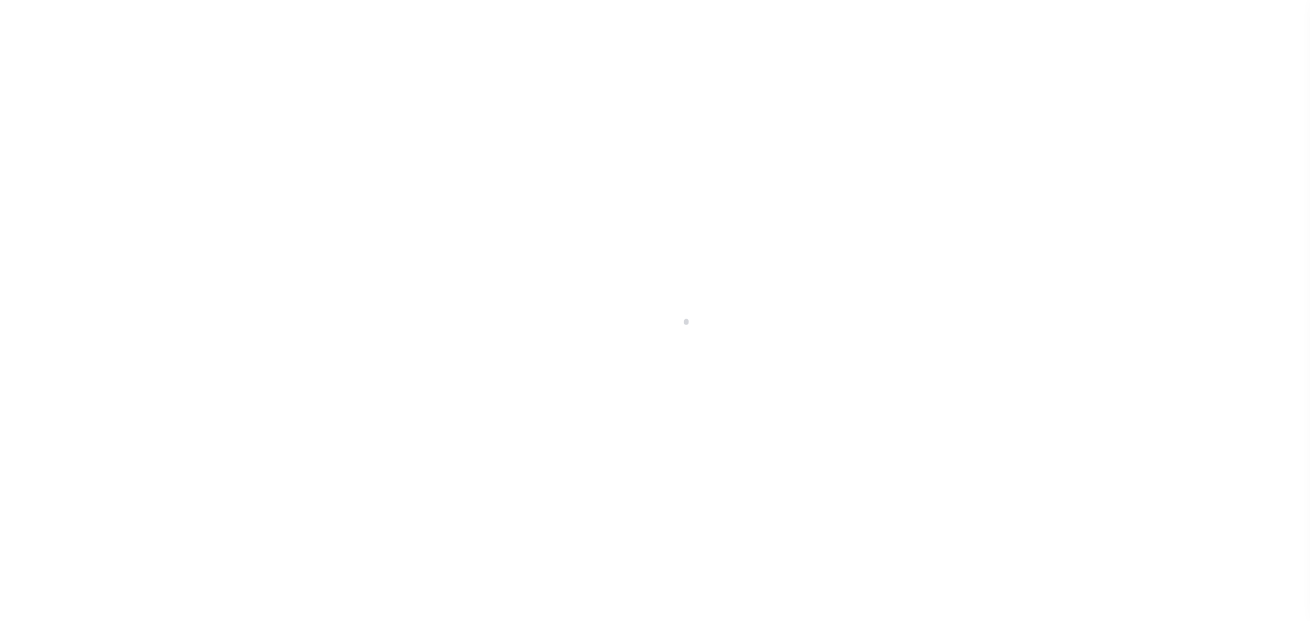
select select "NW2"
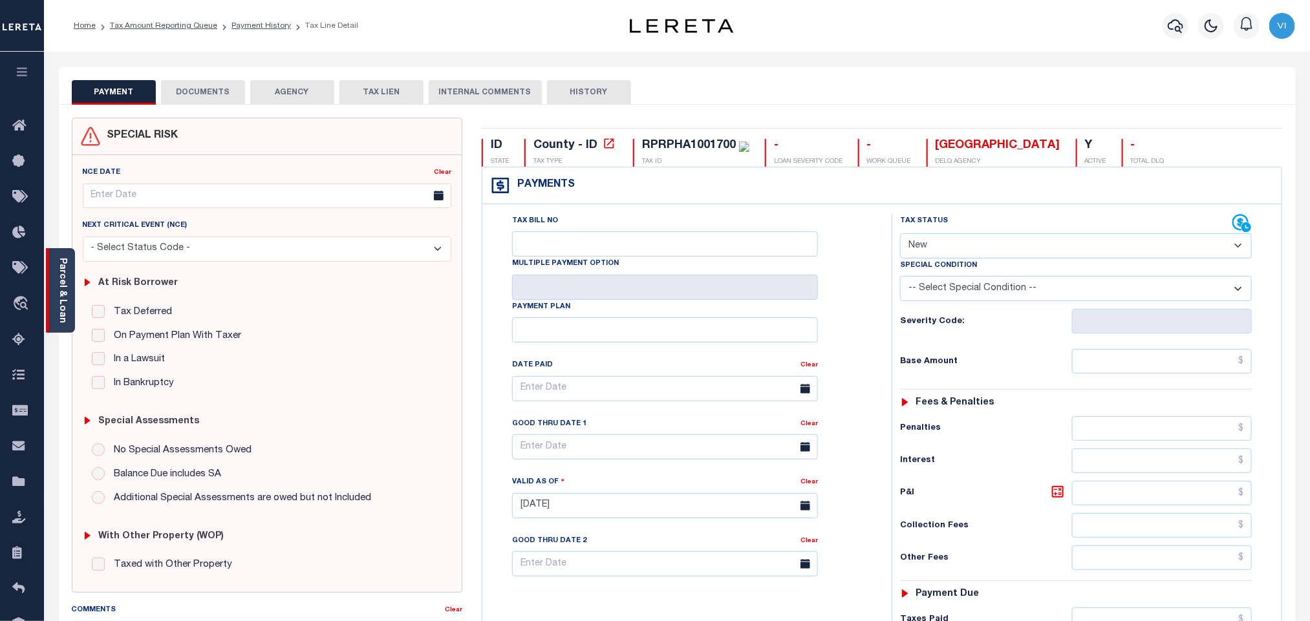
click at [61, 295] on link "Parcel & Loan" at bounding box center [62, 290] width 9 height 65
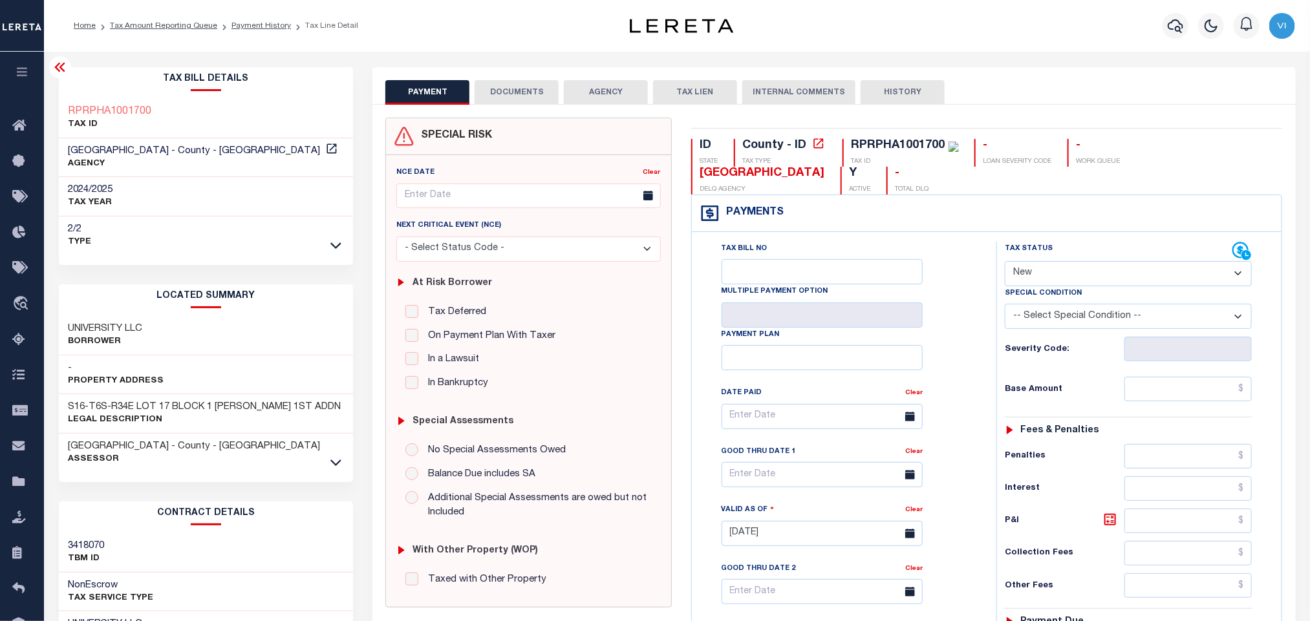
click at [522, 100] on button "DOCUMENTS" at bounding box center [517, 92] width 84 height 25
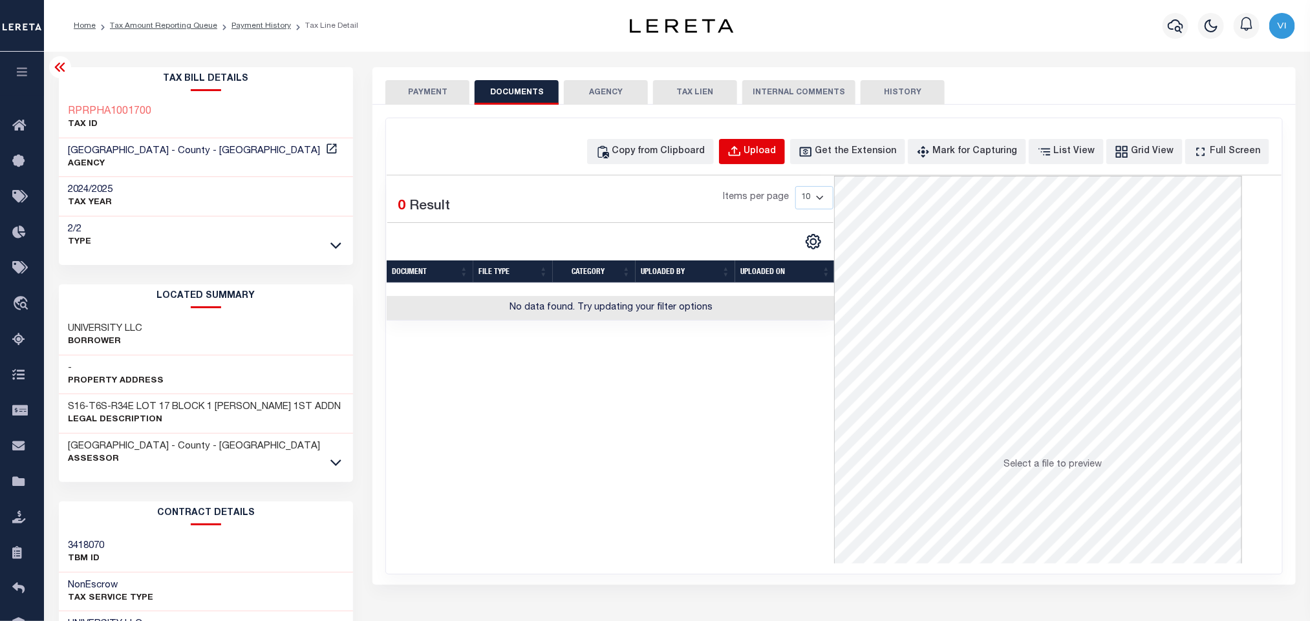
click at [773, 150] on div "Upload" at bounding box center [760, 152] width 32 height 14
select select "POP"
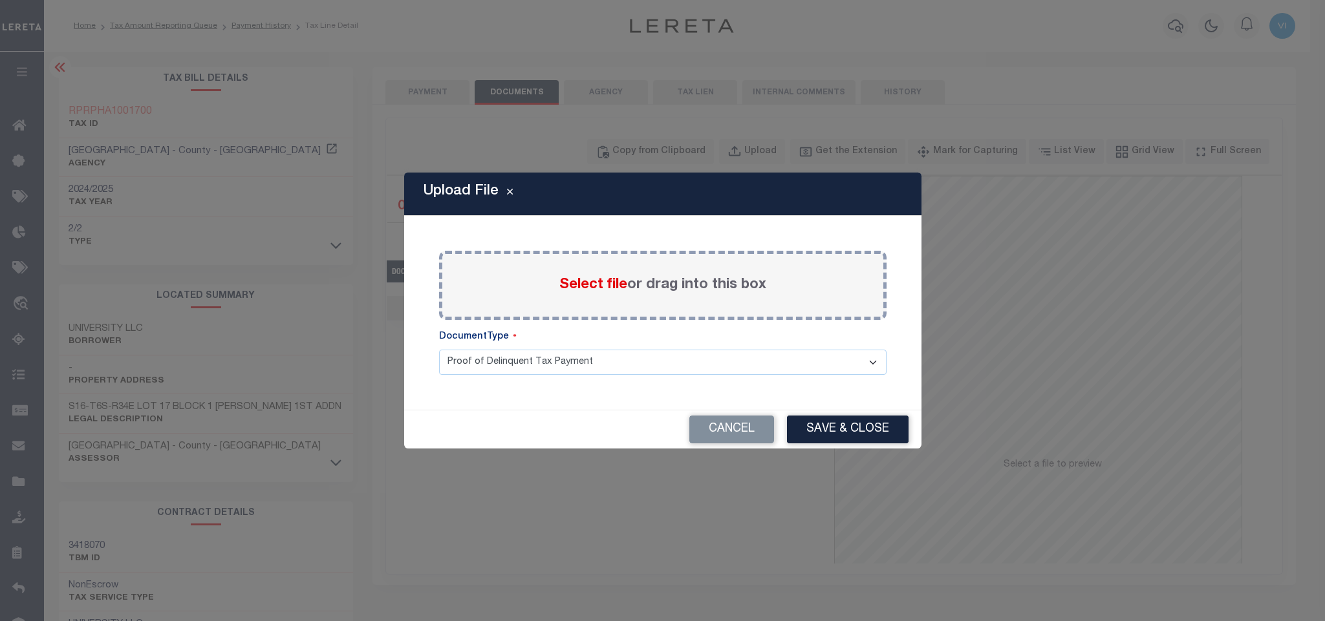
click at [593, 281] on span "Select file" at bounding box center [593, 285] width 68 height 14
click at [0, 0] on input "Select file or drag into this box" at bounding box center [0, 0] width 0 height 0
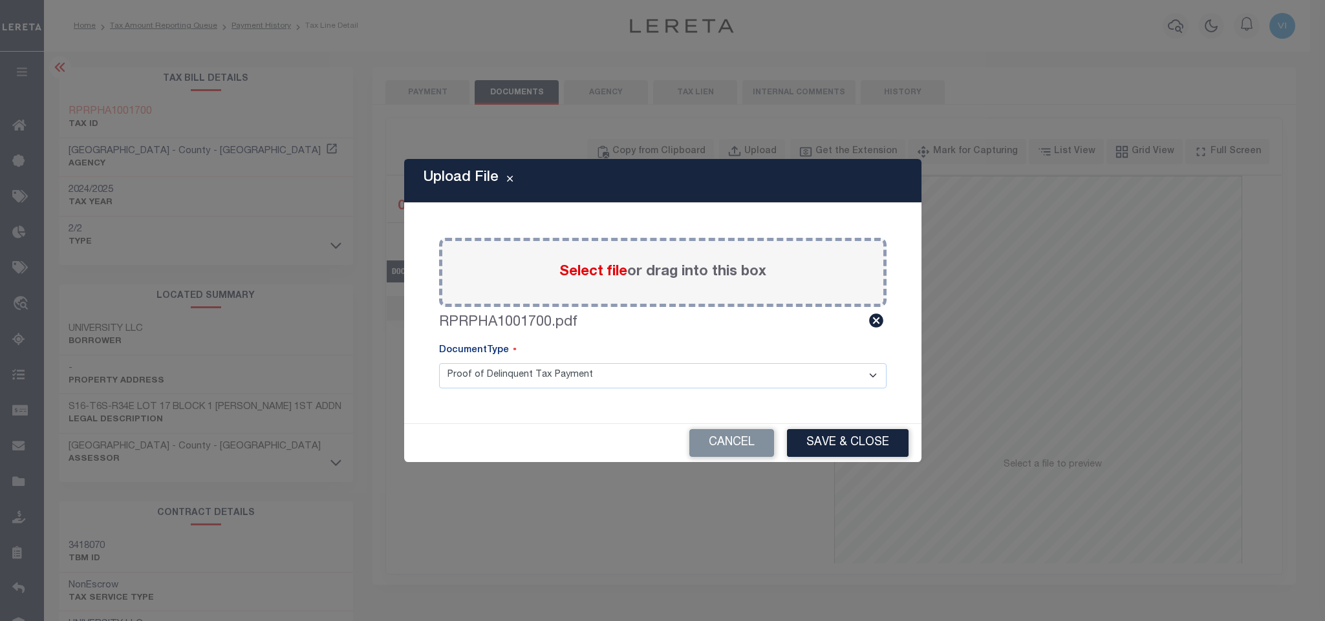
click at [464, 386] on select "Proof of Delinquent Tax Payment" at bounding box center [662, 375] width 447 height 25
click at [439, 363] on select "Proof of Delinquent Tax Payment" at bounding box center [662, 375] width 447 height 25
click at [861, 442] on button "Save & Close" at bounding box center [848, 443] width 122 height 28
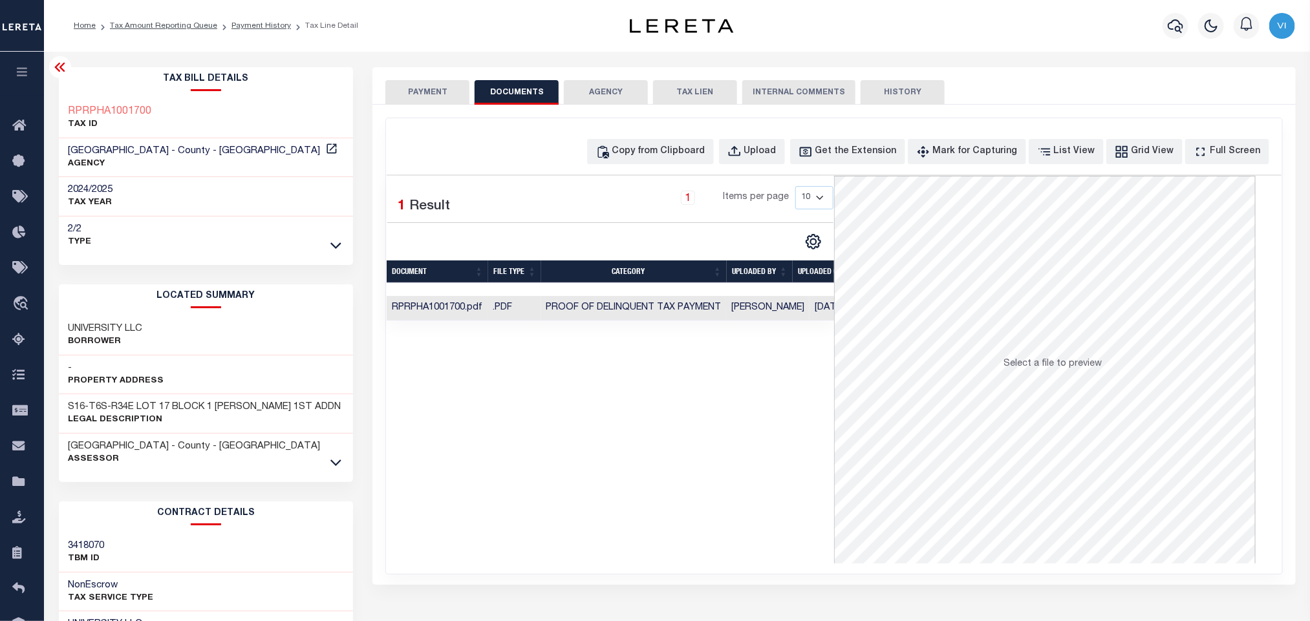
click at [437, 96] on button "PAYMENT" at bounding box center [427, 92] width 84 height 25
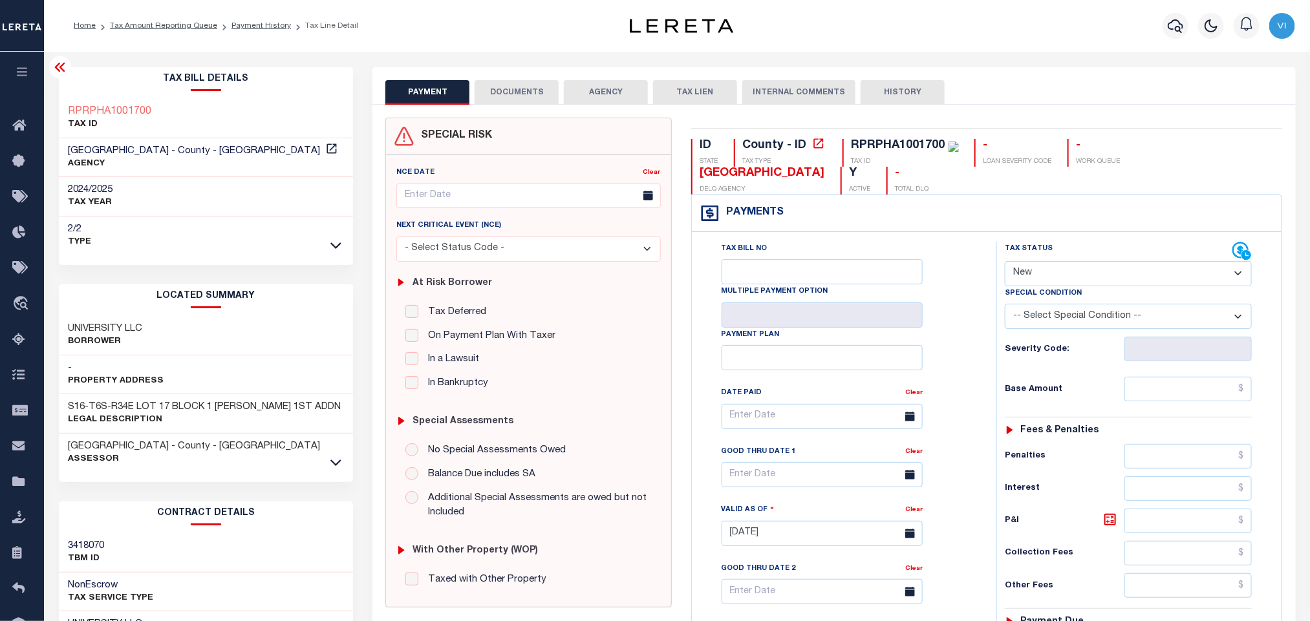
click at [1022, 281] on select "- Select Status Code - Open Due/Unpaid Paid Incomplete No Tax Due Internal Refu…" at bounding box center [1128, 273] width 247 height 25
select select "DUE"
click at [1005, 262] on select "- Select Status Code - Open Due/Unpaid Paid Incomplete No Tax Due Internal Refu…" at bounding box center [1128, 273] width 247 height 25
type input "[DATE]"
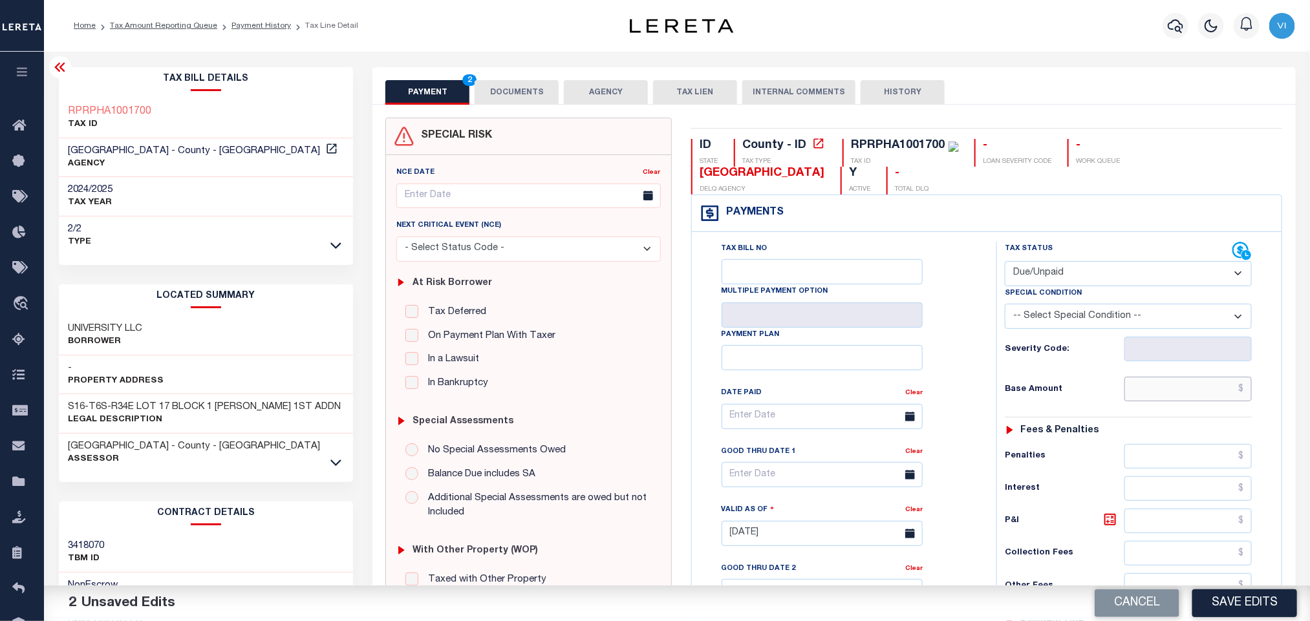
click at [1162, 389] on input "text" at bounding box center [1188, 389] width 128 height 25
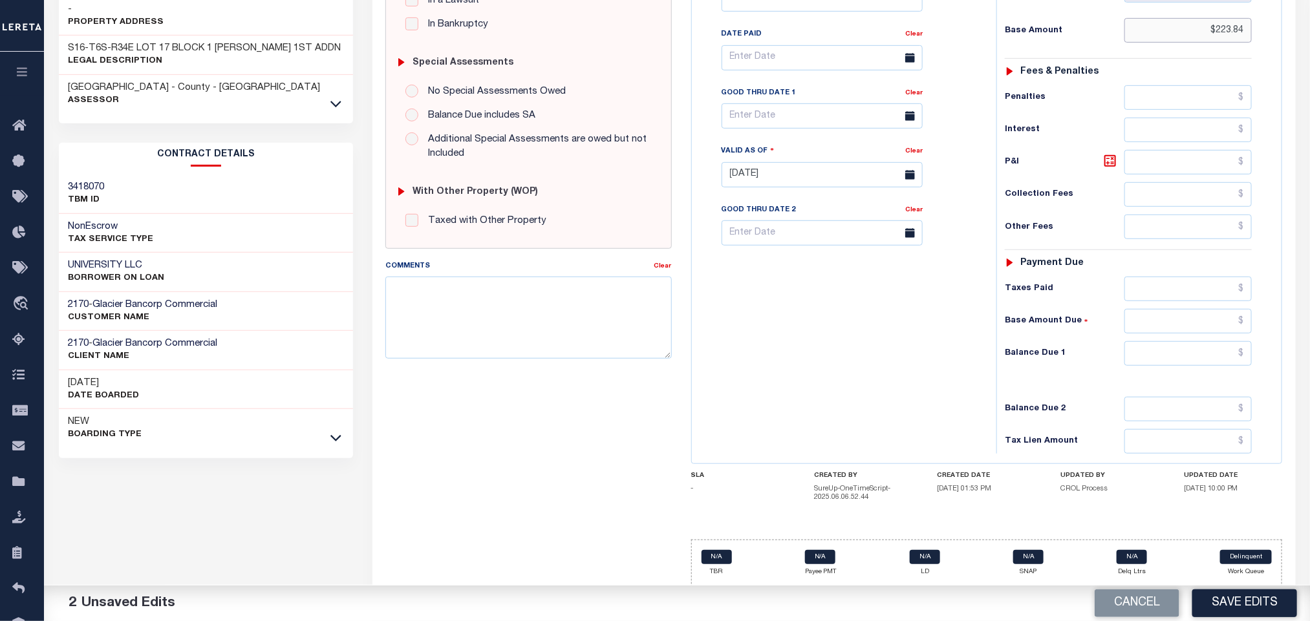
scroll to position [372, 0]
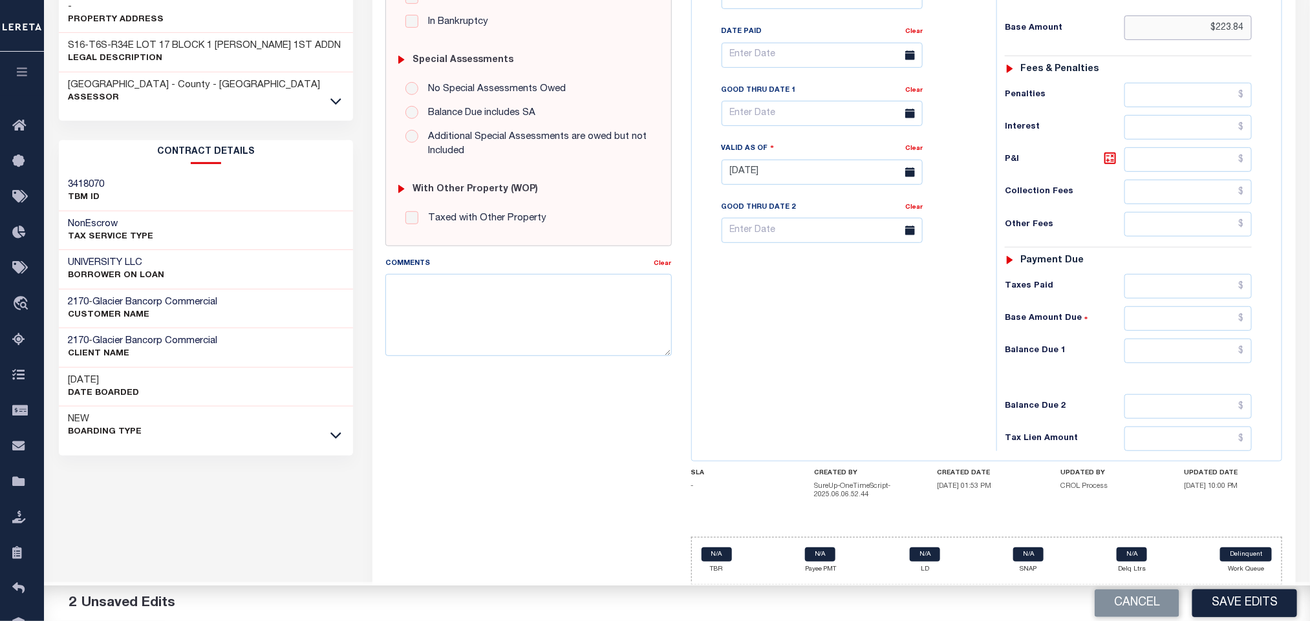
type input "$223.84"
click at [1211, 365] on div "Tax Status Status - Select Status Code -" at bounding box center [1132, 165] width 272 height 571
click at [1208, 363] on input "text" at bounding box center [1188, 351] width 128 height 25
type input "$248.81"
click at [1108, 164] on link at bounding box center [1113, 160] width 22 height 18
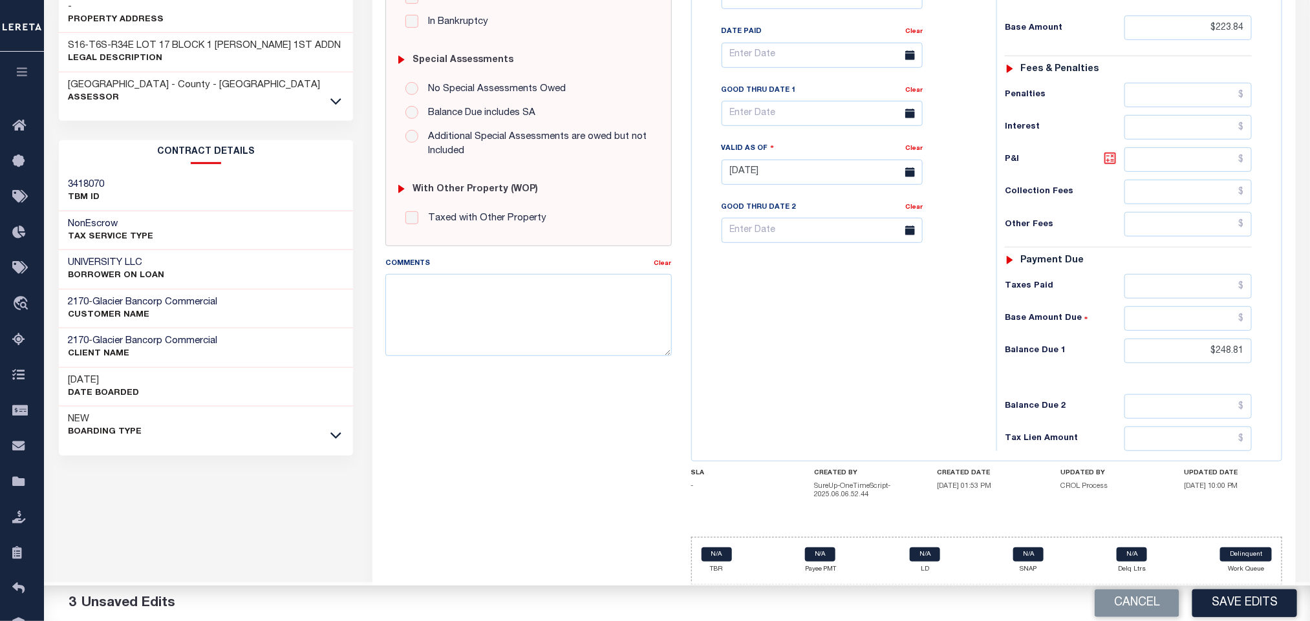
type input "$24.97"
click at [789, 101] on input "text" at bounding box center [822, 113] width 201 height 25
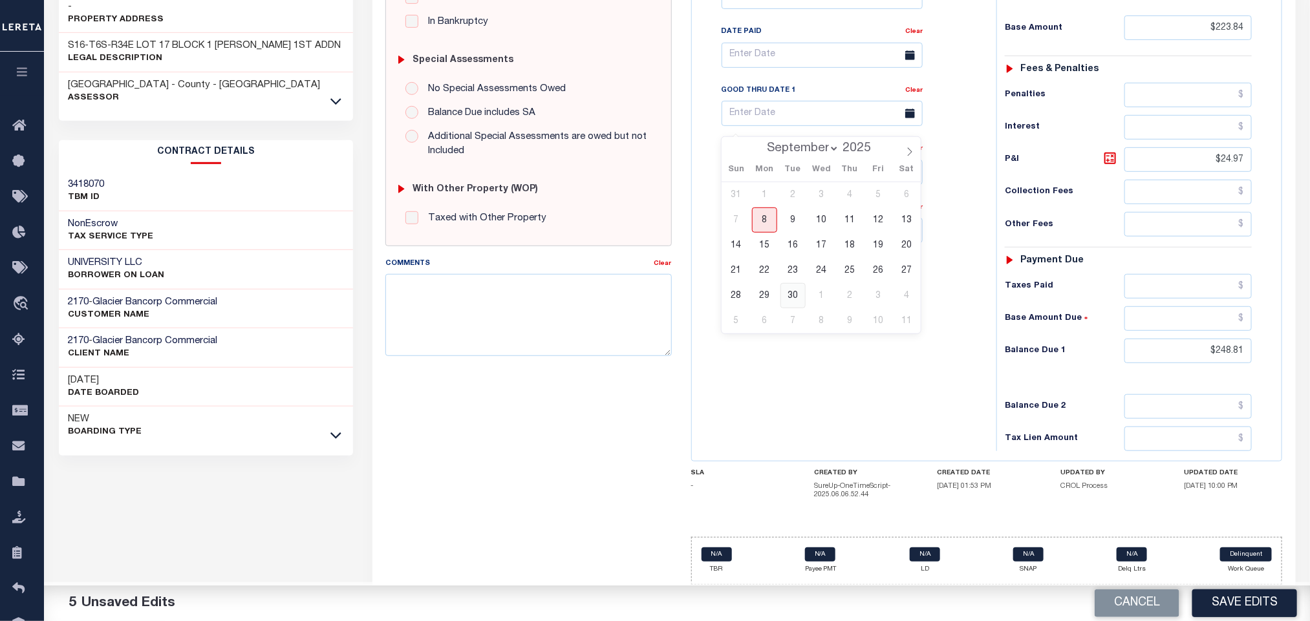
click at [797, 286] on span "30" at bounding box center [792, 295] width 25 height 25
type input "09/30/2025"
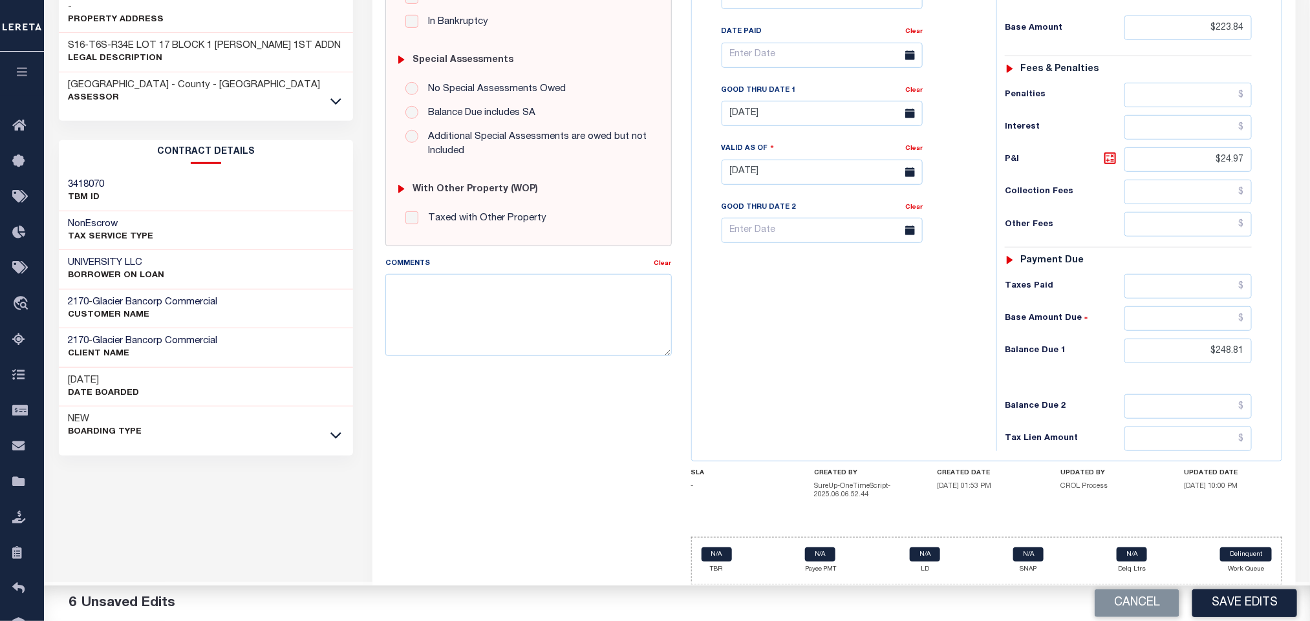
click at [828, 359] on div "Tax Bill No Multiple Payment Option Payment Plan Clear" at bounding box center [841, 165] width 292 height 571
click at [1204, 605] on button "Save Edits" at bounding box center [1244, 604] width 105 height 28
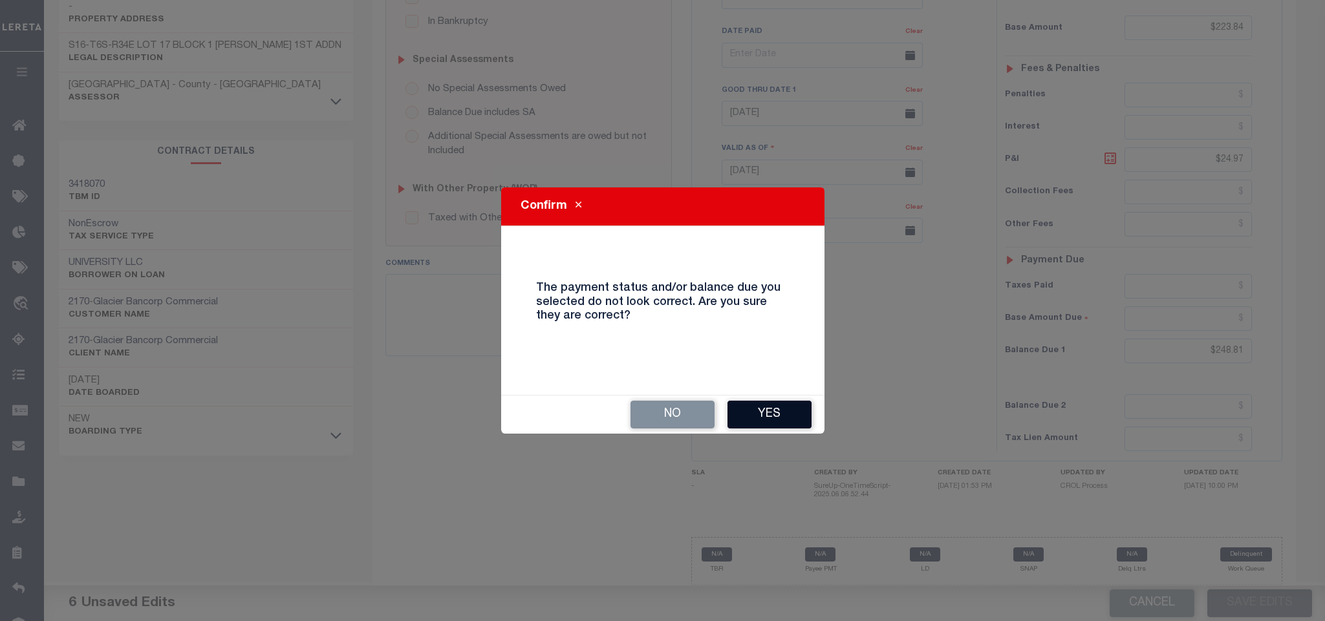
click at [780, 427] on button "Yes" at bounding box center [769, 415] width 84 height 28
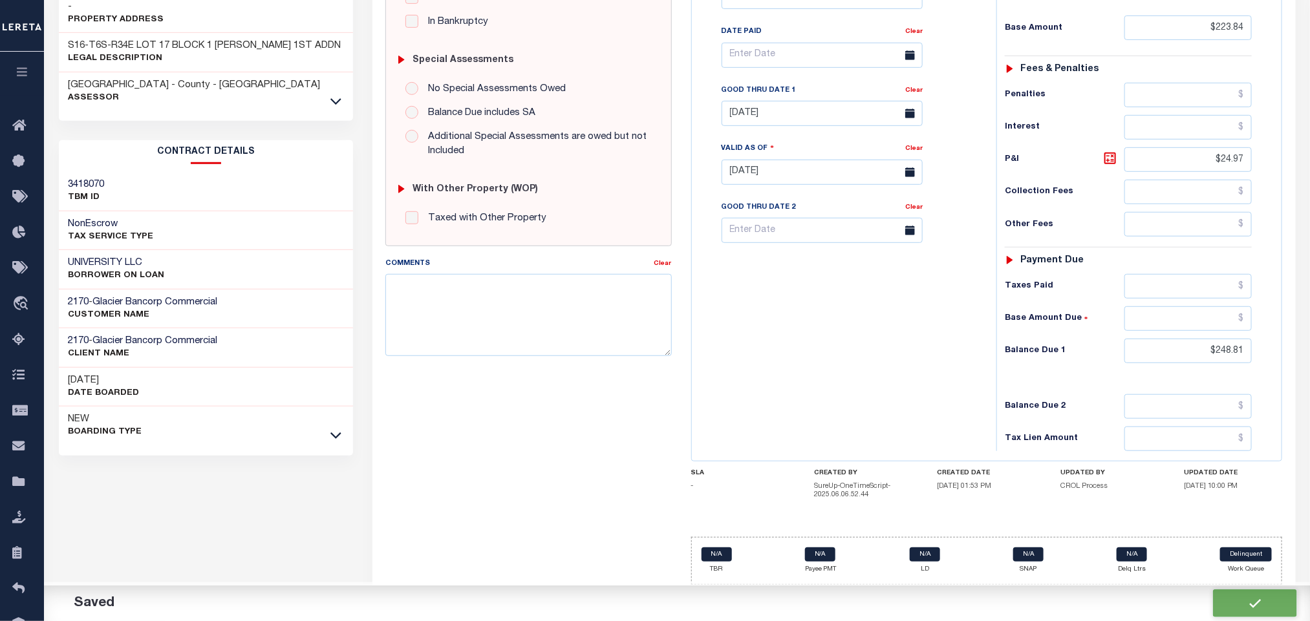
checkbox input "false"
type input "$223.84"
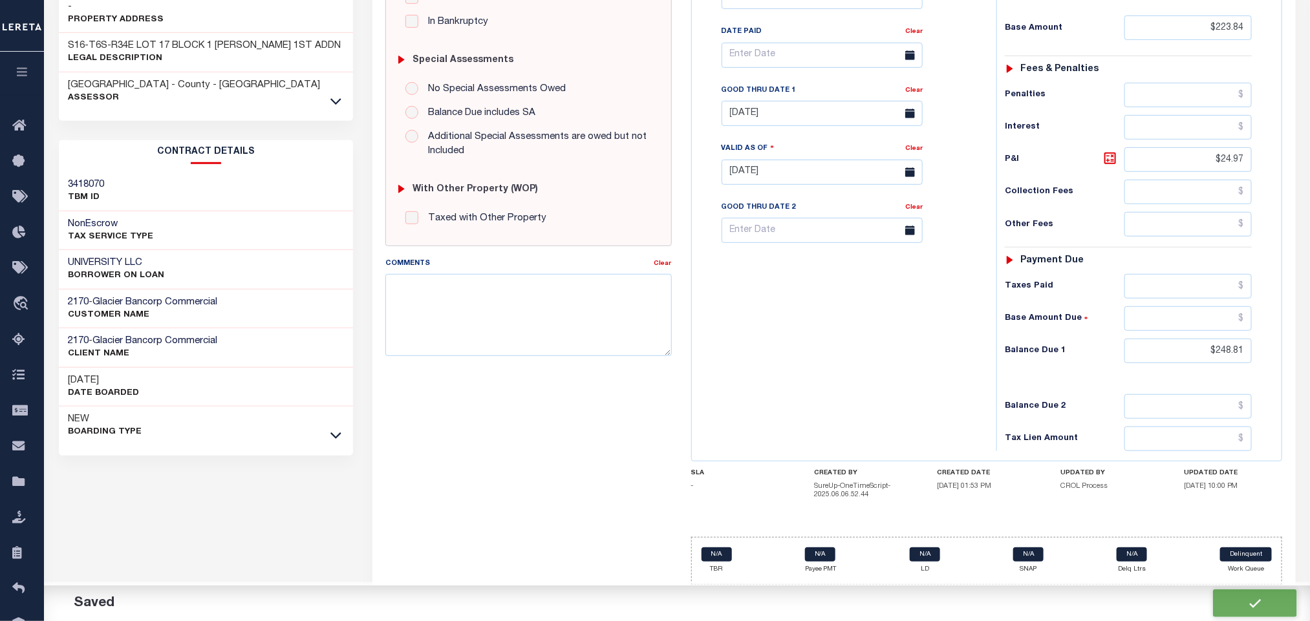
type input "$24.97"
type input "$248.81"
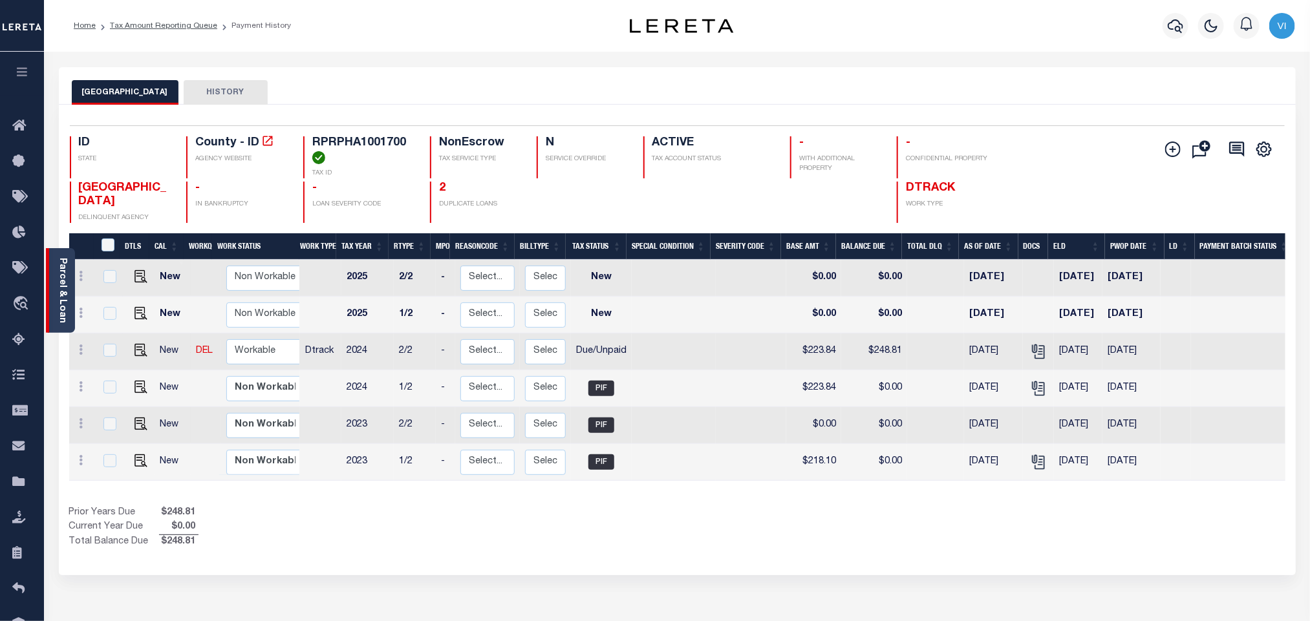
click at [54, 305] on div "Parcel & Loan" at bounding box center [60, 290] width 29 height 85
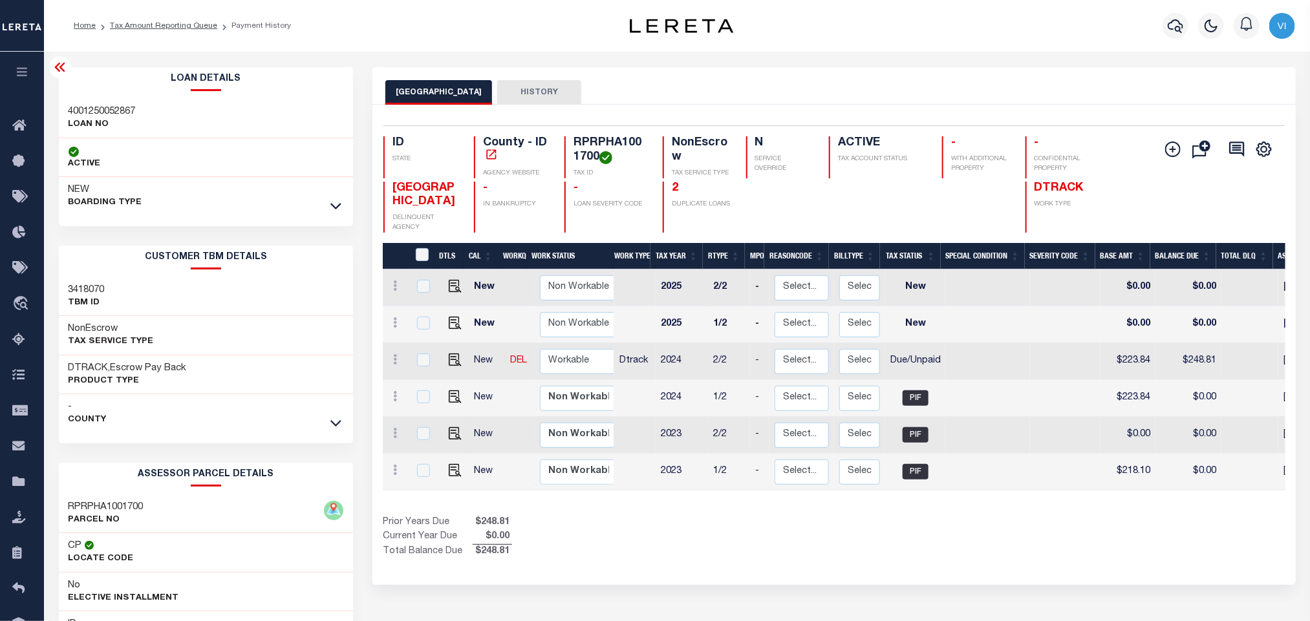
click at [72, 112] on h3 "4001250052867" at bounding box center [102, 111] width 67 height 13
copy h3 "4001250052867"
click at [608, 142] on h4 "RPRPHA1001700" at bounding box center [610, 150] width 74 height 28
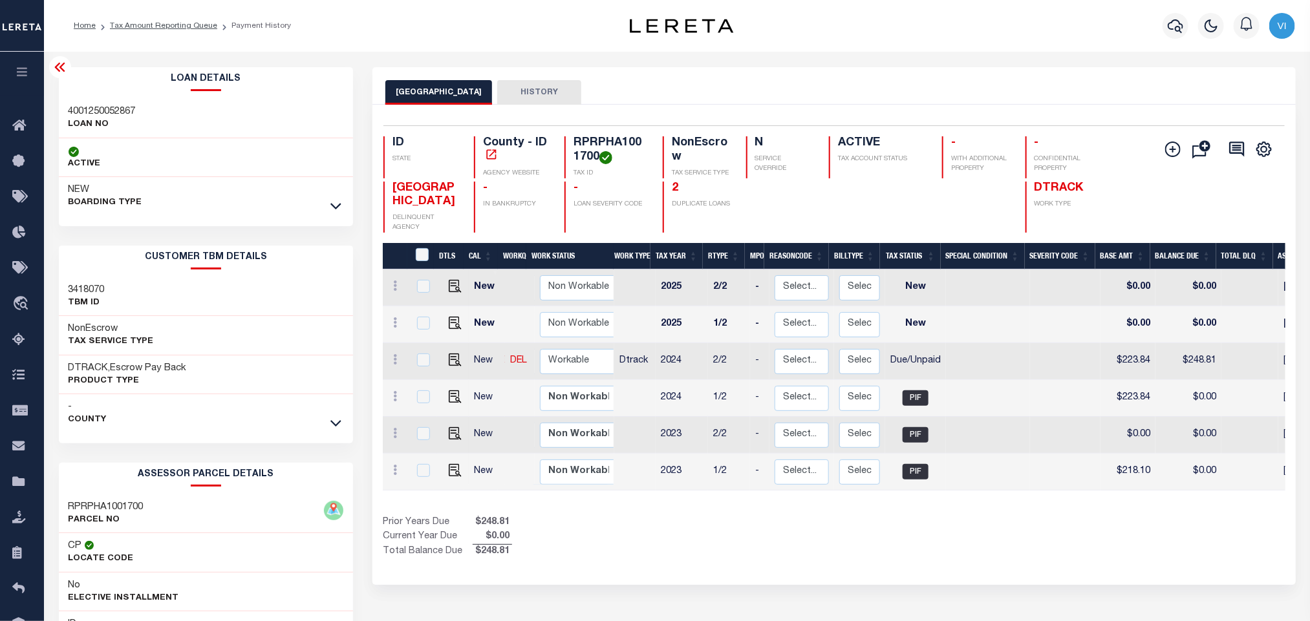
copy h4 "RPRPHA1001700"
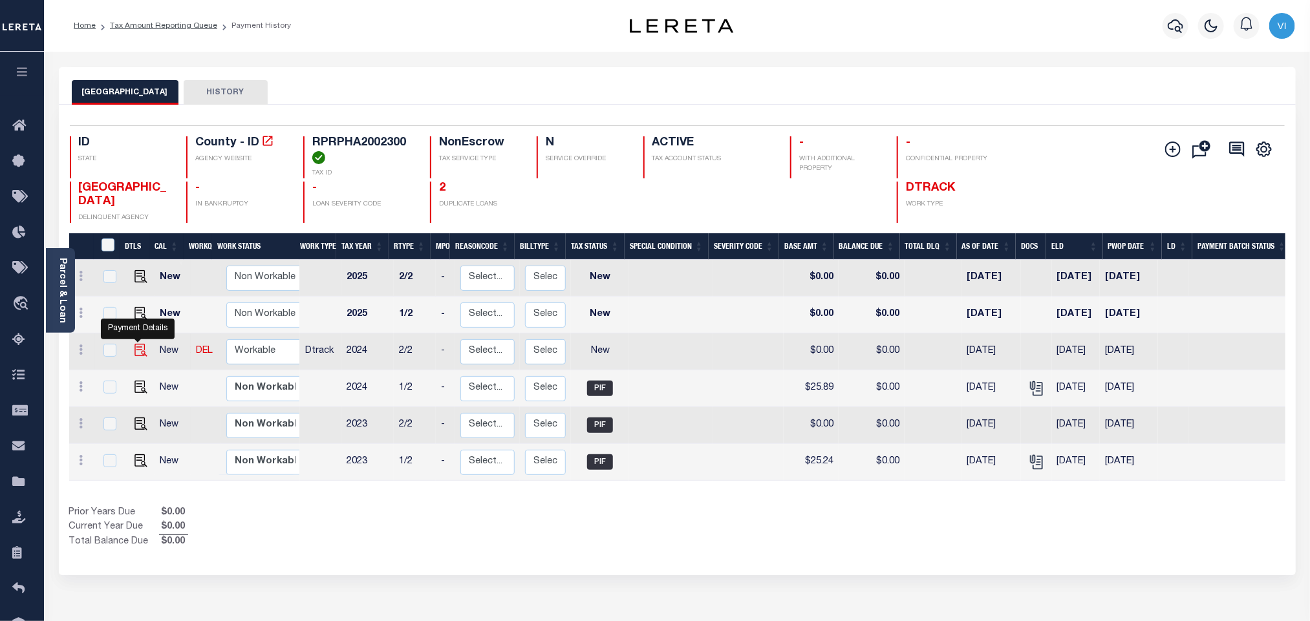
click at [138, 355] on img "" at bounding box center [140, 350] width 13 height 13
checkbox input "true"
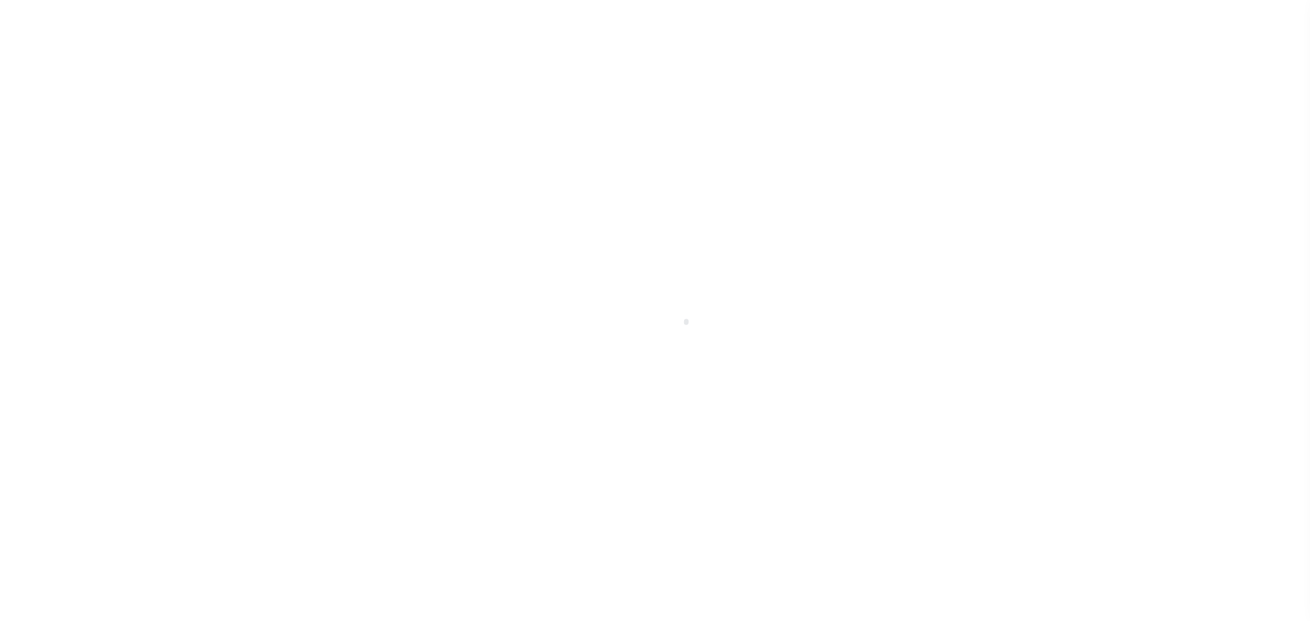
select select "NW2"
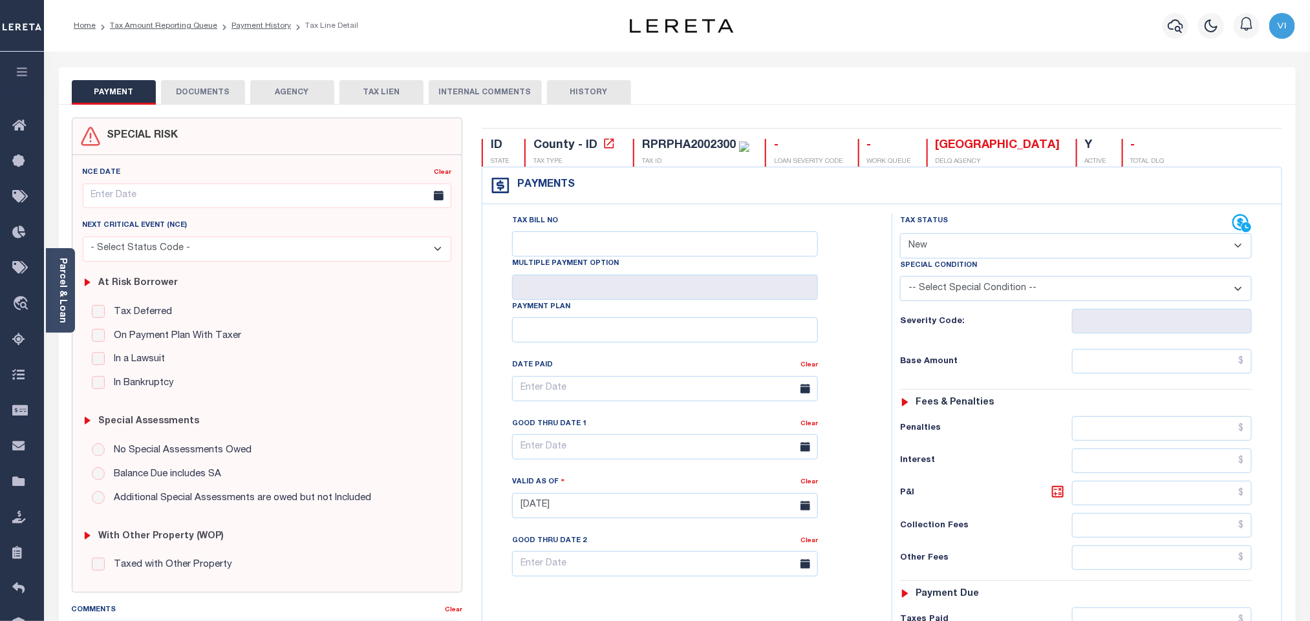
click at [196, 92] on button "DOCUMENTS" at bounding box center [203, 92] width 84 height 25
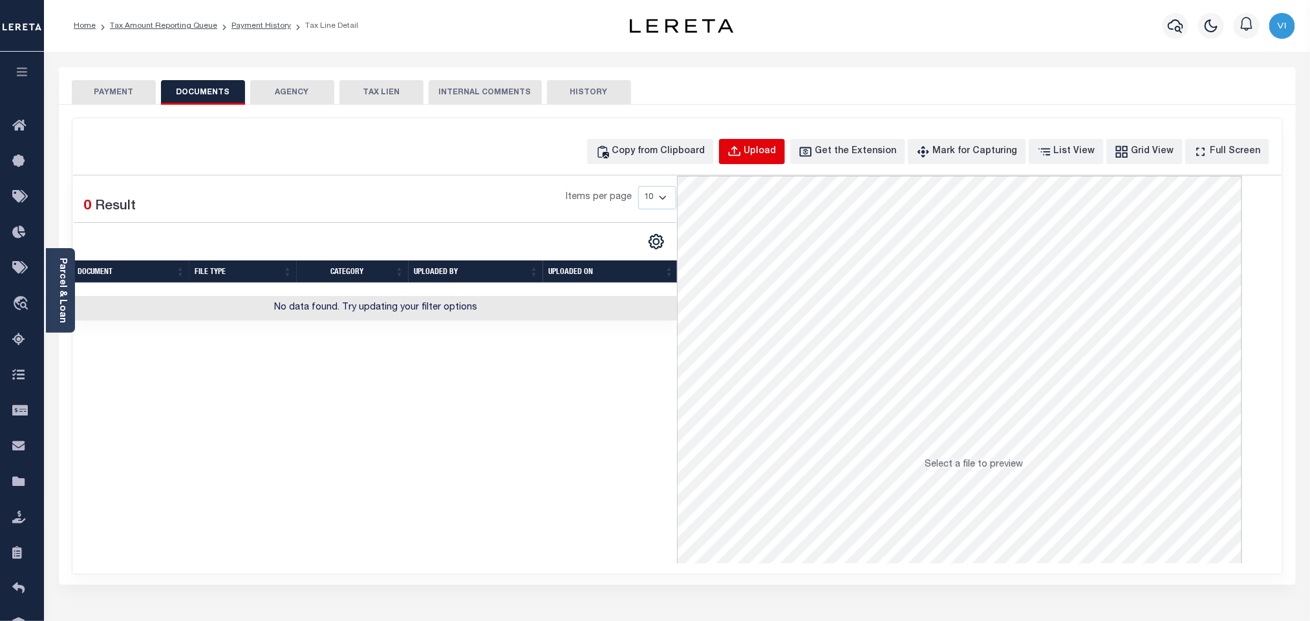
click at [766, 160] on button "Upload" at bounding box center [752, 151] width 66 height 25
select select "POP"
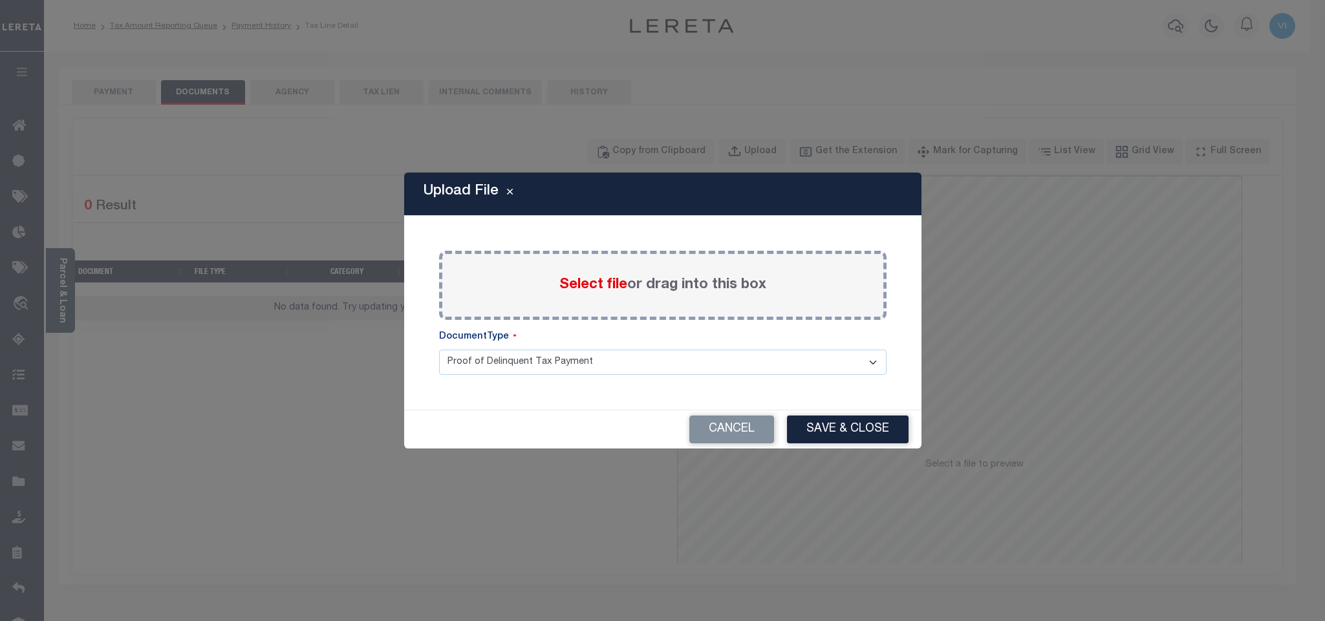
click at [584, 287] on span "Select file" at bounding box center [593, 285] width 68 height 14
click at [0, 0] on input "Select file or drag into this box" at bounding box center [0, 0] width 0 height 0
click at [487, 375] on select "Proof of Delinquent Tax Payment" at bounding box center [662, 362] width 447 height 25
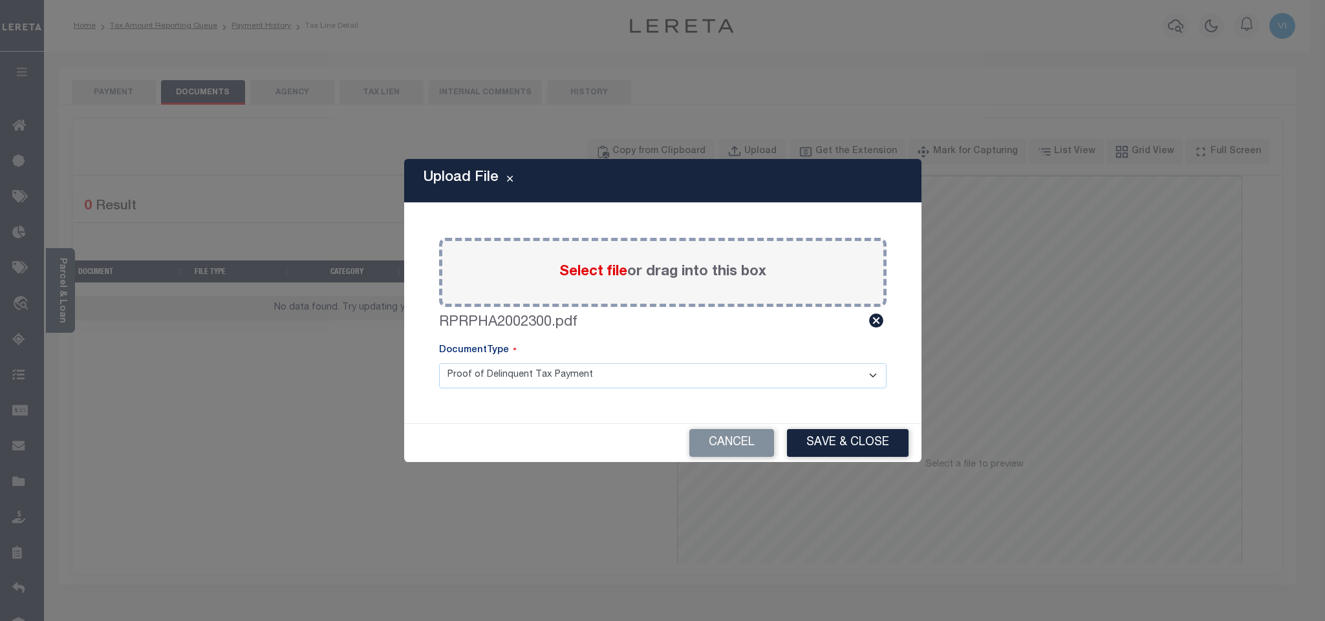
click at [439, 363] on select "Proof of Delinquent Tax Payment" at bounding box center [662, 375] width 447 height 25
click at [806, 448] on button "Save & Close" at bounding box center [848, 443] width 122 height 28
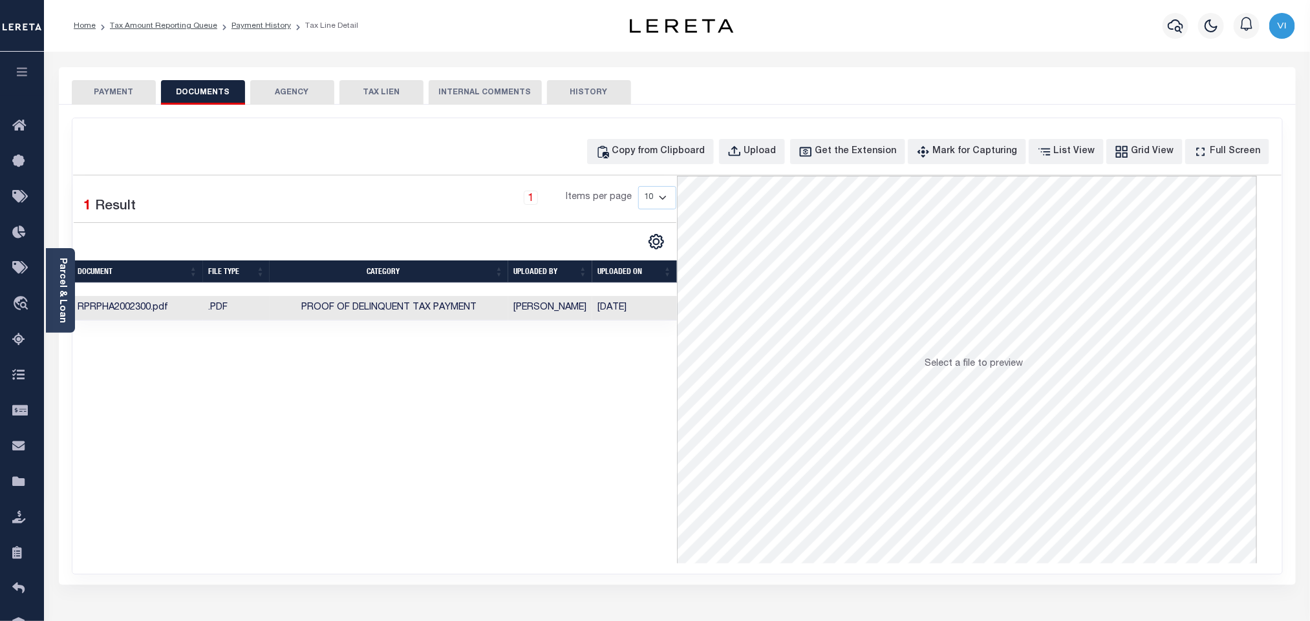
click at [132, 98] on button "PAYMENT" at bounding box center [114, 92] width 84 height 25
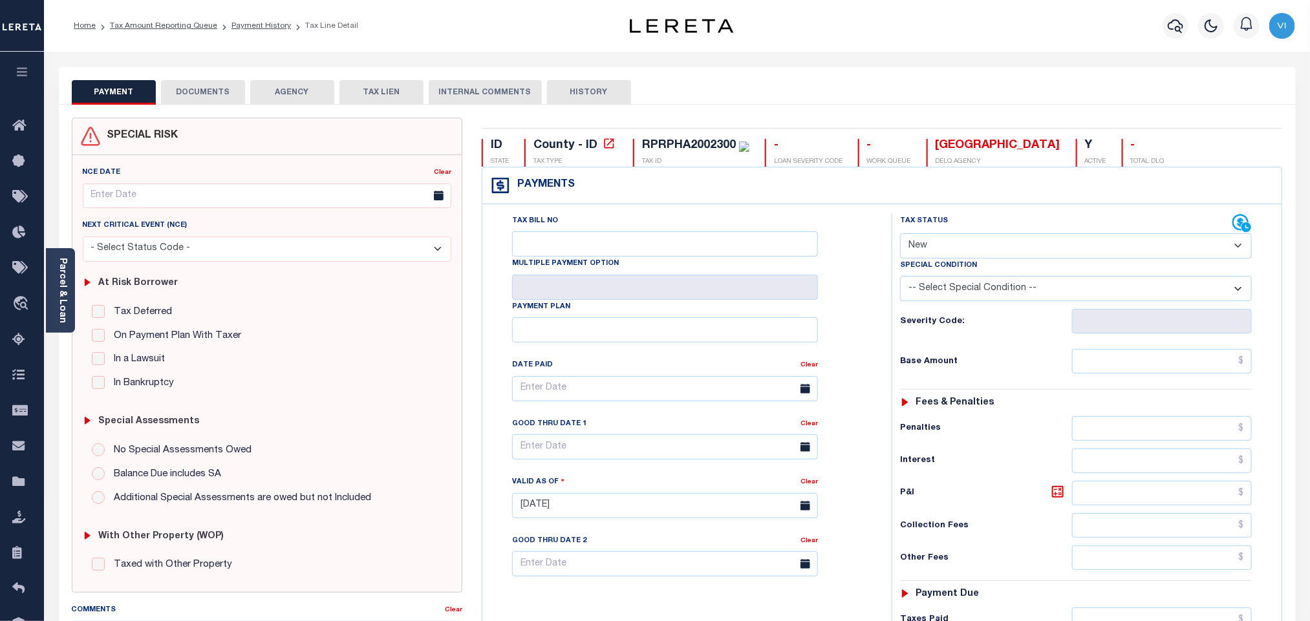
click at [1000, 259] on select "- Select Status Code - Open Due/Unpaid Paid Incomplete No Tax Due Internal Refu…" at bounding box center [1076, 245] width 352 height 25
select select "DUE"
click at [900, 235] on select "- Select Status Code - Open Due/Unpaid Paid Incomplete No Tax Due Internal Refu…" at bounding box center [1076, 245] width 352 height 25
type input "09/08/2025"
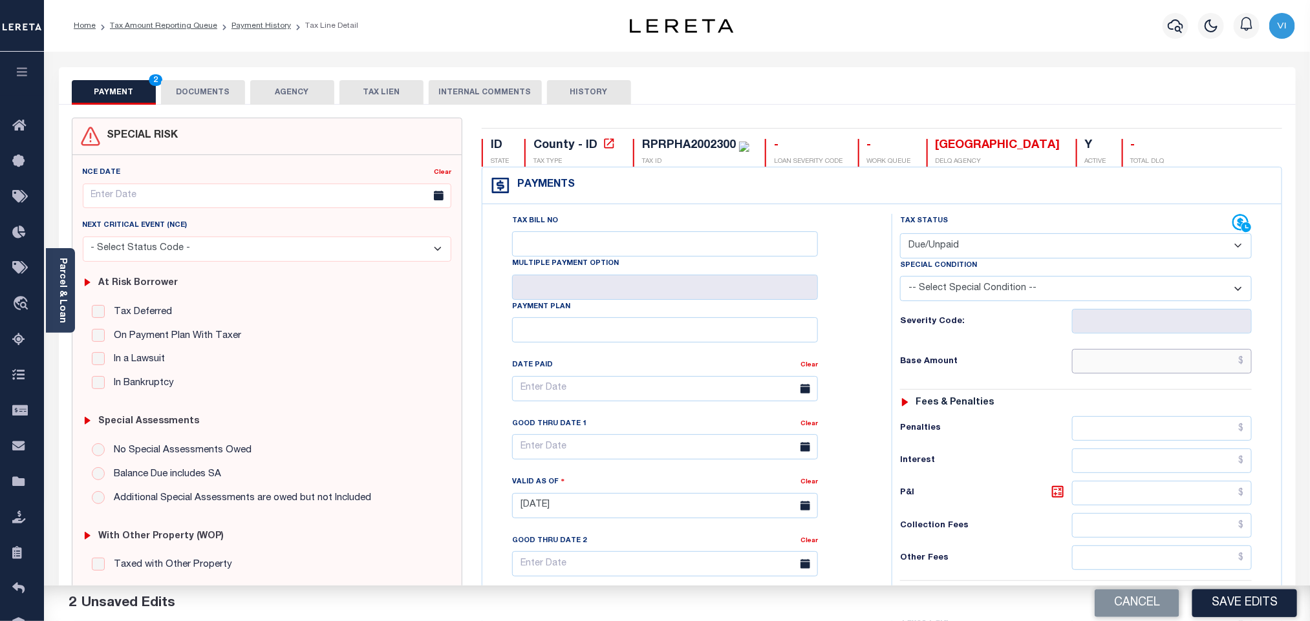
click at [1128, 369] on input "text" at bounding box center [1162, 361] width 180 height 25
type input "$25.89"
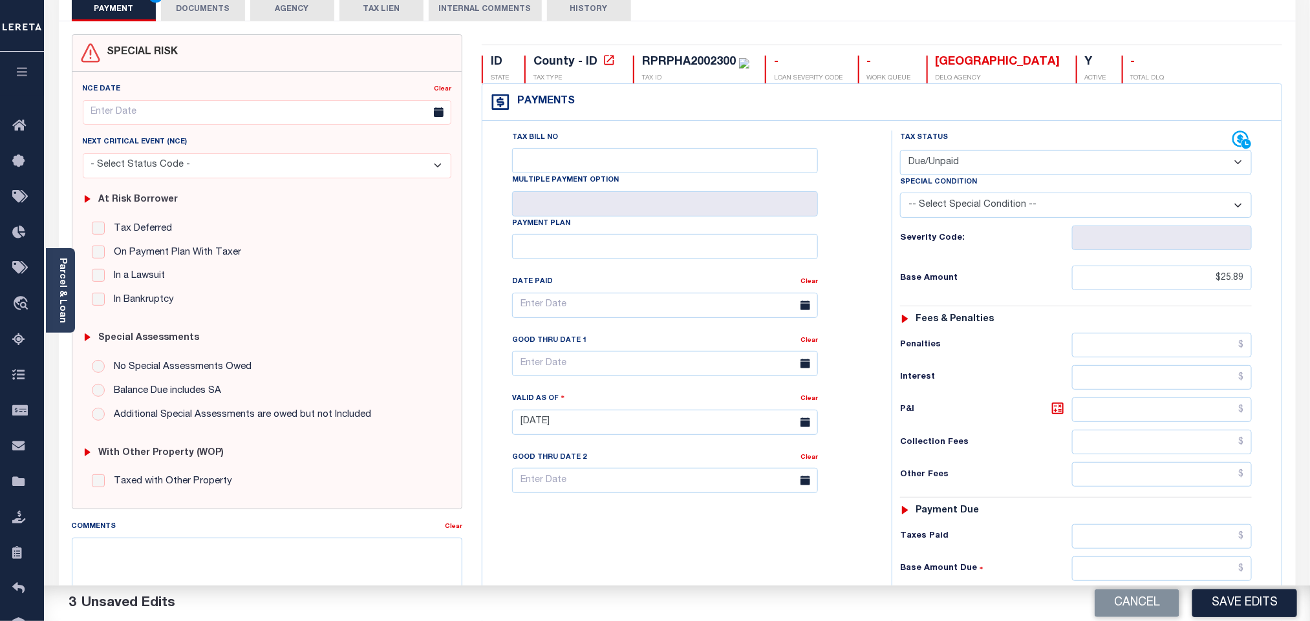
scroll to position [336, 0]
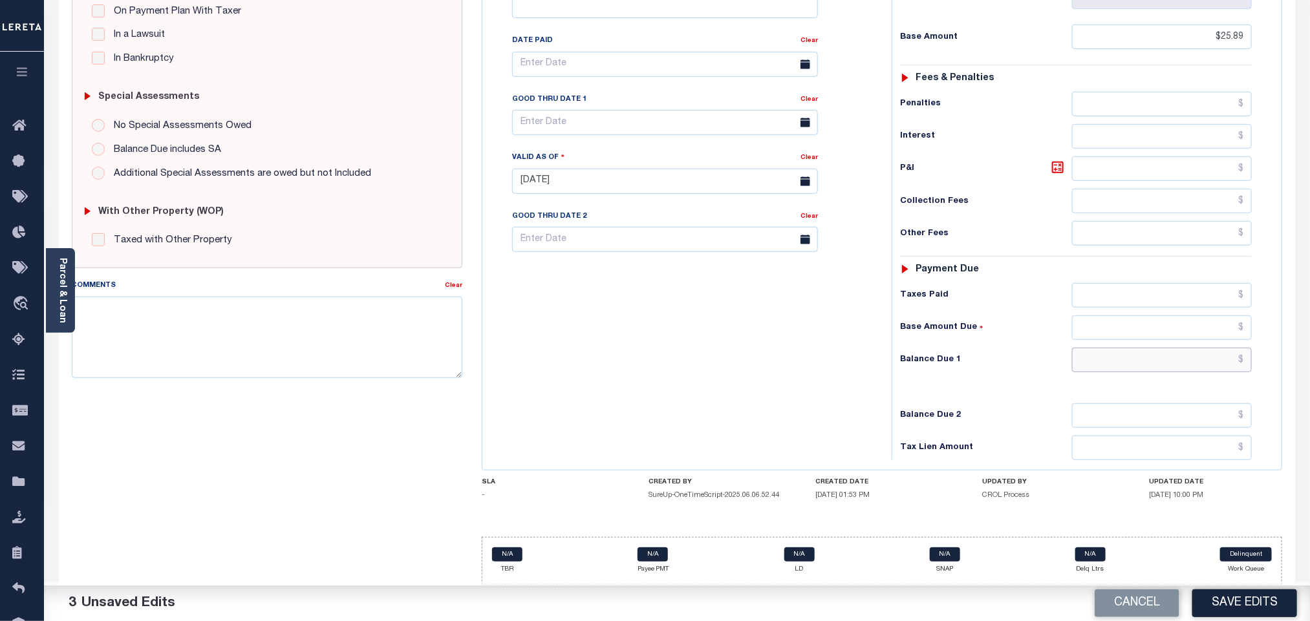
click at [1112, 365] on input "text" at bounding box center [1162, 360] width 180 height 25
type input "$28.78"
click at [1057, 166] on icon at bounding box center [1058, 168] width 16 height 16
type input "$2.89"
click at [598, 134] on div "Tax Bill No Multiple Payment Option Payment Plan Clear" at bounding box center [683, 70] width 377 height 363
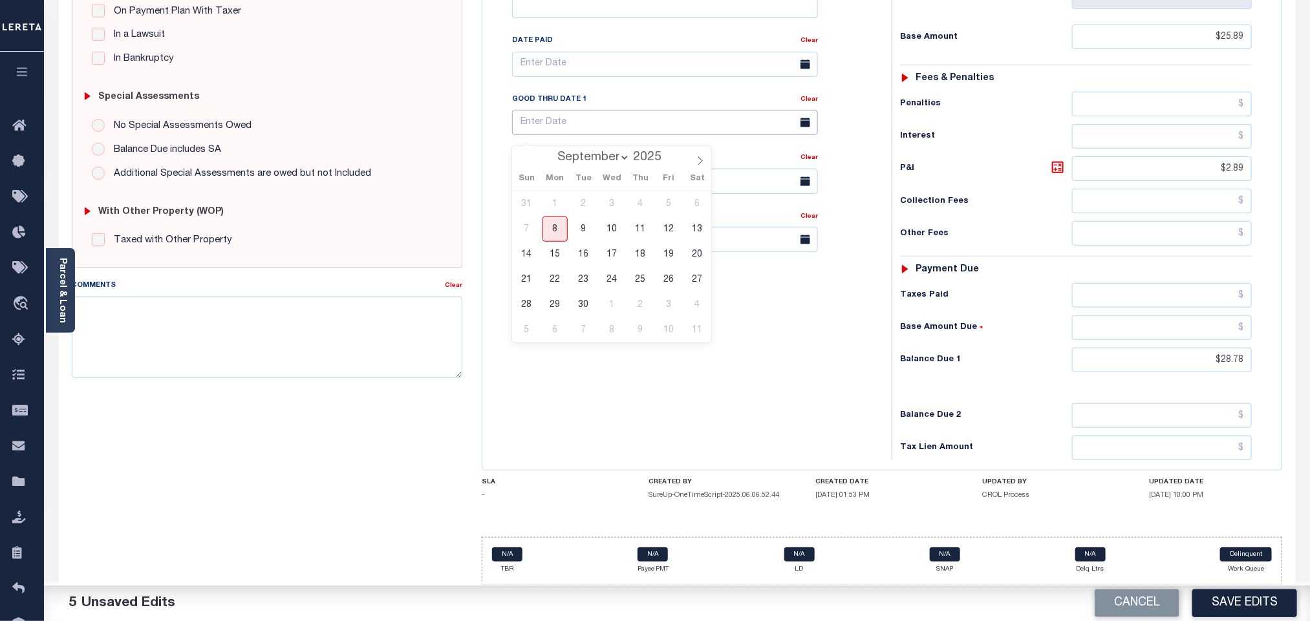
click at [598, 126] on input "text" at bounding box center [665, 122] width 306 height 25
click at [580, 294] on span "30" at bounding box center [583, 304] width 25 height 25
type input "09/30/2025"
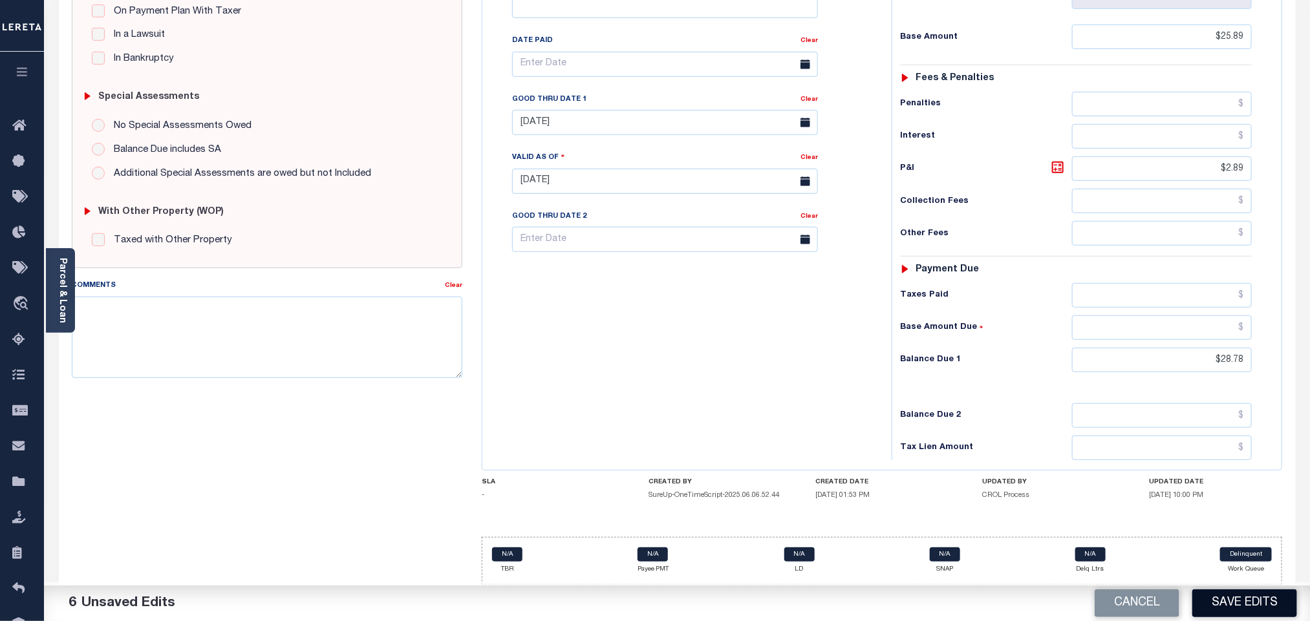
click at [1219, 590] on button "Save Edits" at bounding box center [1244, 604] width 105 height 28
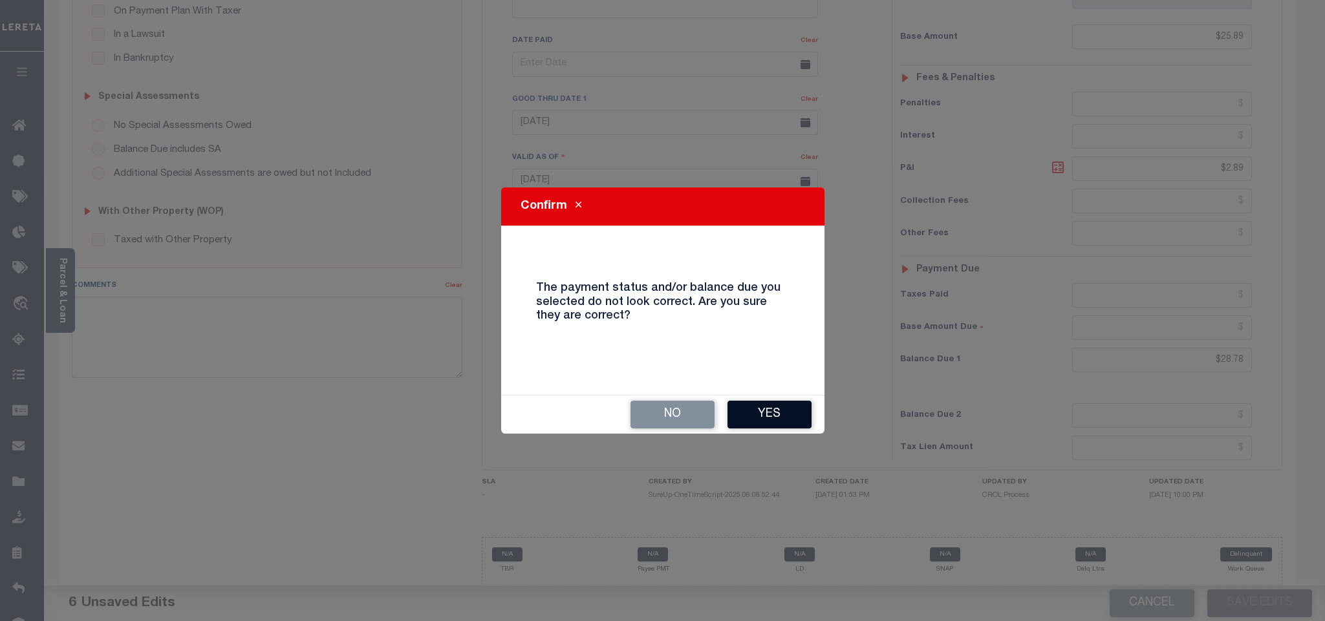
click at [764, 414] on button "Yes" at bounding box center [769, 415] width 84 height 28
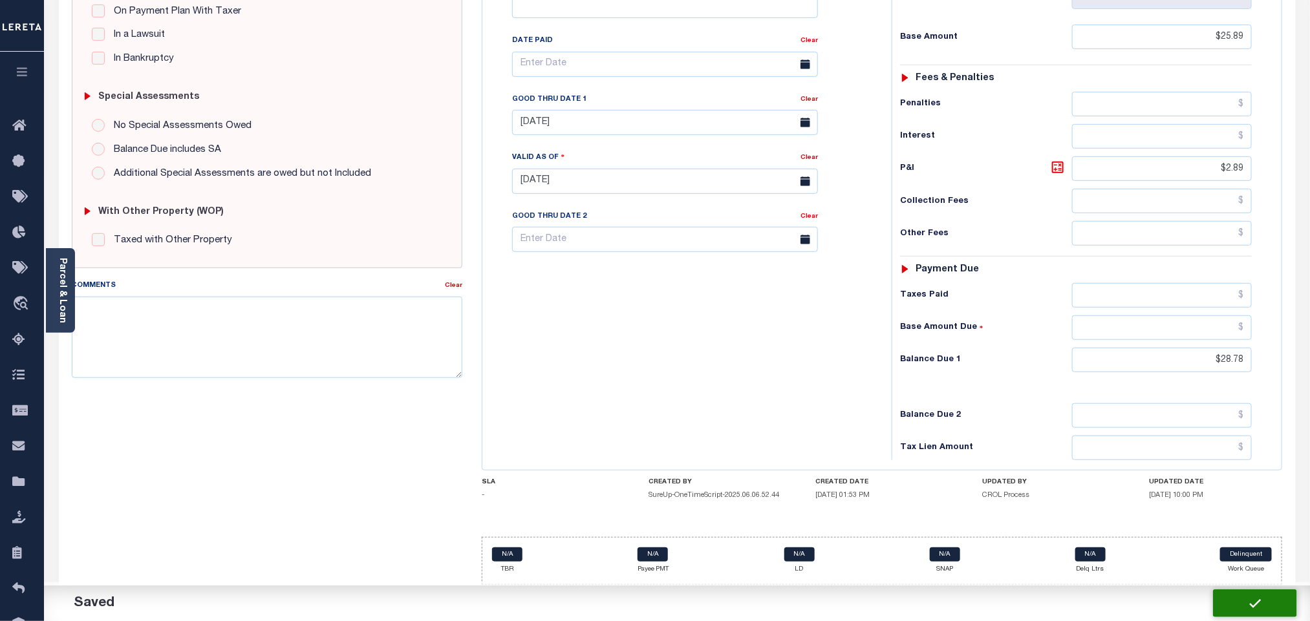
checkbox input "false"
type input "$25.89"
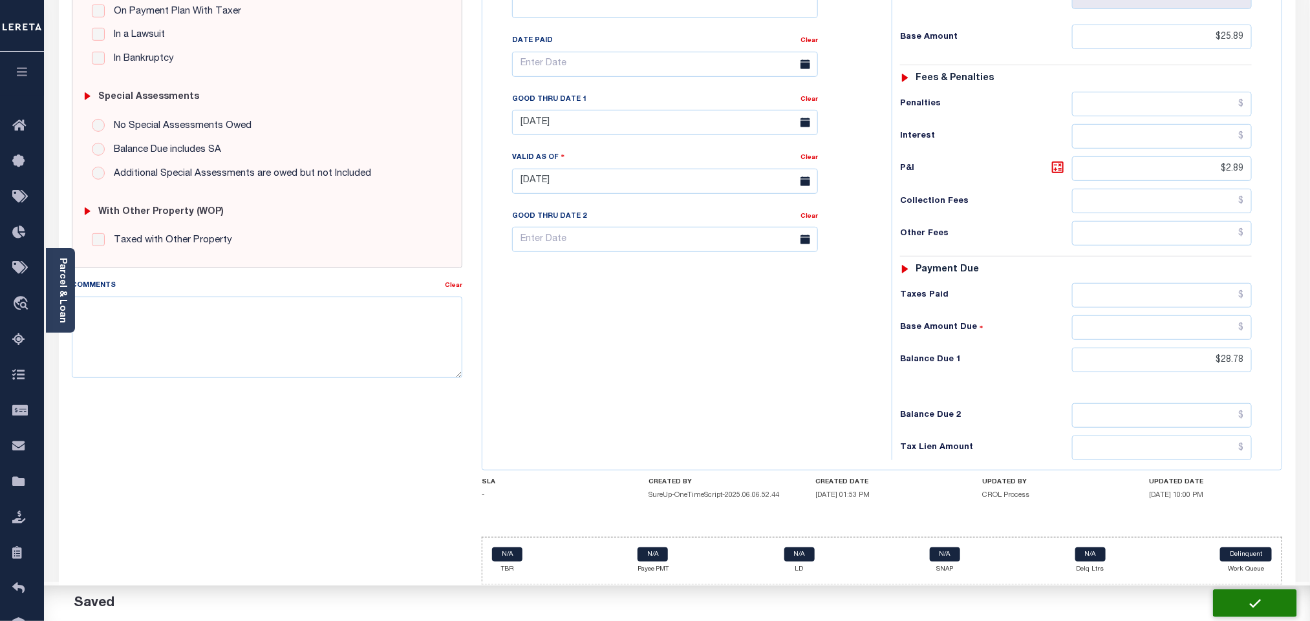
type input "$2.89"
type input "$28.78"
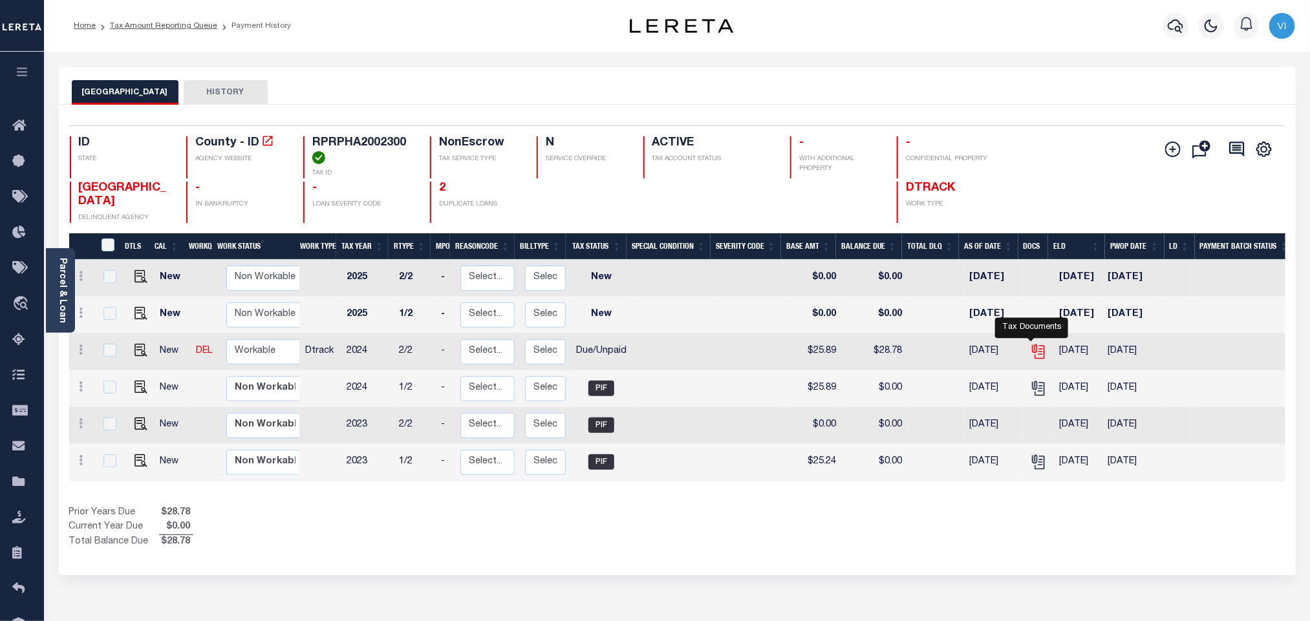
click at [1031, 359] on icon "" at bounding box center [1038, 351] width 17 height 17
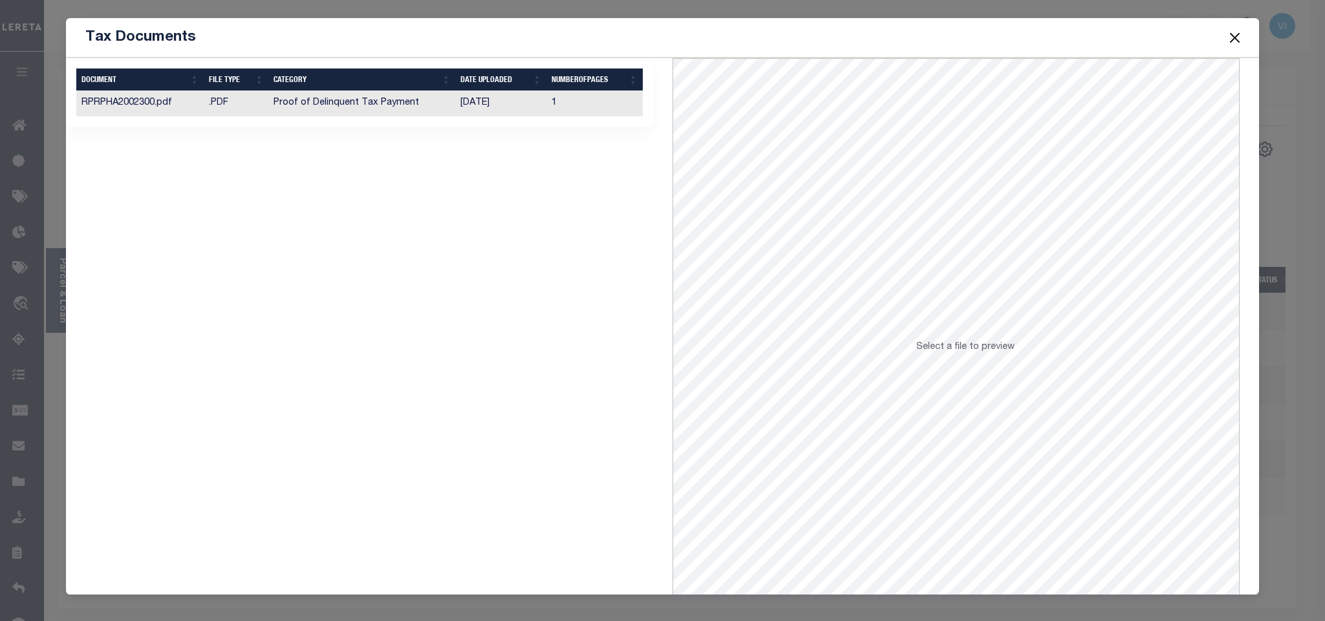
click at [444, 109] on td "Proof of Delinquent Tax Payment" at bounding box center [361, 103] width 187 height 25
click at [1232, 35] on button "Close" at bounding box center [1234, 37] width 17 height 17
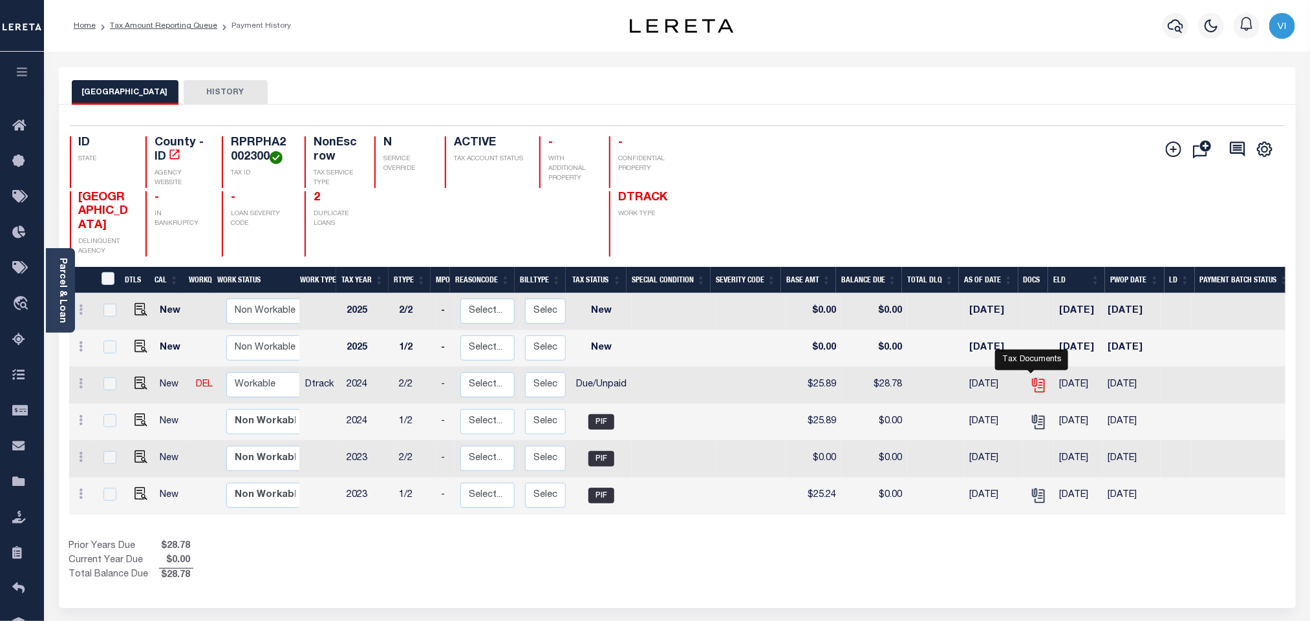
click at [1032, 384] on icon "" at bounding box center [1037, 383] width 10 height 10
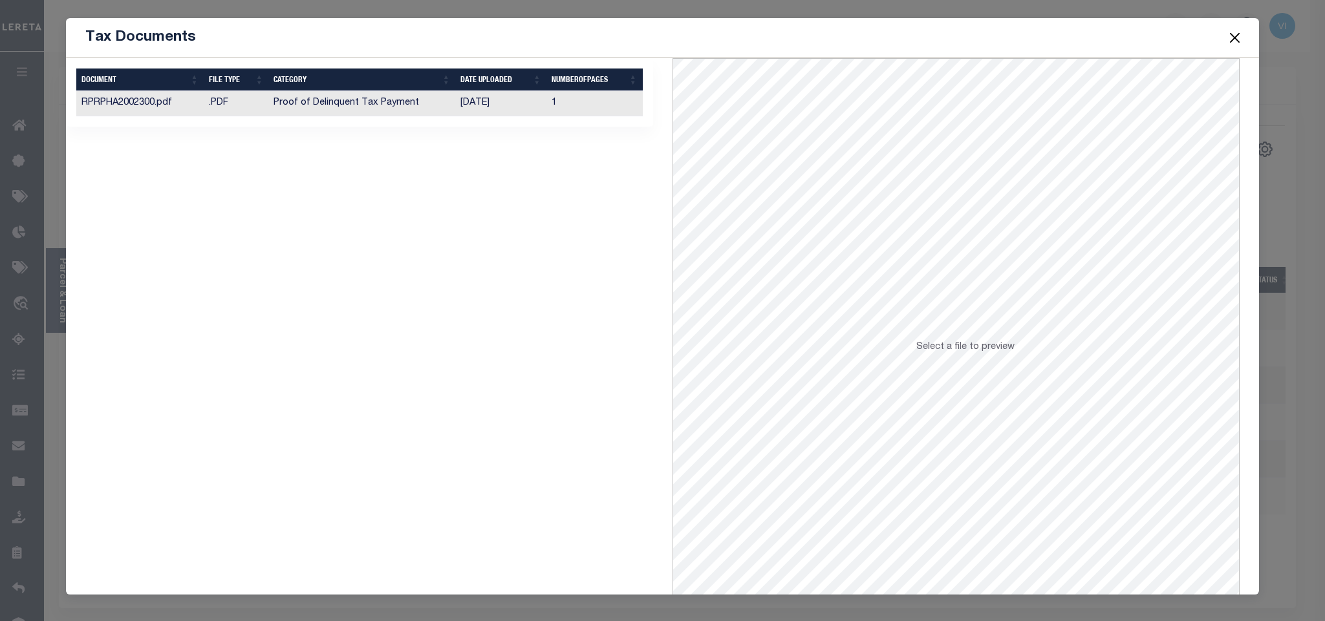
click at [416, 111] on td "Proof of Delinquent Tax Payment" at bounding box center [361, 103] width 187 height 25
click at [1234, 39] on button "Close" at bounding box center [1234, 37] width 17 height 17
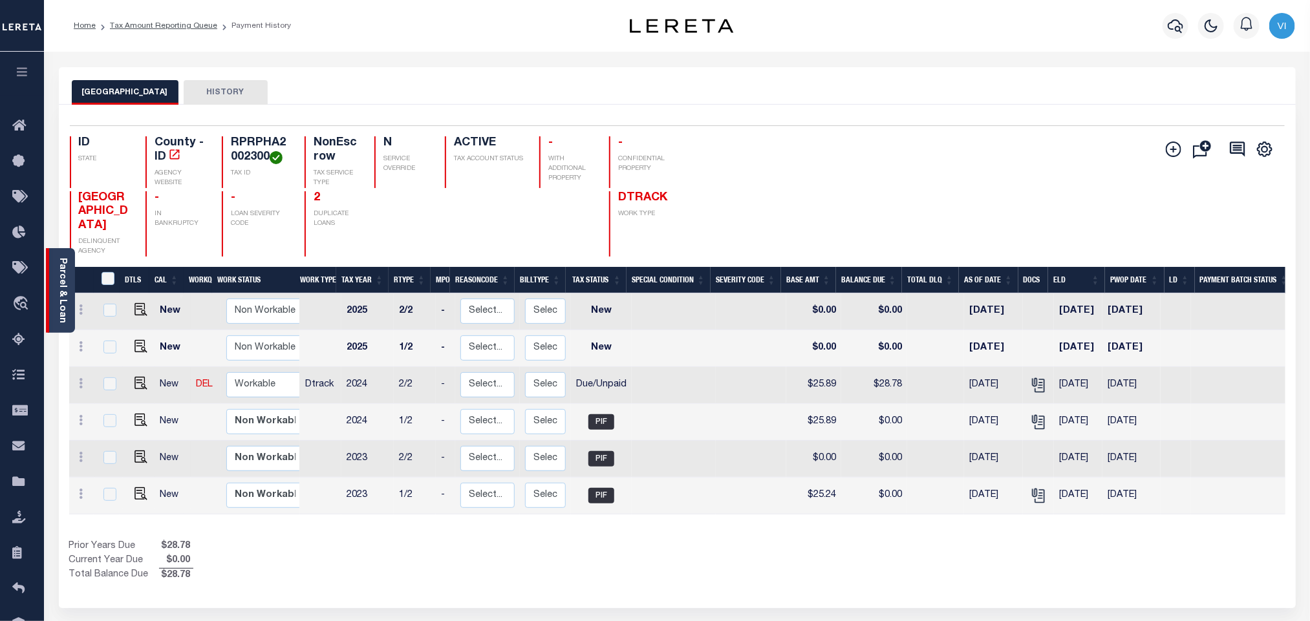
click at [53, 297] on div "Parcel & Loan" at bounding box center [60, 290] width 29 height 85
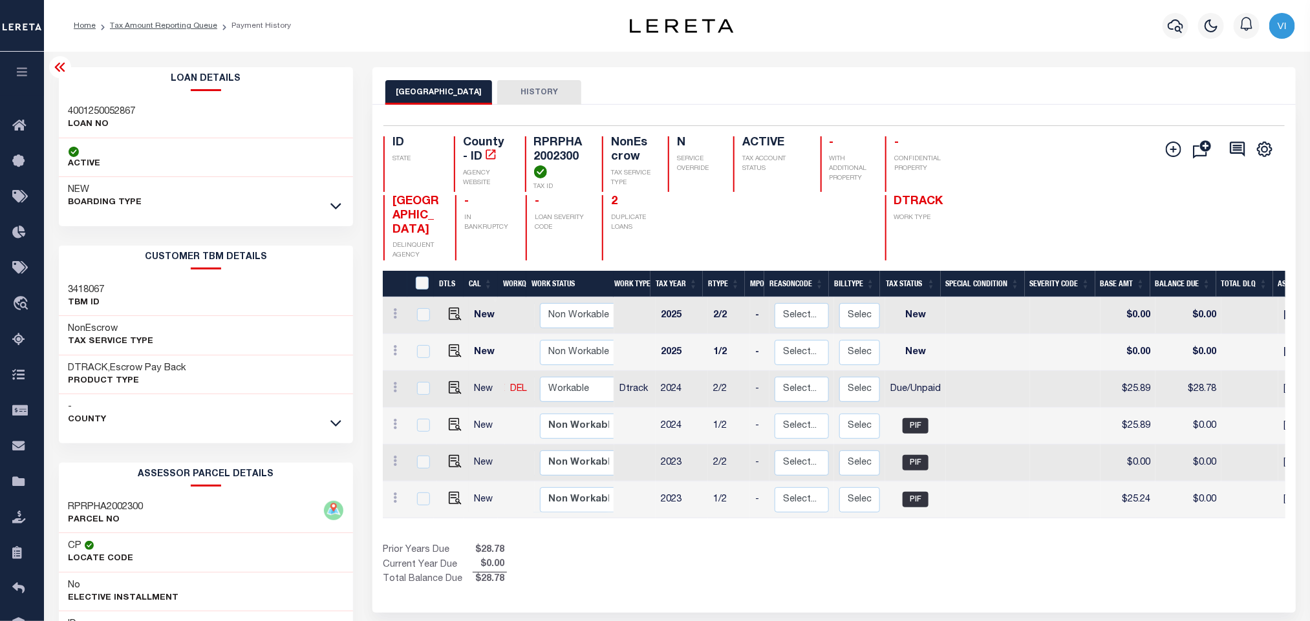
click at [56, 102] on div "Loan Details 4001250052867 LOAN NO" at bounding box center [206, 432] width 314 height 730
copy h3 "4001250052867"
click at [575, 148] on h4 "RPRPHA2002300" at bounding box center [560, 157] width 52 height 42
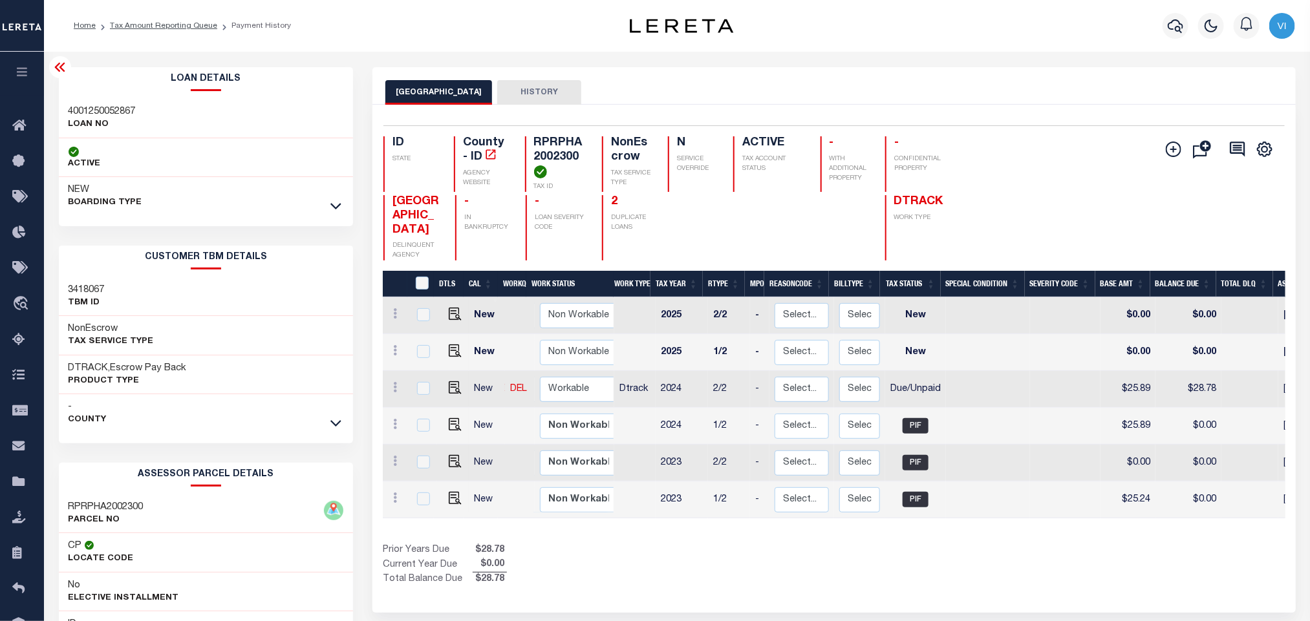
copy h4 "RPRPHA2002300"
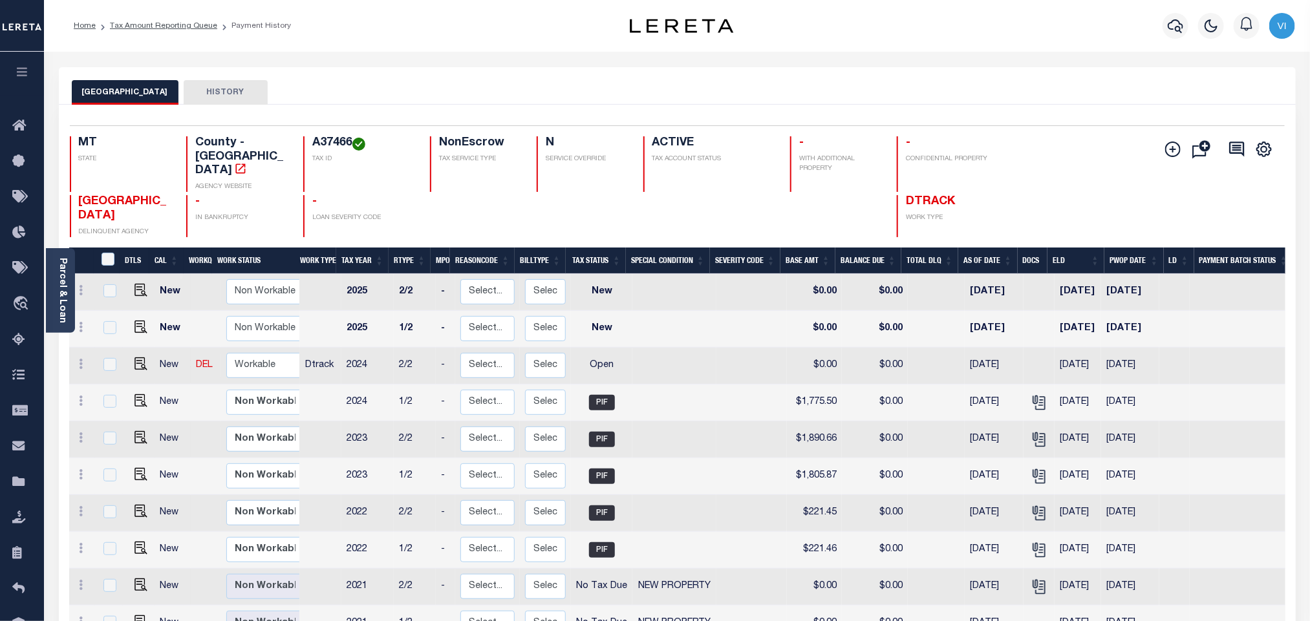
click at [312, 140] on h4 "A37466" at bounding box center [363, 143] width 102 height 14
copy h4 "A37466"
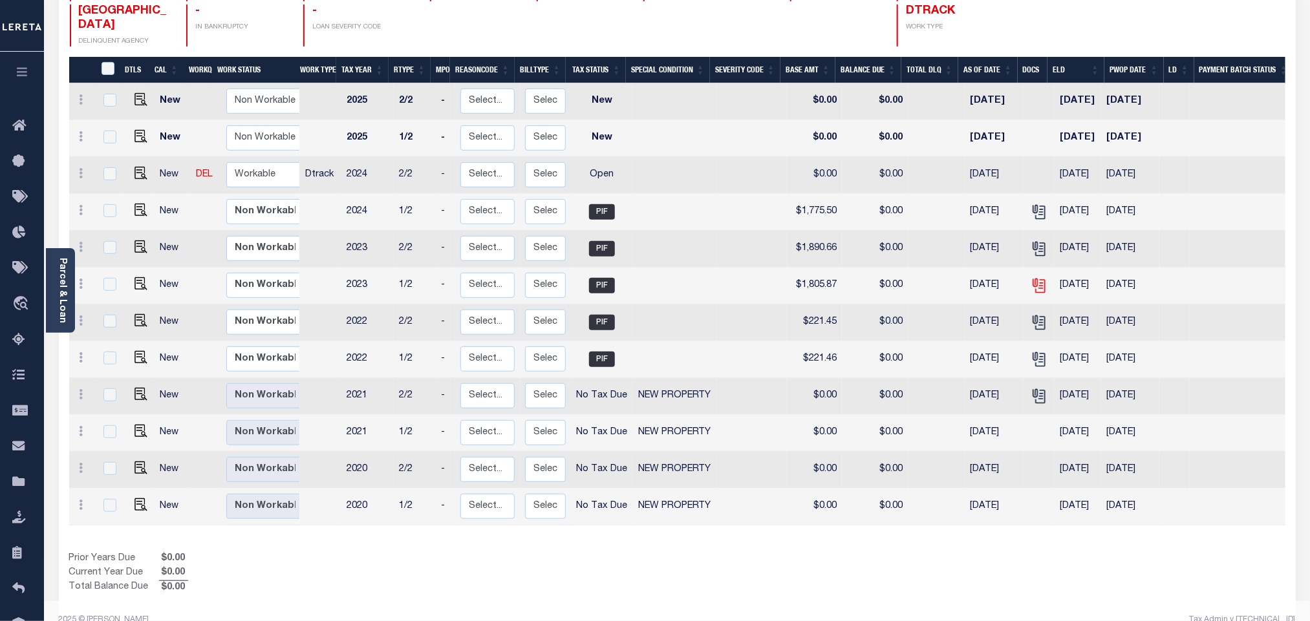
scroll to position [192, 0]
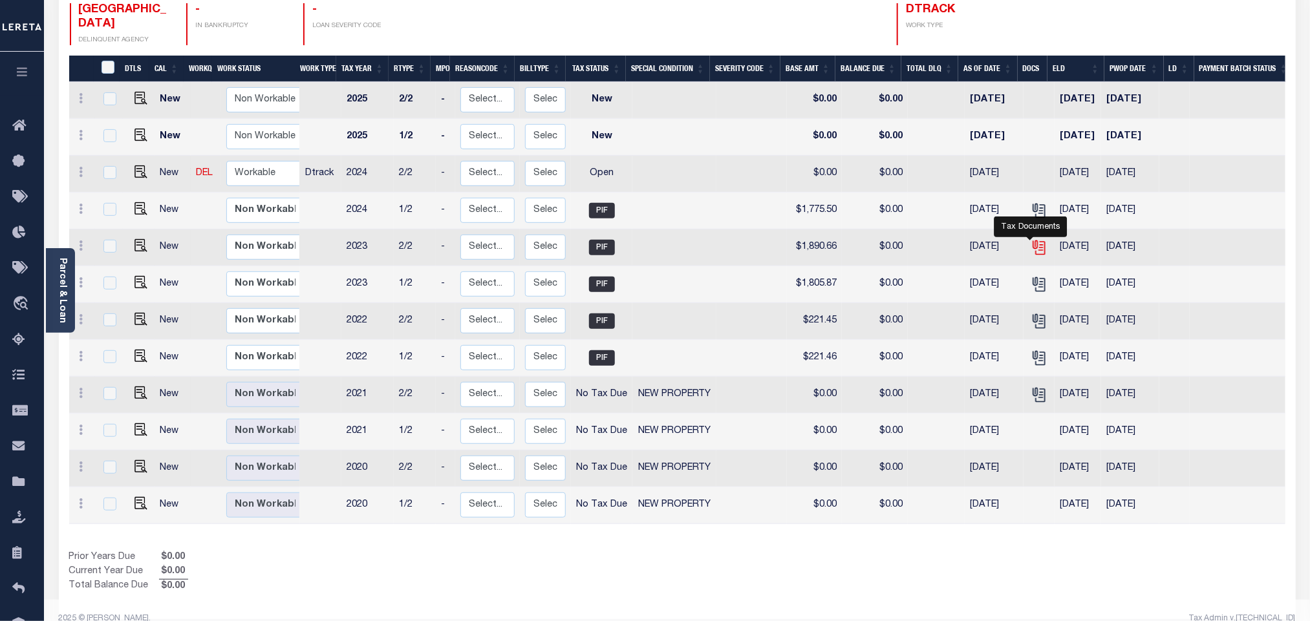
click at [1032, 239] on icon "" at bounding box center [1039, 247] width 17 height 17
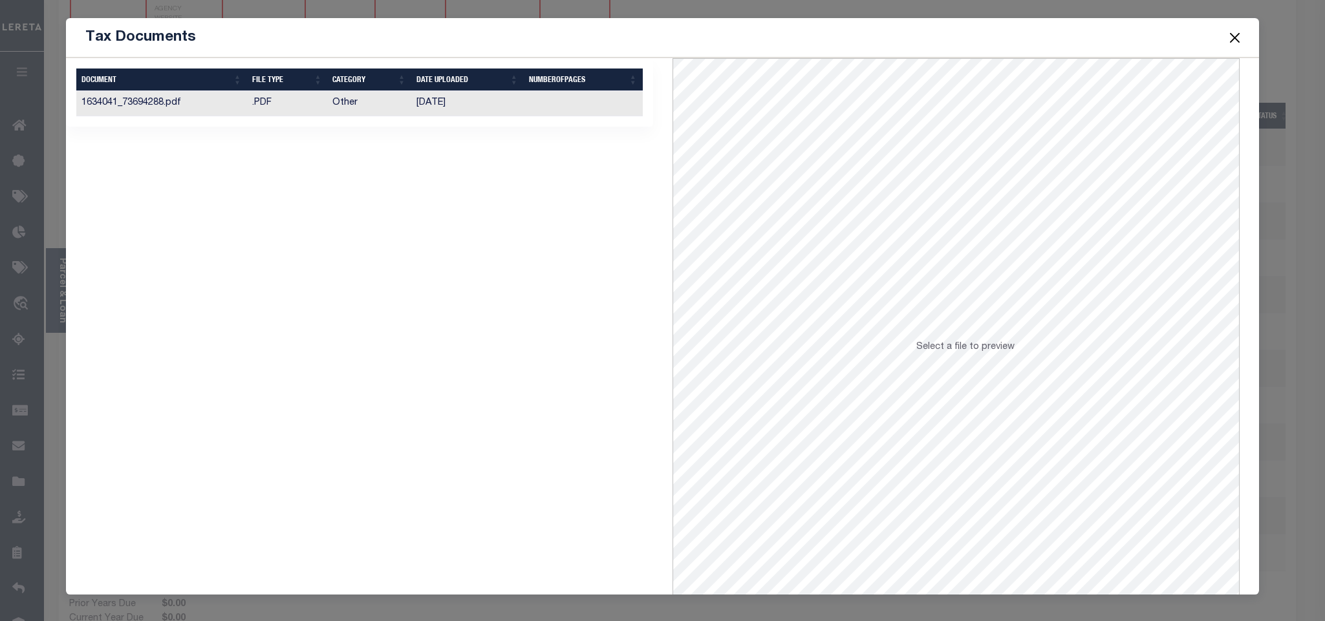
click at [438, 109] on td "[DATE]" at bounding box center [467, 103] width 112 height 25
click at [1226, 39] on button "Close" at bounding box center [1234, 37] width 17 height 17
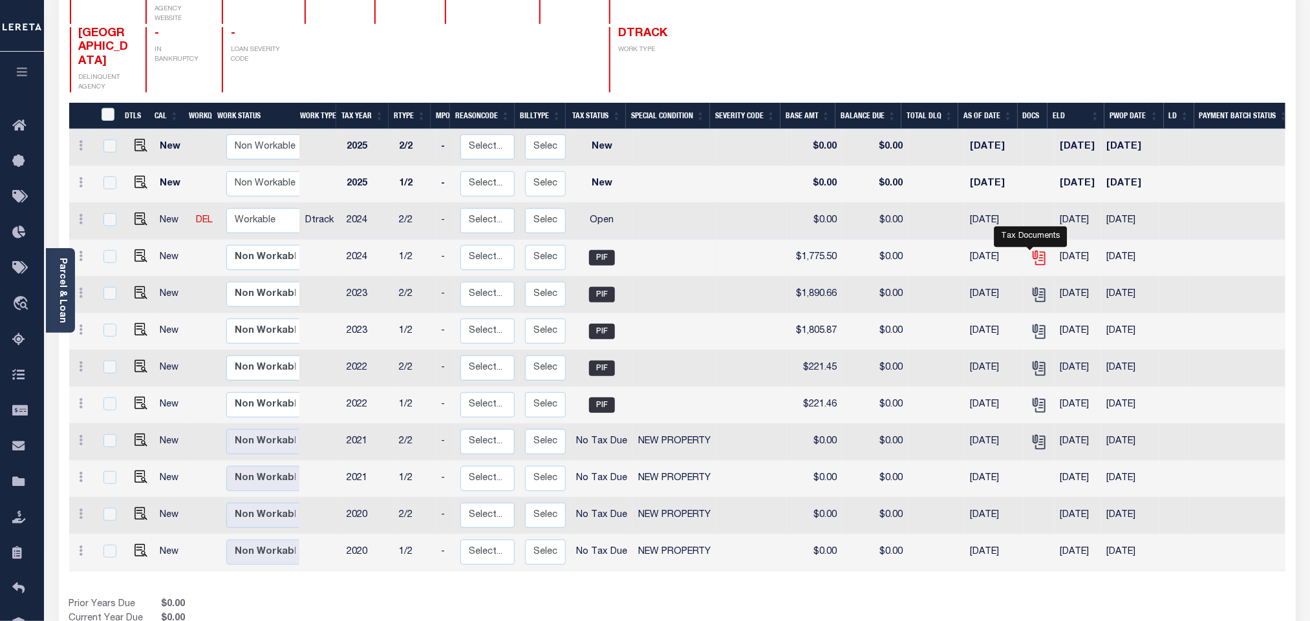
click at [1034, 250] on icon "" at bounding box center [1039, 258] width 17 height 17
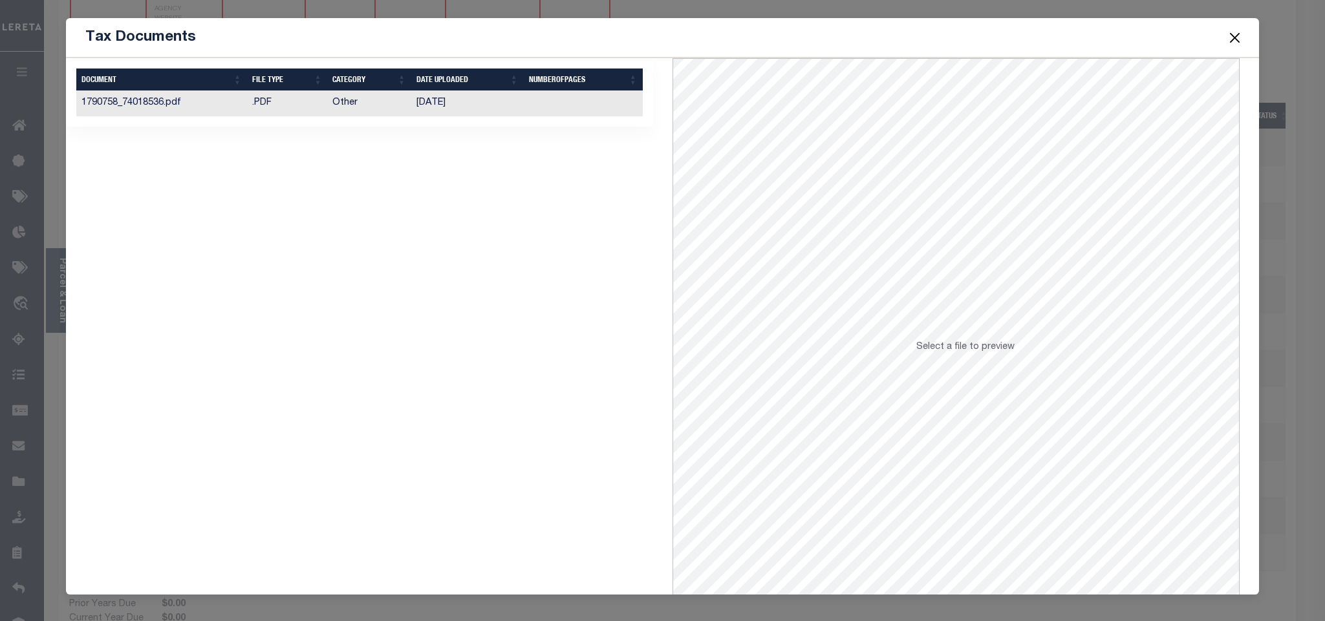
click at [374, 113] on td "Other" at bounding box center [369, 103] width 84 height 25
click at [1235, 41] on button "Close" at bounding box center [1234, 37] width 17 height 17
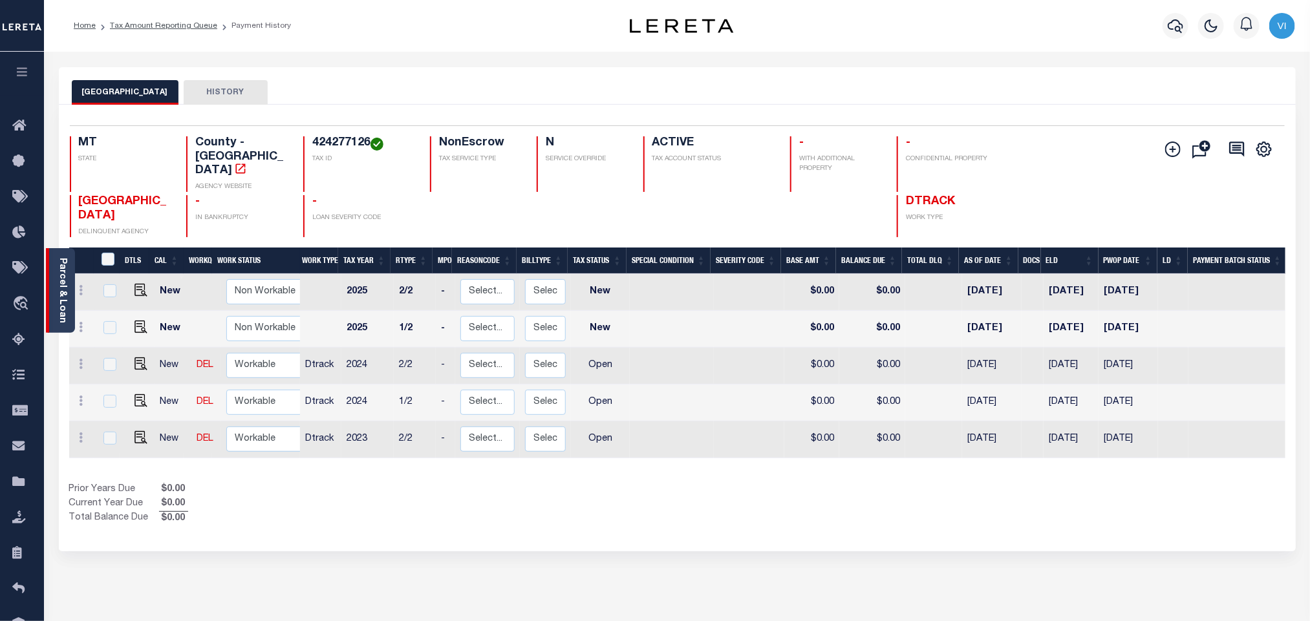
click at [69, 295] on div "Parcel & Loan" at bounding box center [60, 290] width 29 height 85
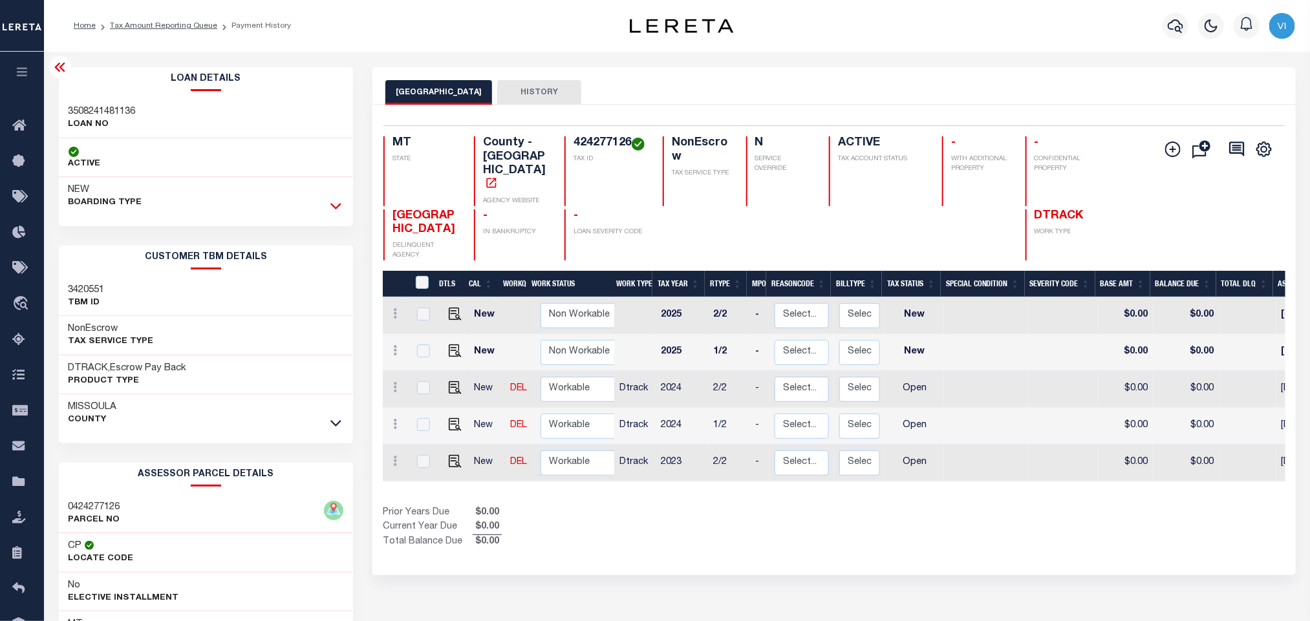
click at [334, 208] on icon at bounding box center [335, 207] width 11 height 6
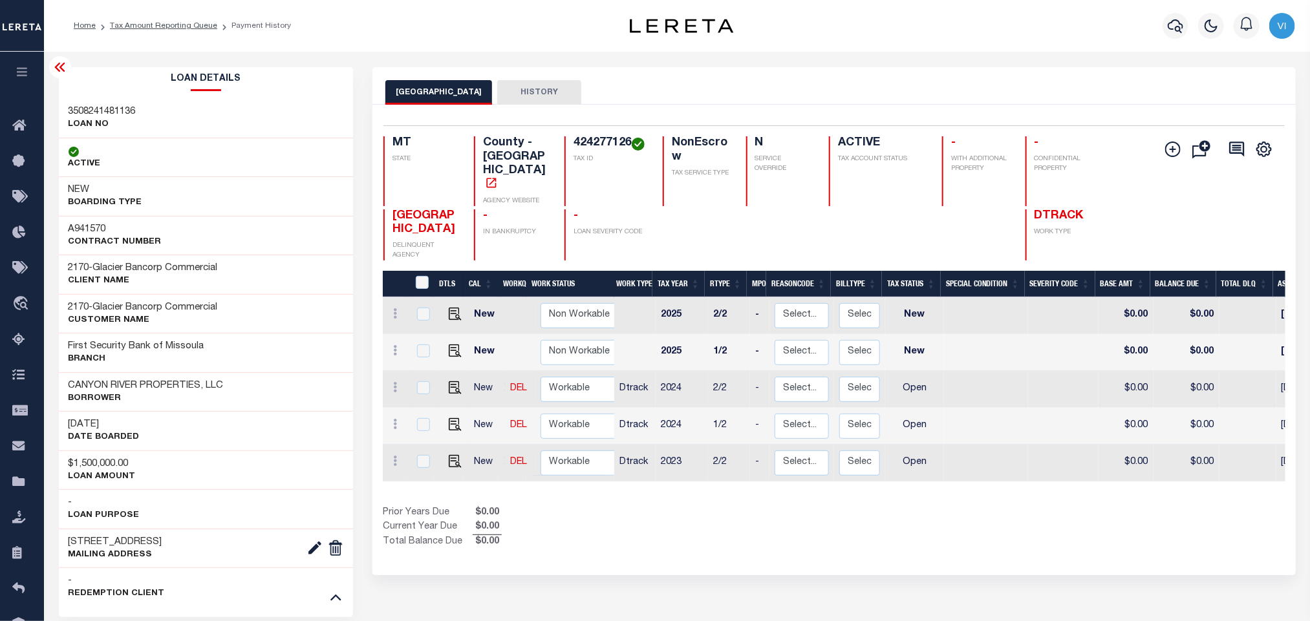
click at [563, 140] on div "MT STATE County - MT AGENCY WEBSITE 424277126 TAX ID NonEscrow TAX SERVICE TYPE…" at bounding box center [758, 171] width 751 height 70
copy h4 "424277126"
click at [452, 455] on img "" at bounding box center [455, 461] width 13 height 13
checkbox input "true"
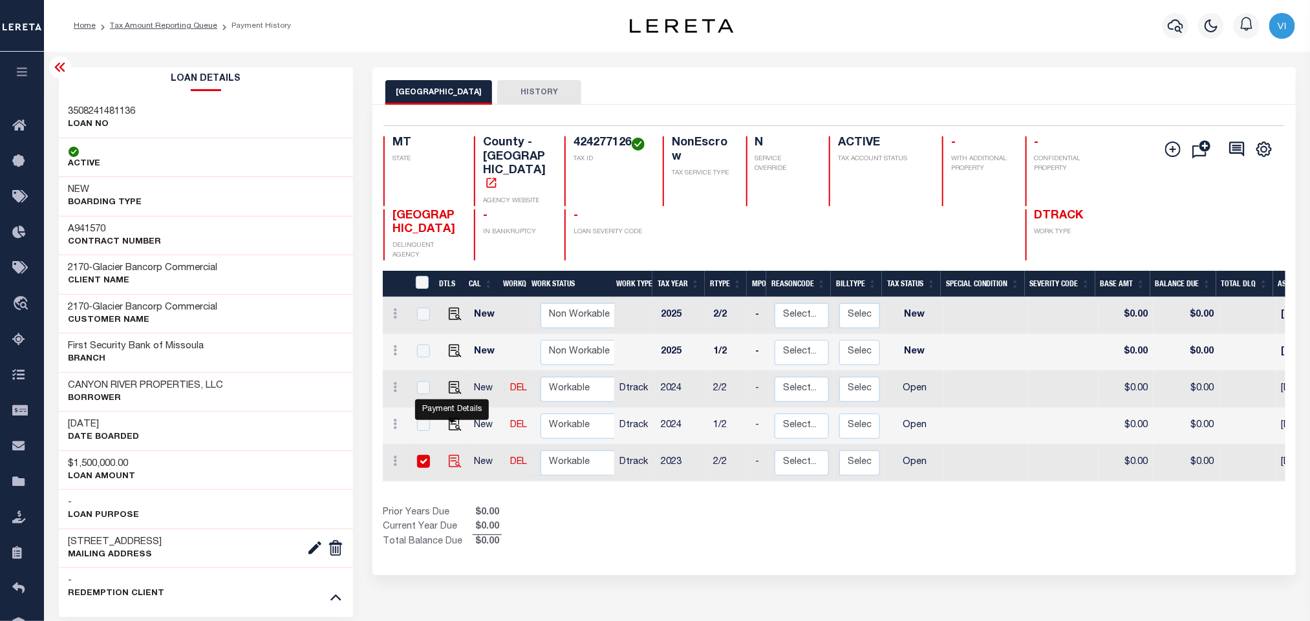
checkbox input "true"
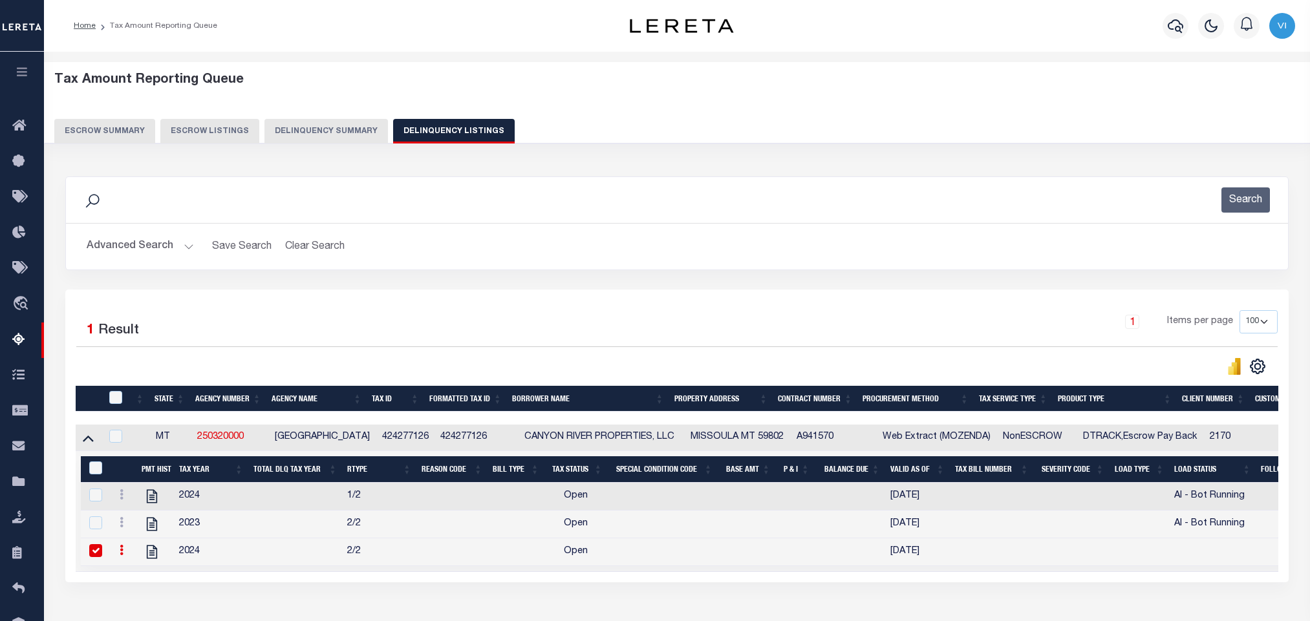
select select "100"
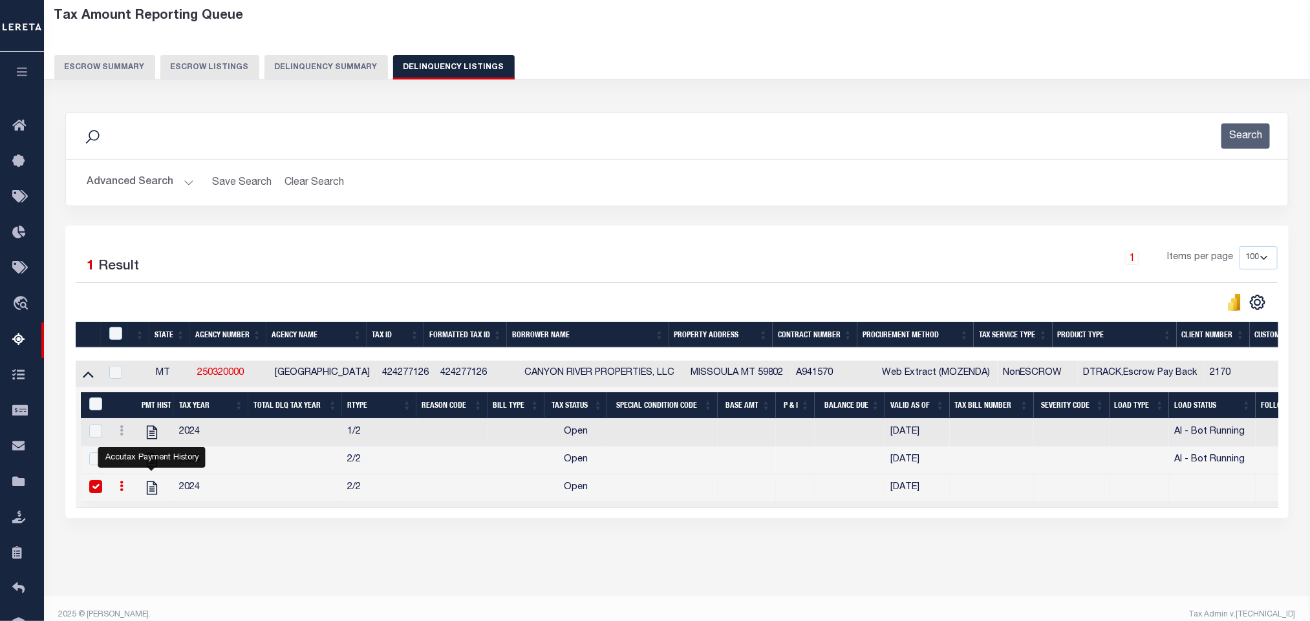
scroll to position [64, 0]
click at [134, 189] on button "Advanced Search" at bounding box center [140, 182] width 107 height 25
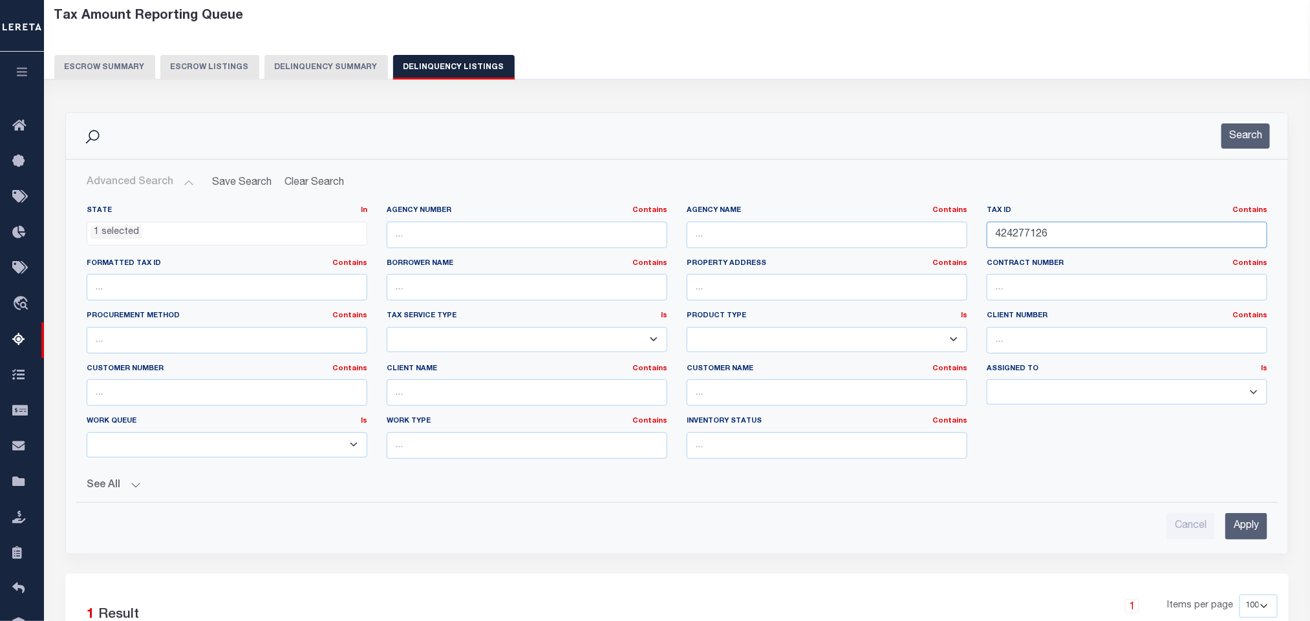
click at [1098, 237] on input "424277126" at bounding box center [1127, 235] width 281 height 27
paste input "43"
type input "424277436"
click at [1239, 519] on input "Apply" at bounding box center [1246, 526] width 42 height 27
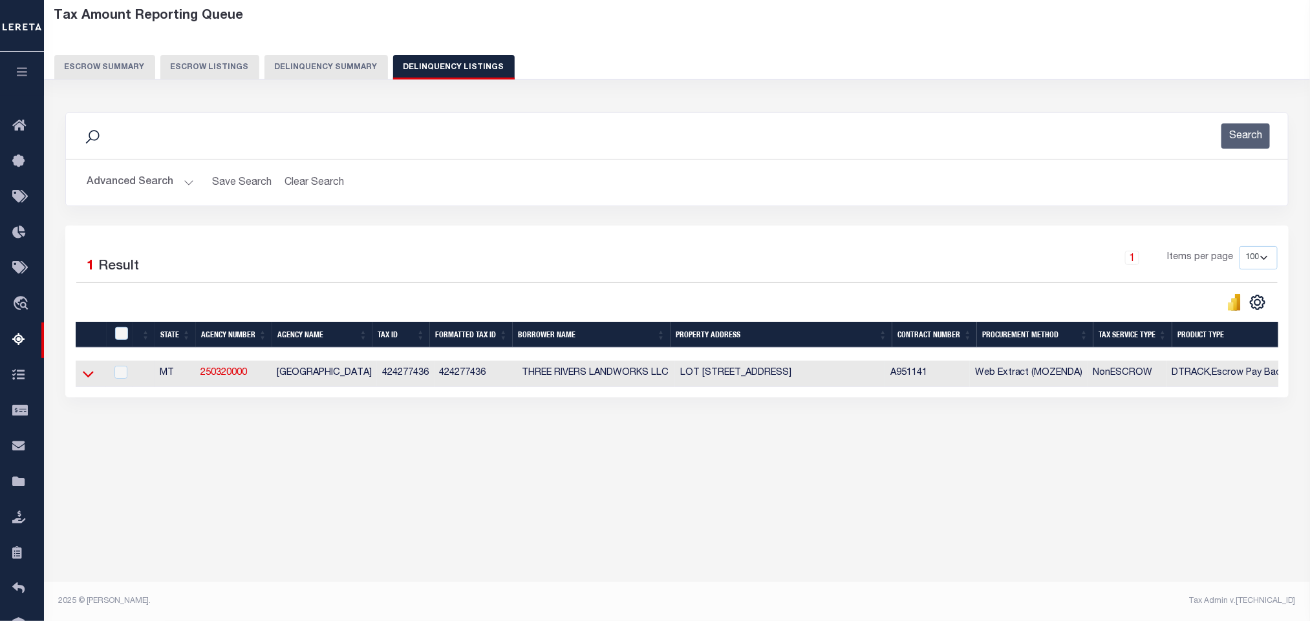
click at [86, 378] on icon at bounding box center [88, 375] width 11 height 6
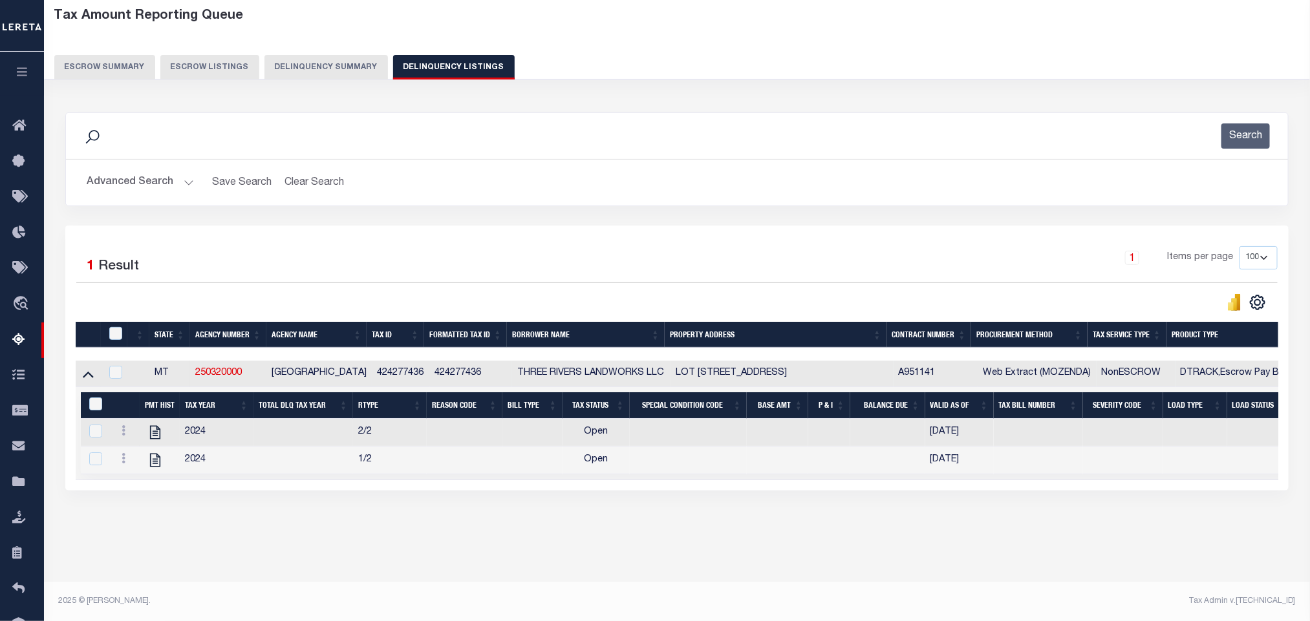
click at [214, 529] on div "Data sync process is currently running, you may face some response delays. Sear…" at bounding box center [677, 315] width 1241 height 430
click at [152, 467] on icon "" at bounding box center [155, 460] width 17 height 17
checkbox input "true"
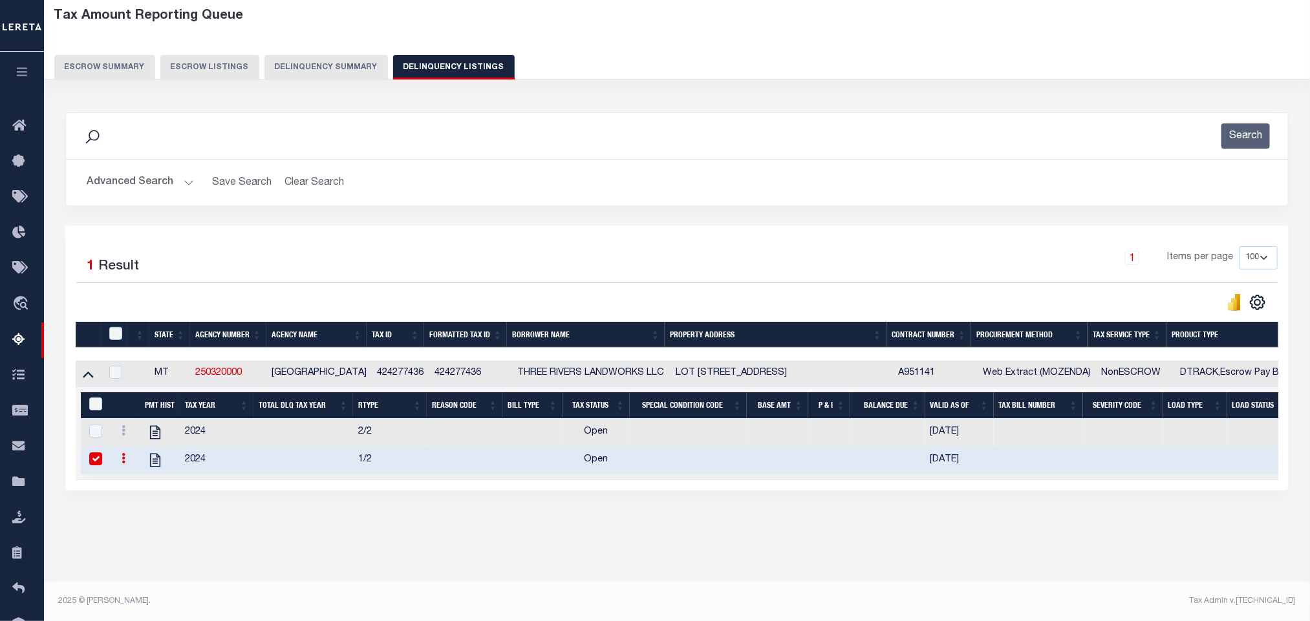
click at [144, 190] on button "Advanced Search" at bounding box center [140, 182] width 107 height 25
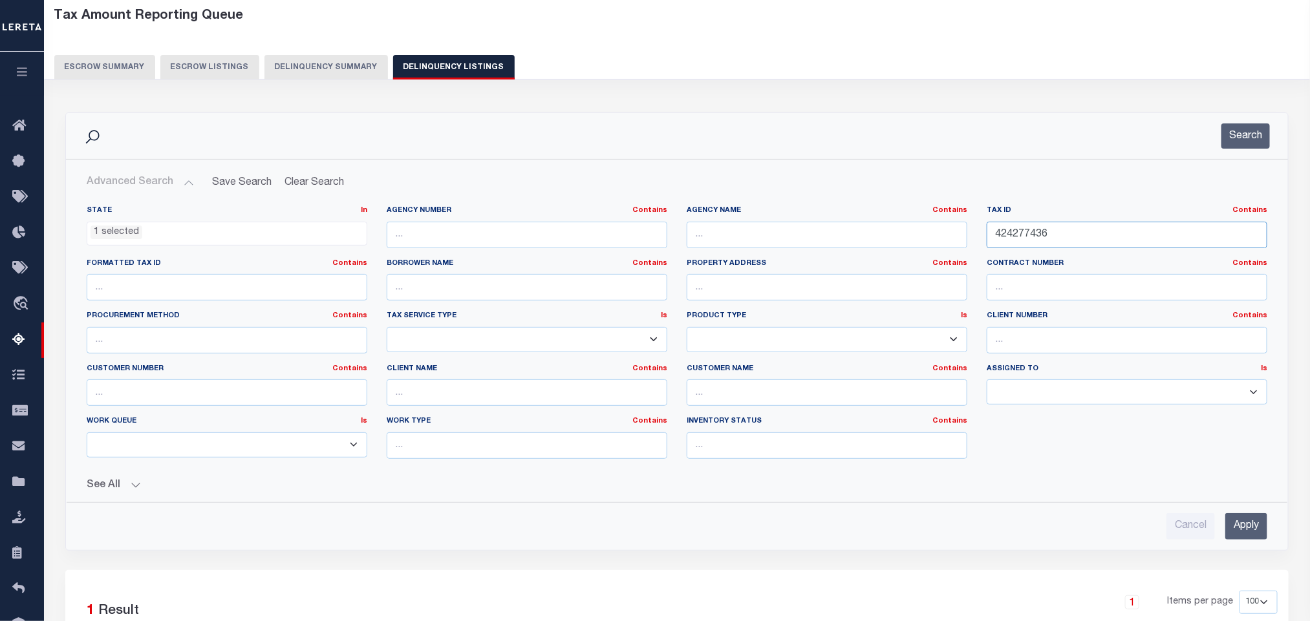
click at [1076, 235] on input "424277436" at bounding box center [1127, 235] width 281 height 27
paste input "12"
type input "424277126"
click at [1243, 524] on input "Apply" at bounding box center [1246, 526] width 42 height 27
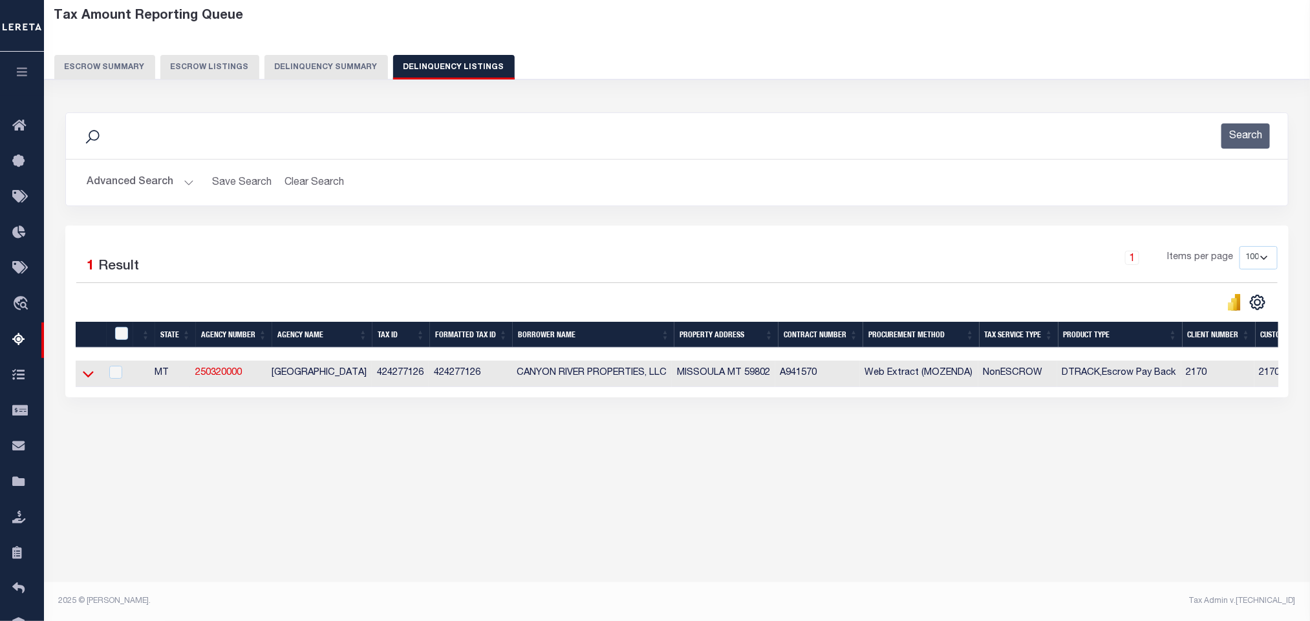
click at [89, 378] on icon at bounding box center [88, 375] width 11 height 6
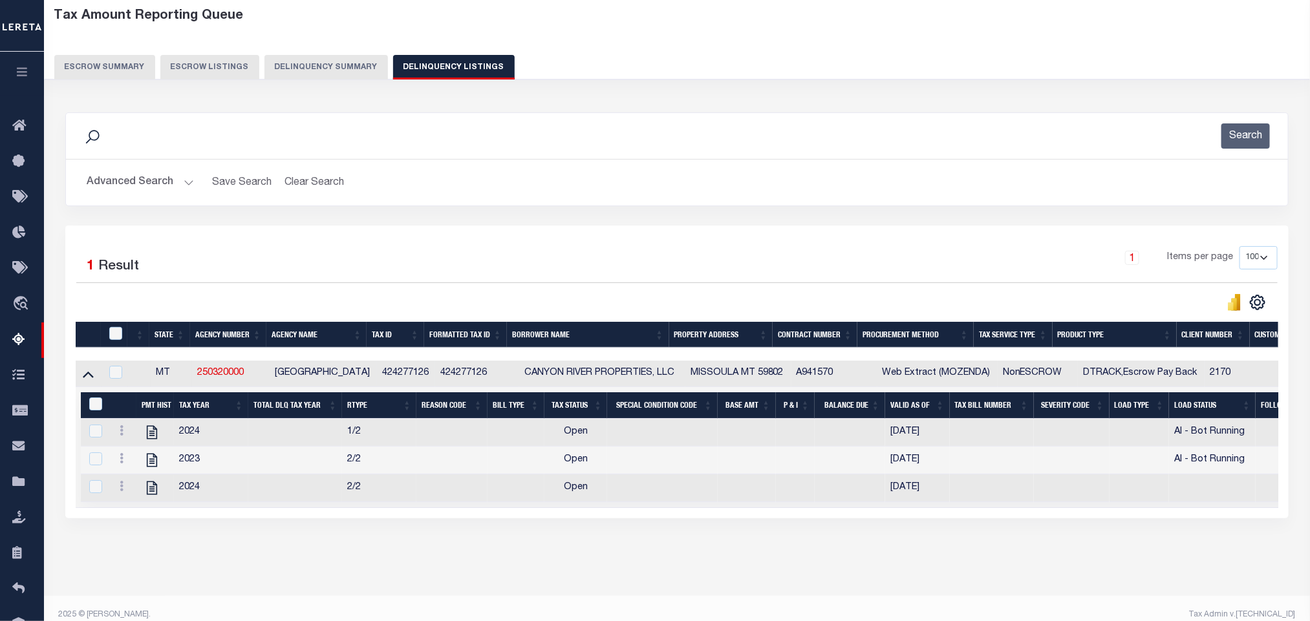
click at [355, 588] on div "Tax Amount Reporting Queue Escrow Summary Escrow Listings In" at bounding box center [677, 298] width 1258 height 595
click at [145, 441] on icon "" at bounding box center [152, 432] width 17 height 17
checkbox input "true"
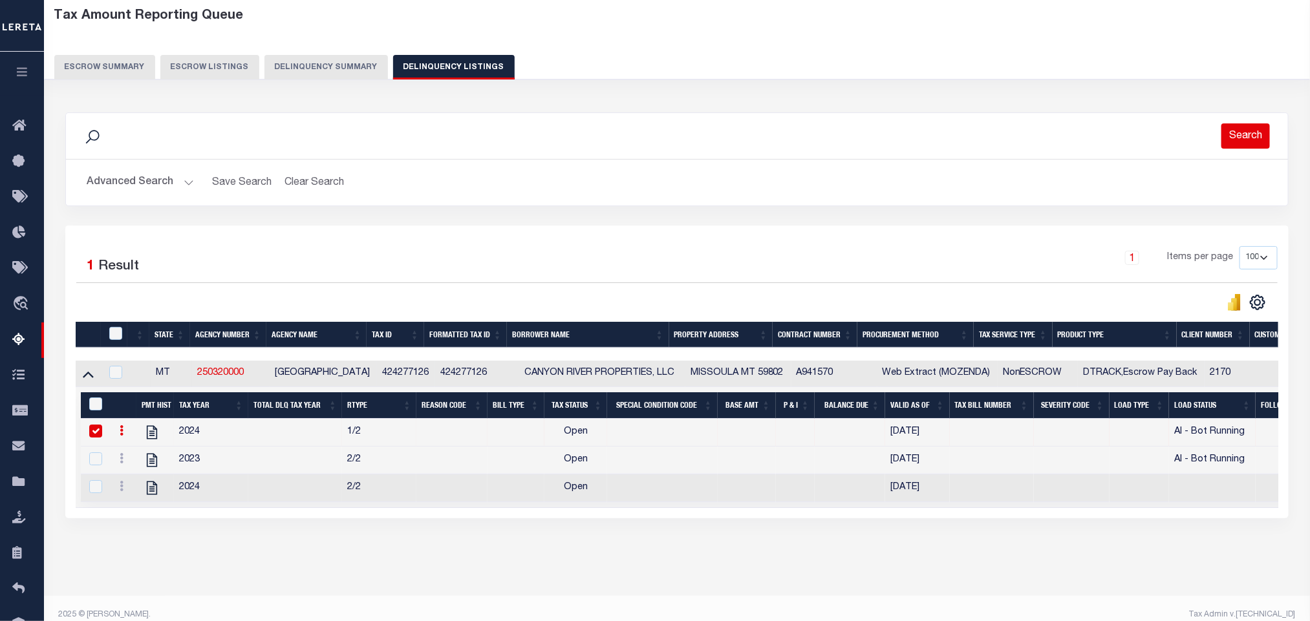
click at [1251, 144] on button "Search" at bounding box center [1245, 135] width 48 height 25
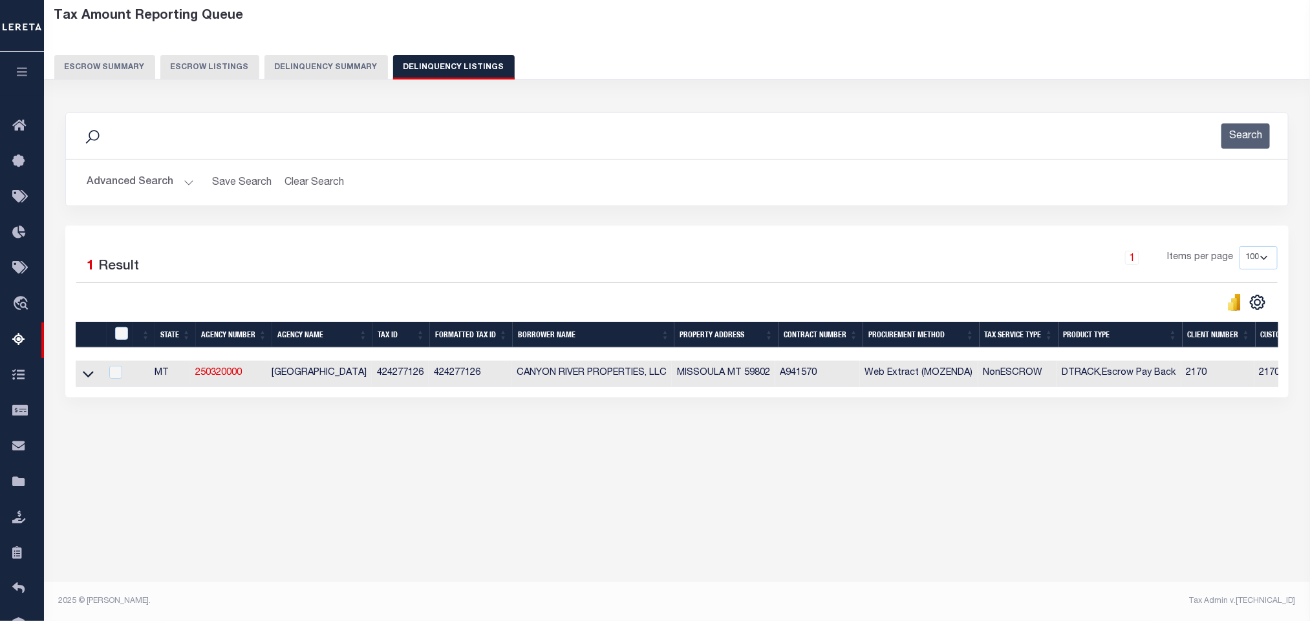
click at [134, 179] on button "Advanced Search" at bounding box center [140, 182] width 107 height 25
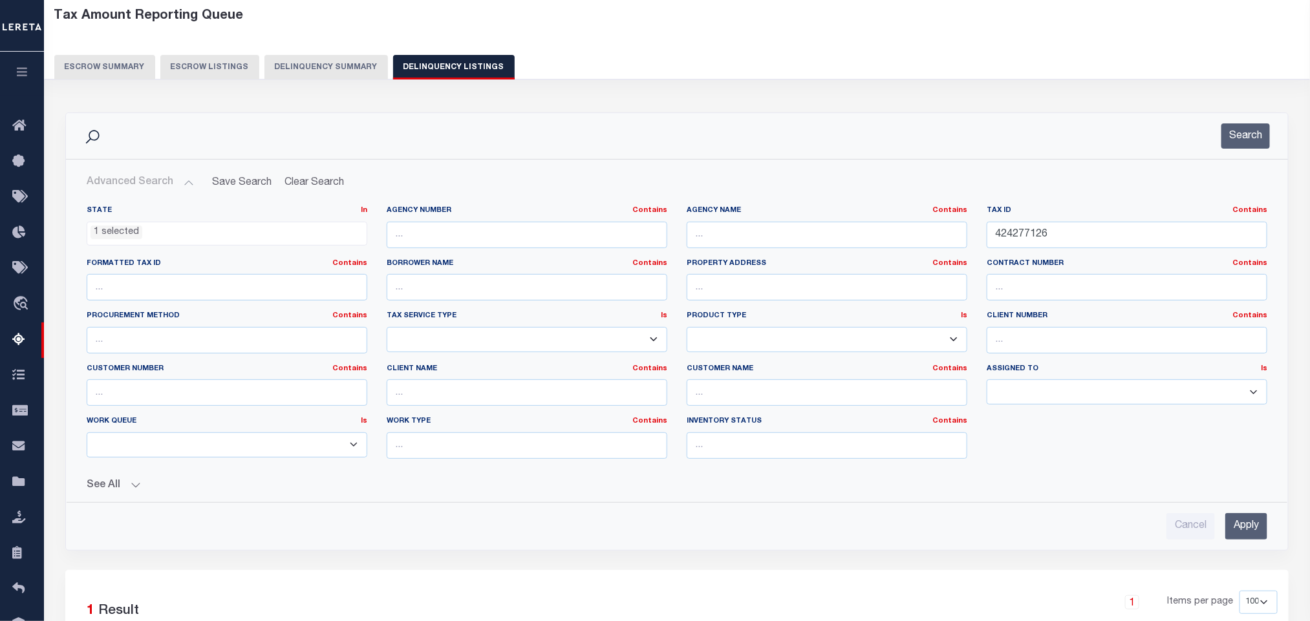
click at [1081, 252] on div "Tax ID Contains Contains Is 424277126" at bounding box center [1127, 232] width 300 height 53
click at [1079, 248] on input "424277126" at bounding box center [1127, 235] width 281 height 27
paste input "43"
type input "424277436"
click at [1244, 529] on input "Apply" at bounding box center [1246, 526] width 42 height 27
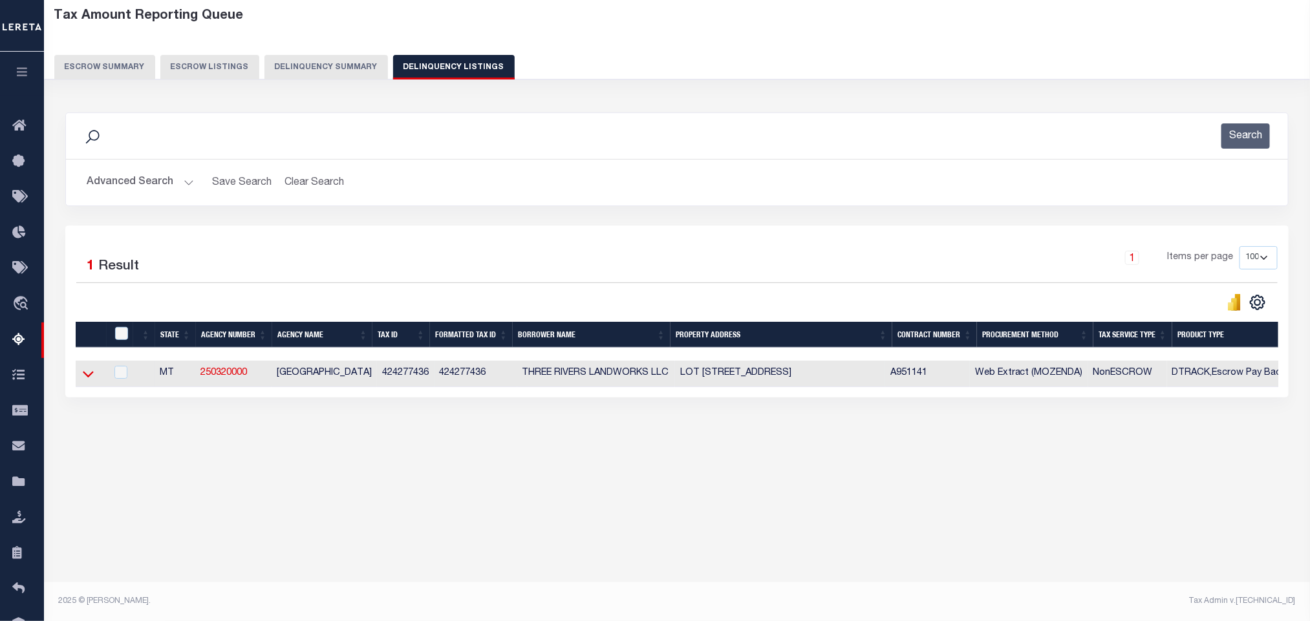
click at [91, 381] on icon at bounding box center [88, 374] width 11 height 14
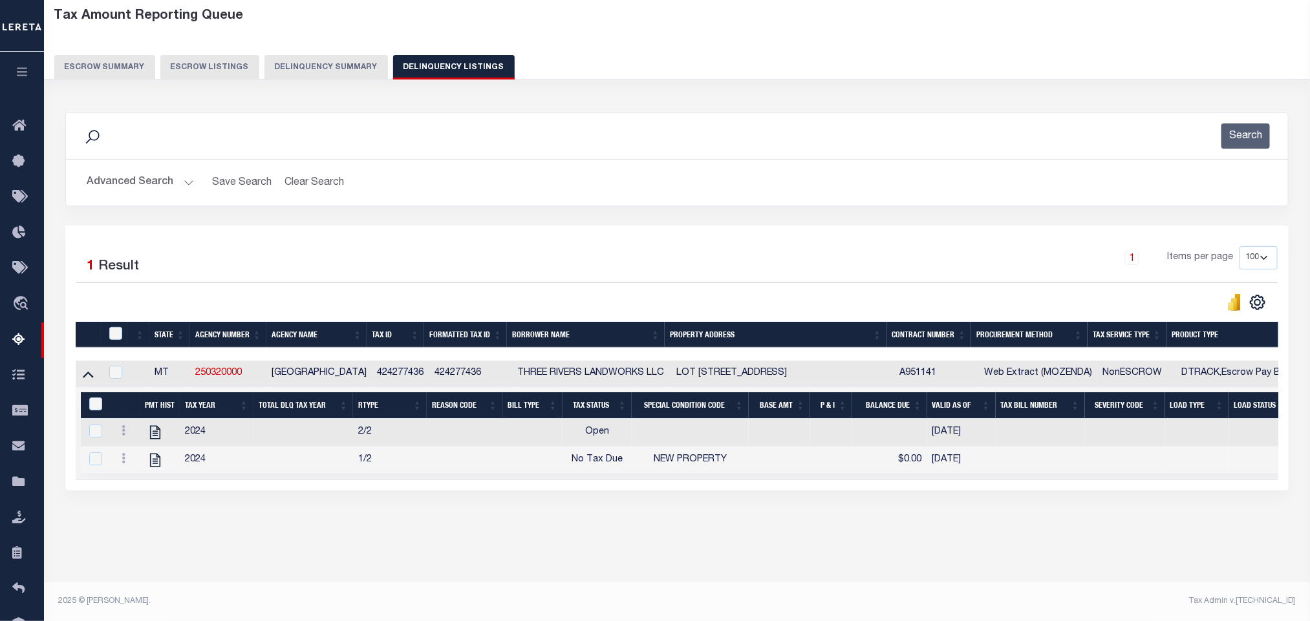
click at [297, 529] on div "Data sync process is currently running, you may face some response delays. Sear…" at bounding box center [677, 315] width 1241 height 430
click at [154, 469] on icon "" at bounding box center [155, 460] width 17 height 17
checkbox input "true"
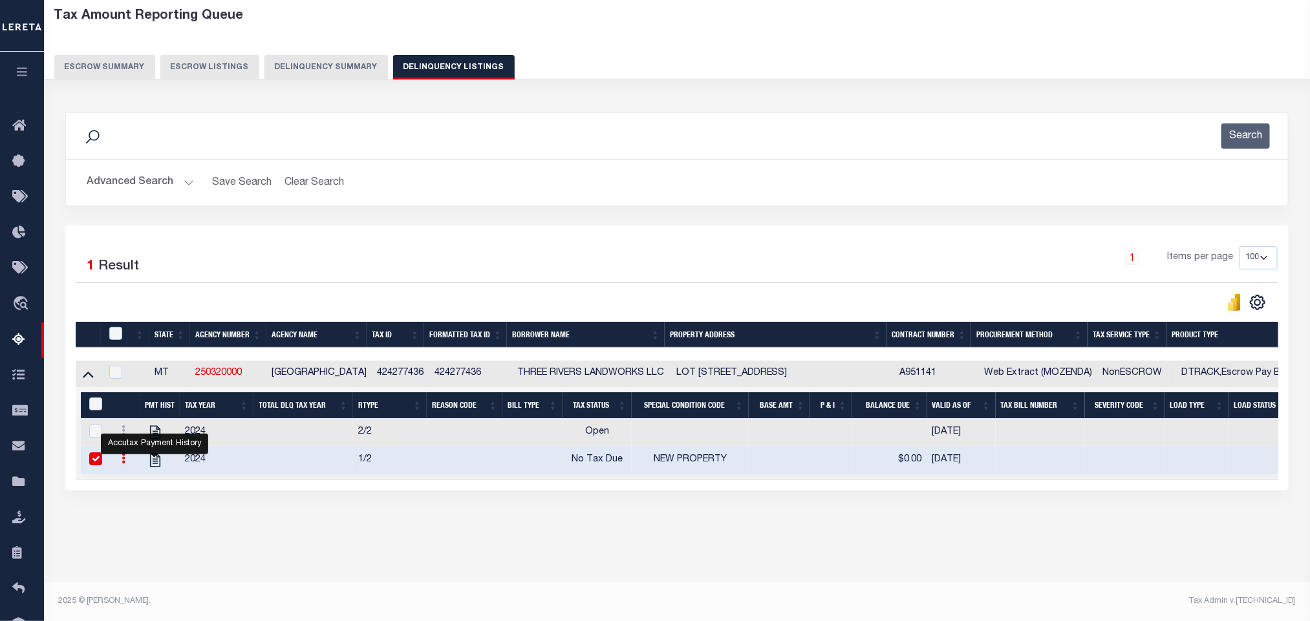
click at [144, 182] on button "Advanced Search" at bounding box center [140, 182] width 107 height 25
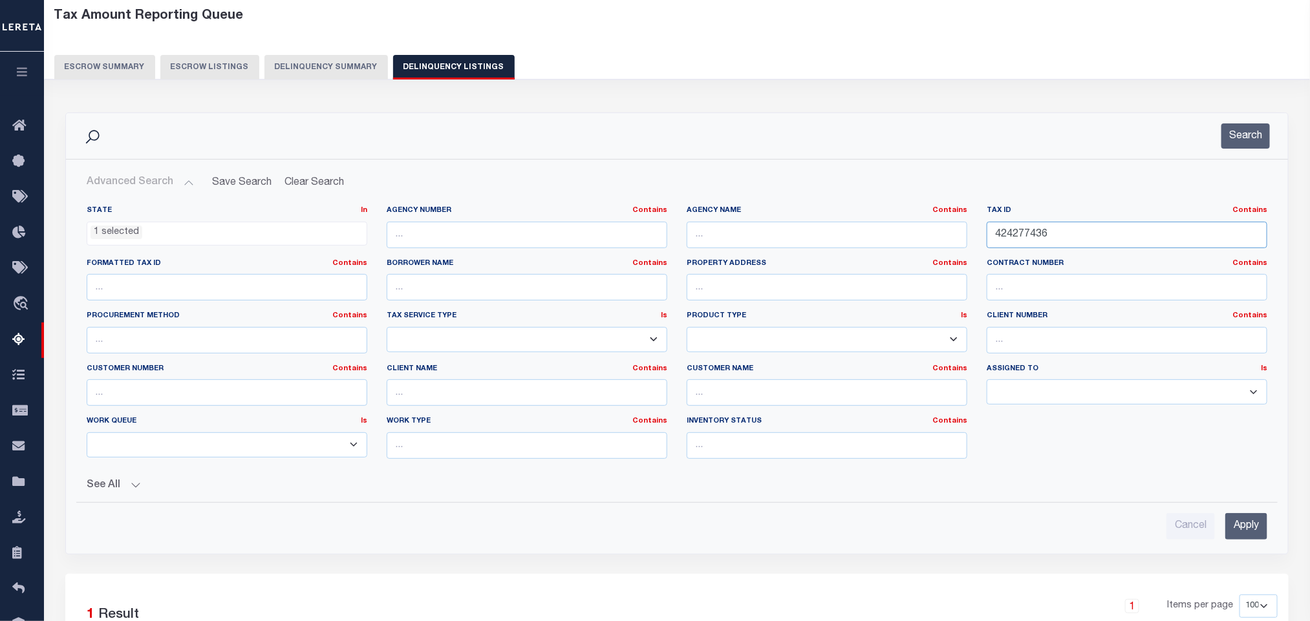
click at [1098, 235] on input "424277436" at bounding box center [1127, 235] width 281 height 27
paste input "000RTN5653"
type input "000RTN5653"
click at [1246, 531] on input "Apply" at bounding box center [1246, 526] width 42 height 27
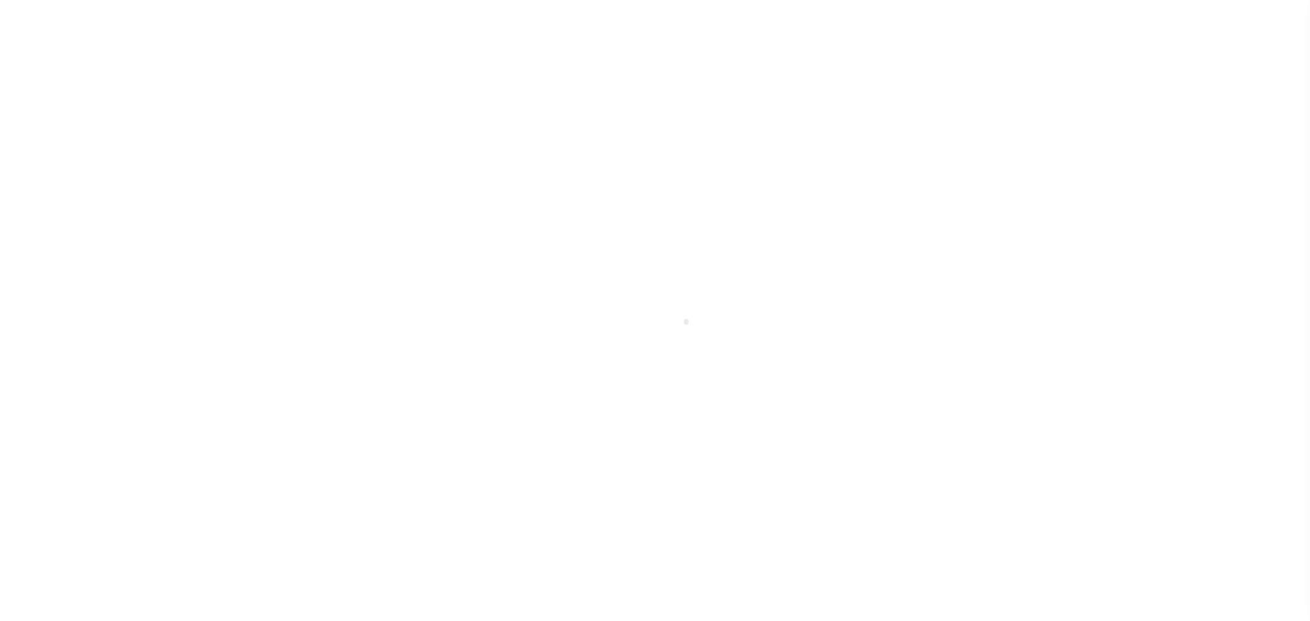
select select "OP2"
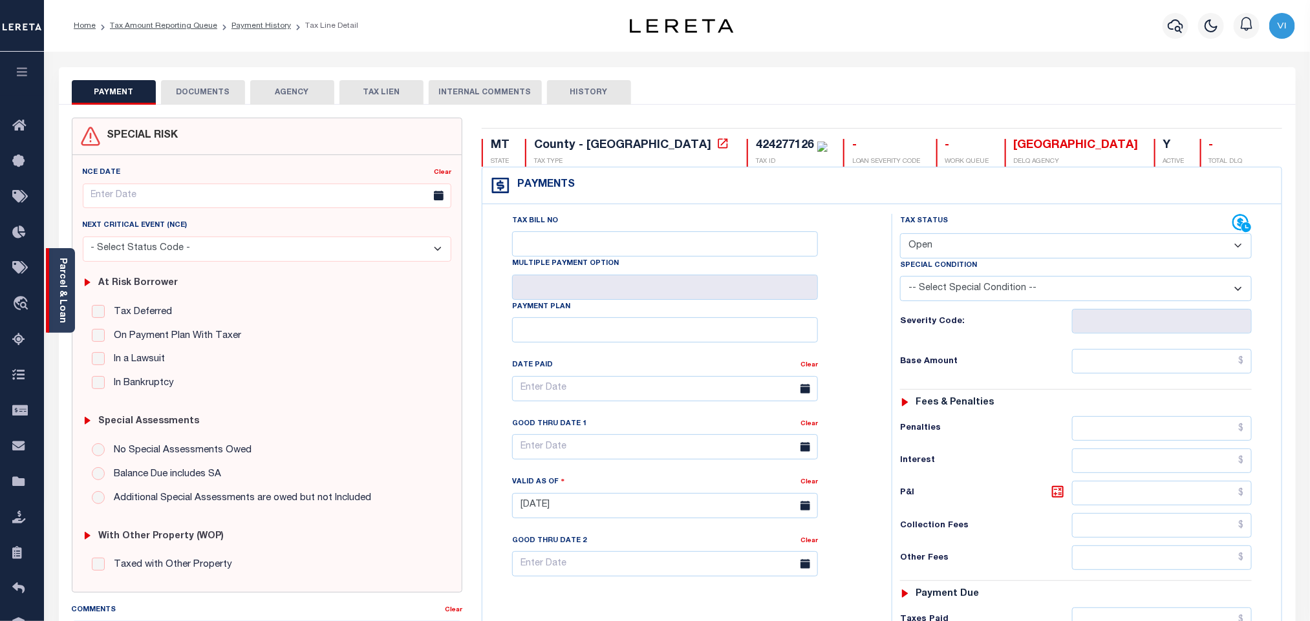
click at [70, 287] on div "Parcel & Loan" at bounding box center [60, 290] width 29 height 85
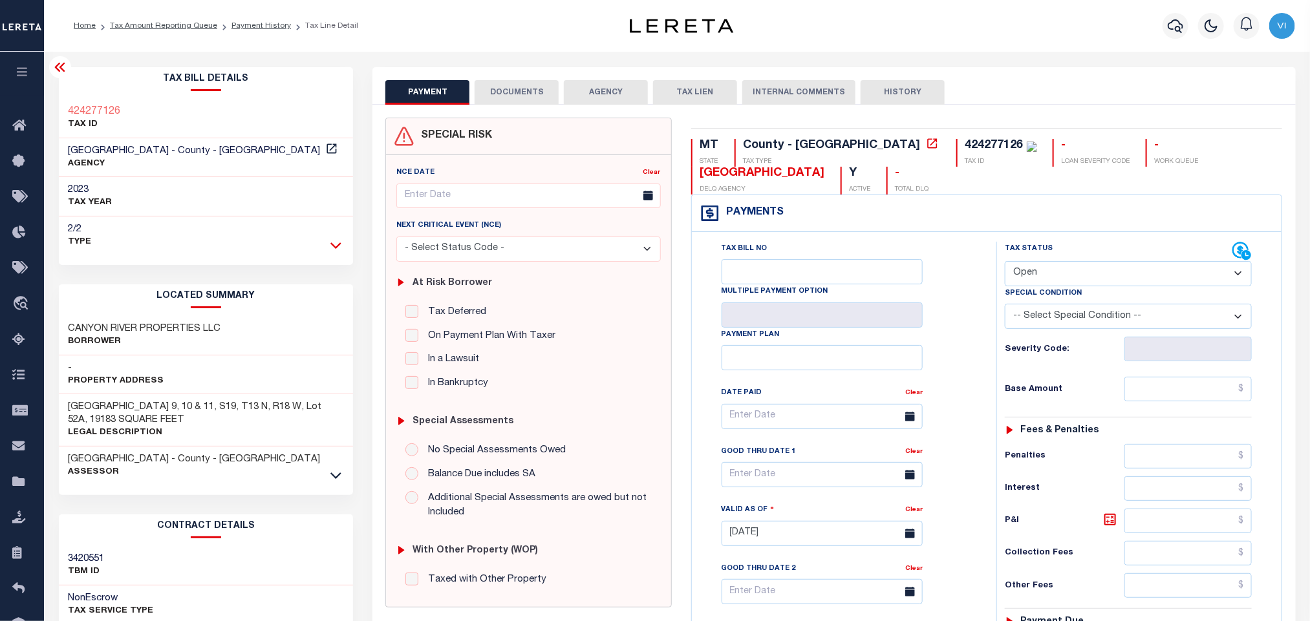
click at [334, 250] on icon at bounding box center [335, 246] width 11 height 14
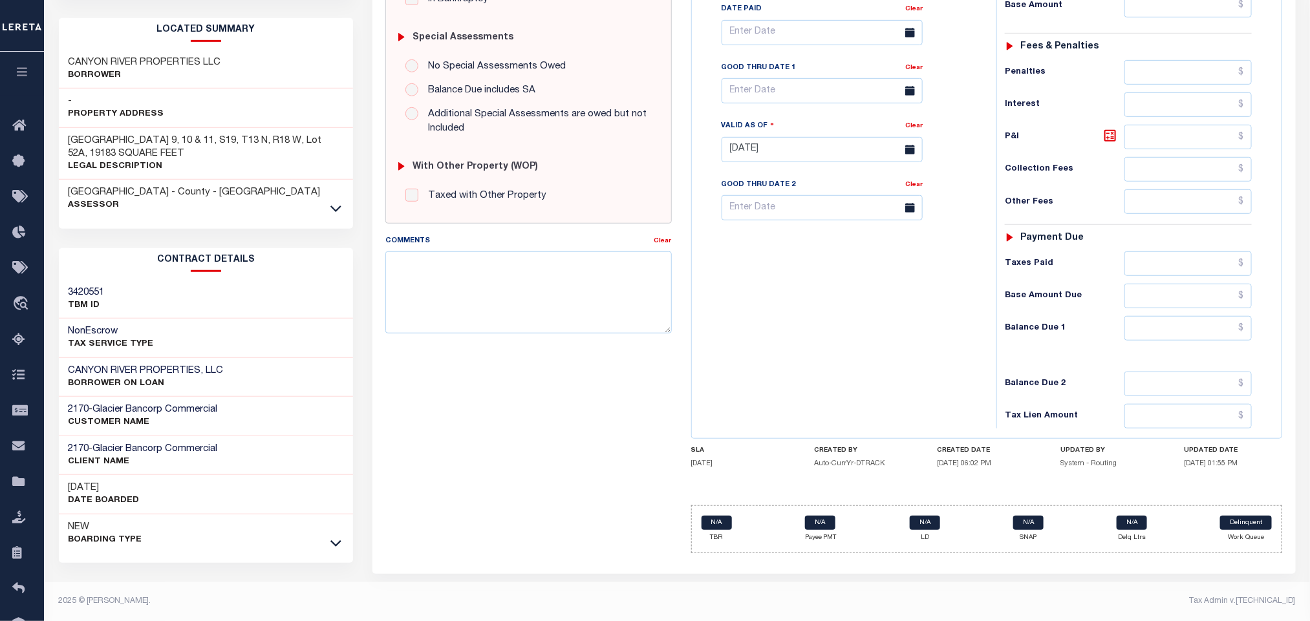
scroll to position [388, 0]
click at [334, 209] on icon at bounding box center [335, 209] width 11 height 6
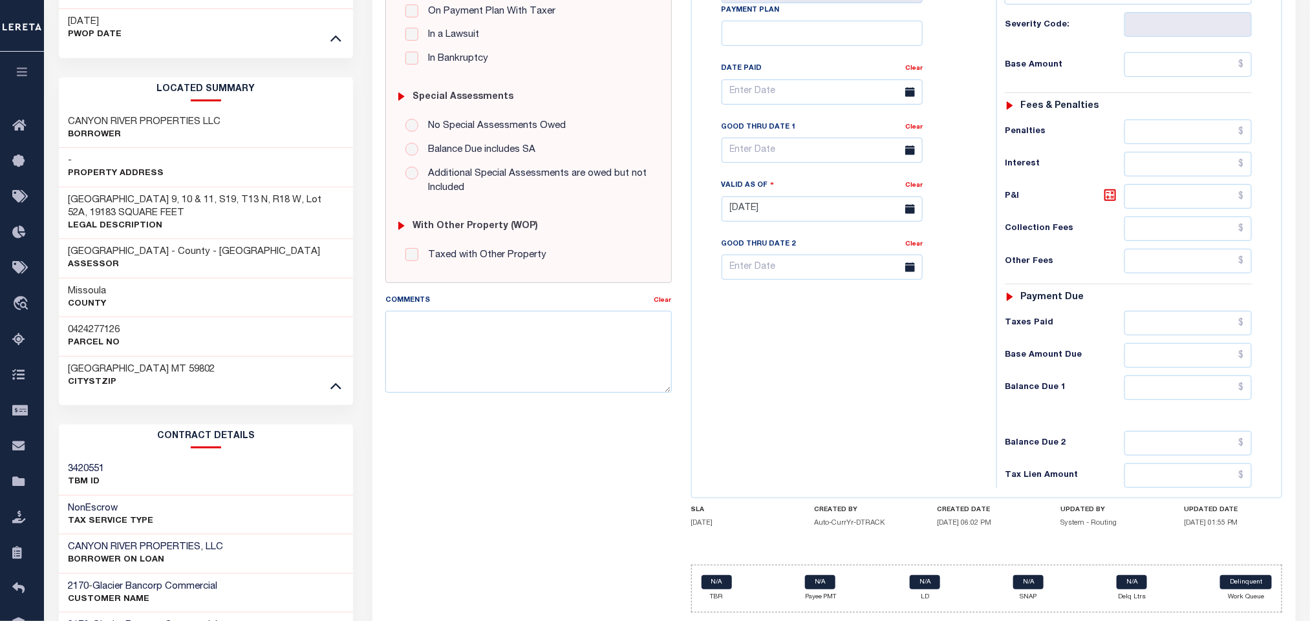
scroll to position [291, 0]
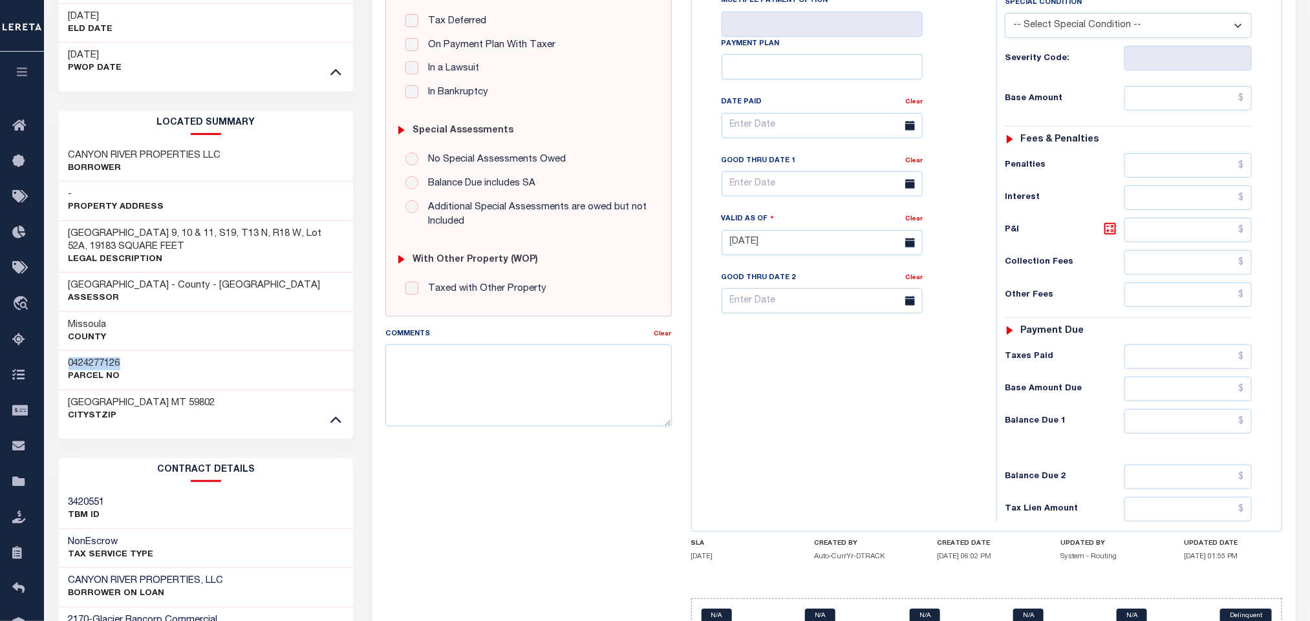
drag, startPoint x: 131, startPoint y: 369, endPoint x: 61, endPoint y: 363, distance: 70.1
click at [61, 363] on div "0424277126 Parcel No" at bounding box center [206, 369] width 295 height 39
copy h3 "0424277126"
click at [166, 371] on div "0424277126 Parcel No" at bounding box center [206, 369] width 295 height 39
drag, startPoint x: 133, startPoint y: 365, endPoint x: 65, endPoint y: 363, distance: 67.9
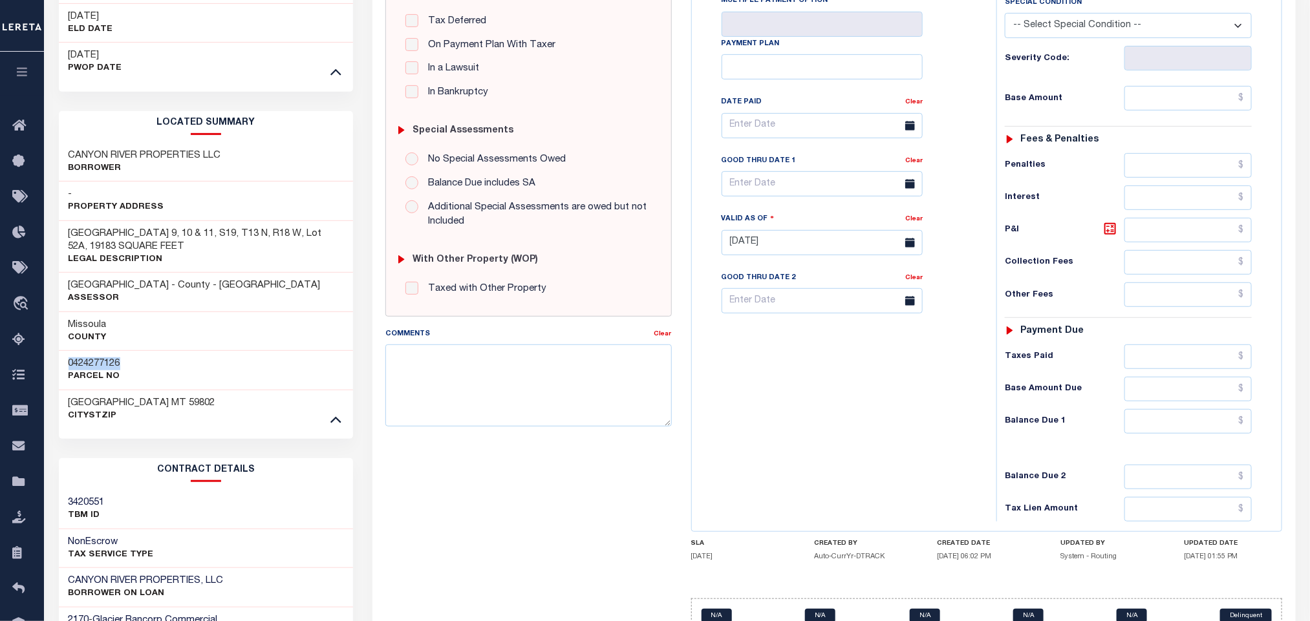
click at [65, 363] on div "0424277126 Parcel No" at bounding box center [206, 369] width 295 height 39
copy h3 "0424277126"
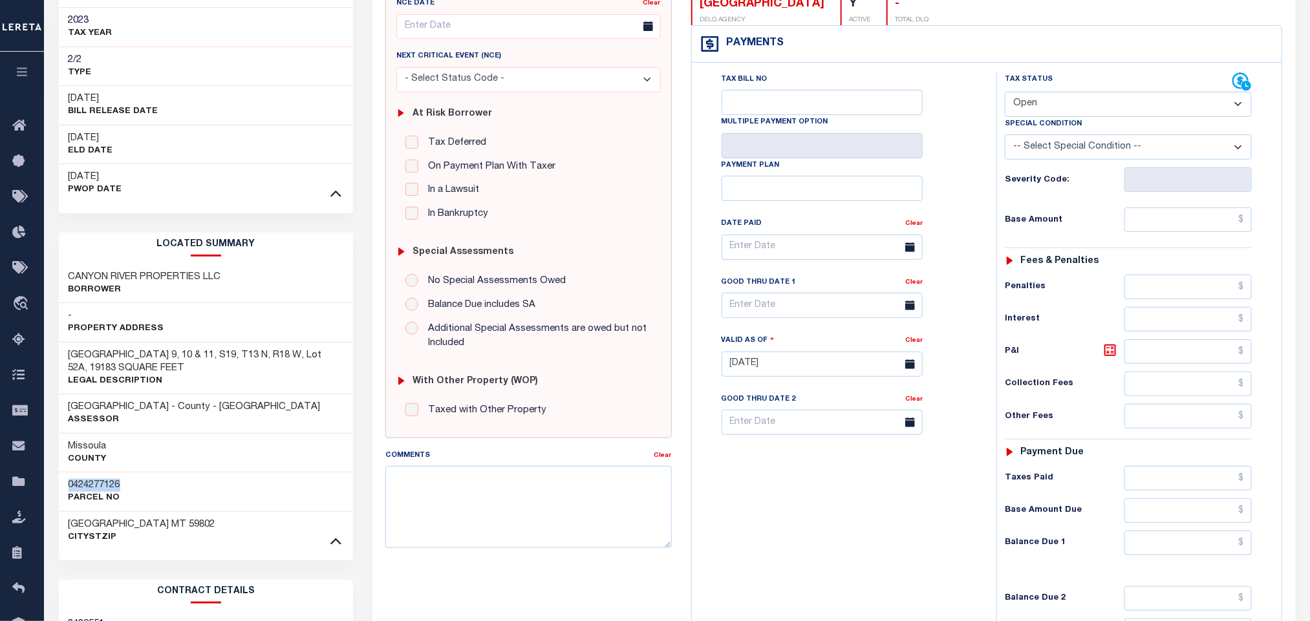
scroll to position [0, 0]
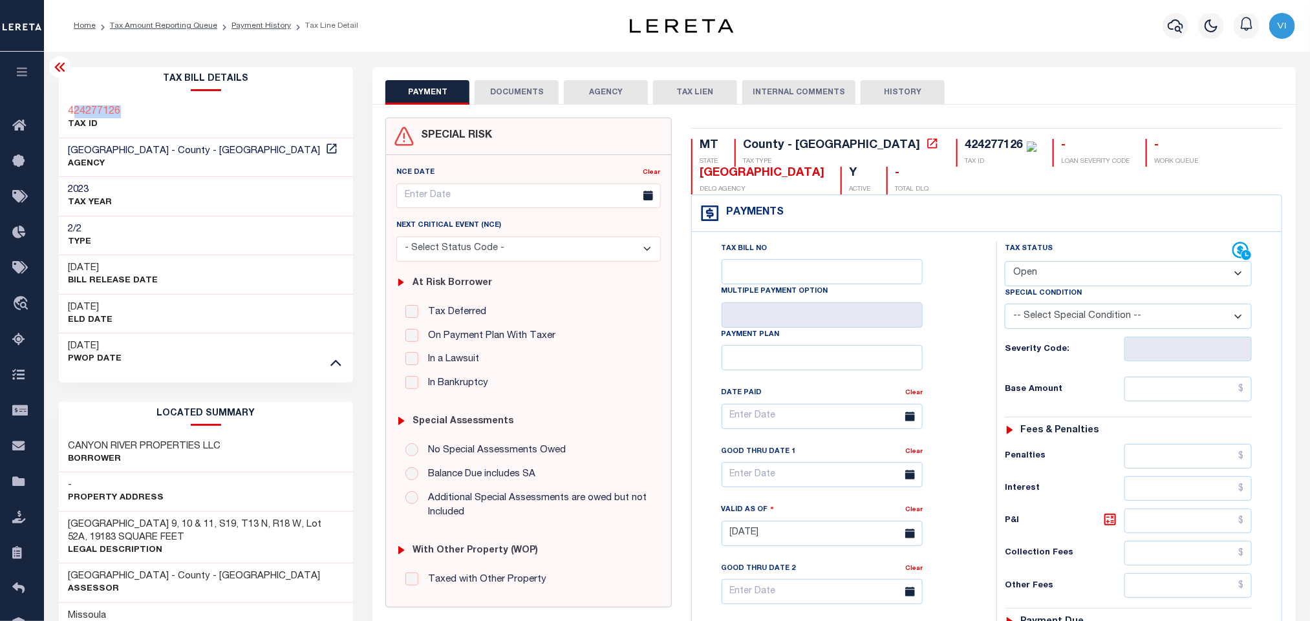
drag, startPoint x: 131, startPoint y: 109, endPoint x: 70, endPoint y: 111, distance: 60.8
click at [70, 111] on div "424277126 TAX ID" at bounding box center [206, 118] width 295 height 39
copy h3 "424277126"
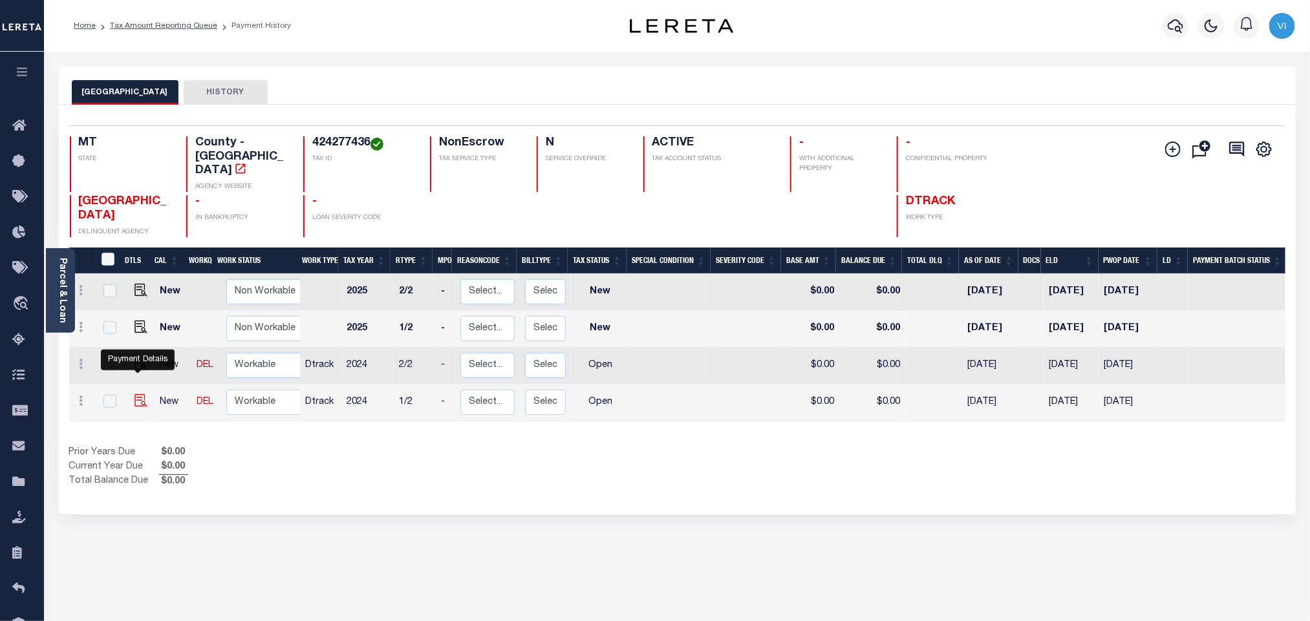
click at [138, 394] on img "" at bounding box center [140, 400] width 13 height 13
checkbox input "true"
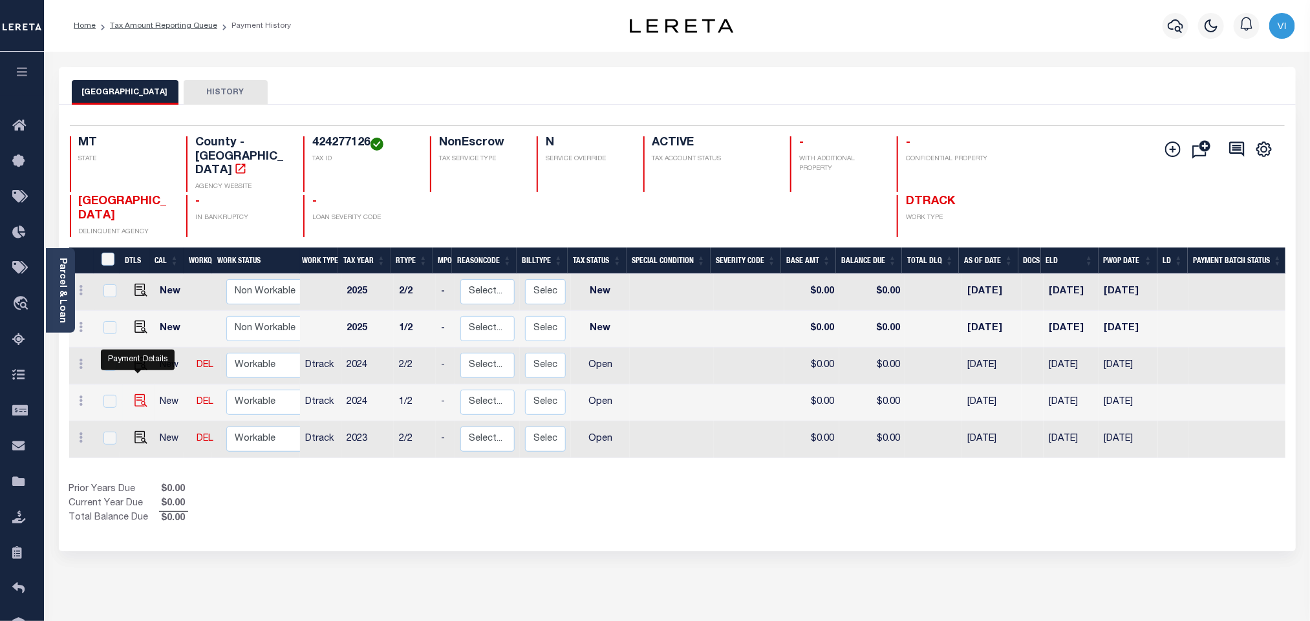
click at [140, 394] on img "" at bounding box center [140, 400] width 13 height 13
checkbox input "true"
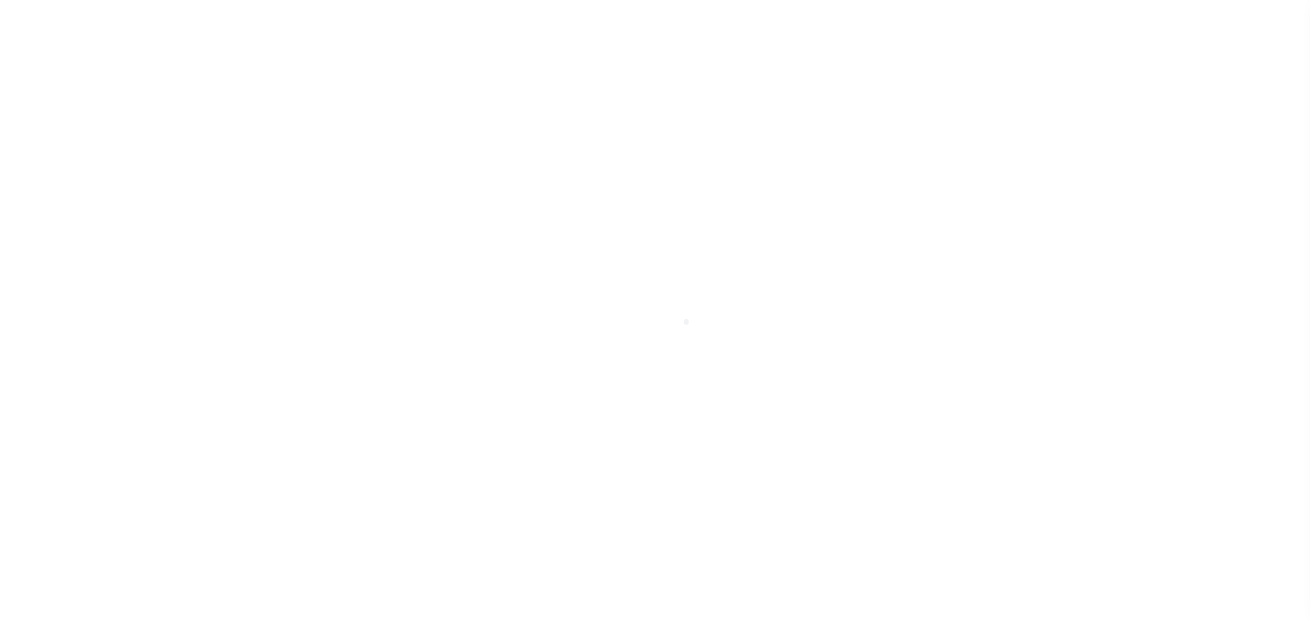
select select "OP2"
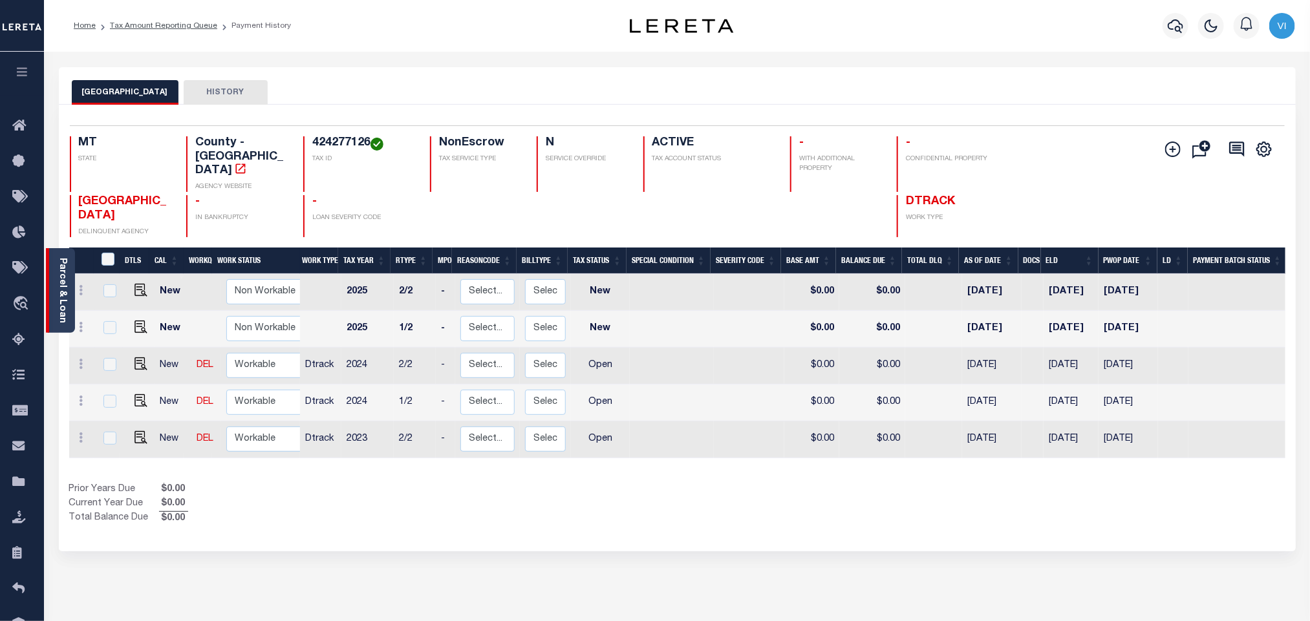
click at [65, 277] on link "Parcel & Loan" at bounding box center [62, 290] width 9 height 65
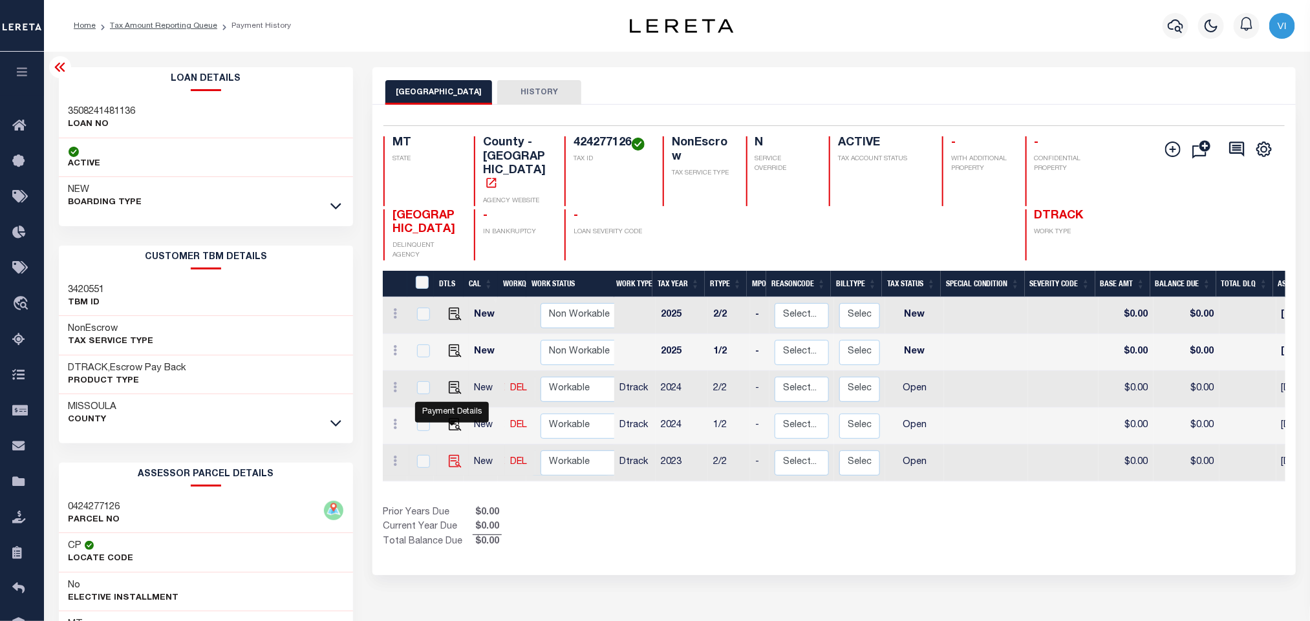
click at [452, 455] on img "" at bounding box center [455, 461] width 13 height 13
checkbox input "true"
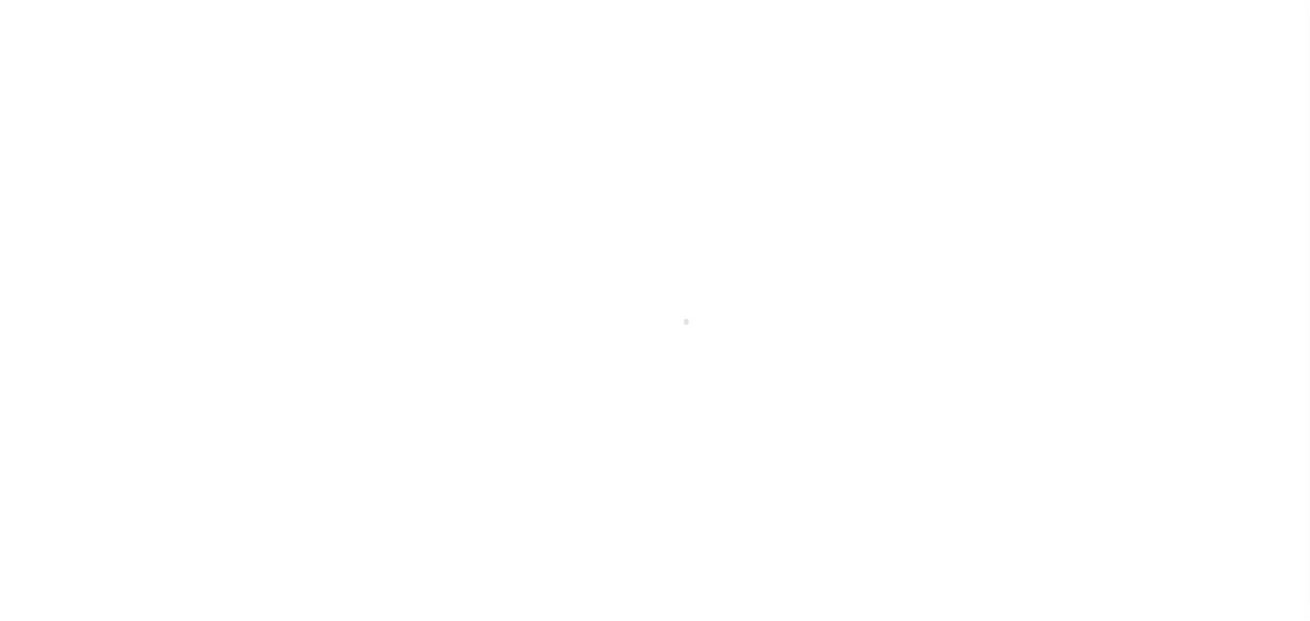
select select "OP2"
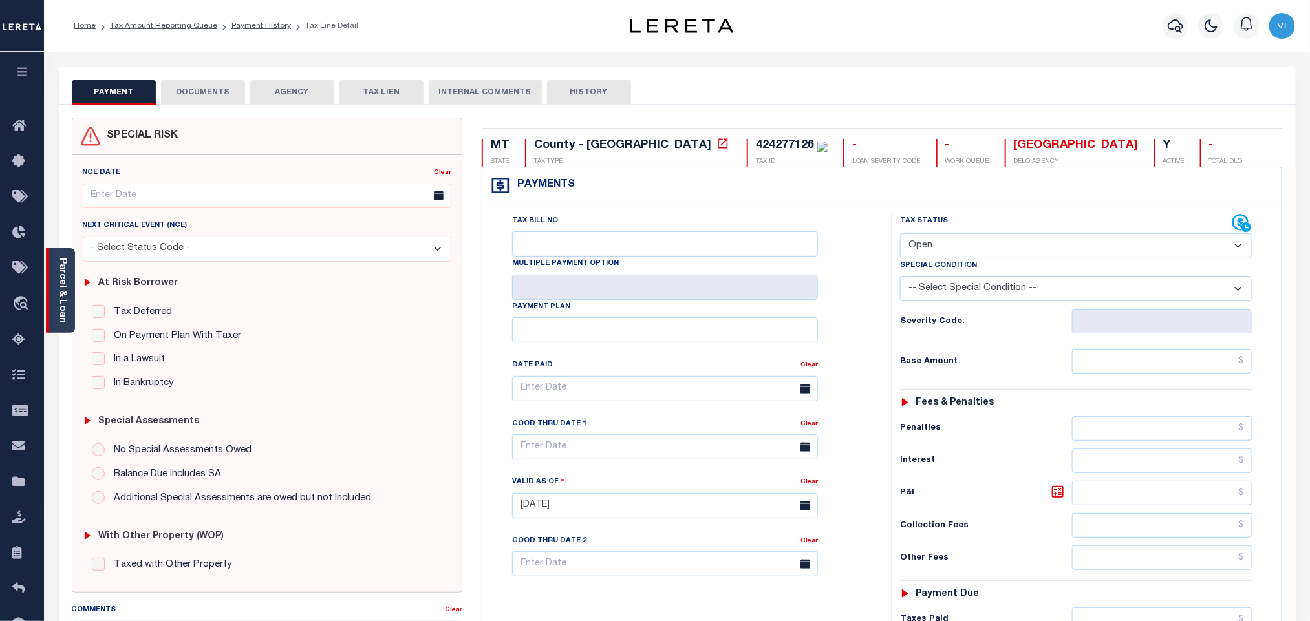
click at [55, 279] on div "Parcel & Loan" at bounding box center [60, 290] width 29 height 85
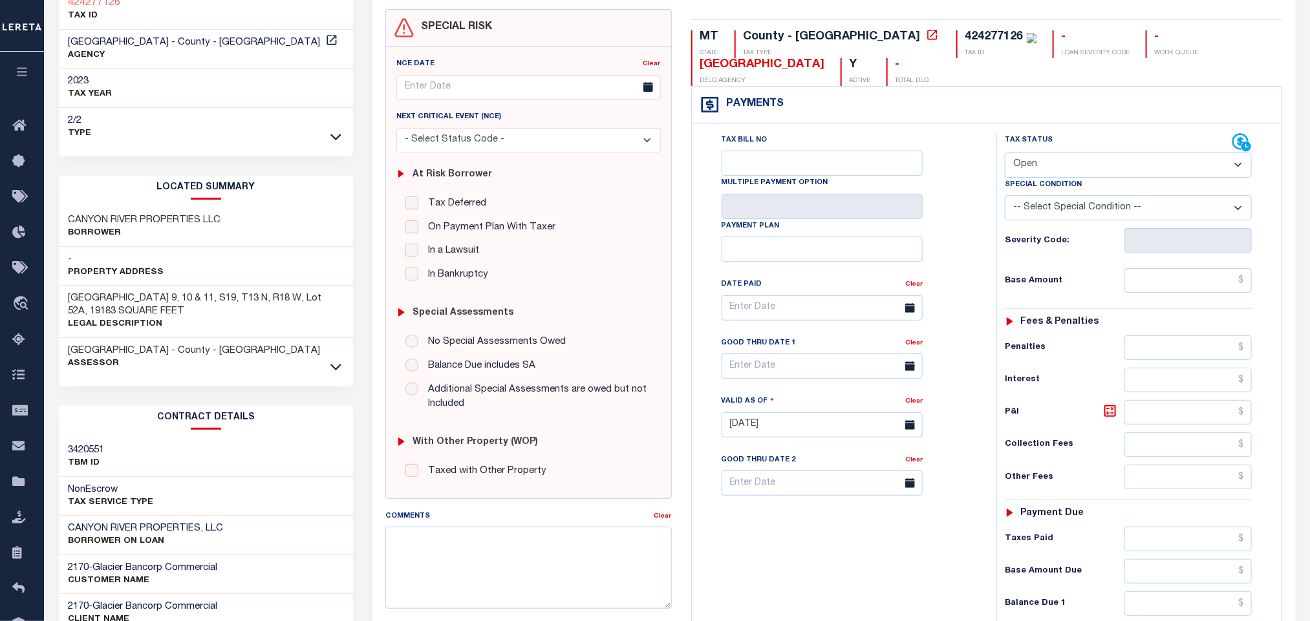
scroll to position [291, 0]
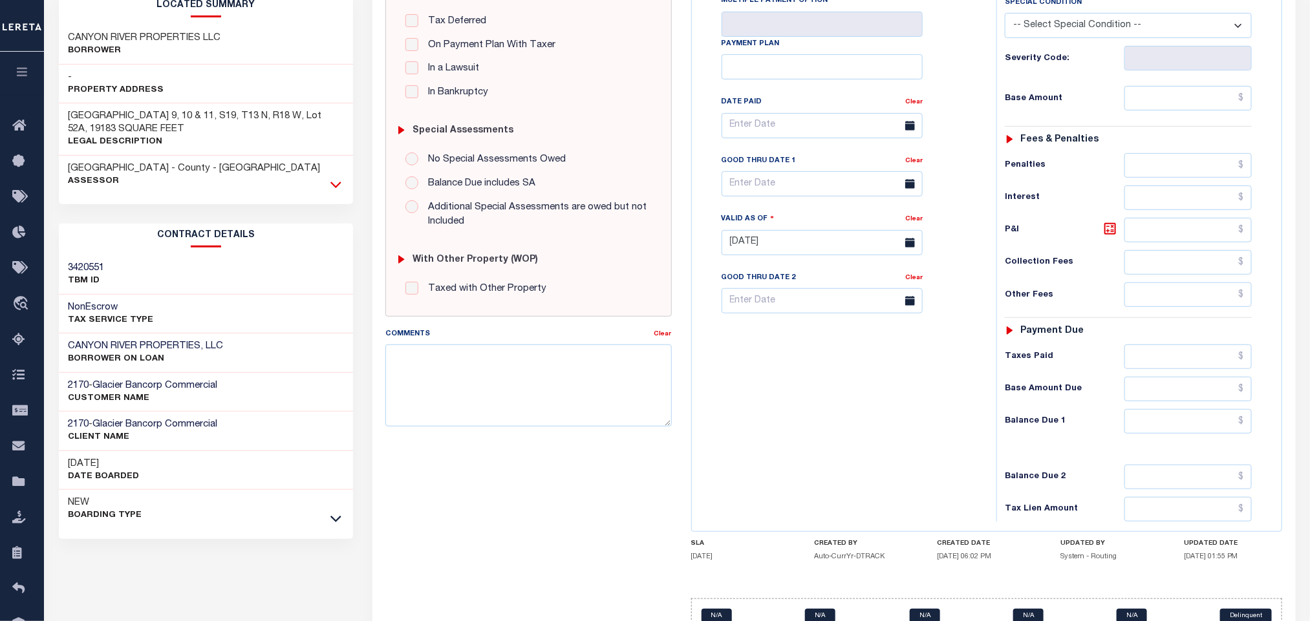
click at [336, 191] on icon at bounding box center [335, 185] width 11 height 14
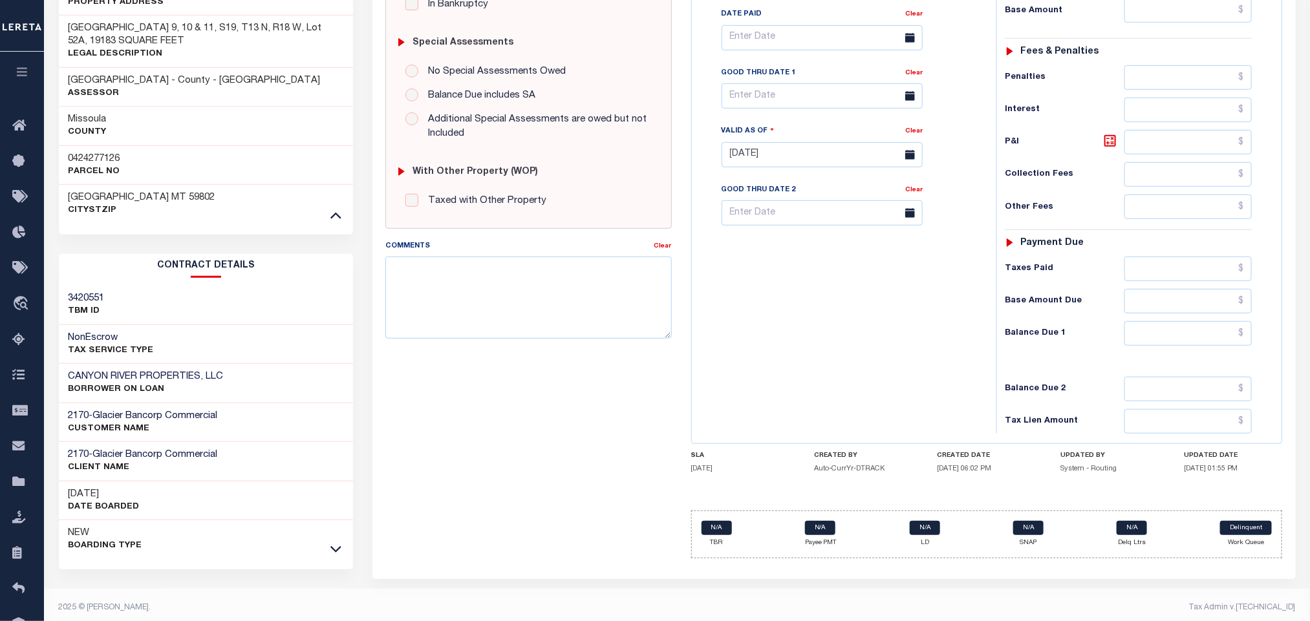
scroll to position [388, 0]
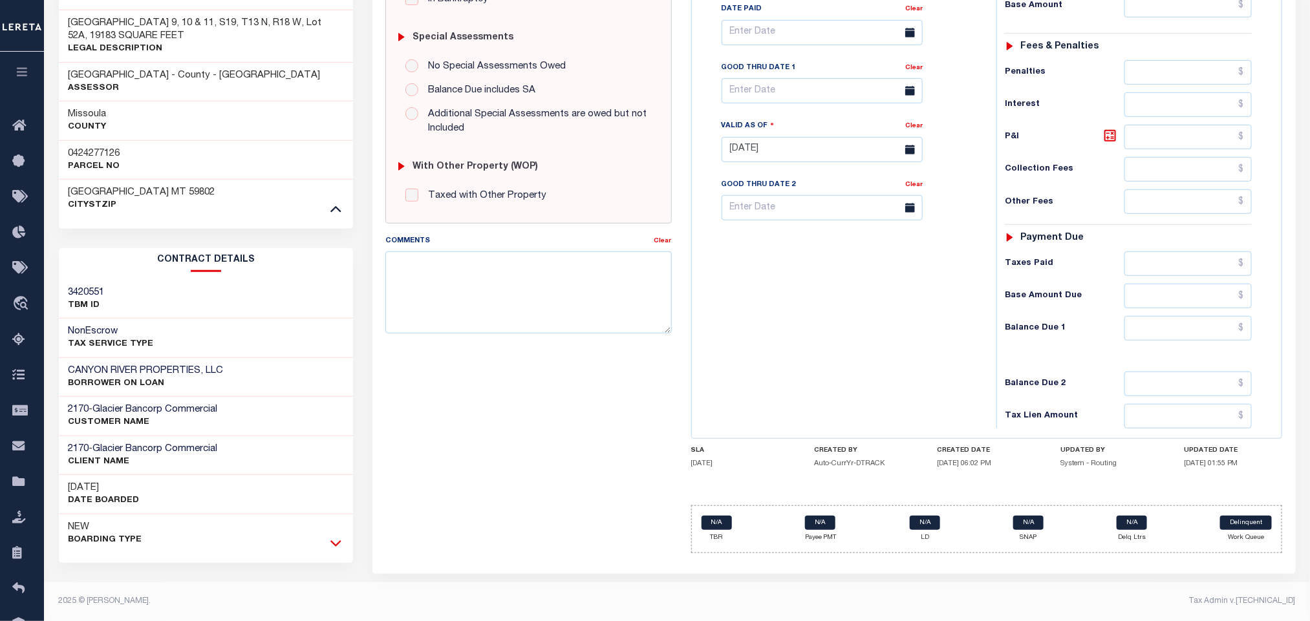
click at [340, 548] on icon at bounding box center [335, 544] width 11 height 14
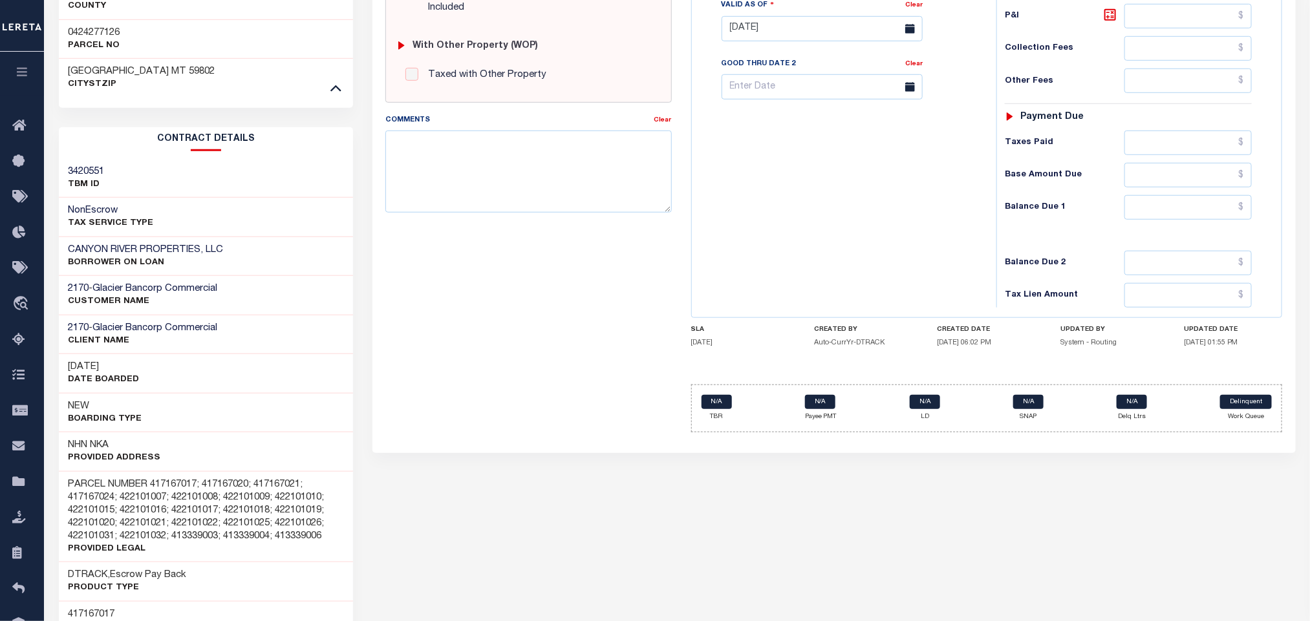
scroll to position [597, 0]
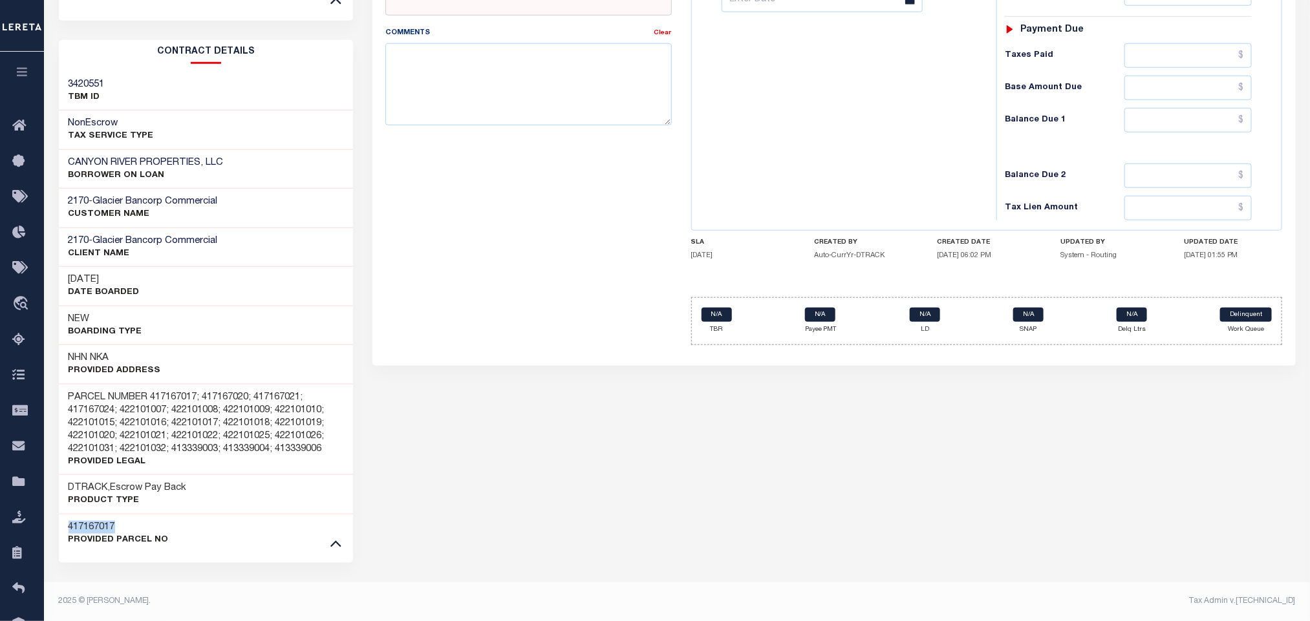
drag, startPoint x: 127, startPoint y: 524, endPoint x: 55, endPoint y: 526, distance: 71.8
click at [57, 526] on div "Tax Bill Details 424277126 TAX ID 2023" at bounding box center [206, 48] width 314 height 1146
copy h3 "417167017"
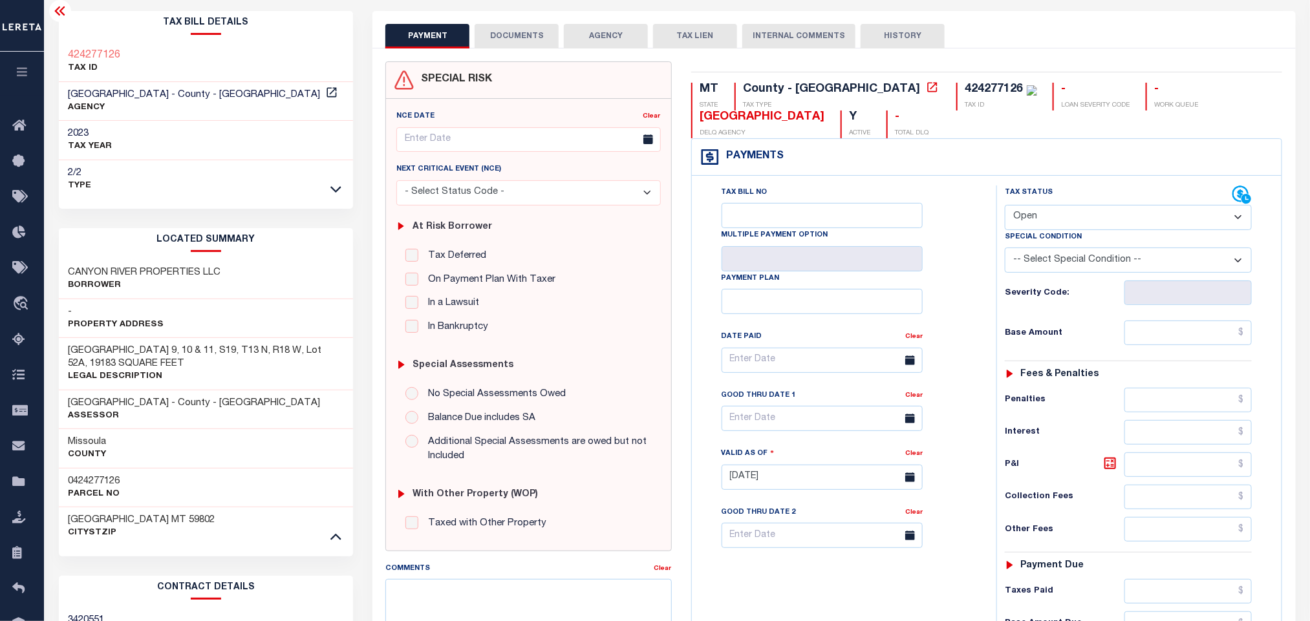
scroll to position [0, 0]
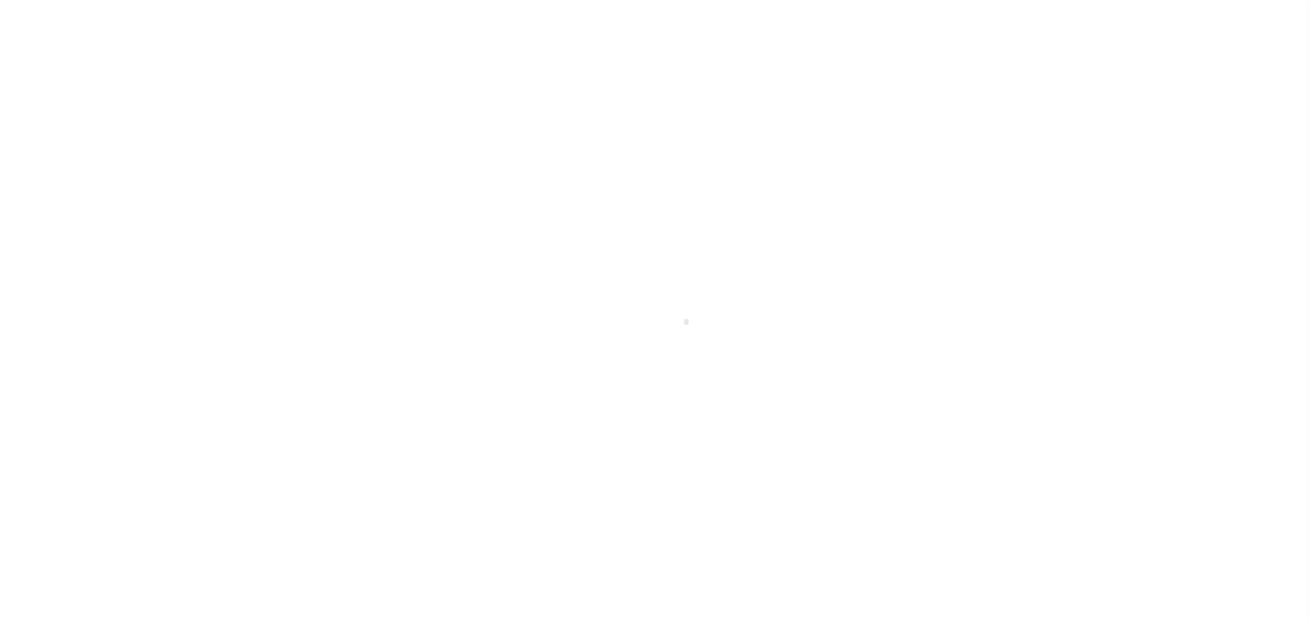
select select "OP2"
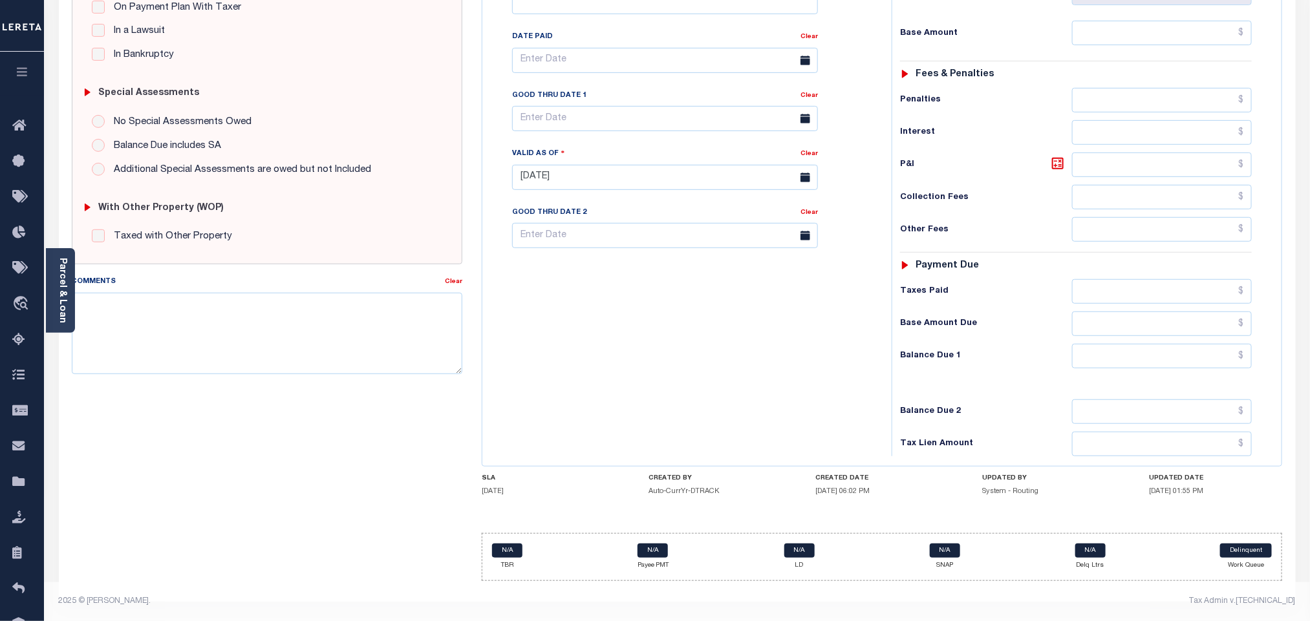
scroll to position [340, 0]
click at [291, 341] on textarea "Comments" at bounding box center [267, 333] width 390 height 81
type textarea "Information taken verbally."
type input "09/08/2025"
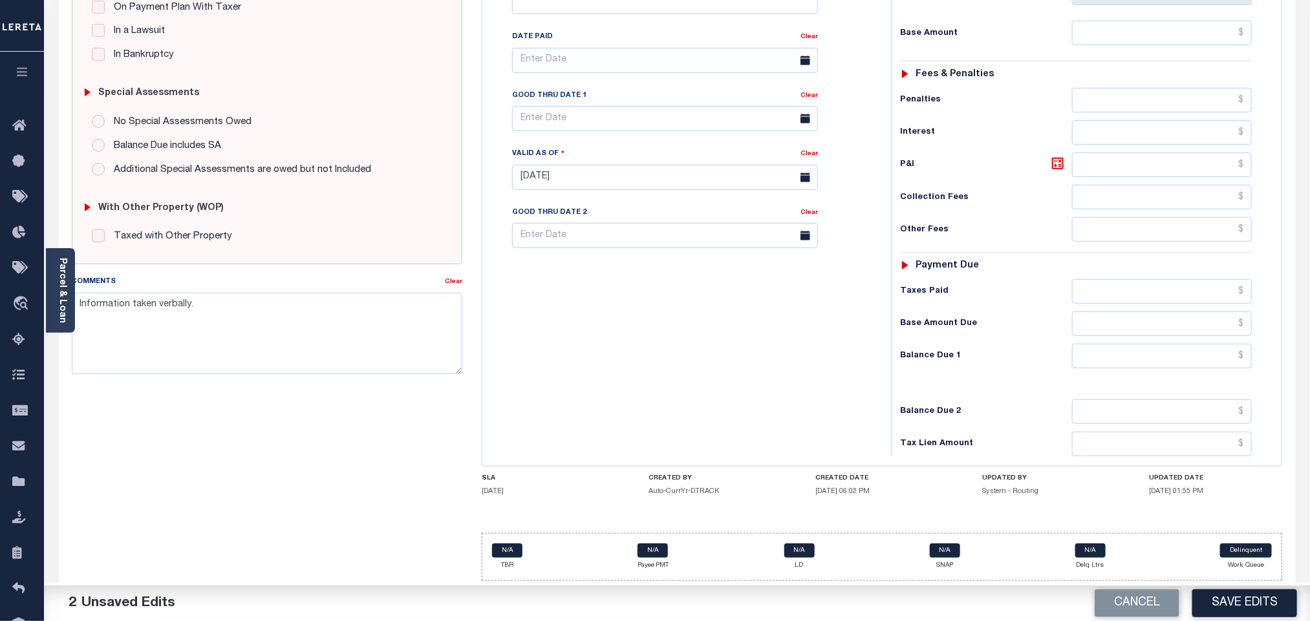
click at [566, 328] on div "Tax Bill No Multiple Payment Option Payment Plan Clear" at bounding box center [684, 171] width 396 height 571
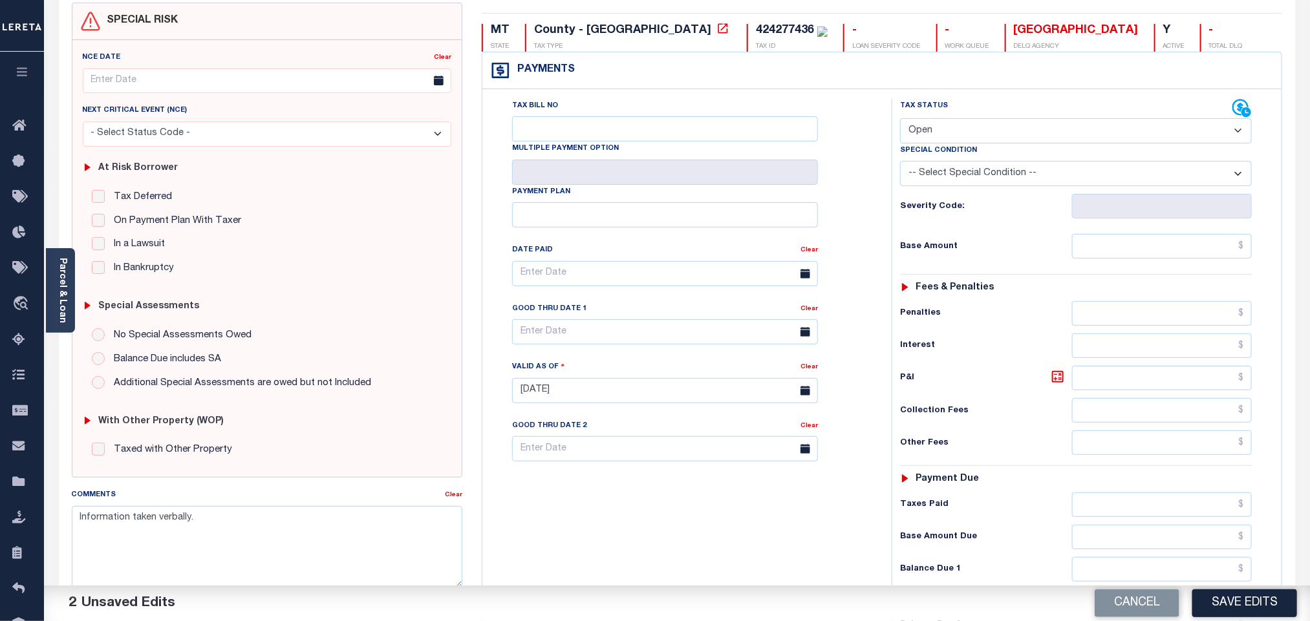
scroll to position [0, 0]
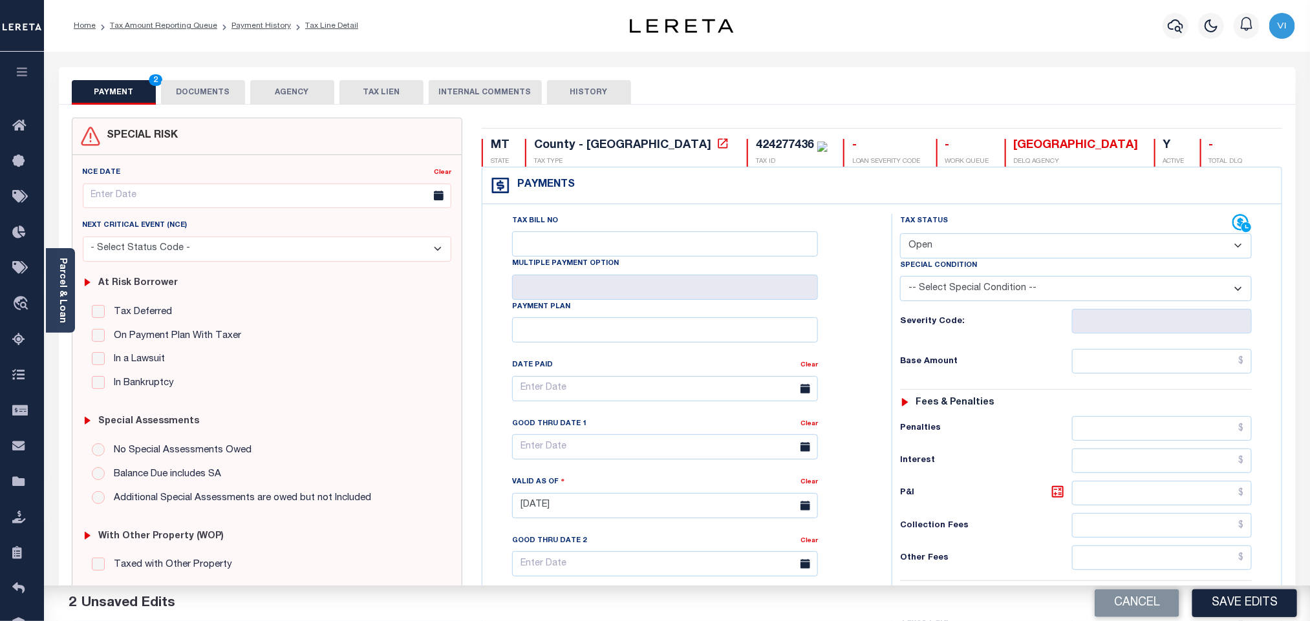
click at [933, 241] on select "- Select Status Code - Open Due/Unpaid Paid Incomplete No Tax Due Internal Refu…" at bounding box center [1076, 245] width 352 height 25
select select "NTX"
click at [900, 235] on select "- Select Status Code - Open Due/Unpaid Paid Incomplete No Tax Due Internal Refu…" at bounding box center [1076, 245] width 352 height 25
click at [950, 288] on select "-- Select Special Condition -- 3RD PARTY TAX LIEN AGENCY TAX LIEN (A.K.A Inside…" at bounding box center [1076, 288] width 352 height 25
select select "7"
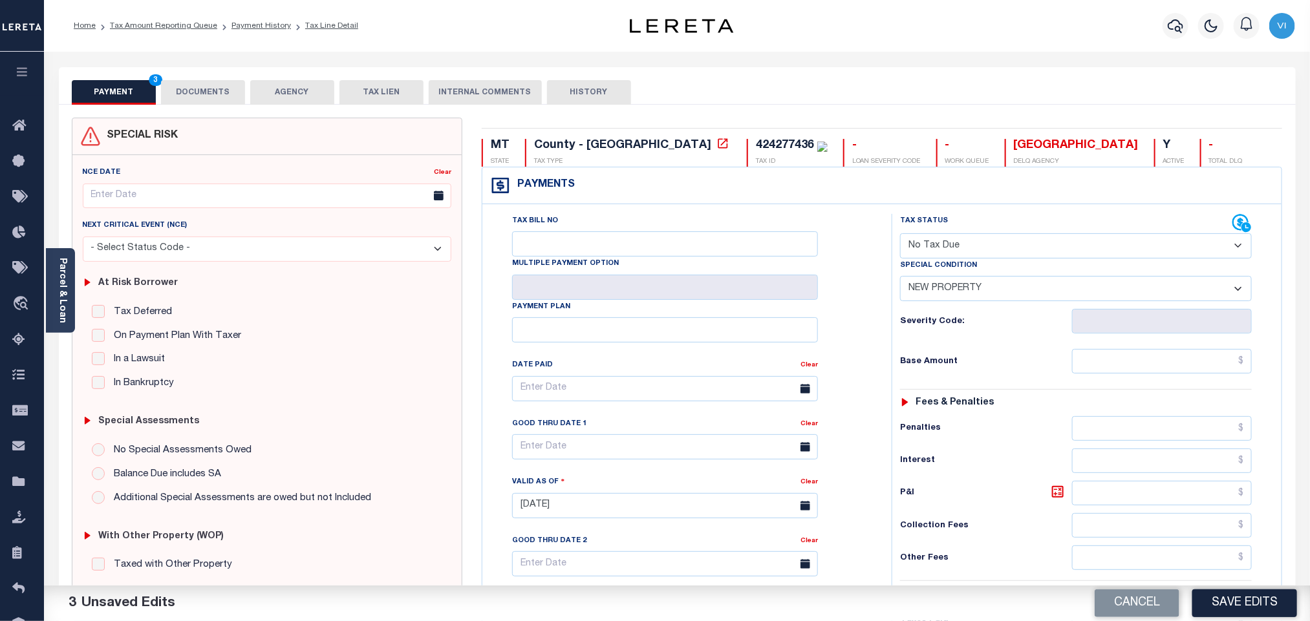
click at [900, 279] on select "-- Select Special Condition -- 3RD PARTY TAX LIEN AGENCY TAX LIEN (A.K.A Inside…" at bounding box center [1076, 288] width 352 height 25
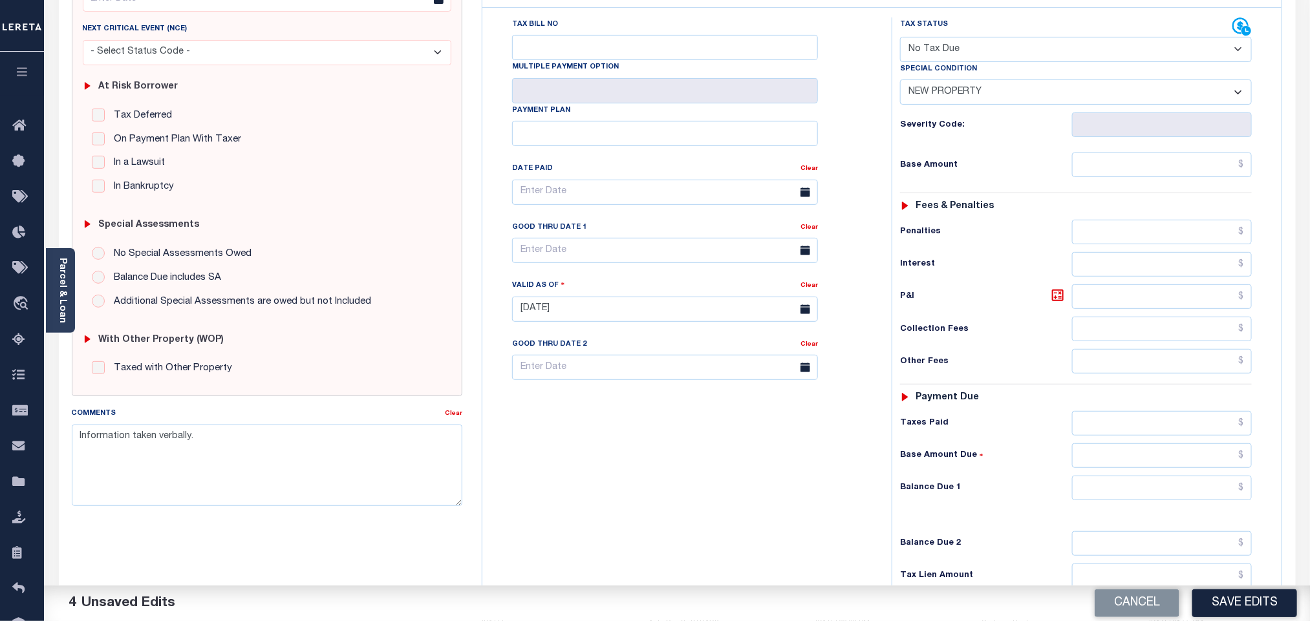
scroll to position [340, 0]
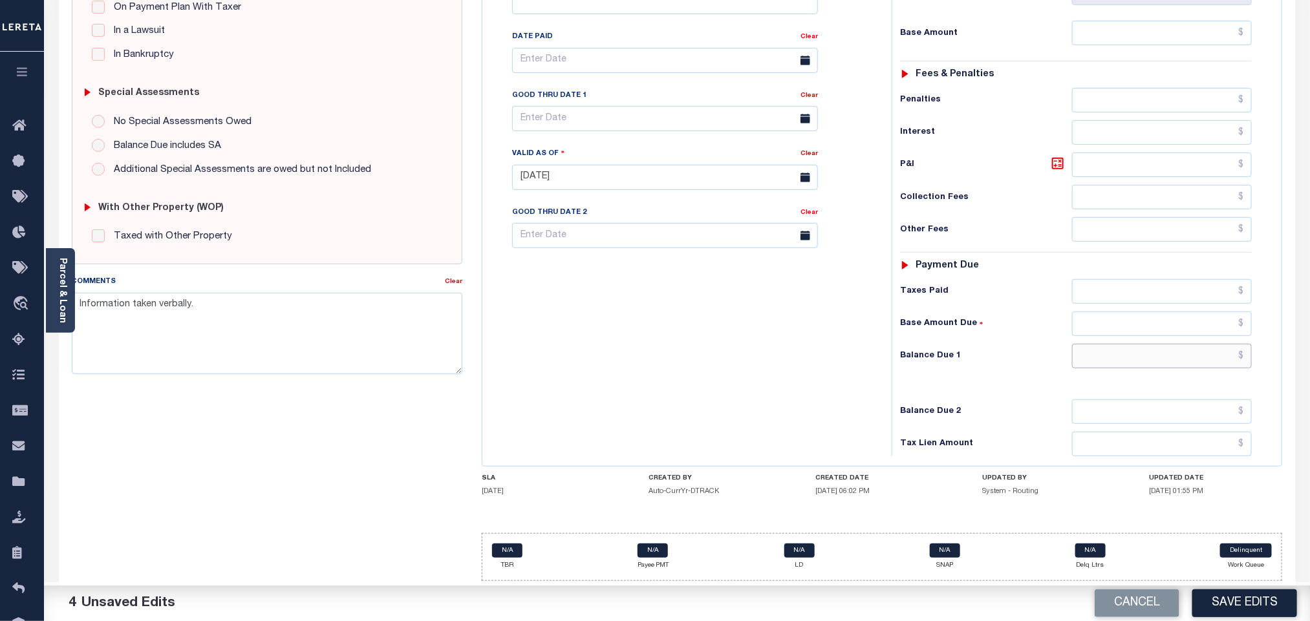
click at [1139, 359] on input "text" at bounding box center [1162, 356] width 180 height 25
type input "$0.00"
click at [1032, 407] on h6 "Balance Due 2" at bounding box center [986, 412] width 172 height 10
click at [1211, 607] on button "Save Edits" at bounding box center [1244, 604] width 105 height 28
checkbox input "false"
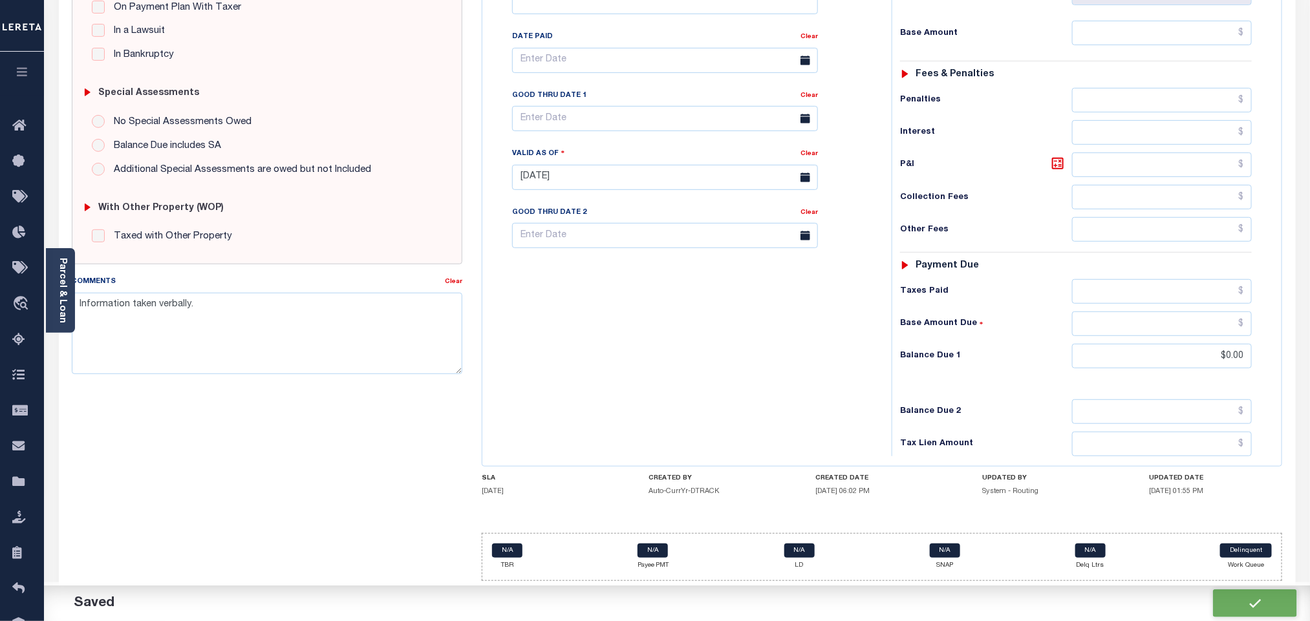
checkbox input "false"
type input "$0"
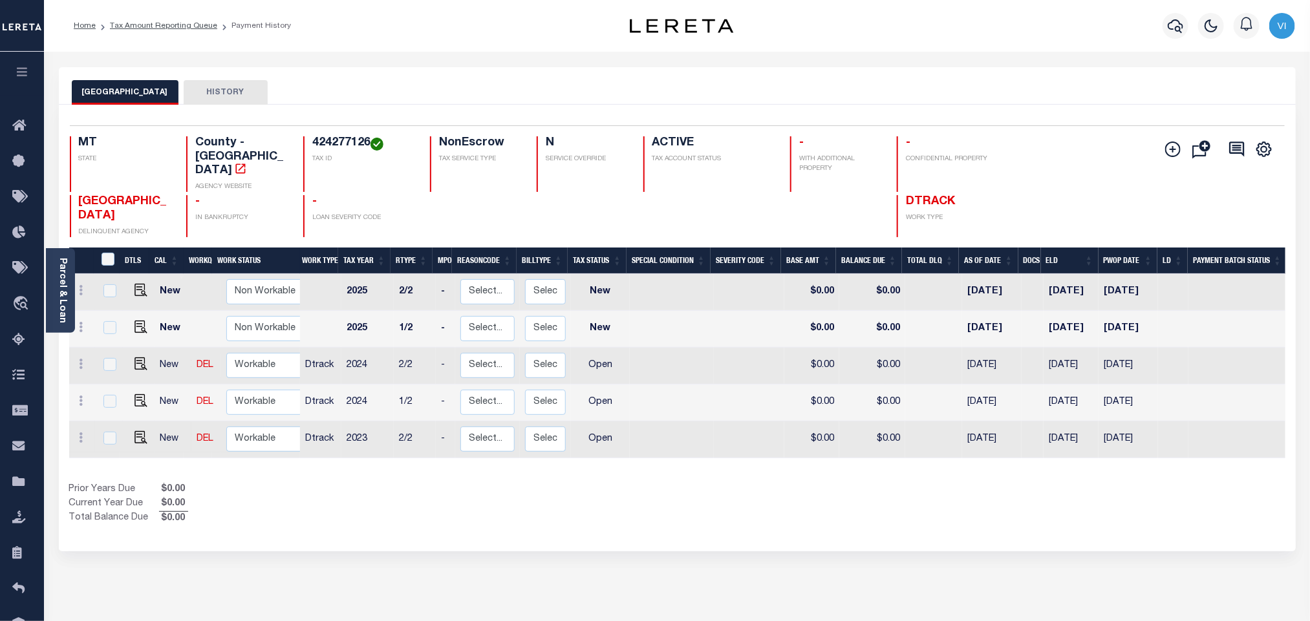
click at [140, 429] on td at bounding box center [139, 440] width 32 height 37
checkbox input "true"
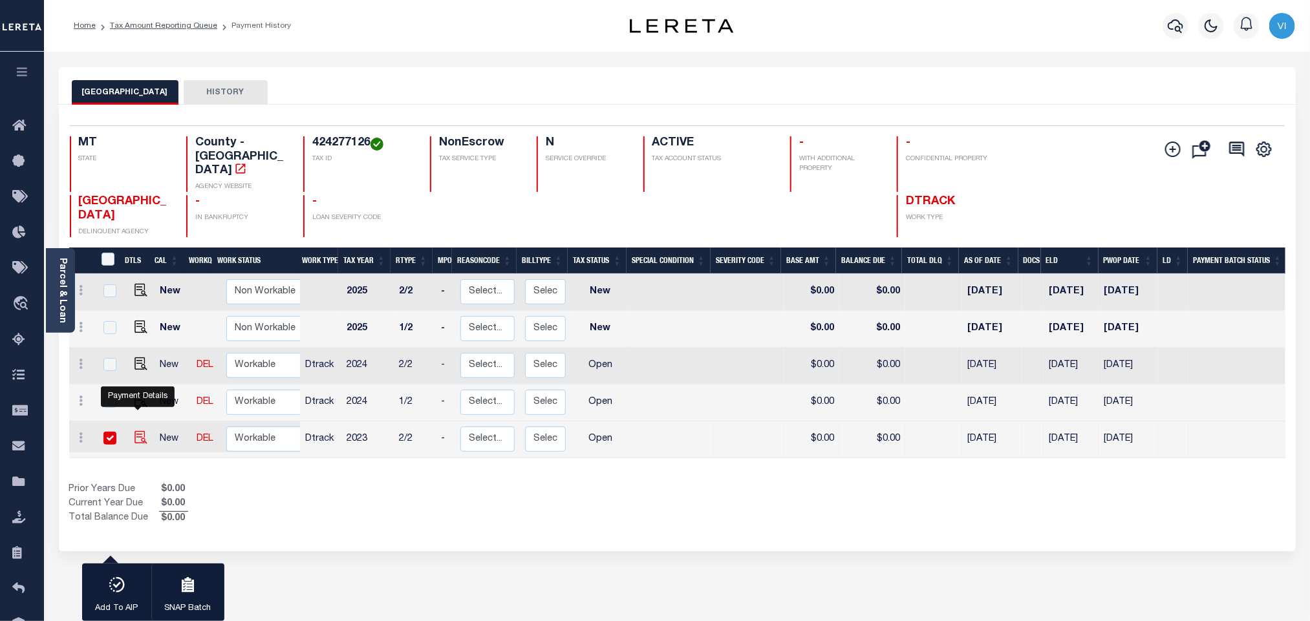
click at [138, 431] on img "" at bounding box center [140, 437] width 13 height 13
checkbox input "false"
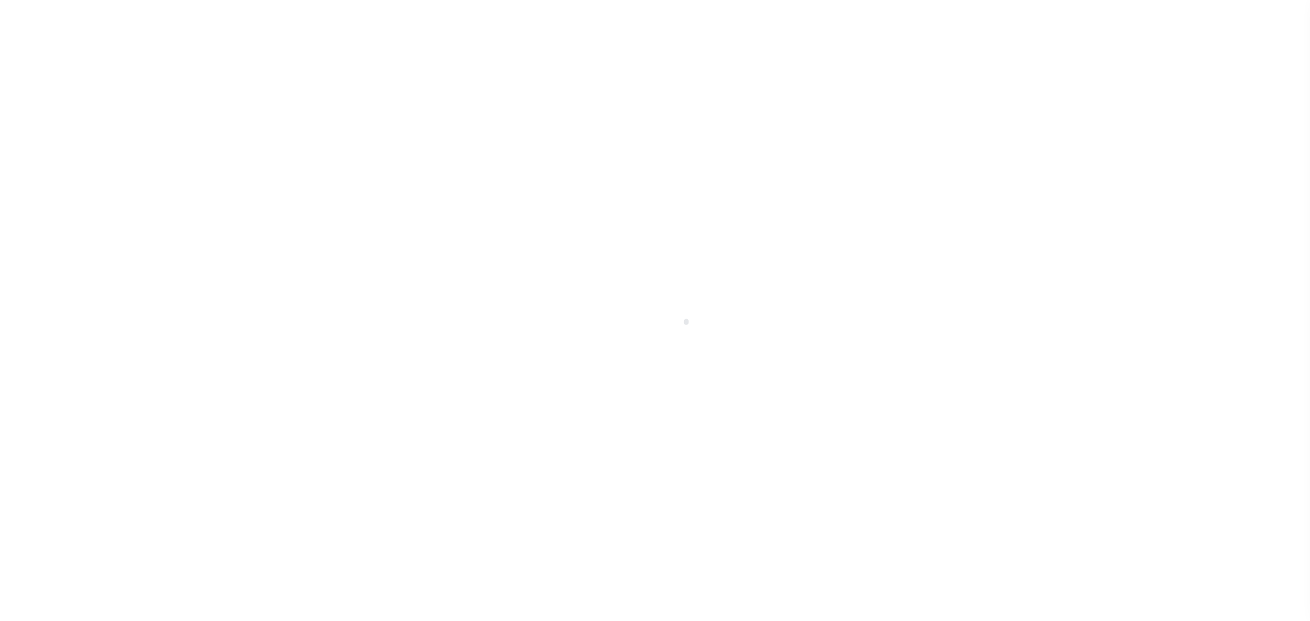
select select "OP2"
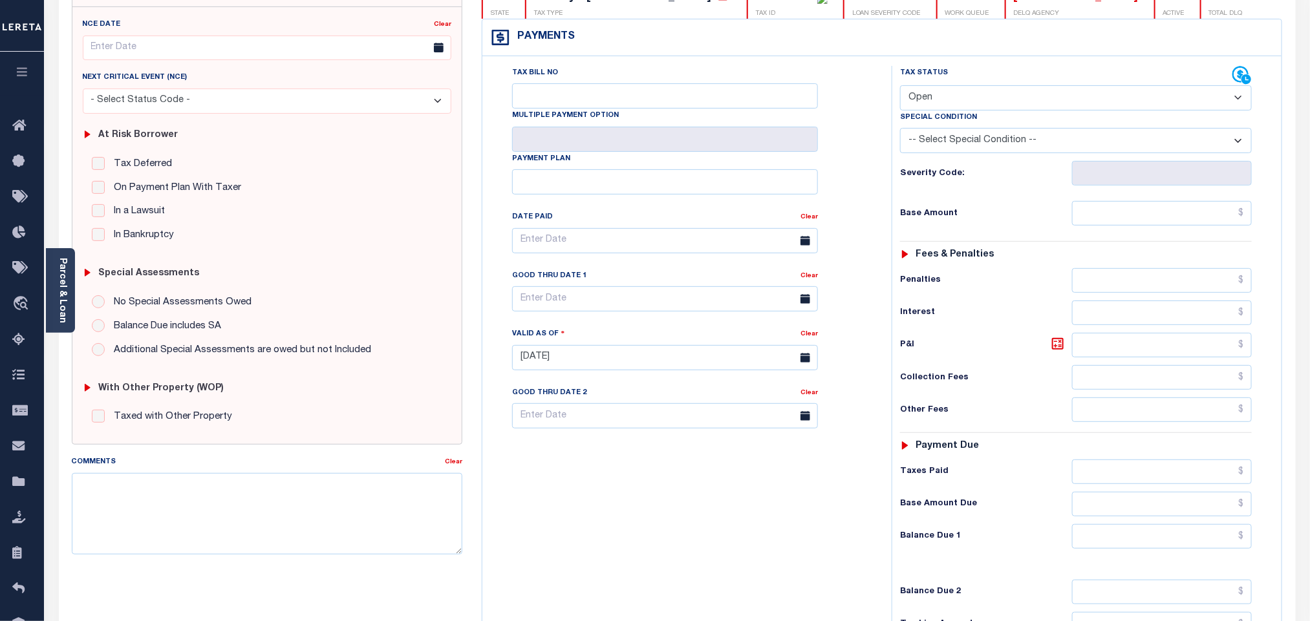
scroll to position [340, 0]
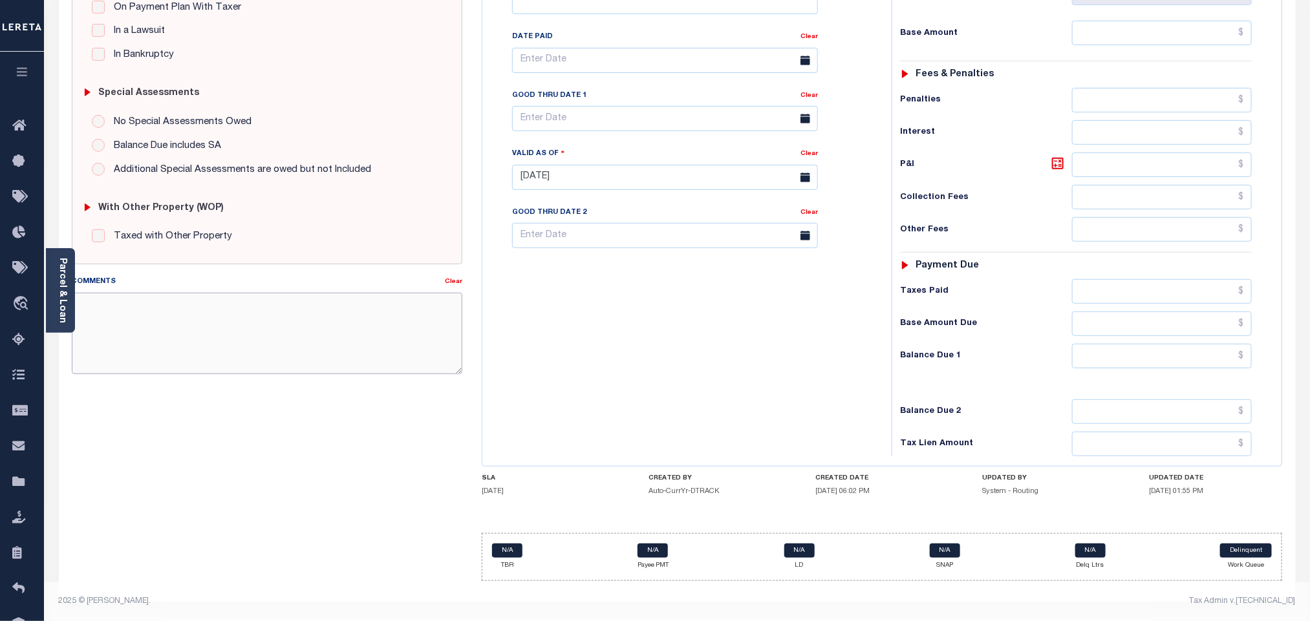
click at [235, 337] on textarea "Comments" at bounding box center [267, 333] width 390 height 81
paste textarea "Information taken verbally."
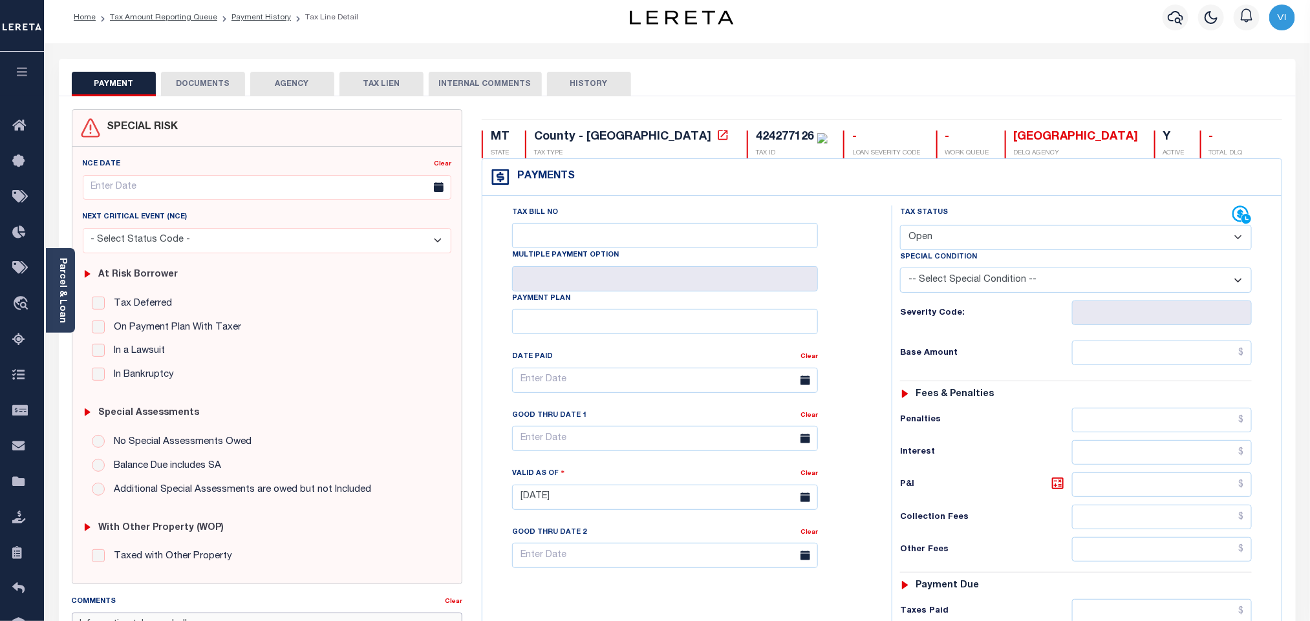
scroll to position [0, 0]
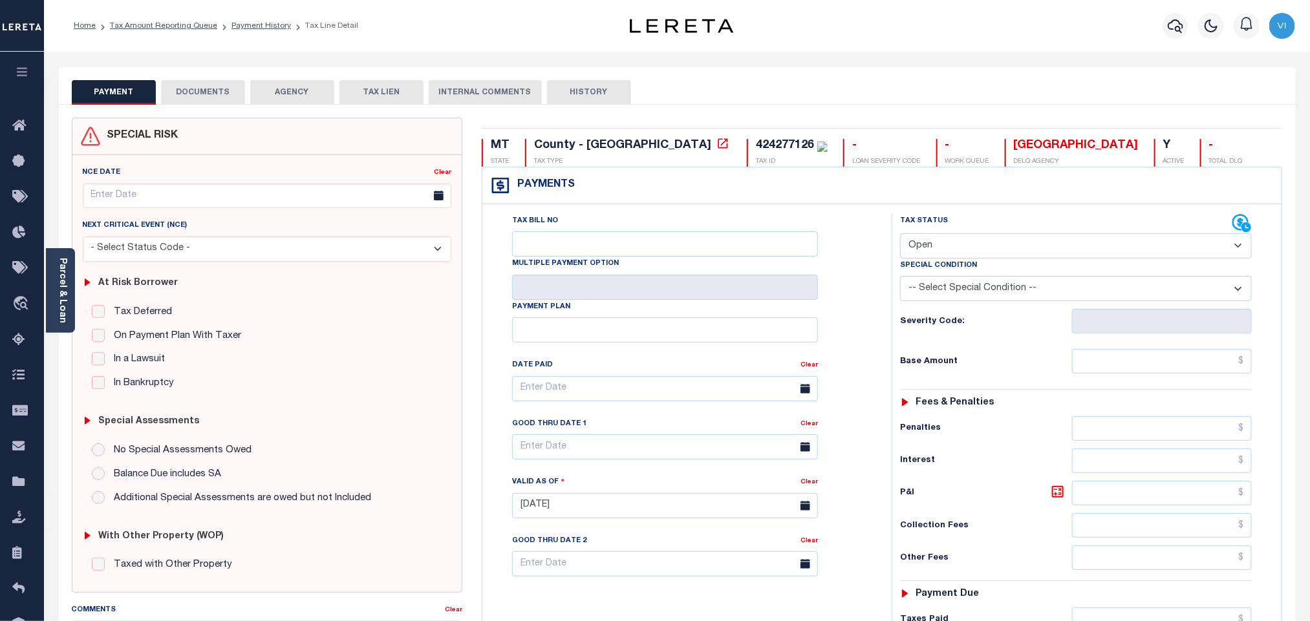
type textarea "Information taken verbally."
type input "[DATE]"
click at [976, 237] on select "- Select Status Code - Open Due/Unpaid Paid Incomplete No Tax Due Internal Refu…" at bounding box center [1076, 245] width 352 height 25
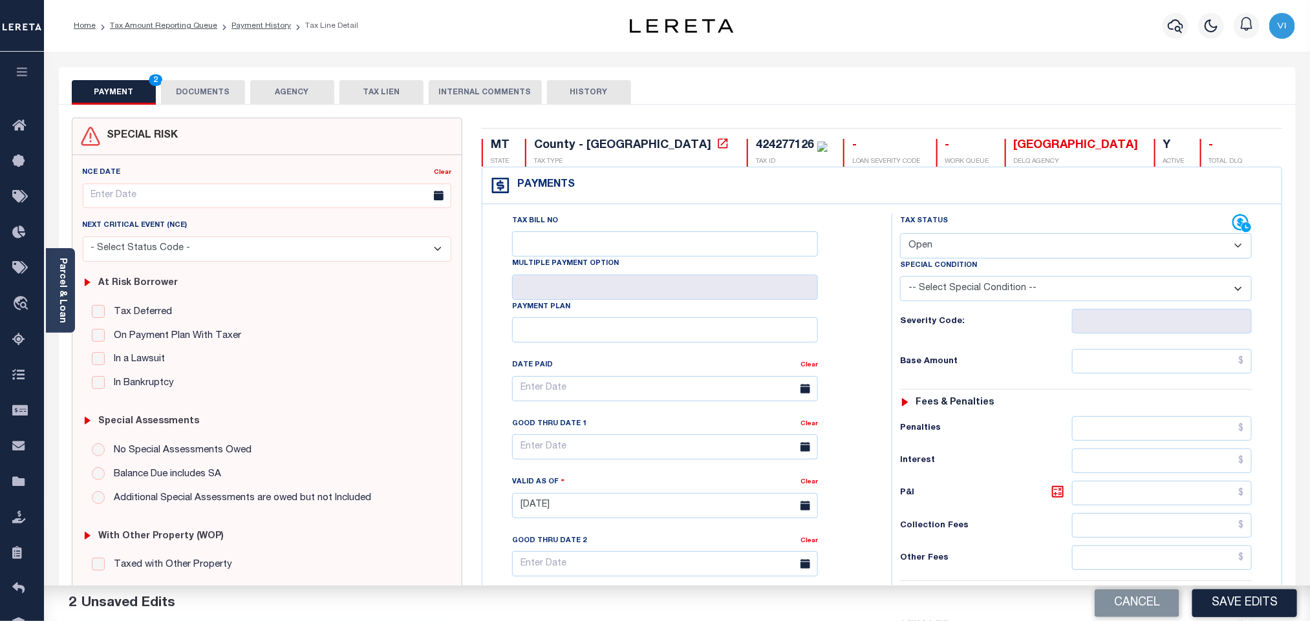
select select "NTX"
click at [900, 235] on select "- Select Status Code - Open Due/Unpaid Paid Incomplete No Tax Due Internal Refu…" at bounding box center [1076, 245] width 352 height 25
click at [1077, 295] on select "-- Select Special Condition -- 3RD PARTY TAX LIEN AGENCY TAX LIEN (A.K.A Inside…" at bounding box center [1076, 288] width 352 height 25
select select "7"
click at [900, 279] on select "-- Select Special Condition -- 3RD PARTY TAX LIEN AGENCY TAX LIEN (A.K.A Inside…" at bounding box center [1076, 288] width 352 height 25
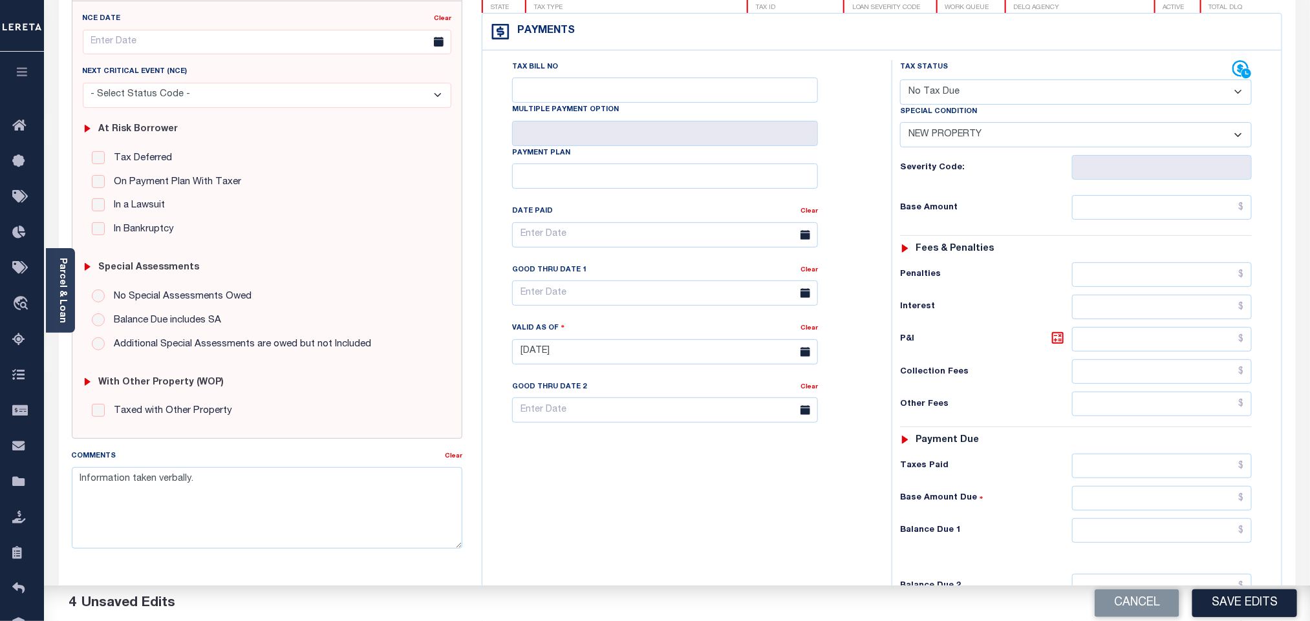
scroll to position [340, 0]
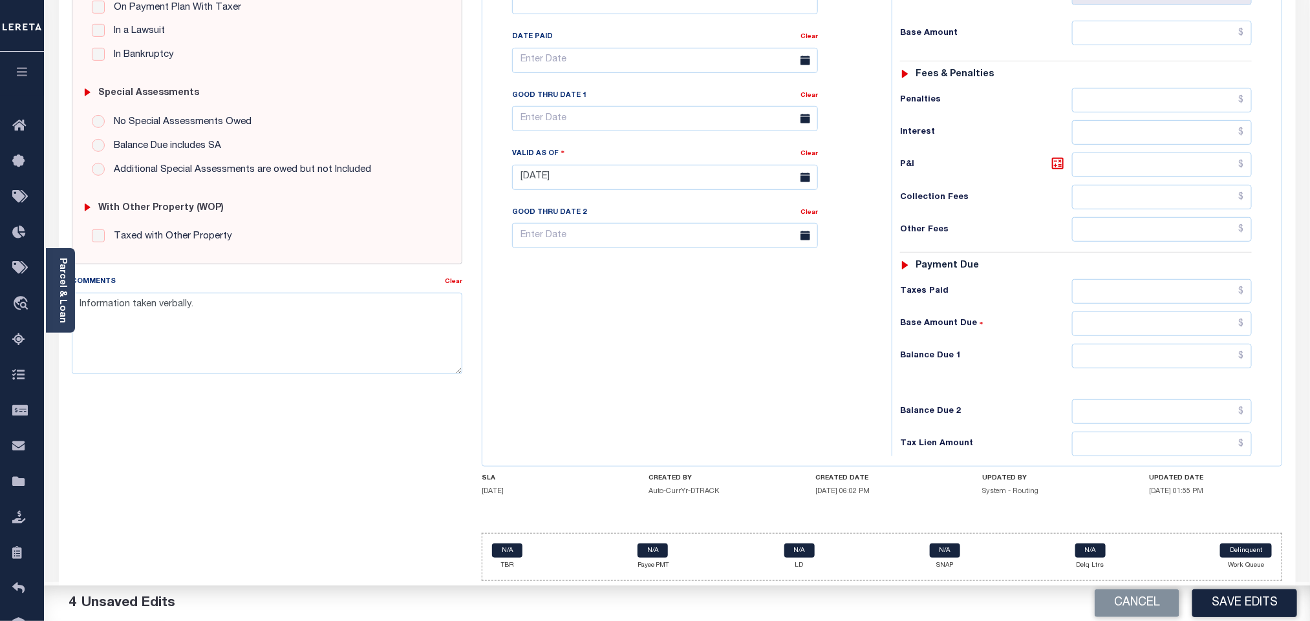
click at [1111, 340] on div "Tax Status Status - Select Status Code -" at bounding box center [1080, 171] width 377 height 571
click at [1104, 361] on input "text" at bounding box center [1162, 356] width 180 height 25
type input "$0.00"
click at [1235, 609] on button "Save Edits" at bounding box center [1244, 604] width 105 height 28
checkbox input "false"
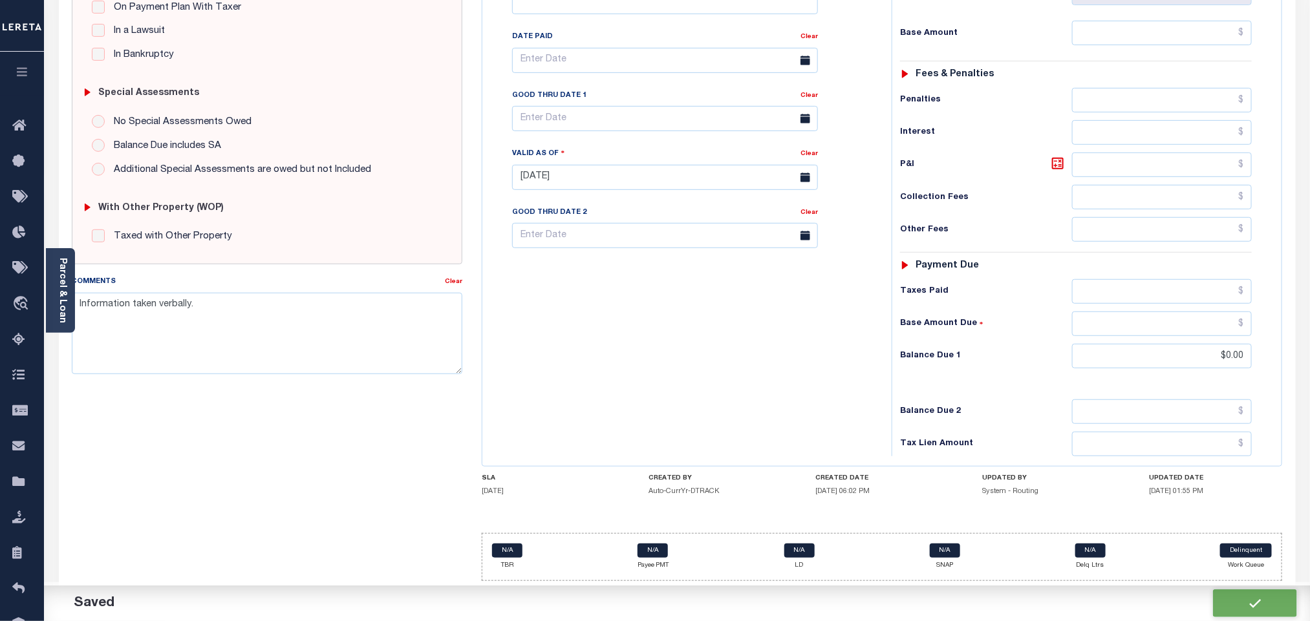
checkbox input "false"
type input "$0"
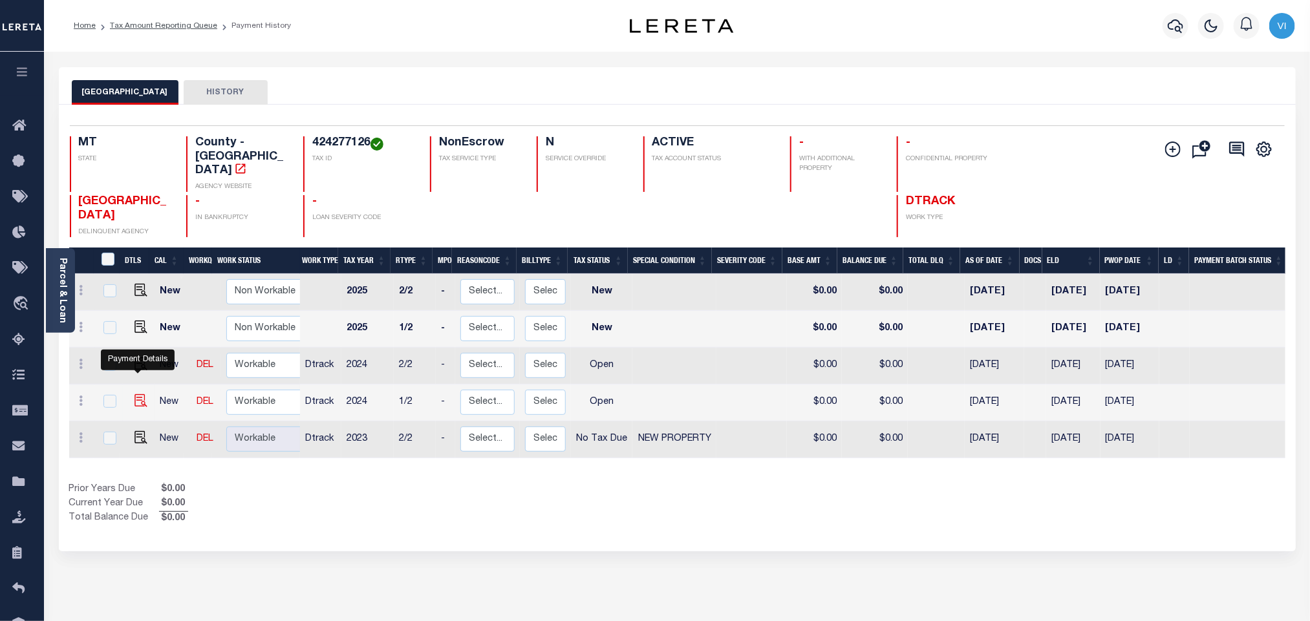
click at [138, 394] on img "" at bounding box center [140, 400] width 13 height 13
checkbox input "true"
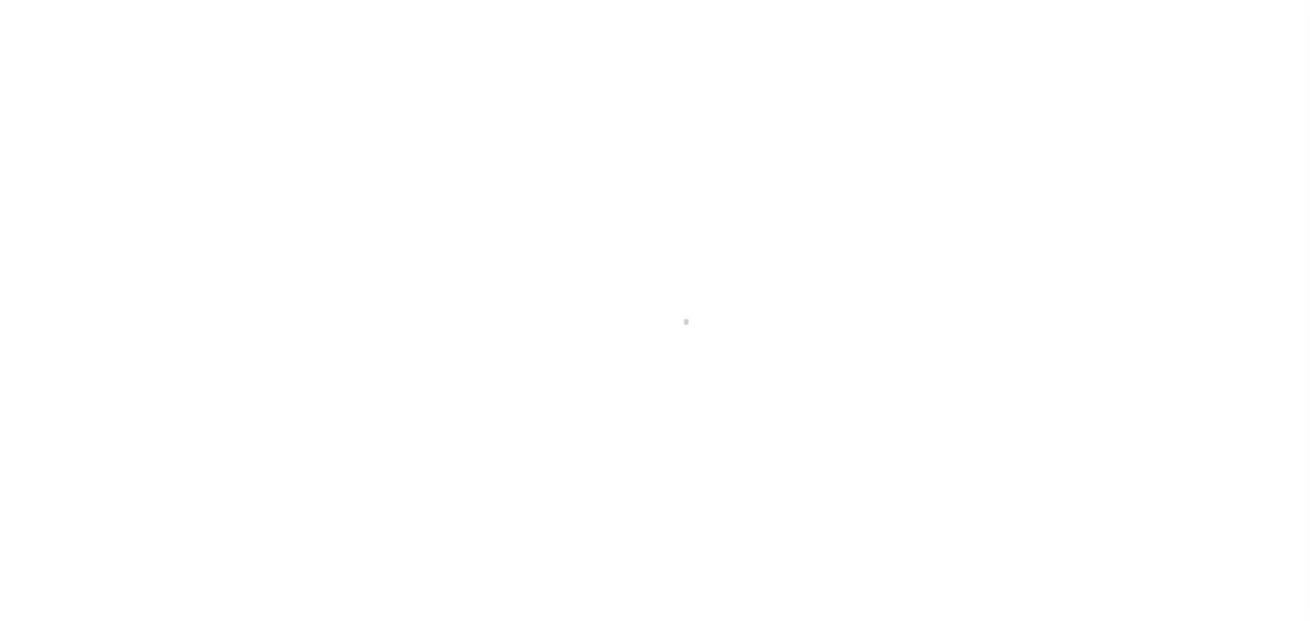
select select "OP2"
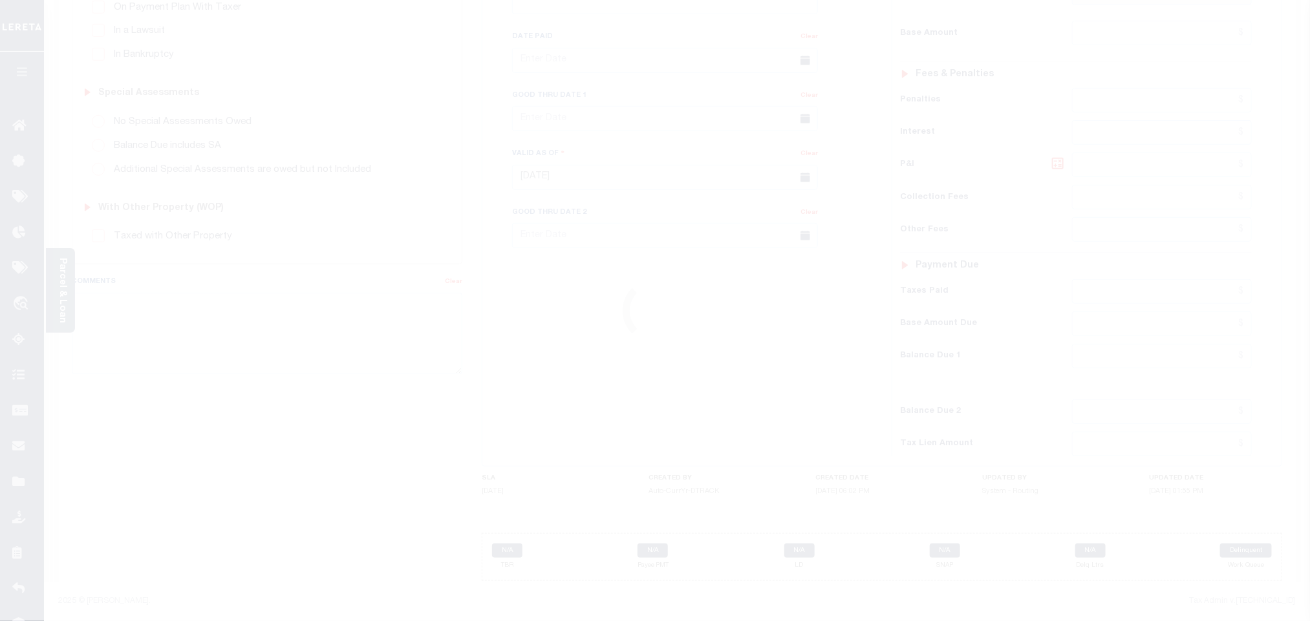
scroll to position [340, 0]
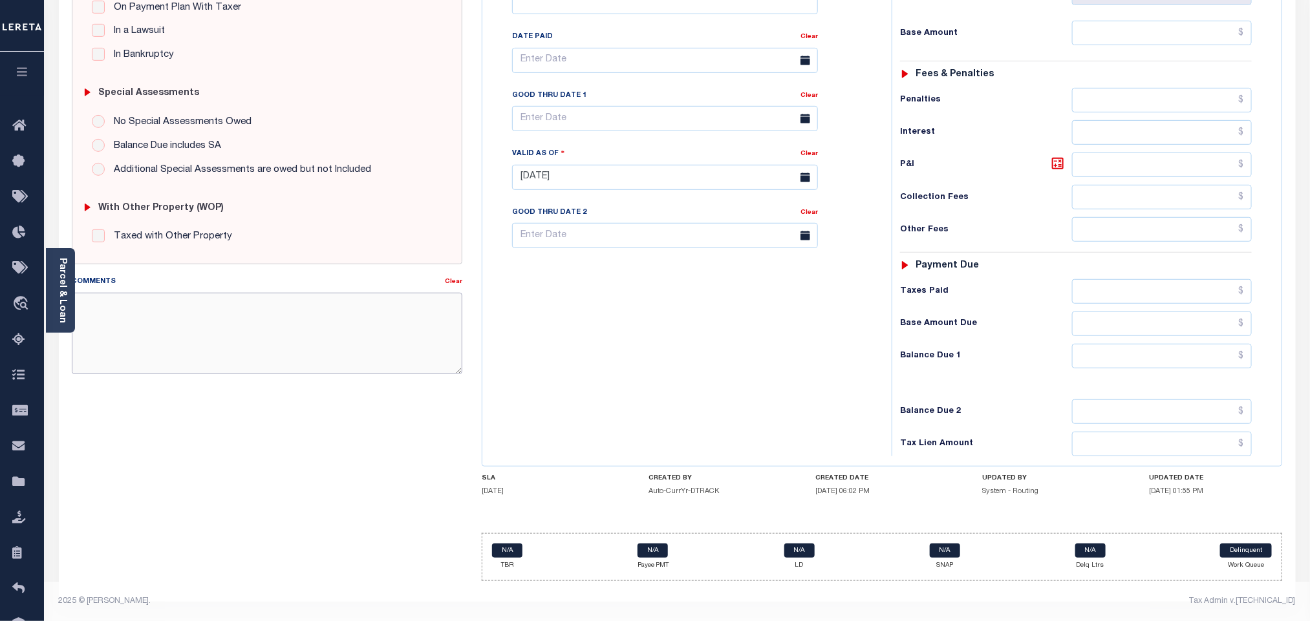
click at [308, 332] on textarea "Comments" at bounding box center [267, 333] width 390 height 81
paste textarea "Information taken verbally."
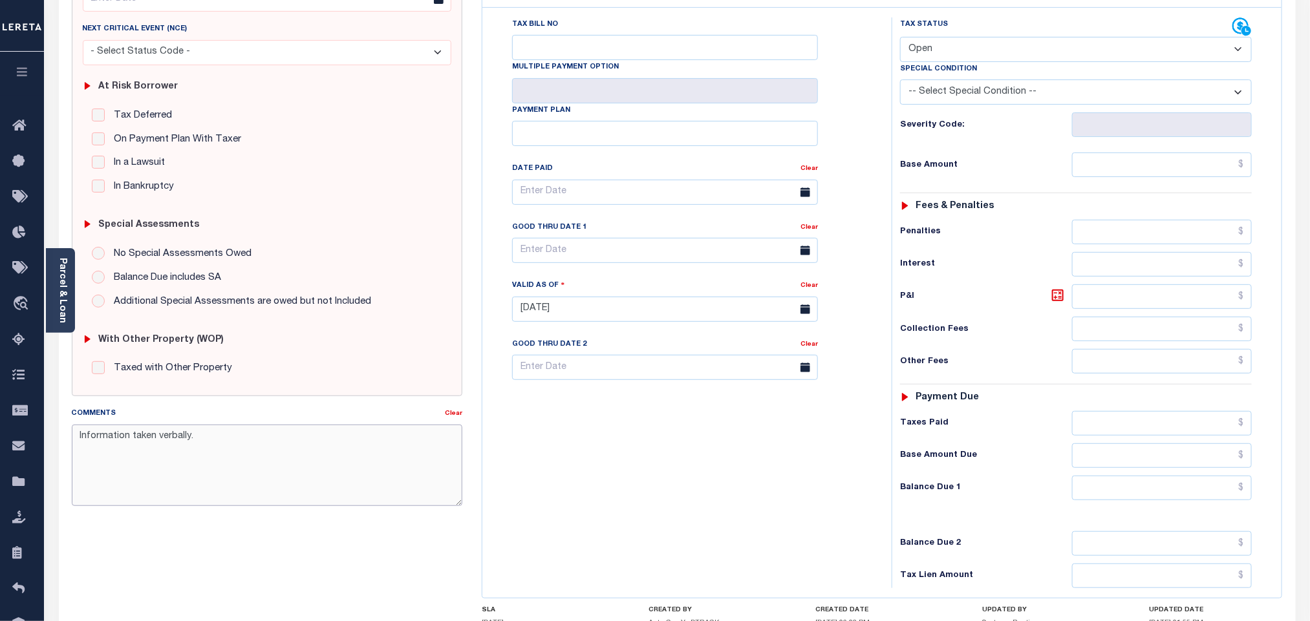
scroll to position [0, 0]
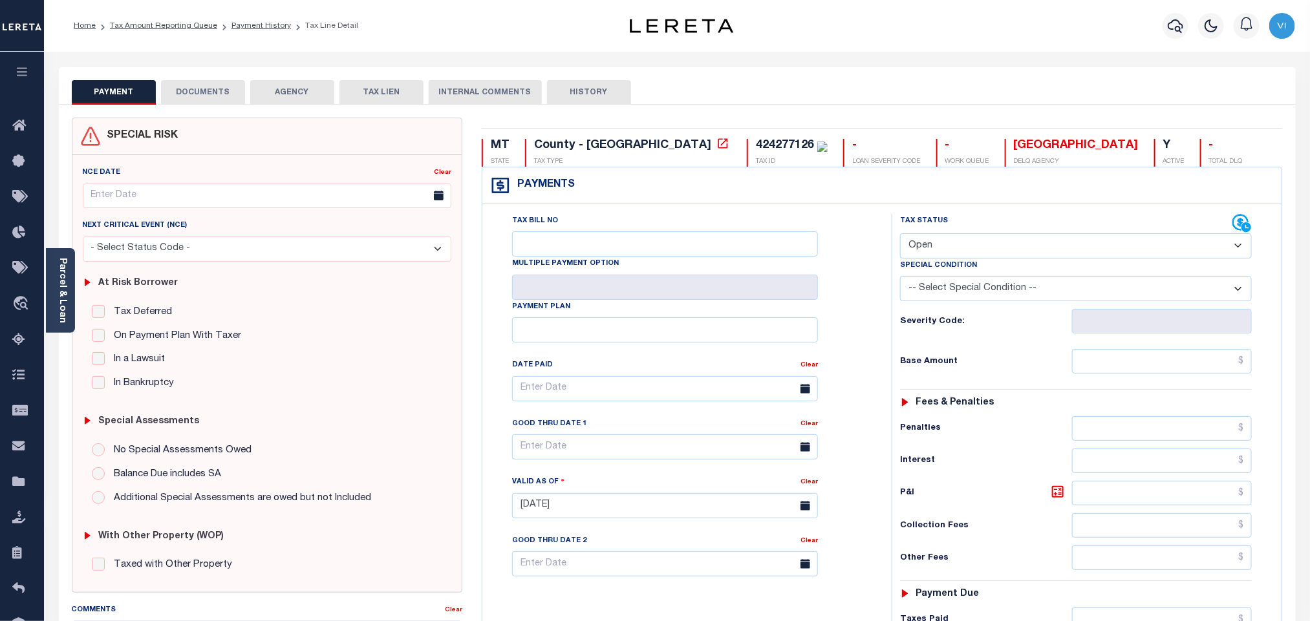
type textarea "Information taken verbally."
type input "[DATE]"
click at [939, 239] on select "- Select Status Code - Open Due/Unpaid Paid Incomplete No Tax Due Internal Refu…" at bounding box center [1076, 245] width 352 height 25
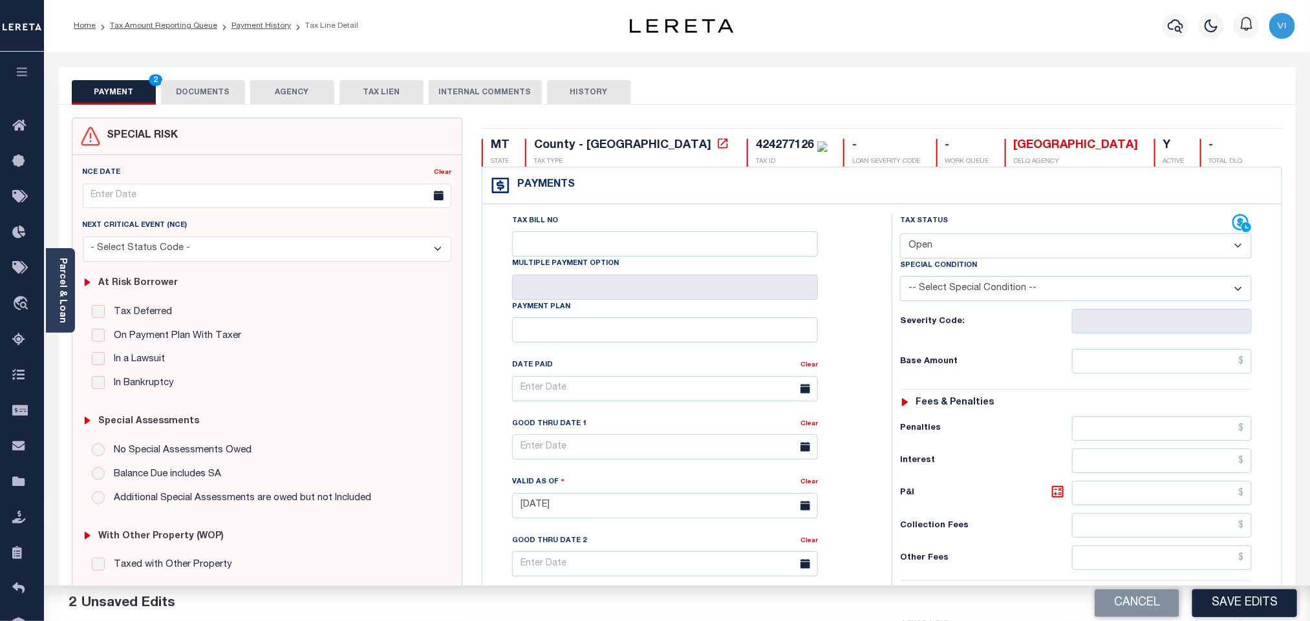
select select "NTX"
click at [900, 235] on select "- Select Status Code - Open Due/Unpaid Paid Incomplete No Tax Due Internal Refu…" at bounding box center [1076, 245] width 352 height 25
click at [957, 286] on select "-- Select Special Condition -- 3RD PARTY TAX LIEN AGENCY TAX LIEN (A.K.A Inside…" at bounding box center [1076, 288] width 352 height 25
select select "7"
click at [900, 279] on select "-- Select Special Condition -- 3RD PARTY TAX LIEN AGENCY TAX LIEN (A.K.A Inside…" at bounding box center [1076, 288] width 352 height 25
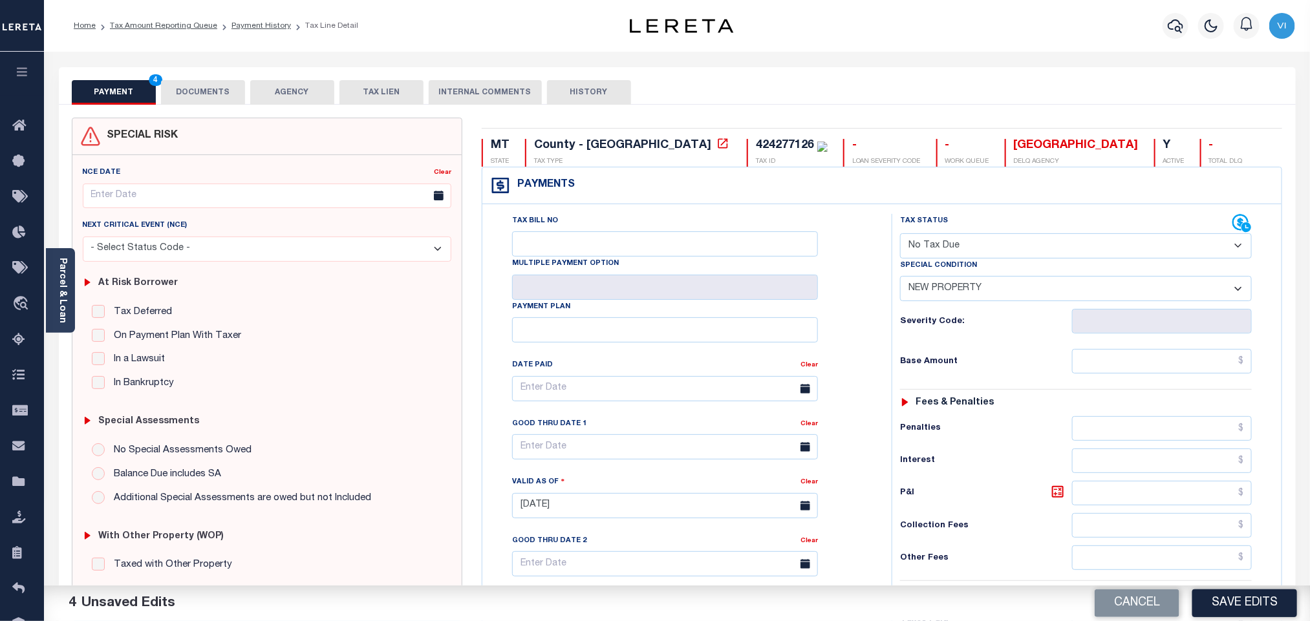
scroll to position [340, 0]
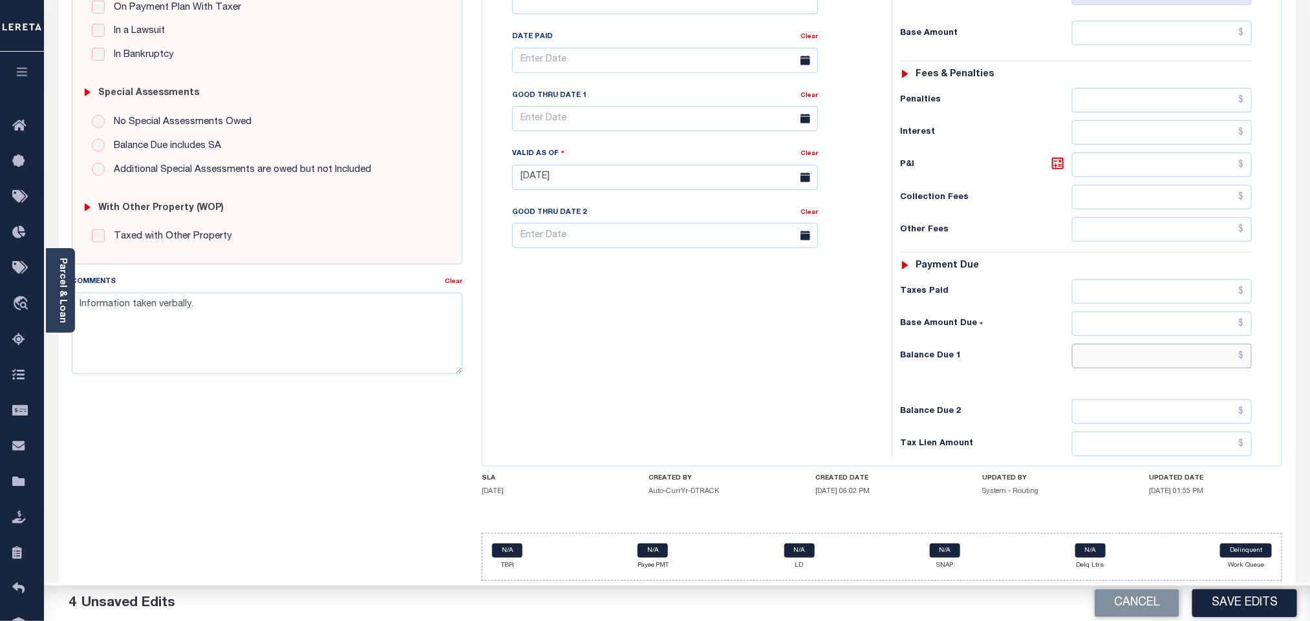
click at [1093, 363] on input "text" at bounding box center [1162, 356] width 180 height 25
type input "$0.00"
click at [1230, 605] on button "Save Edits" at bounding box center [1244, 604] width 105 height 28
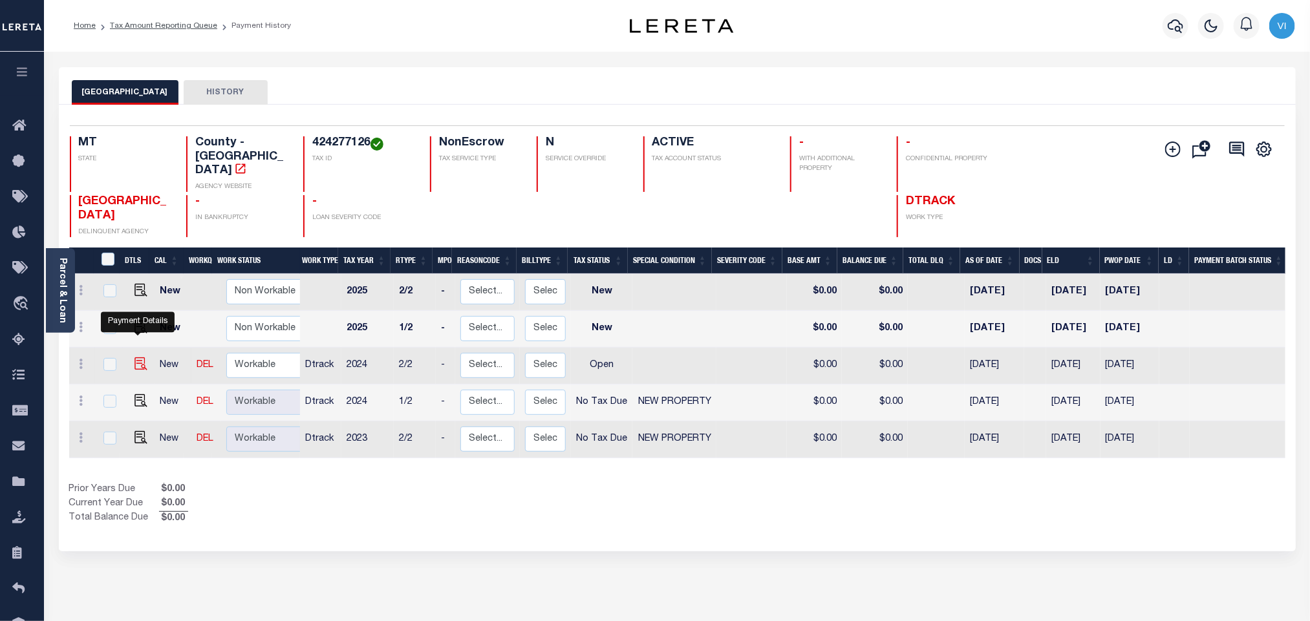
click at [136, 358] on img "" at bounding box center [140, 364] width 13 height 13
checkbox input "true"
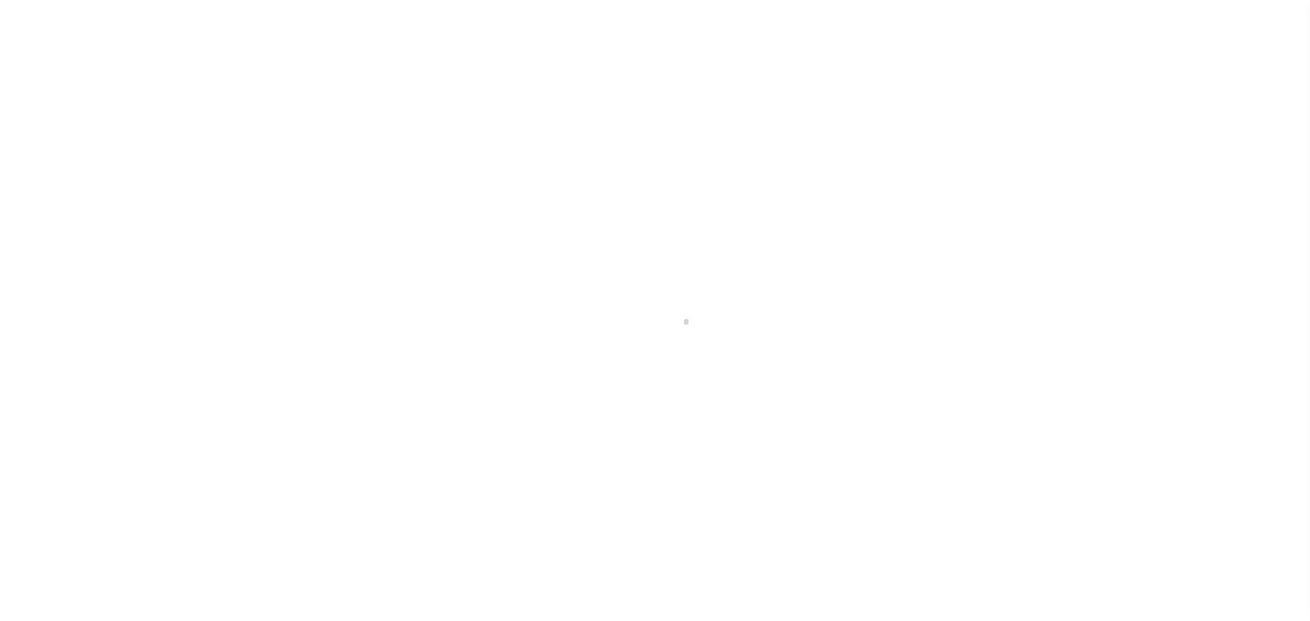
select select "OP2"
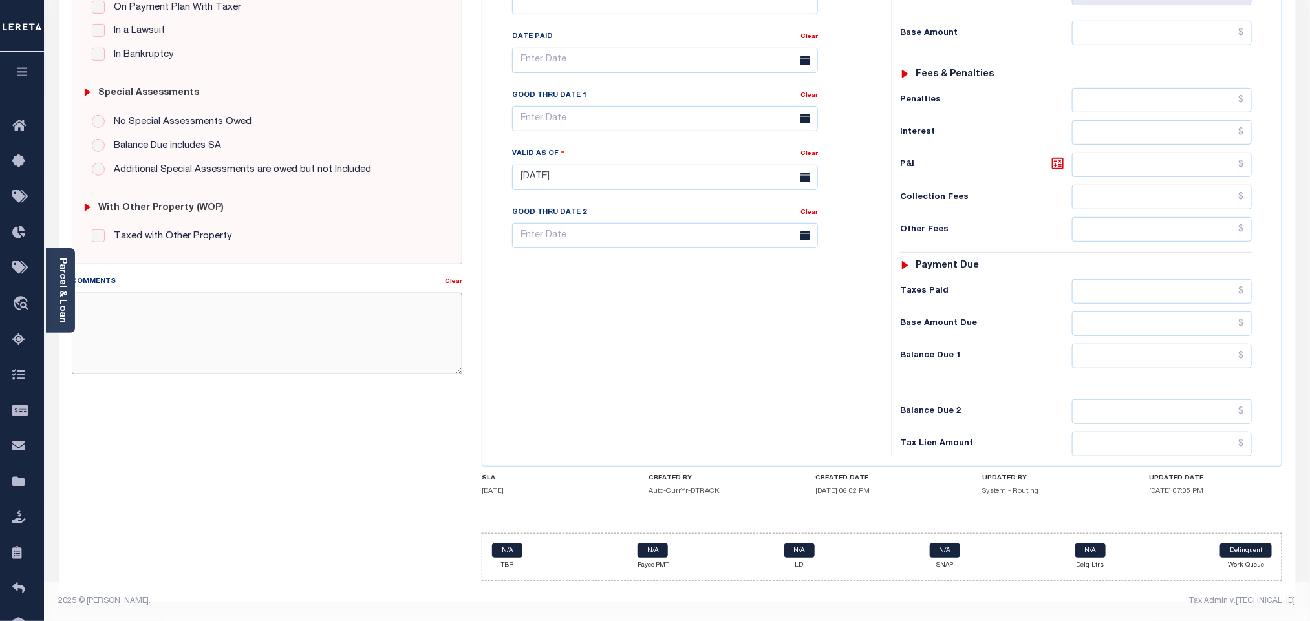
click at [309, 336] on textarea "Comments" at bounding box center [267, 333] width 390 height 81
paste textarea "Information taken verbally."
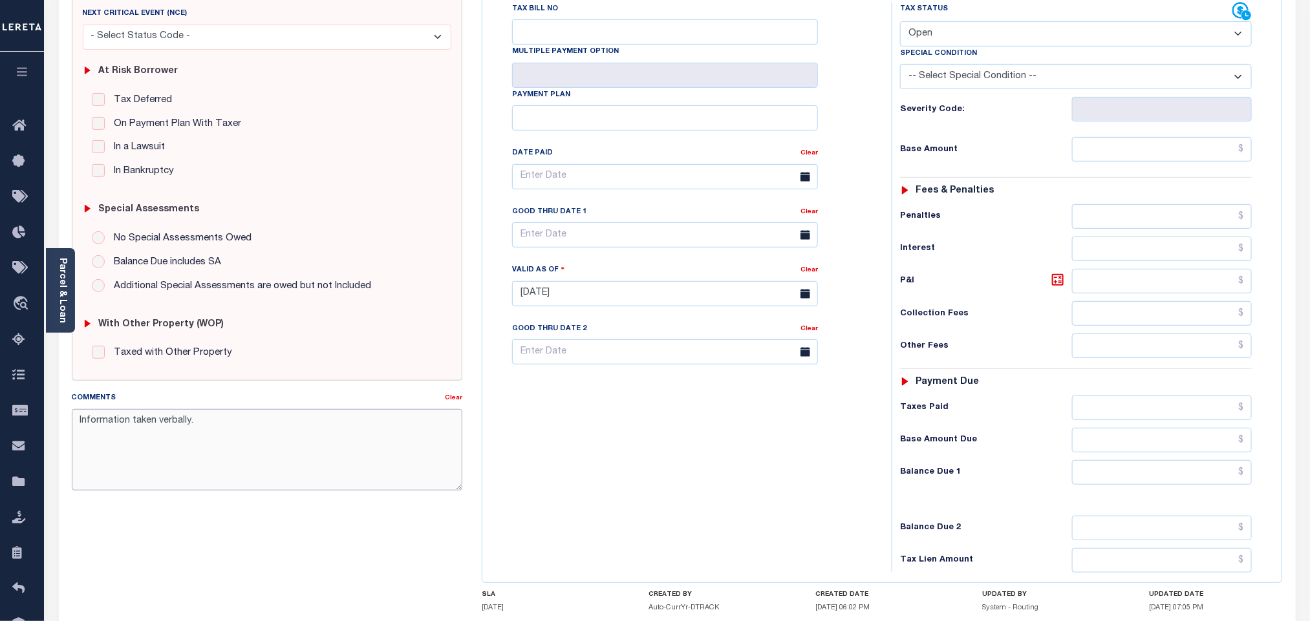
scroll to position [49, 0]
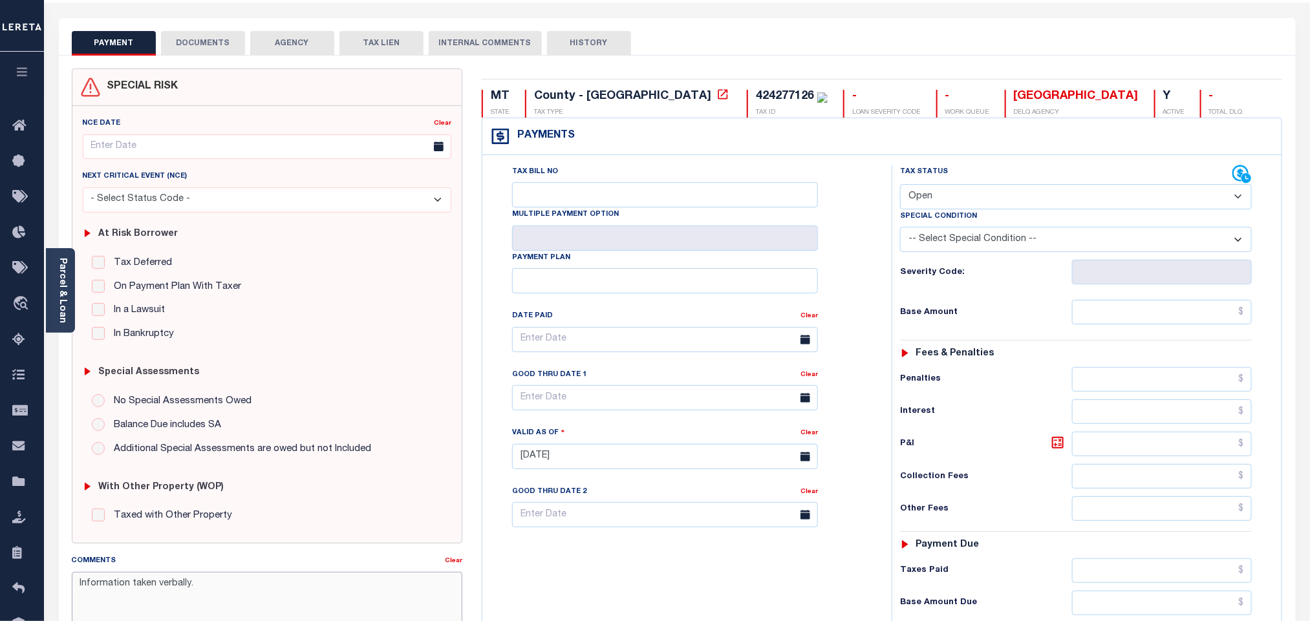
type textarea "Information taken verbally."
type input "[DATE]"
click at [974, 192] on select "- Select Status Code - Open Due/Unpaid Paid Incomplete No Tax Due Internal Refu…" at bounding box center [1076, 196] width 352 height 25
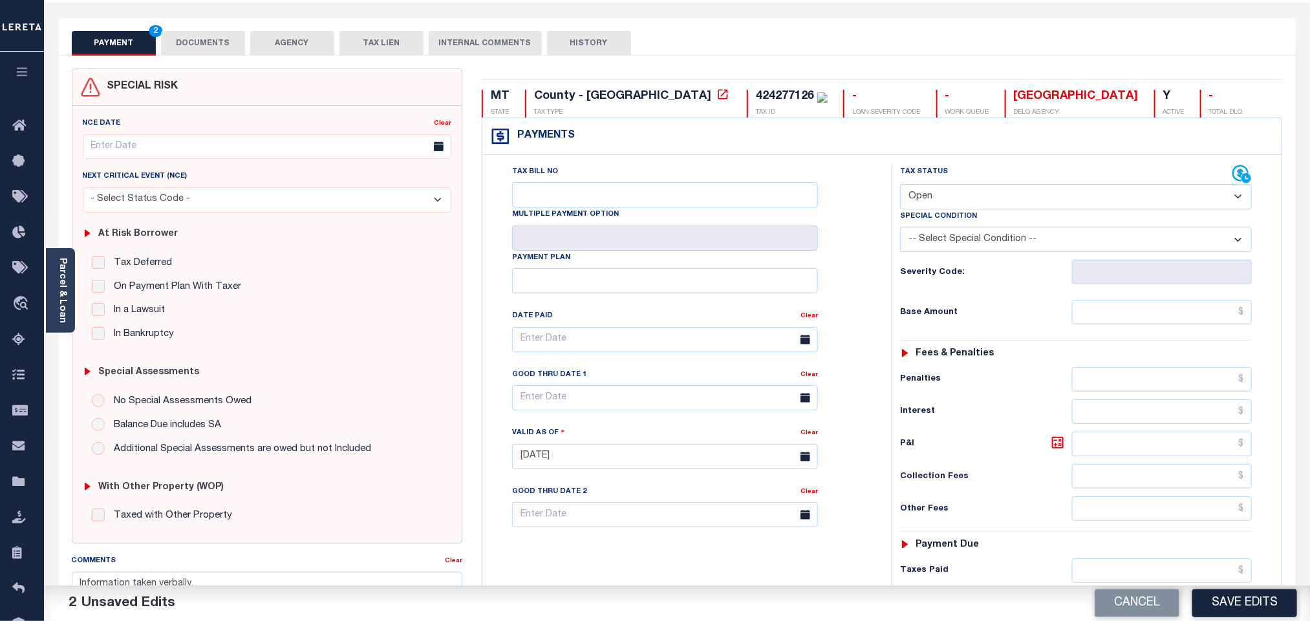
select select "NTX"
click at [900, 186] on select "- Select Status Code - Open Due/Unpaid Paid Incomplete No Tax Due Internal Refu…" at bounding box center [1076, 196] width 352 height 25
click at [967, 235] on select "-- Select Special Condition -- 3RD PARTY TAX LIEN AGENCY TAX LIEN (A.K.A Inside…" at bounding box center [1076, 239] width 352 height 25
select select "7"
click at [900, 230] on select "-- Select Special Condition -- 3RD PARTY TAX LIEN AGENCY TAX LIEN (A.K.A Inside…" at bounding box center [1076, 239] width 352 height 25
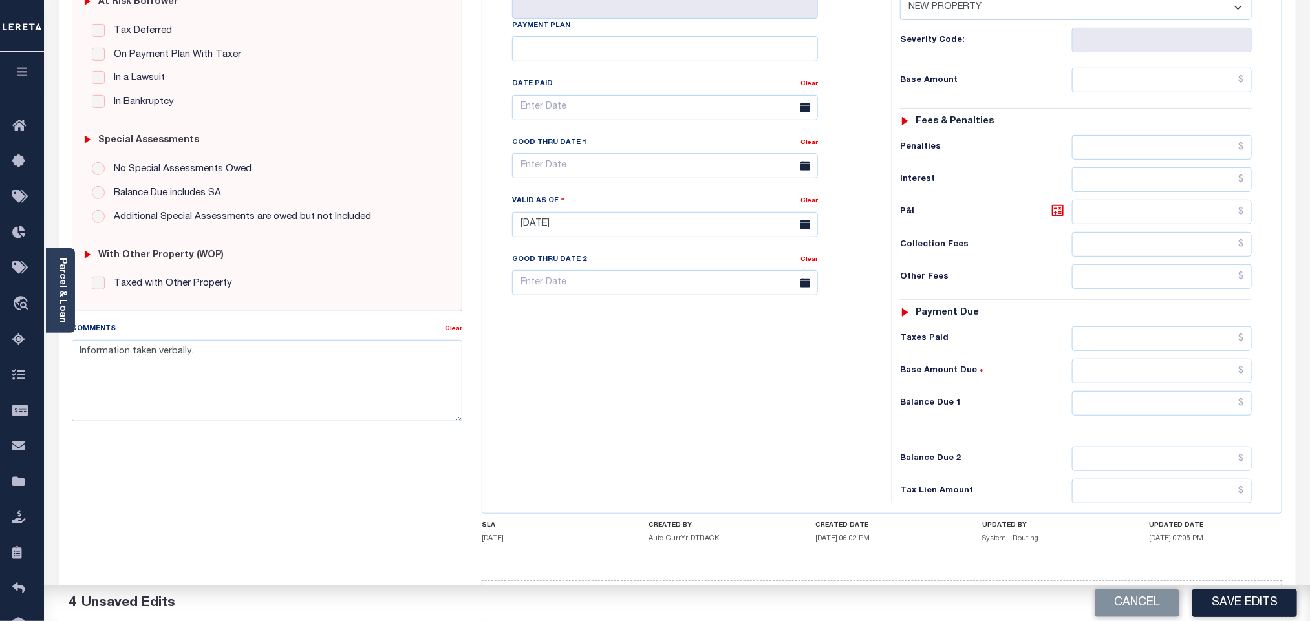
scroll to position [340, 0]
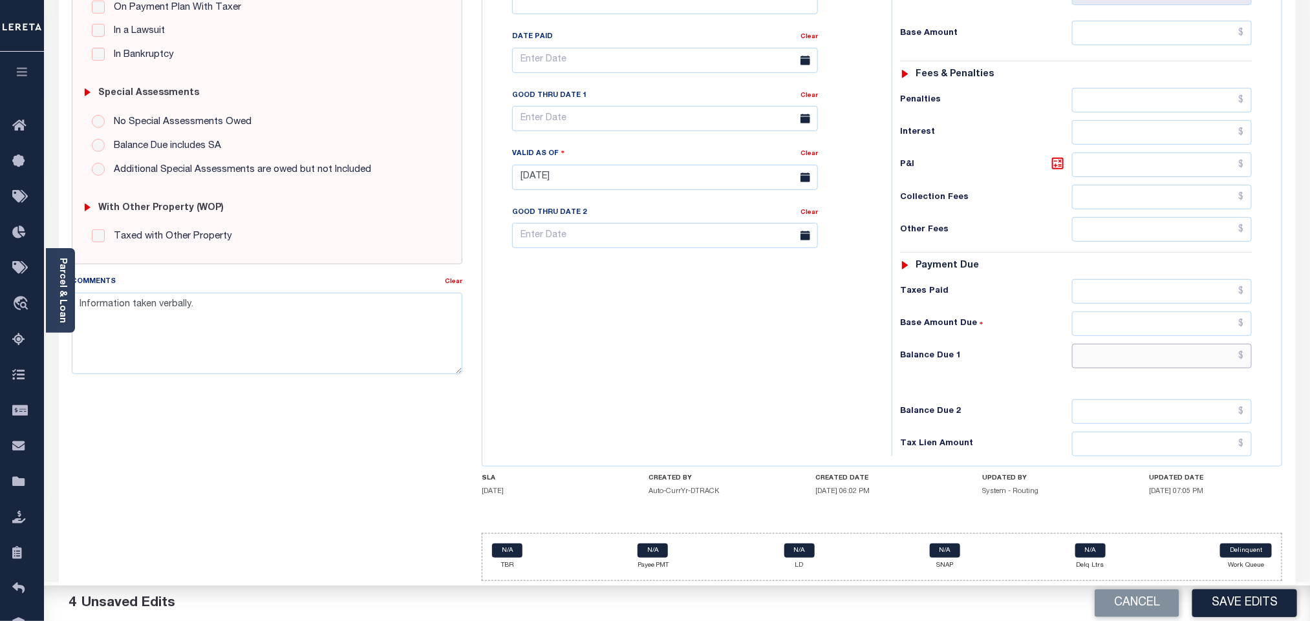
click at [1096, 346] on input "text" at bounding box center [1162, 356] width 180 height 25
type input "$0.00"
click at [1226, 597] on button "Save Edits" at bounding box center [1244, 604] width 105 height 28
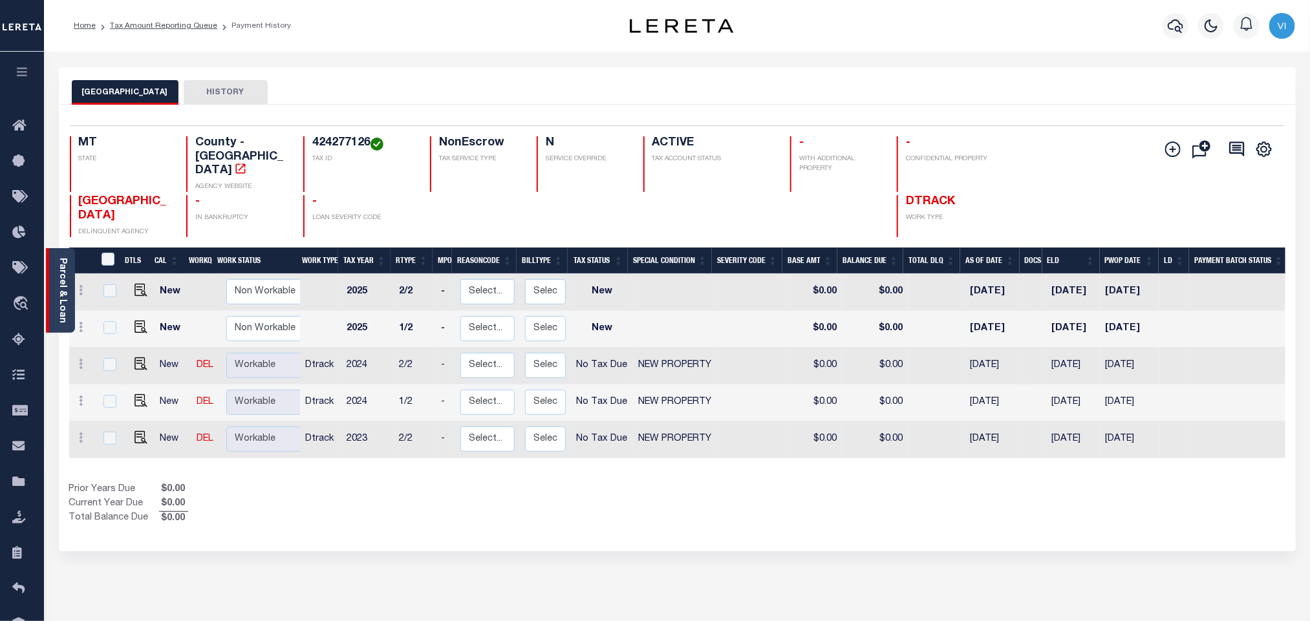
click at [58, 293] on link "Parcel & Loan" at bounding box center [62, 290] width 9 height 65
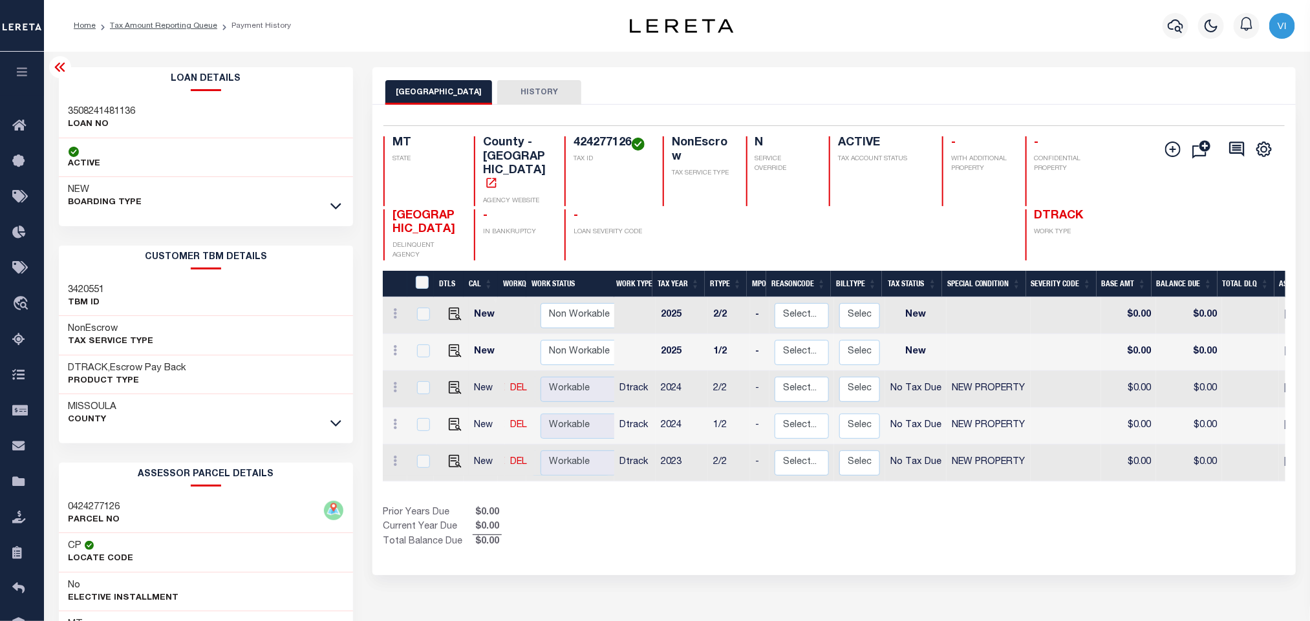
click at [54, 105] on div "Loan Details 3508241481136 LOAN NO" at bounding box center [206, 432] width 314 height 730
copy h3 "3508241481136"
click at [611, 146] on h4 "424277126" at bounding box center [610, 143] width 74 height 14
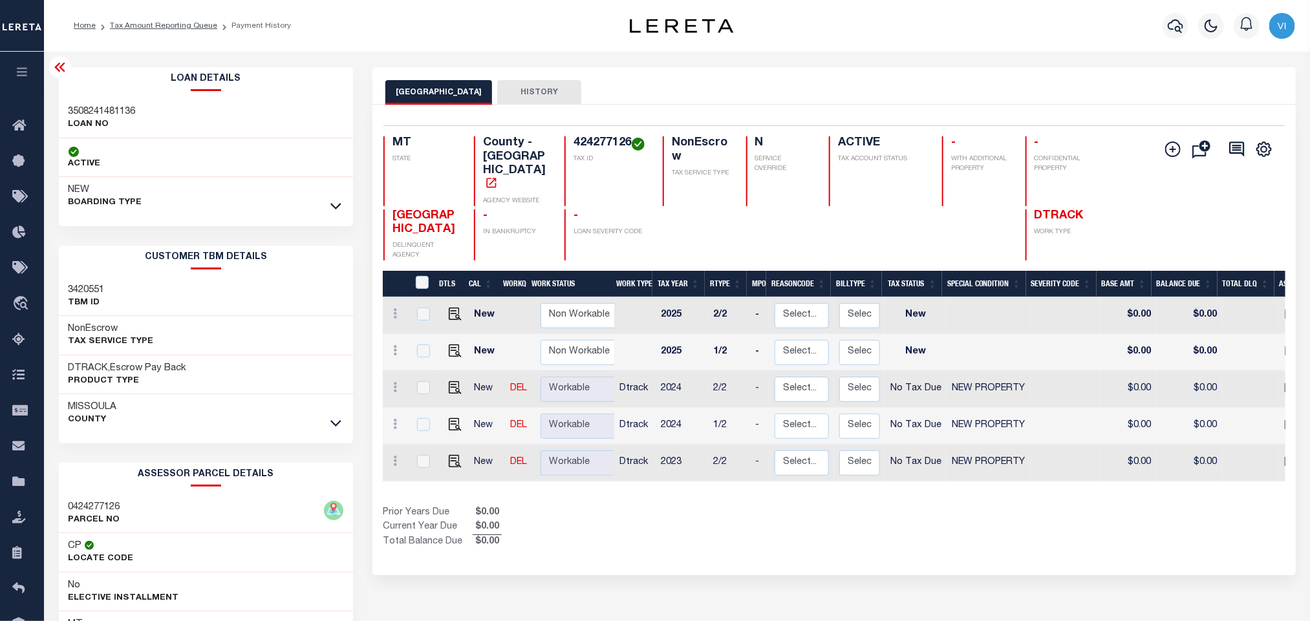
copy h4 "424277126"
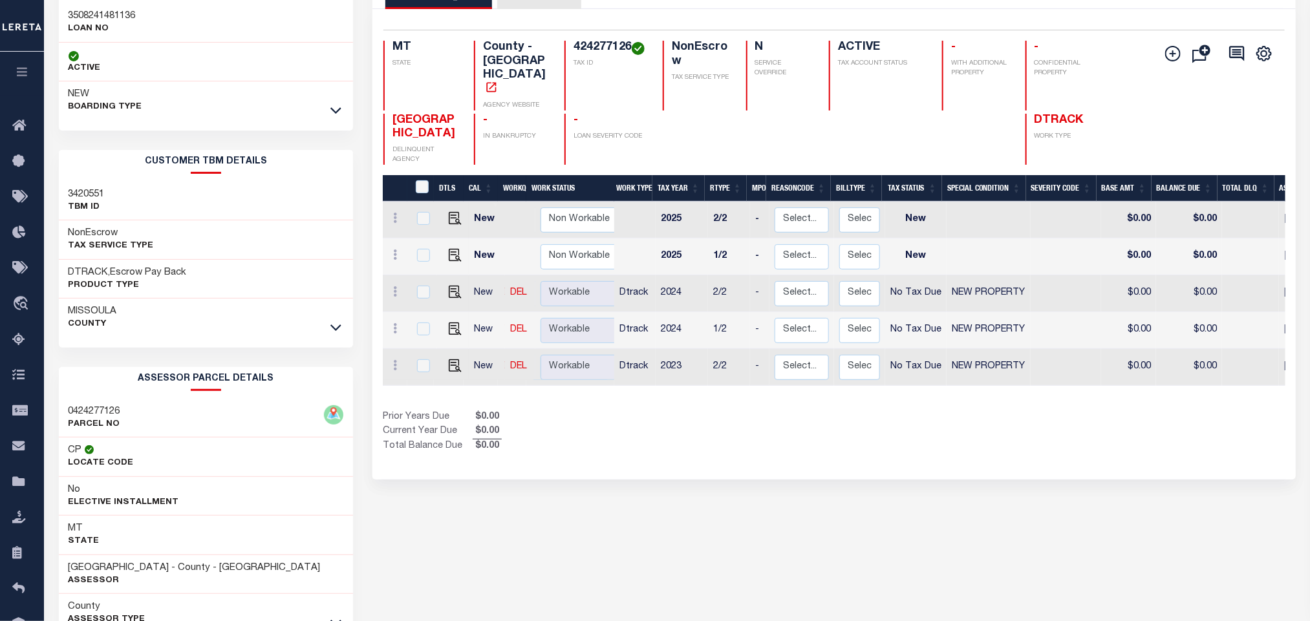
scroll to position [180, 0]
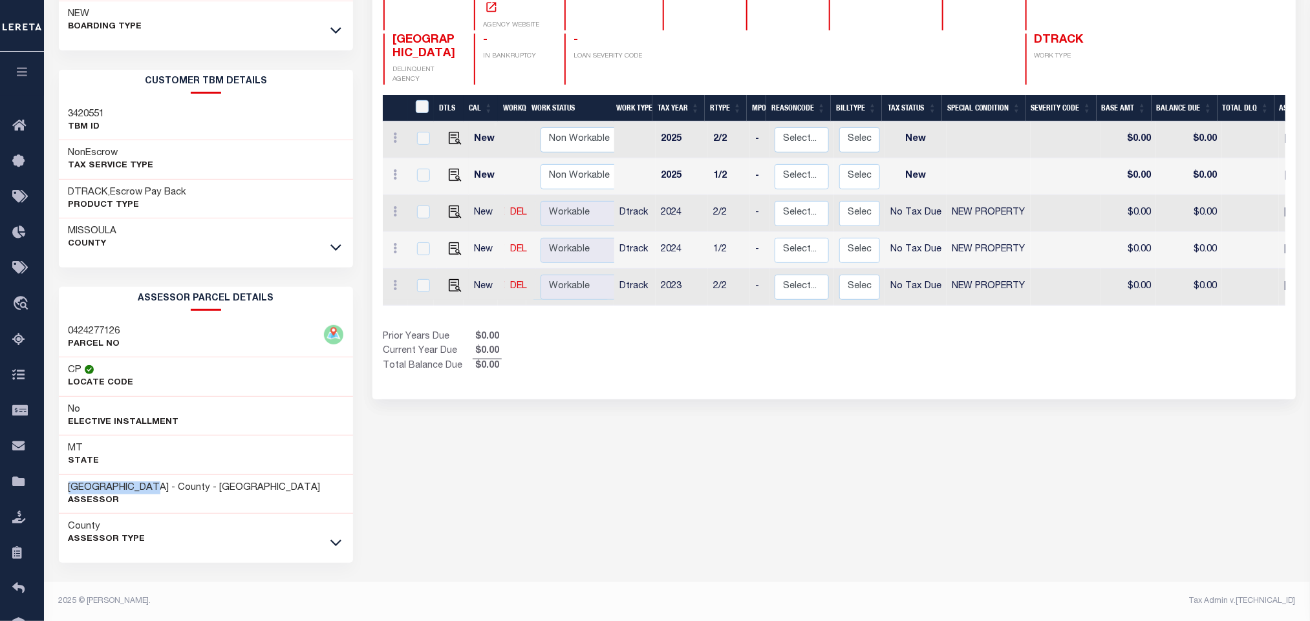
drag, startPoint x: 162, startPoint y: 484, endPoint x: 68, endPoint y: 487, distance: 93.8
click at [69, 487] on h3 "MISSOULA COUNTY - County - MT" at bounding box center [195, 488] width 252 height 13
copy h3 "[GEOGRAPHIC_DATA]"
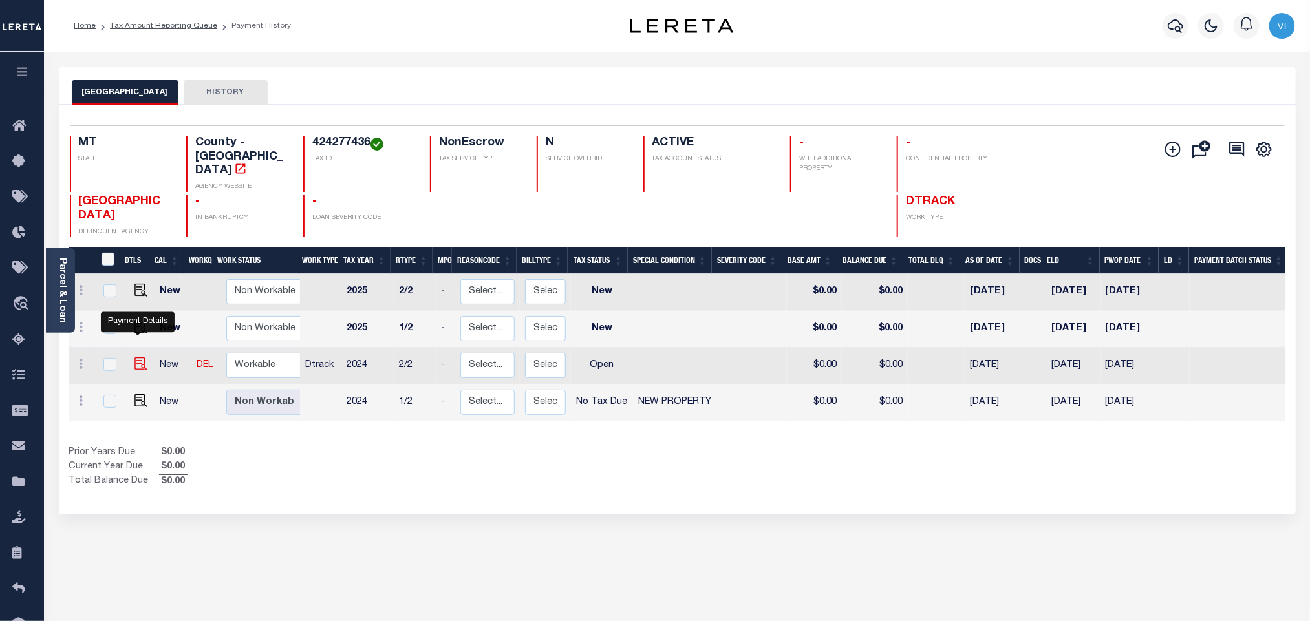
click at [138, 358] on img "" at bounding box center [140, 364] width 13 height 13
checkbox input "true"
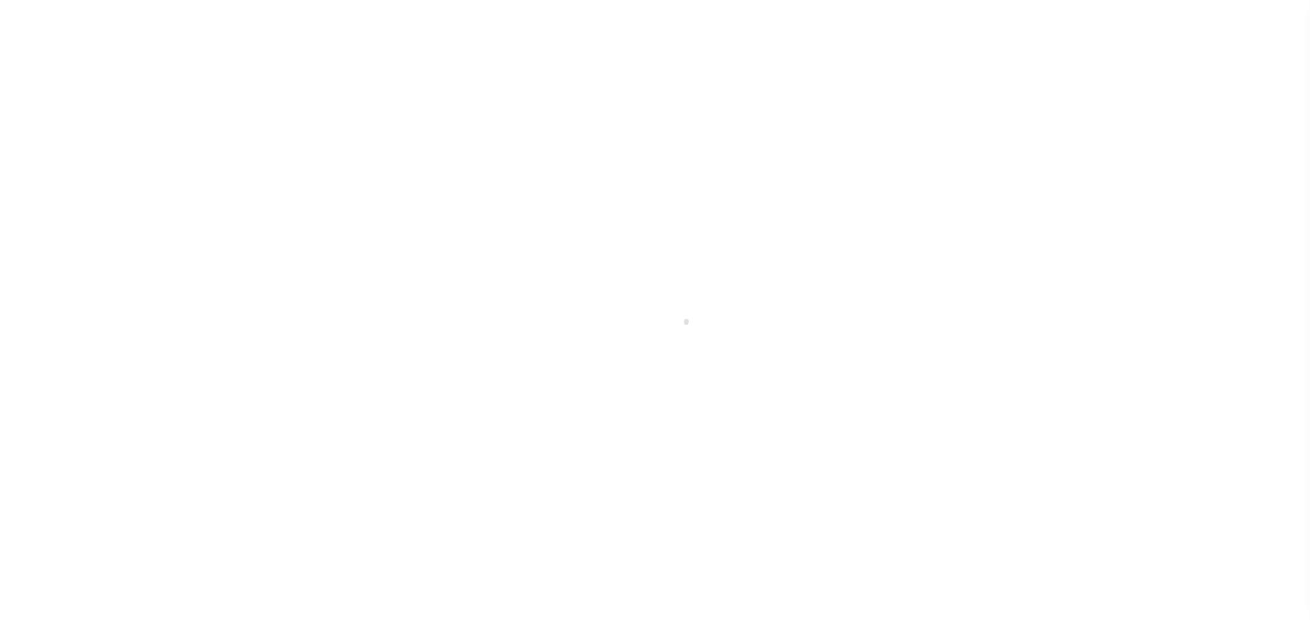
select select "OP2"
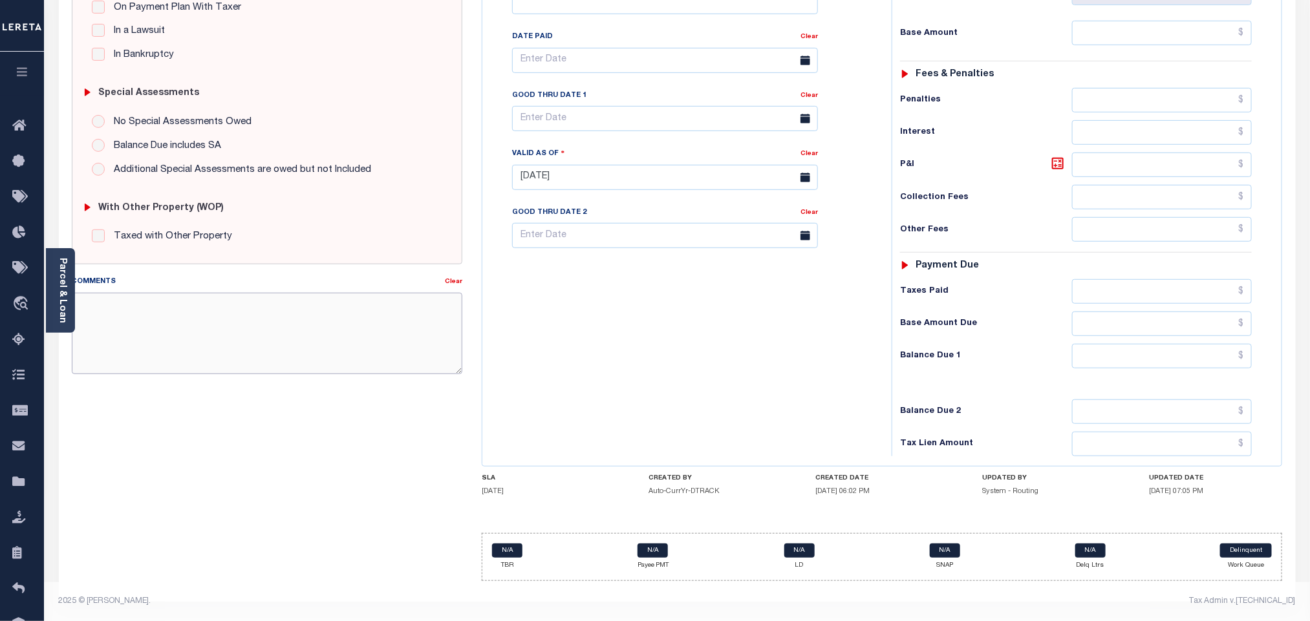
click at [217, 342] on textarea "Comments" at bounding box center [267, 333] width 390 height 81
paste textarea "Information taken verbally."
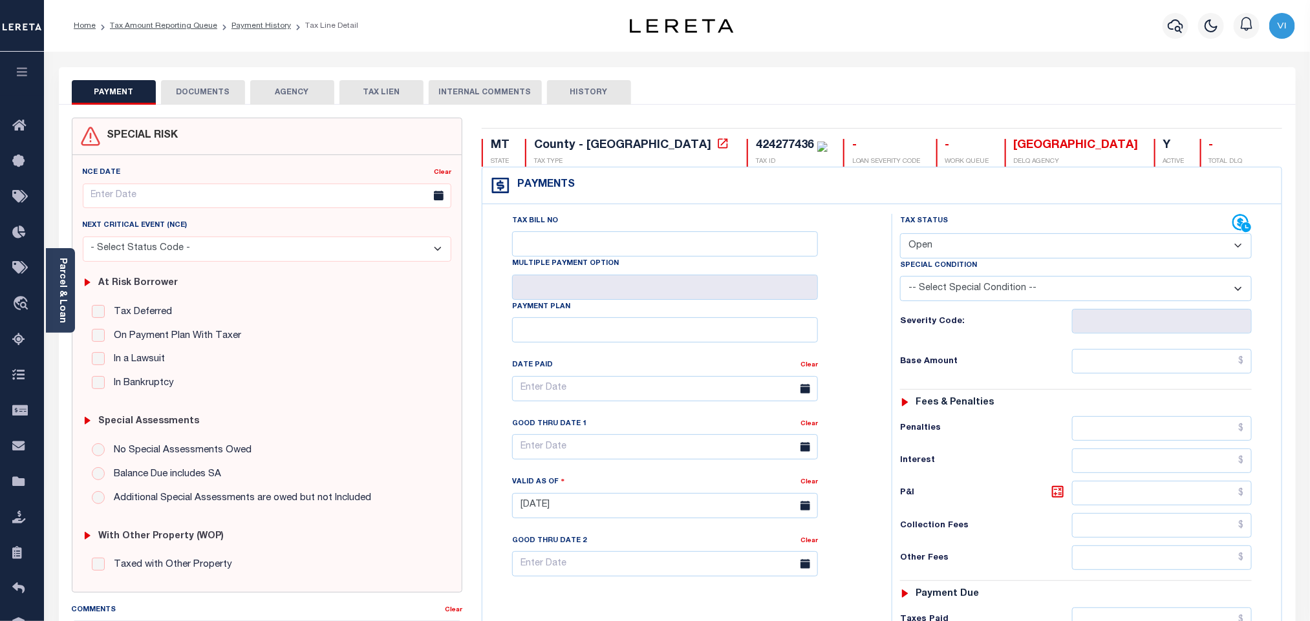
type textarea "Information taken verbally."
type input "[DATE]"
click at [937, 242] on select "- Select Status Code - Open Due/Unpaid Paid Incomplete No Tax Due Internal Refu…" at bounding box center [1076, 245] width 352 height 25
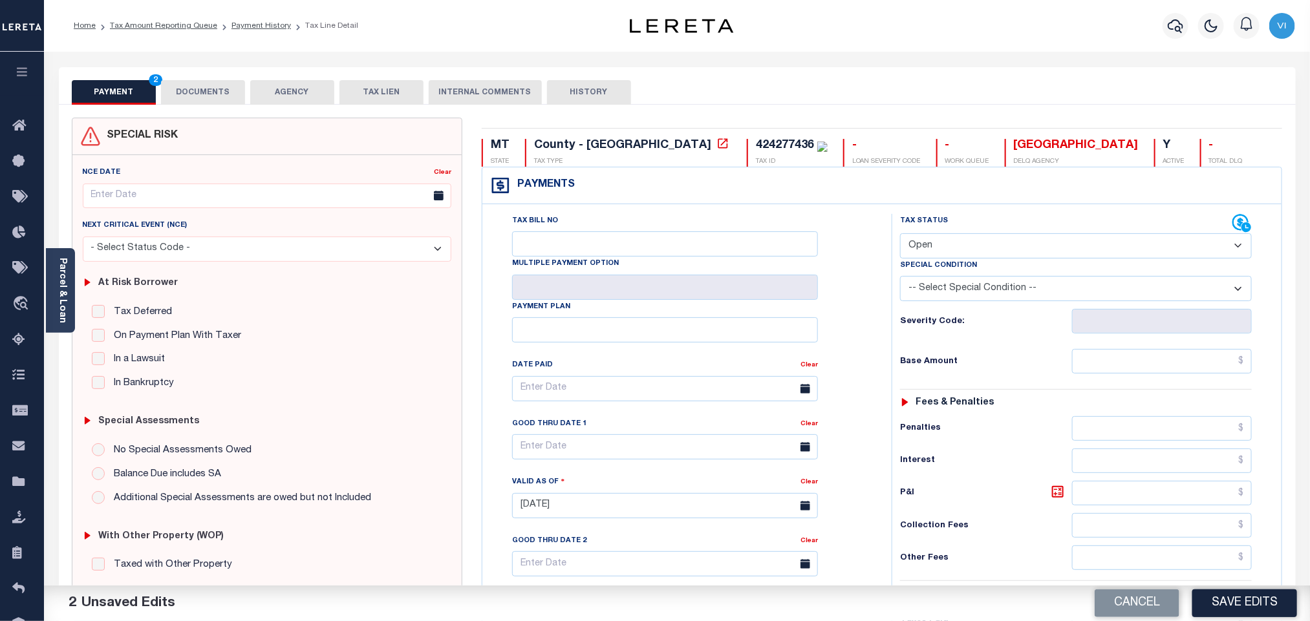
select select "NTX"
click at [900, 235] on select "- Select Status Code - Open Due/Unpaid Paid Incomplete No Tax Due Internal Refu…" at bounding box center [1076, 245] width 352 height 25
click at [968, 293] on select "-- Select Special Condition -- 3RD PARTY TAX LIEN AGENCY TAX LIEN (A.K.A Inside…" at bounding box center [1076, 288] width 352 height 25
select select "7"
click at [900, 279] on select "-- Select Special Condition -- 3RD PARTY TAX LIEN AGENCY TAX LIEN (A.K.A Inside…" at bounding box center [1076, 288] width 352 height 25
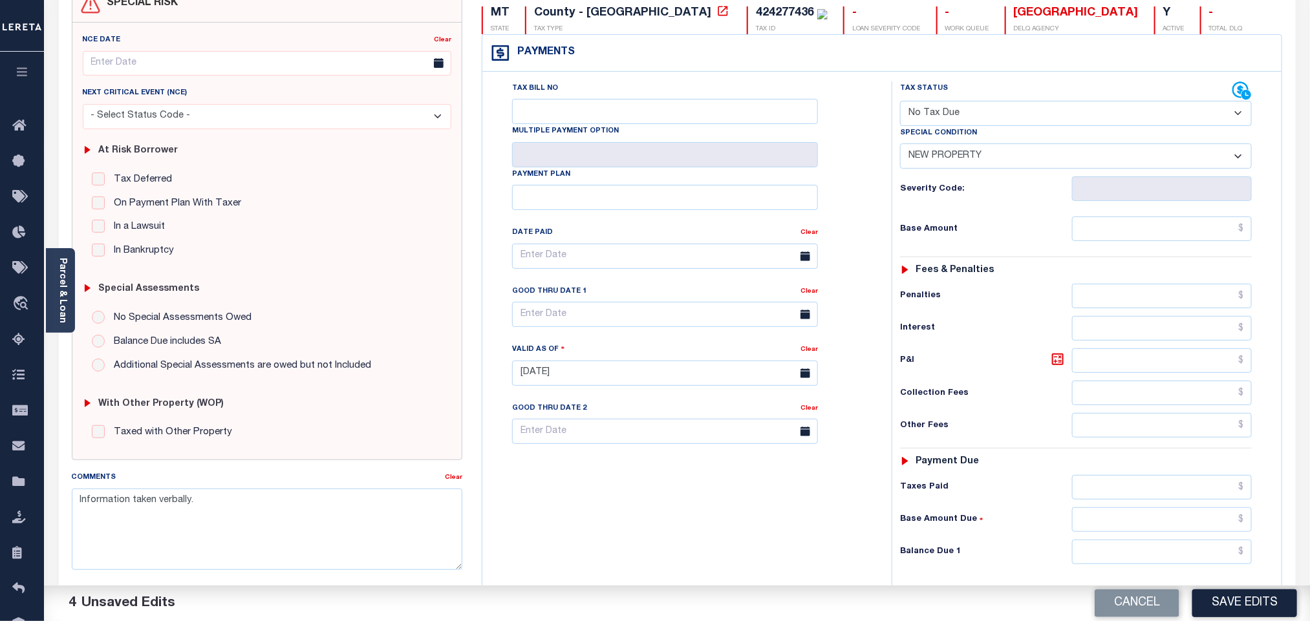
scroll to position [340, 0]
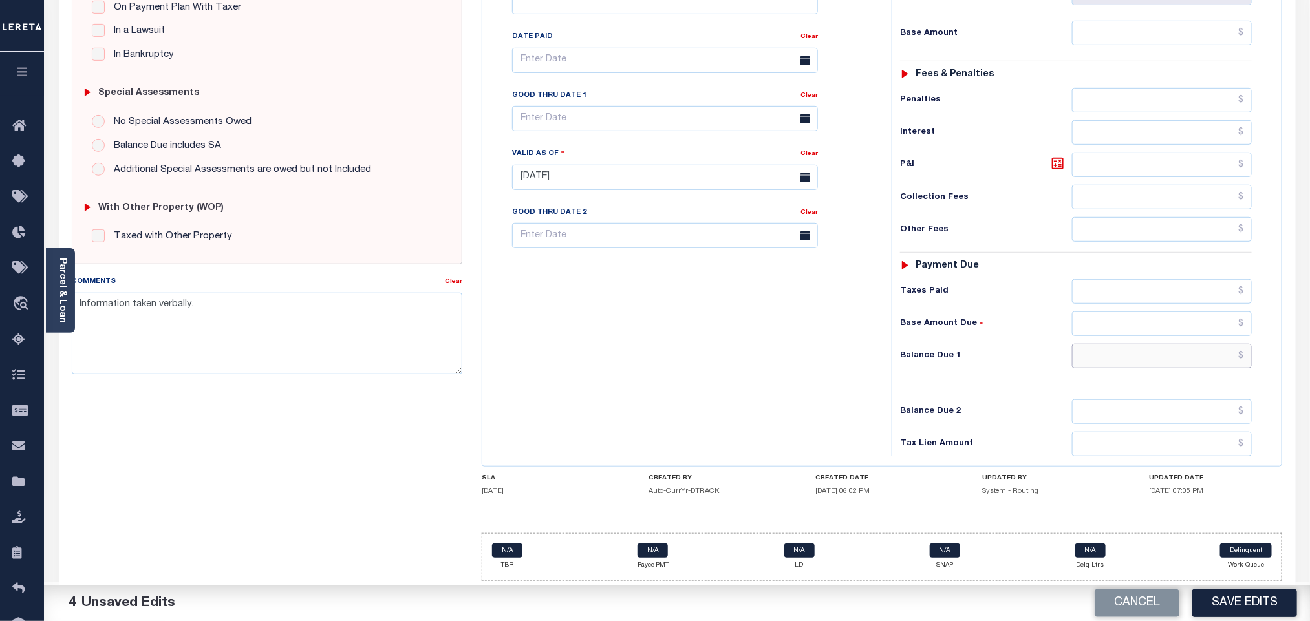
click at [1112, 365] on input "text" at bounding box center [1162, 356] width 180 height 25
type input "$0.00"
click at [1036, 400] on div "Balance Due 2" at bounding box center [1076, 412] width 352 height 25
click at [1215, 605] on button "Save Edits" at bounding box center [1244, 604] width 105 height 28
checkbox input "false"
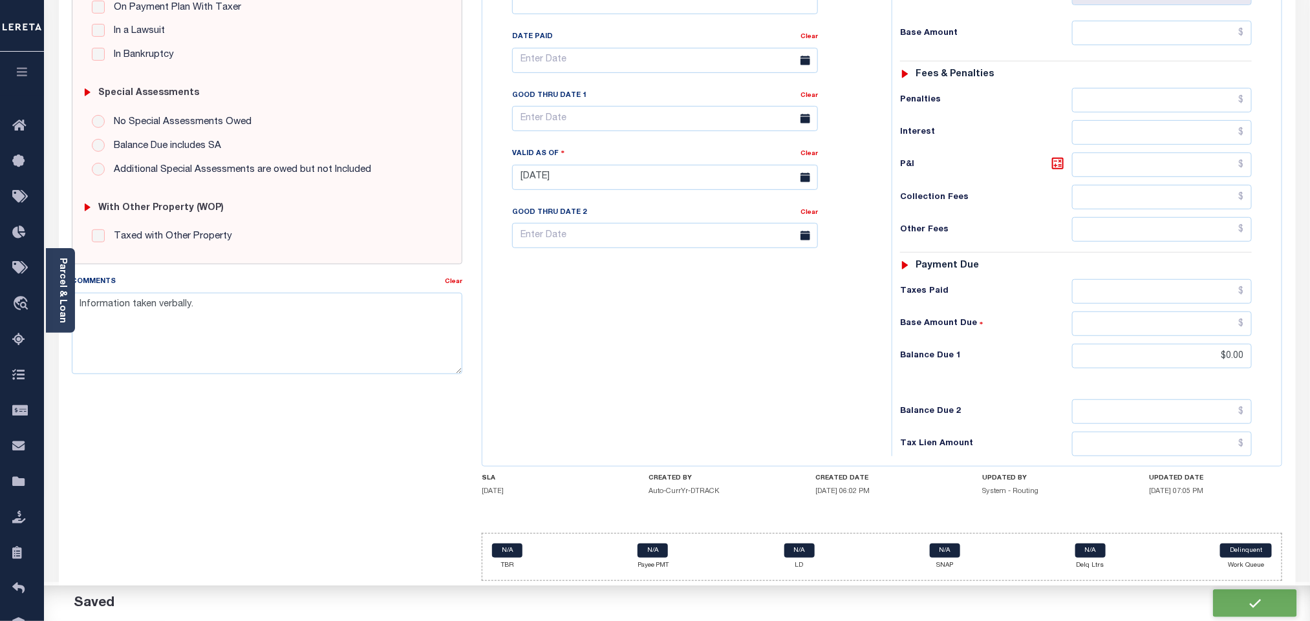
checkbox input "false"
type input "$0"
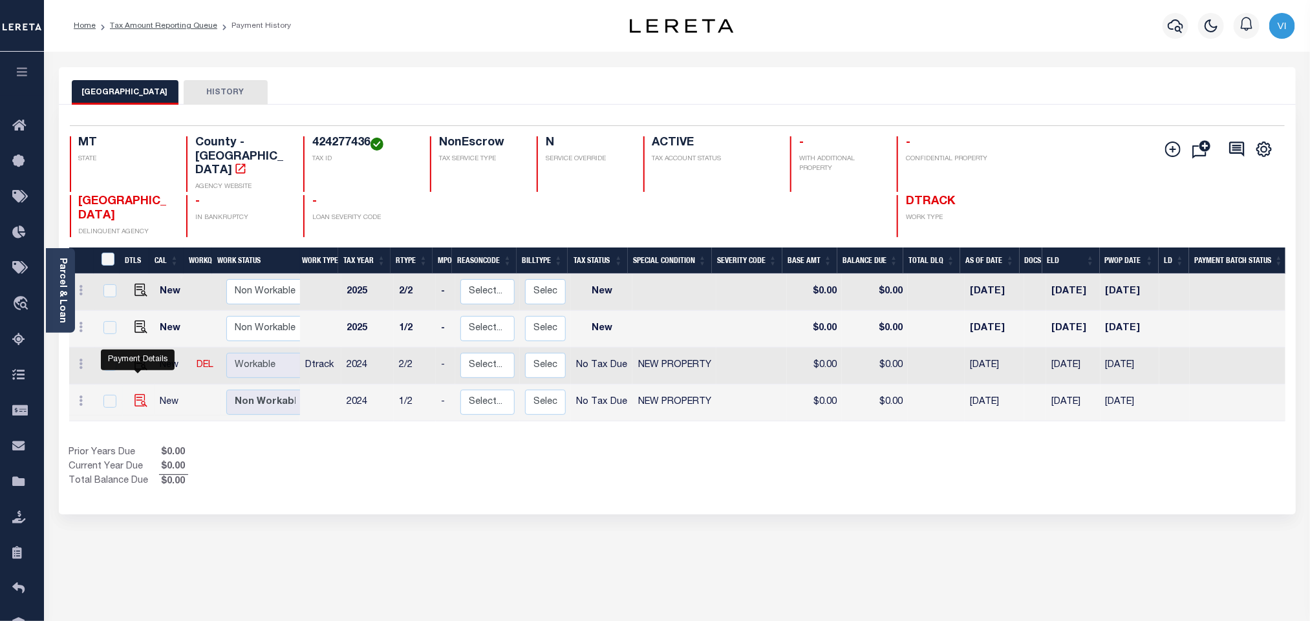
click at [136, 394] on img "" at bounding box center [140, 400] width 13 height 13
checkbox input "true"
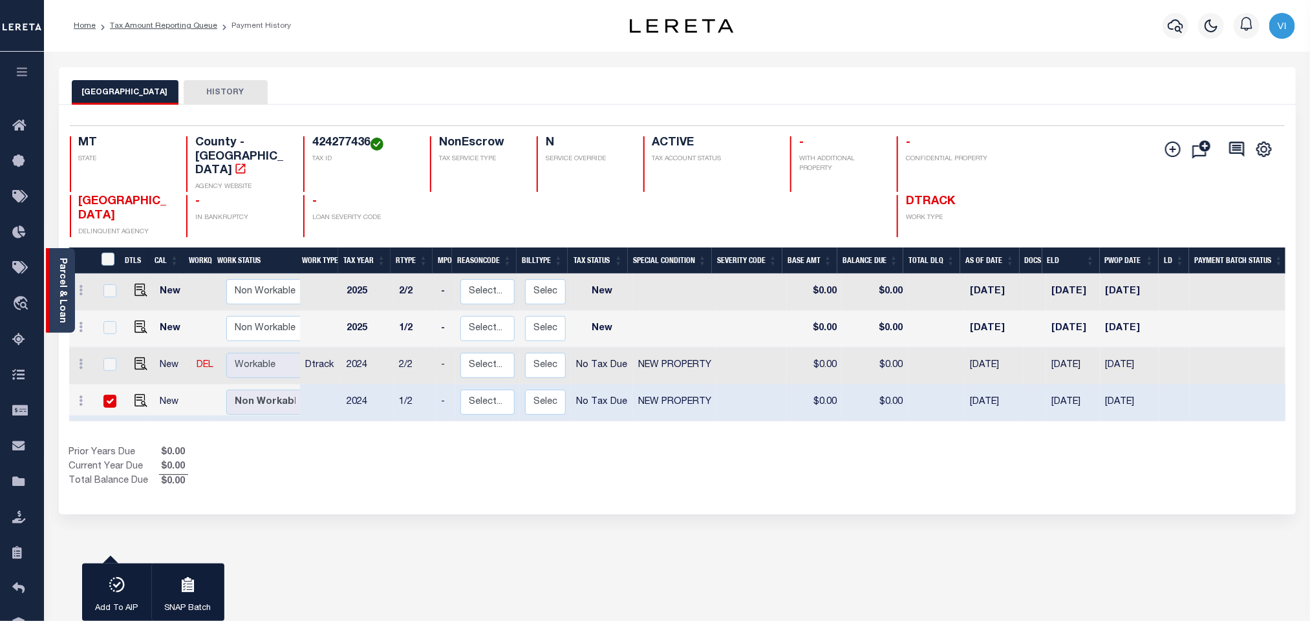
click at [58, 275] on link "Parcel & Loan" at bounding box center [62, 290] width 9 height 65
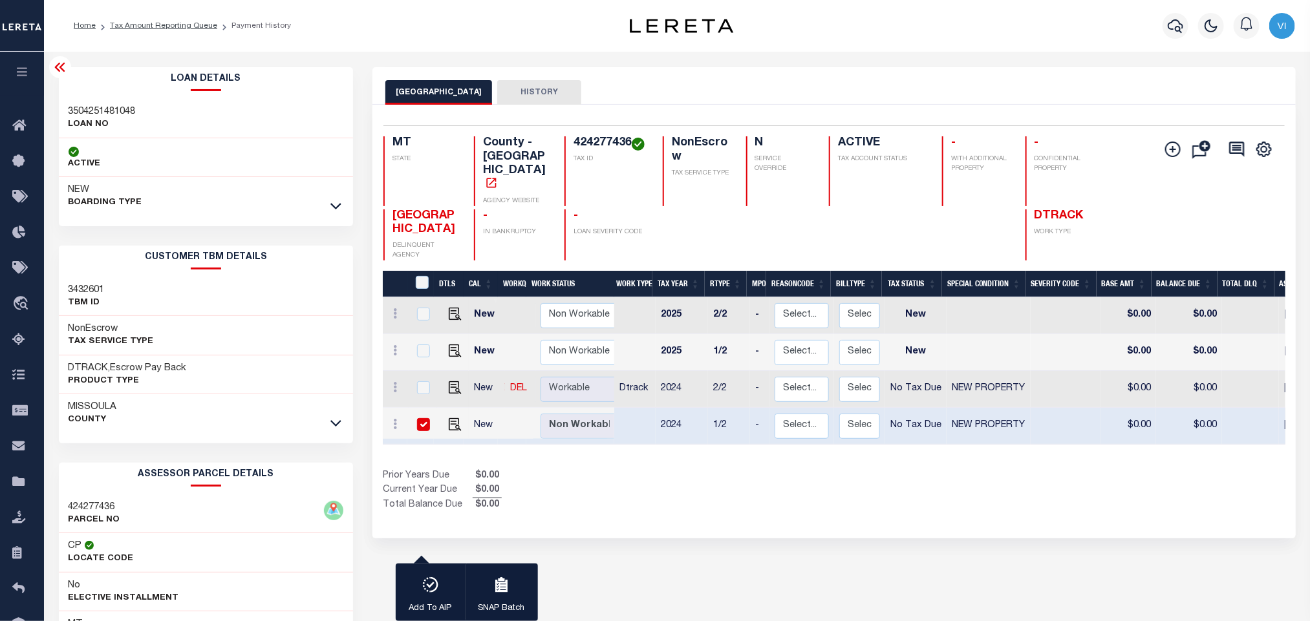
click at [87, 107] on h3 "3504251481048" at bounding box center [102, 111] width 67 height 13
copy h3 "3504251481048"
click at [579, 147] on h4 "424277436" at bounding box center [610, 143] width 74 height 14
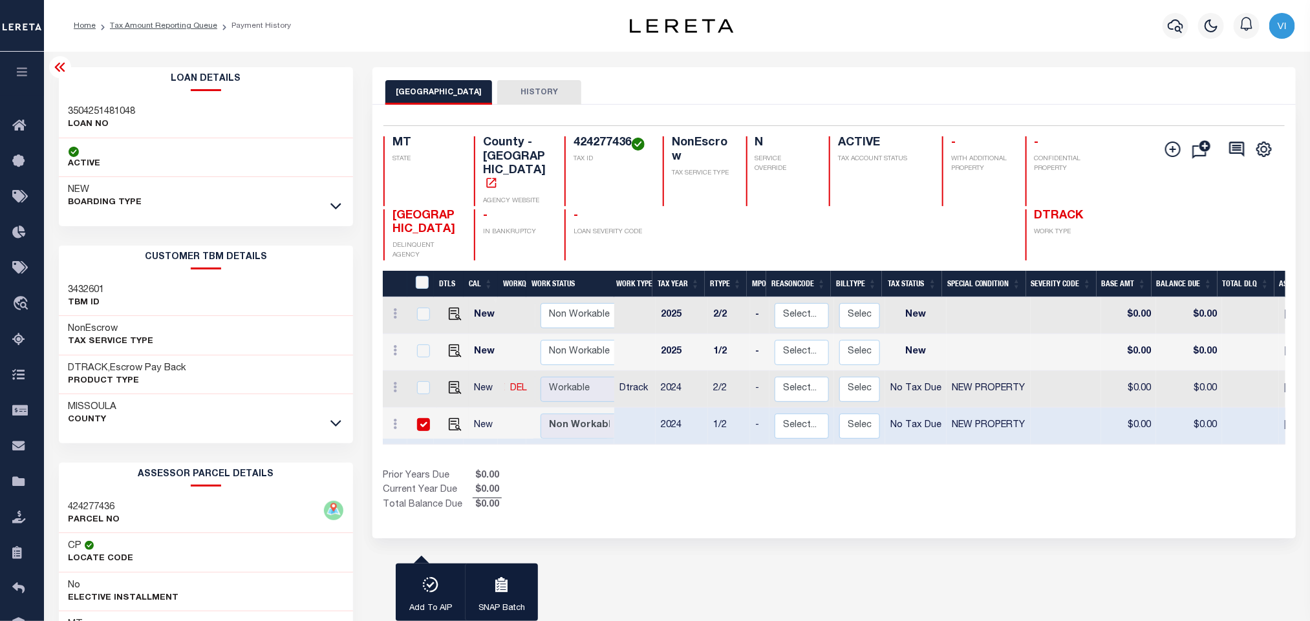
copy h4 "424277436"
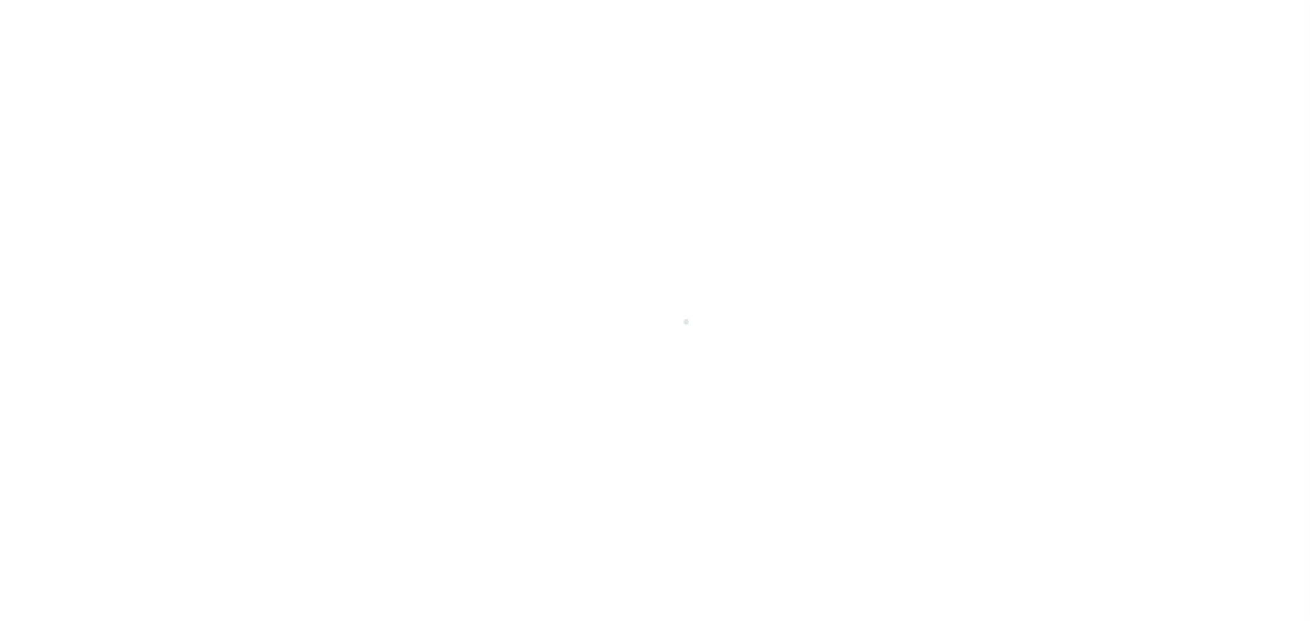
select select "NTX"
select select "7"
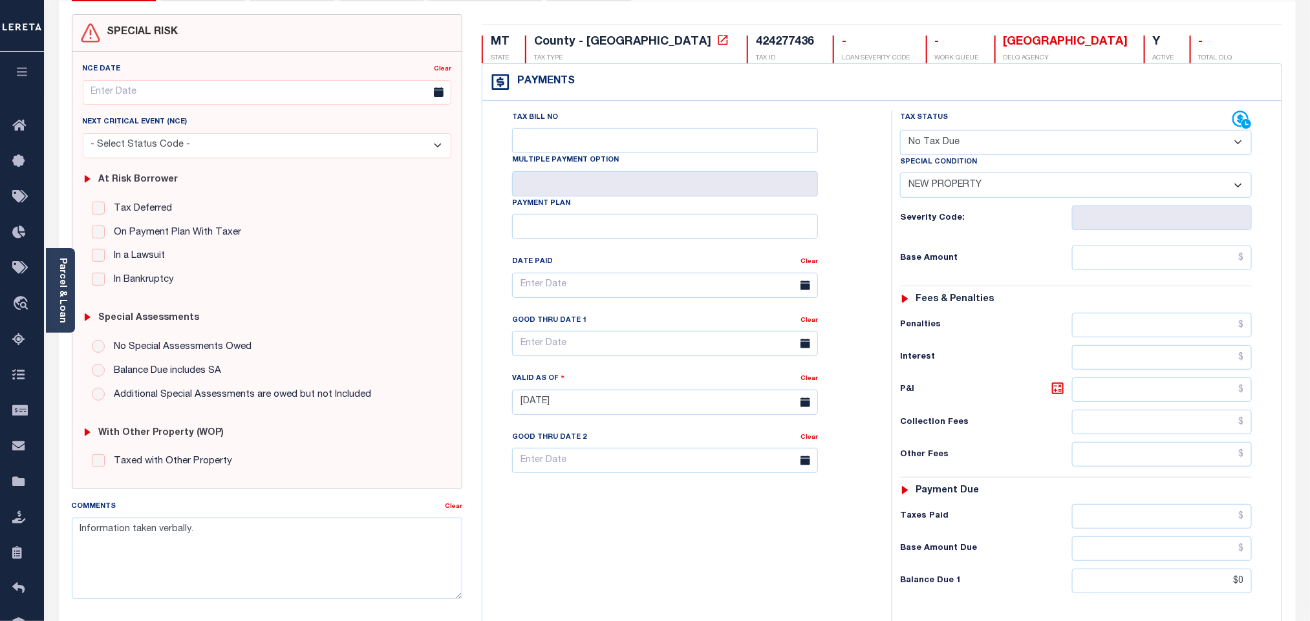
scroll to position [340, 0]
